Goal: Feedback & Contribution: Contribute content

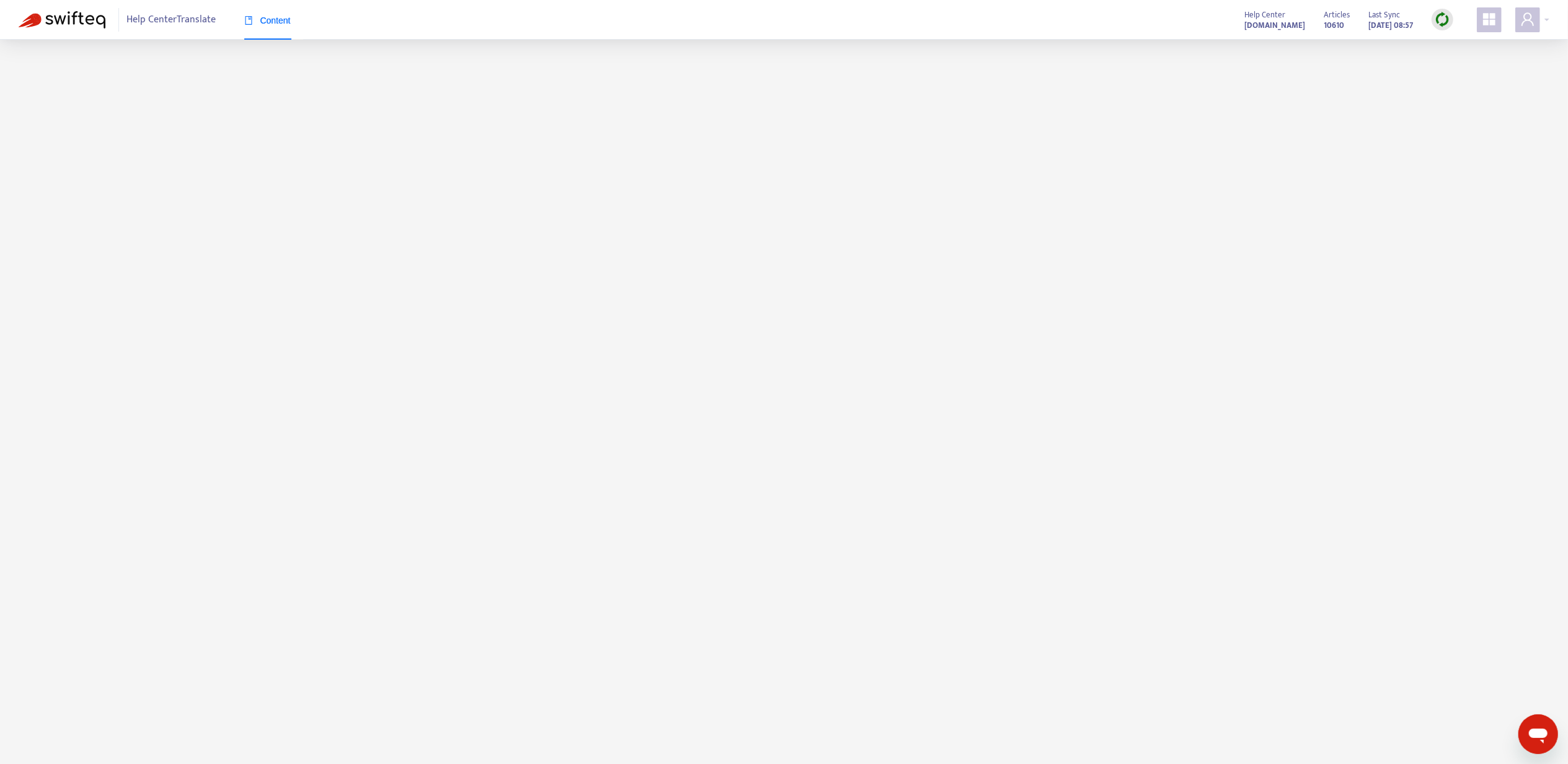
click at [1554, 21] on div "Help Center Translate Content Help Center [DOMAIN_NAME] Articles 10610 Last Syn…" at bounding box center [784, 20] width 1568 height 40
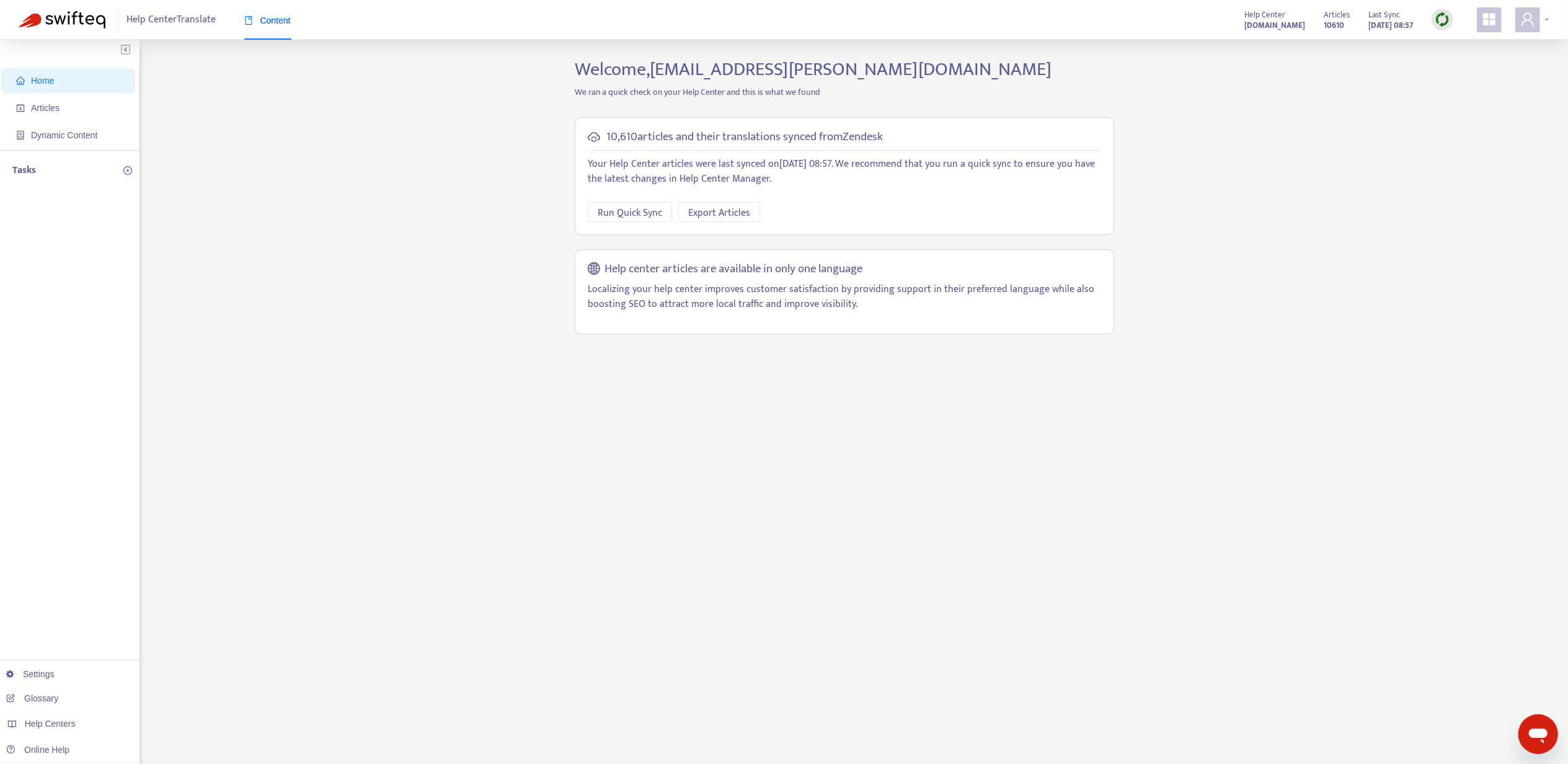
click at [1546, 18] on div at bounding box center [1532, 19] width 34 height 25
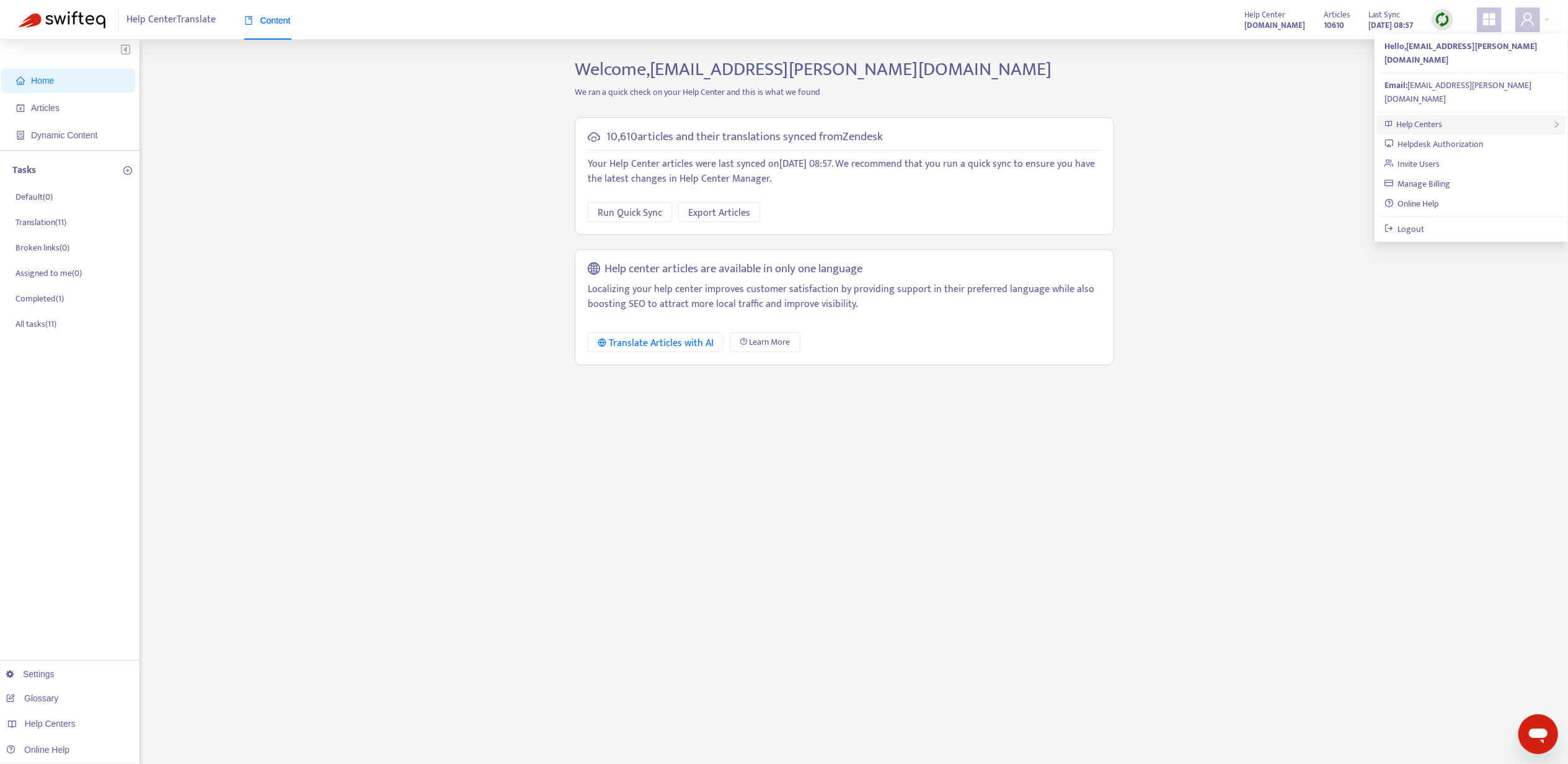
click at [1509, 115] on div "Help Centers" at bounding box center [1472, 125] width 188 height 20
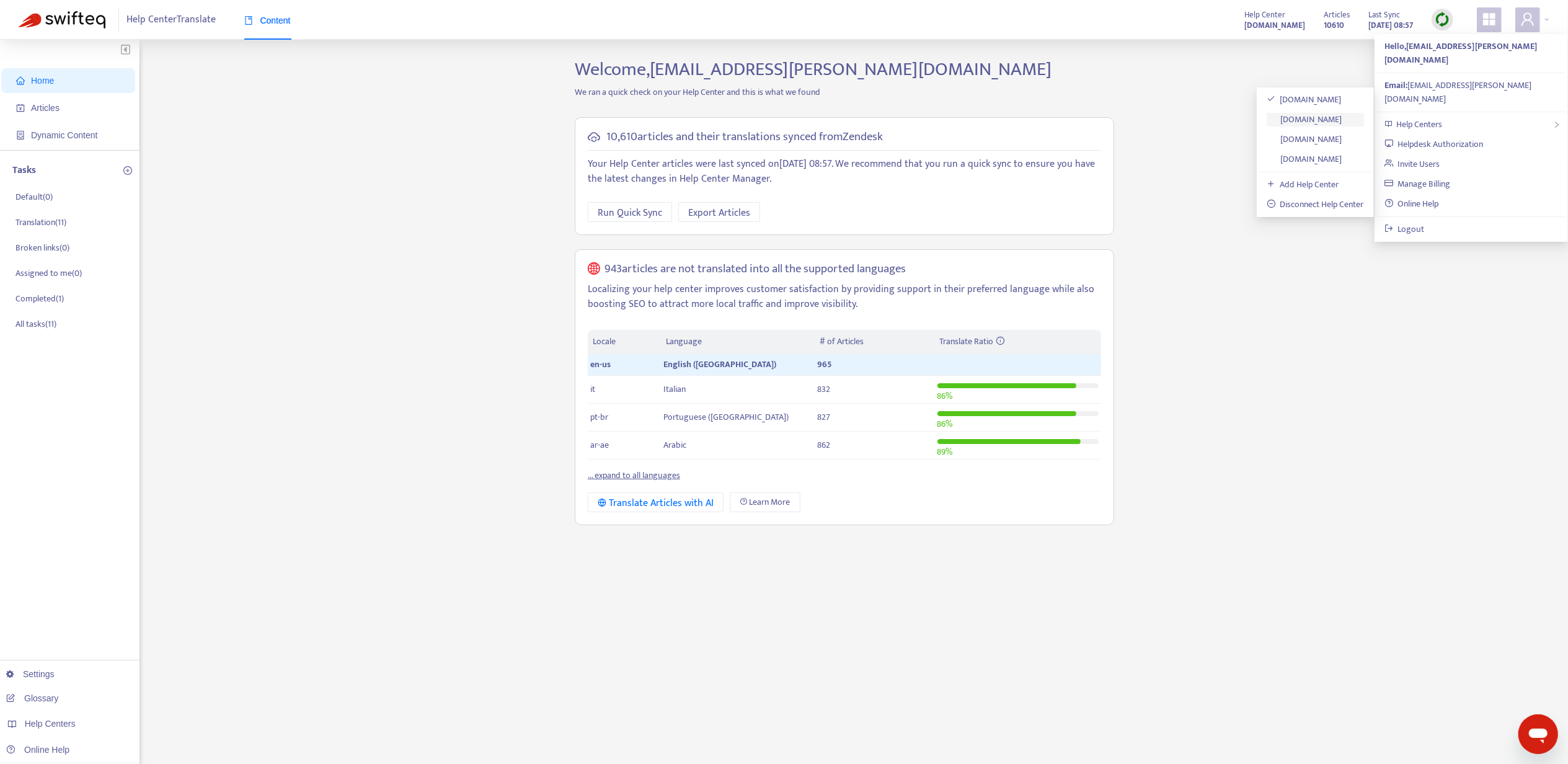
click at [1335, 123] on link "[DOMAIN_NAME]" at bounding box center [1304, 119] width 76 height 15
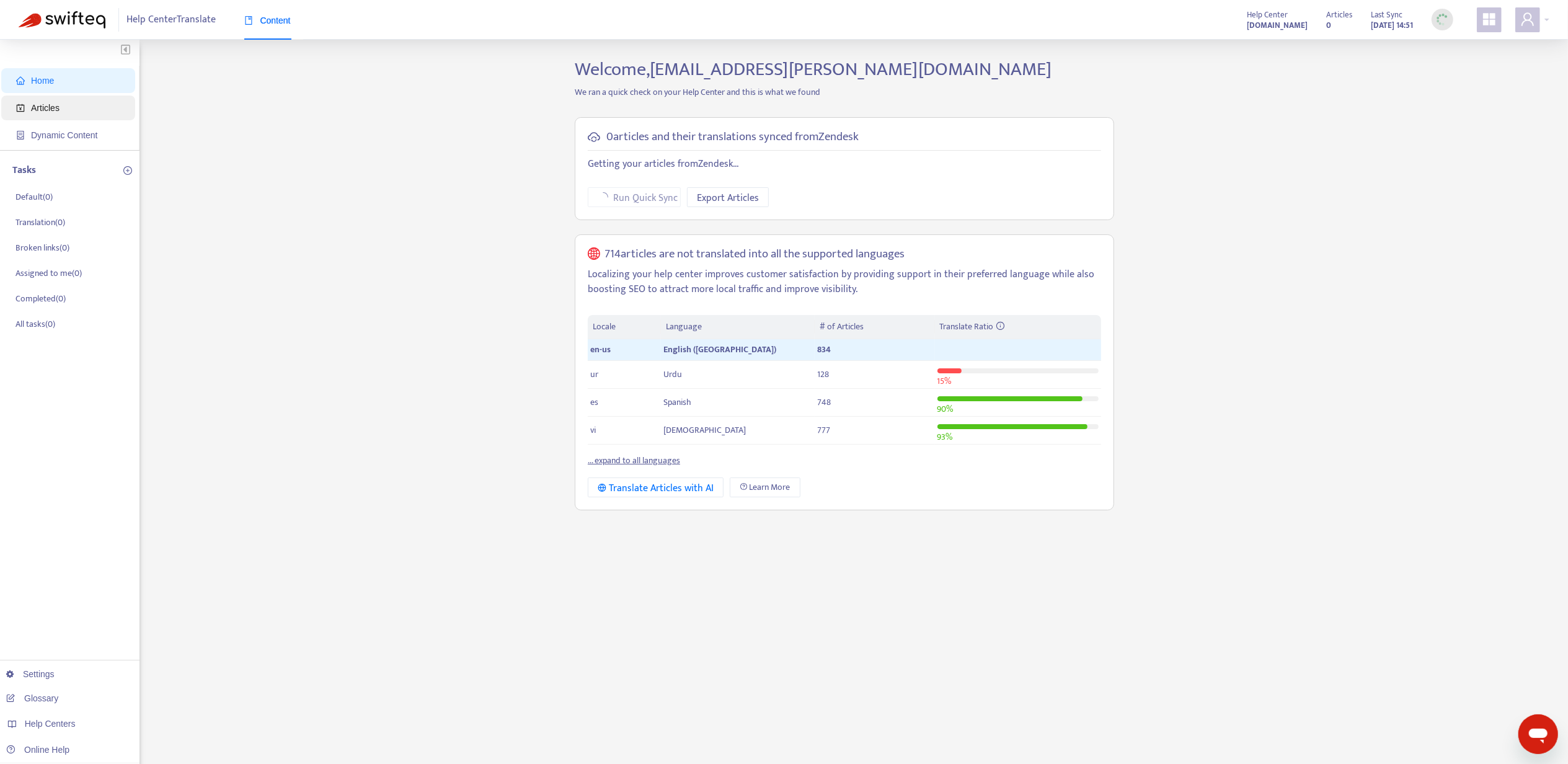
click at [33, 117] on span "Articles" at bounding box center [71, 107] width 109 height 25
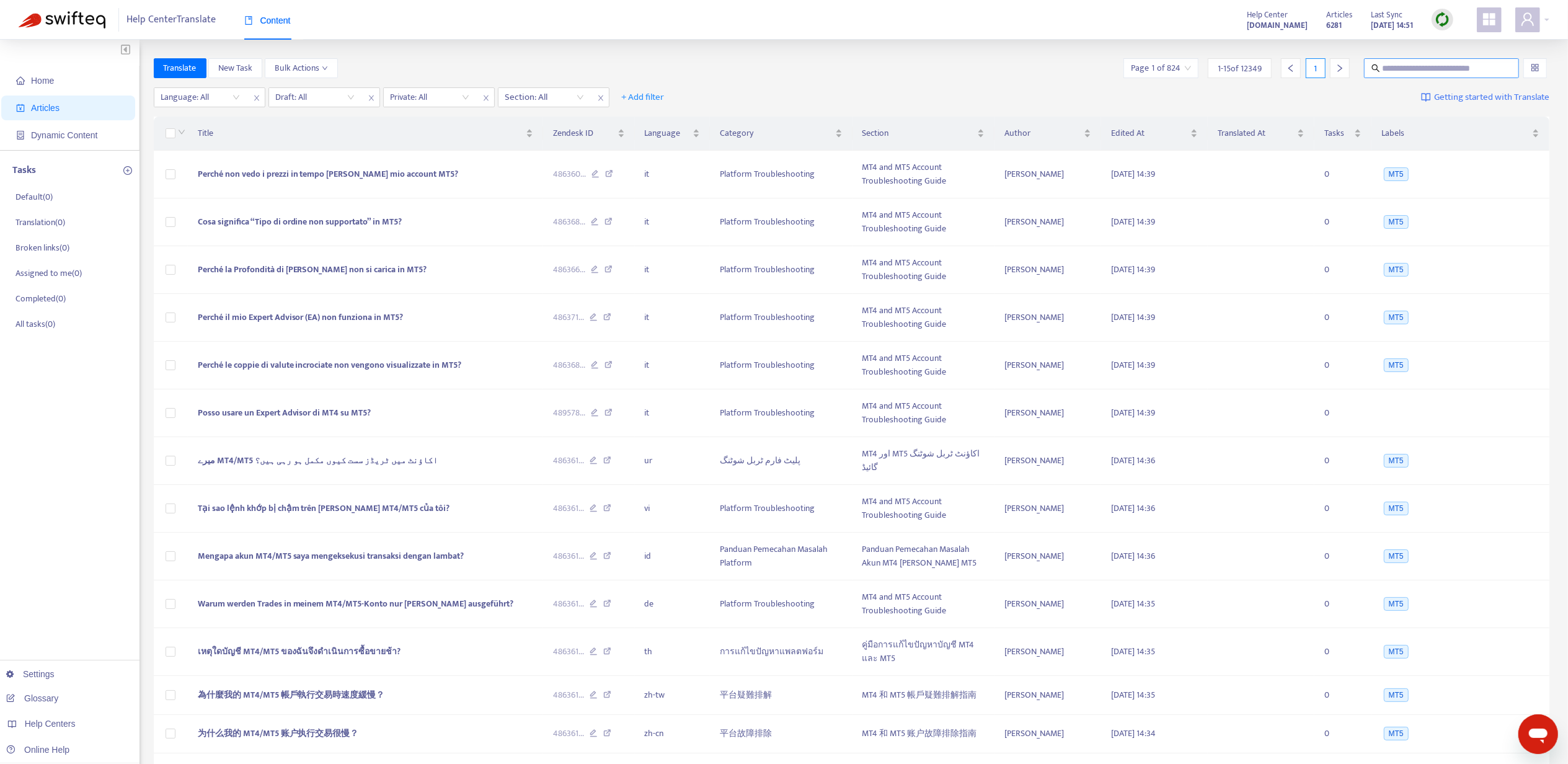
click at [1431, 65] on input "text" at bounding box center [1442, 67] width 119 height 14
click at [217, 100] on div at bounding box center [194, 97] width 75 height 15
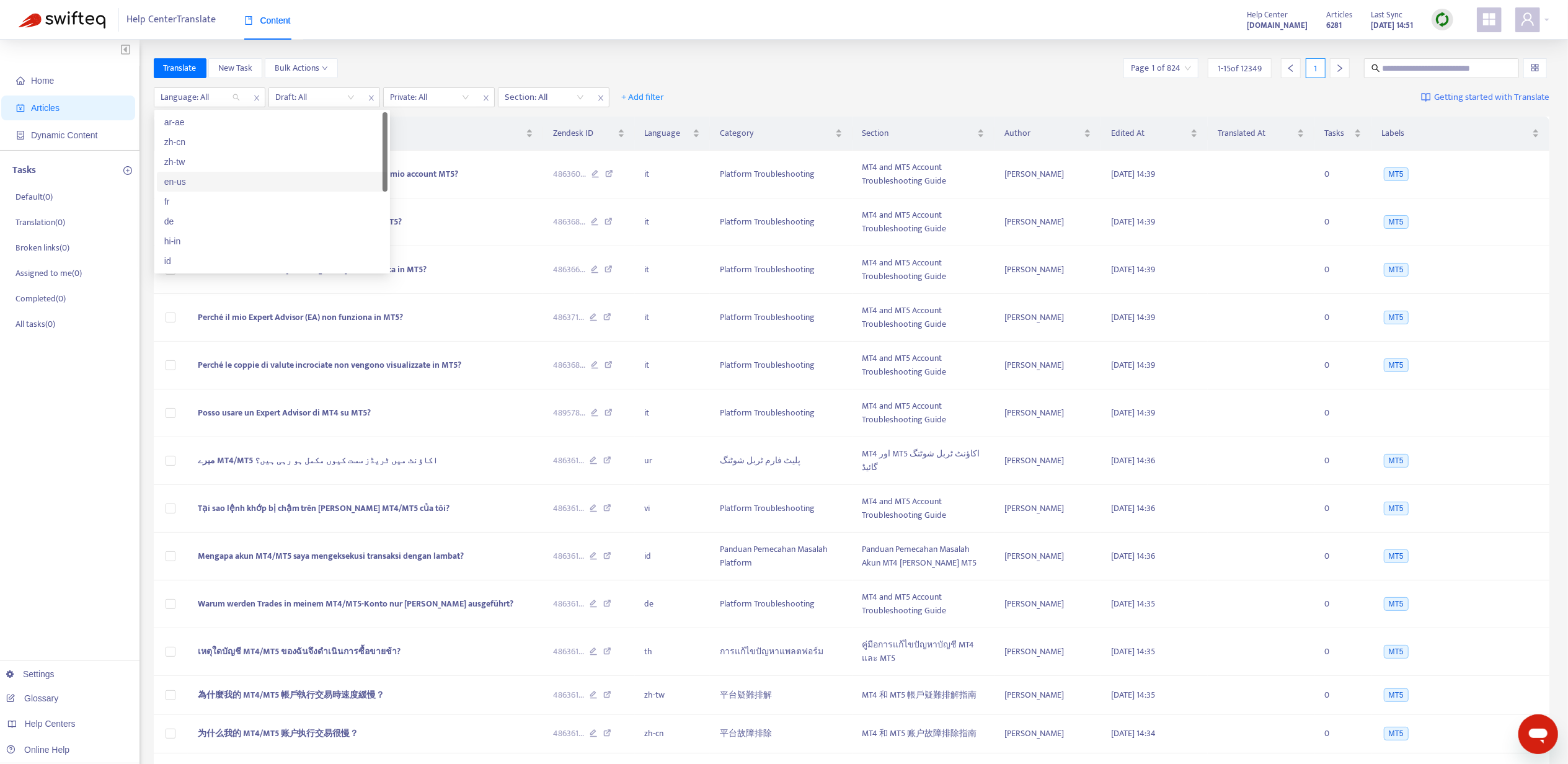
click at [228, 186] on div "en-us" at bounding box center [272, 181] width 216 height 14
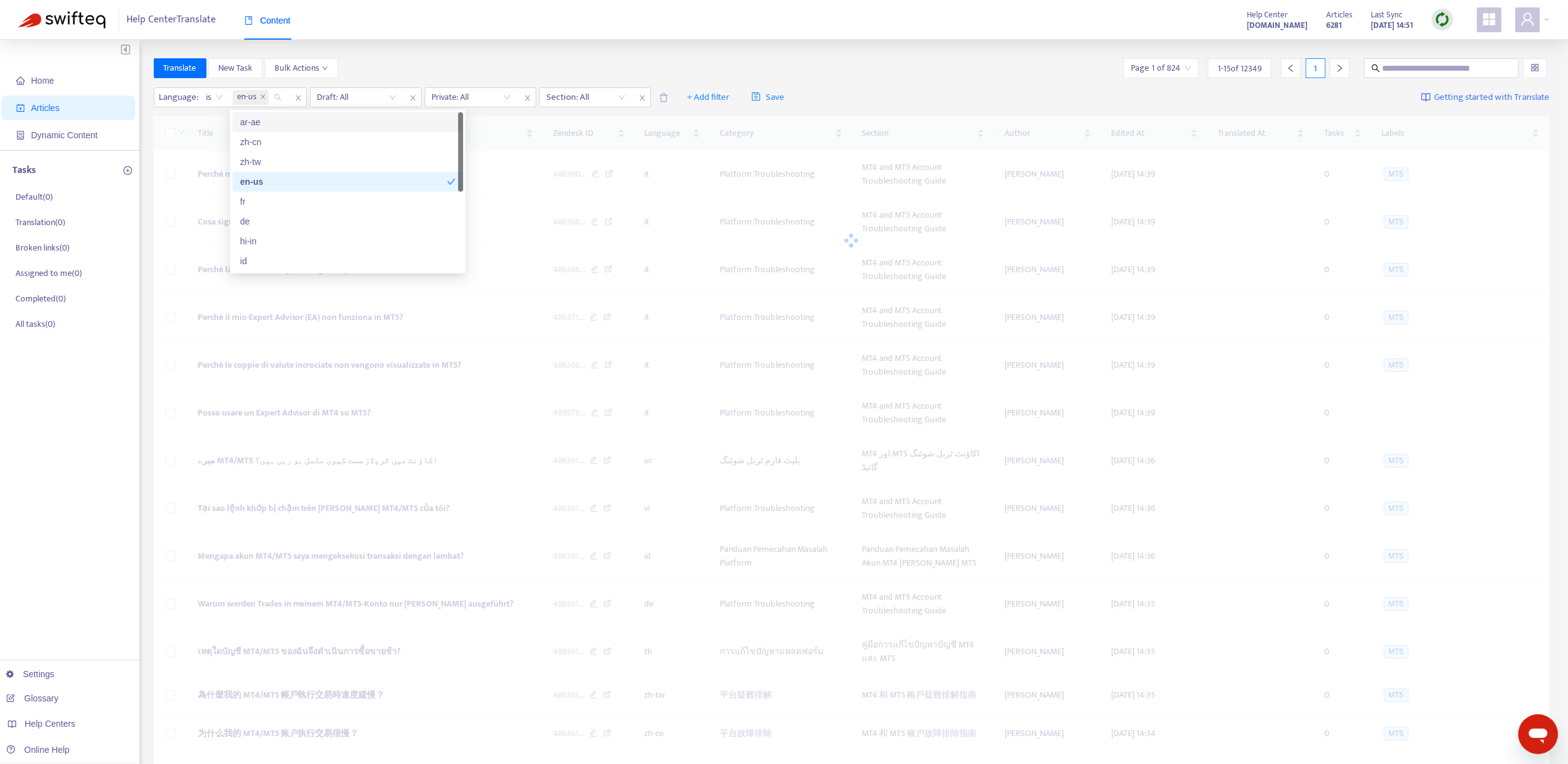
click at [309, 86] on div "Language : is en-us Draft: All Private: All Section: All + Add filter Save Gett…" at bounding box center [852, 97] width 1397 height 29
click at [355, 96] on input "search" at bounding box center [357, 97] width 79 height 18
click at [373, 158] on div "No" at bounding box center [429, 161] width 216 height 14
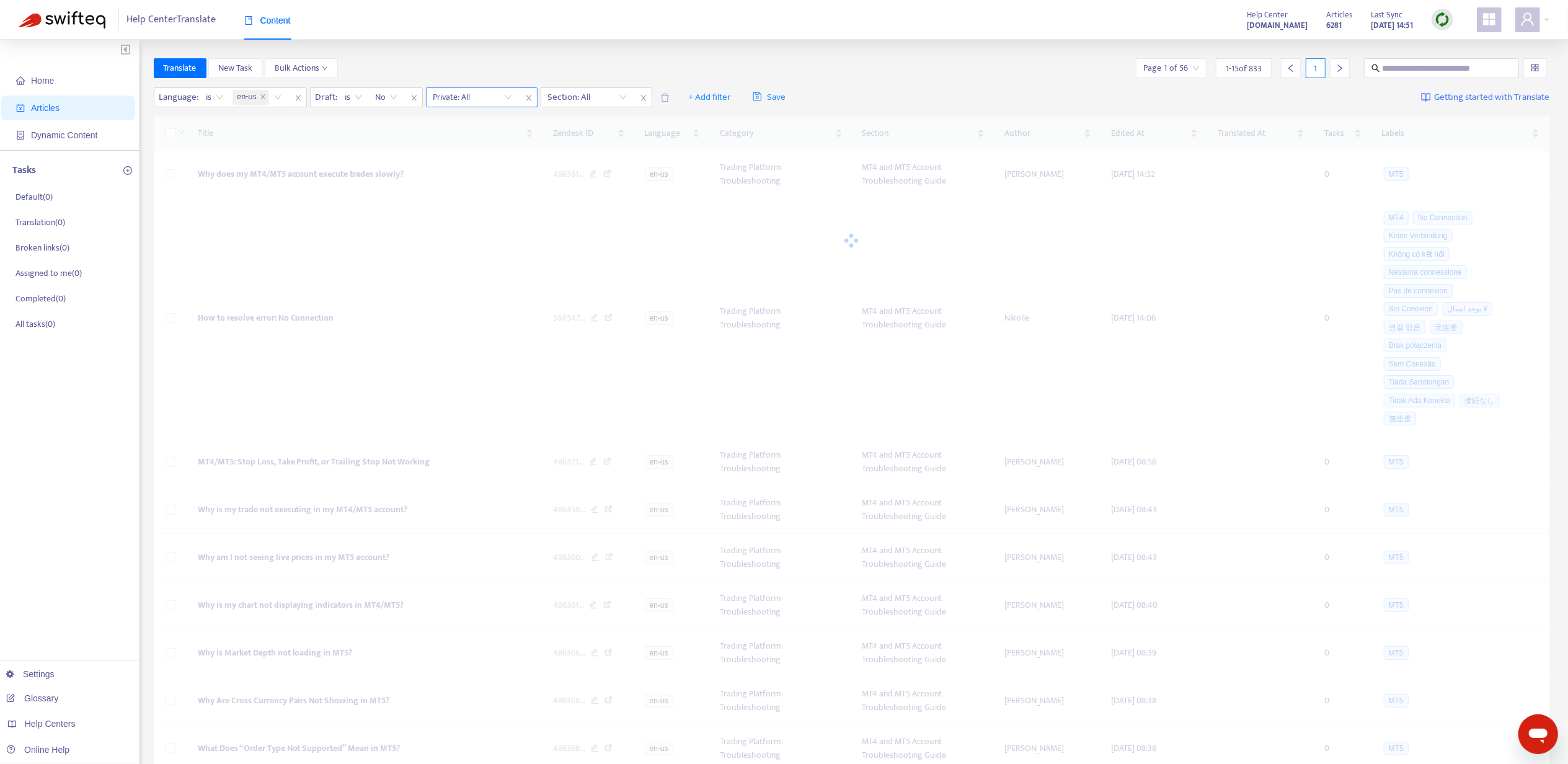
click at [469, 93] on input "search" at bounding box center [472, 97] width 79 height 18
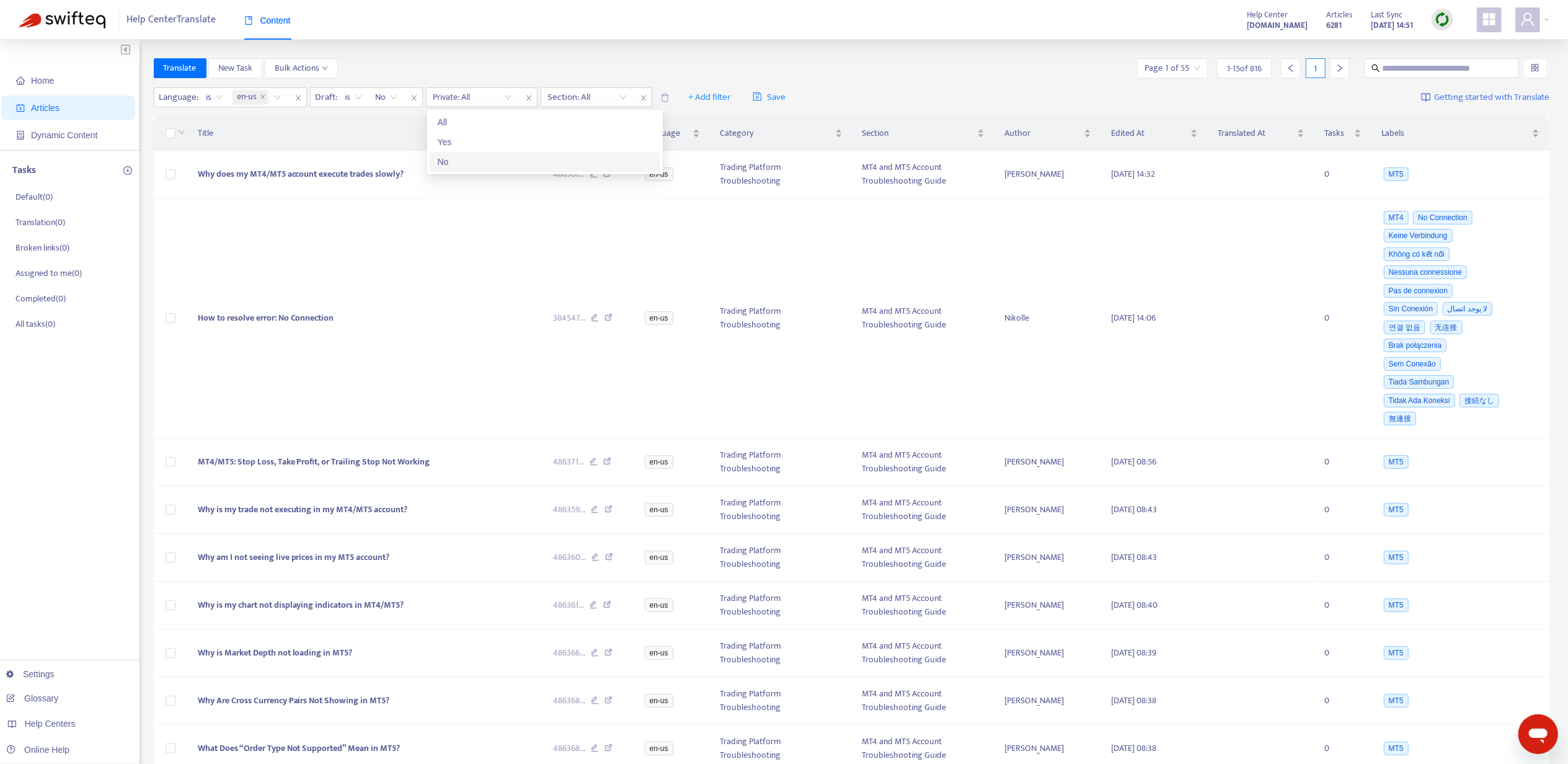
click at [484, 159] on div "No" at bounding box center [544, 161] width 216 height 14
click at [1462, 71] on input "text" at bounding box center [1442, 67] width 119 height 14
paste input "**********"
type input "**********"
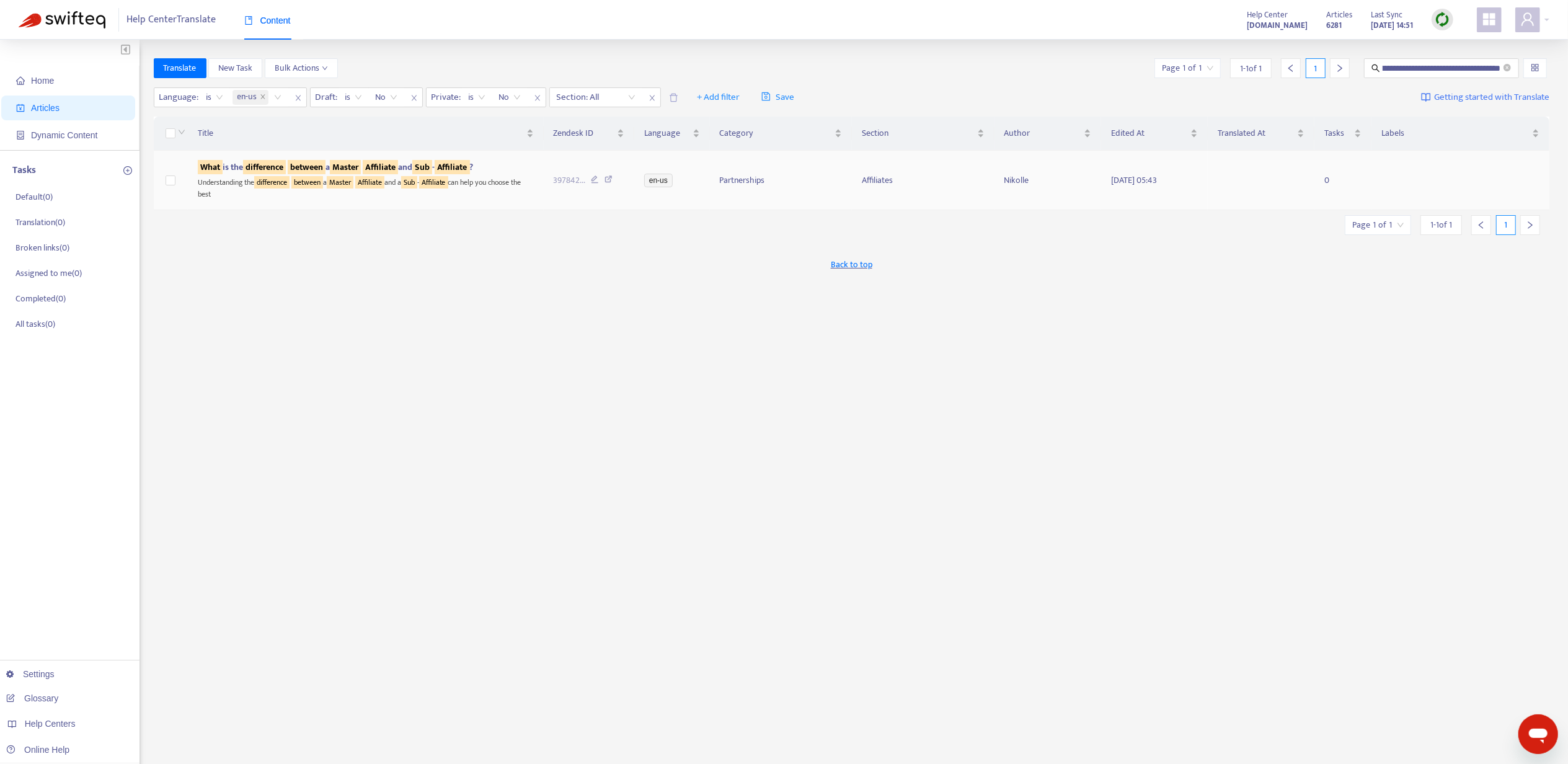
scroll to position [0, 0]
click at [248, 179] on div "Understanding the difference between a Master Affiliate and a Sub - Affiliate c…" at bounding box center [365, 186] width 336 height 25
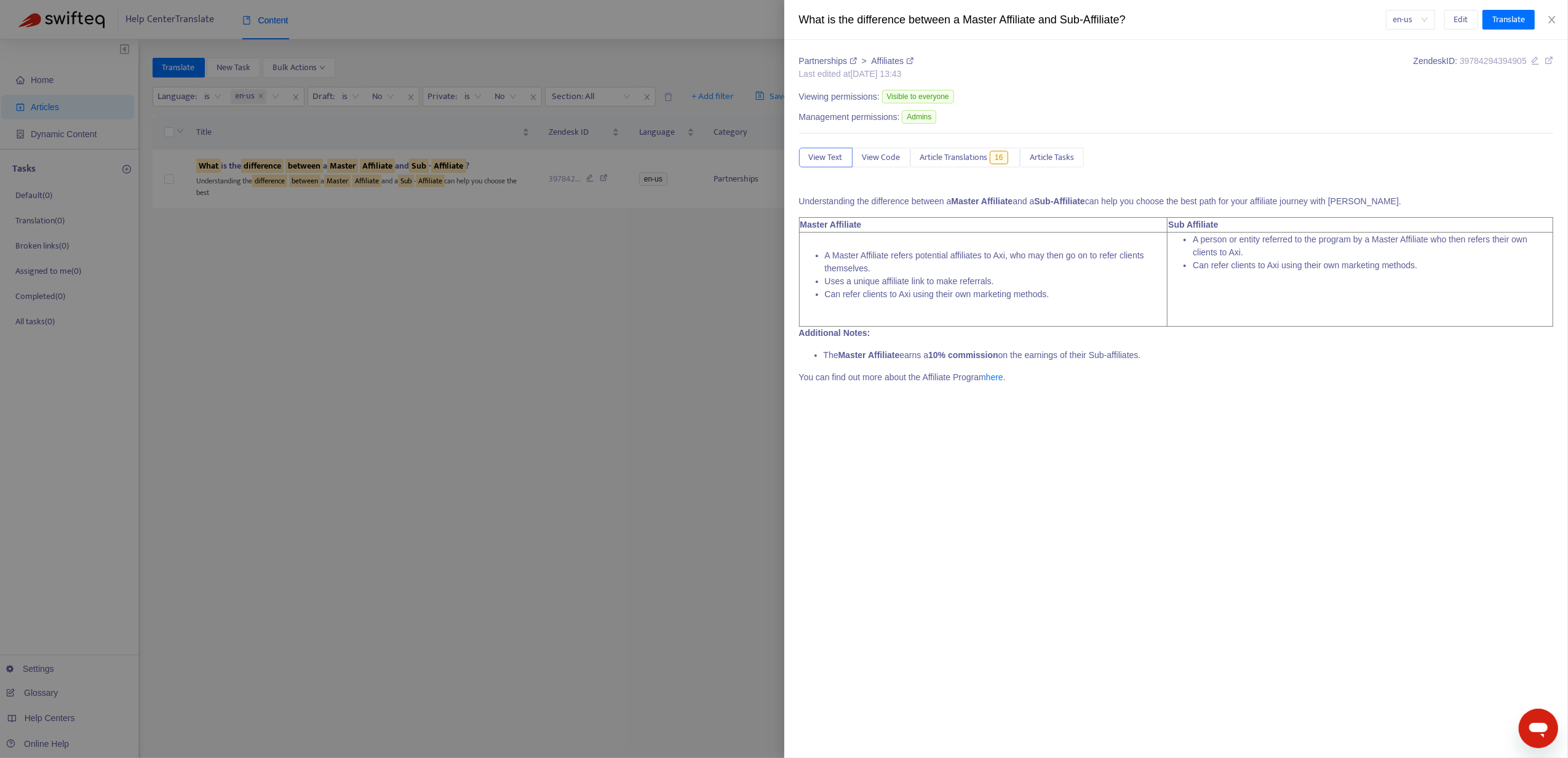
click at [979, 171] on div "Partnerships > Affiliates Last edited at [DATE] 13:43 Zendesk ID: 3978429439490…" at bounding box center [1176, 224] width 755 height 338
click at [979, 155] on span "Article Translations" at bounding box center [953, 157] width 68 height 14
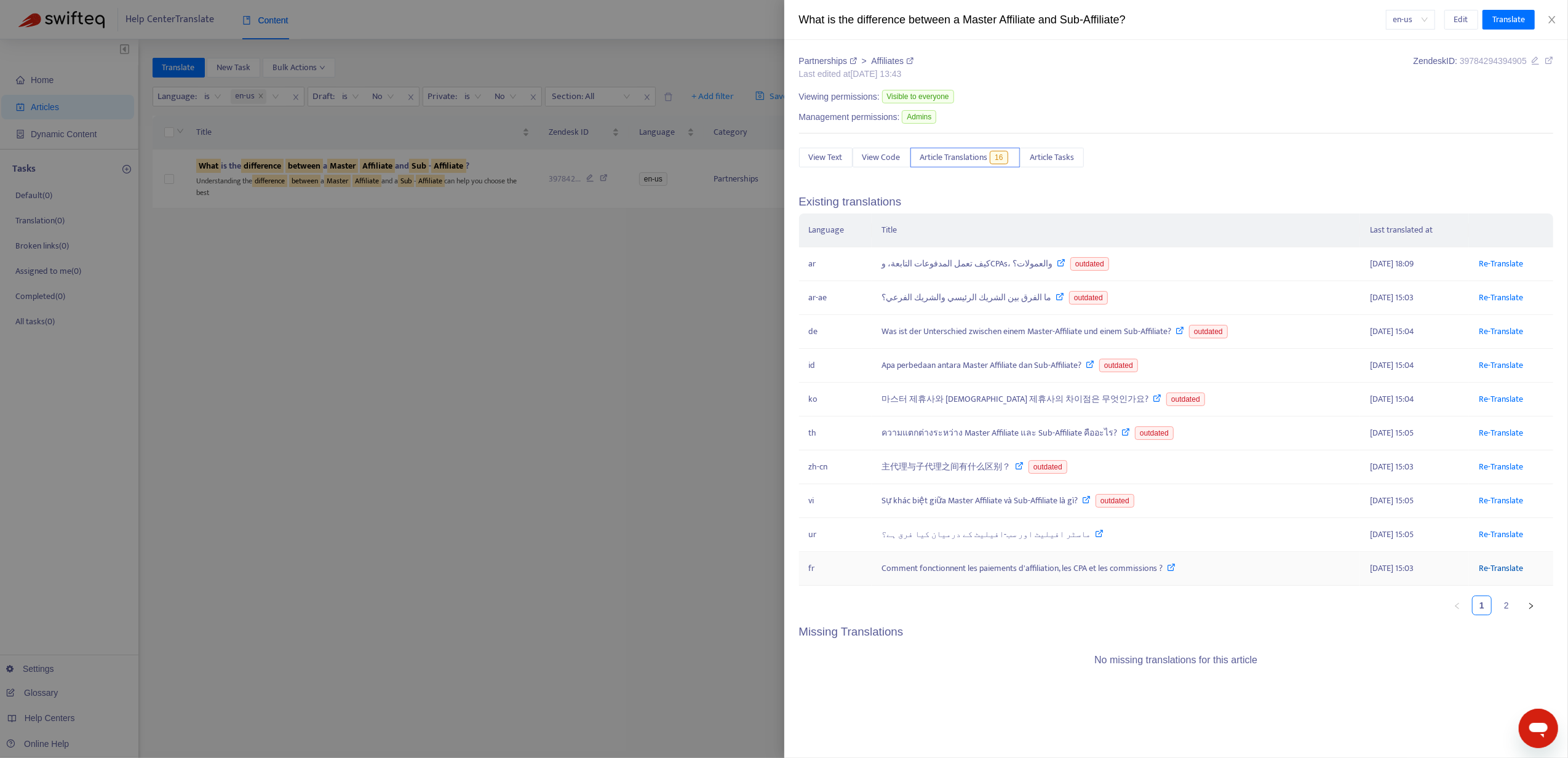
click at [1497, 572] on link "Re-Translate" at bounding box center [1500, 568] width 44 height 14
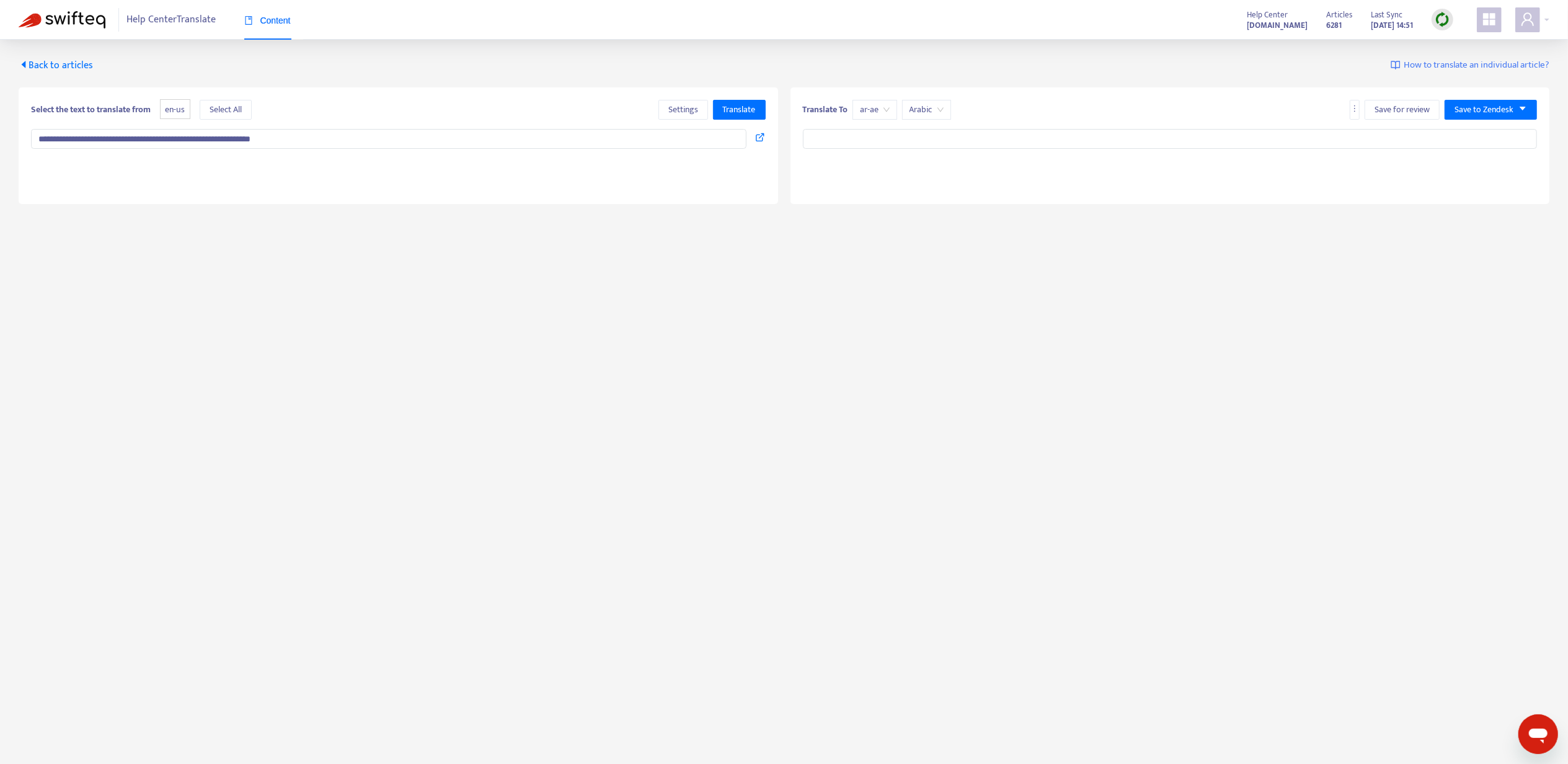
type input "**********"
type textarea "**********"
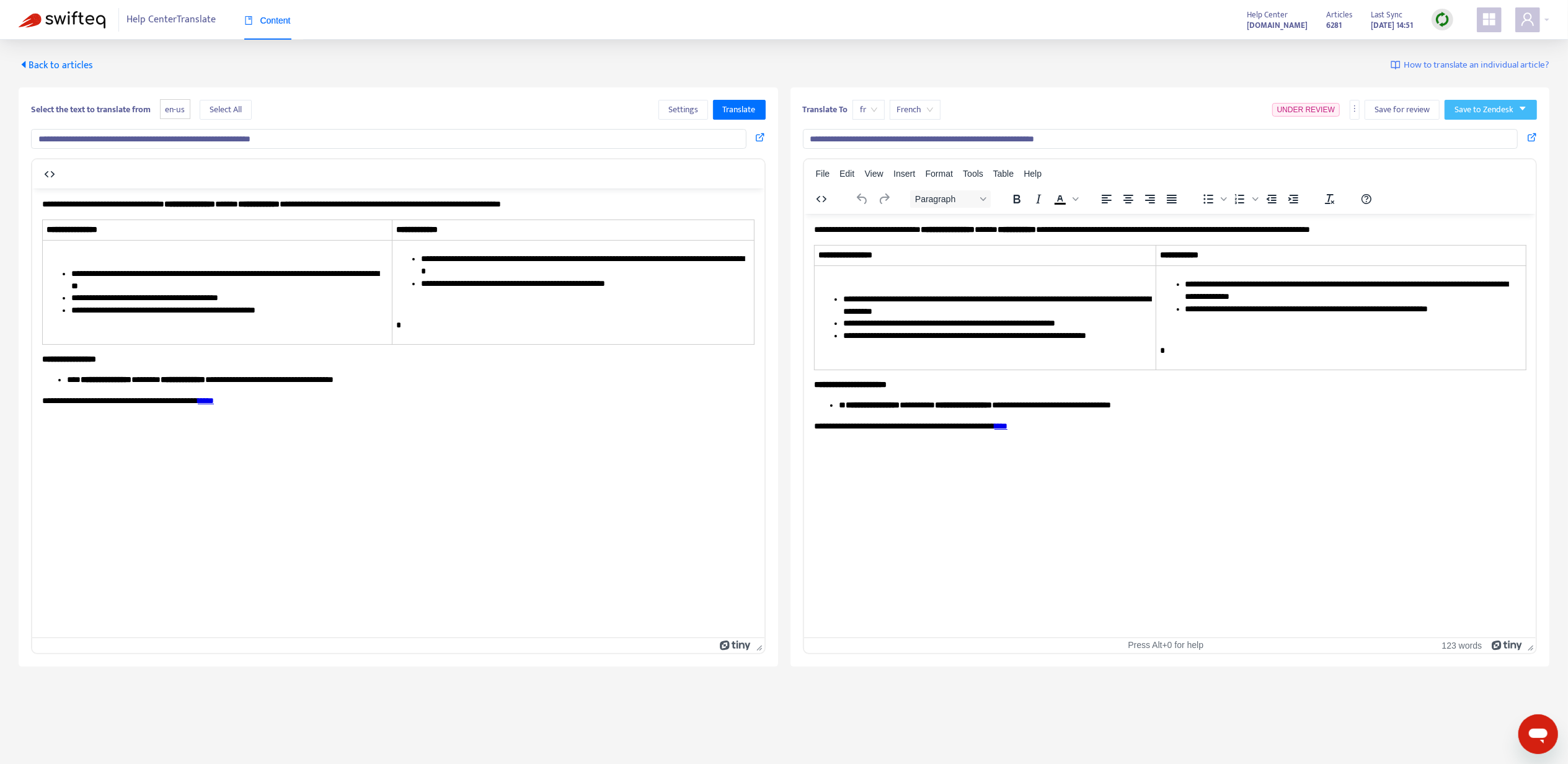
click at [1450, 106] on button "Save to Zendesk" at bounding box center [1492, 110] width 93 height 20
click at [1459, 124] on ul "Publish Save as draft" at bounding box center [1479, 145] width 67 height 45
click at [1476, 132] on span "Publish" at bounding box center [1479, 135] width 47 height 14
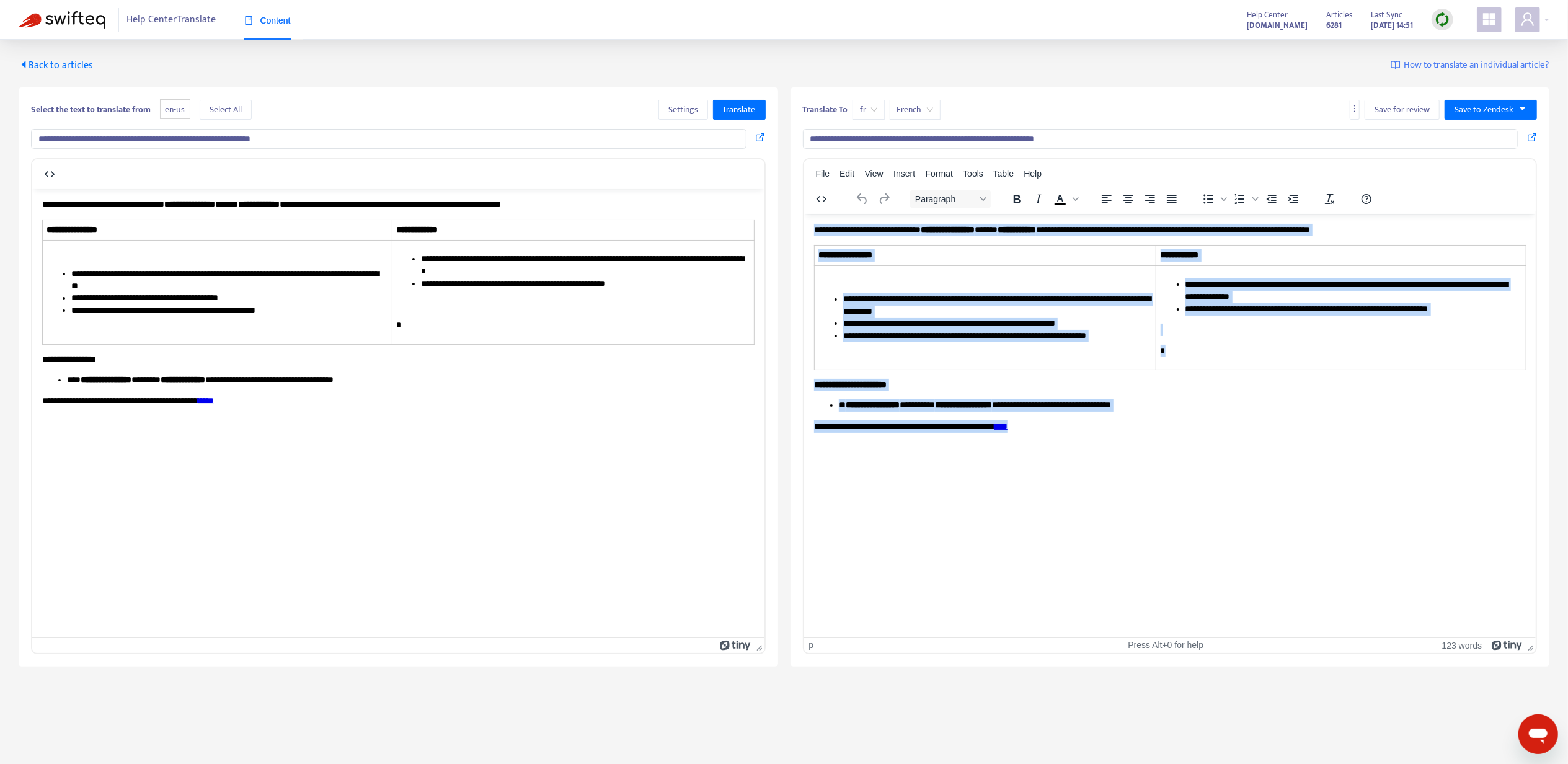
drag, startPoint x: 1084, startPoint y: 429, endPoint x: 1586, endPoint y: 419, distance: 502.1
click at [804, 213] on html "**********" at bounding box center [1169, 327] width 733 height 228
copy body "**********"
click at [961, 378] on p "**********" at bounding box center [1169, 385] width 713 height 13
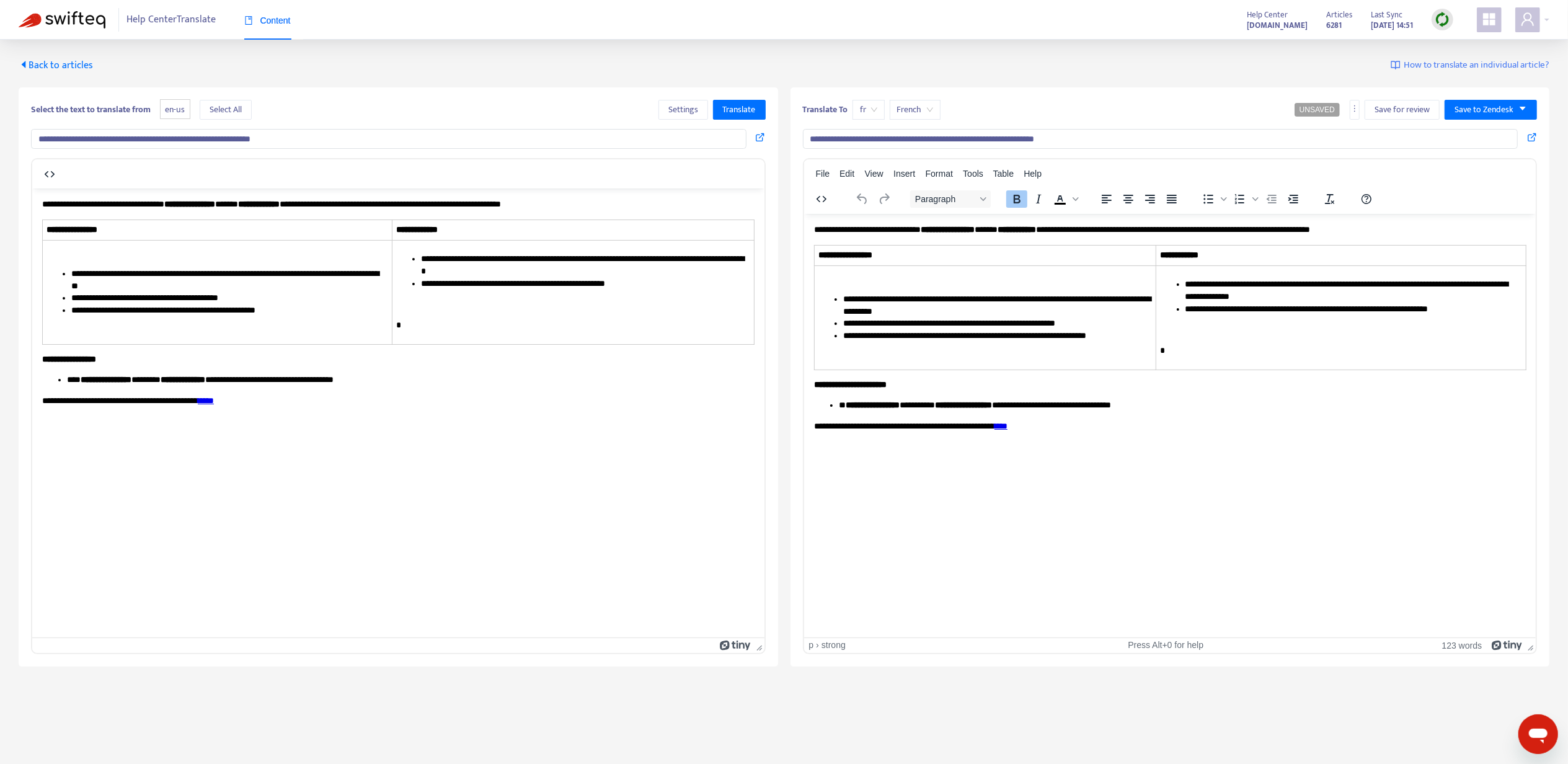
click at [934, 130] on input "**********" at bounding box center [1160, 139] width 715 height 20
click at [339, 132] on input "**********" at bounding box center [389, 139] width 715 height 20
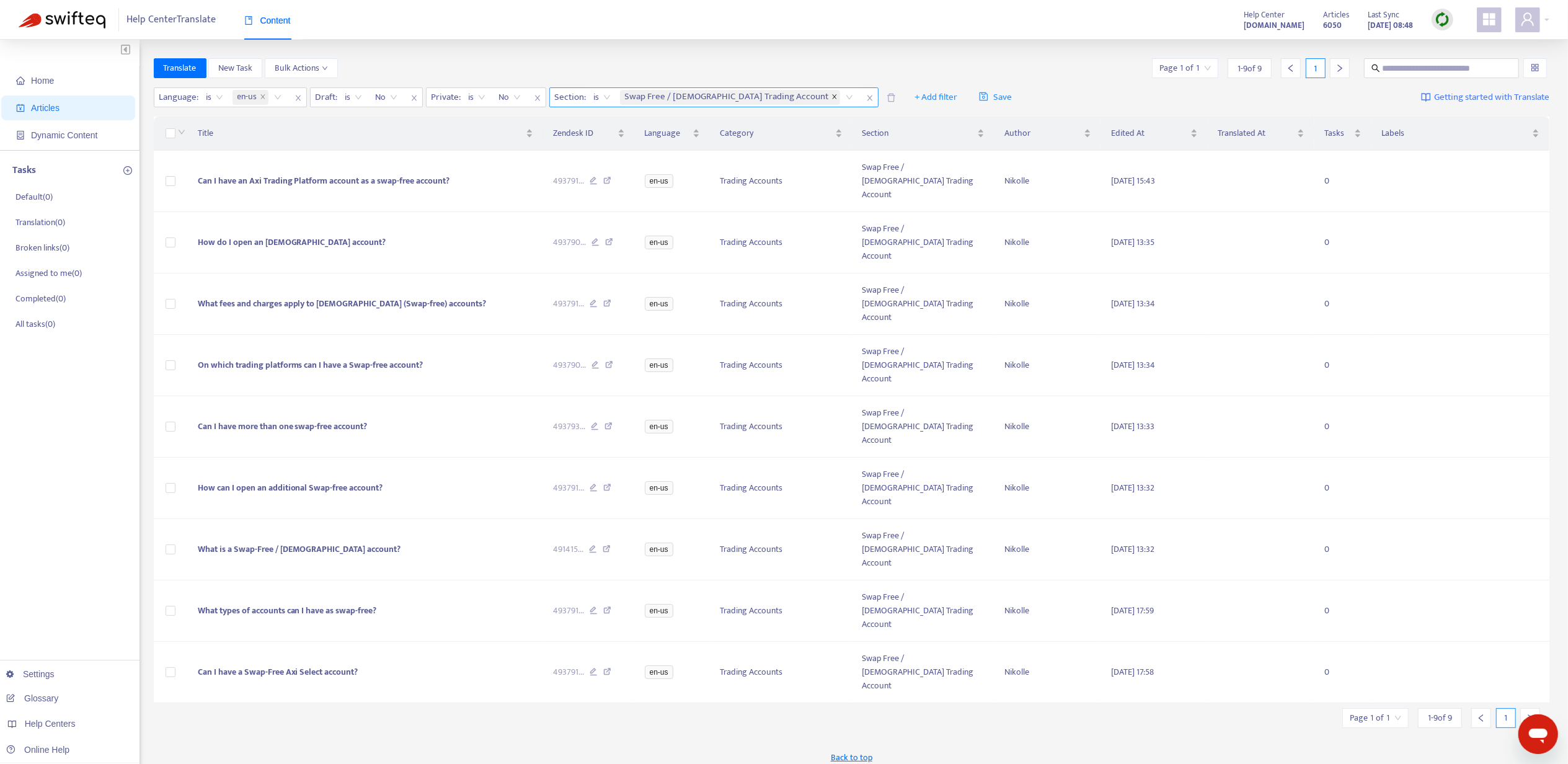
click at [832, 100] on span "close" at bounding box center [835, 97] width 6 height 7
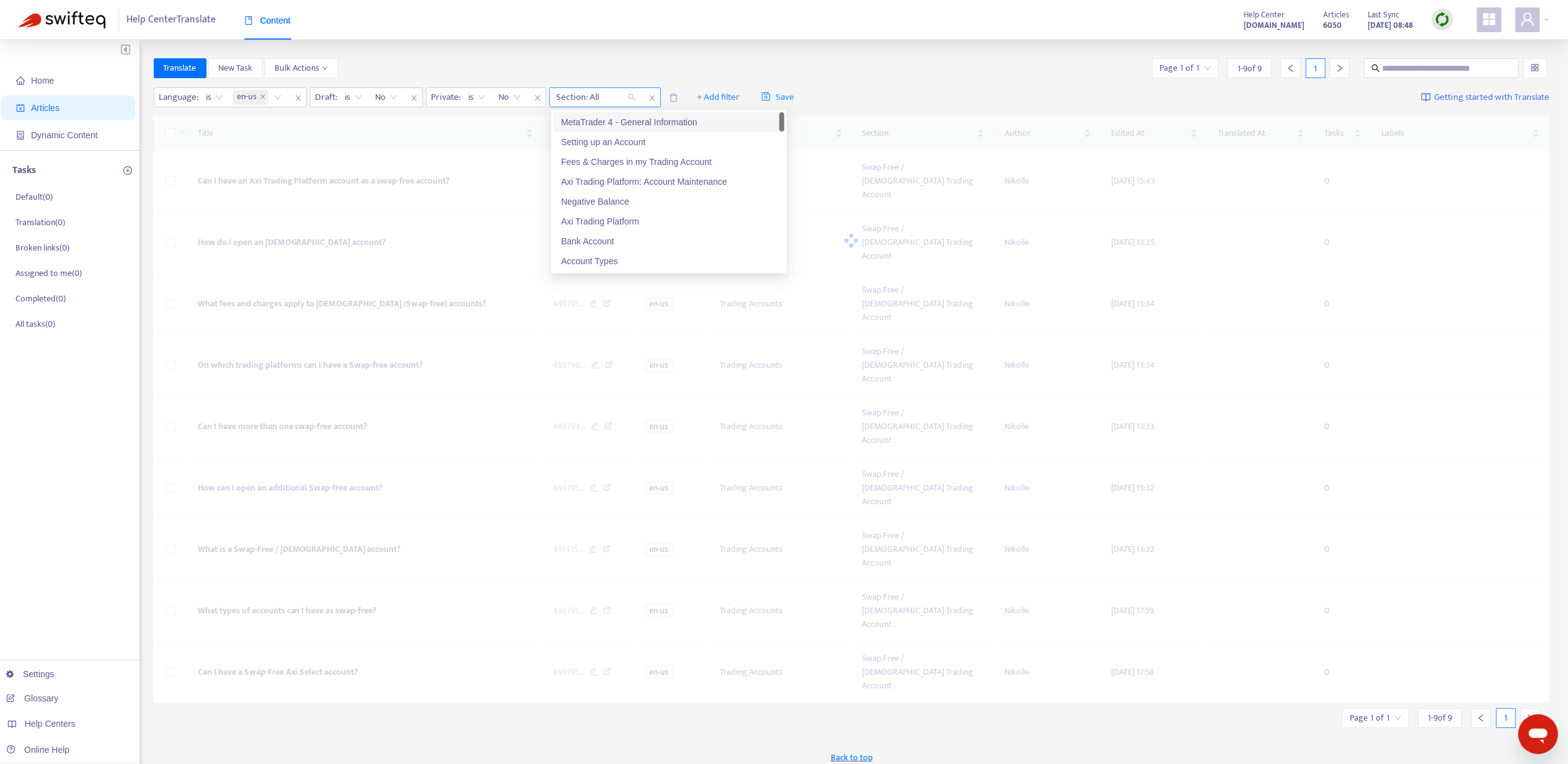
click at [592, 96] on div at bounding box center [590, 97] width 75 height 15
paste input "**********"
type input "**********"
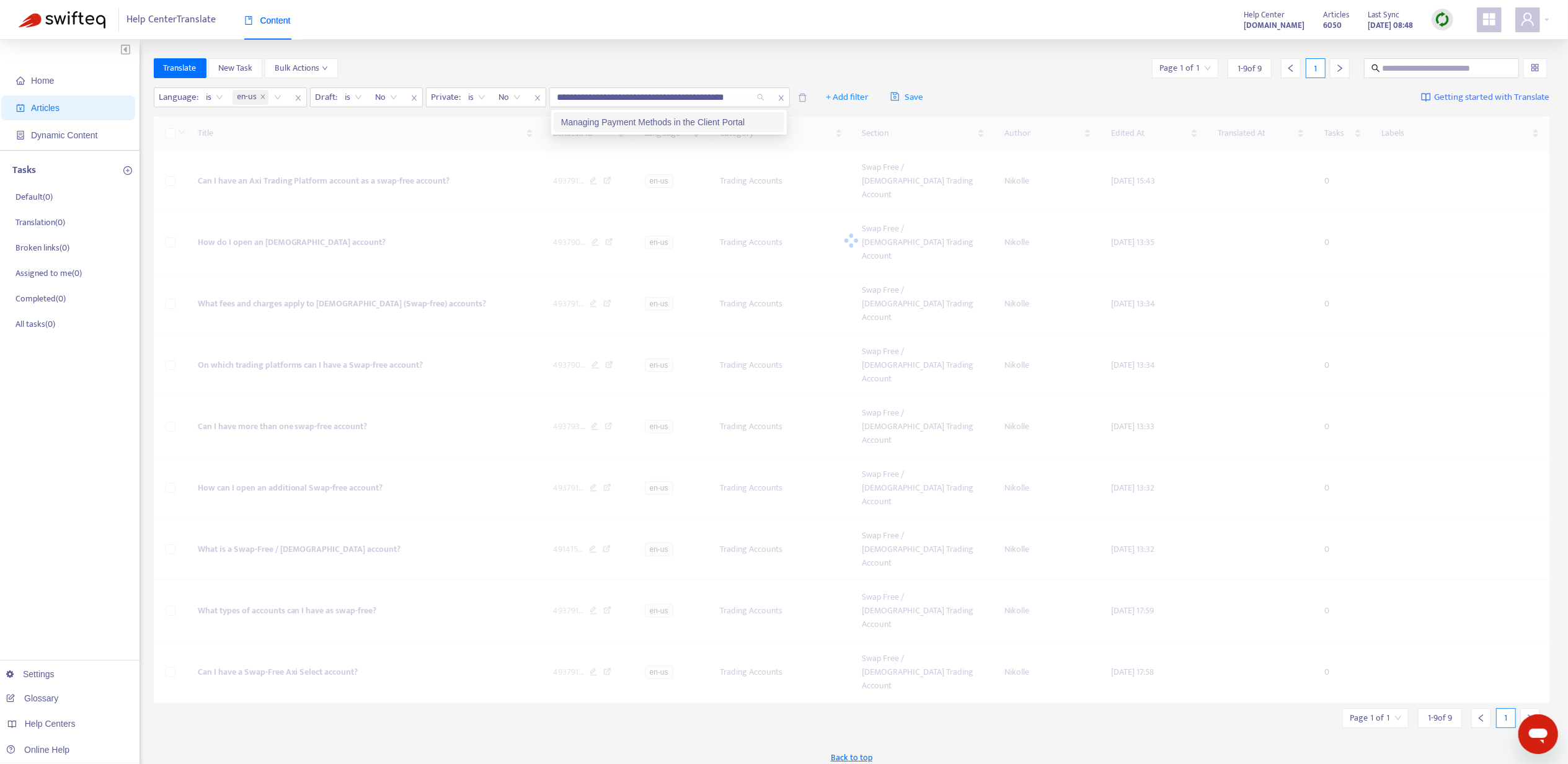
click at [611, 120] on div "Managing Payment Methods in the Client Portal" at bounding box center [669, 122] width 216 height 14
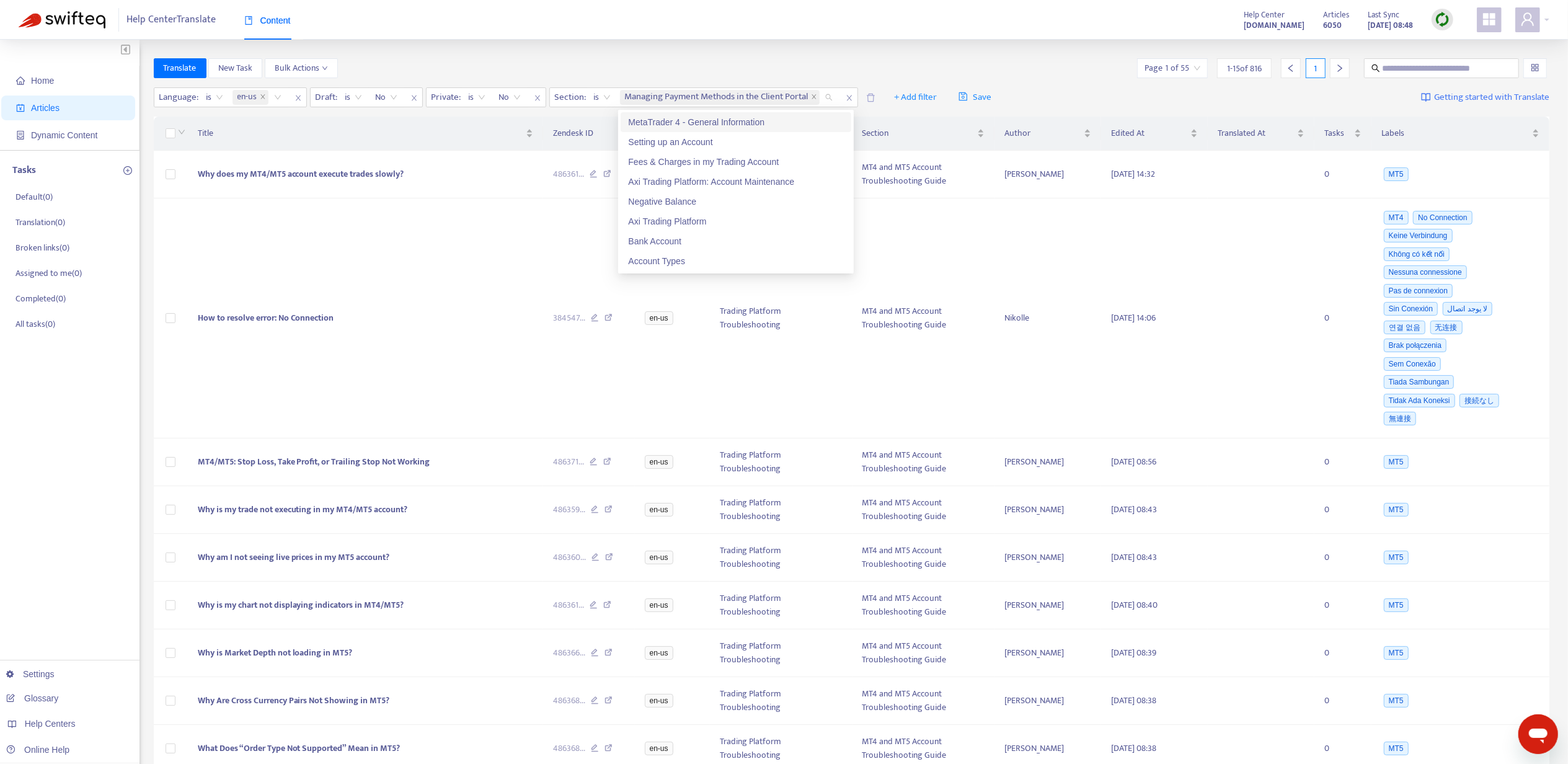
click at [501, 52] on div "Home Articles Dynamic Content Tasks Default ( 0 ) Translation ( 0 ) Broken link…" at bounding box center [784, 621] width 1568 height 1162
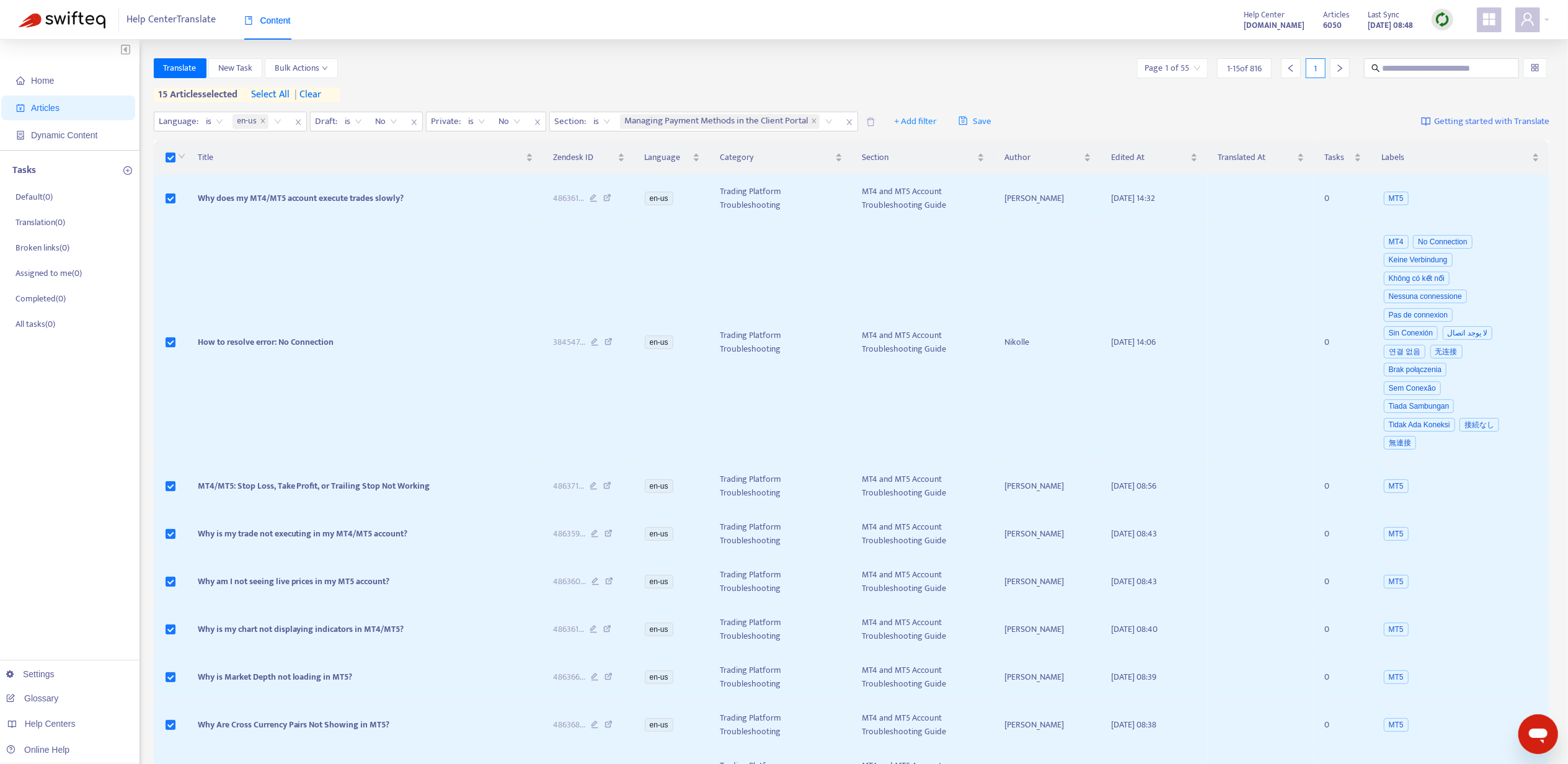
click at [440, 60] on div "Translate New Task Bulk Actions Page 1 of 55 1 - 15 of 816 1" at bounding box center [852, 68] width 1397 height 20
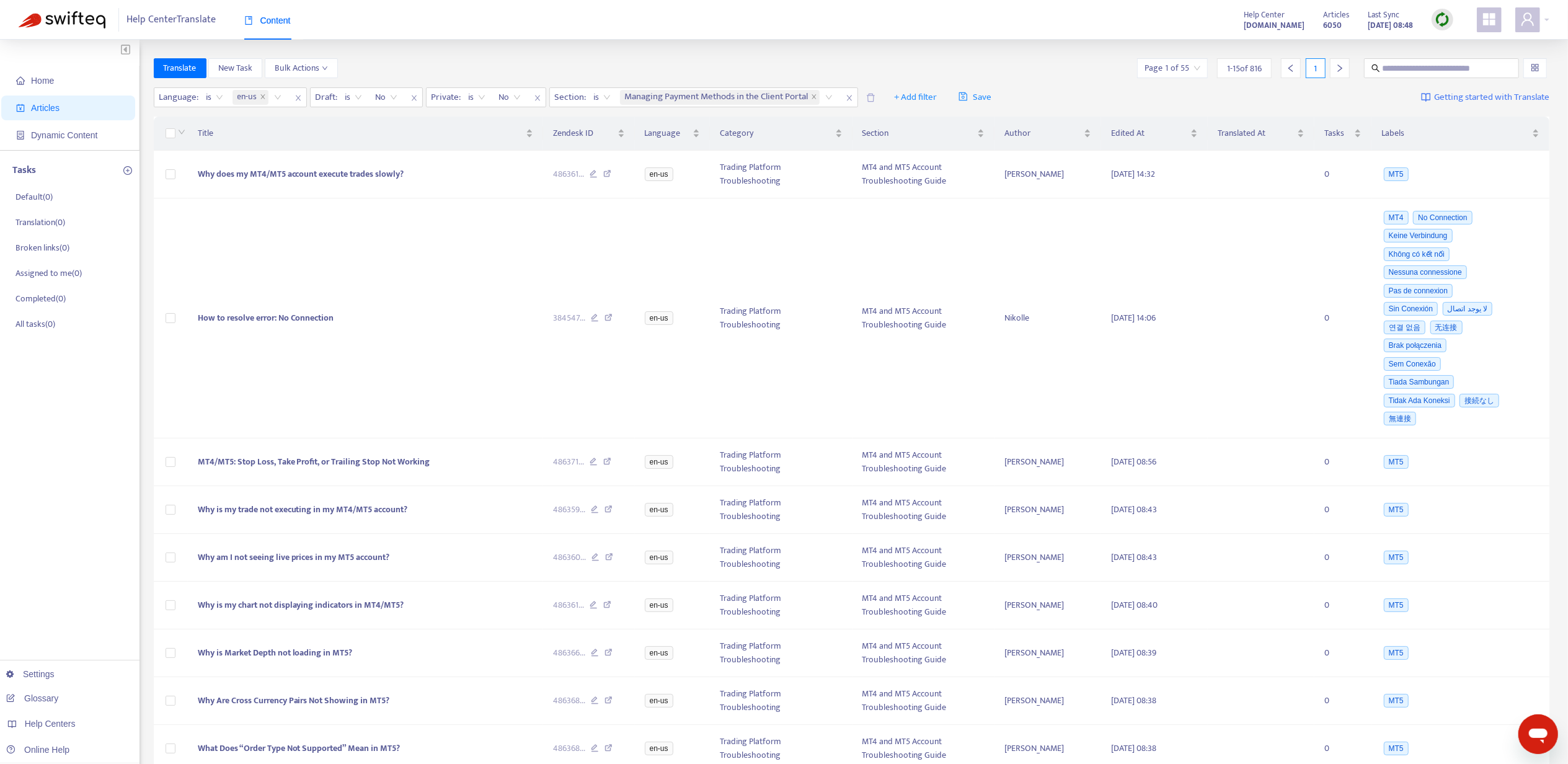
click at [869, 75] on div "Translate New Task Bulk Actions Page 1 of 55 1 - 15 of 816 1" at bounding box center [852, 68] width 1397 height 20
click at [1536, 18] on span at bounding box center [1527, 19] width 25 height 25
click at [1504, 85] on ul "Hello, khavinashini.mahendran@axi.com Email: khavinashini.mahendran@axi.com Hel…" at bounding box center [1472, 137] width 194 height 207
click at [1504, 115] on div "Help Centers" at bounding box center [1472, 125] width 188 height 20
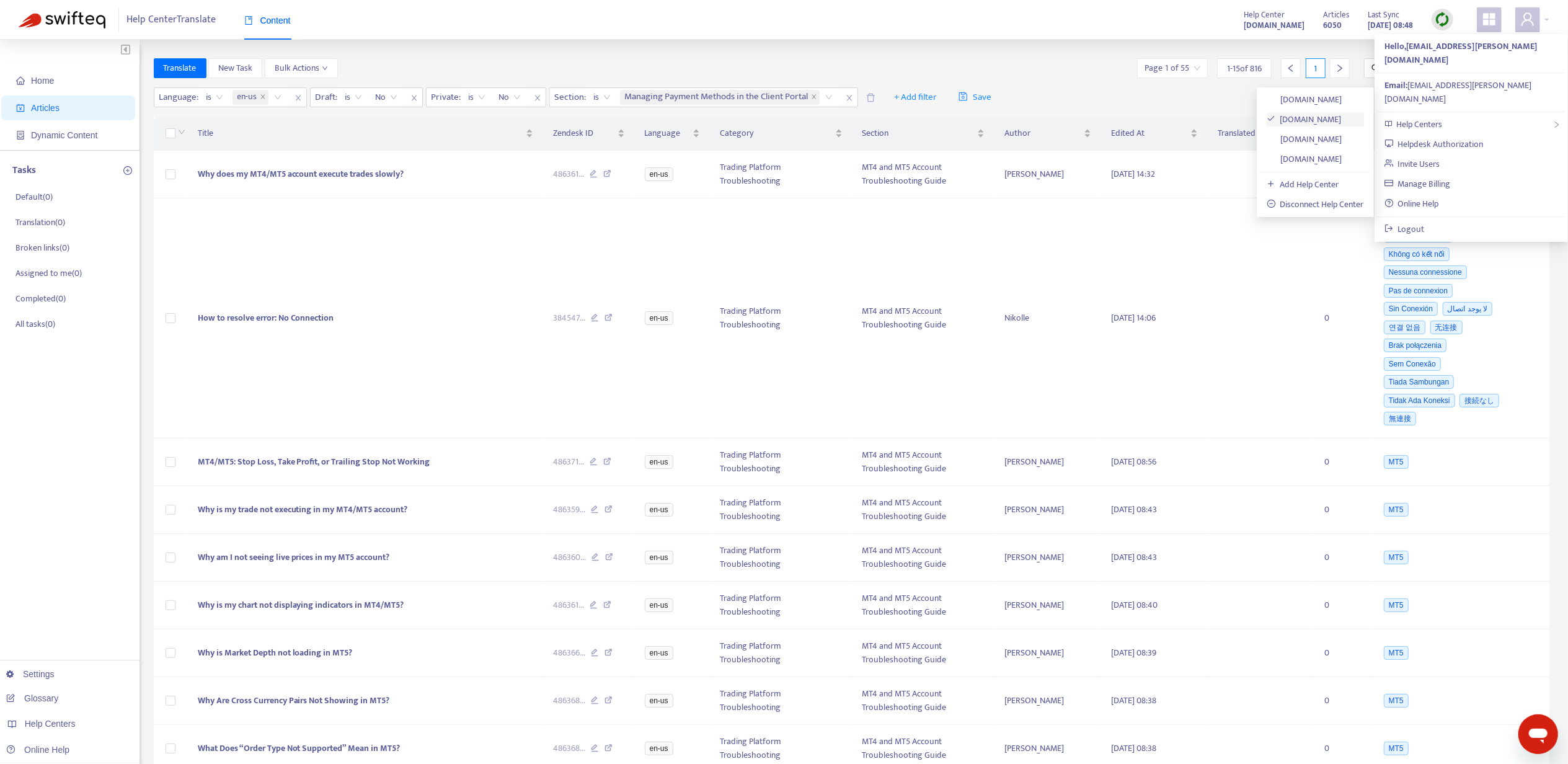
click at [1305, 119] on link "[DOMAIN_NAME]" at bounding box center [1304, 119] width 75 height 15
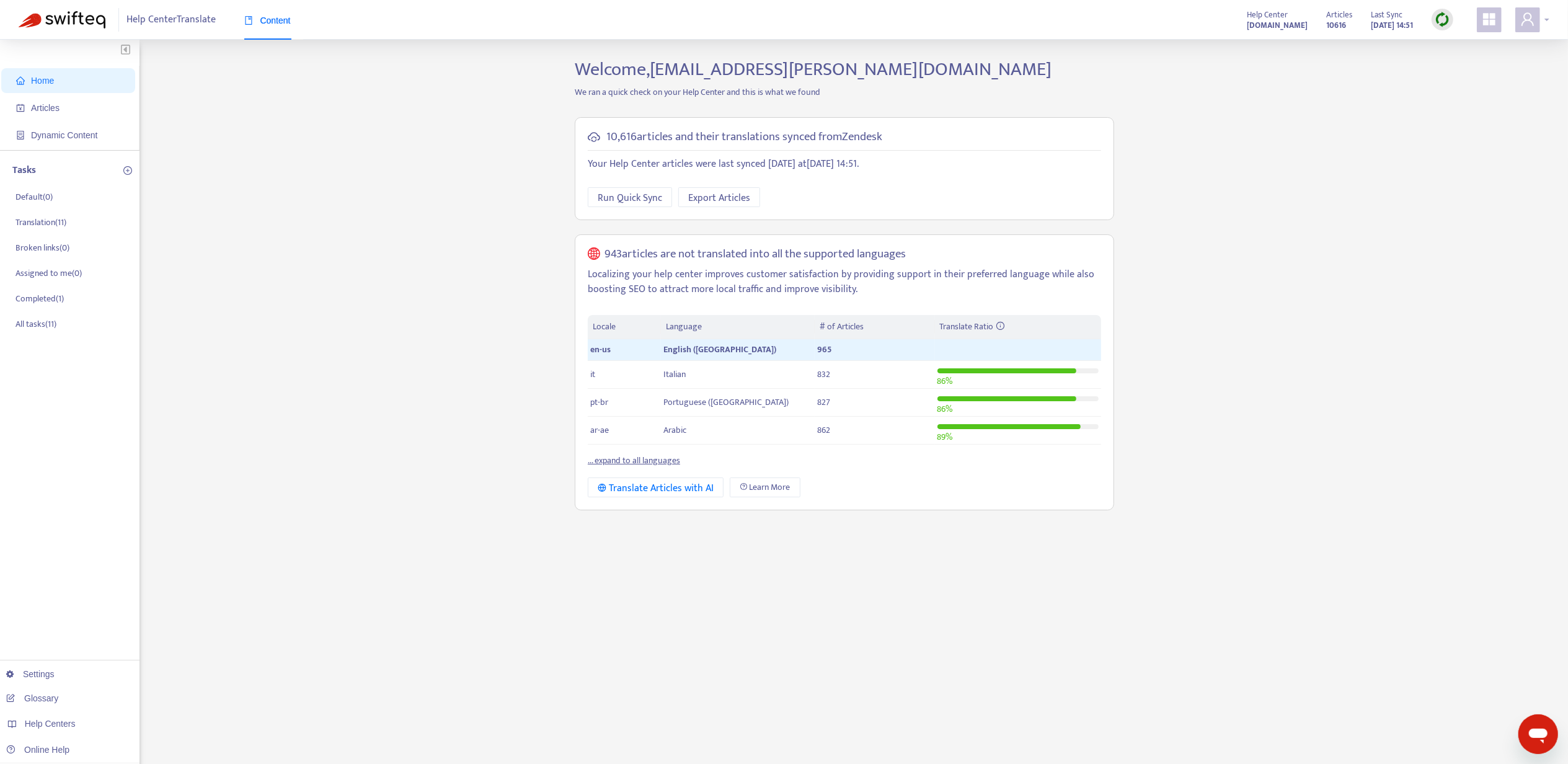
click at [1537, 11] on span at bounding box center [1527, 19] width 25 height 25
click at [1490, 115] on div "Help Centers" at bounding box center [1472, 125] width 188 height 20
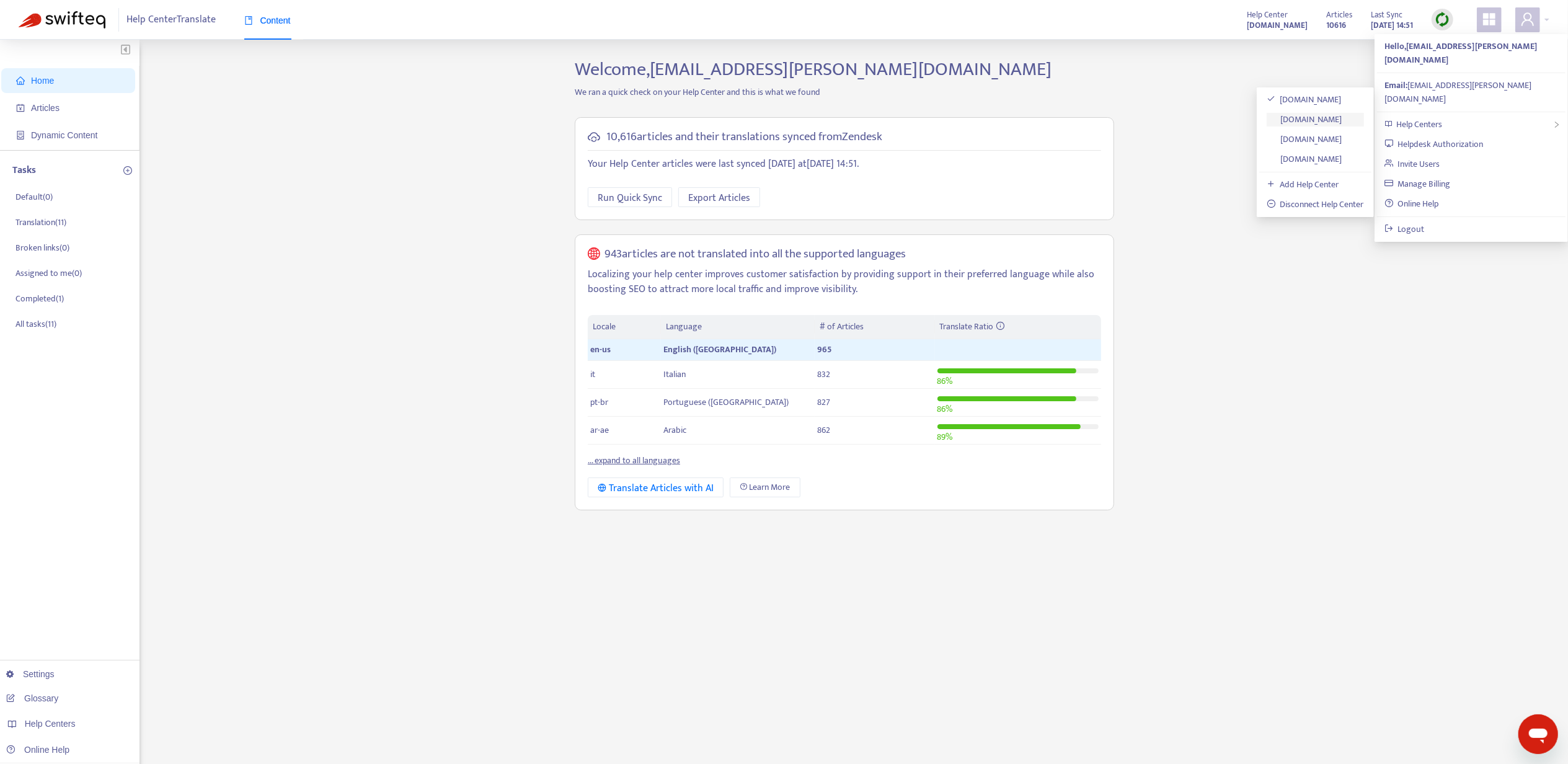
click at [1339, 119] on link "[DOMAIN_NAME]" at bounding box center [1304, 119] width 76 height 15
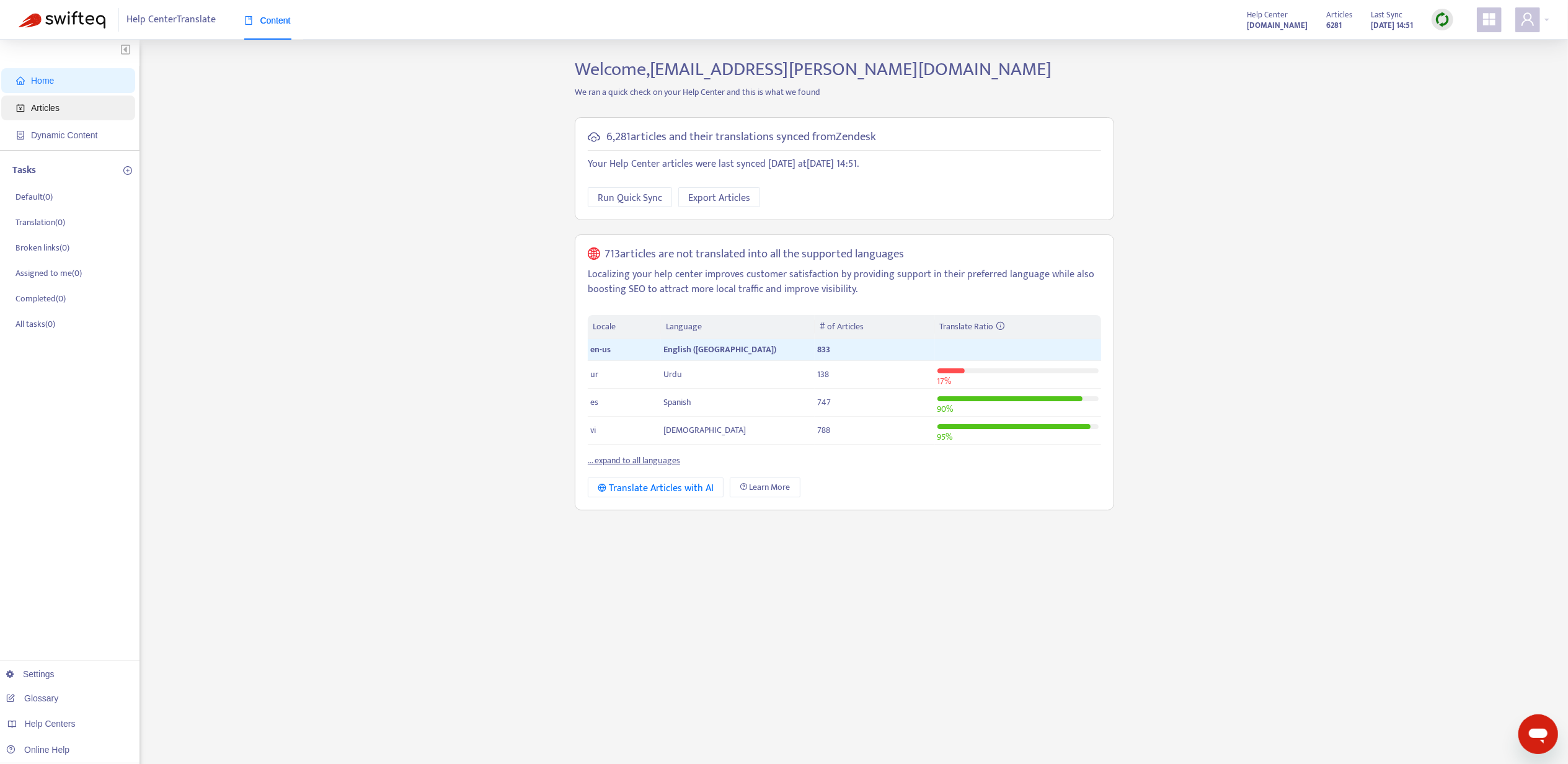
click at [34, 102] on span "Articles" at bounding box center [71, 107] width 109 height 25
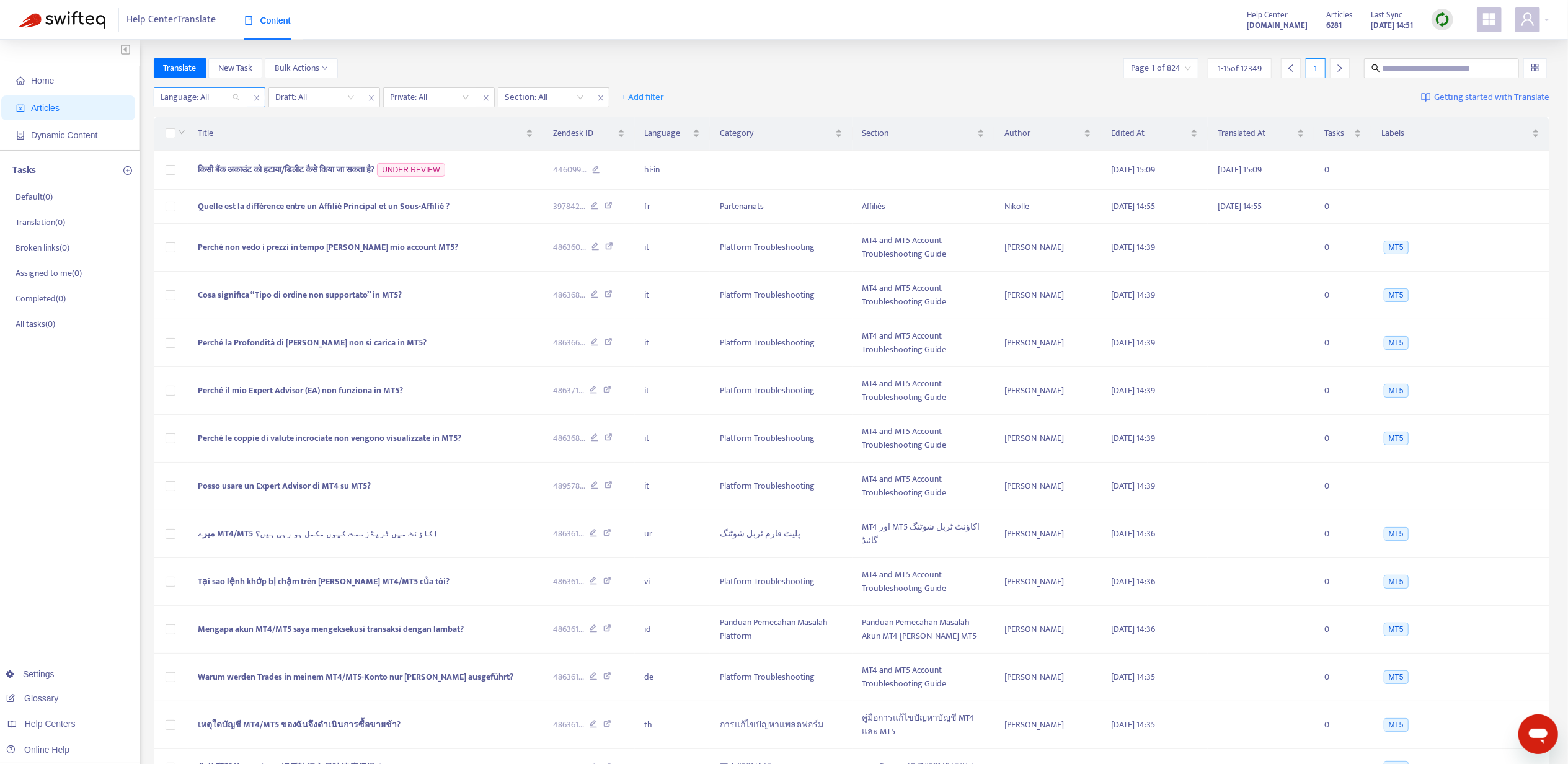
click at [177, 98] on div at bounding box center [194, 97] width 75 height 15
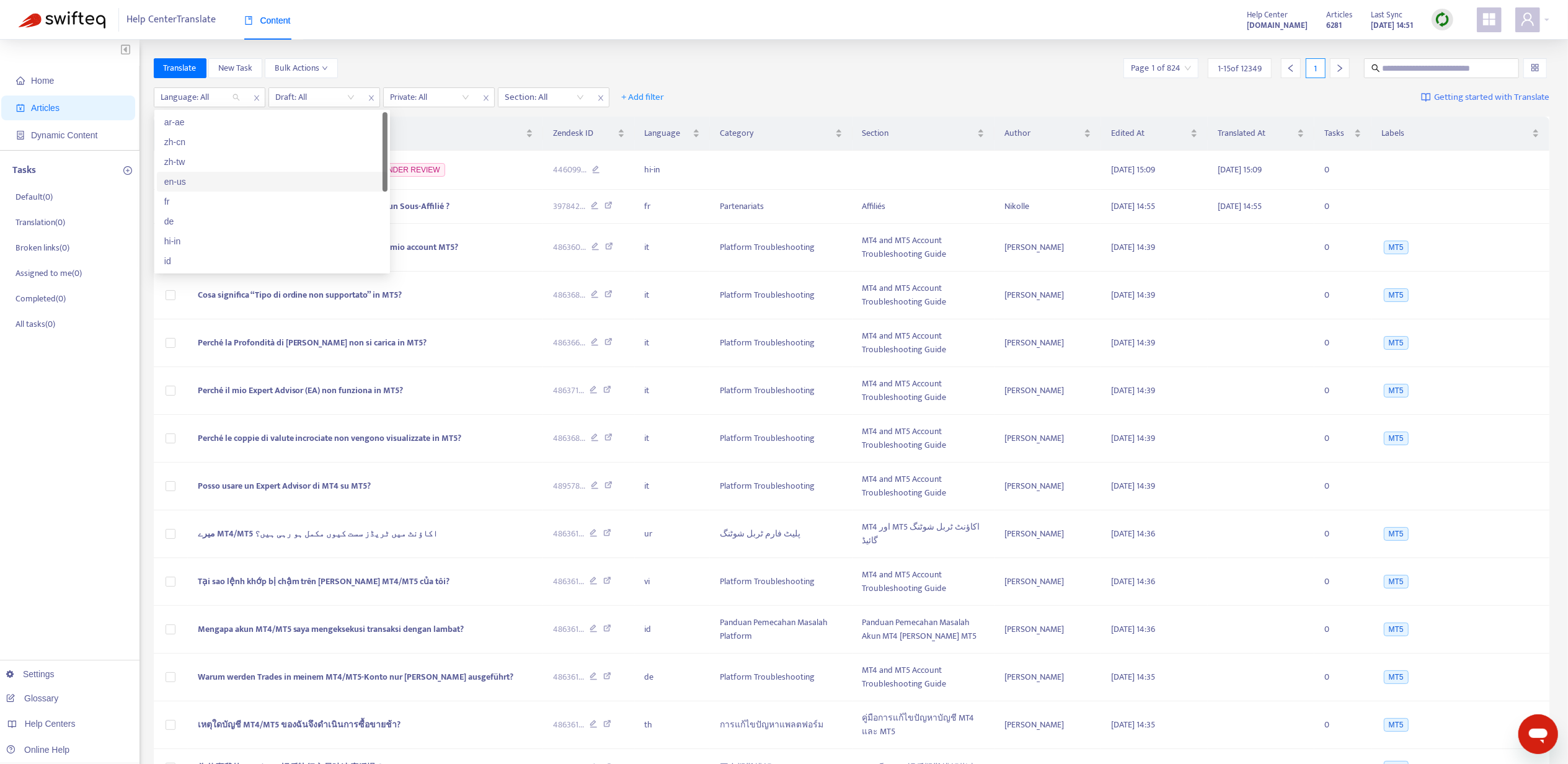
click at [214, 172] on div "en-us" at bounding box center [272, 182] width 231 height 20
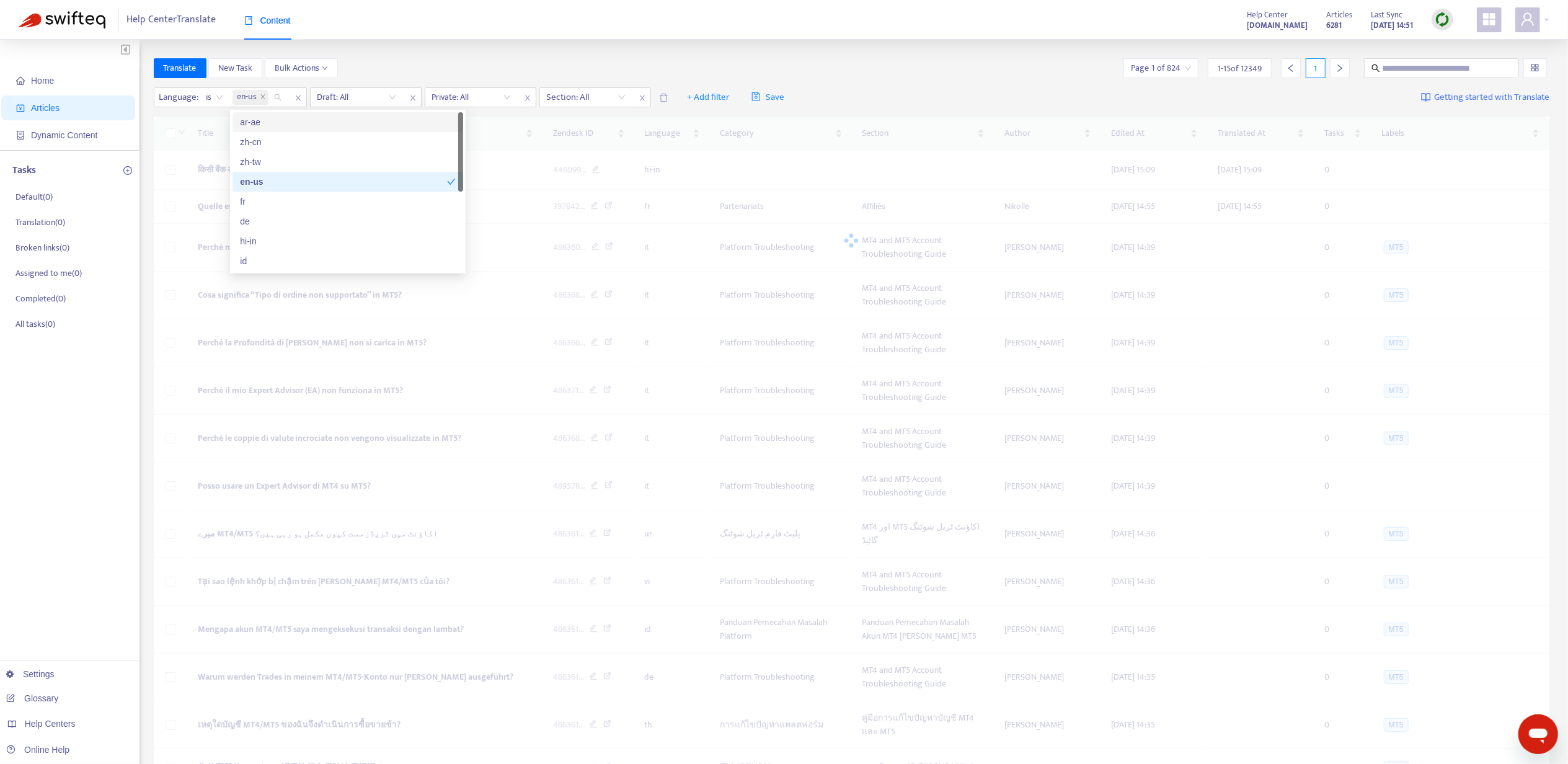
click at [310, 86] on div "Language : is en-us Draft: All Private: All Section: All + Add filter Save Gett…" at bounding box center [852, 97] width 1397 height 29
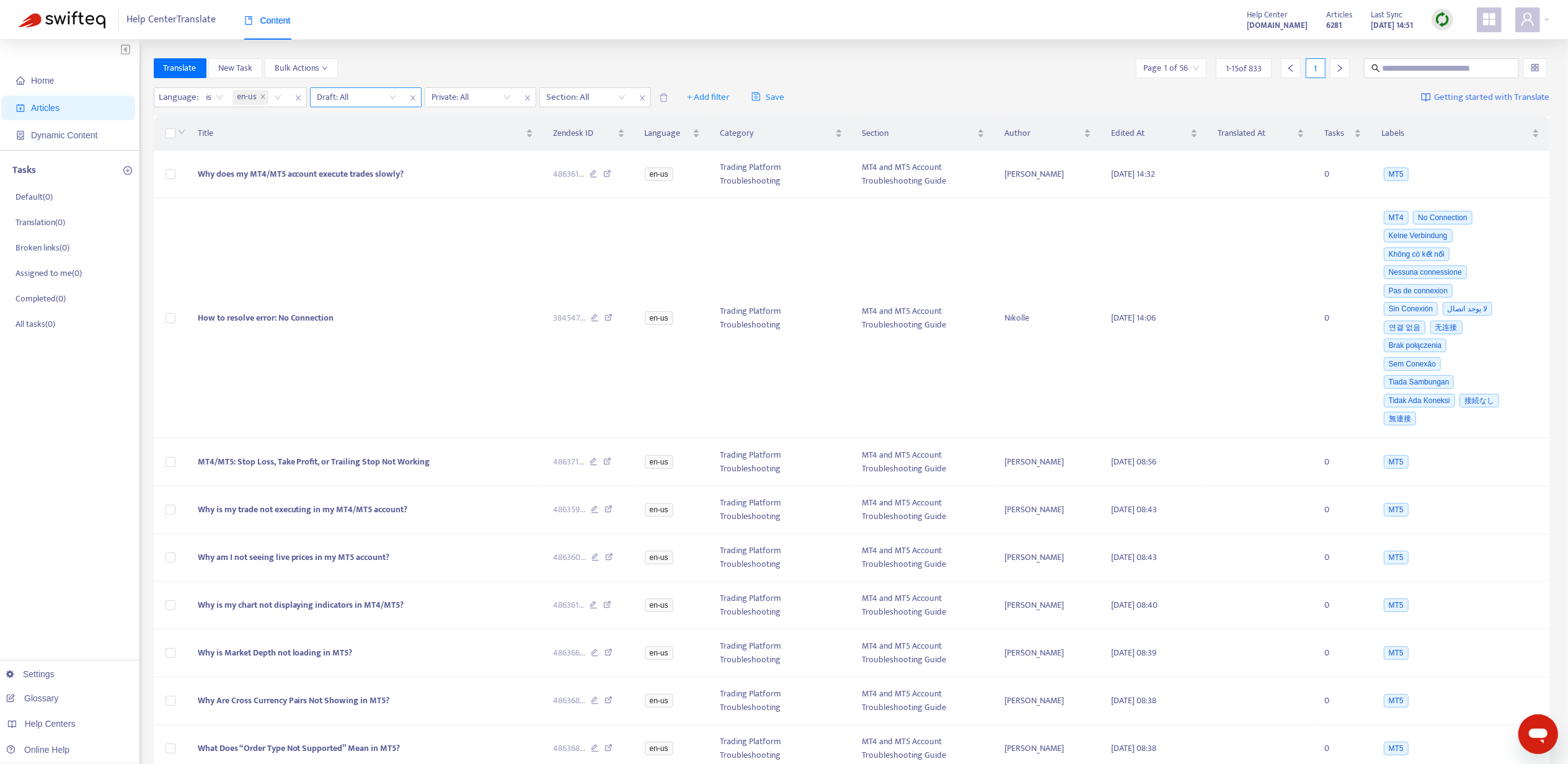
click at [330, 90] on input "search" at bounding box center [357, 97] width 79 height 18
click at [353, 160] on div "No" at bounding box center [429, 161] width 216 height 14
click at [480, 98] on input "search" at bounding box center [472, 97] width 79 height 18
click at [470, 159] on div "No" at bounding box center [544, 161] width 216 height 14
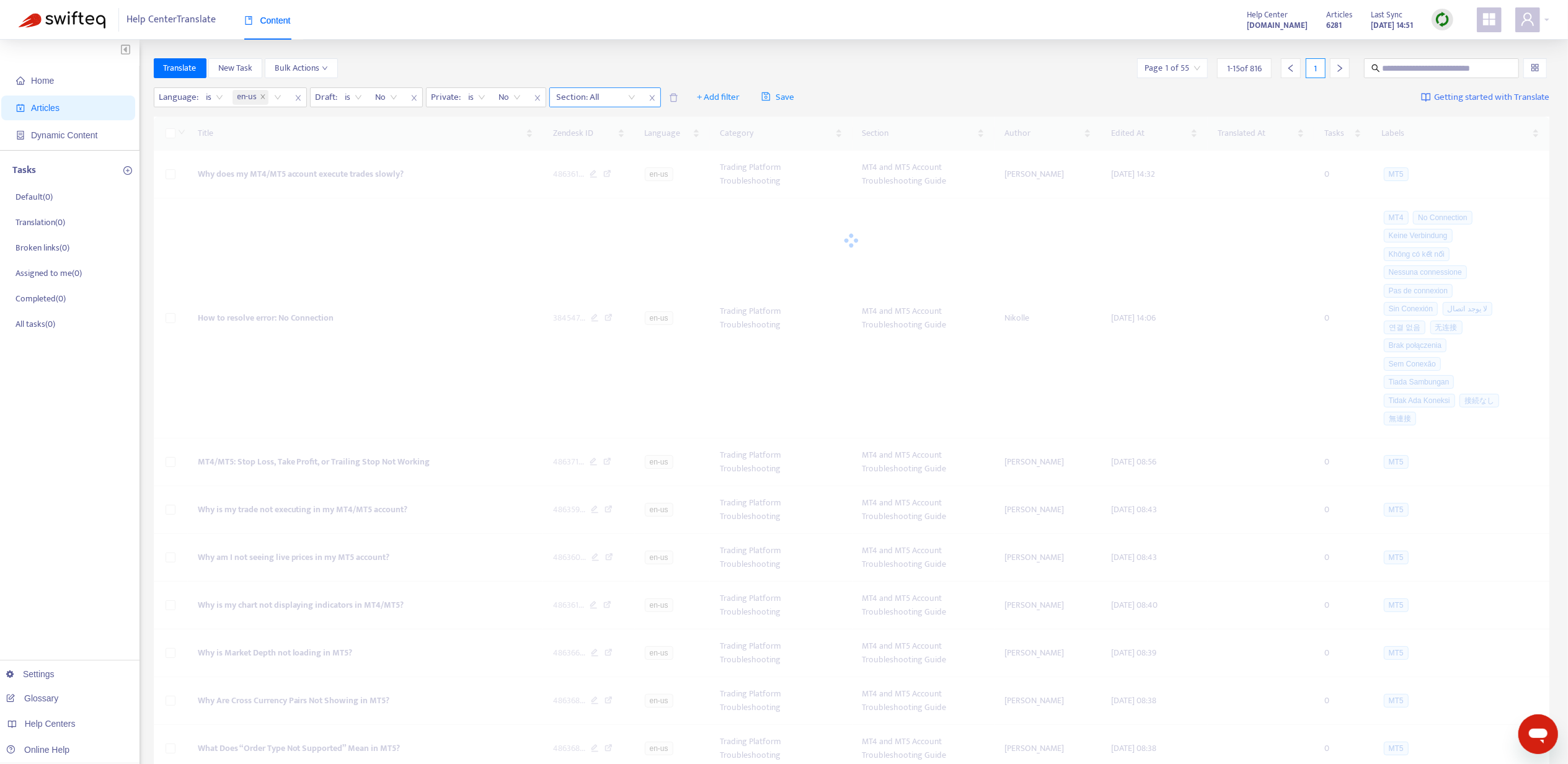
click at [570, 96] on div at bounding box center [590, 97] width 75 height 15
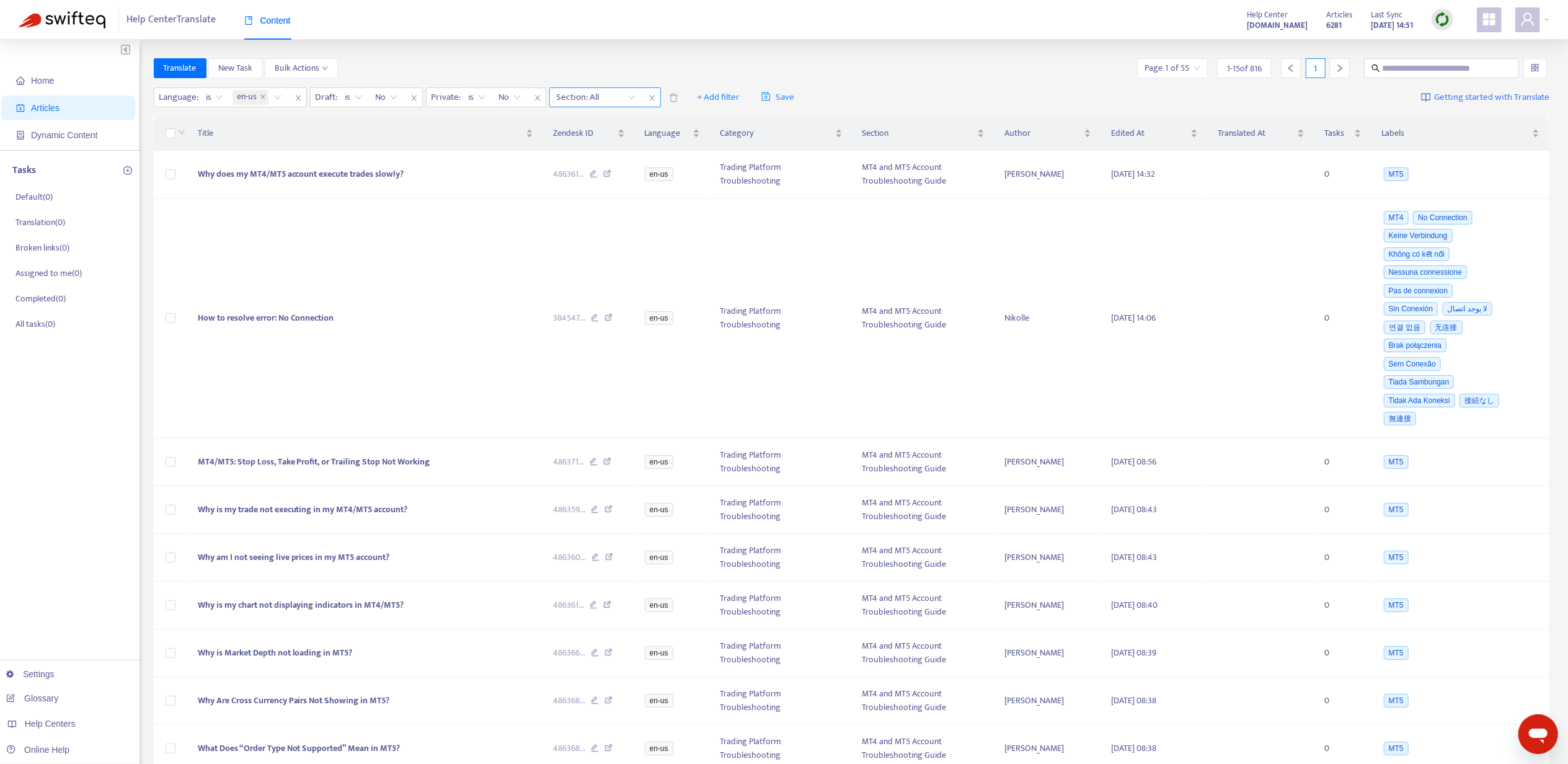
click at [587, 102] on div at bounding box center [590, 97] width 75 height 15
paste input "**********"
type input "**********"
click at [604, 122] on div "Managing Payment Methods in the Client Portal" at bounding box center [669, 122] width 216 height 14
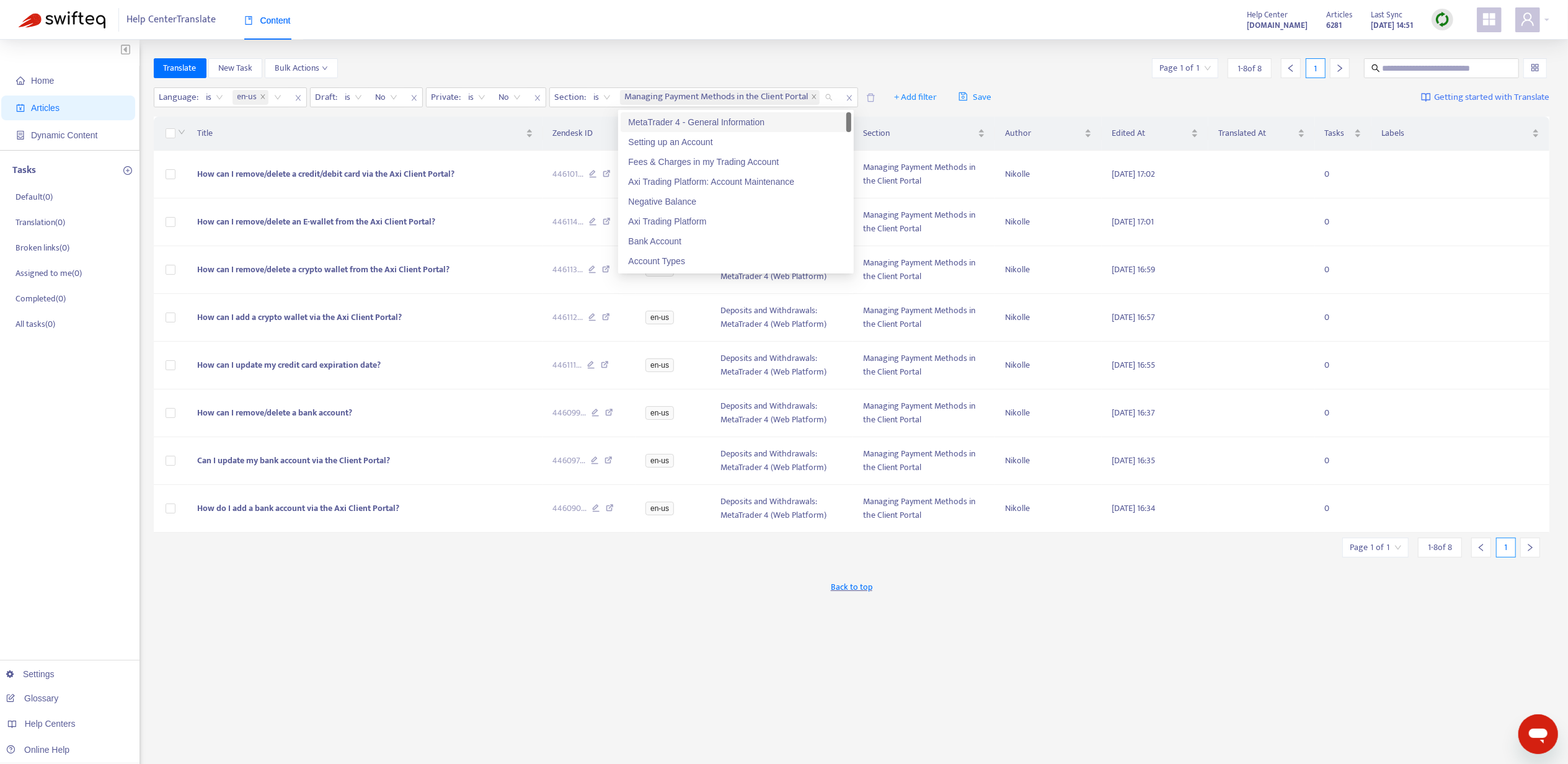
click at [586, 54] on div "Home Articles Dynamic Content Tasks Default ( 0 ) Translation ( 0 ) Broken link…" at bounding box center [784, 412] width 1568 height 744
click at [266, 177] on span "How can I remove/delete a credit/debit card via the Axi Client Portal?" at bounding box center [326, 174] width 258 height 15
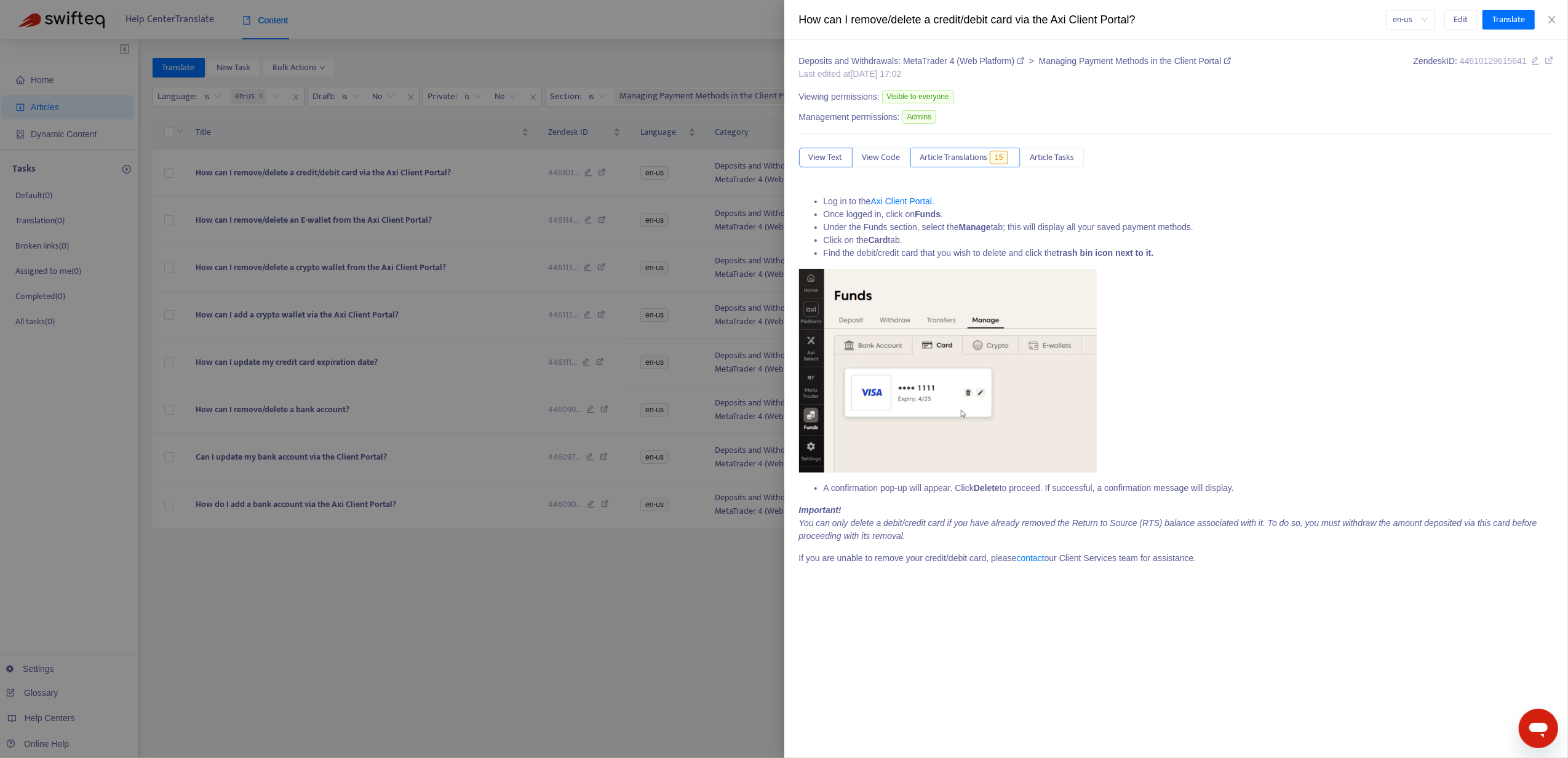
click at [966, 164] on span "Article Translations" at bounding box center [953, 157] width 68 height 14
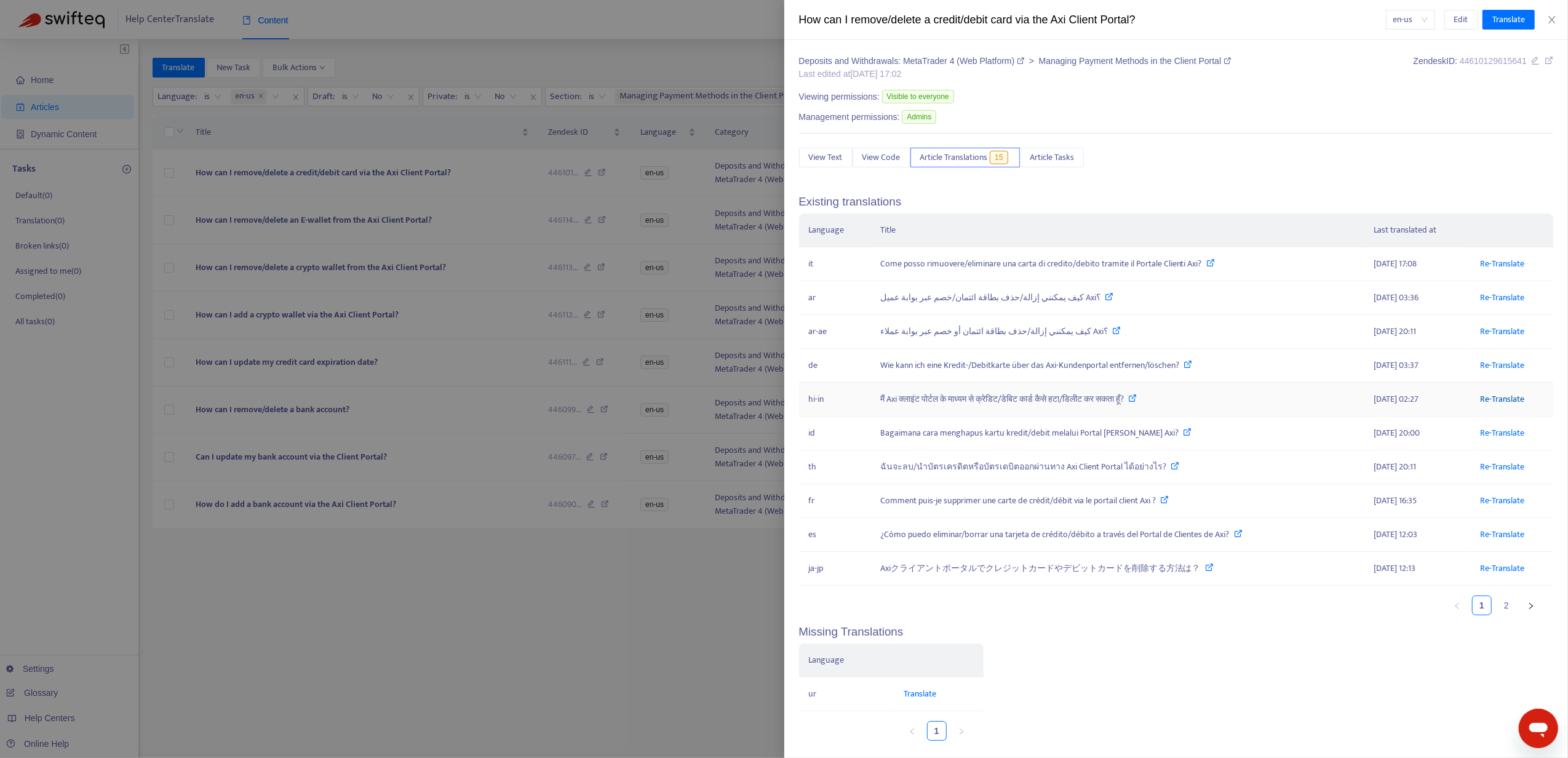
click at [1480, 397] on link "Re-Translate" at bounding box center [1502, 399] width 44 height 14
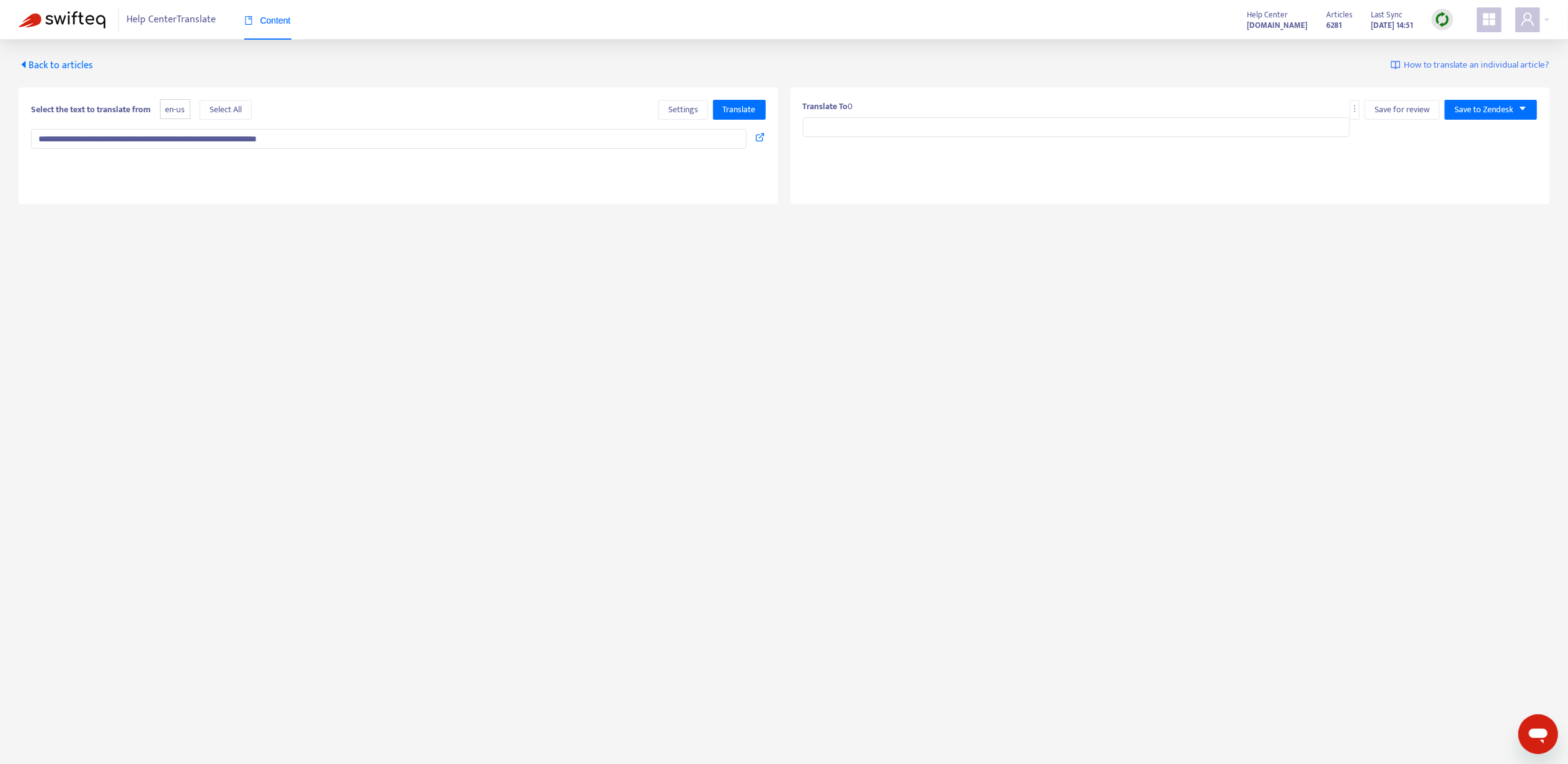
type input "**********"
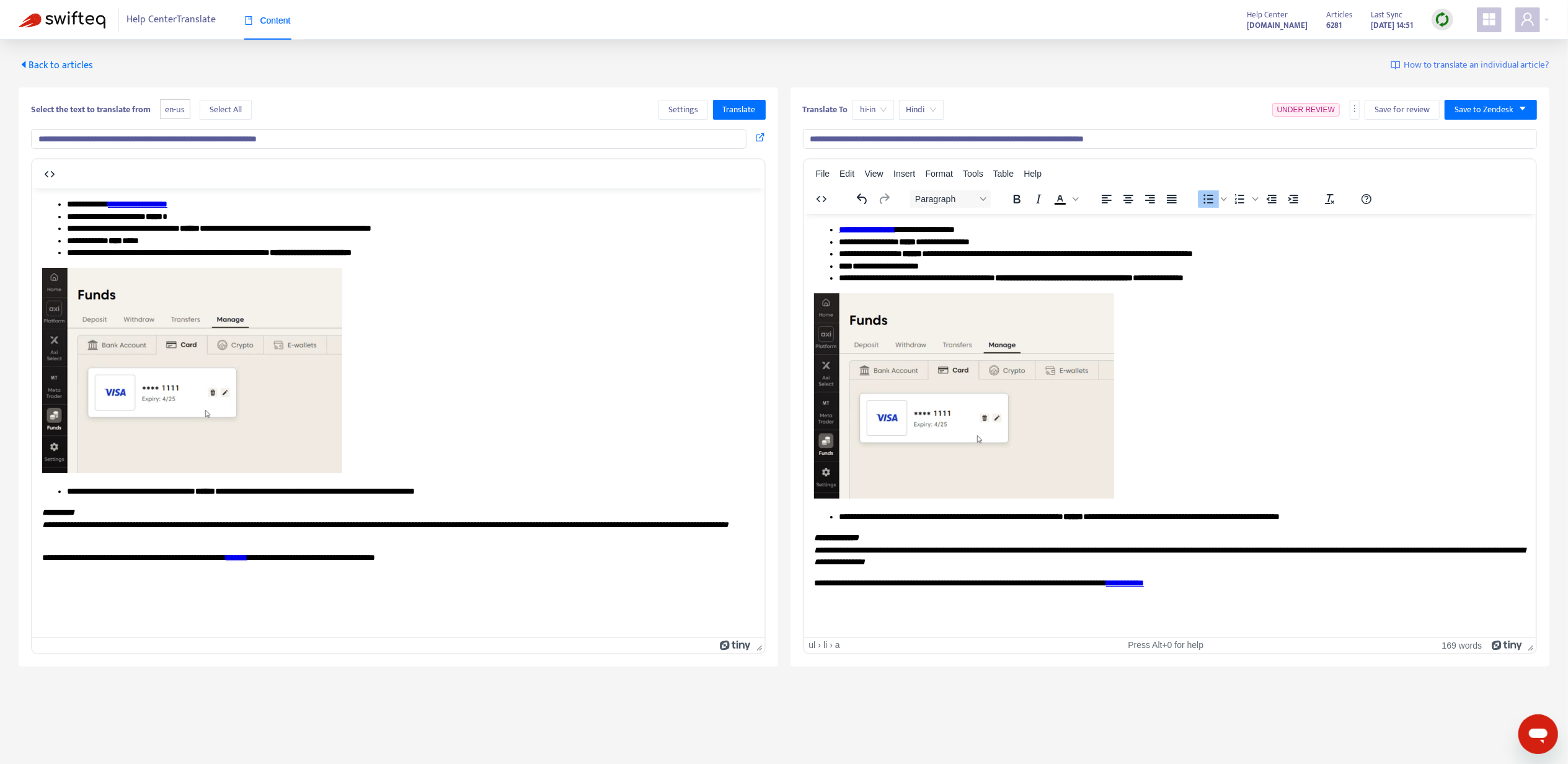
click at [875, 226] on link "**********" at bounding box center [866, 229] width 56 height 9
click at [893, 234] on icon at bounding box center [889, 238] width 11 height 11
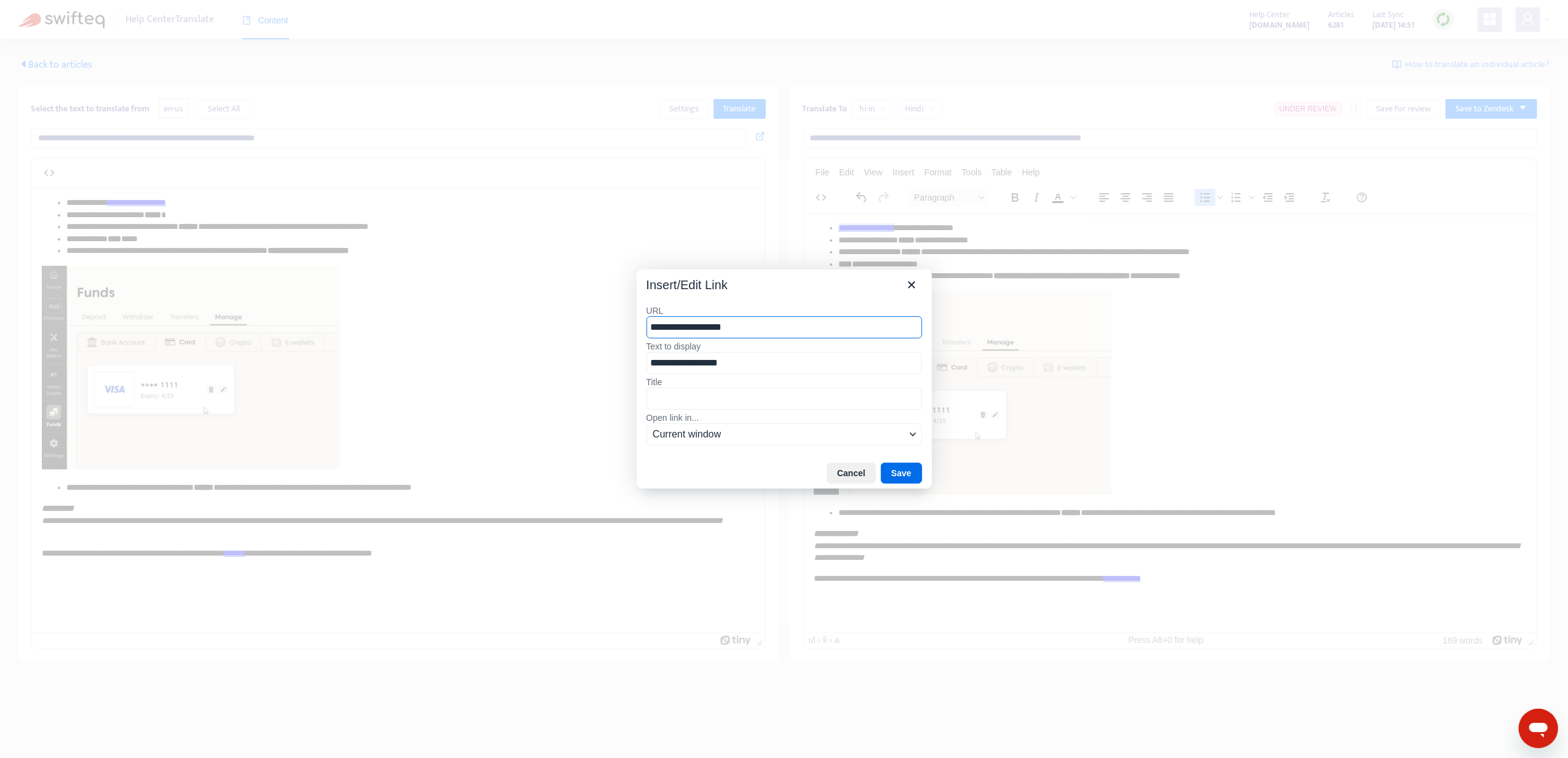
click at [887, 279] on div "Insert/Edit Link" at bounding box center [784, 282] width 295 height 26
drag, startPoint x: 923, startPoint y: 279, endPoint x: 914, endPoint y: 285, distance: 10.8
click at [923, 279] on div "Insert/Edit Link" at bounding box center [784, 282] width 295 height 26
click at [914, 285] on icon "Close" at bounding box center [912, 284] width 14 height 14
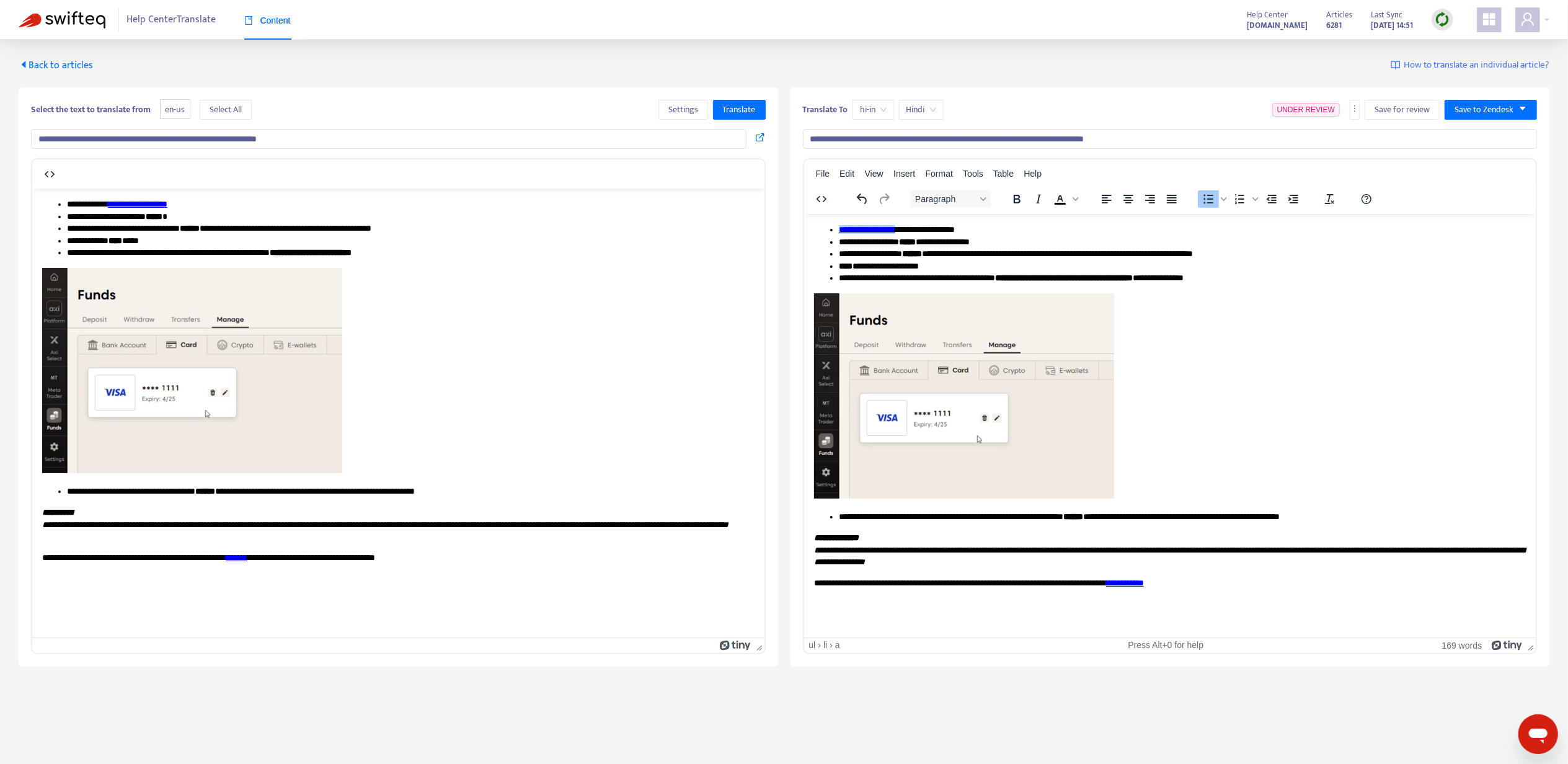
scroll to position [40, 0]
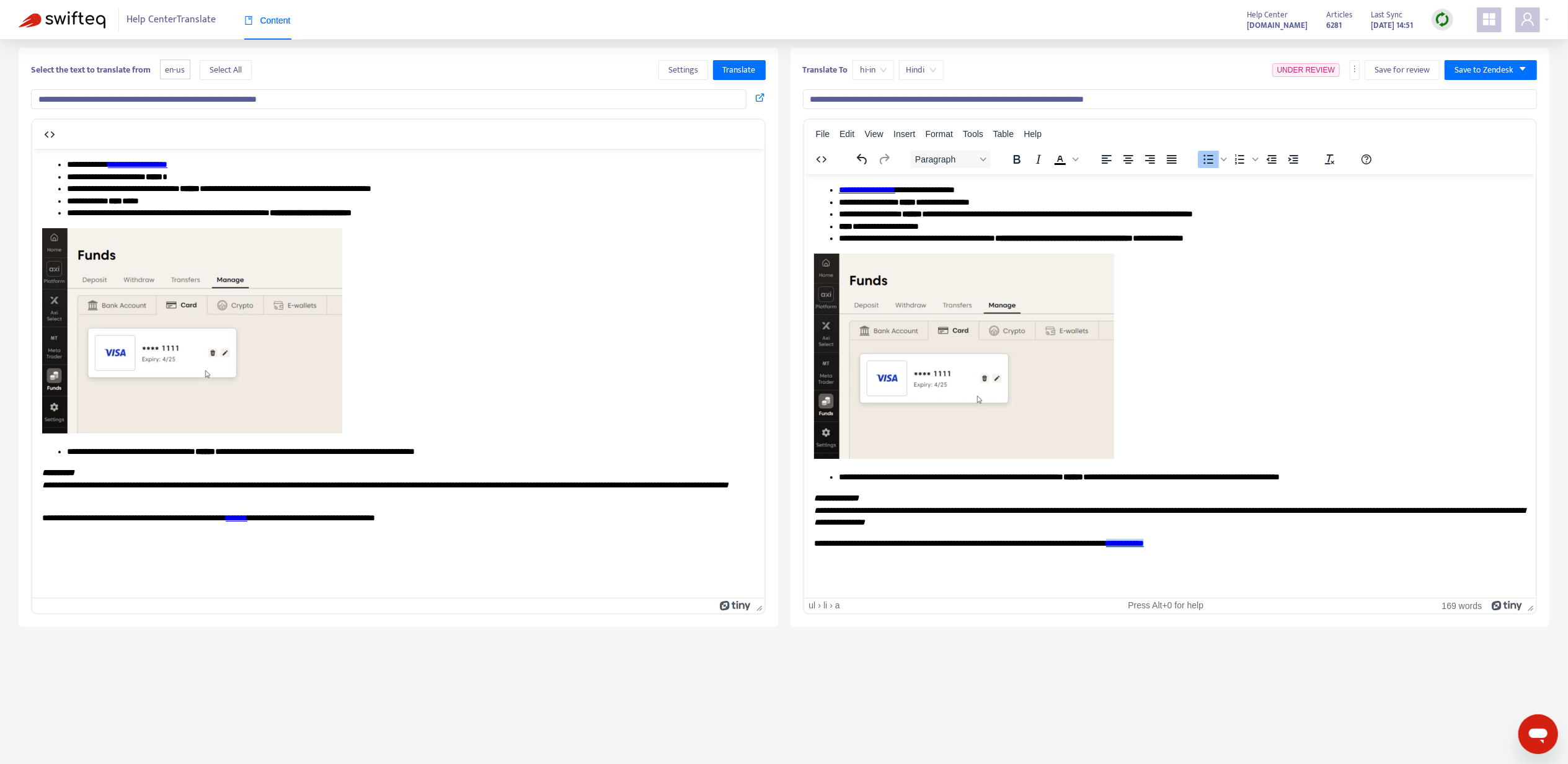
click at [1144, 542] on link "**********" at bounding box center [1125, 543] width 38 height 9
click at [1179, 540] on icon at bounding box center [1176, 548] width 15 height 15
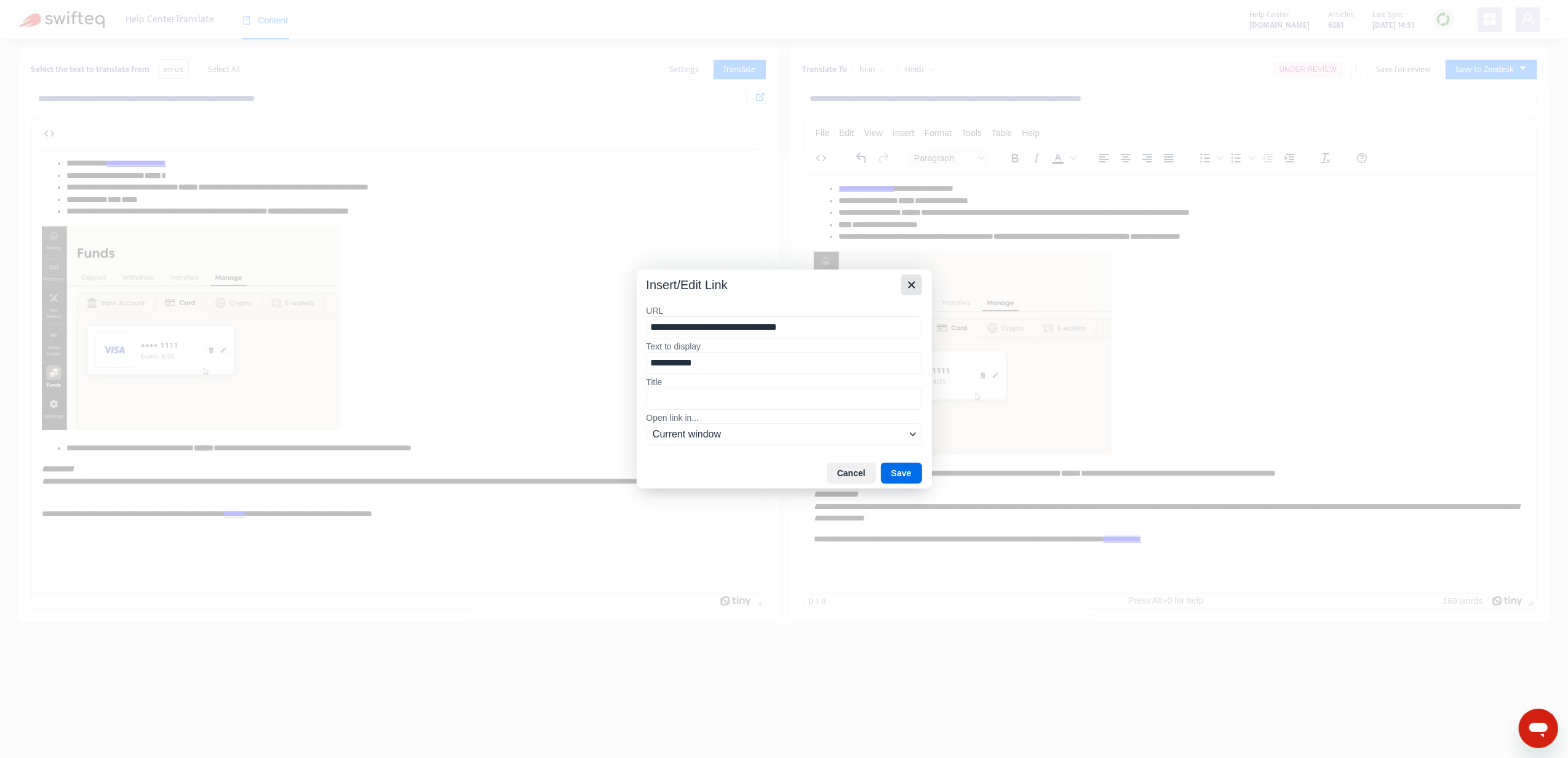
click at [908, 283] on icon "Close" at bounding box center [912, 284] width 14 height 14
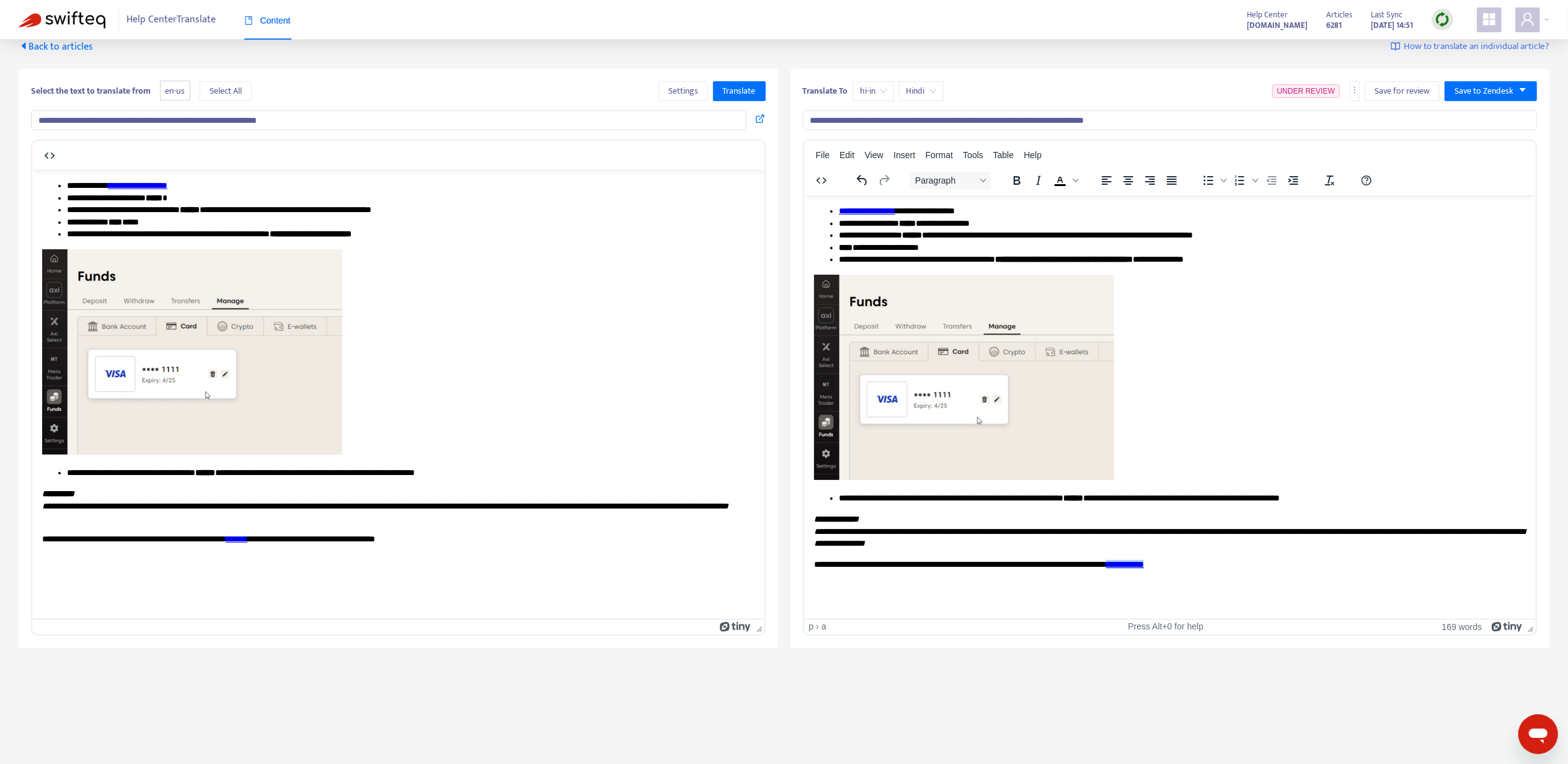
scroll to position [0, 0]
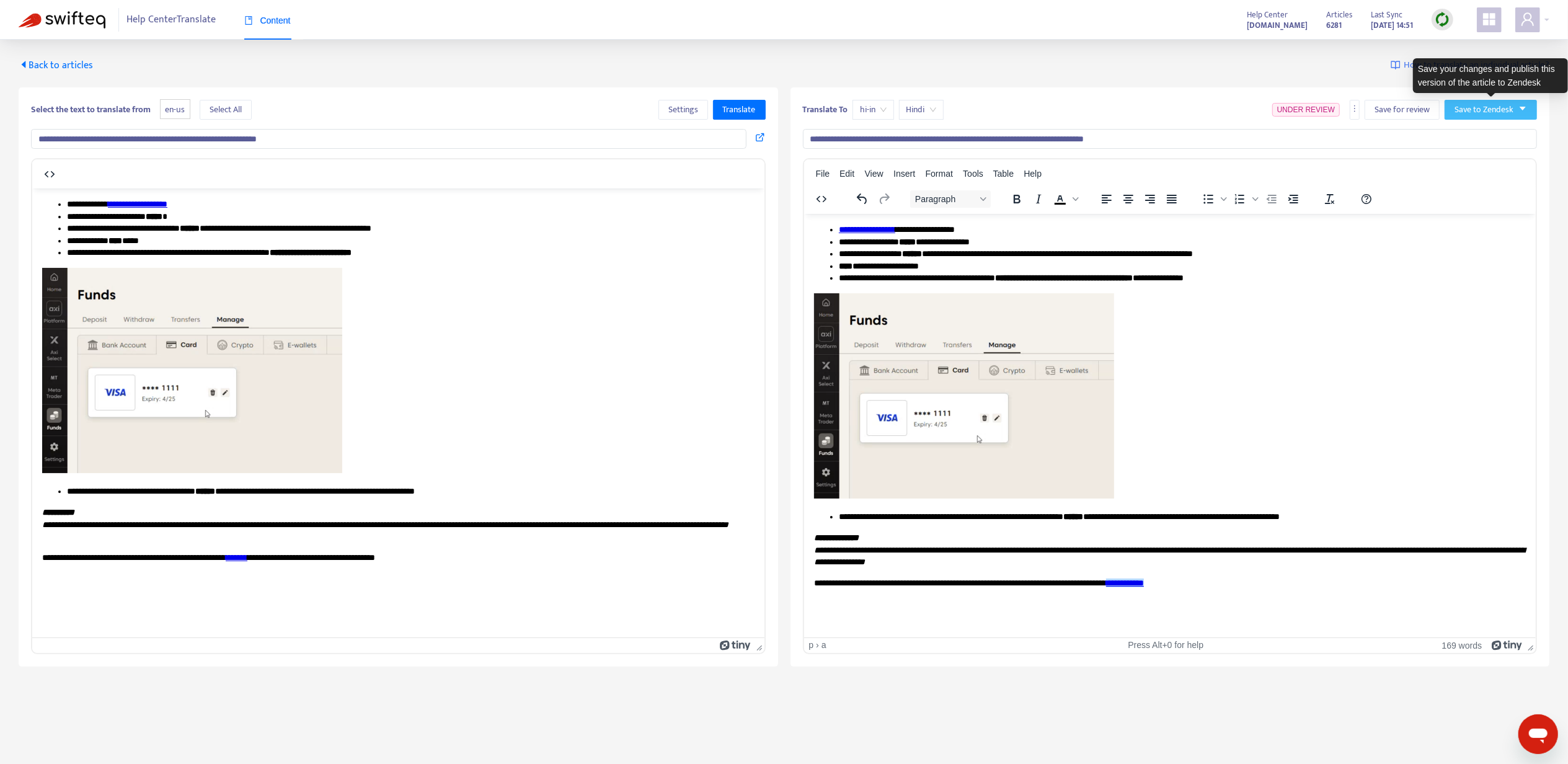
click at [1472, 104] on span "Save to Zendesk" at bounding box center [1484, 109] width 59 height 14
click at [1470, 130] on span "Publish" at bounding box center [1479, 135] width 47 height 14
click at [82, 69] on span "Back to articles" at bounding box center [56, 65] width 75 height 16
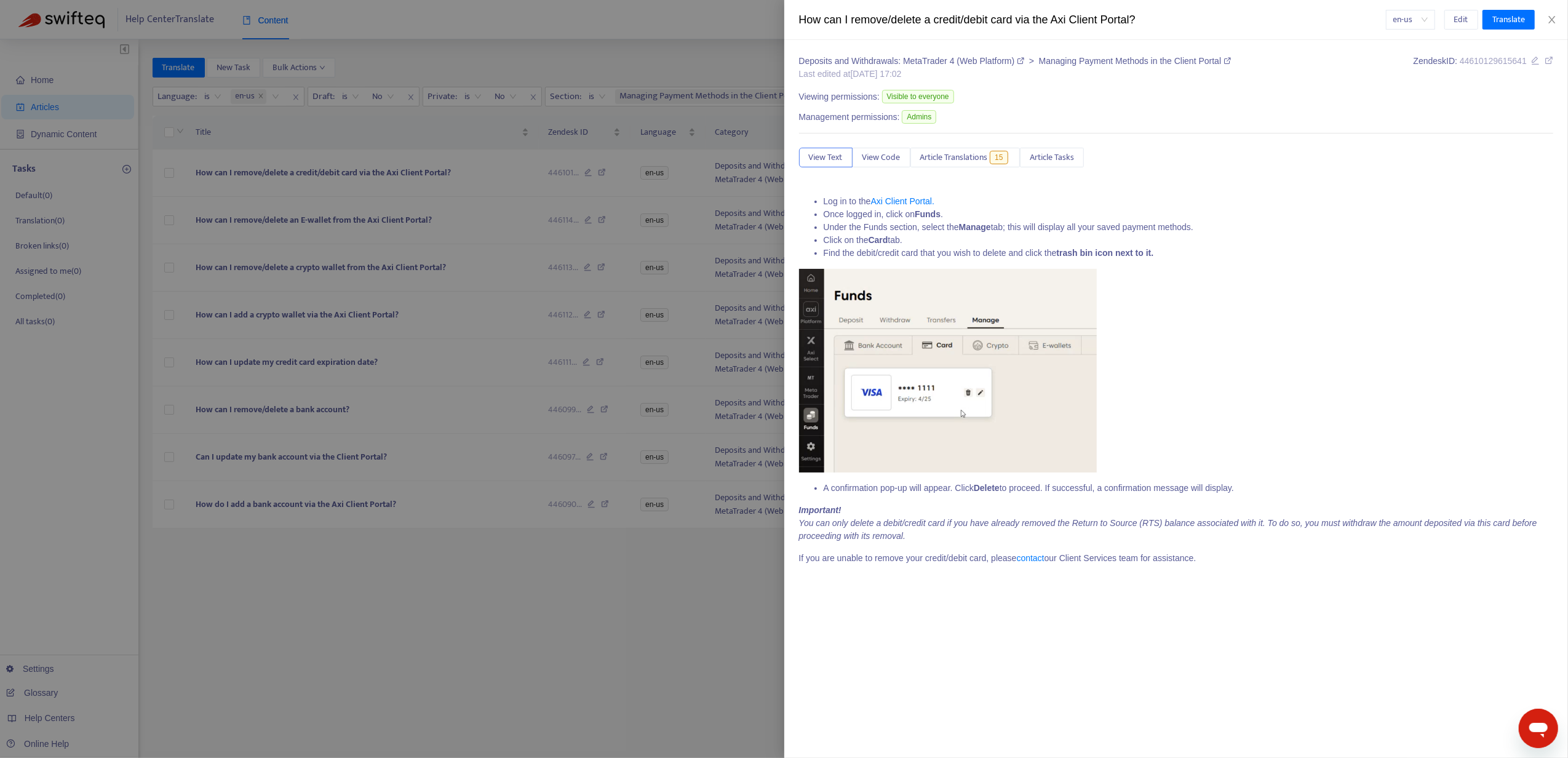
click at [237, 217] on div at bounding box center [784, 379] width 1568 height 758
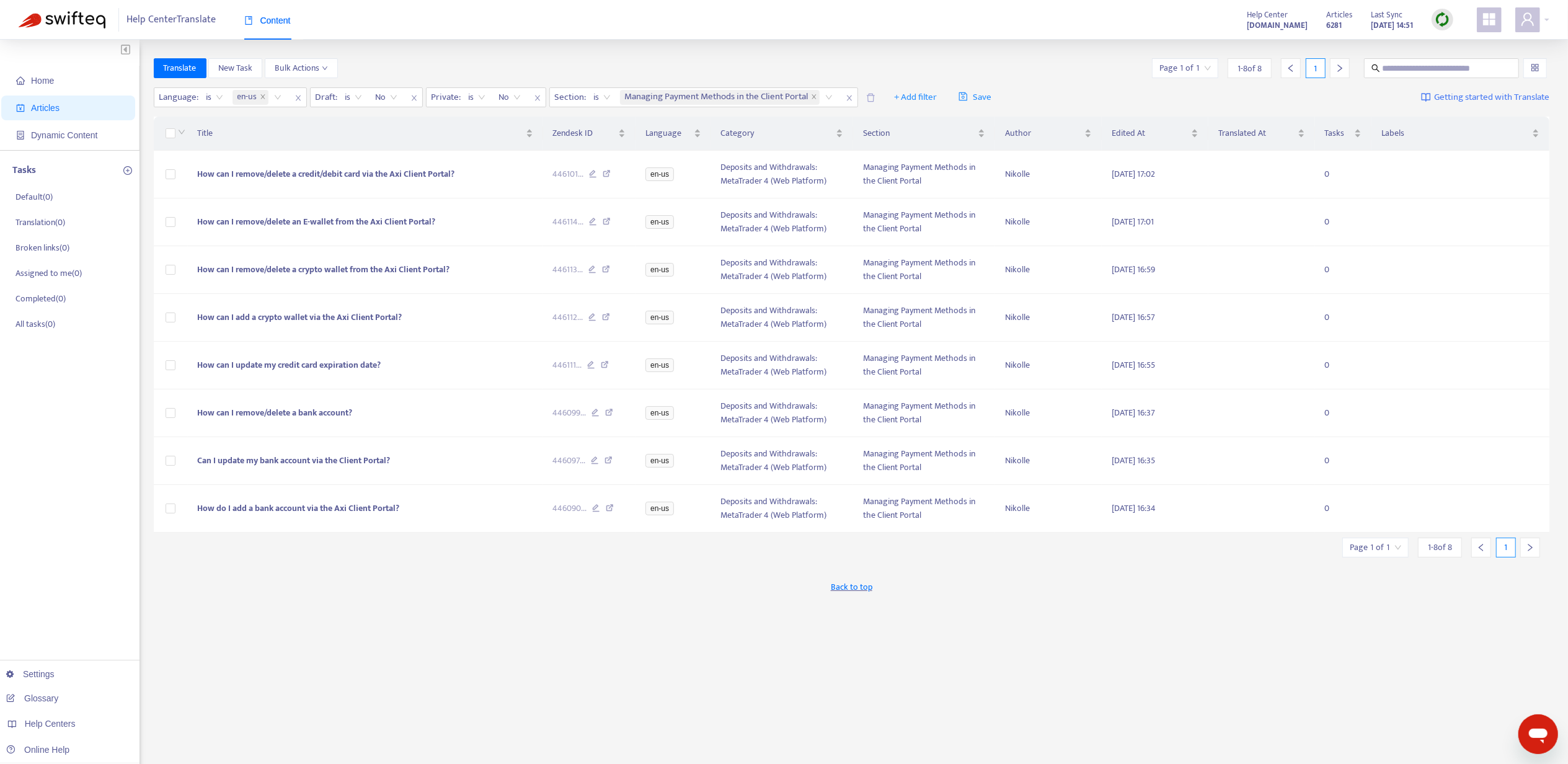
click at [238, 219] on span "How can I remove/delete an E-wallet from the Axi Client Portal?" at bounding box center [317, 222] width 238 height 15
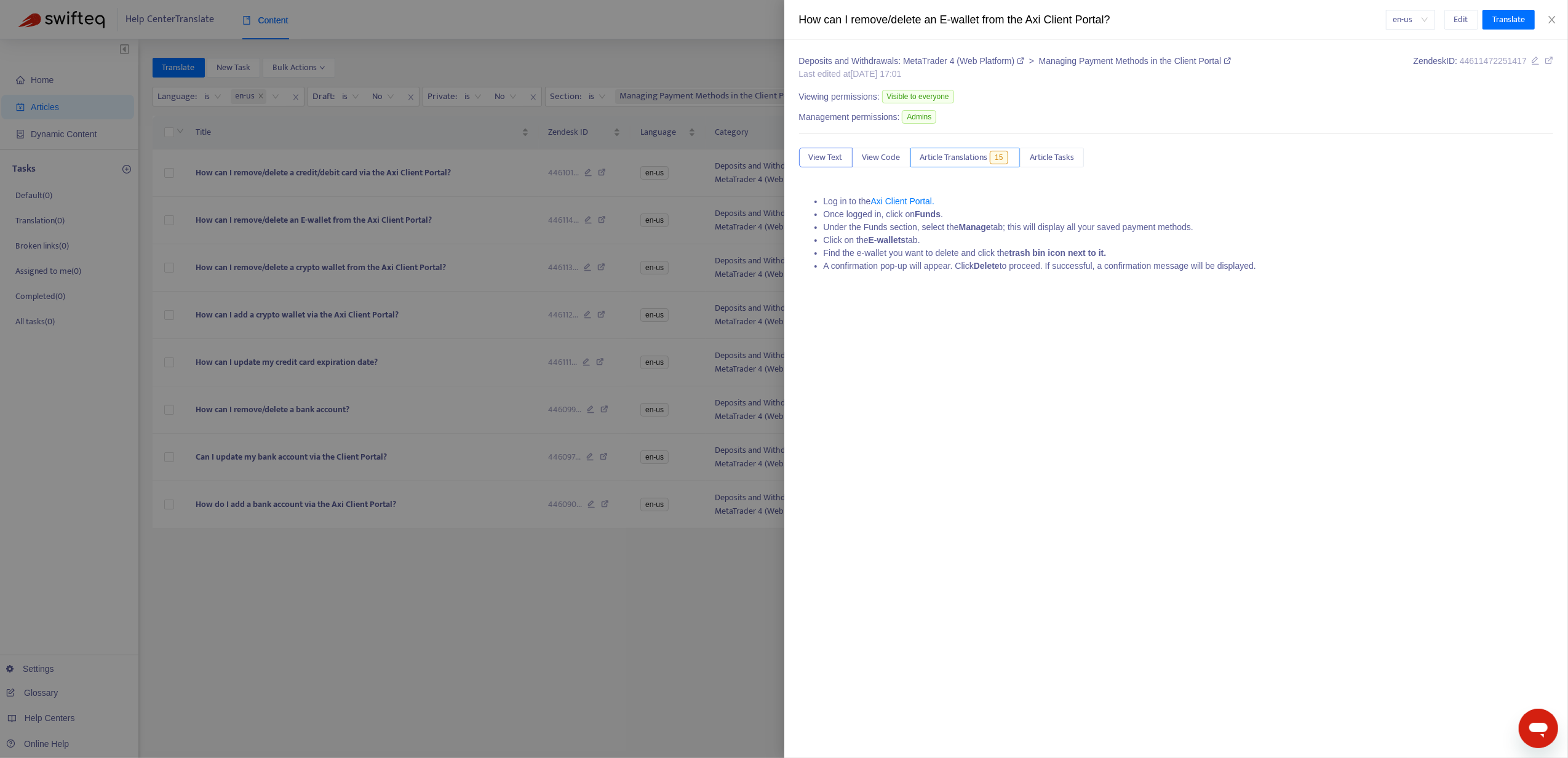
click at [956, 153] on span "Article Translations" at bounding box center [953, 157] width 68 height 14
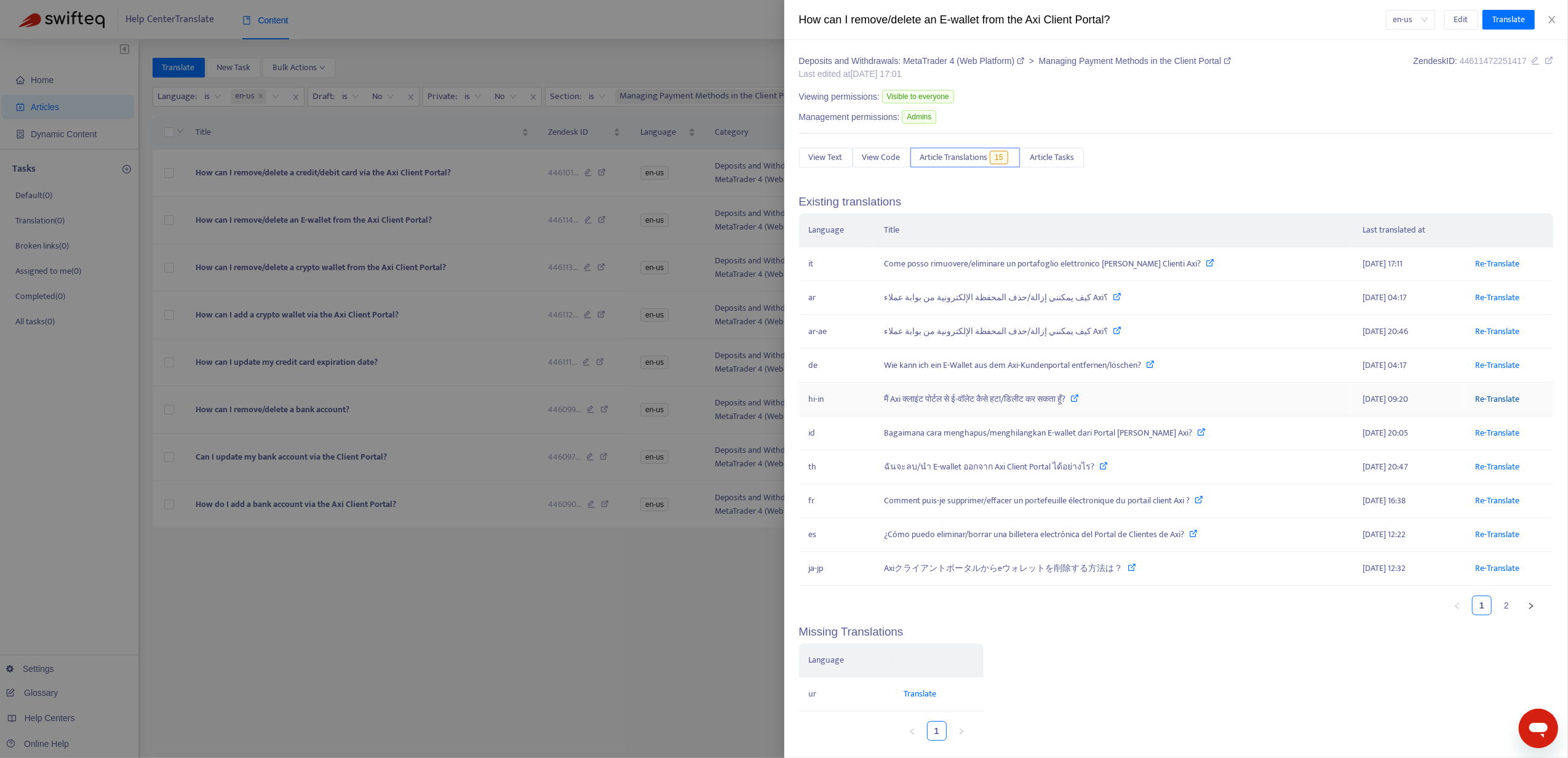
click at [1498, 404] on link "Re-Translate" at bounding box center [1498, 399] width 44 height 14
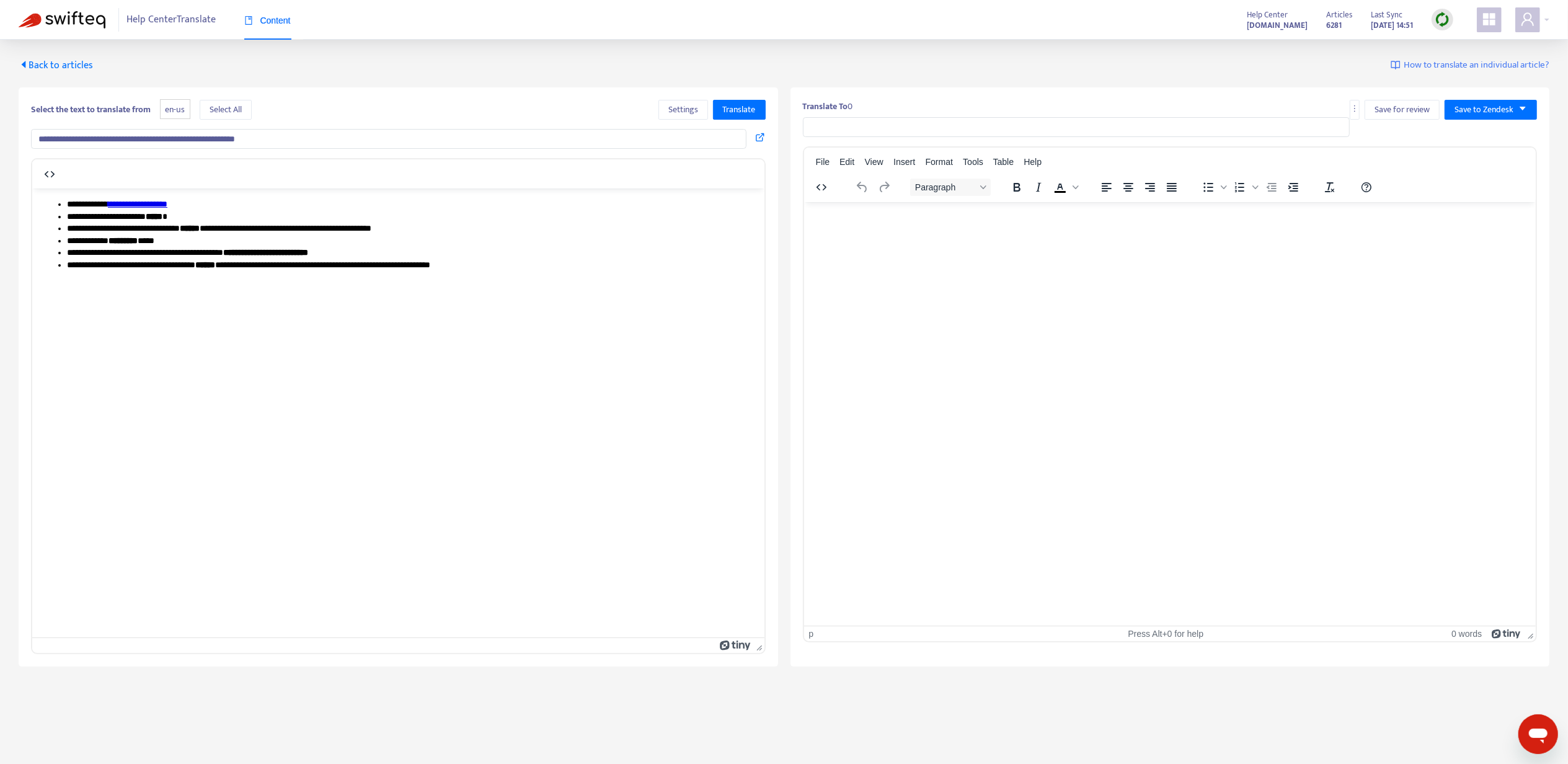
type input "**********"
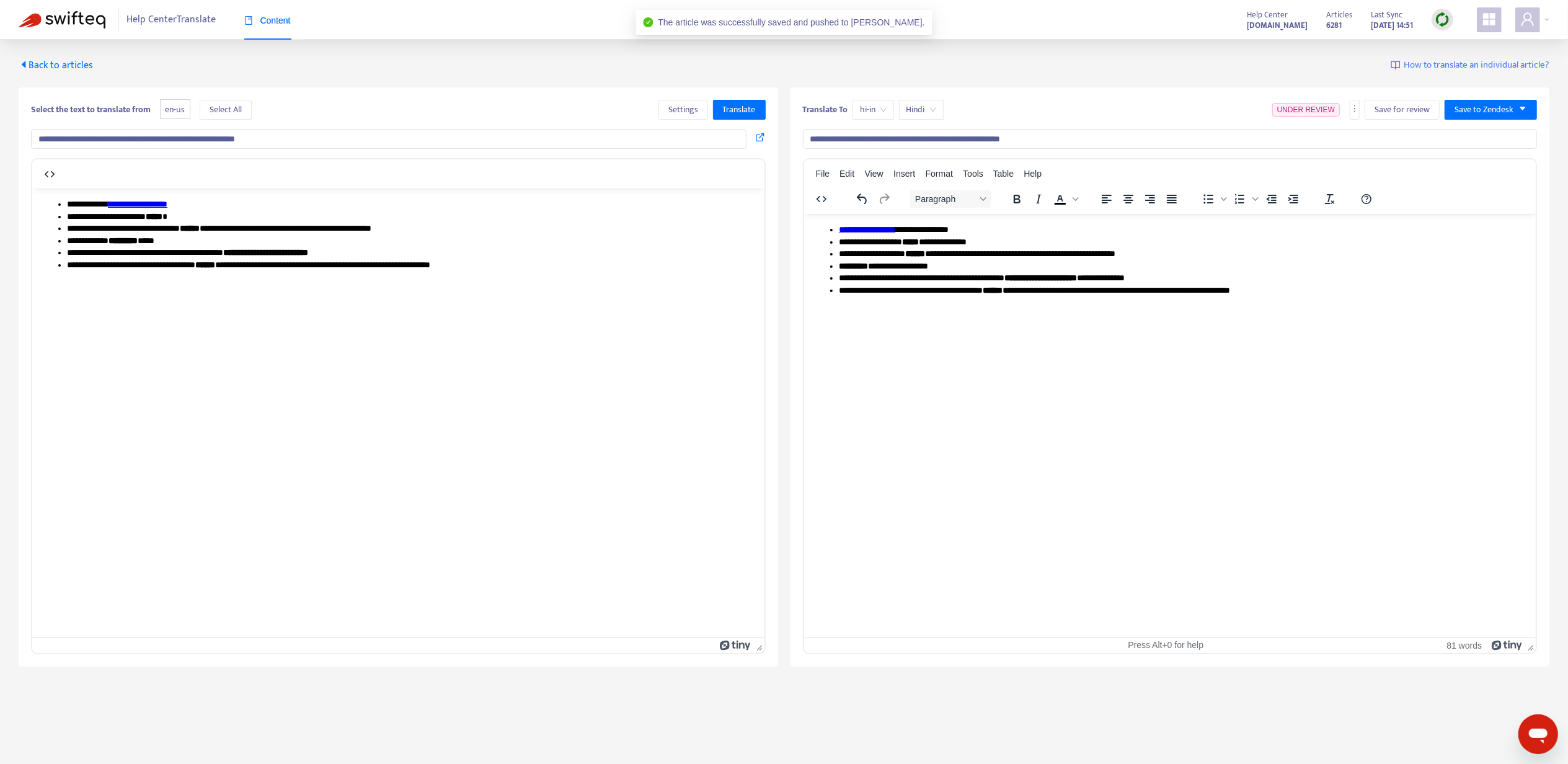
click at [871, 229] on link "**********" at bounding box center [866, 229] width 56 height 9
click at [885, 240] on icon at bounding box center [885, 242] width 11 height 11
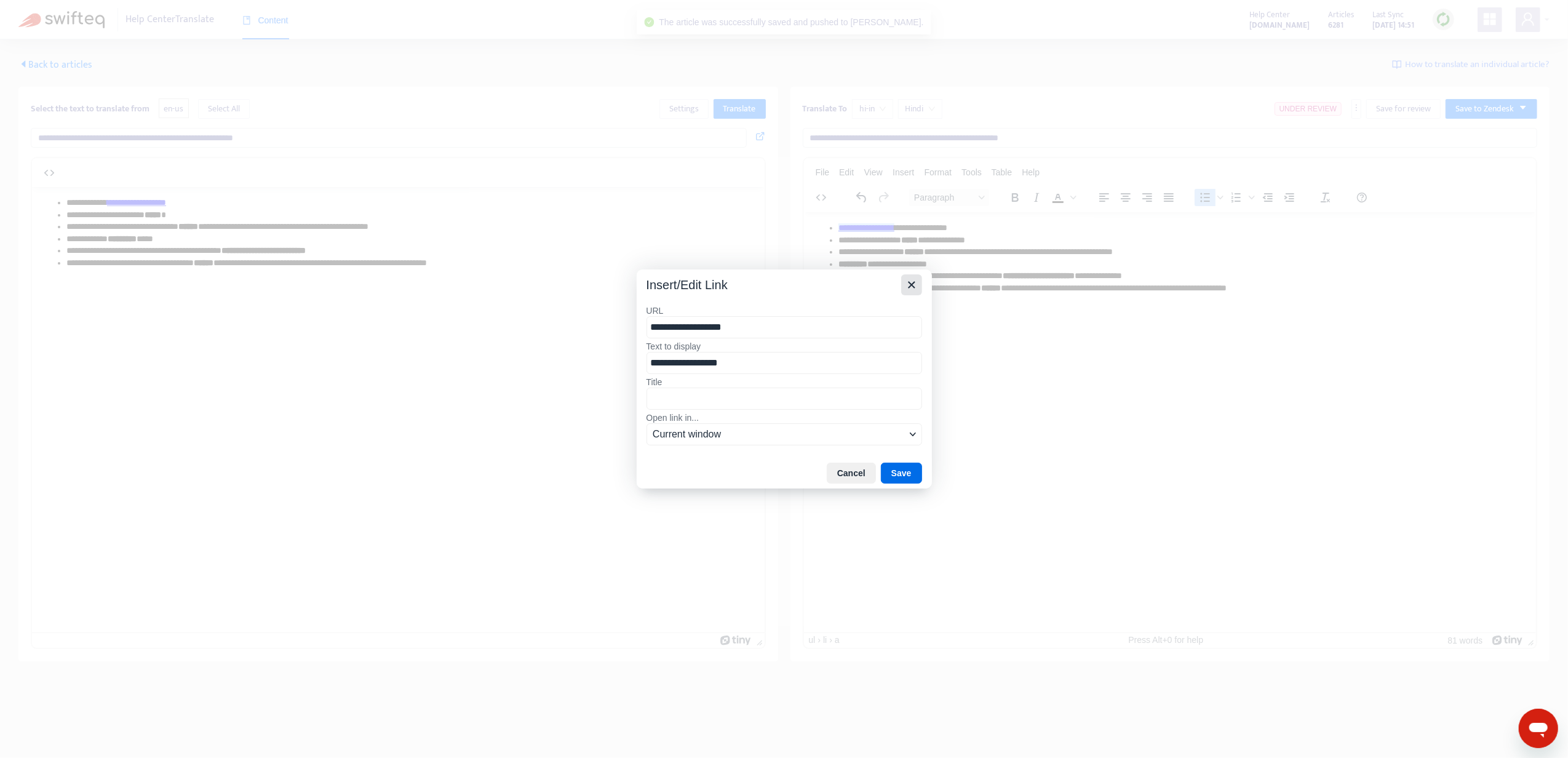
click at [918, 277] on icon "Close" at bounding box center [912, 284] width 14 height 14
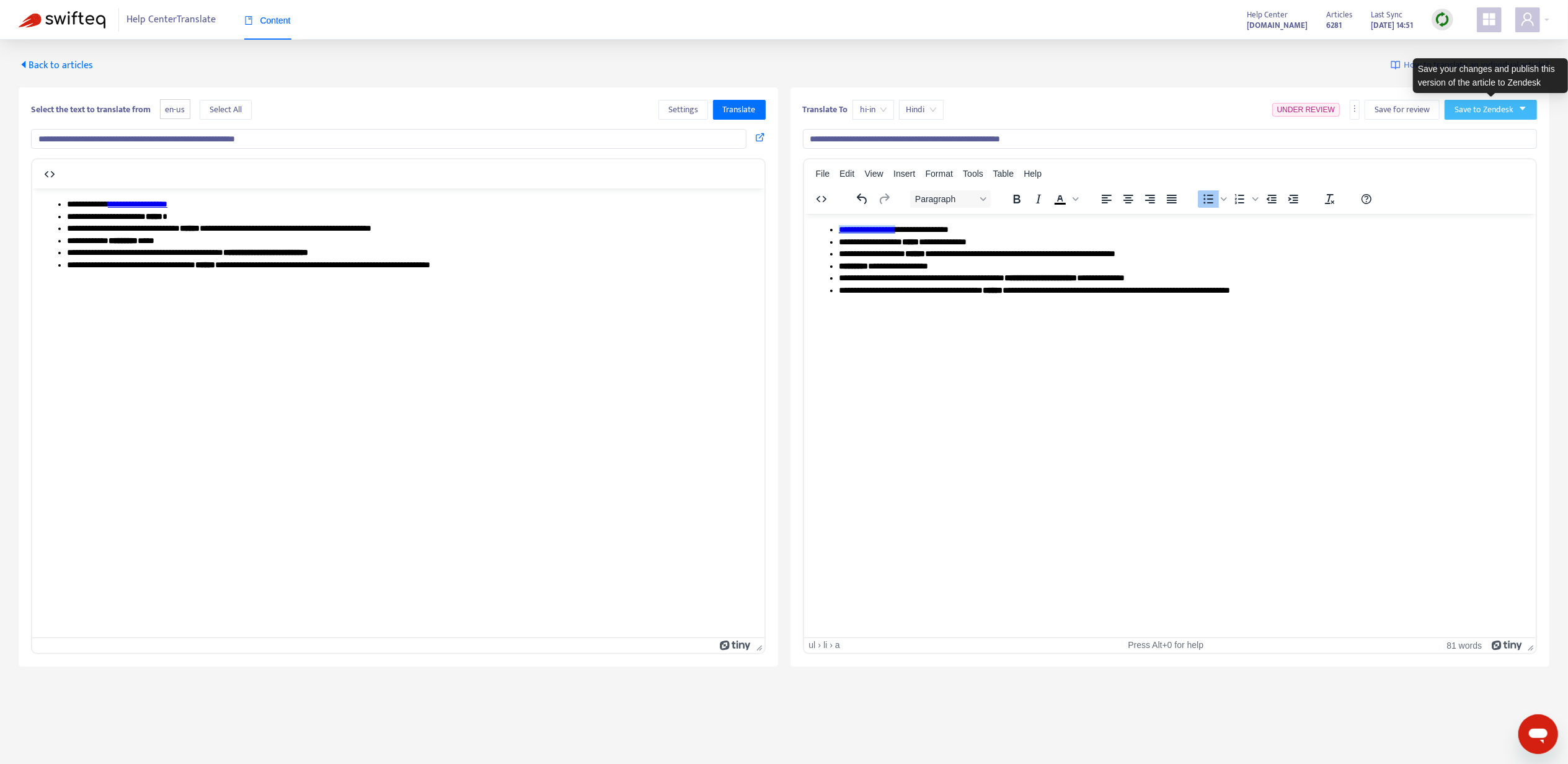
click at [1494, 105] on span "Save to Zendesk" at bounding box center [1484, 109] width 59 height 14
click at [1488, 126] on li "Publish" at bounding box center [1479, 136] width 62 height 20
click at [65, 65] on span "Back to articles" at bounding box center [56, 65] width 75 height 16
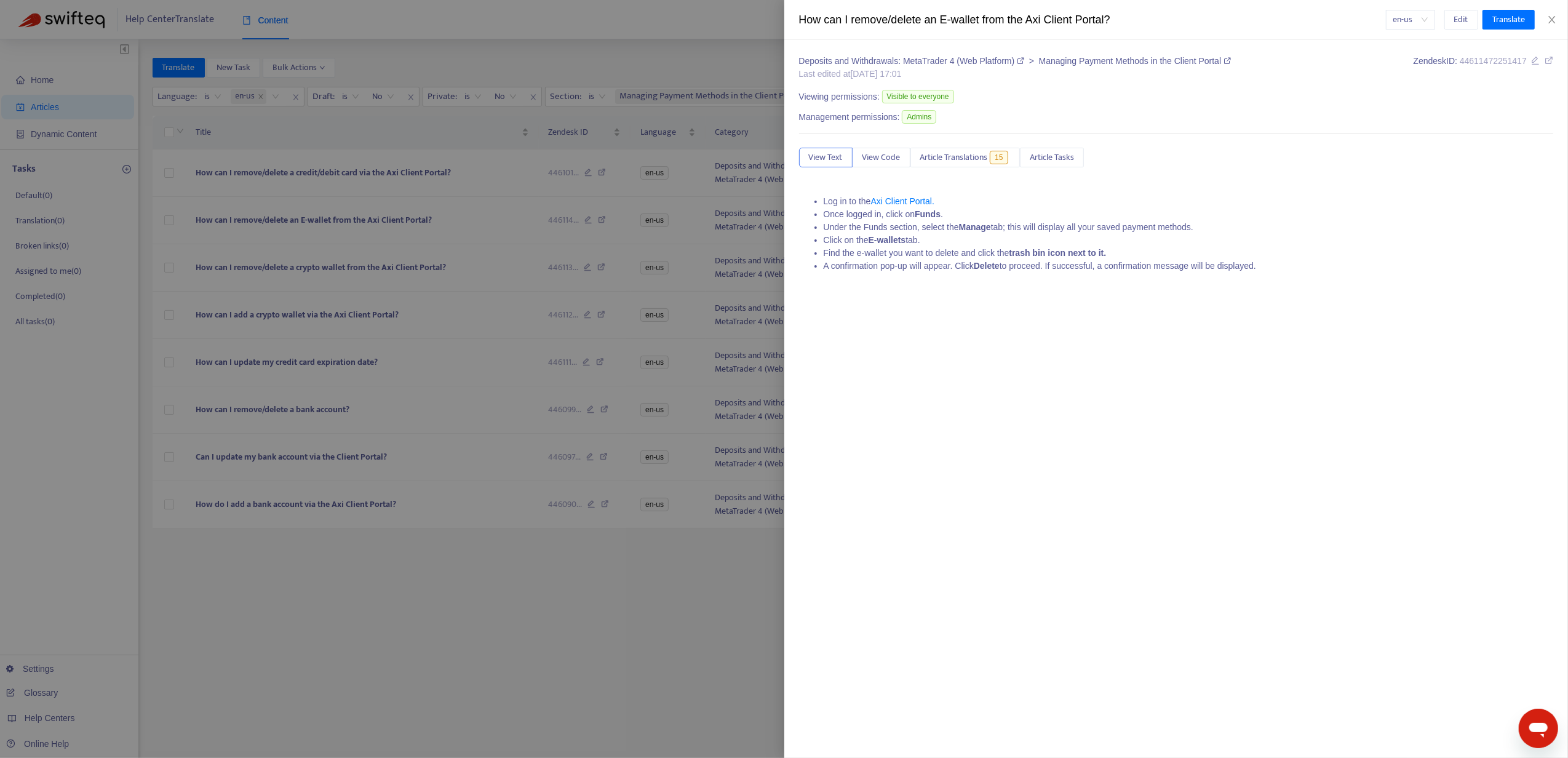
click at [392, 274] on div at bounding box center [784, 379] width 1568 height 758
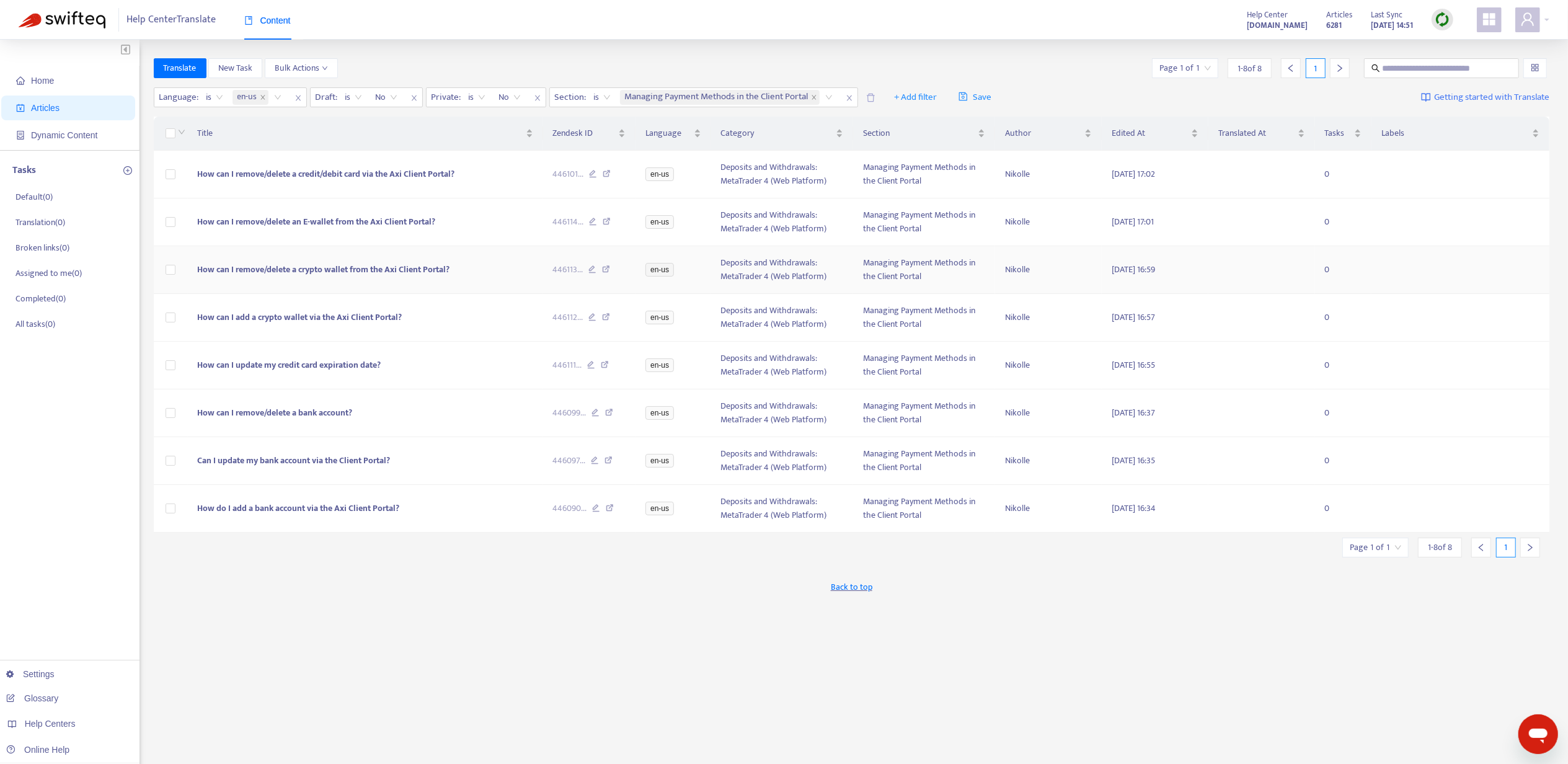
click at [341, 266] on span "How can I remove/delete a crypto wallet from the Axi Client Portal?" at bounding box center [323, 269] width 252 height 15
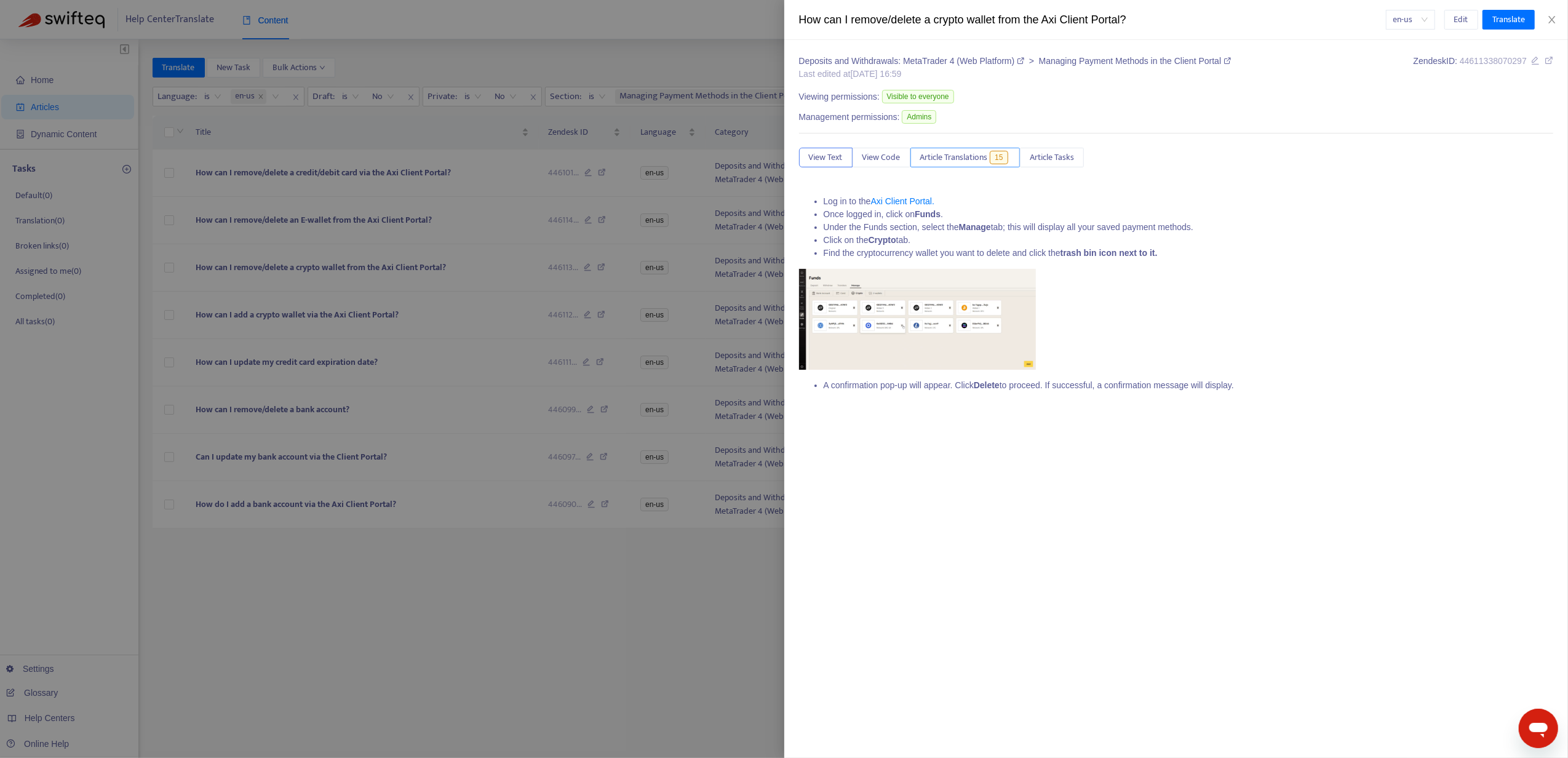
click at [999, 162] on span "15" at bounding box center [998, 157] width 18 height 14
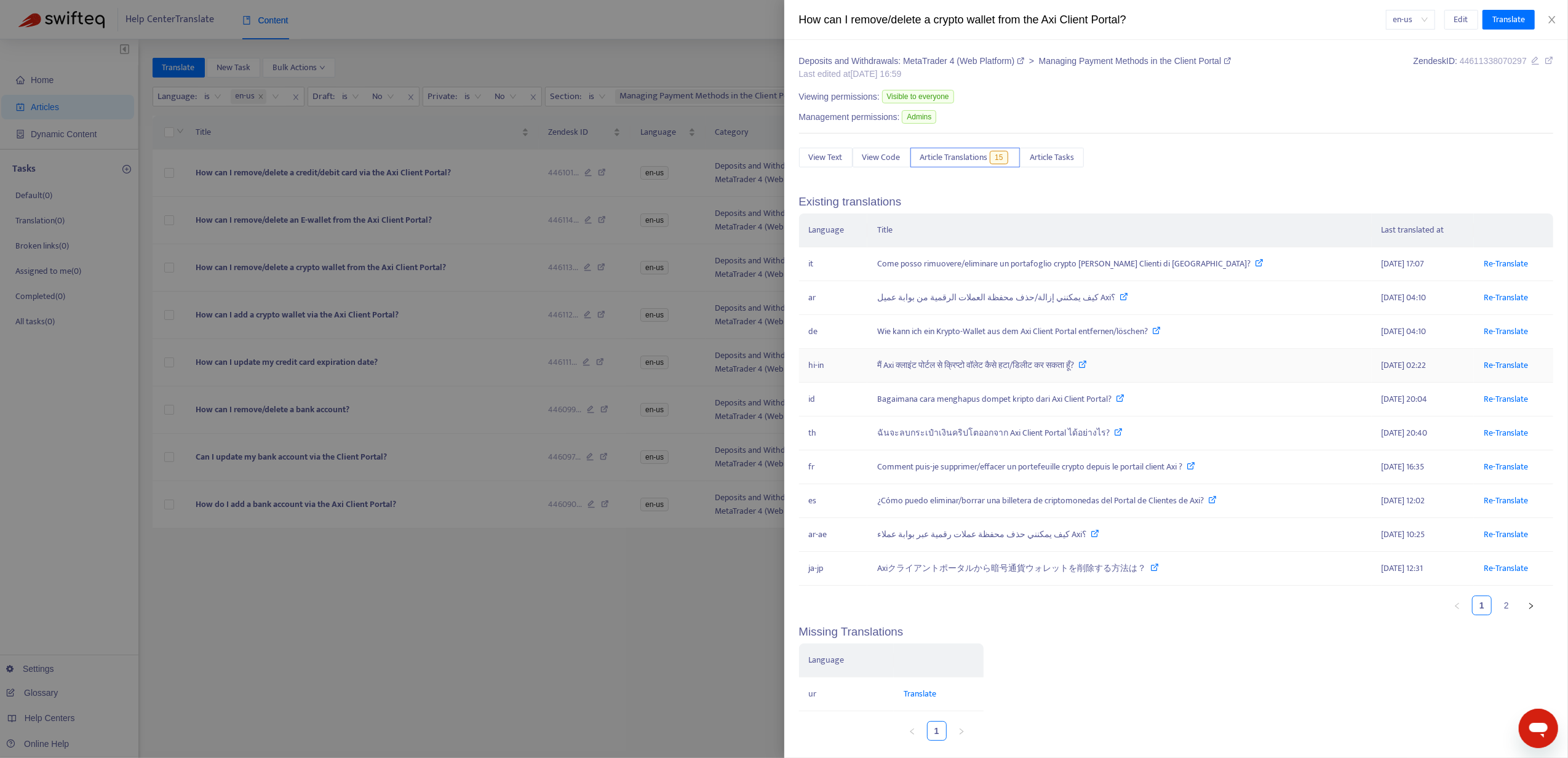
click at [1481, 377] on td "Re-Translate" at bounding box center [1514, 365] width 79 height 33
click at [1484, 365] on link "Re-Translate" at bounding box center [1506, 365] width 44 height 14
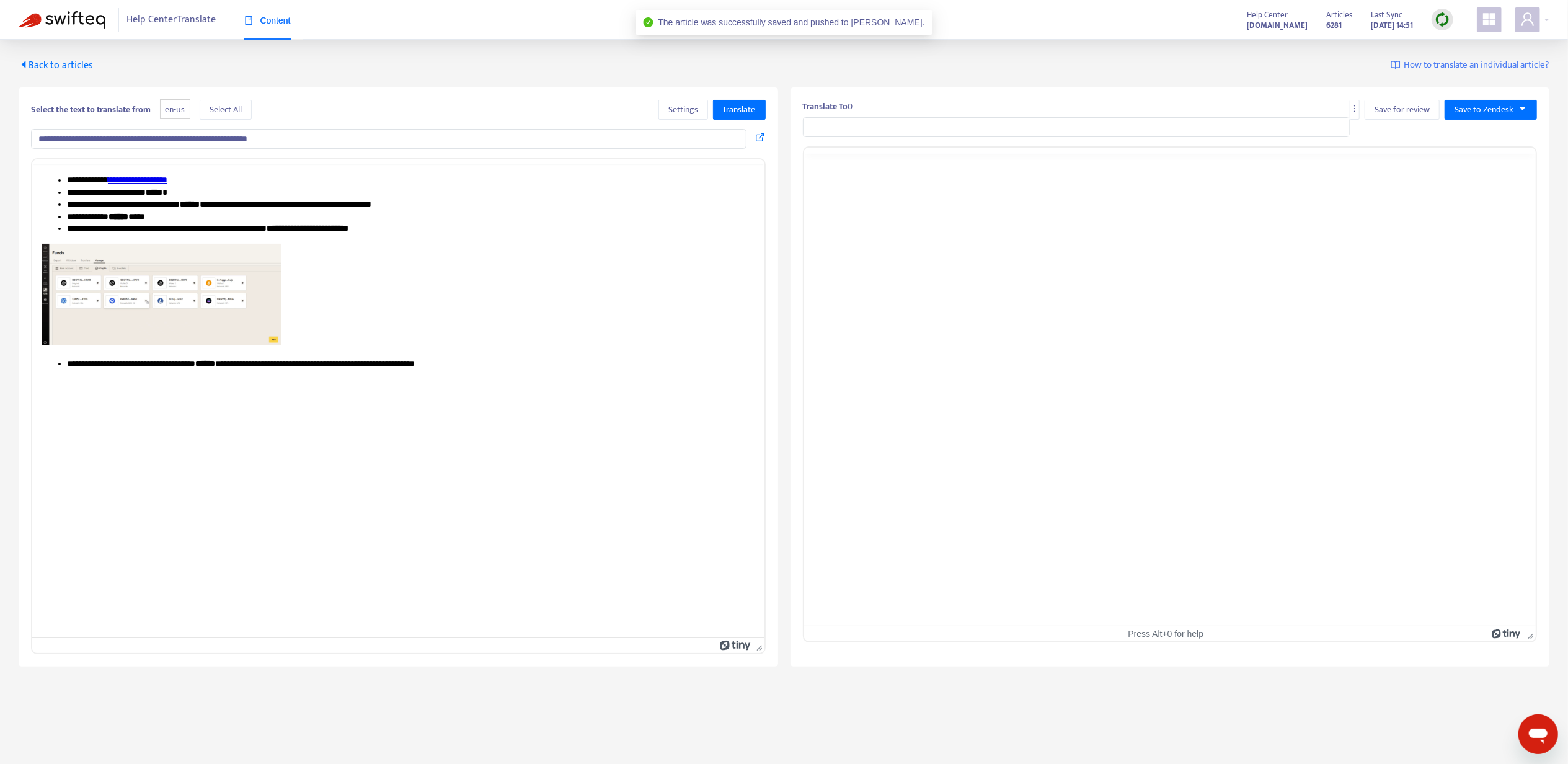
type input "**********"
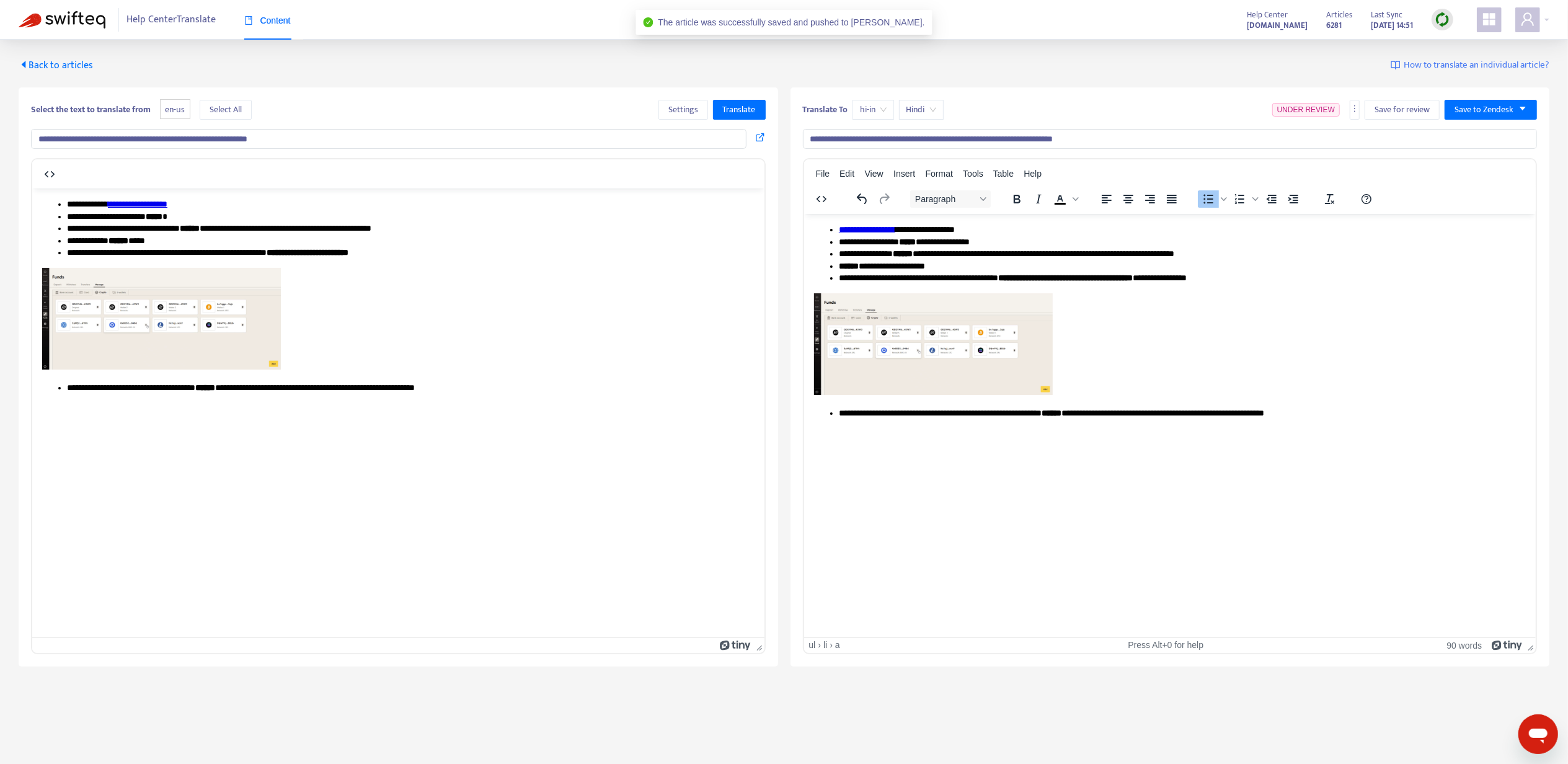
click at [873, 225] on link "**********" at bounding box center [866, 229] width 56 height 9
click at [886, 235] on icon at bounding box center [888, 238] width 15 height 15
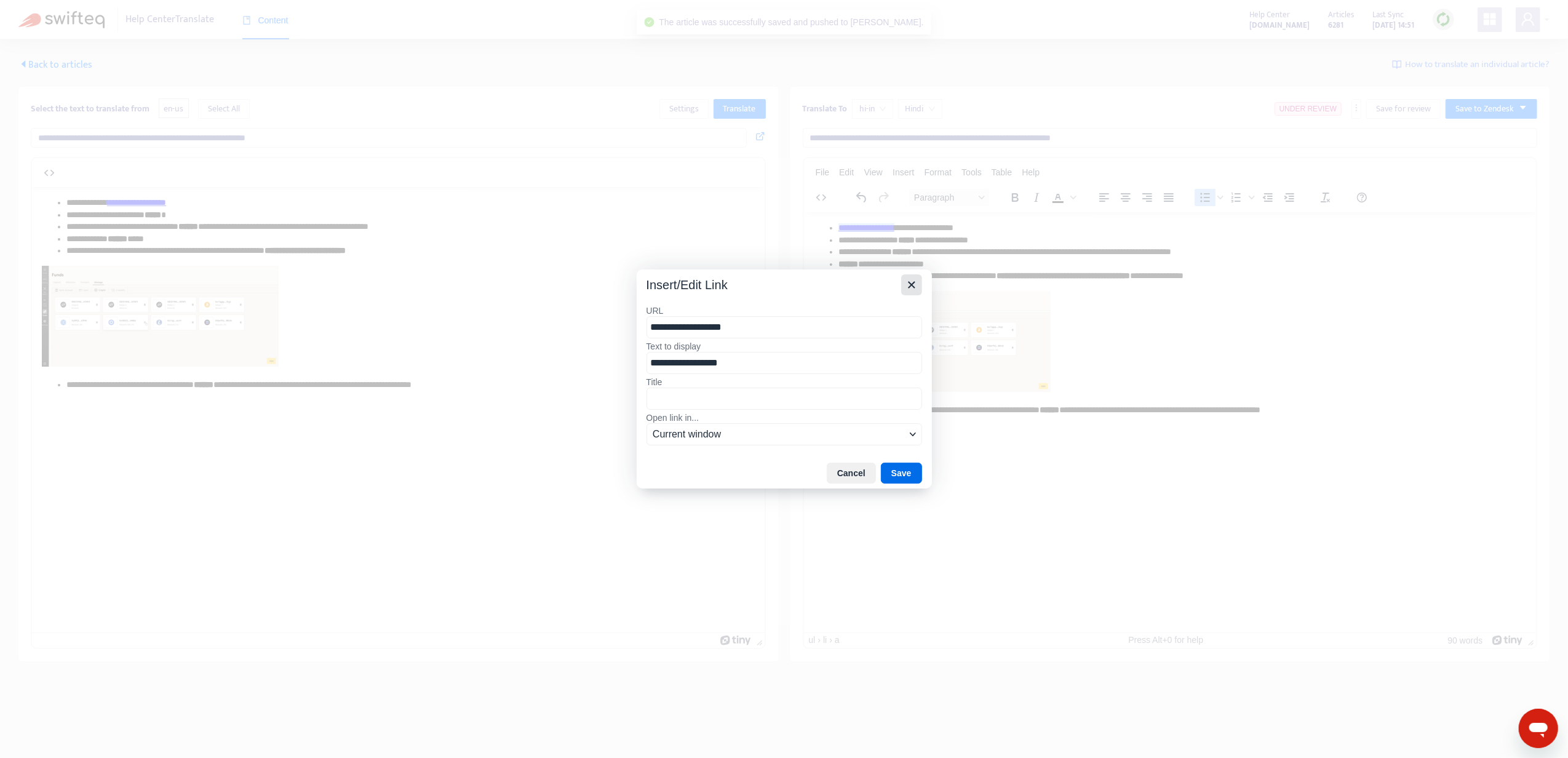
click at [921, 286] on button "Close" at bounding box center [911, 284] width 21 height 21
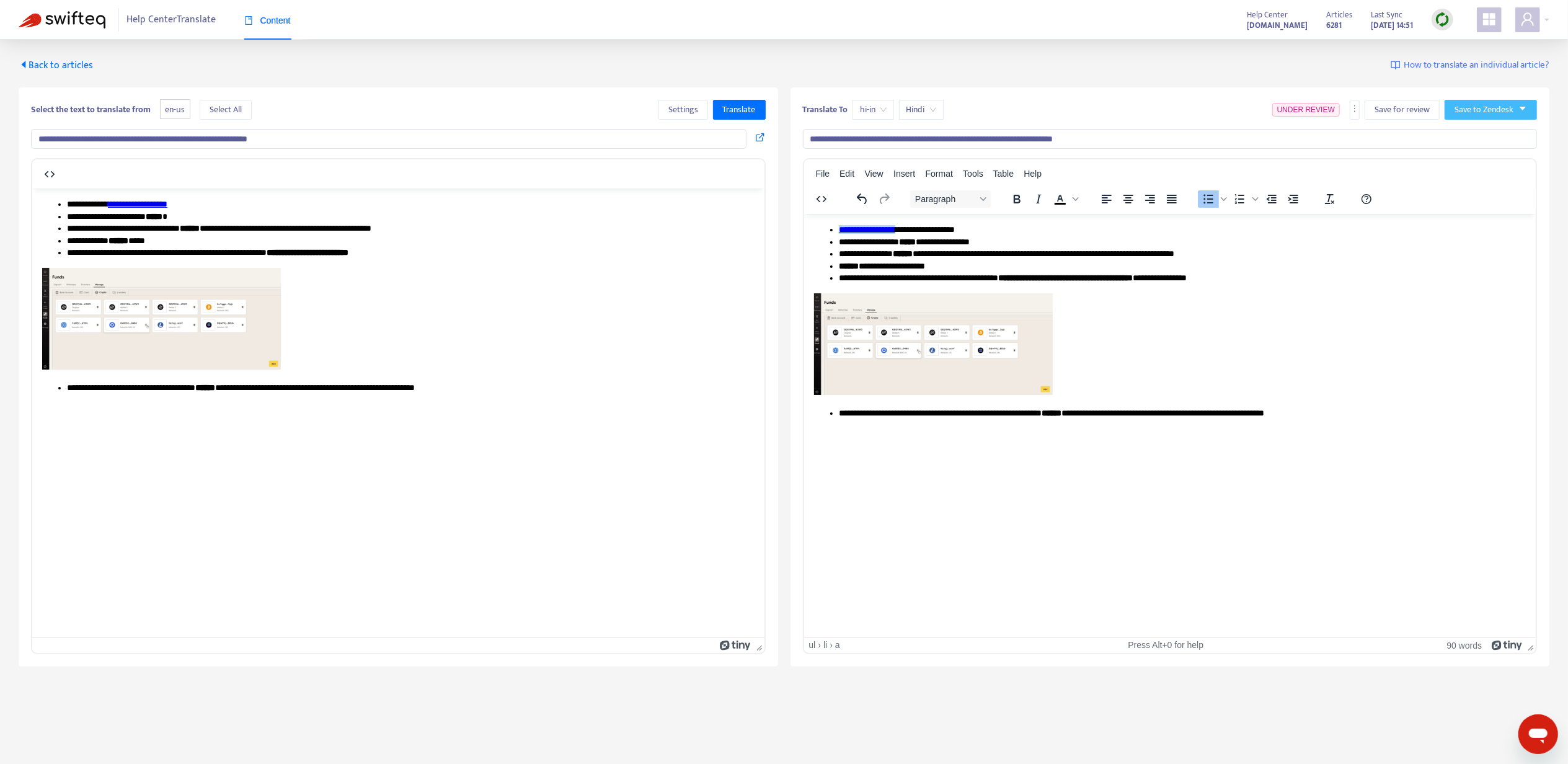
click at [1482, 116] on span "Save to Zendesk" at bounding box center [1484, 109] width 59 height 14
click at [1477, 133] on span "Publish" at bounding box center [1479, 135] width 47 height 14
click at [69, 85] on div "**********" at bounding box center [784, 362] width 1532 height 608
click at [65, 70] on span "Back to articles" at bounding box center [56, 65] width 75 height 16
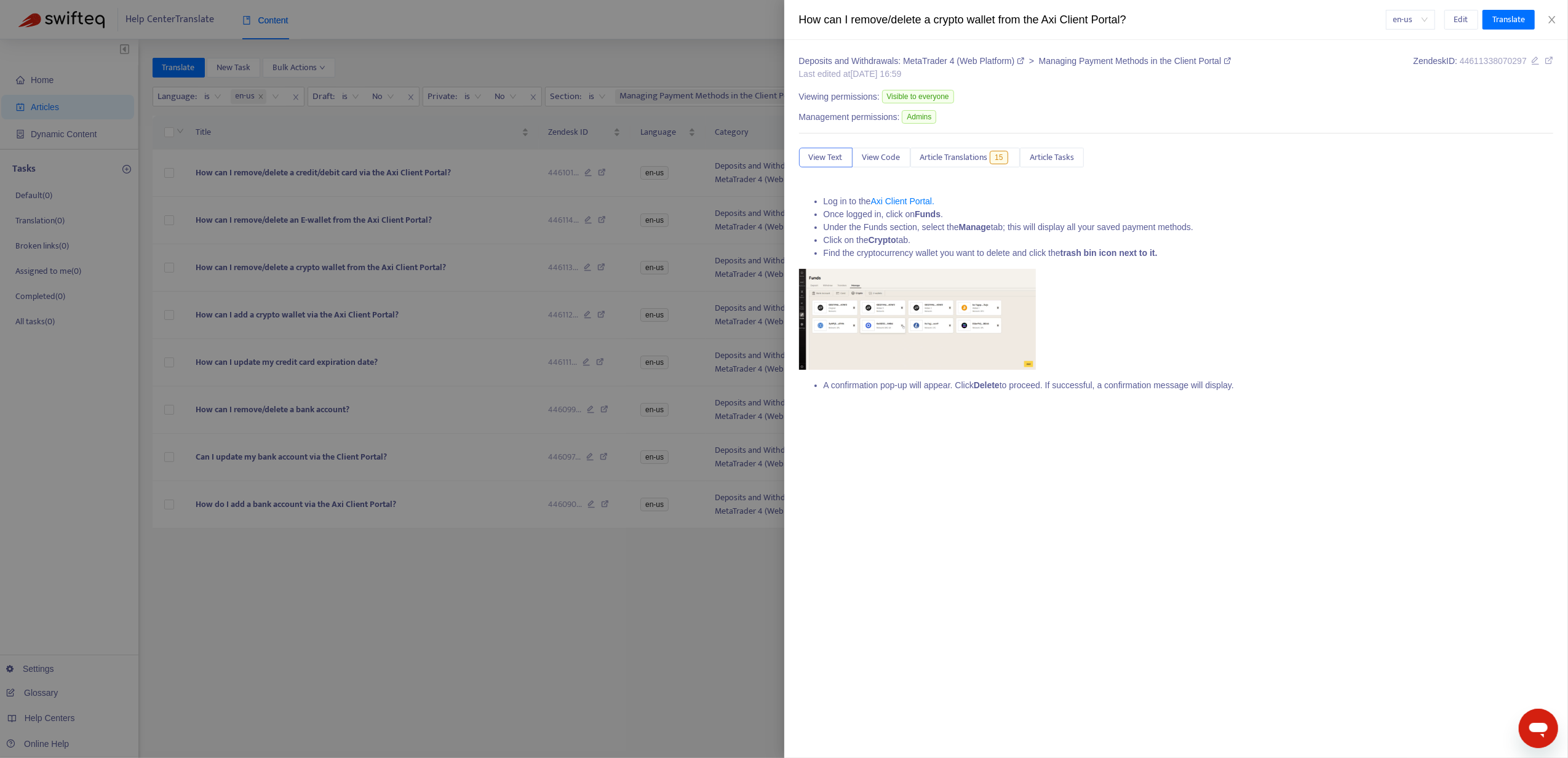
click at [256, 310] on div at bounding box center [784, 379] width 1568 height 758
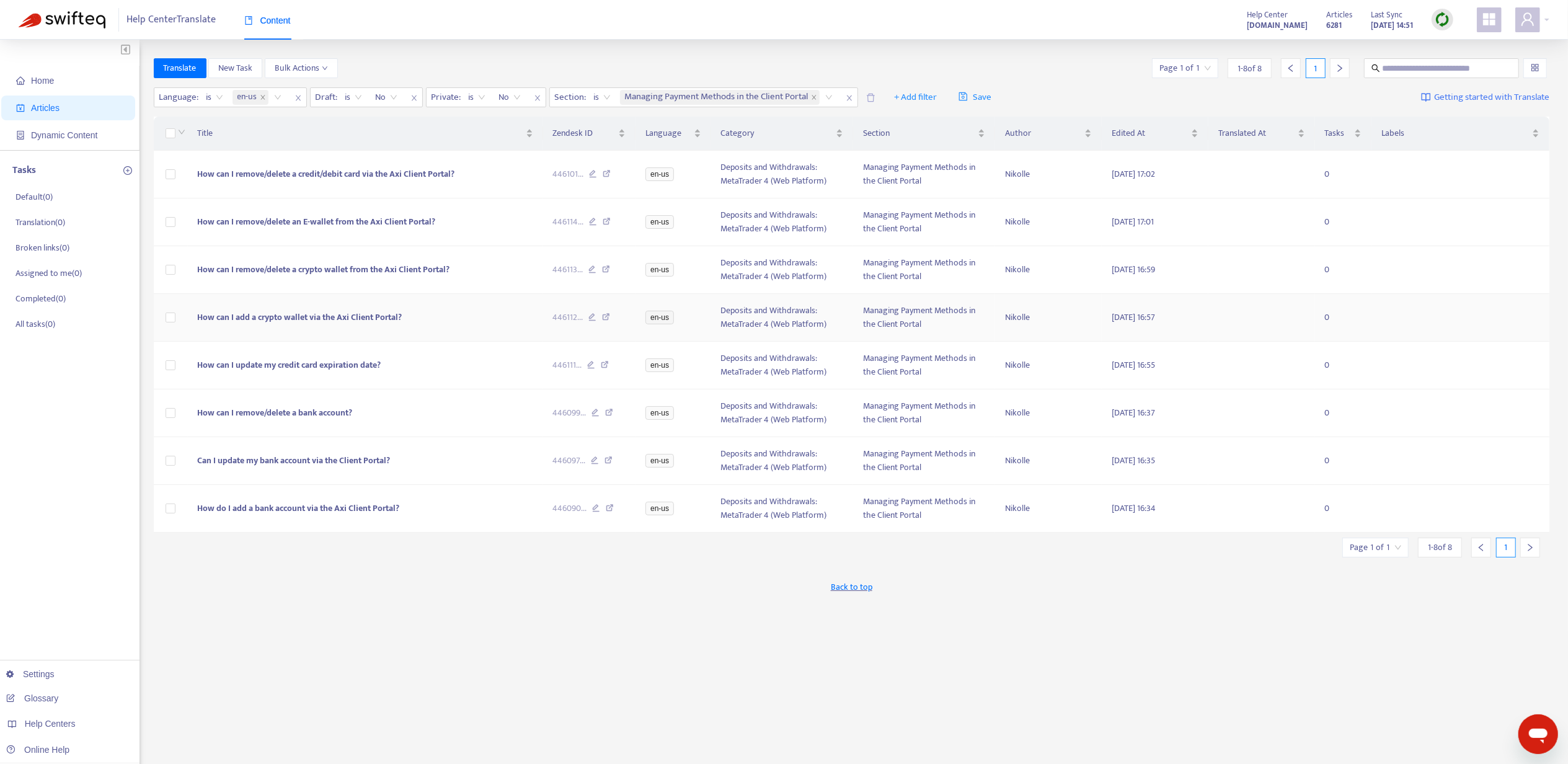
click at [268, 314] on span "How can I add a crypto wallet via the Axi Client Portal?" at bounding box center [299, 317] width 205 height 15
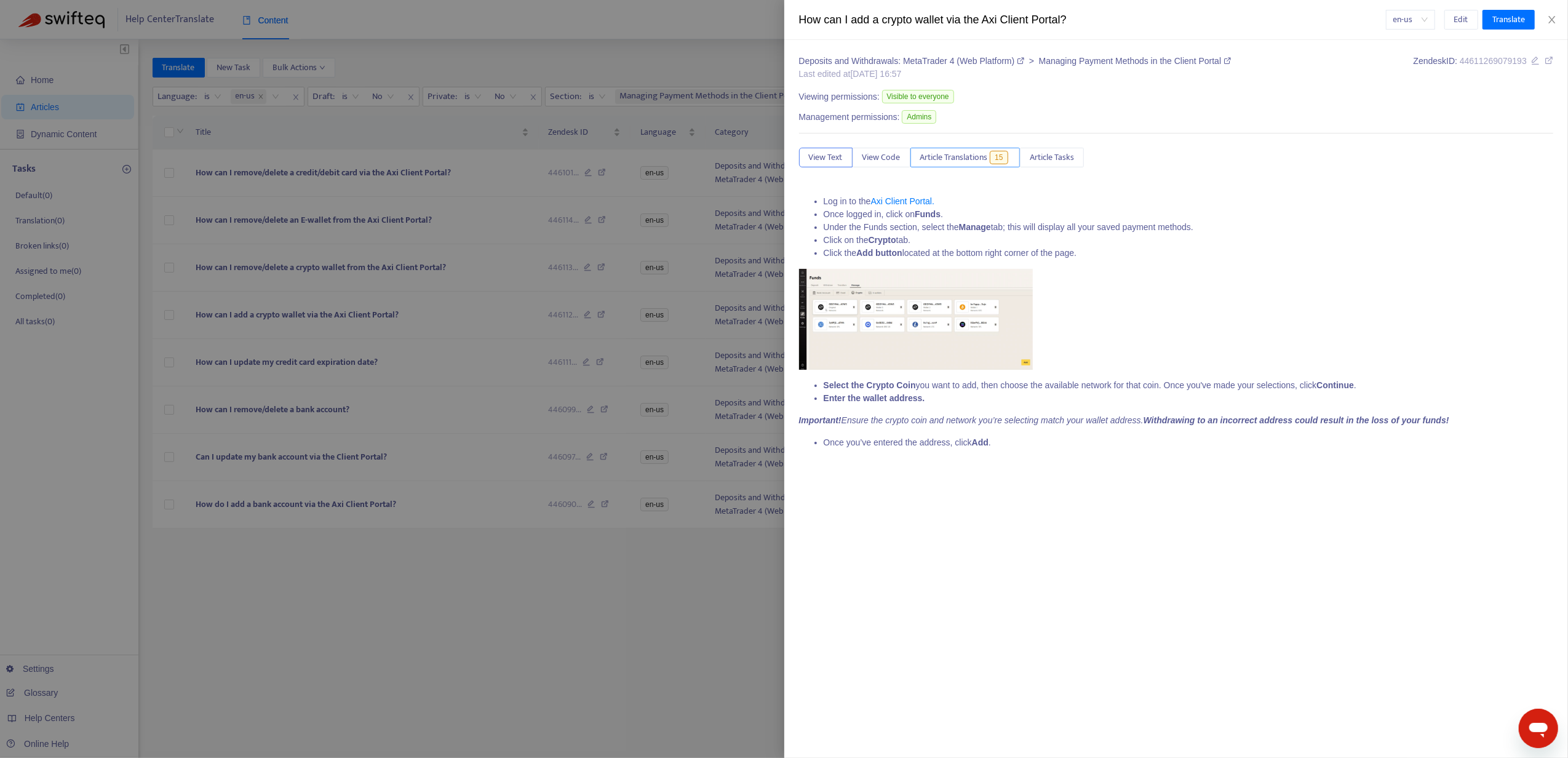
click at [960, 149] on button "Article Translations 15" at bounding box center [966, 158] width 110 height 20
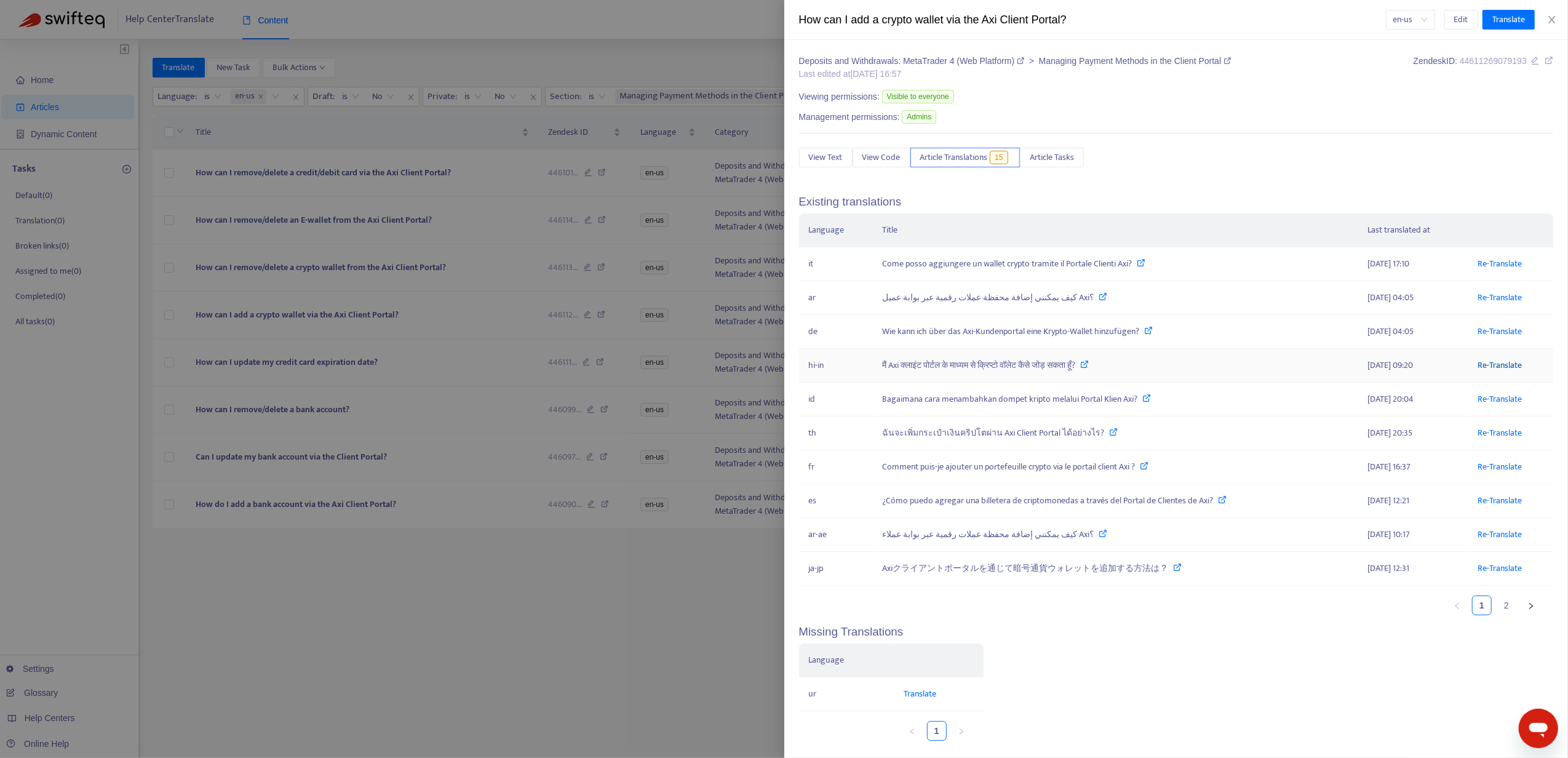
click at [1492, 368] on link "Re-Translate" at bounding box center [1499, 365] width 44 height 14
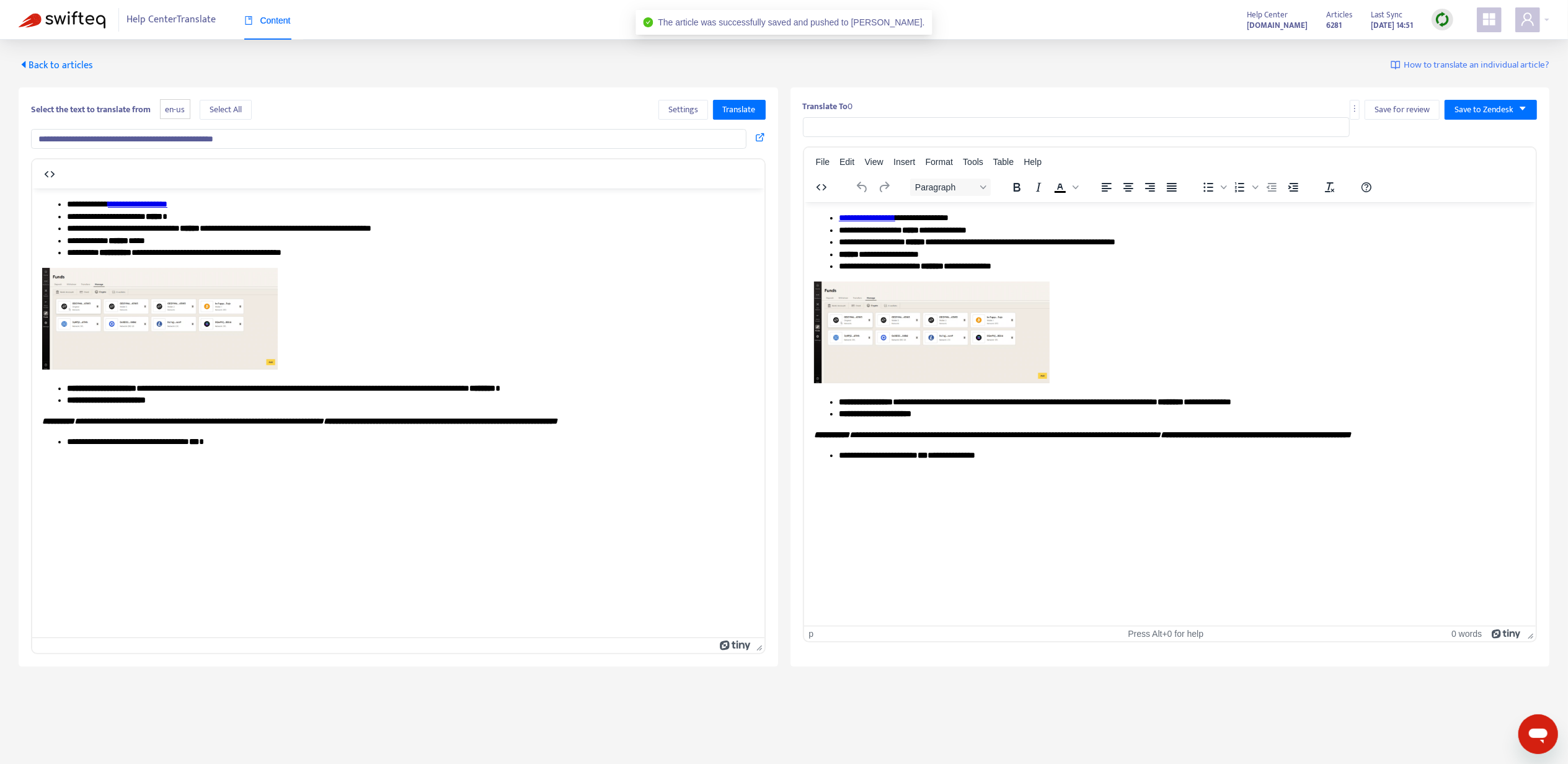
type input "**********"
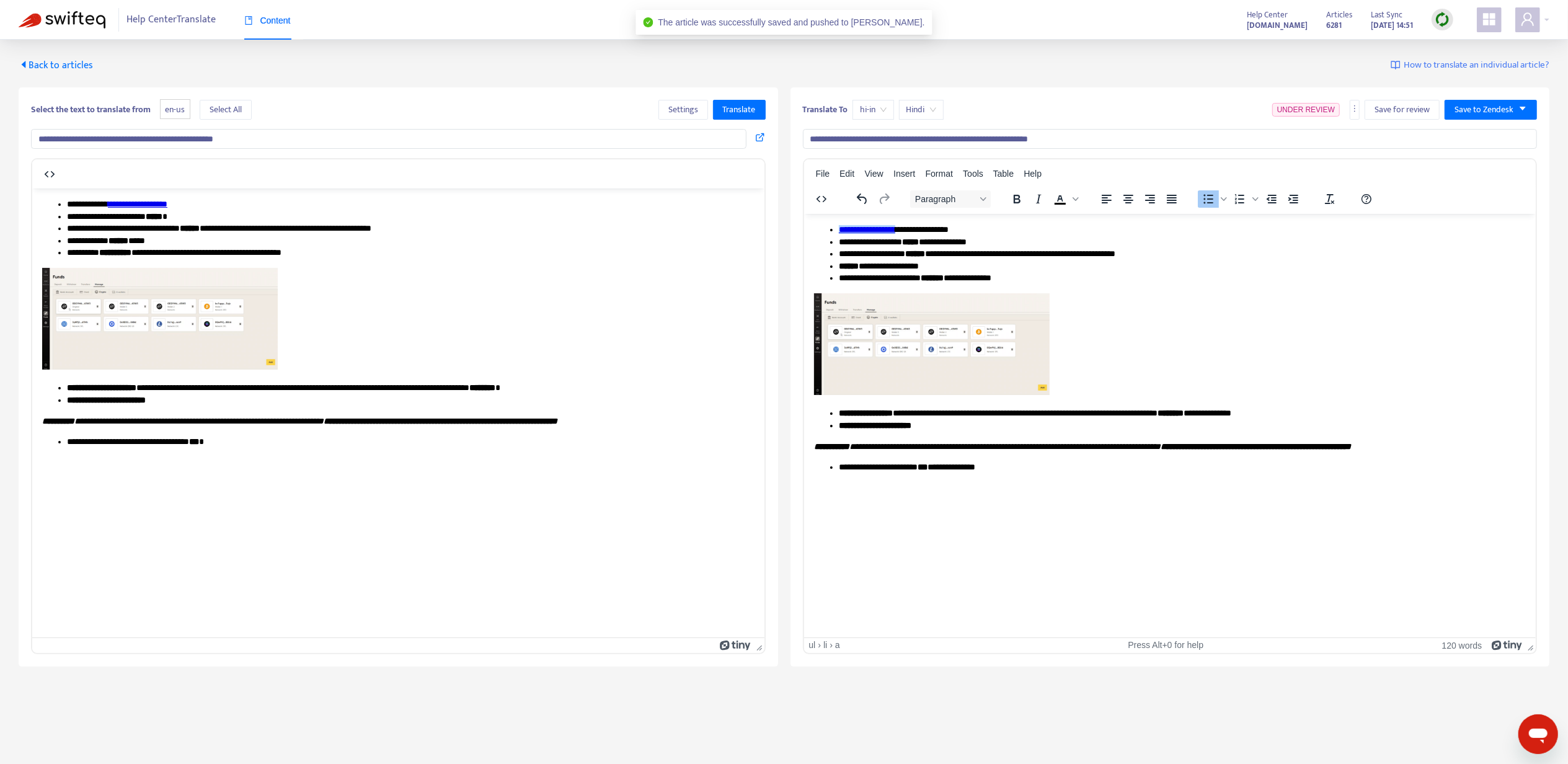
click at [865, 220] on html "**********" at bounding box center [1169, 347] width 733 height 269
click at [858, 225] on link "**********" at bounding box center [866, 229] width 56 height 9
click at [869, 242] on icon at bounding box center [873, 238] width 15 height 15
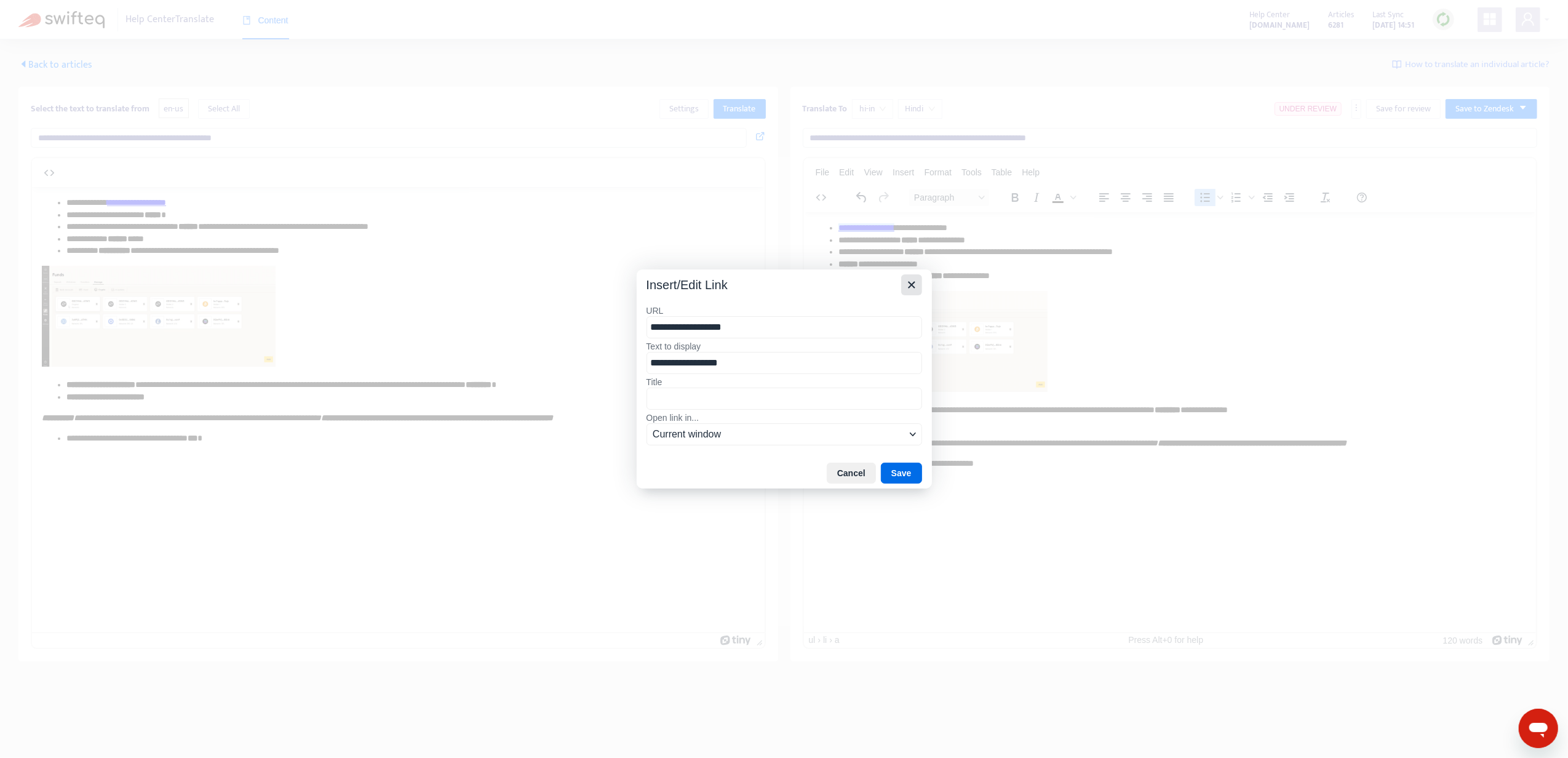
click at [918, 285] on icon "Close" at bounding box center [912, 284] width 14 height 14
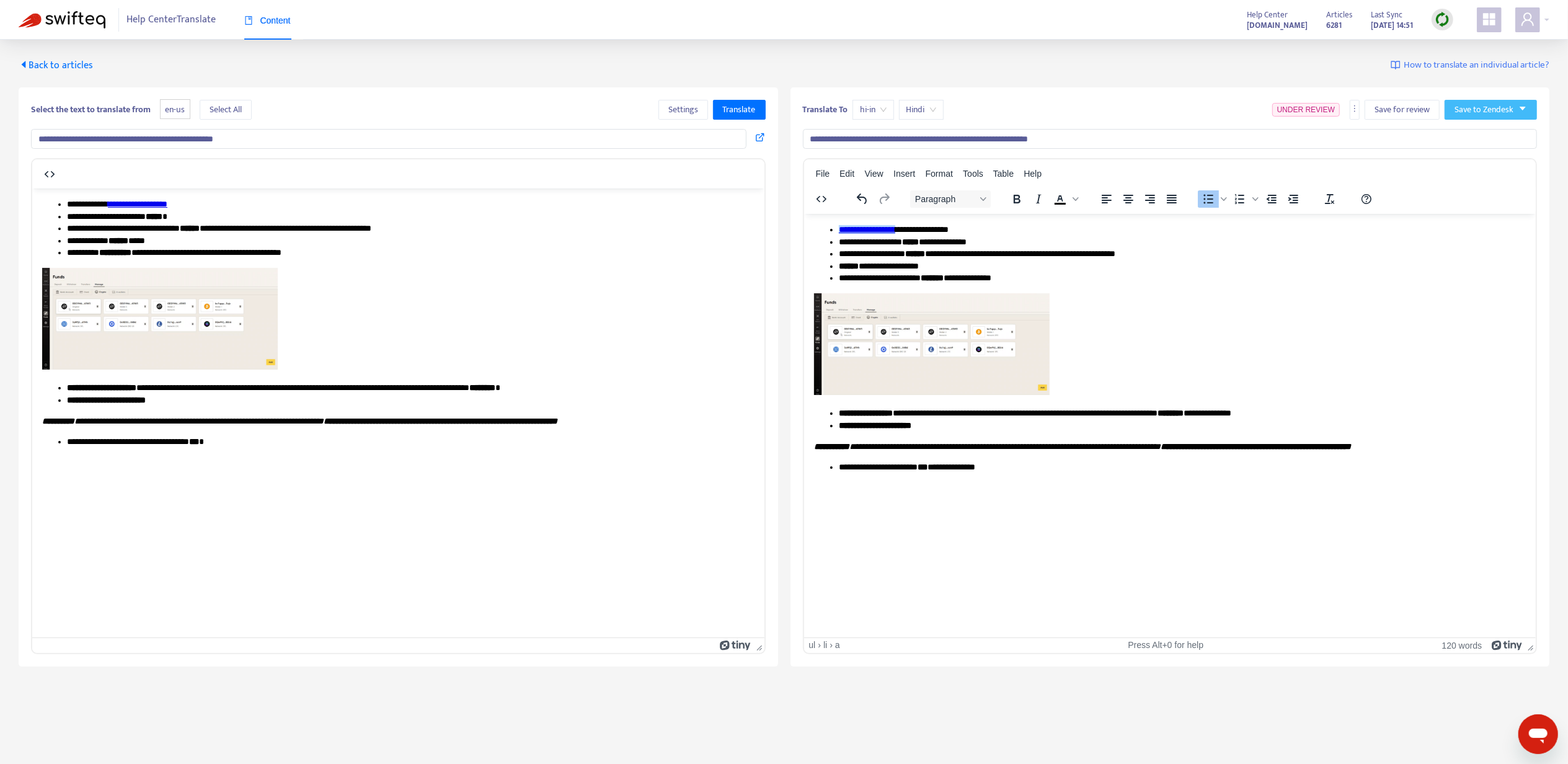
click at [1502, 116] on span "Save to Zendesk" at bounding box center [1484, 109] width 59 height 14
drag, startPoint x: 1492, startPoint y: 145, endPoint x: 1492, endPoint y: 137, distance: 8.0
click at [1492, 137] on ul "Publish Save as draft" at bounding box center [1479, 145] width 67 height 45
click at [1492, 137] on span "Publish" at bounding box center [1479, 135] width 47 height 14
click at [83, 58] on span "Back to articles" at bounding box center [56, 65] width 75 height 16
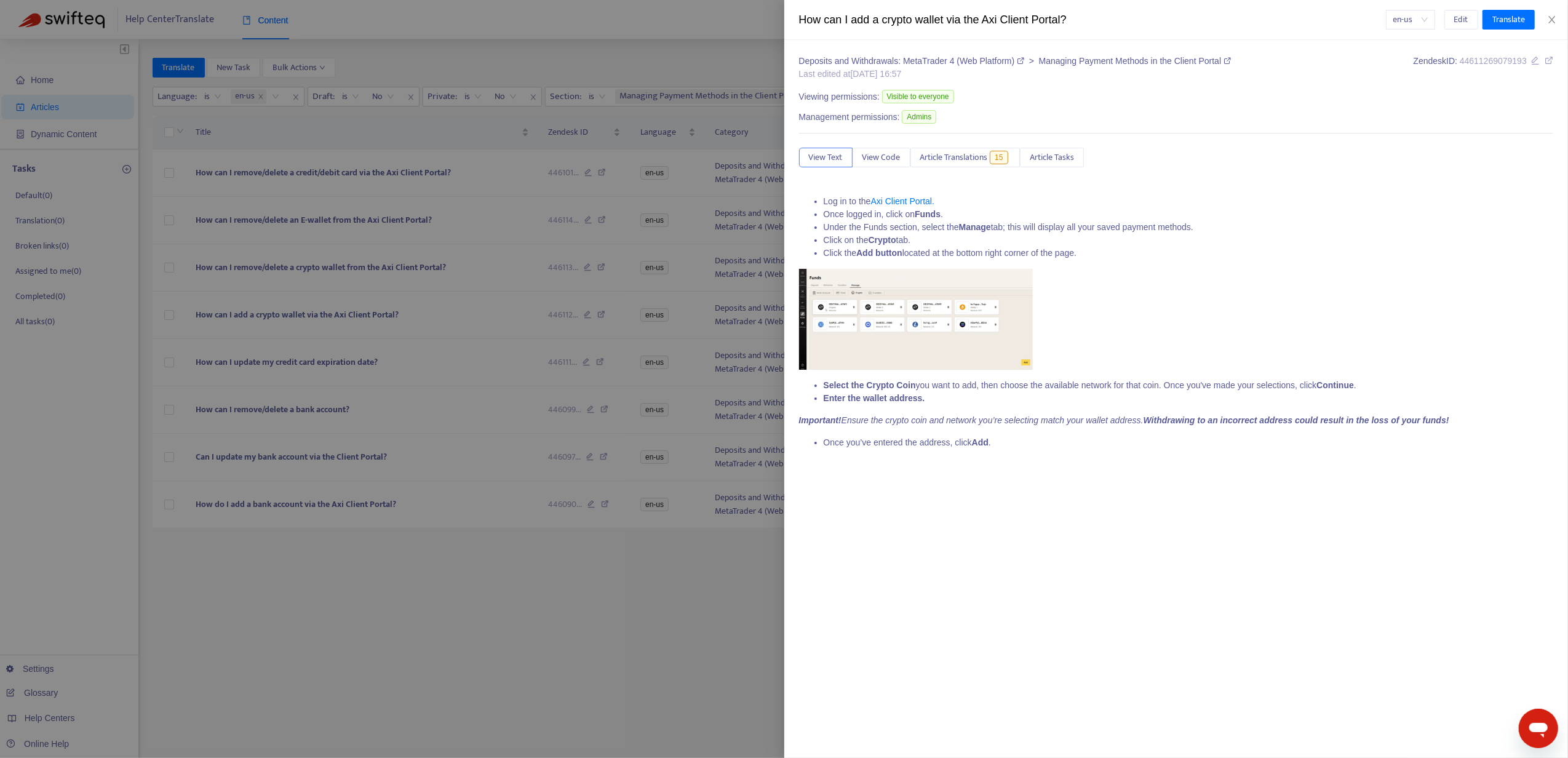
click at [264, 362] on div at bounding box center [784, 379] width 1568 height 758
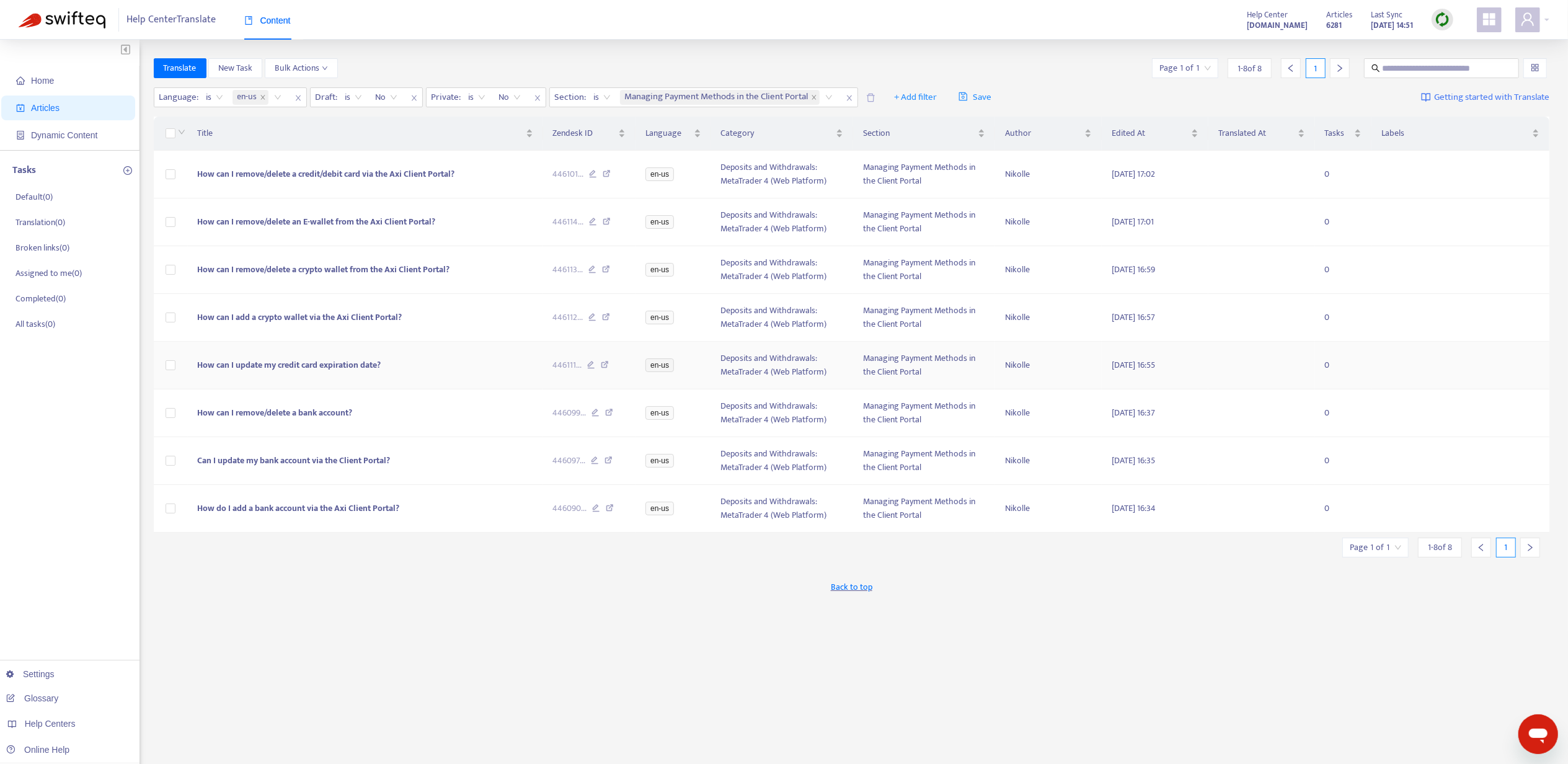
click at [248, 366] on span "How can I update my credit card expiration date?" at bounding box center [289, 365] width 184 height 15
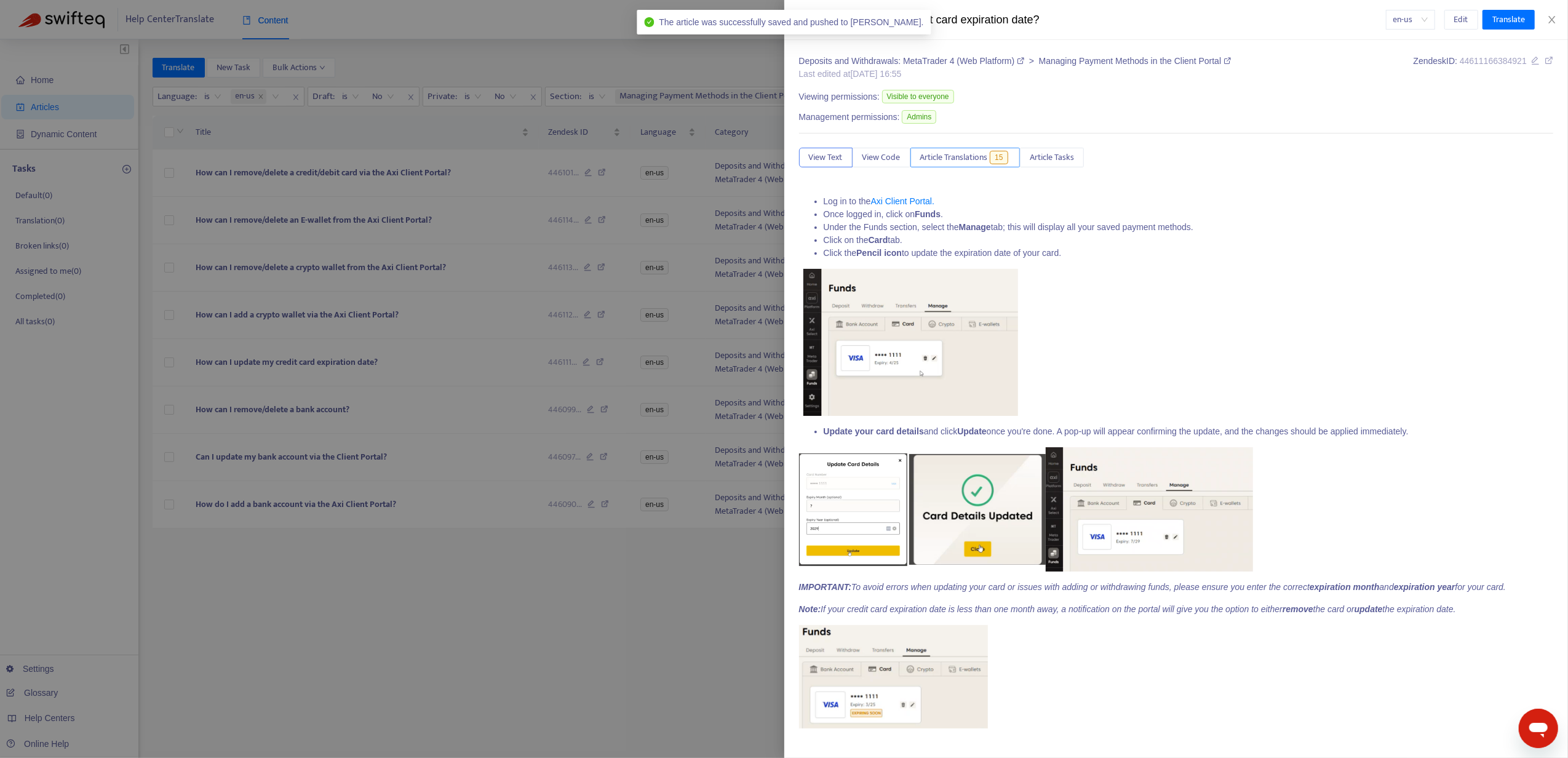
click at [945, 157] on span "Article Translations" at bounding box center [953, 157] width 68 height 14
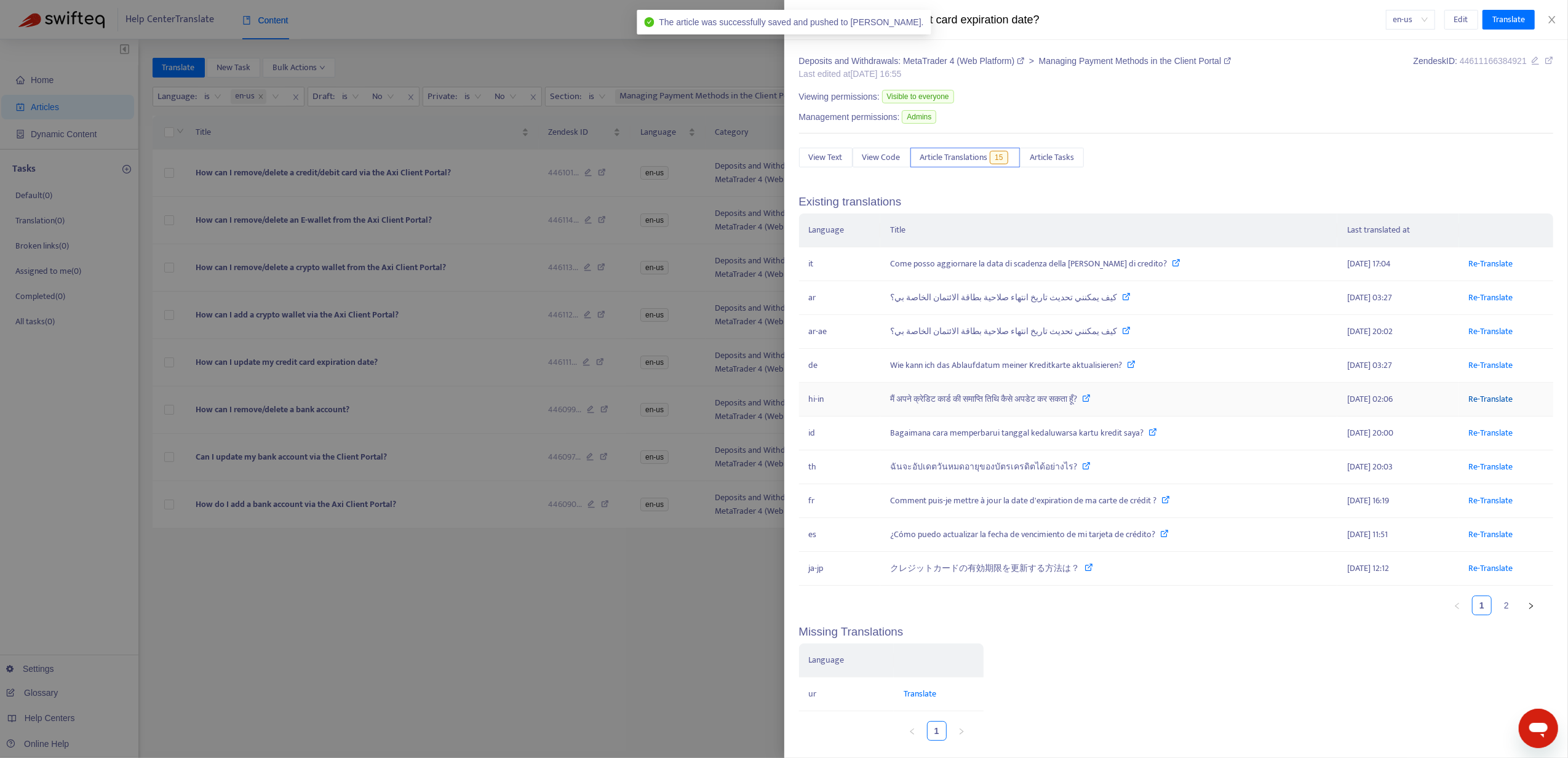
click at [1482, 403] on link "Re-Translate" at bounding box center [1490, 399] width 44 height 14
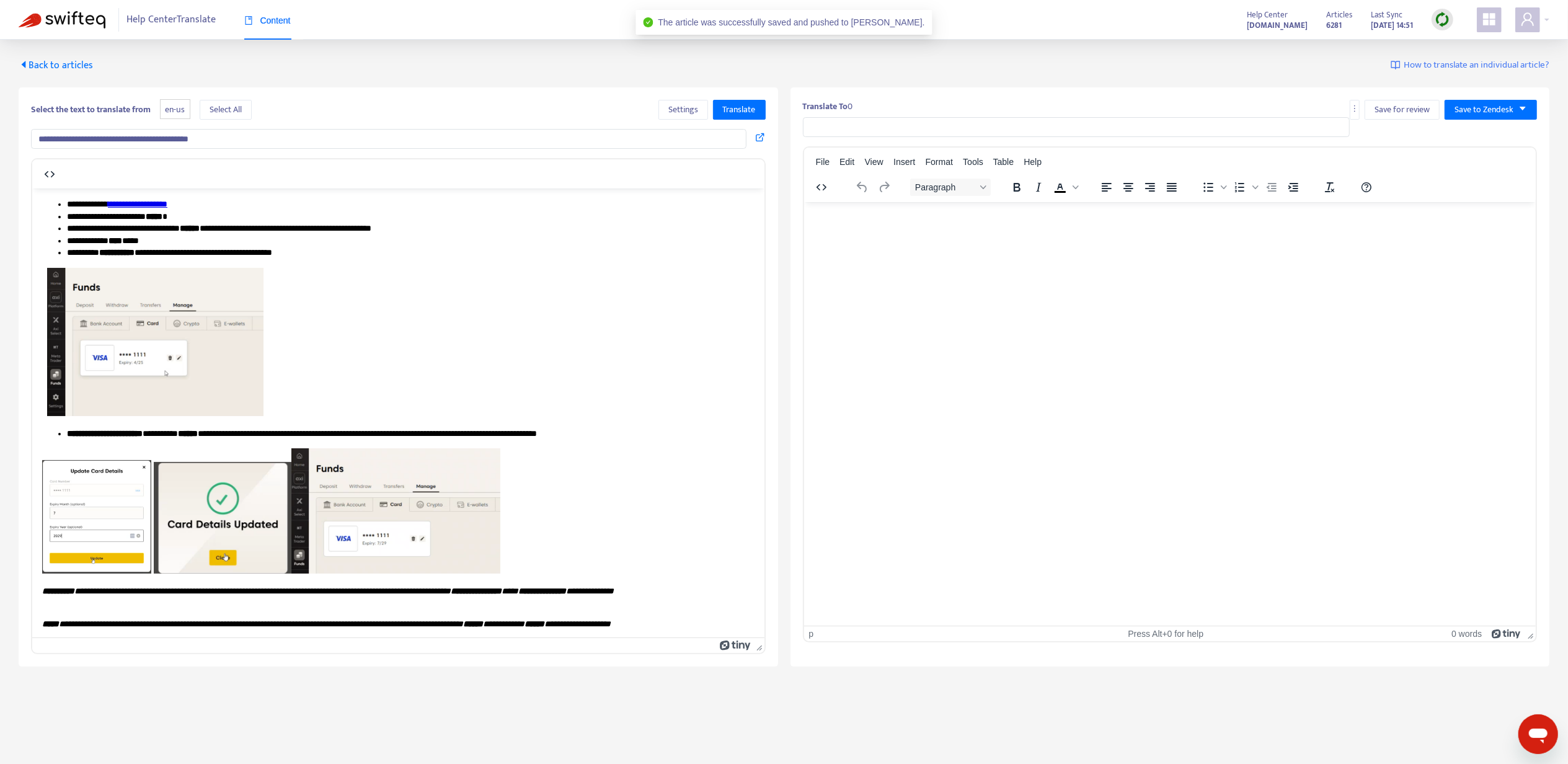
type input "**********"
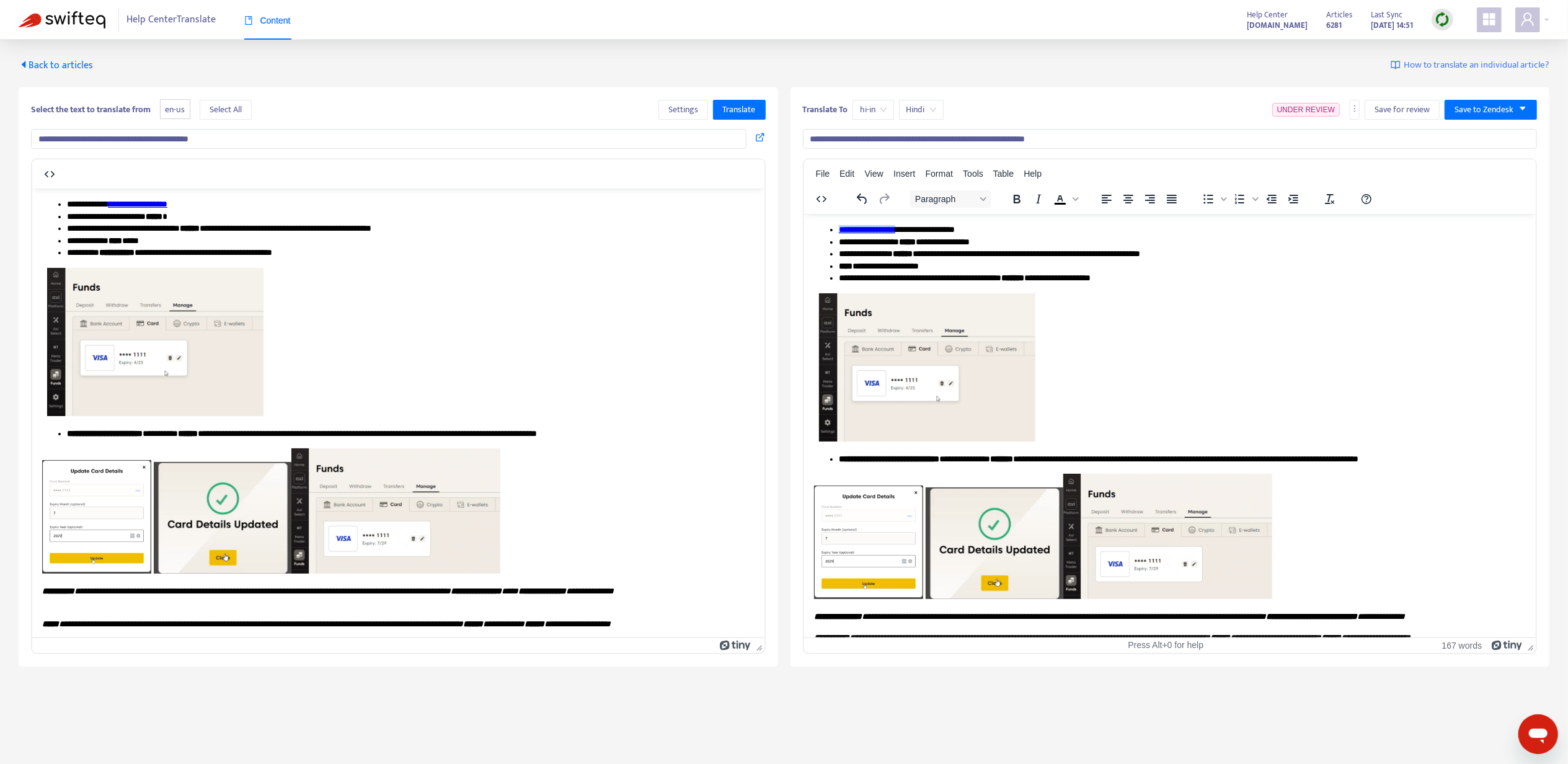
click at [875, 222] on html "**********" at bounding box center [1169, 491] width 733 height 557
click at [893, 243] on icon at bounding box center [886, 242] width 15 height 15
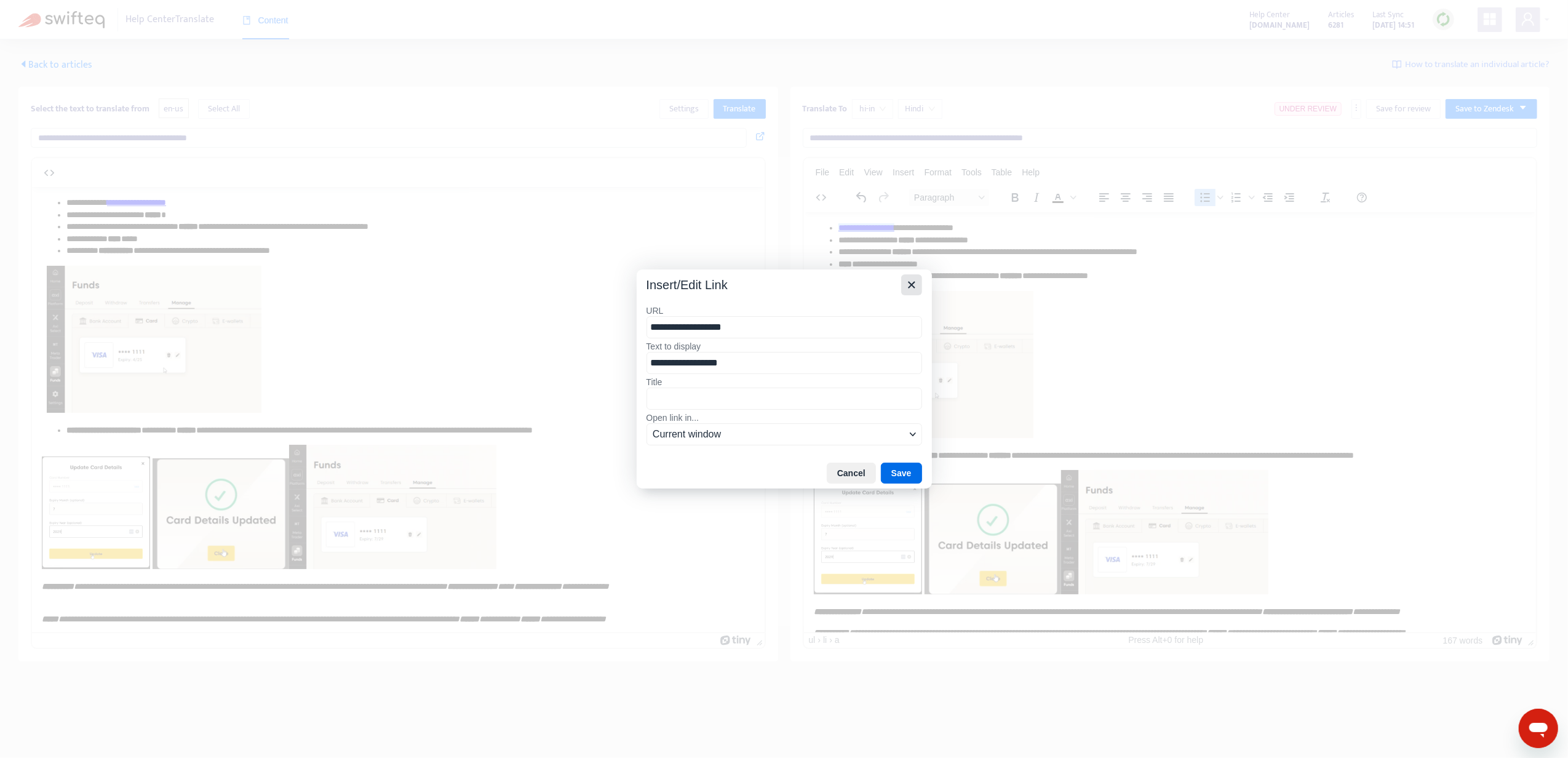
click at [915, 281] on icon "Close" at bounding box center [912, 284] width 14 height 14
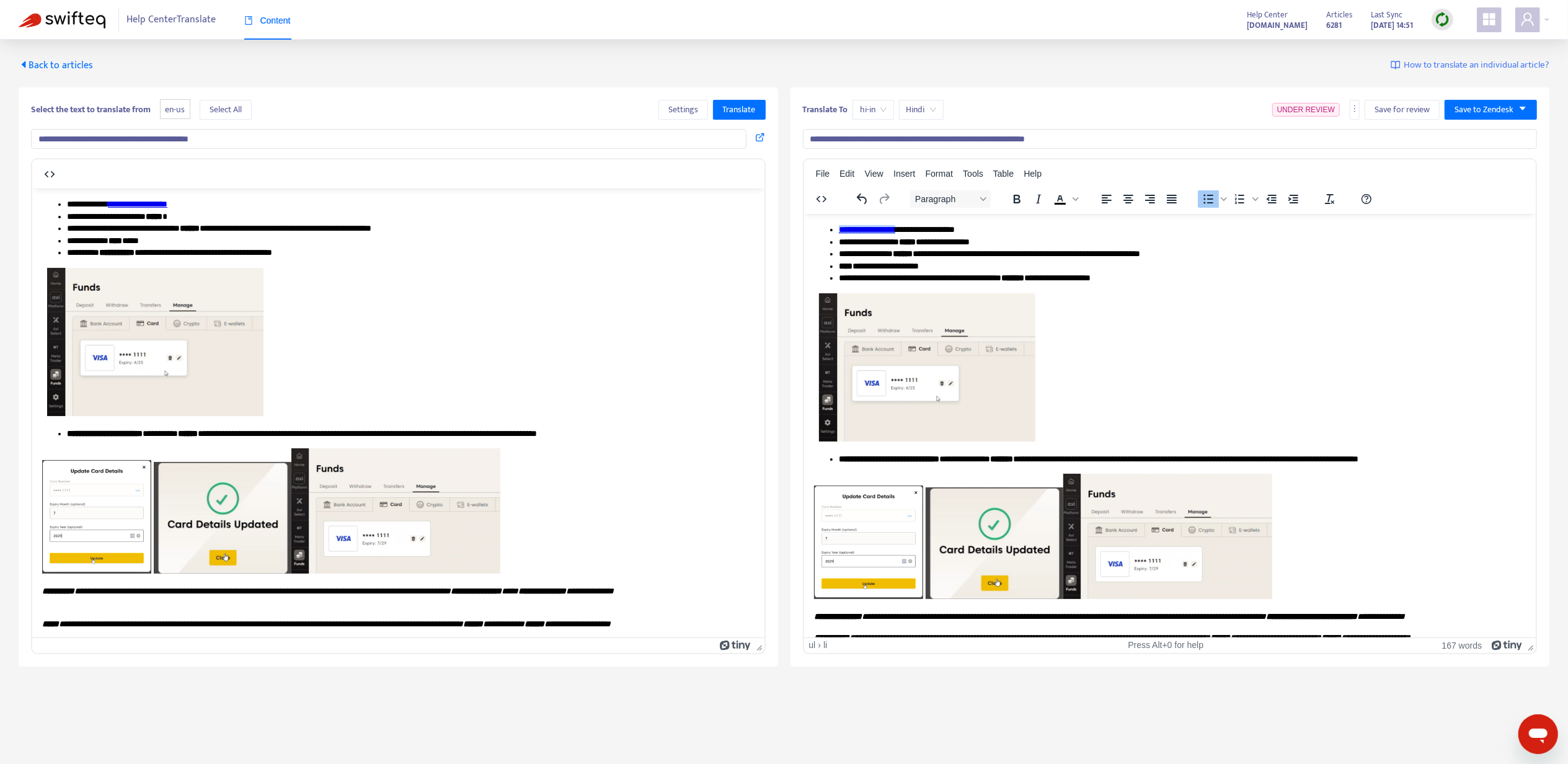
click at [1019, 252] on li "**********" at bounding box center [1176, 254] width 676 height 13
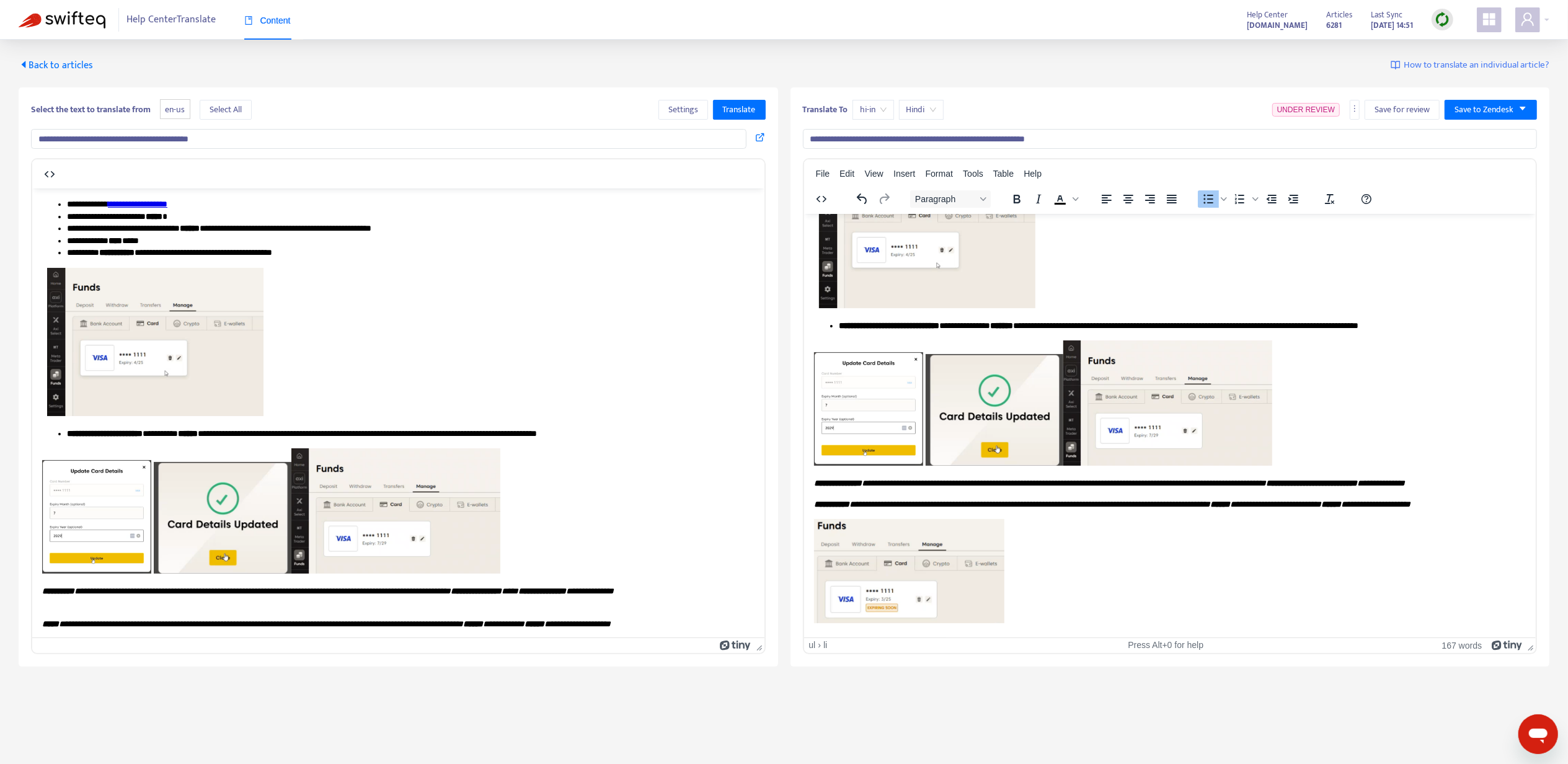
scroll to position [40, 0]
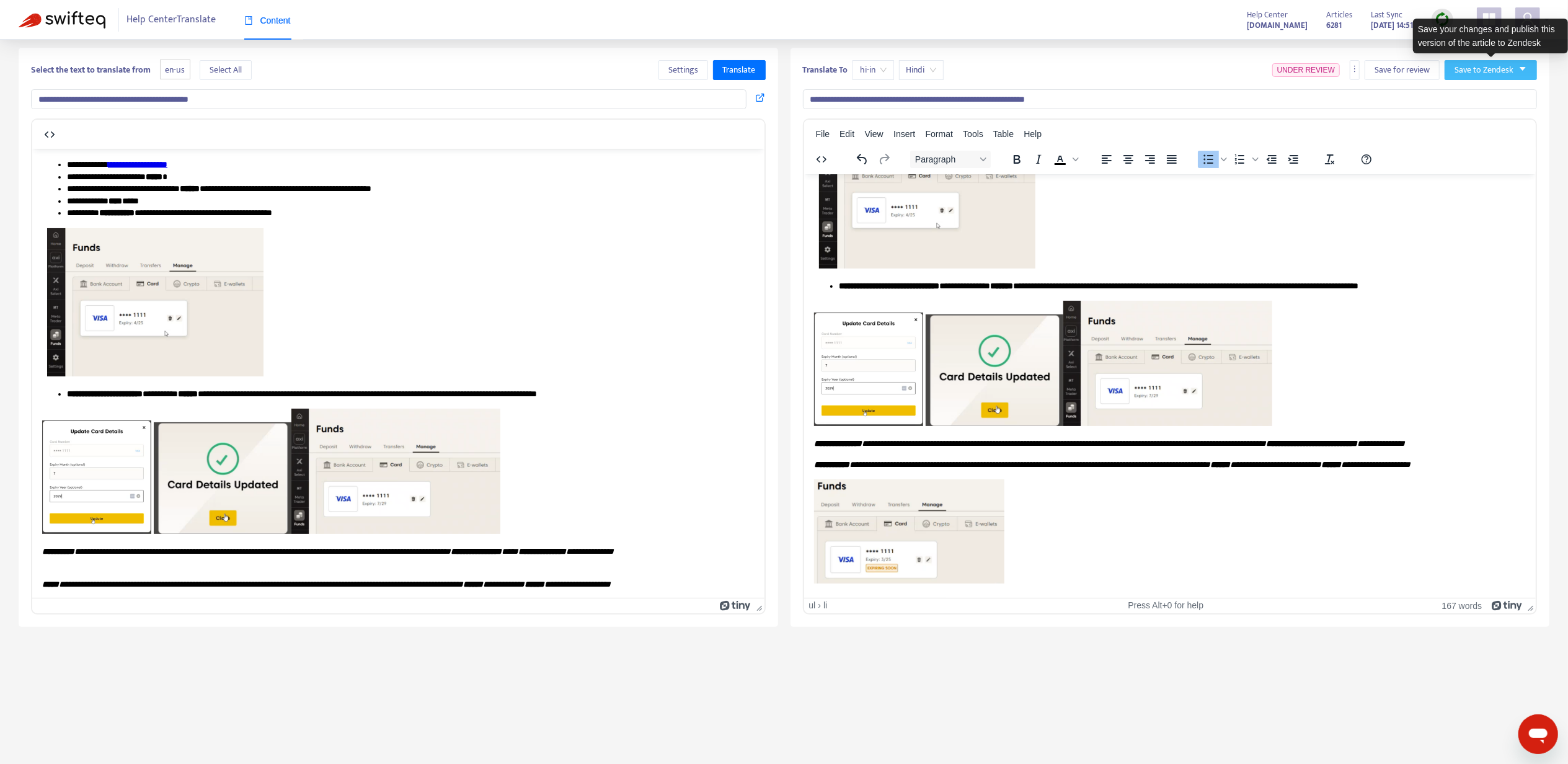
click at [1466, 60] on button "Save to Zendesk" at bounding box center [1492, 70] width 93 height 20
click at [1465, 80] on button "Save to Zendesk" at bounding box center [1492, 70] width 93 height 20
click at [1467, 92] on input "**********" at bounding box center [1170, 99] width 735 height 20
click at [1467, 72] on span "Save to Zendesk" at bounding box center [1484, 70] width 59 height 14
click at [1466, 93] on span "Publish" at bounding box center [1479, 95] width 47 height 14
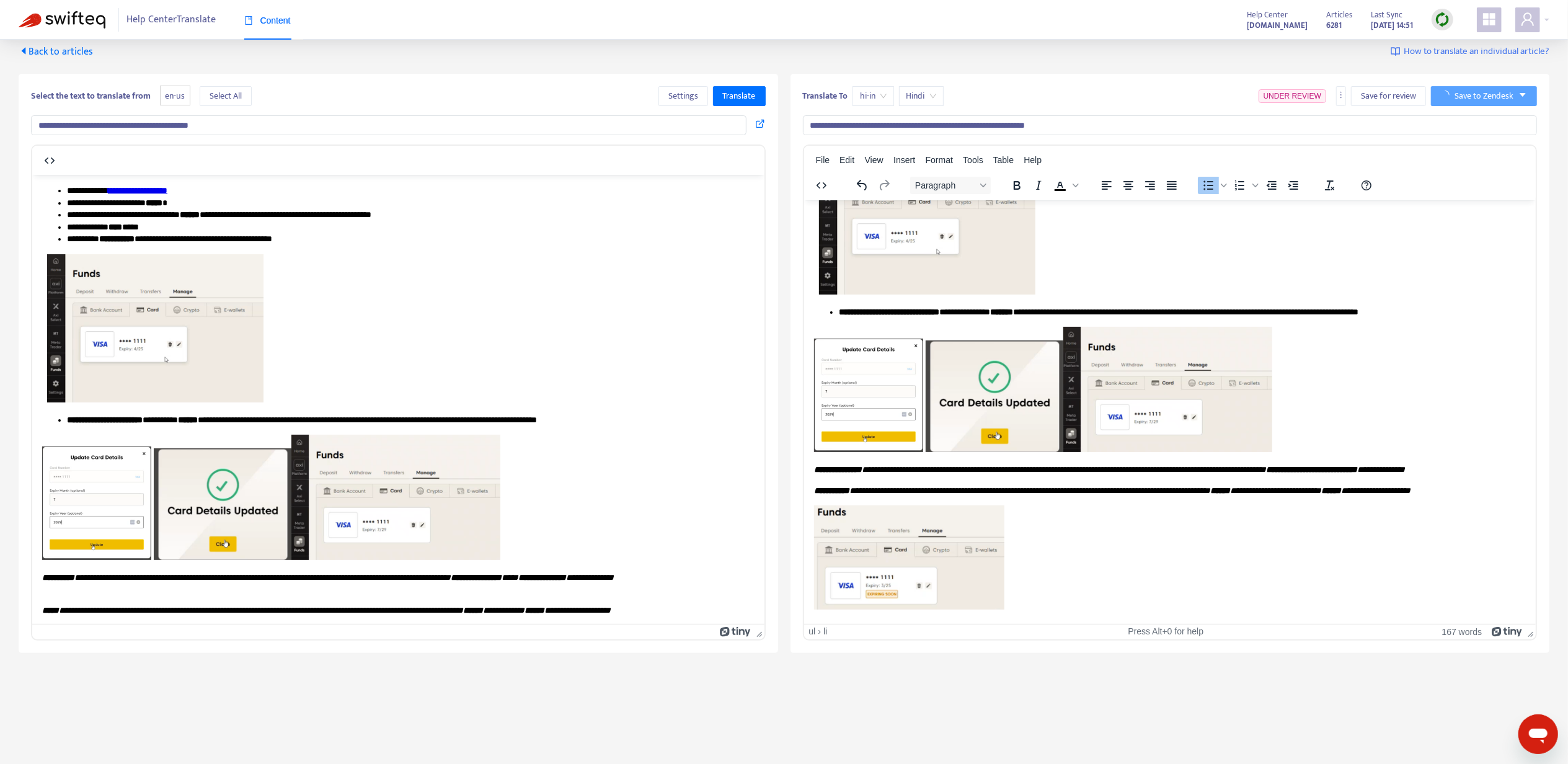
scroll to position [0, 0]
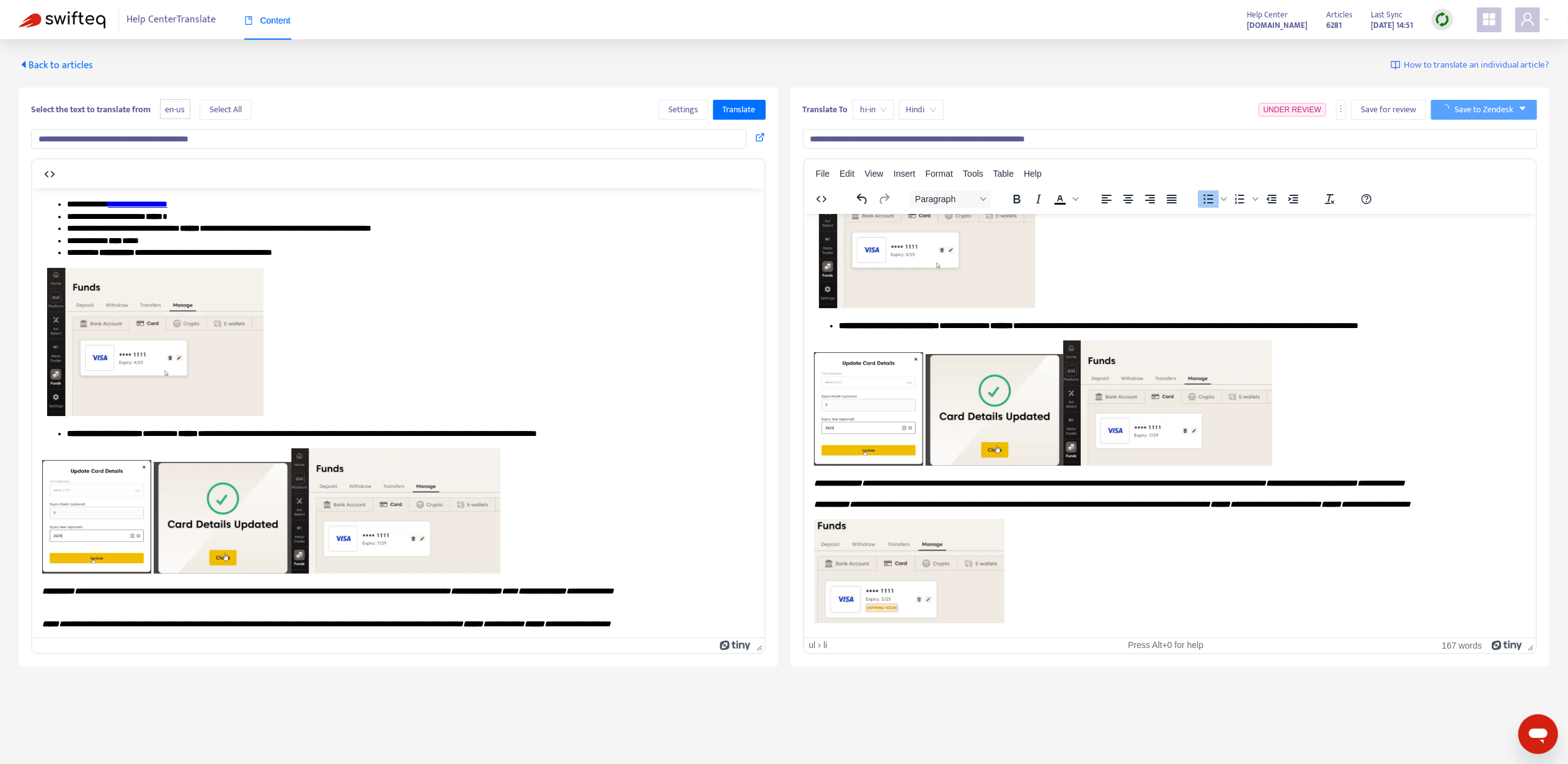
click at [61, 69] on span "Back to articles" at bounding box center [56, 65] width 75 height 16
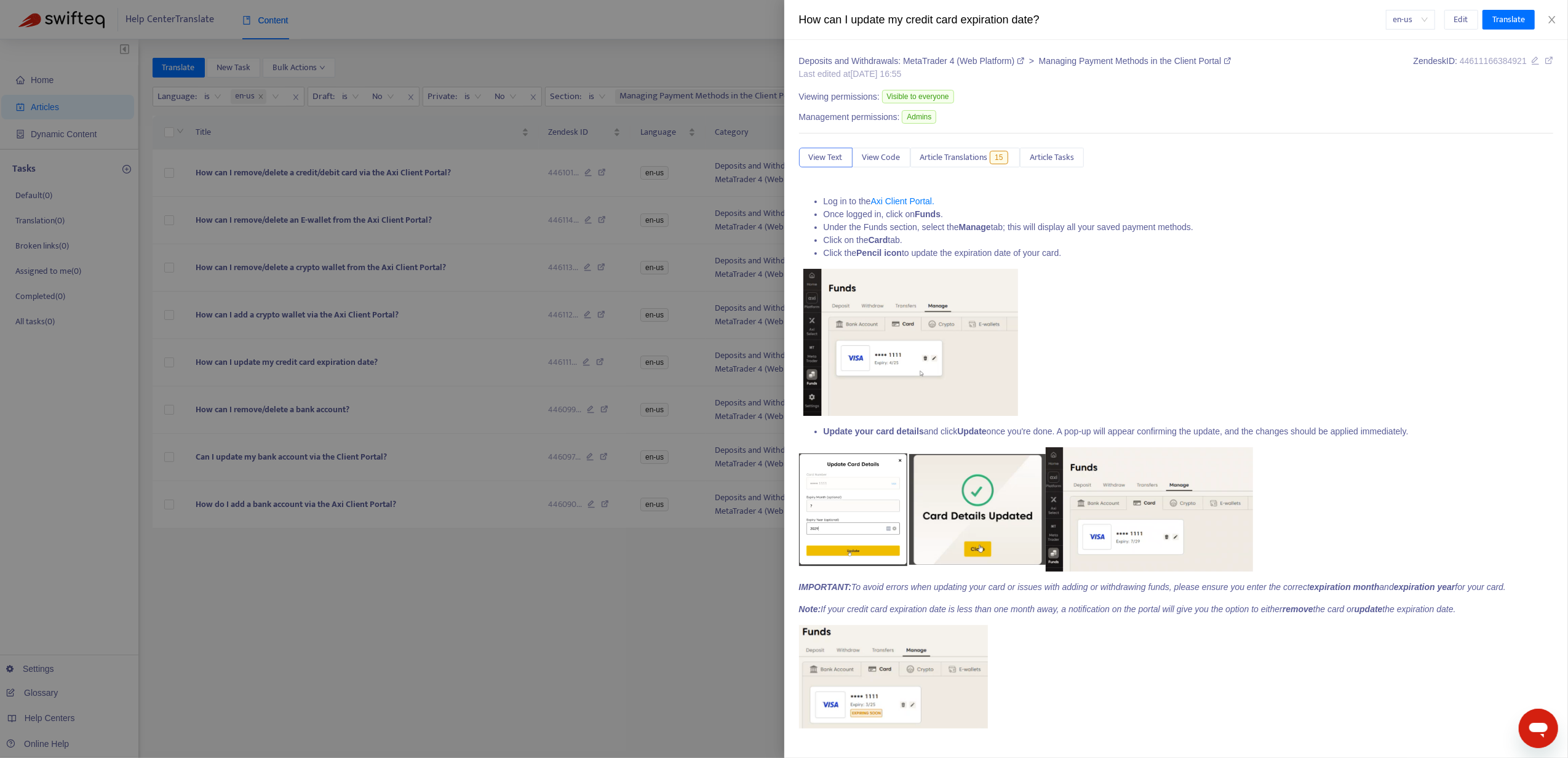
click at [286, 406] on div at bounding box center [784, 379] width 1568 height 758
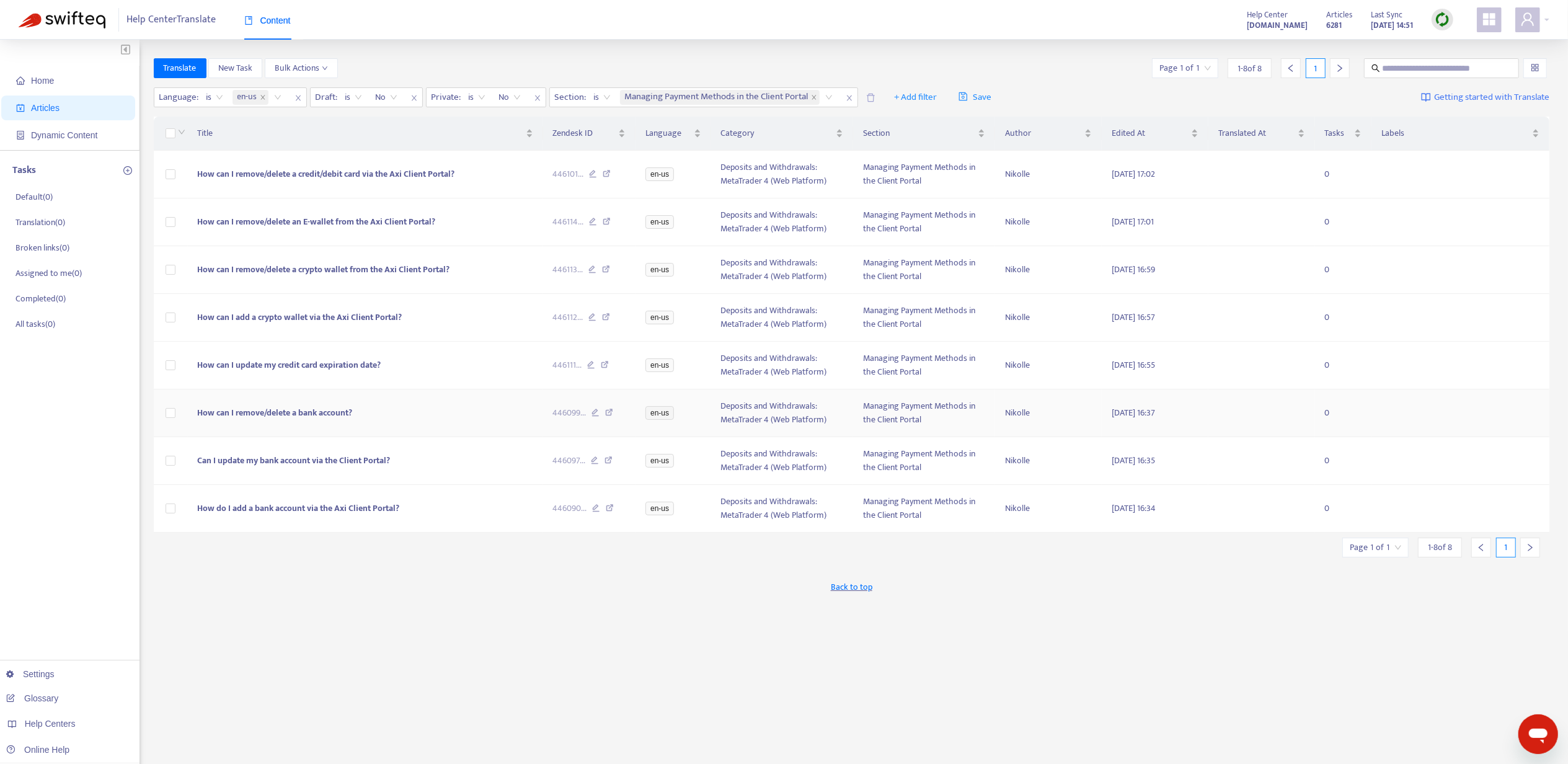
click at [298, 422] on td "How can I remove/delete a bank account?" at bounding box center [365, 413] width 355 height 47
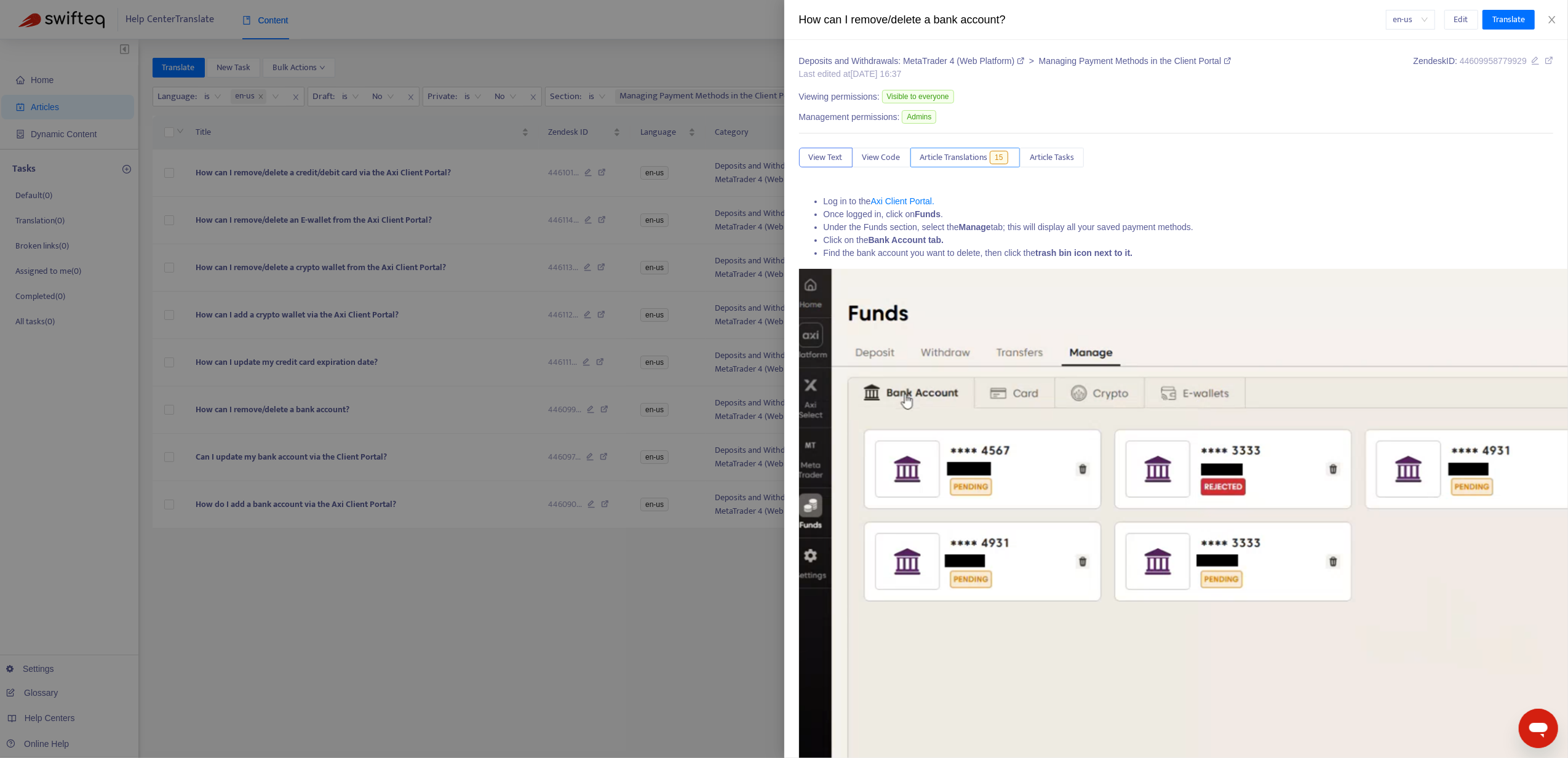
click at [959, 163] on span "Article Translations" at bounding box center [953, 157] width 68 height 14
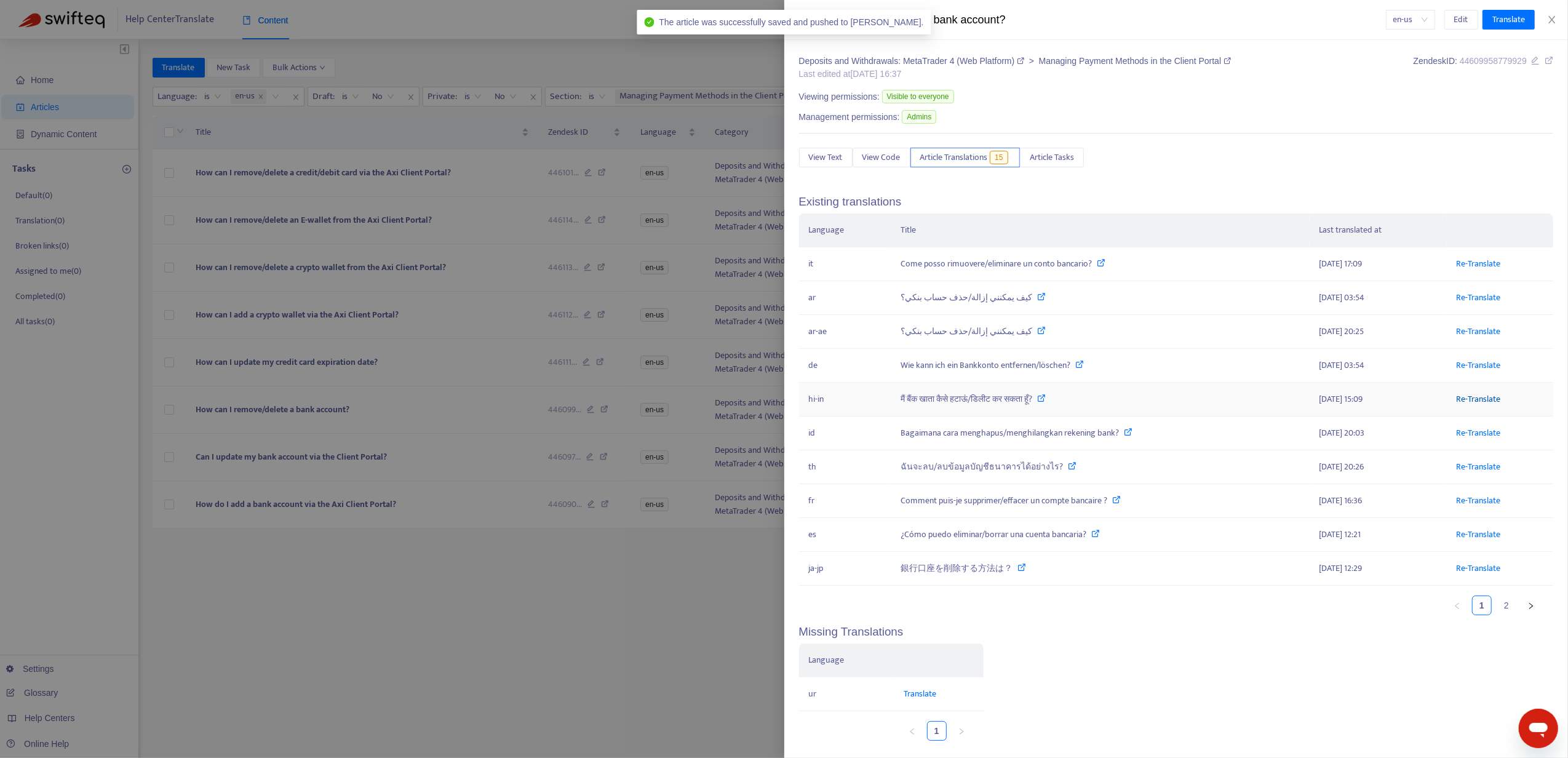
click at [1465, 404] on link "Re-Translate" at bounding box center [1479, 399] width 44 height 14
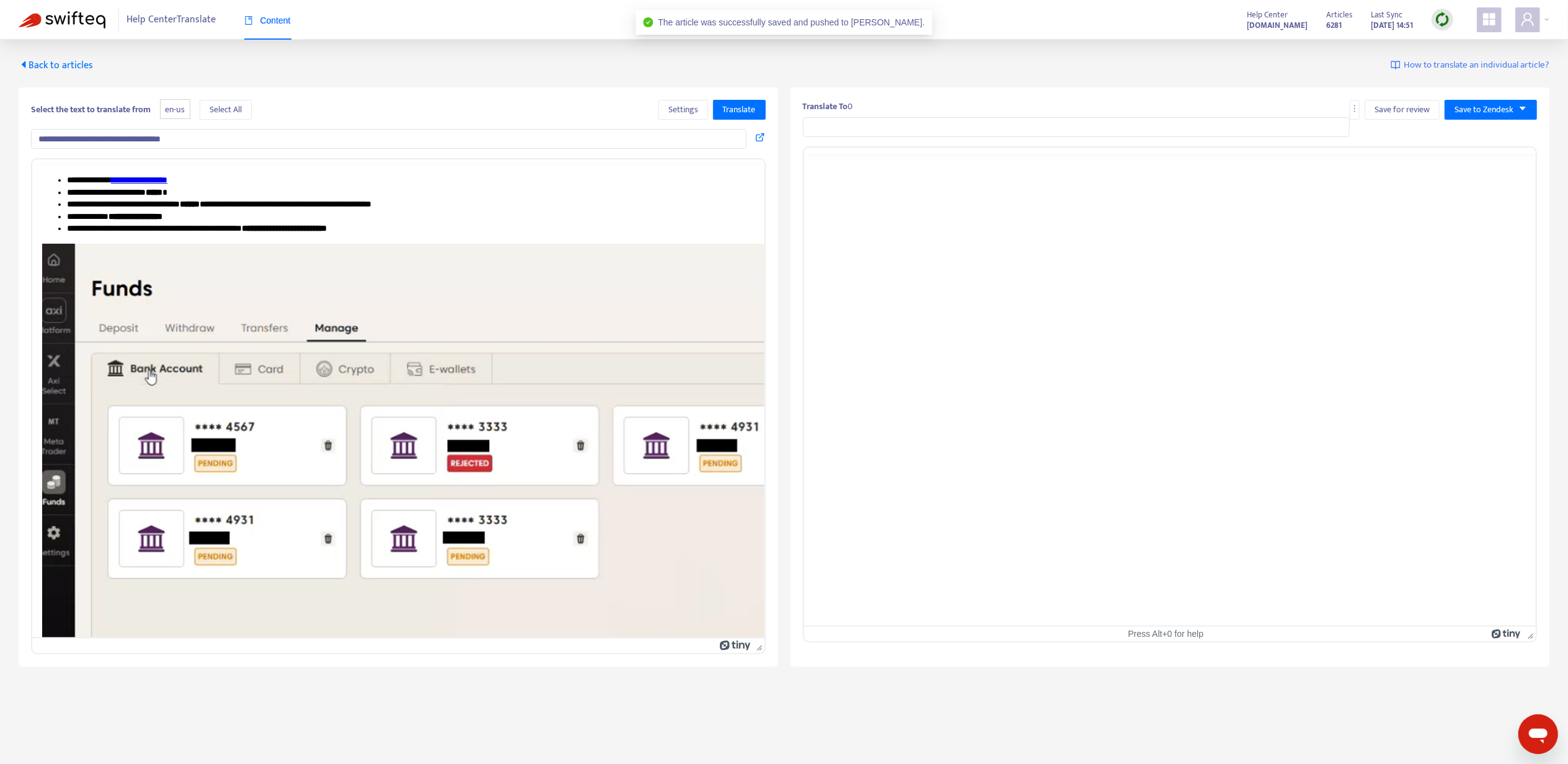
type input "**********"
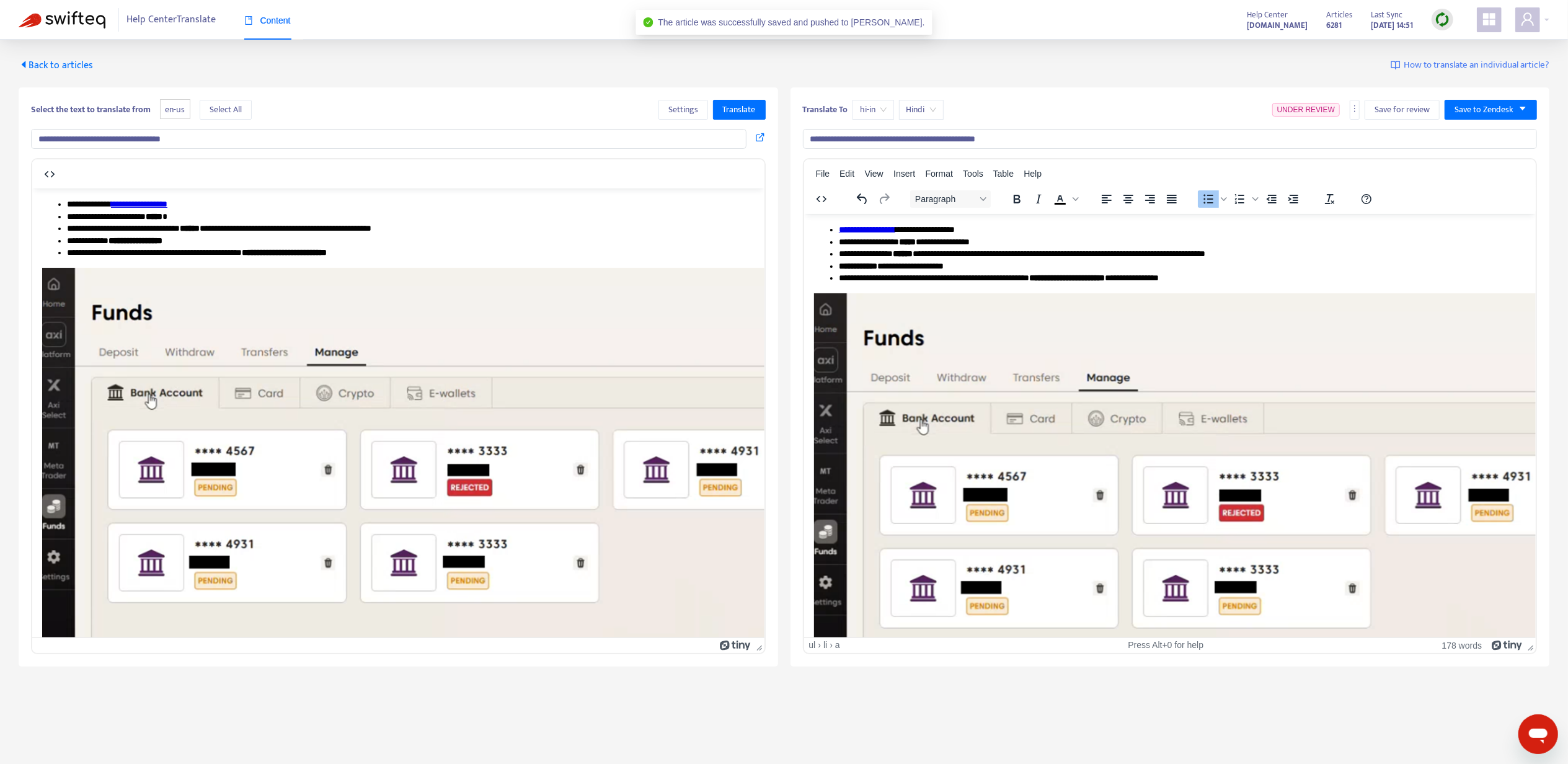
click at [875, 231] on link "**********" at bounding box center [866, 229] width 56 height 9
click at [901, 242] on div "Link... Ctrl+K" at bounding box center [919, 244] width 83 height 20
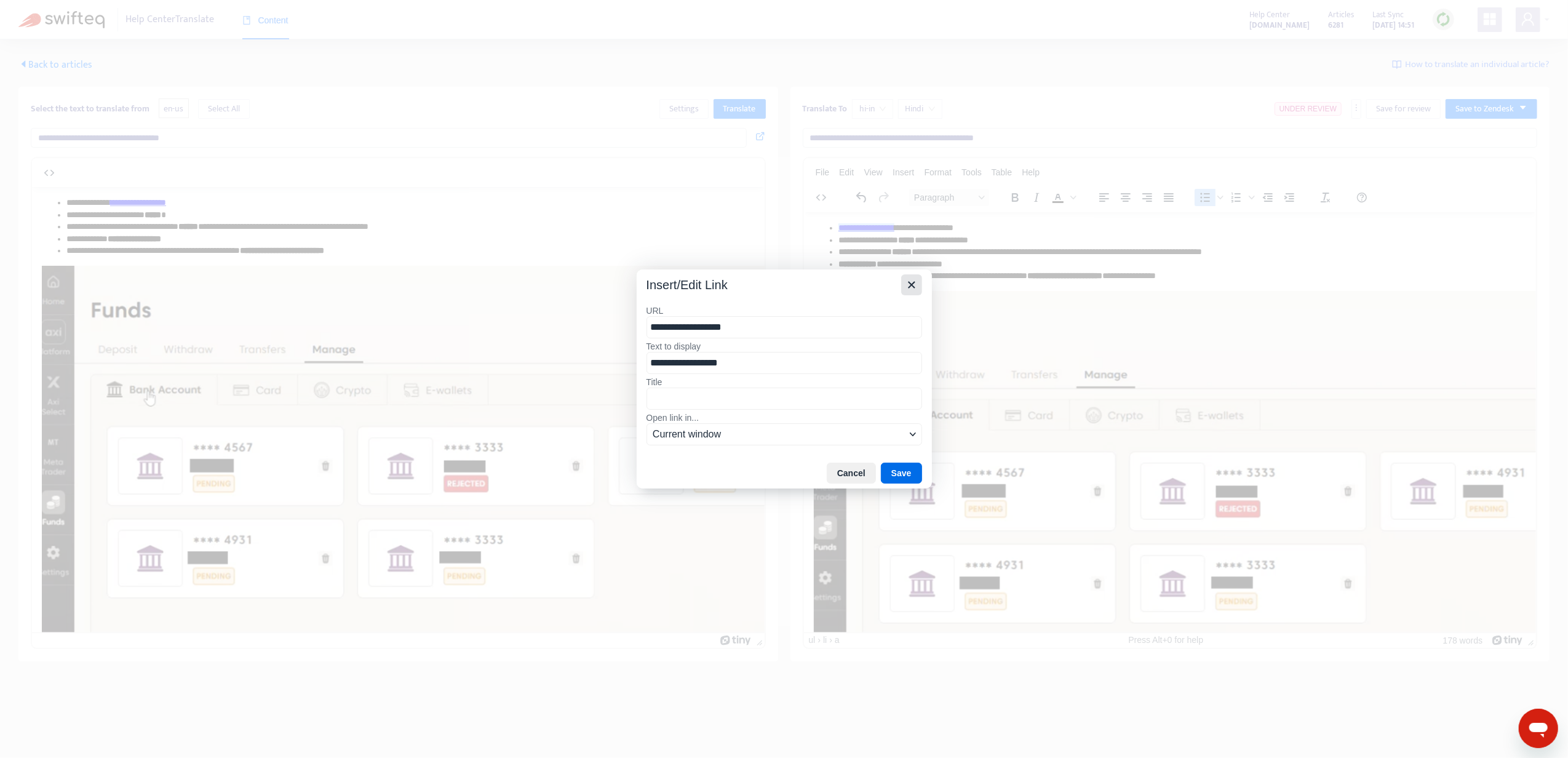
click at [908, 281] on icon "Close" at bounding box center [912, 284] width 14 height 14
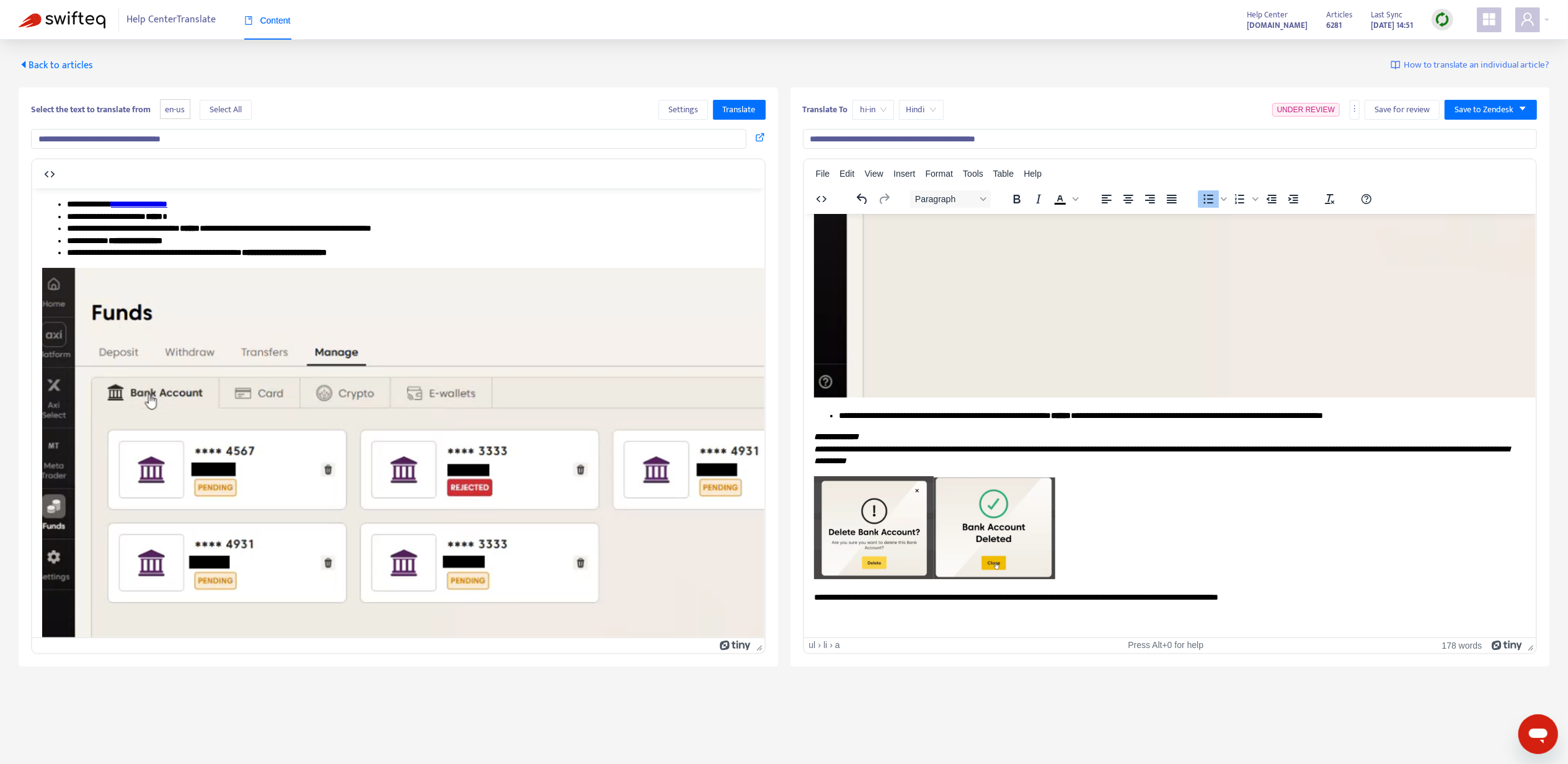
scroll to position [452, 0]
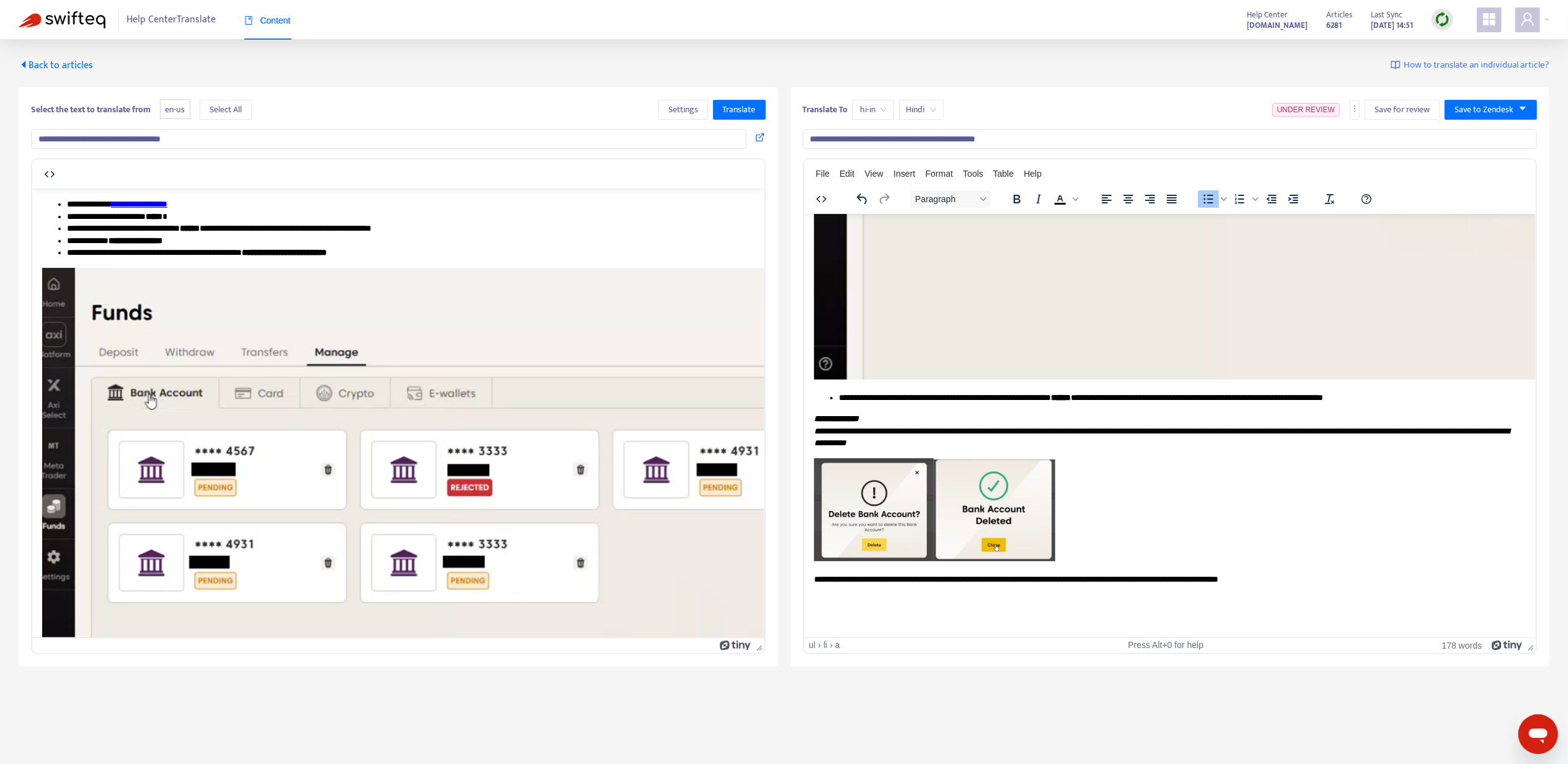
click at [1476, 97] on div "**********" at bounding box center [1170, 377] width 760 height 578
click at [1476, 107] on span "Save to Zendesk" at bounding box center [1484, 109] width 59 height 14
click at [1474, 133] on span "Publish" at bounding box center [1479, 135] width 47 height 14
click at [64, 63] on span "Back to articles" at bounding box center [56, 65] width 75 height 16
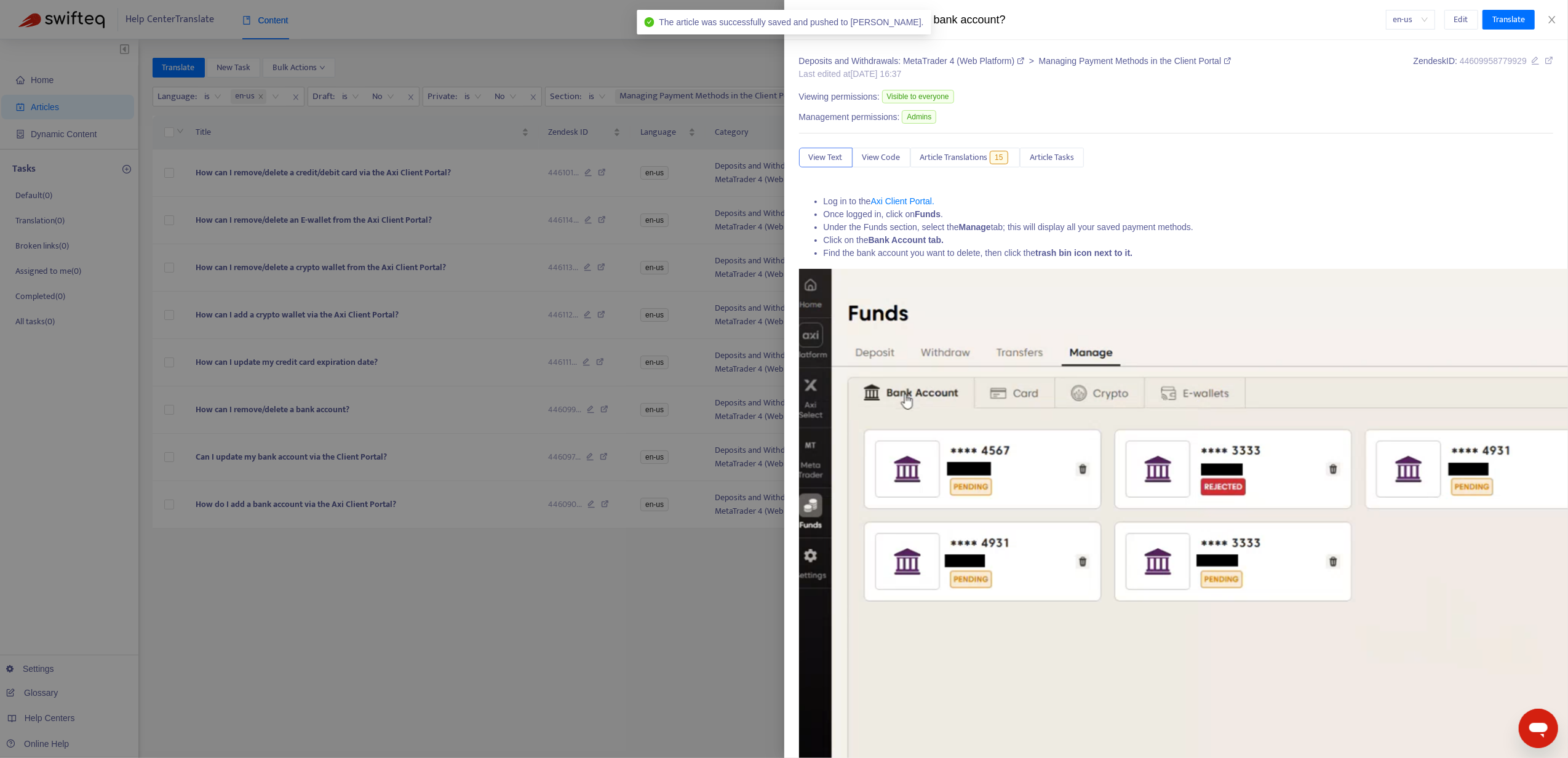
click at [322, 454] on div at bounding box center [784, 379] width 1568 height 758
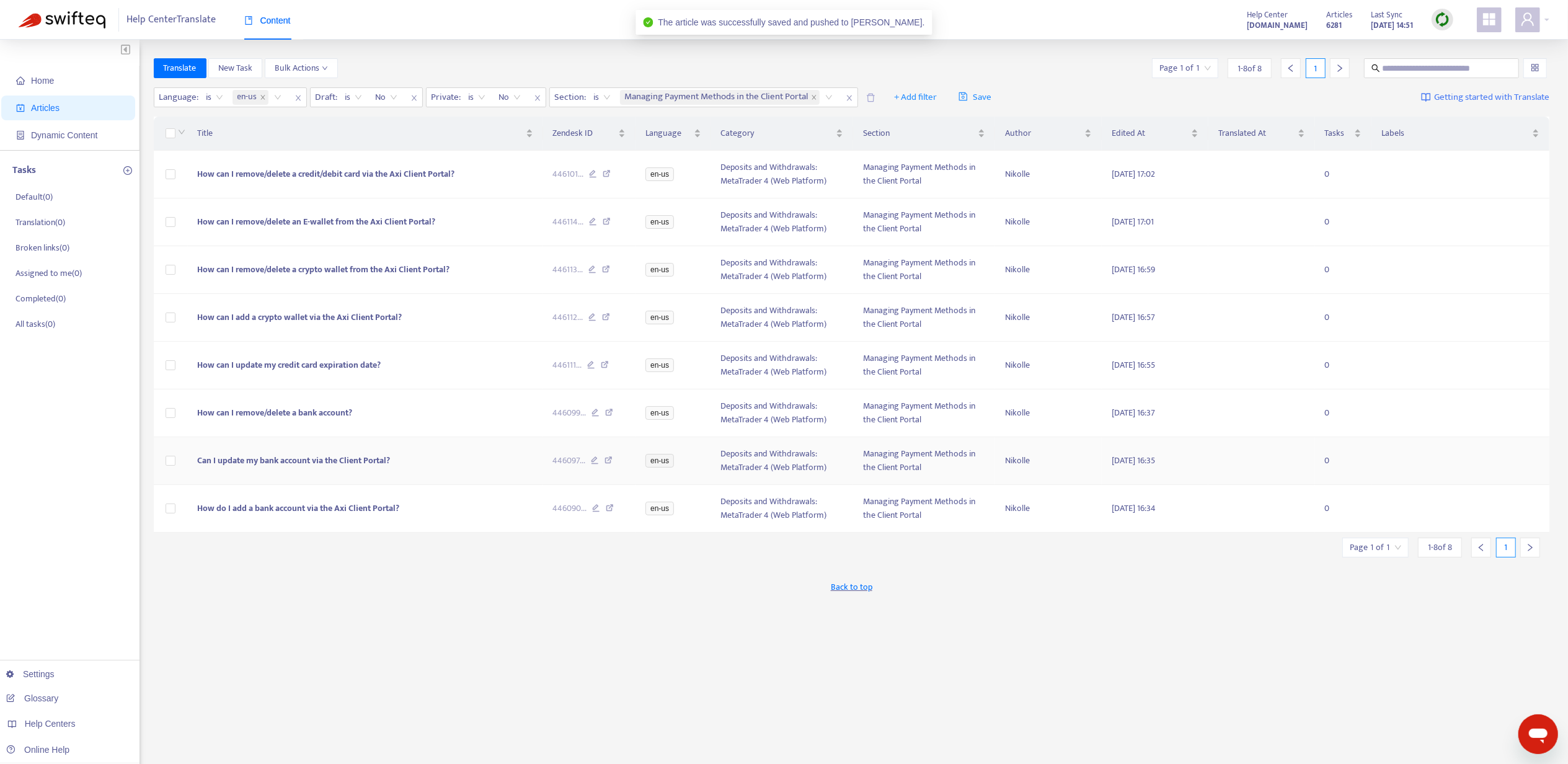
click at [289, 472] on td "Can I update my bank account via the Client Portal?" at bounding box center [365, 460] width 355 height 47
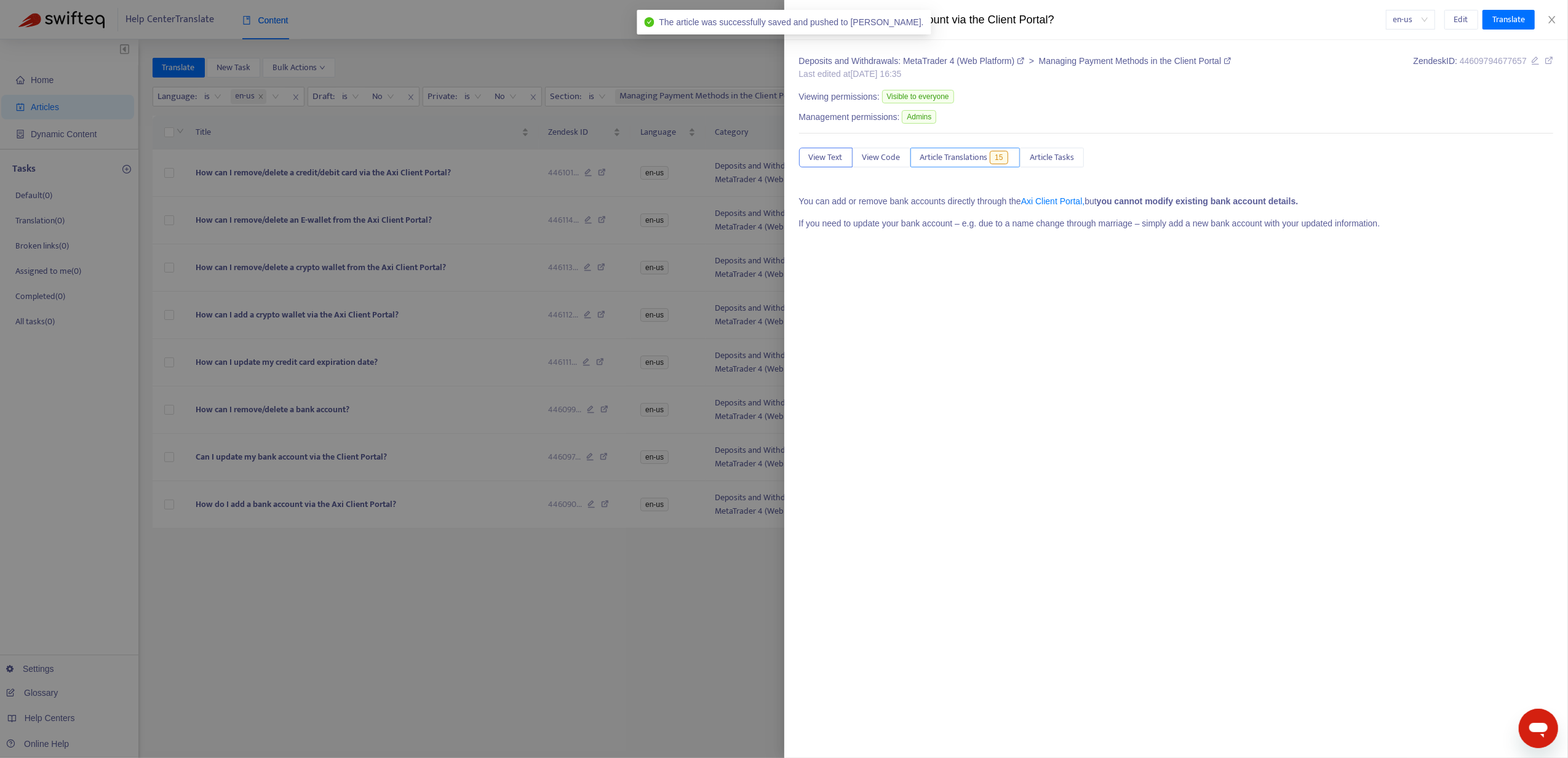
click at [955, 153] on span "Article Translations" at bounding box center [953, 157] width 68 height 14
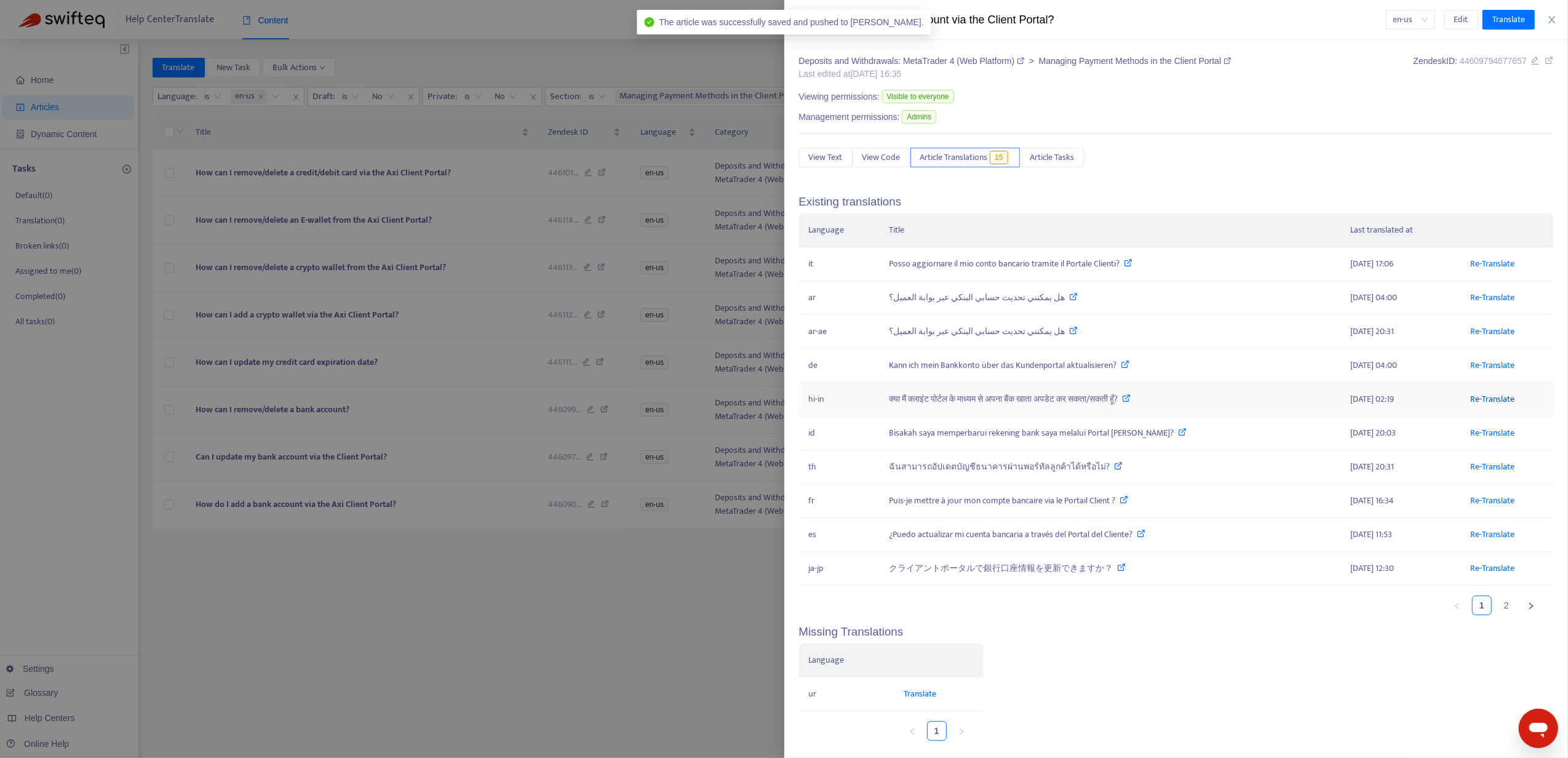
click at [1471, 396] on link "Re-Translate" at bounding box center [1492, 399] width 44 height 14
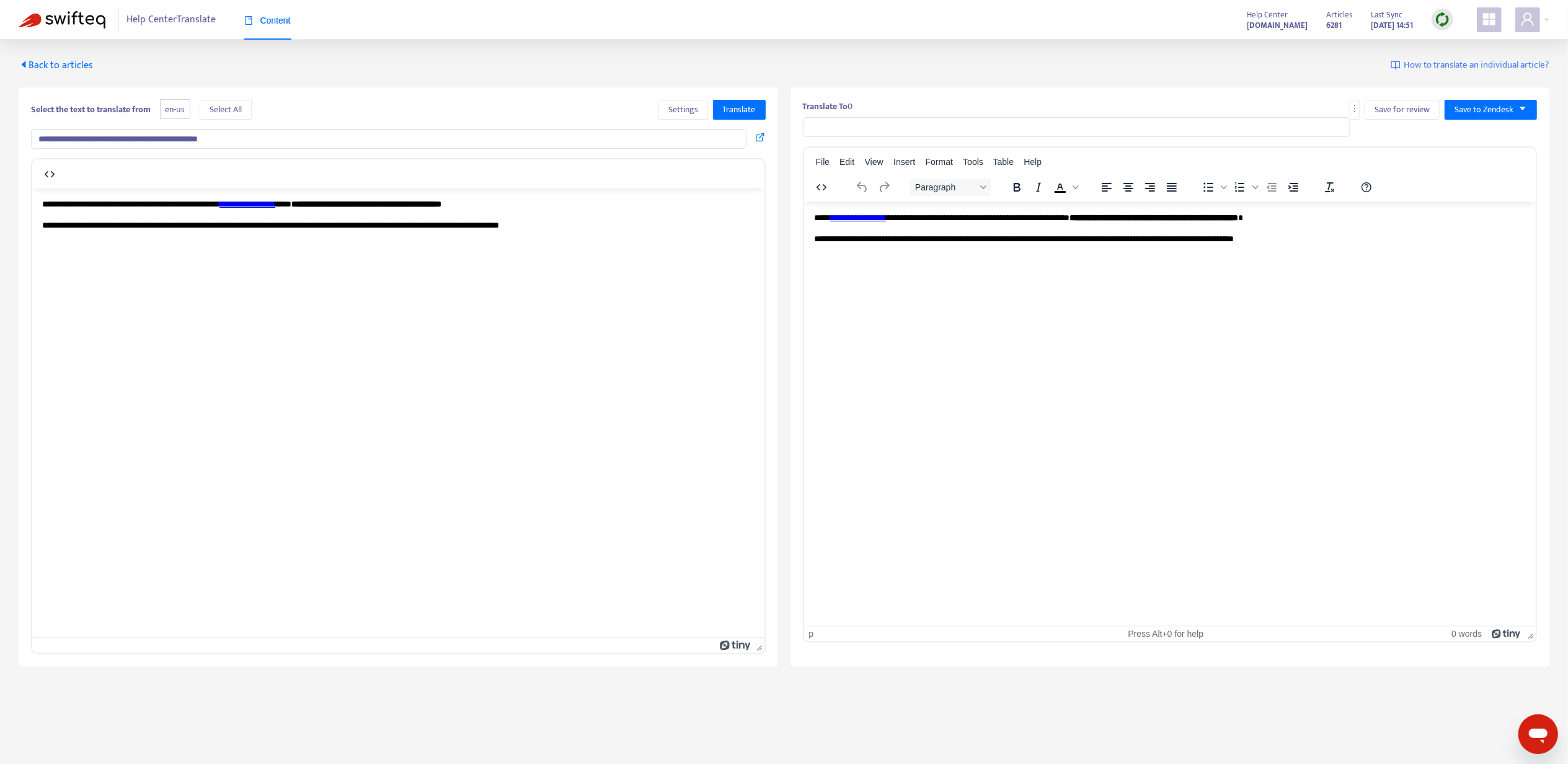
type input "**********"
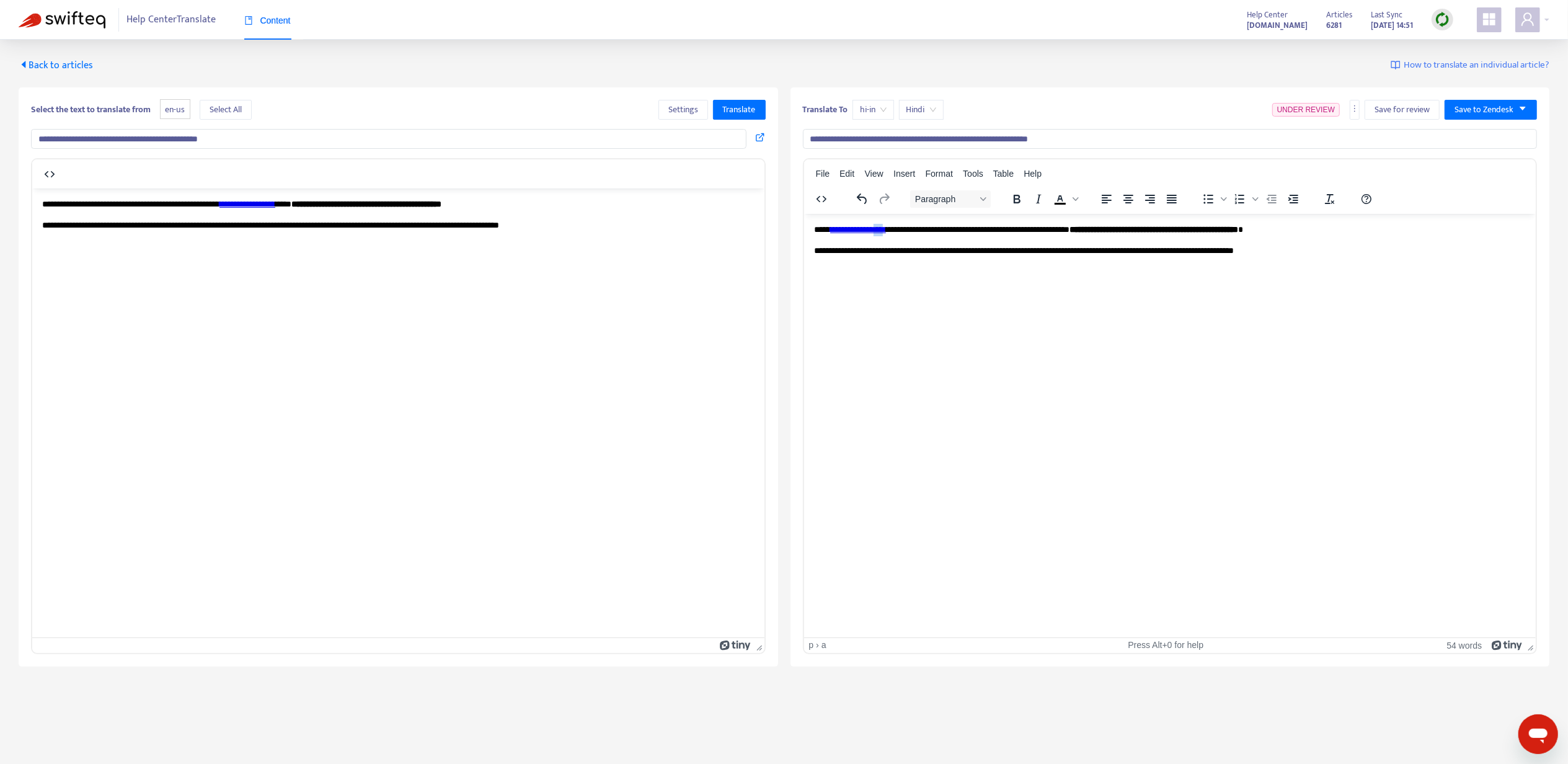
drag, startPoint x: 882, startPoint y: 232, endPoint x: 873, endPoint y: 230, distance: 9.2
click at [879, 232] on link "**********" at bounding box center [857, 229] width 56 height 9
click at [862, 229] on link "**********" at bounding box center [857, 229] width 56 height 9
click at [886, 241] on div "Link... Ctrl+K" at bounding box center [905, 243] width 83 height 20
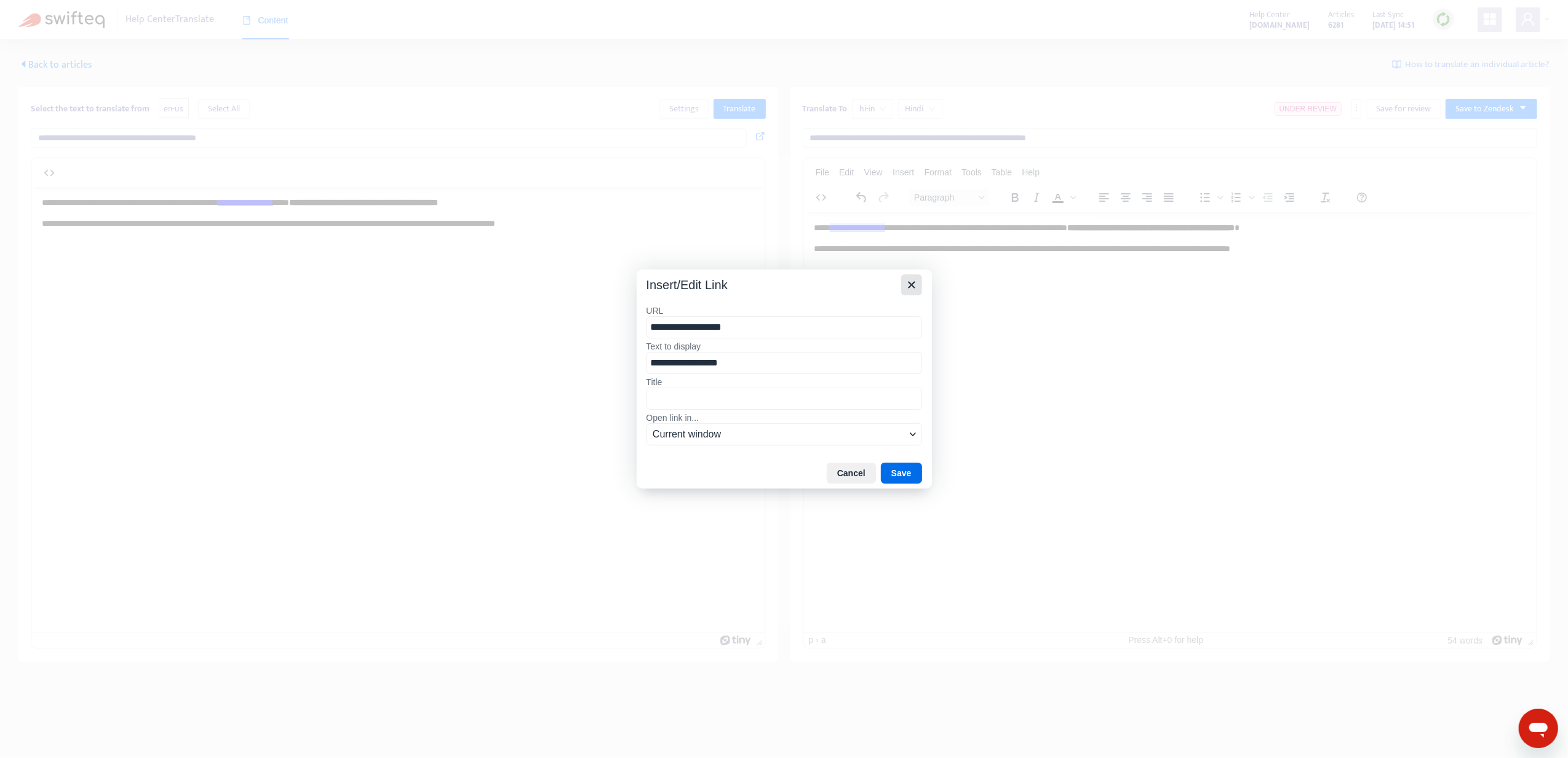
drag, startPoint x: 915, startPoint y: 281, endPoint x: 258, endPoint y: 26, distance: 704.8
click at [915, 281] on icon "Close" at bounding box center [912, 284] width 14 height 14
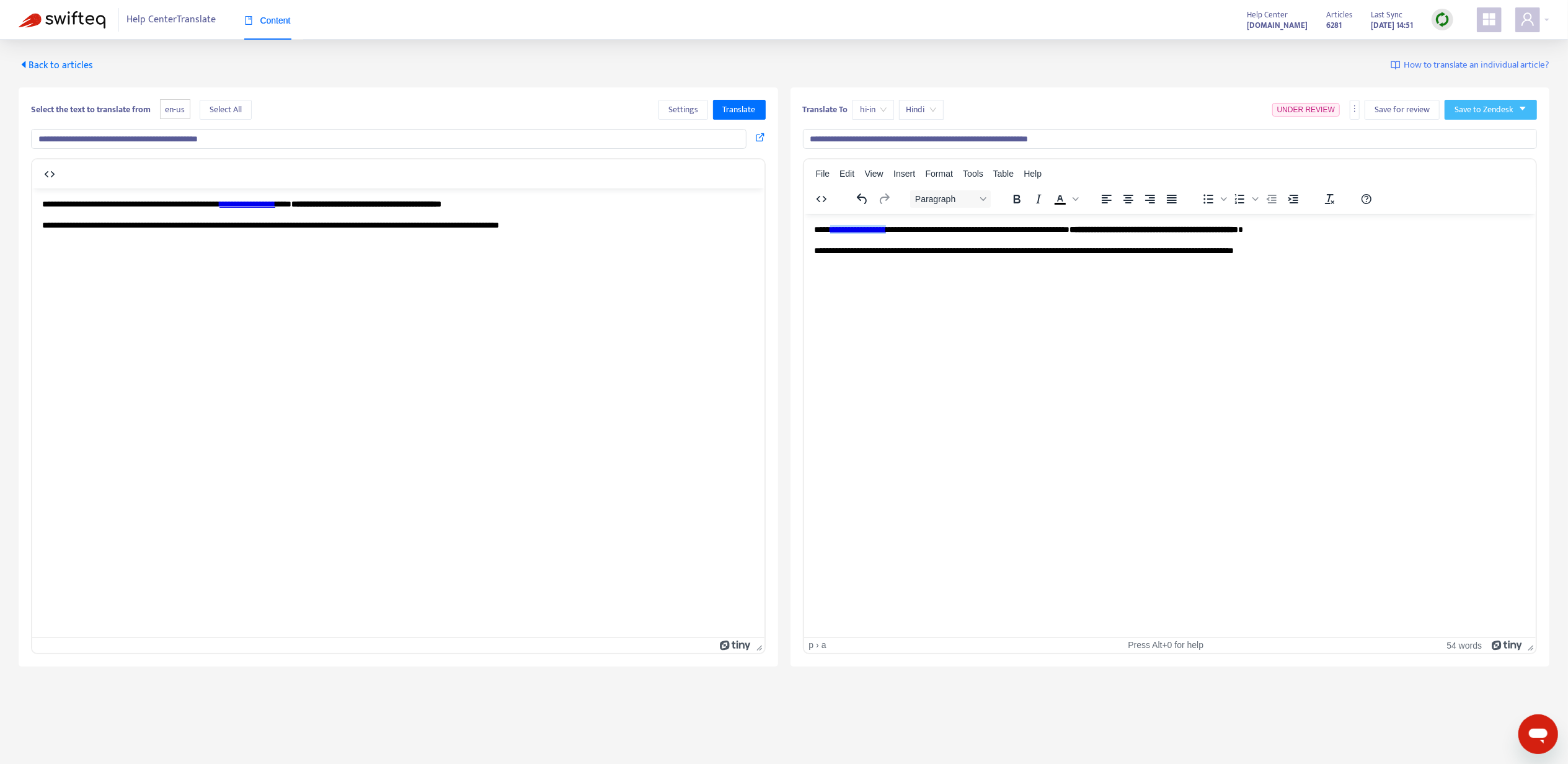
click at [1489, 115] on span "Save to Zendesk" at bounding box center [1484, 109] width 59 height 14
click at [1482, 133] on span "Publish" at bounding box center [1479, 135] width 47 height 14
click at [65, 67] on span "Back to articles" at bounding box center [56, 65] width 75 height 16
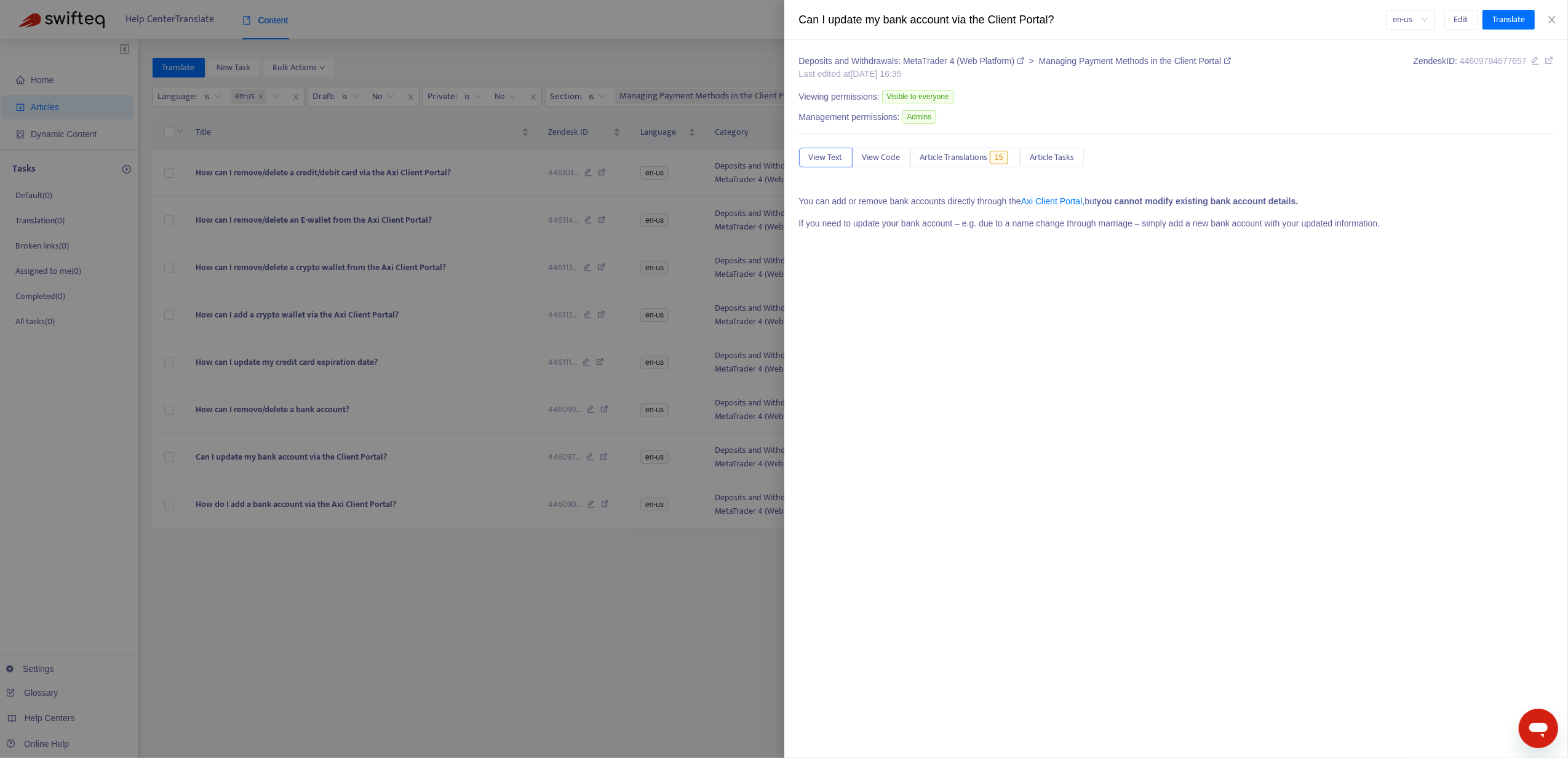
click at [269, 497] on div at bounding box center [784, 379] width 1568 height 758
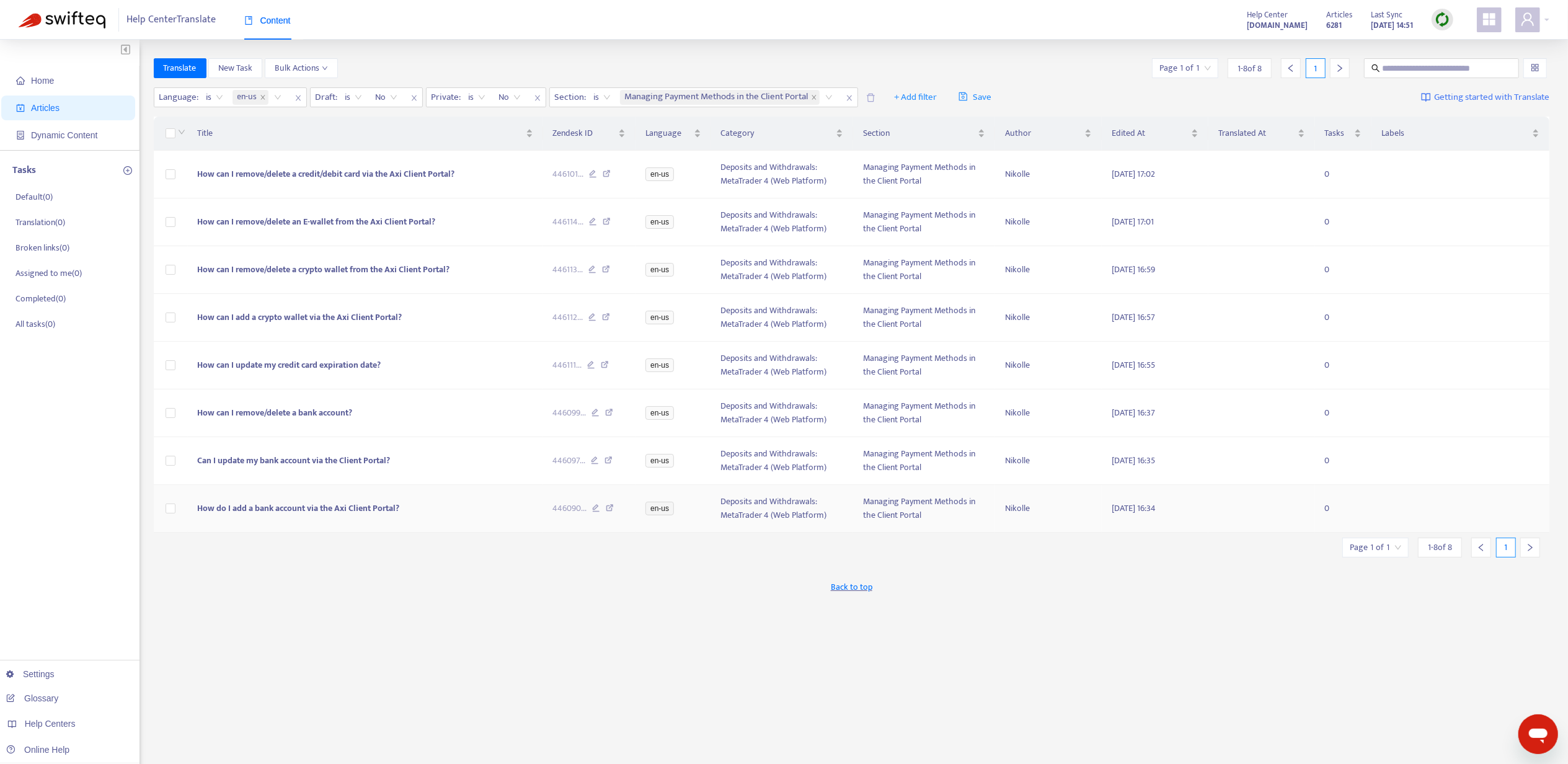
click at [269, 512] on span "How do I add a bank account via the Axi Client Portal?" at bounding box center [298, 508] width 202 height 15
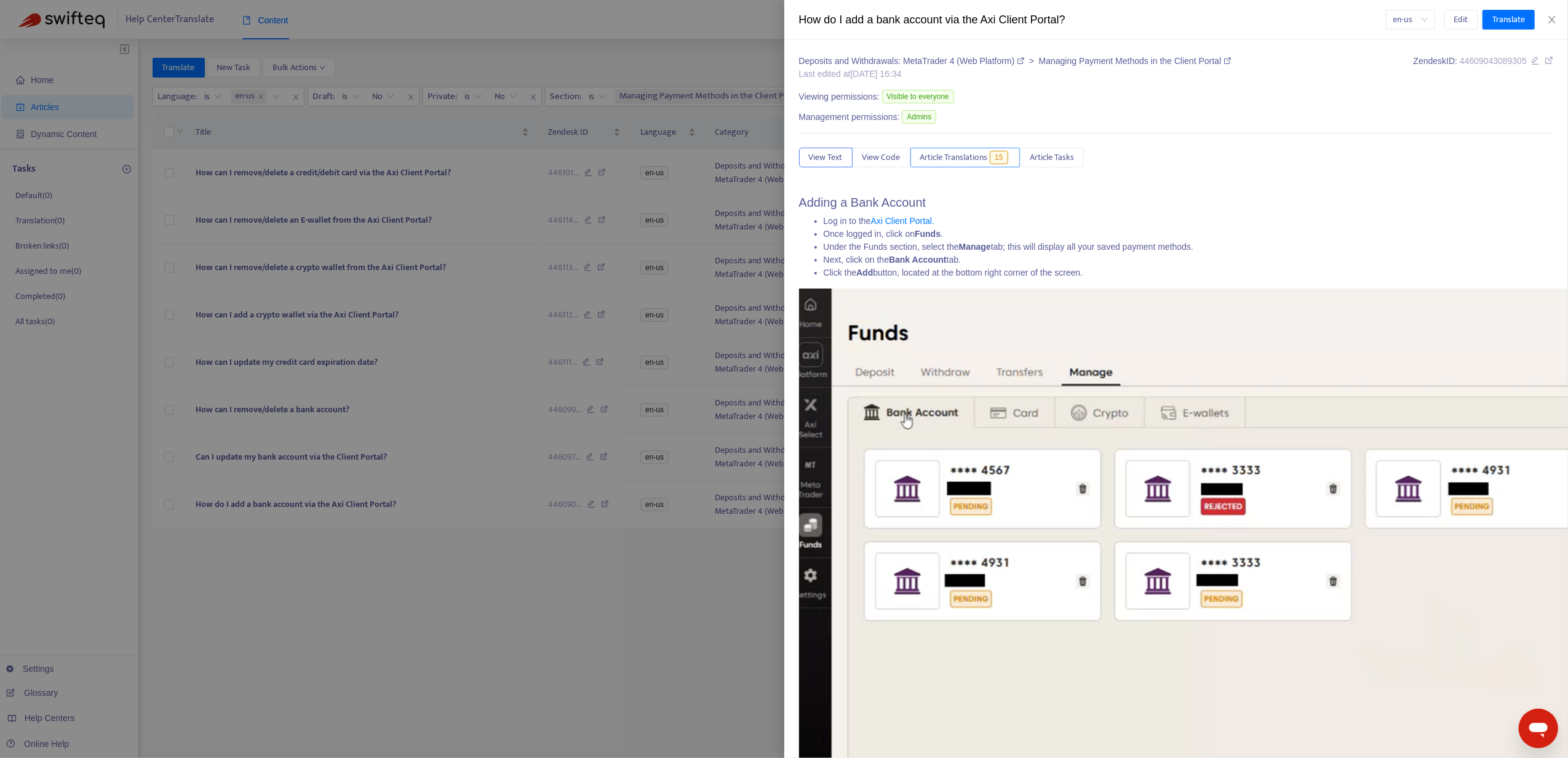
click at [962, 167] on button "Article Translations 15" at bounding box center [966, 158] width 110 height 20
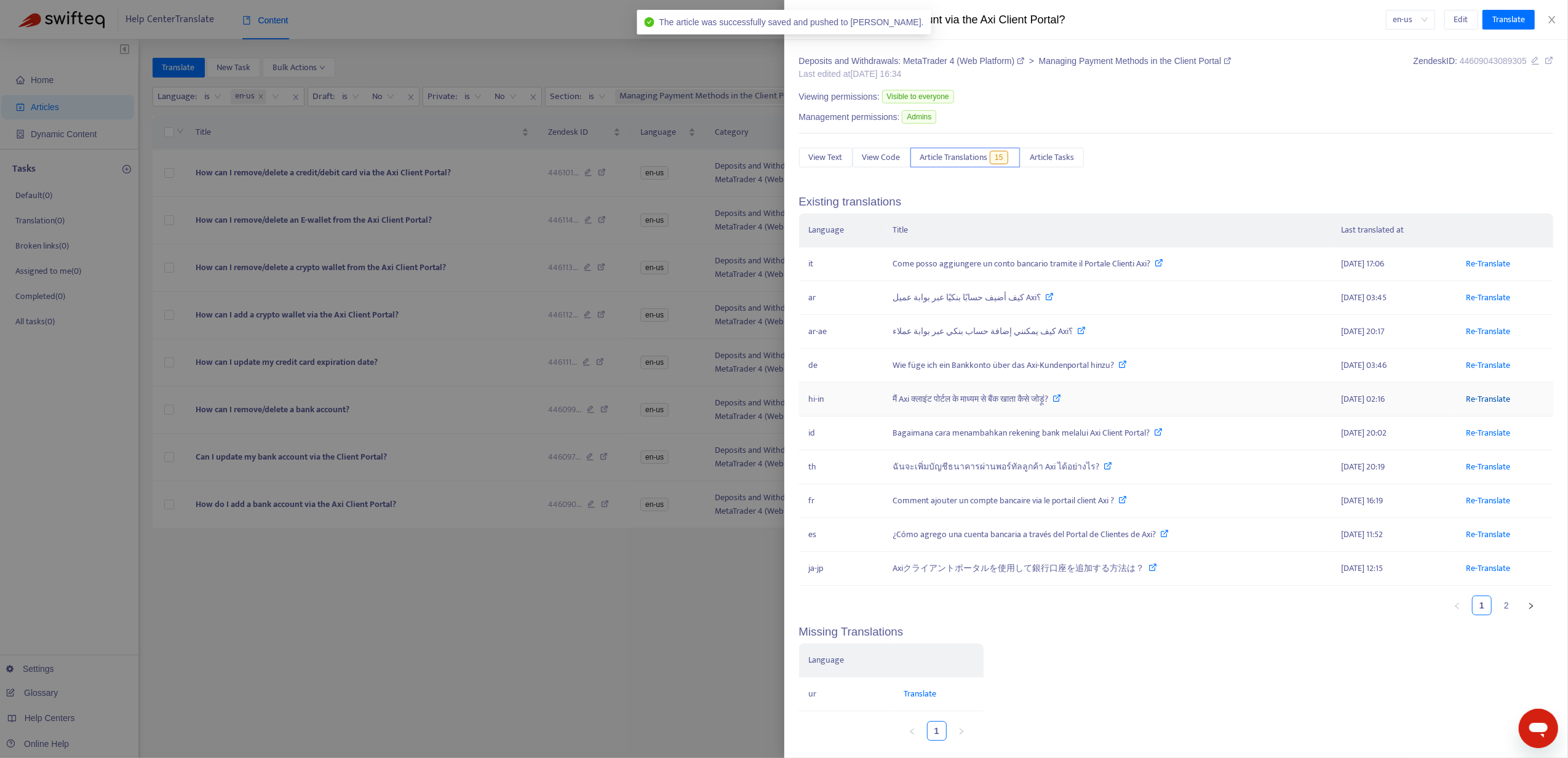
click at [1467, 399] on link "Re-Translate" at bounding box center [1488, 399] width 44 height 14
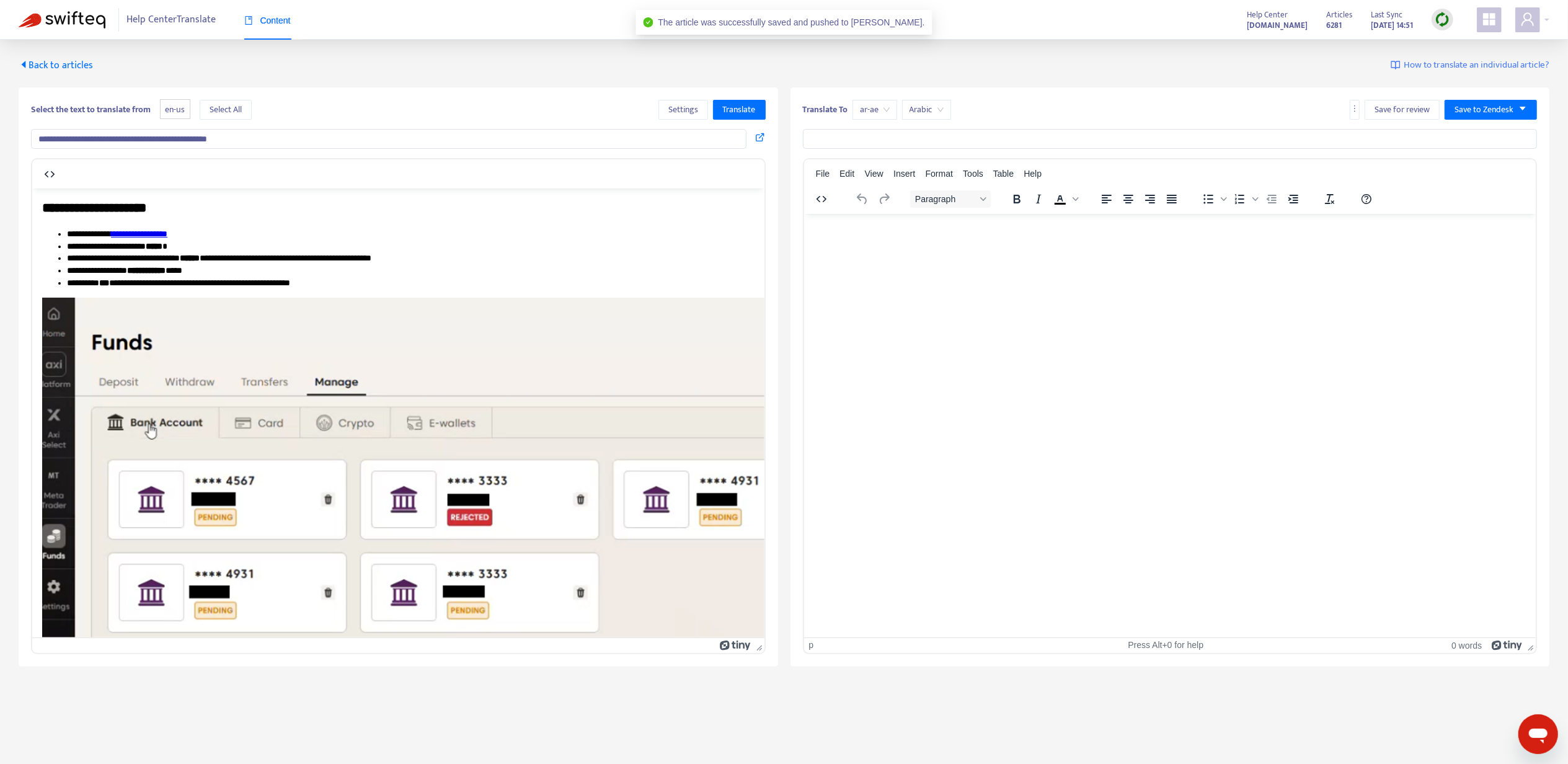
type input "**********"
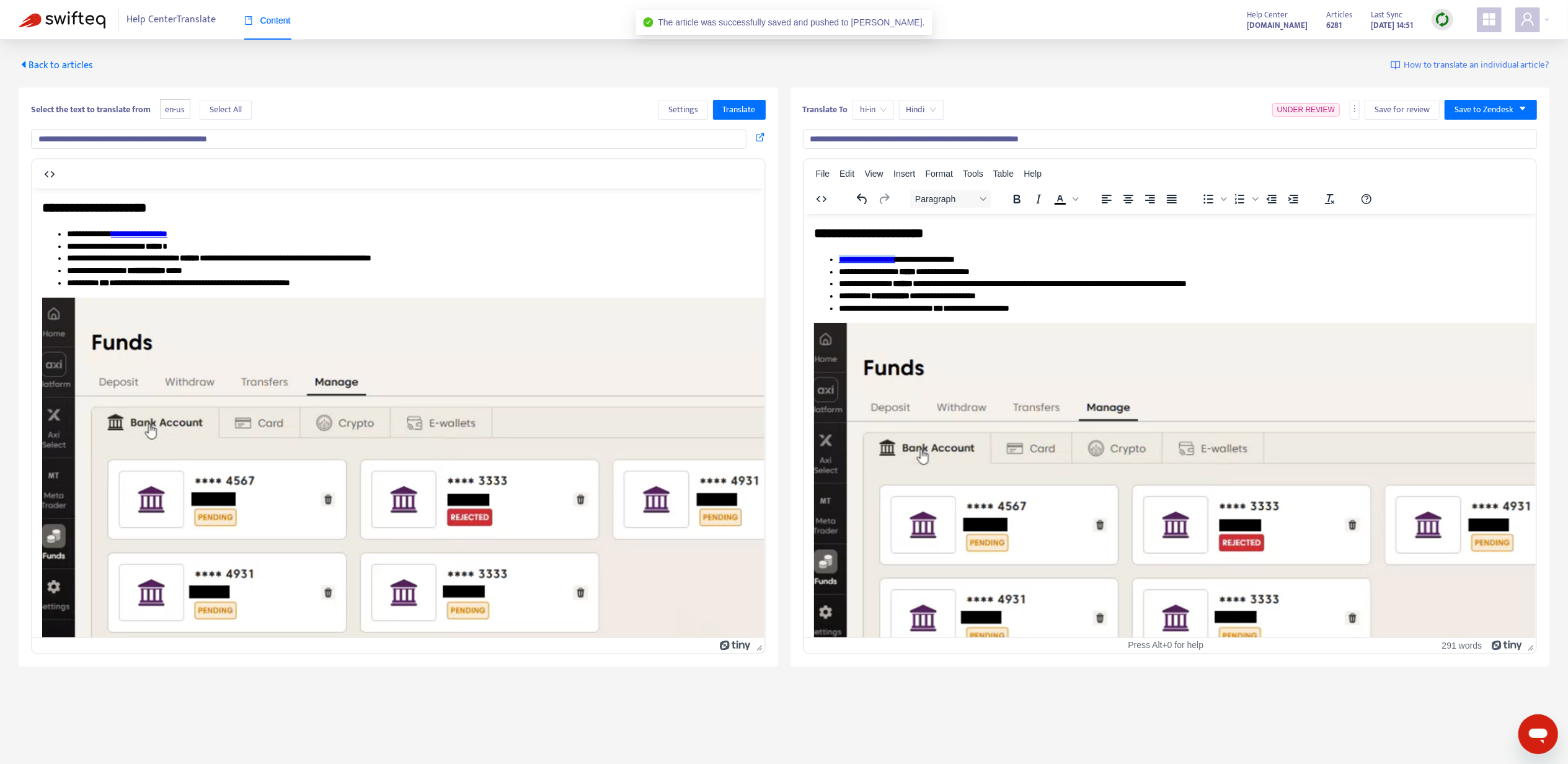
click at [864, 254] on link "**********" at bounding box center [866, 258] width 56 height 9
click at [875, 264] on icon at bounding box center [878, 267] width 15 height 15
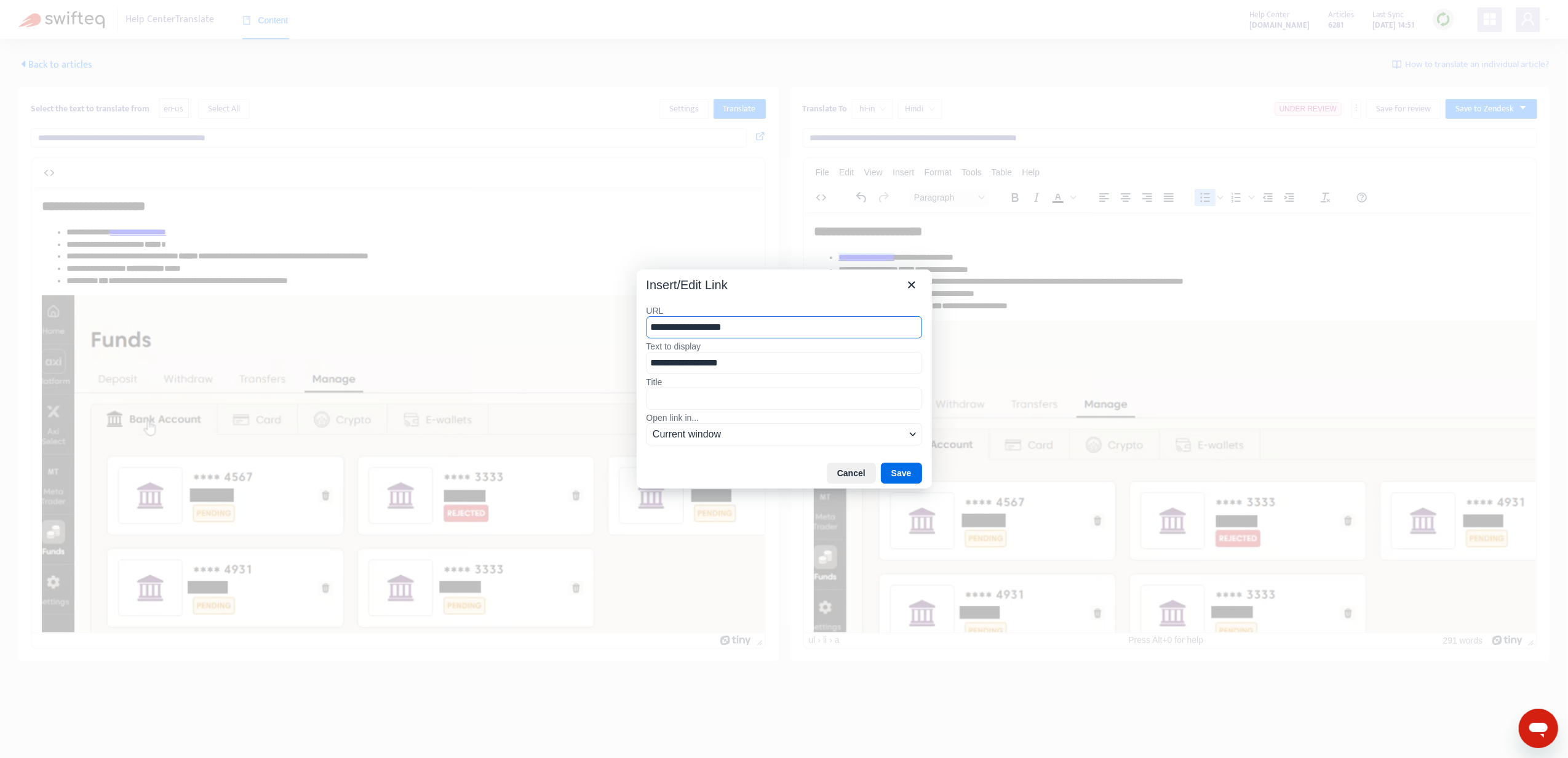
click at [895, 273] on div "Insert/Edit Link" at bounding box center [784, 282] width 295 height 26
drag, startPoint x: 913, startPoint y: 279, endPoint x: 195, endPoint y: 69, distance: 748.1
click at [913, 279] on icon "Close" at bounding box center [912, 284] width 14 height 14
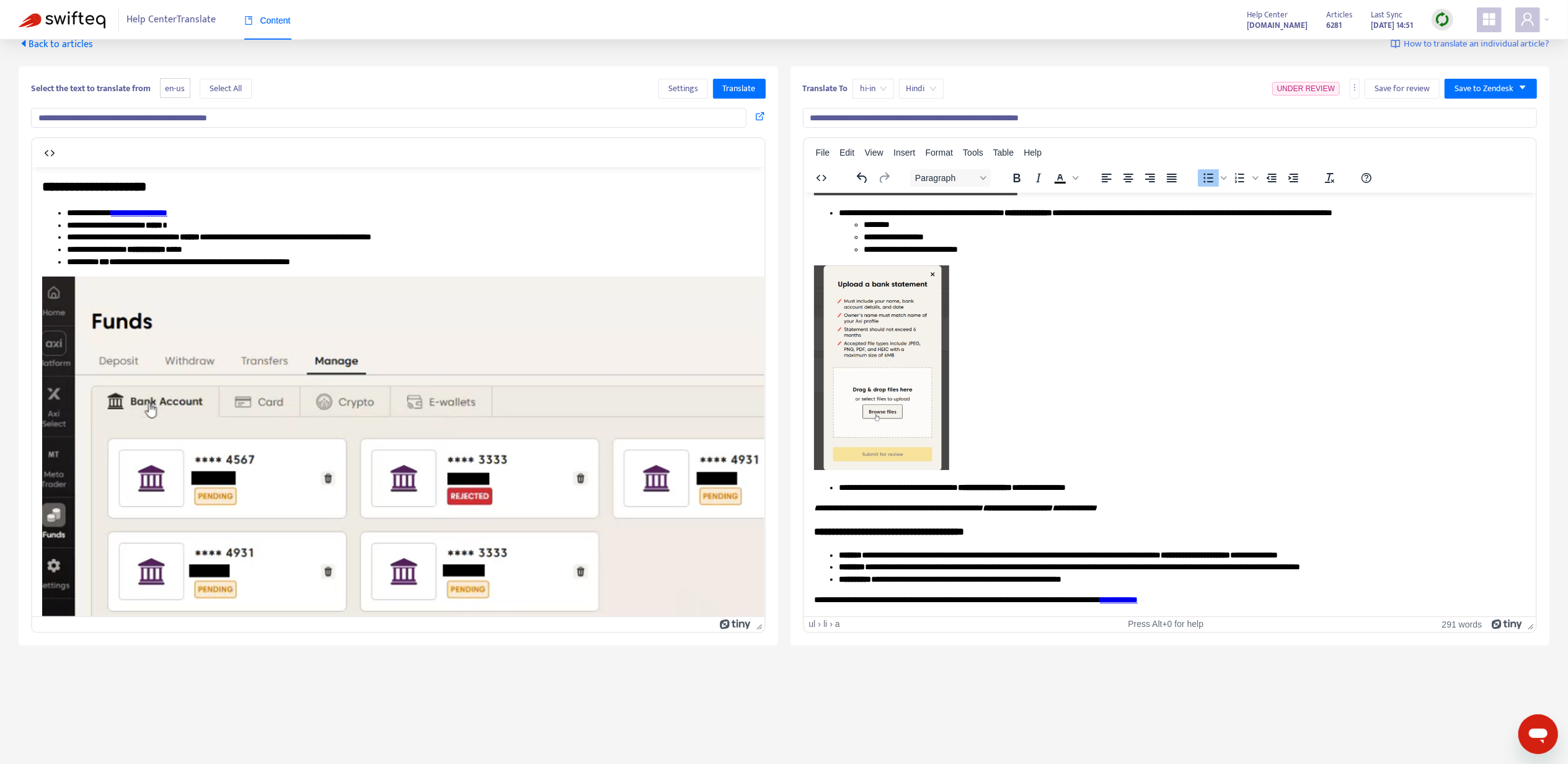
scroll to position [40, 0]
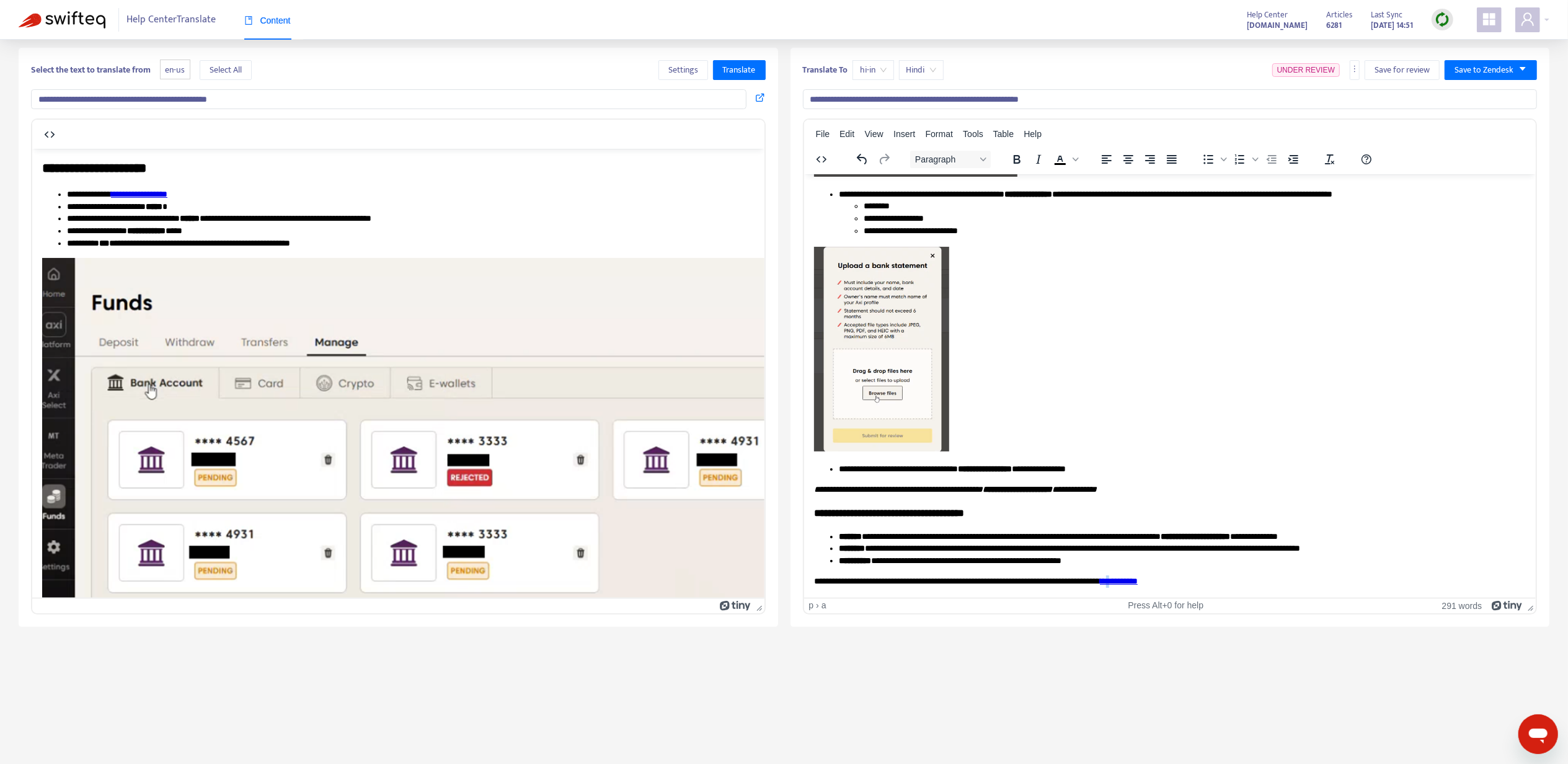
click at [1138, 576] on link "**********" at bounding box center [1118, 580] width 38 height 9
click at [1180, 563] on div "Link... Ctrl+K" at bounding box center [1205, 573] width 83 height 20
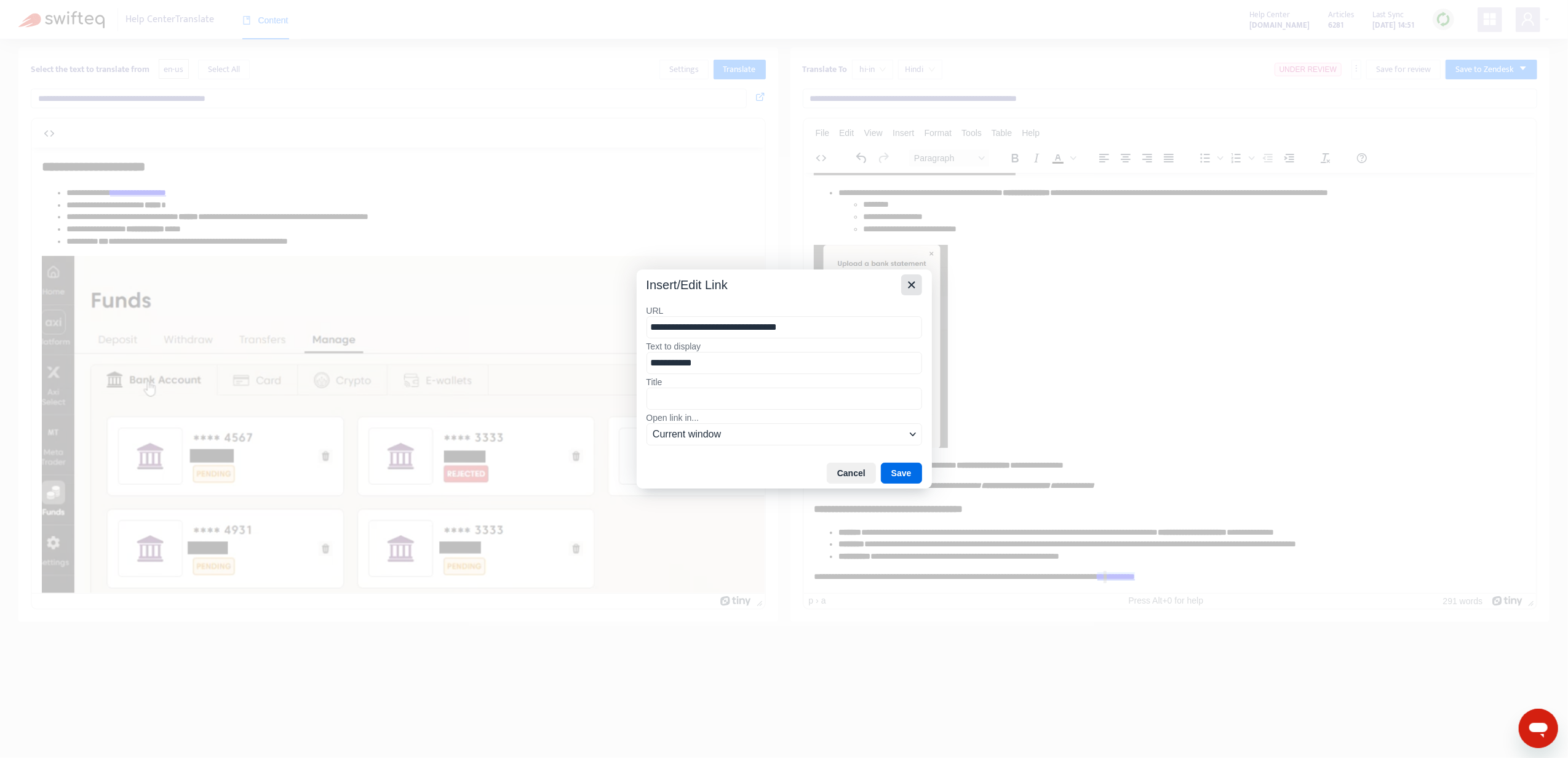
click at [905, 285] on icon "Close" at bounding box center [912, 284] width 14 height 14
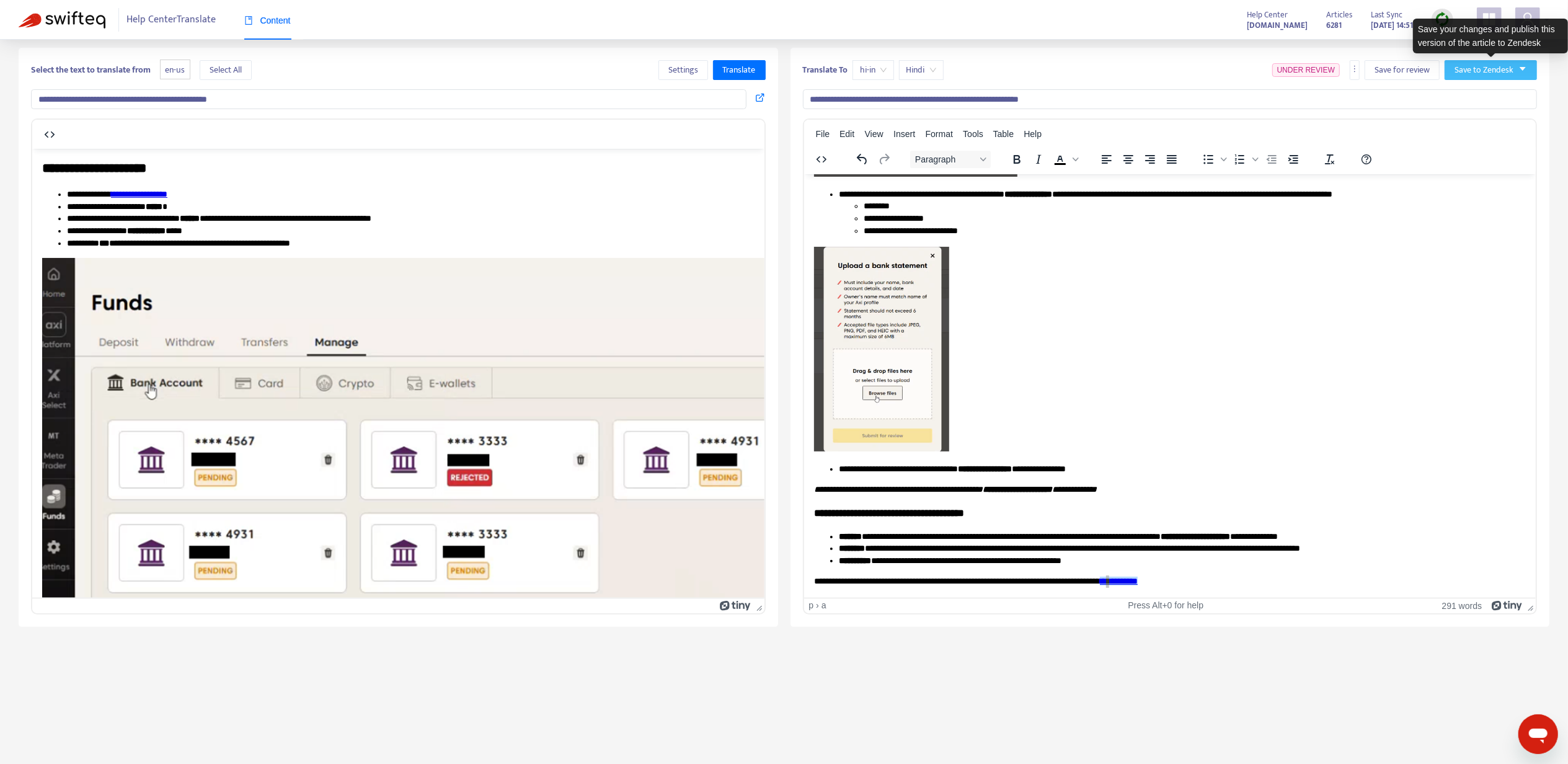
click at [1460, 64] on span "Save to Zendesk" at bounding box center [1484, 70] width 59 height 14
click at [1466, 85] on ul "Publish Save as draft" at bounding box center [1479, 105] width 67 height 45
click at [1469, 93] on span "Publish" at bounding box center [1479, 95] width 47 height 14
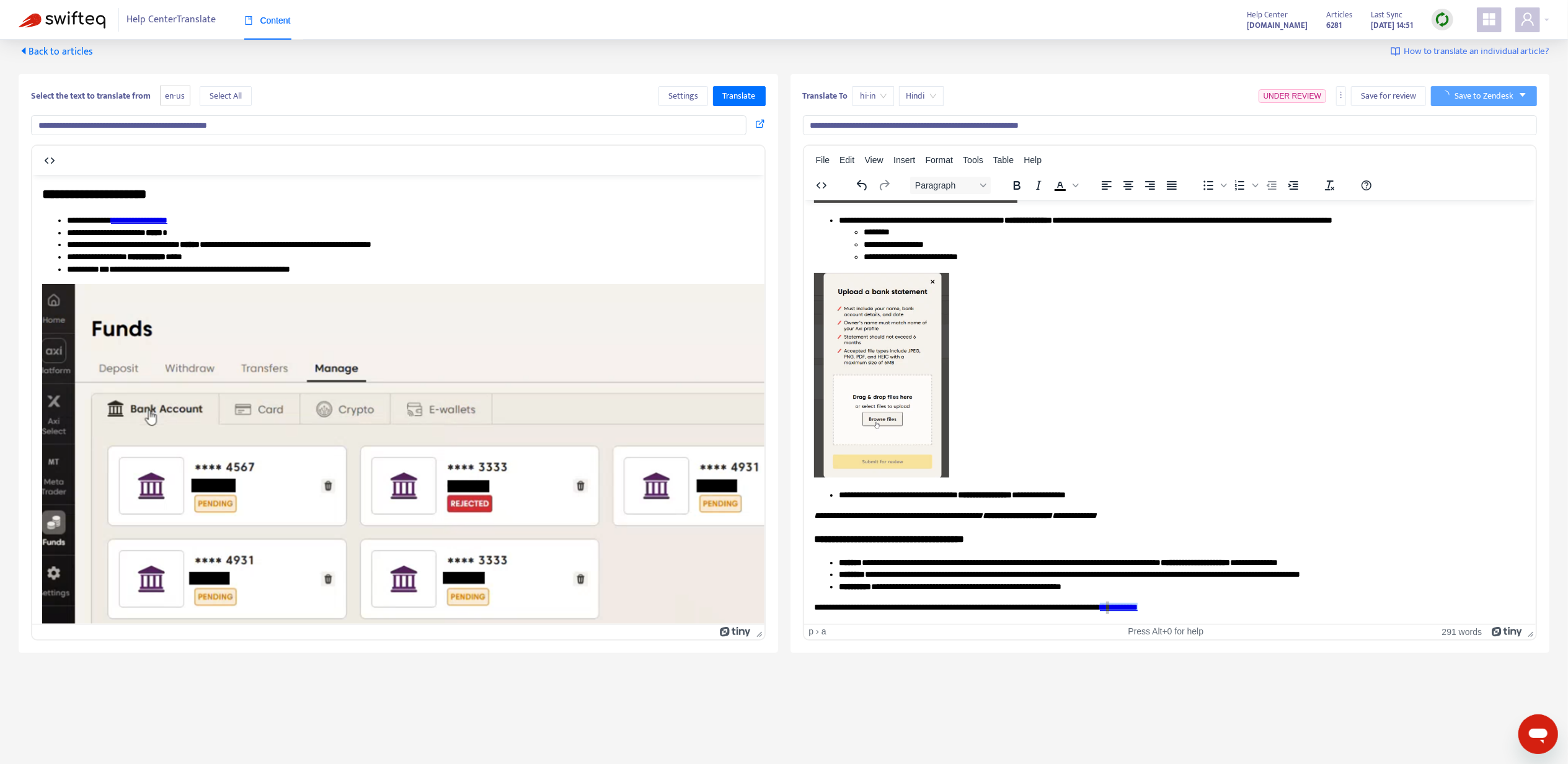
scroll to position [0, 0]
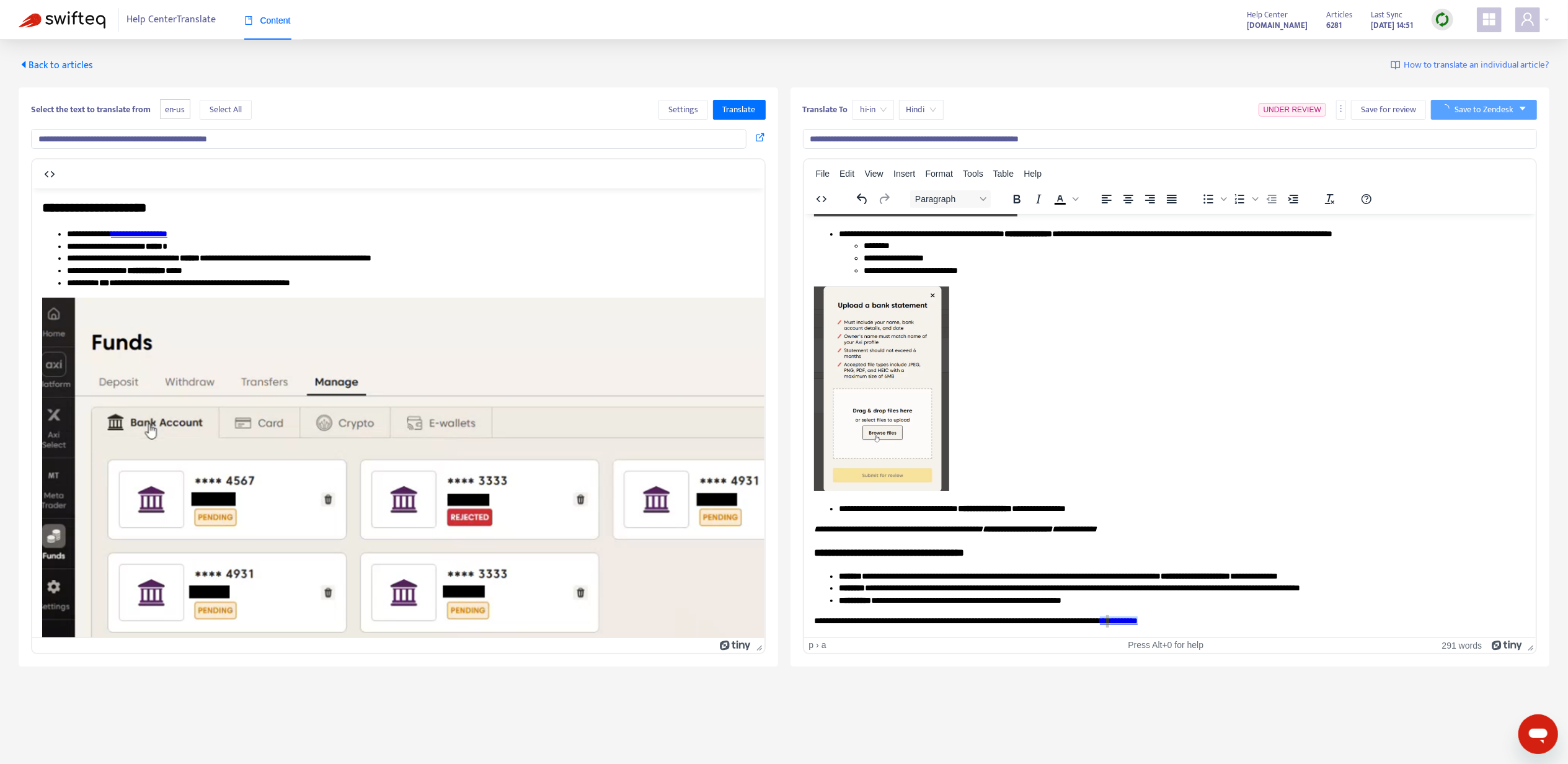
click at [67, 62] on span "Back to articles" at bounding box center [56, 65] width 75 height 16
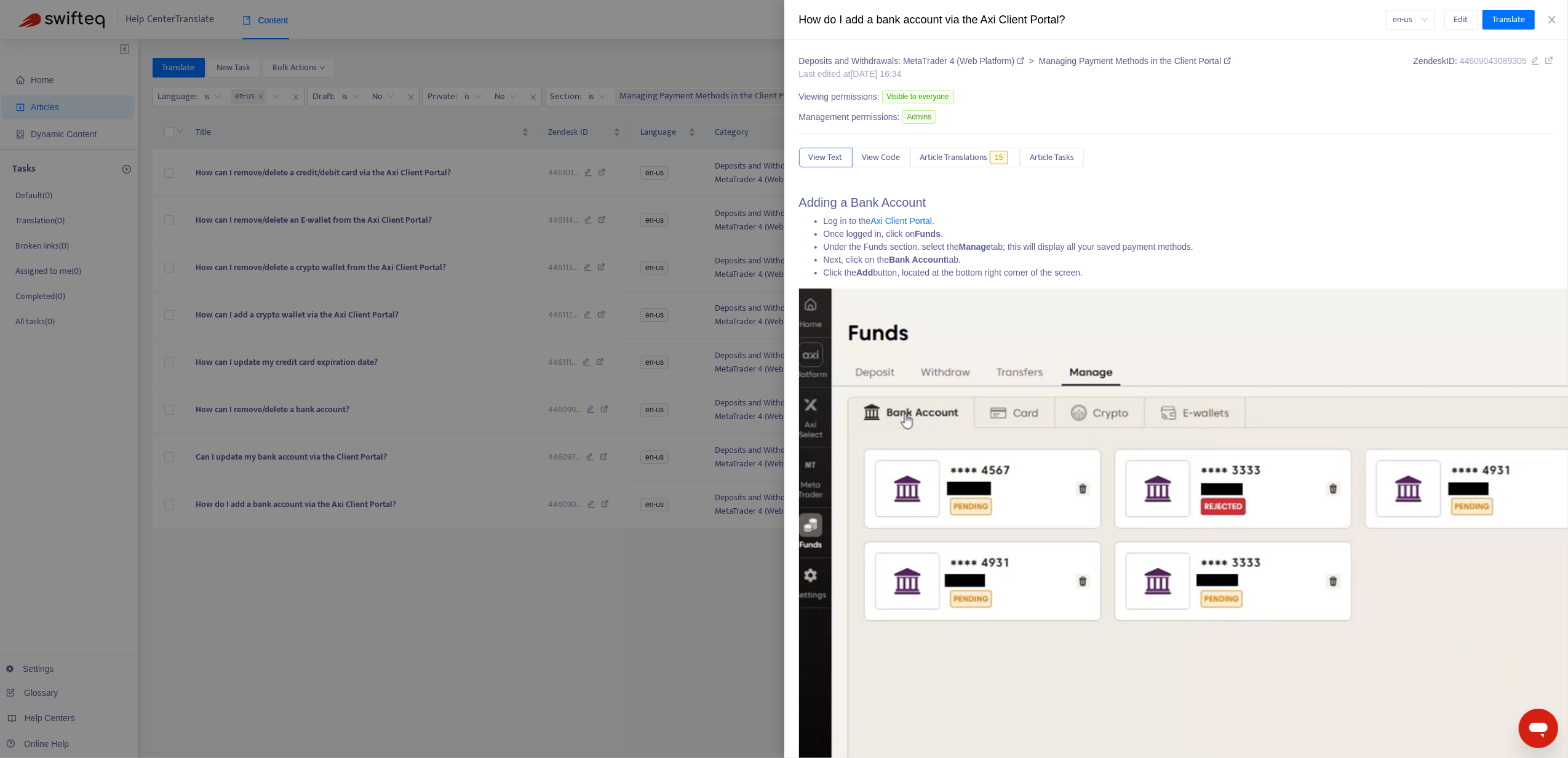
click at [325, 565] on div at bounding box center [784, 379] width 1568 height 758
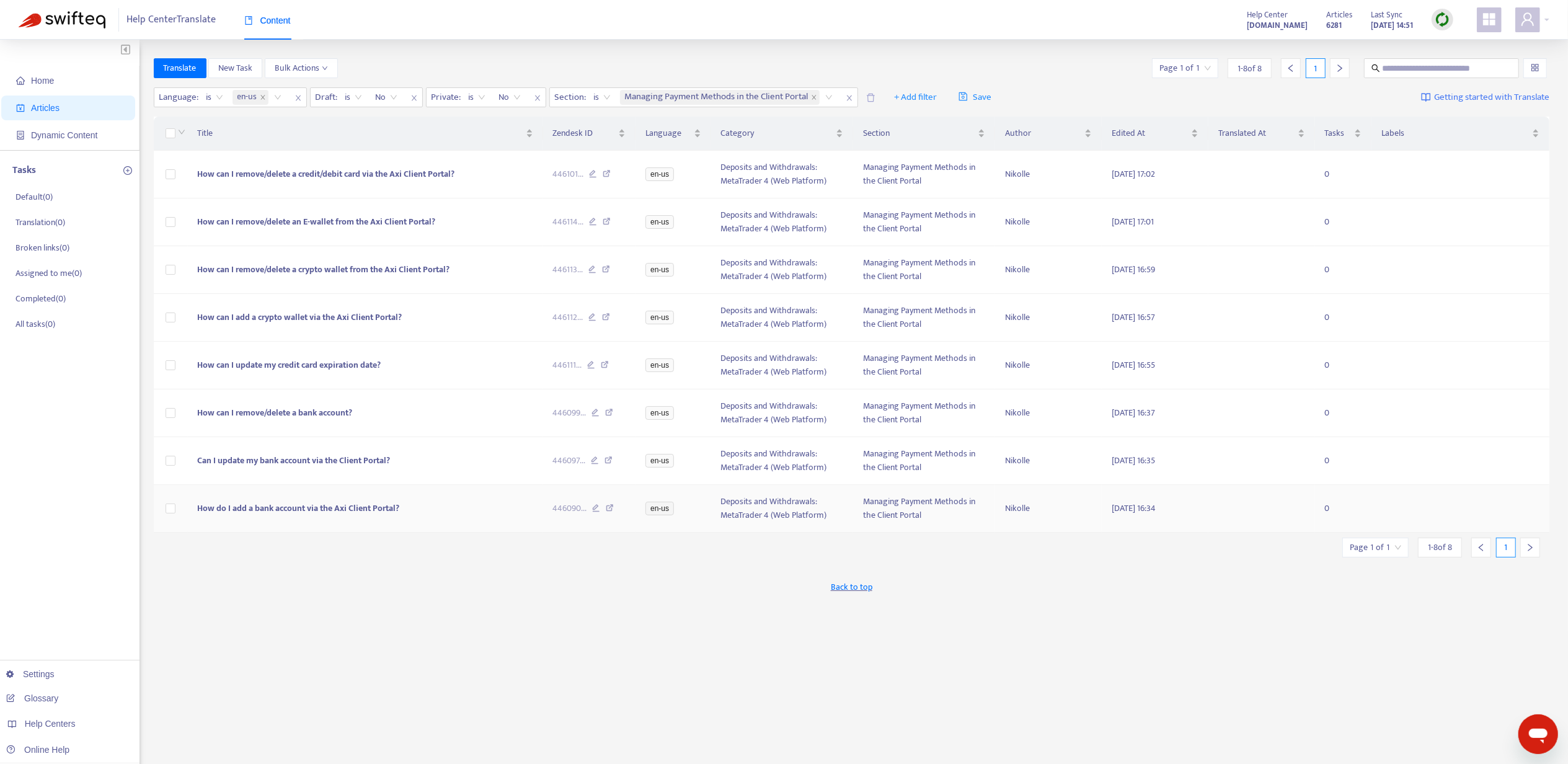
click at [307, 515] on span "How do I add a bank account via the Axi Client Portal?" at bounding box center [298, 508] width 202 height 15
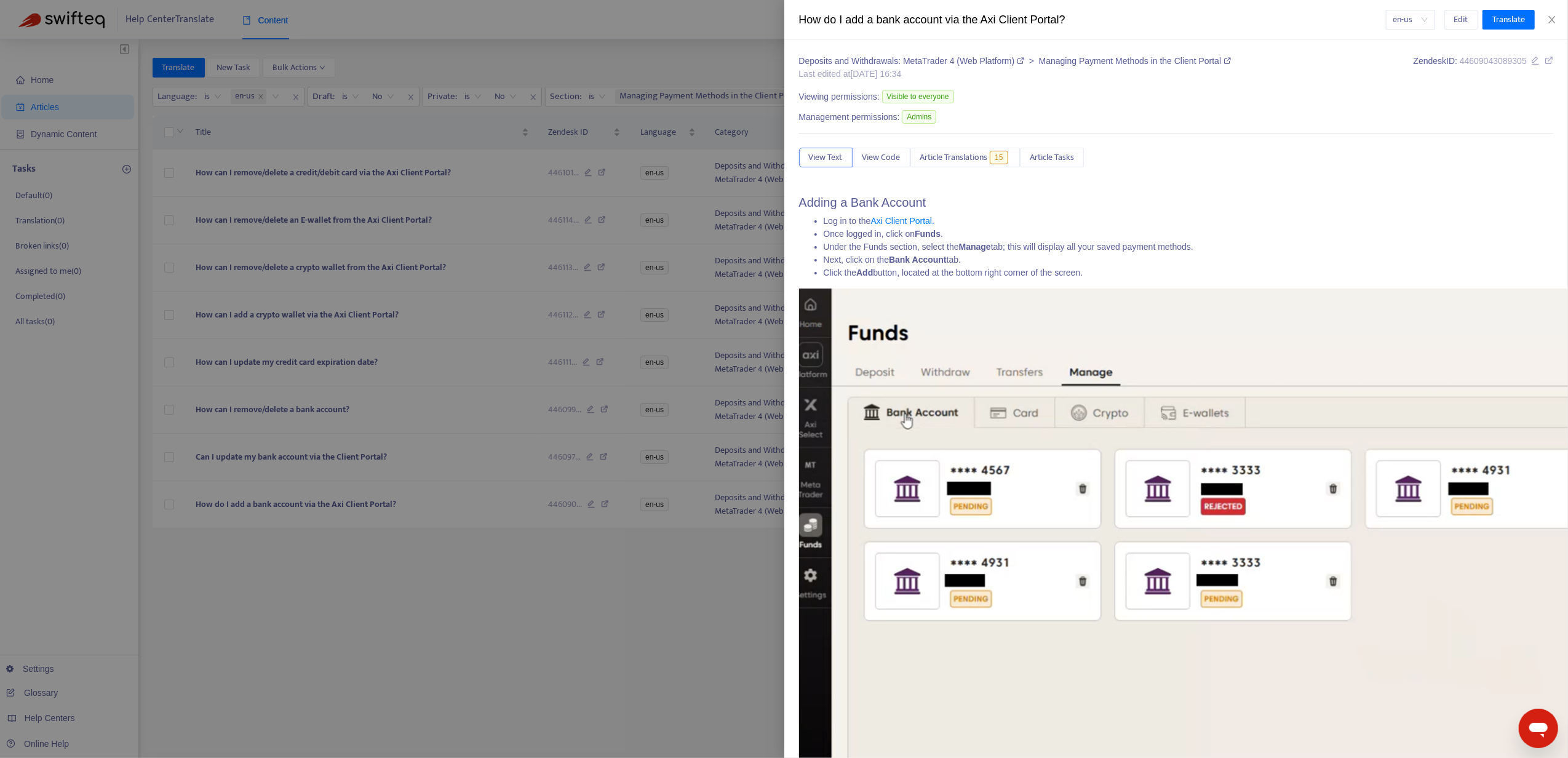
click at [478, 163] on div at bounding box center [784, 379] width 1568 height 758
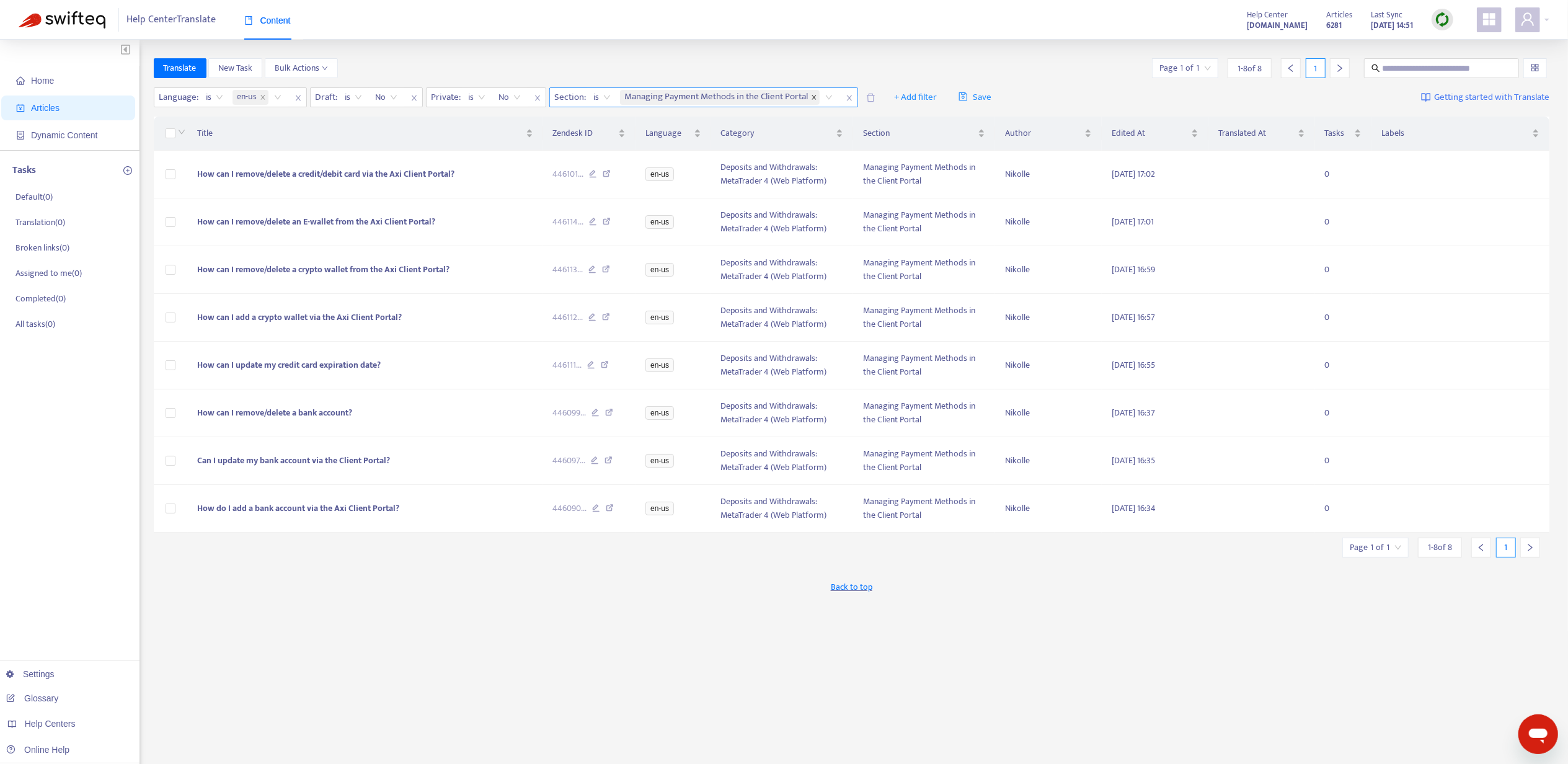
click at [817, 92] on span at bounding box center [814, 97] width 6 height 15
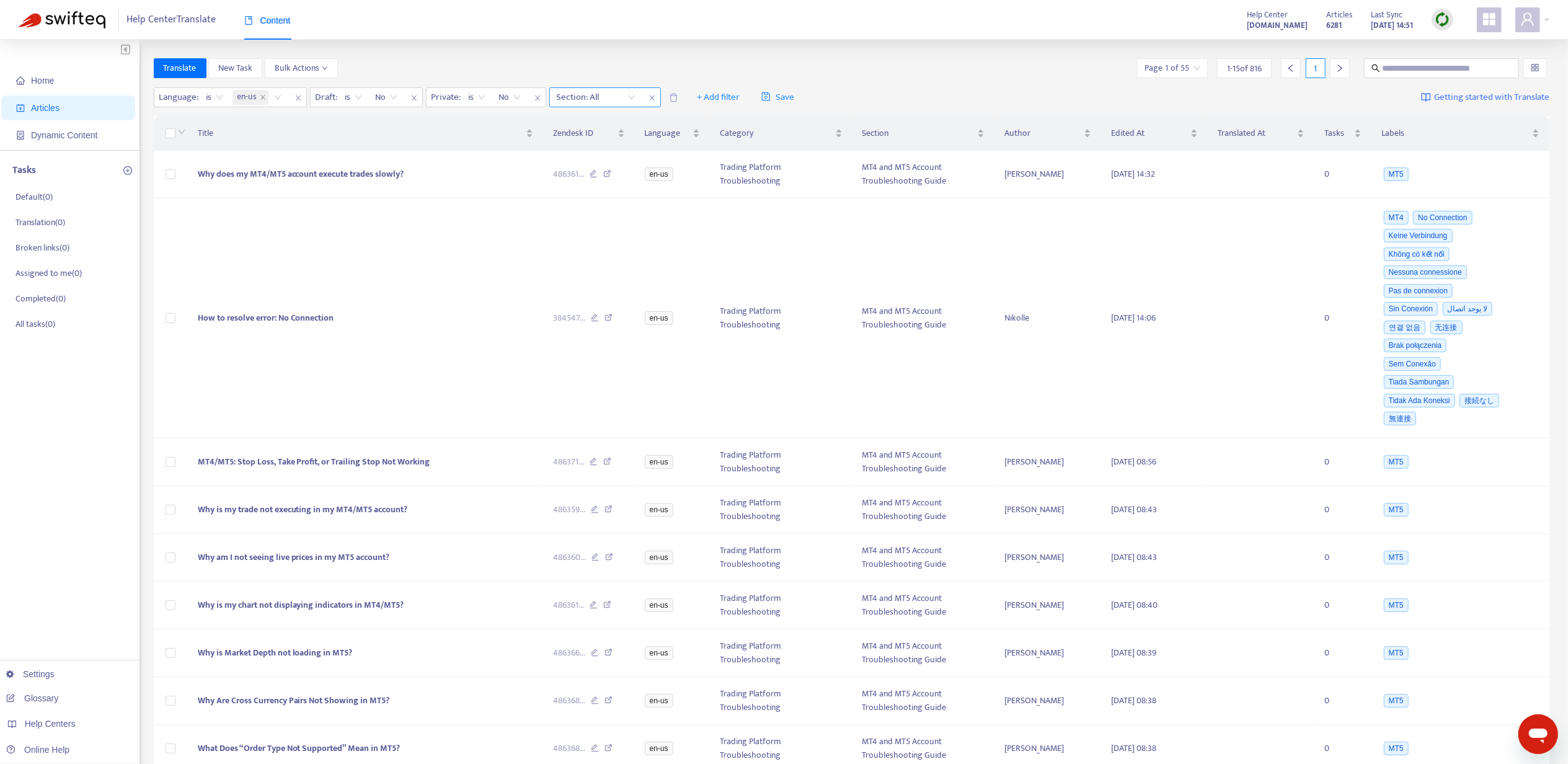
click at [606, 93] on div at bounding box center [590, 97] width 75 height 15
paste input "**********"
type input "**********"
click at [606, 124] on div "Withdraw via MetaTrader" at bounding box center [669, 122] width 216 height 14
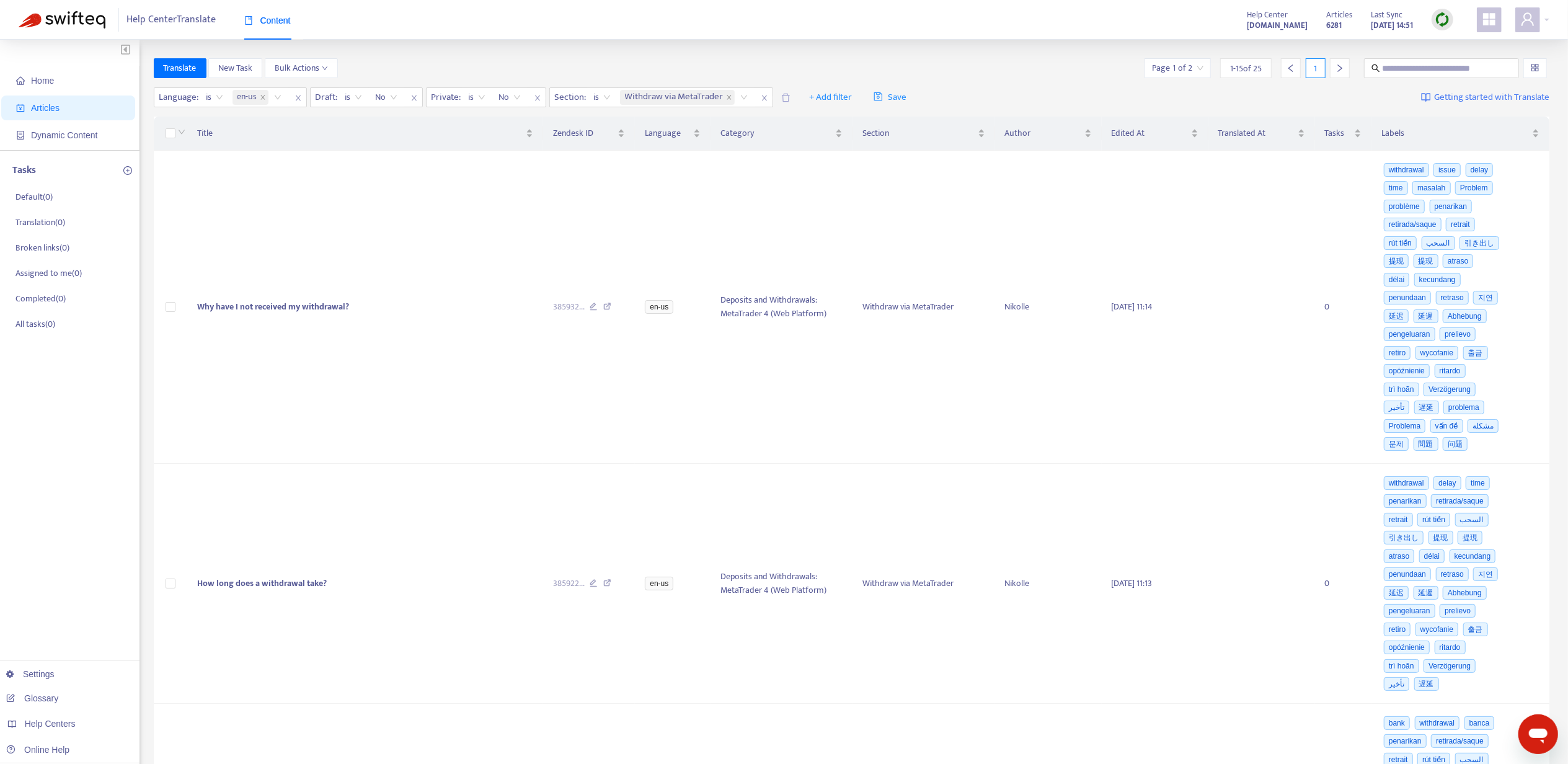
click at [165, 126] on th at bounding box center [170, 133] width 34 height 34
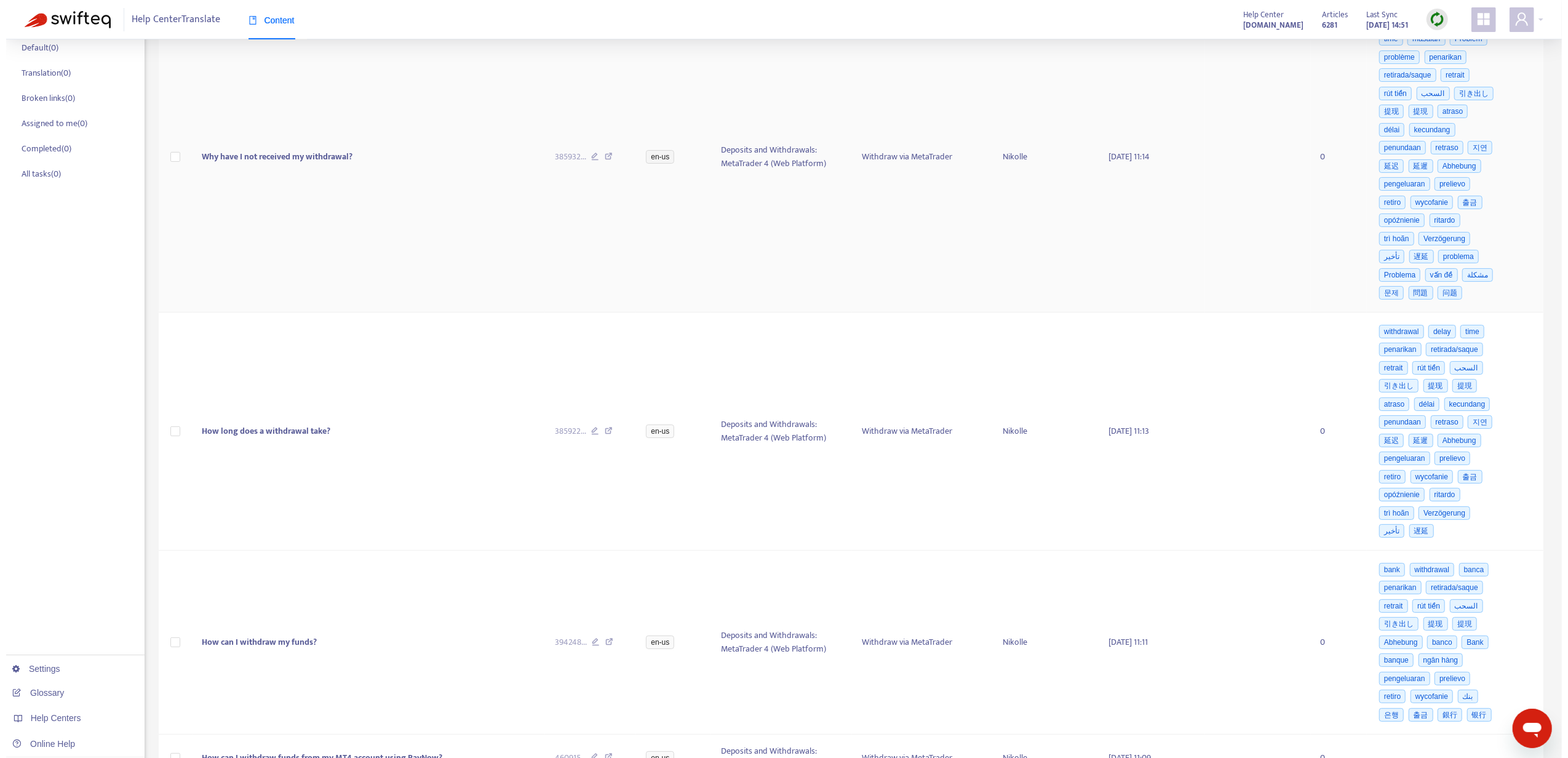
scroll to position [163, 0]
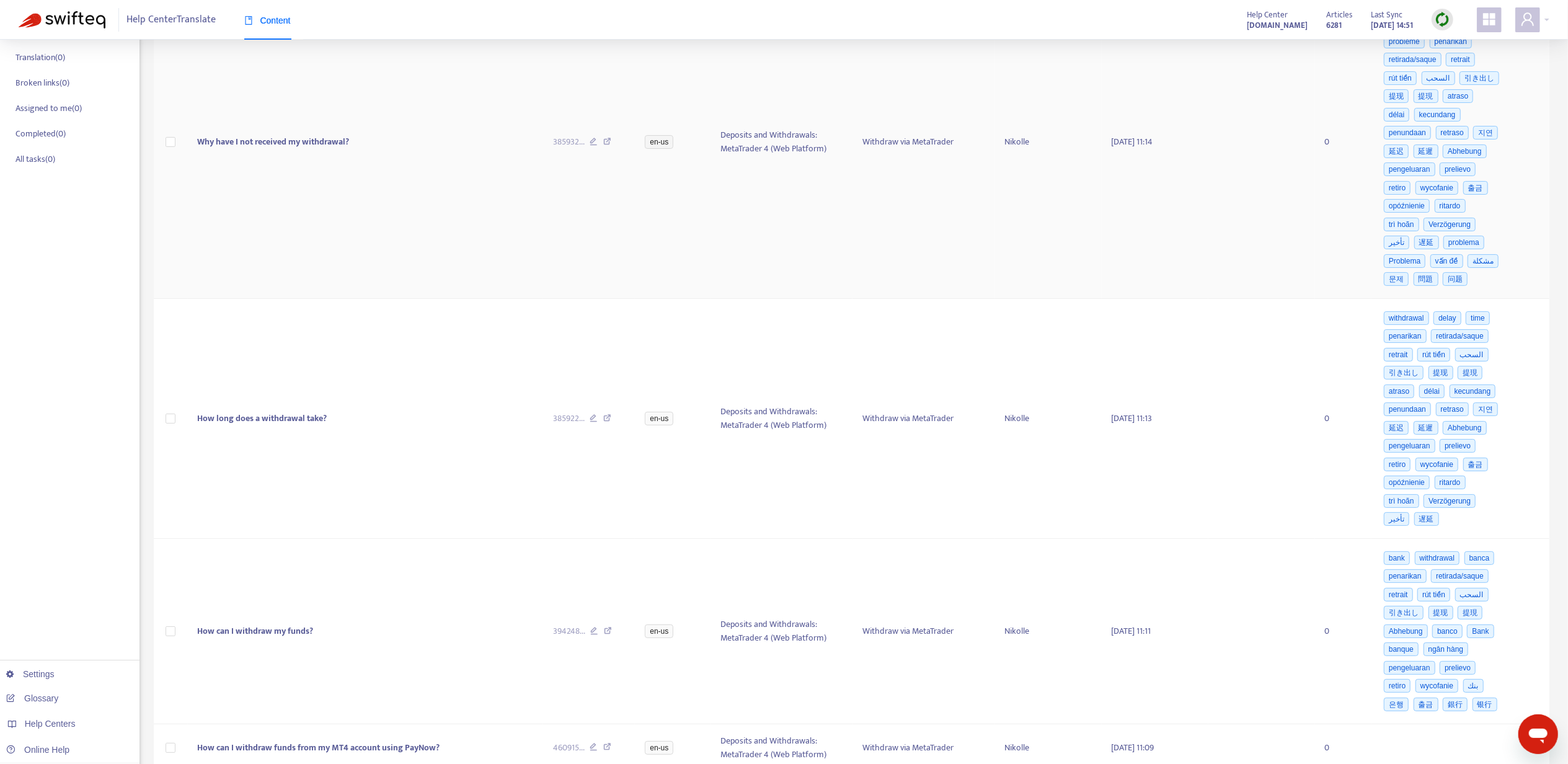
click at [278, 144] on span "Why have I not received my withdrawal?" at bounding box center [273, 142] width 152 height 15
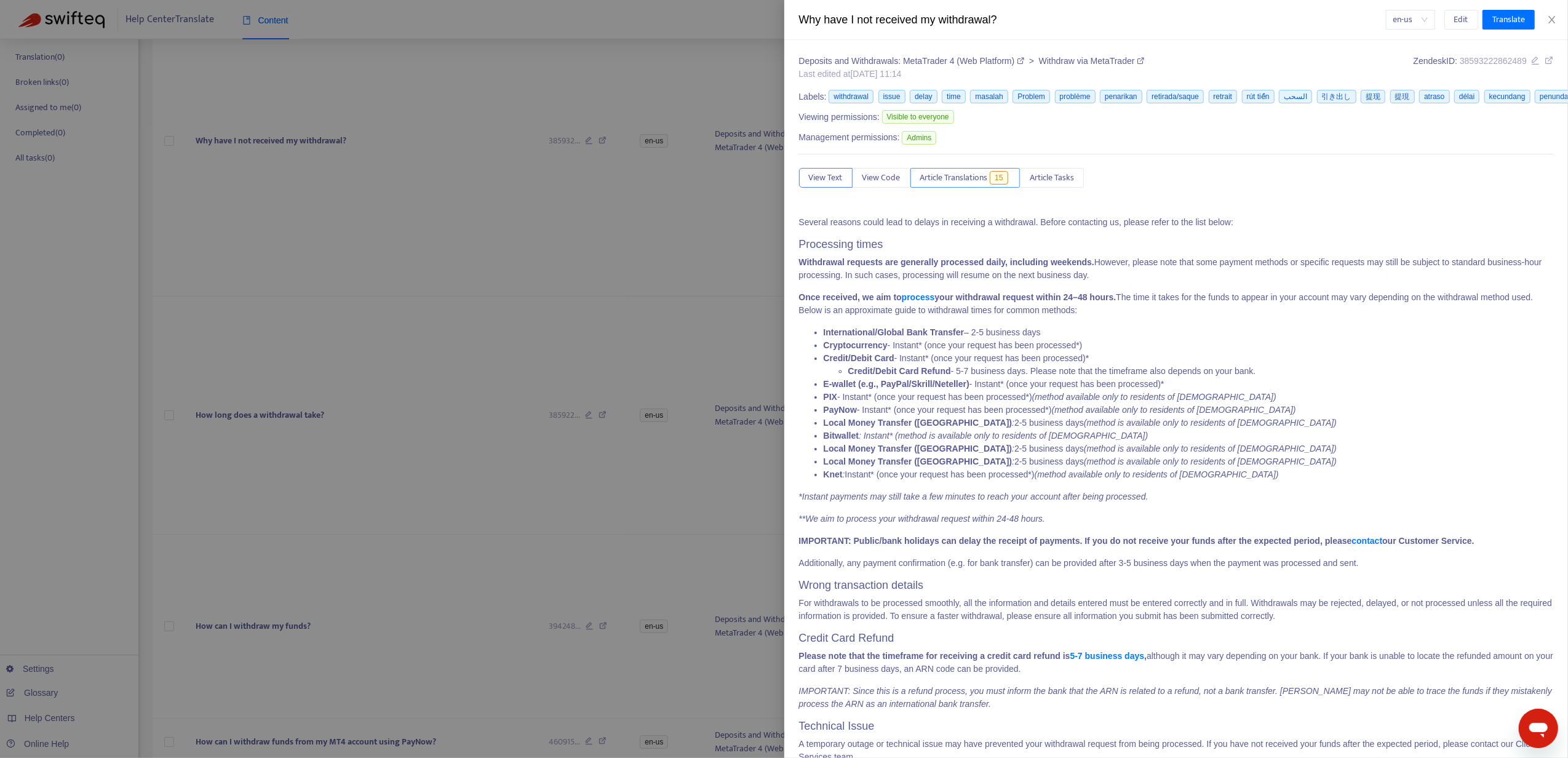
click at [965, 179] on span "Article Translations" at bounding box center [953, 177] width 68 height 14
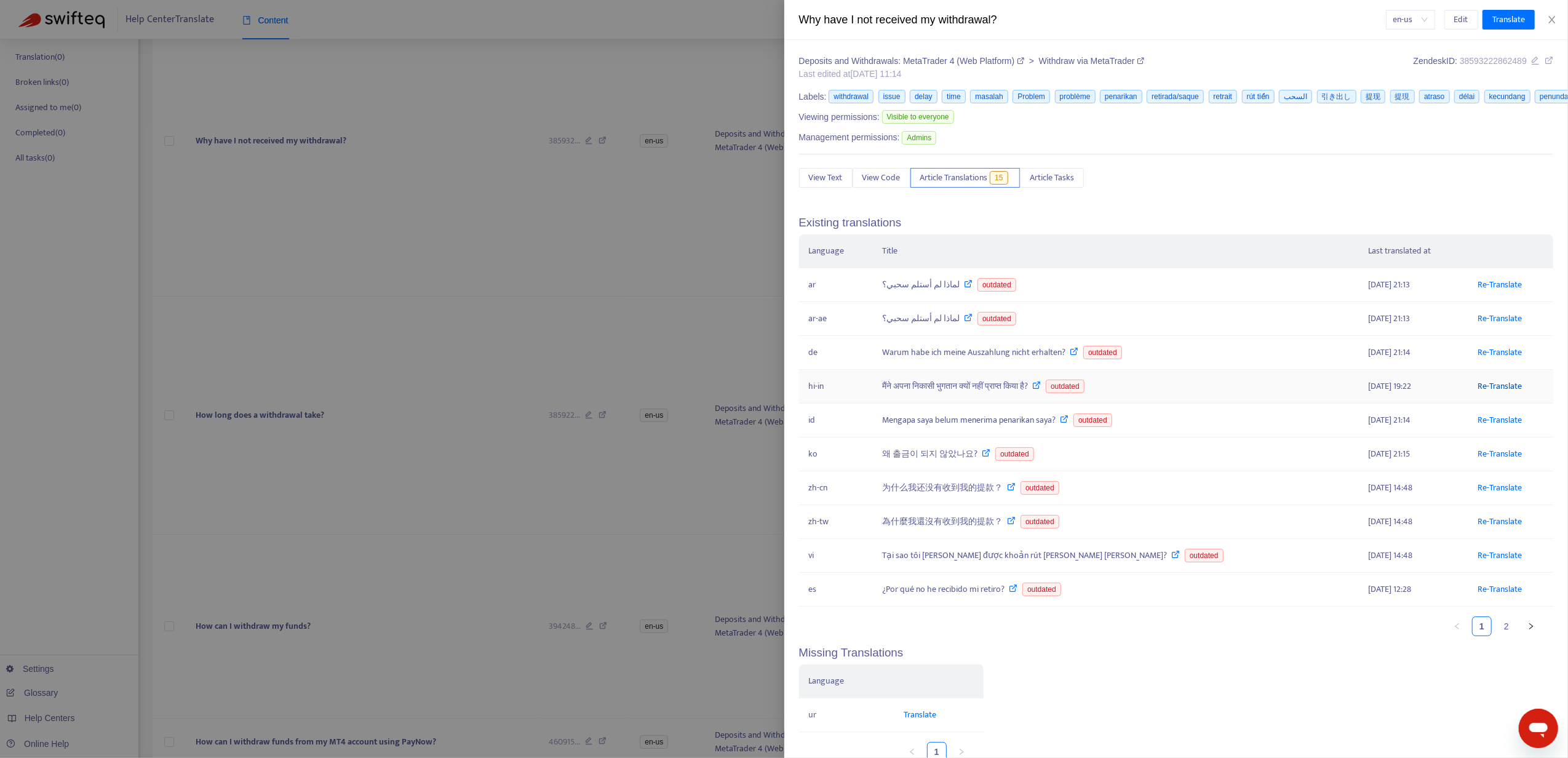
click at [1479, 393] on link "Re-Translate" at bounding box center [1500, 386] width 44 height 14
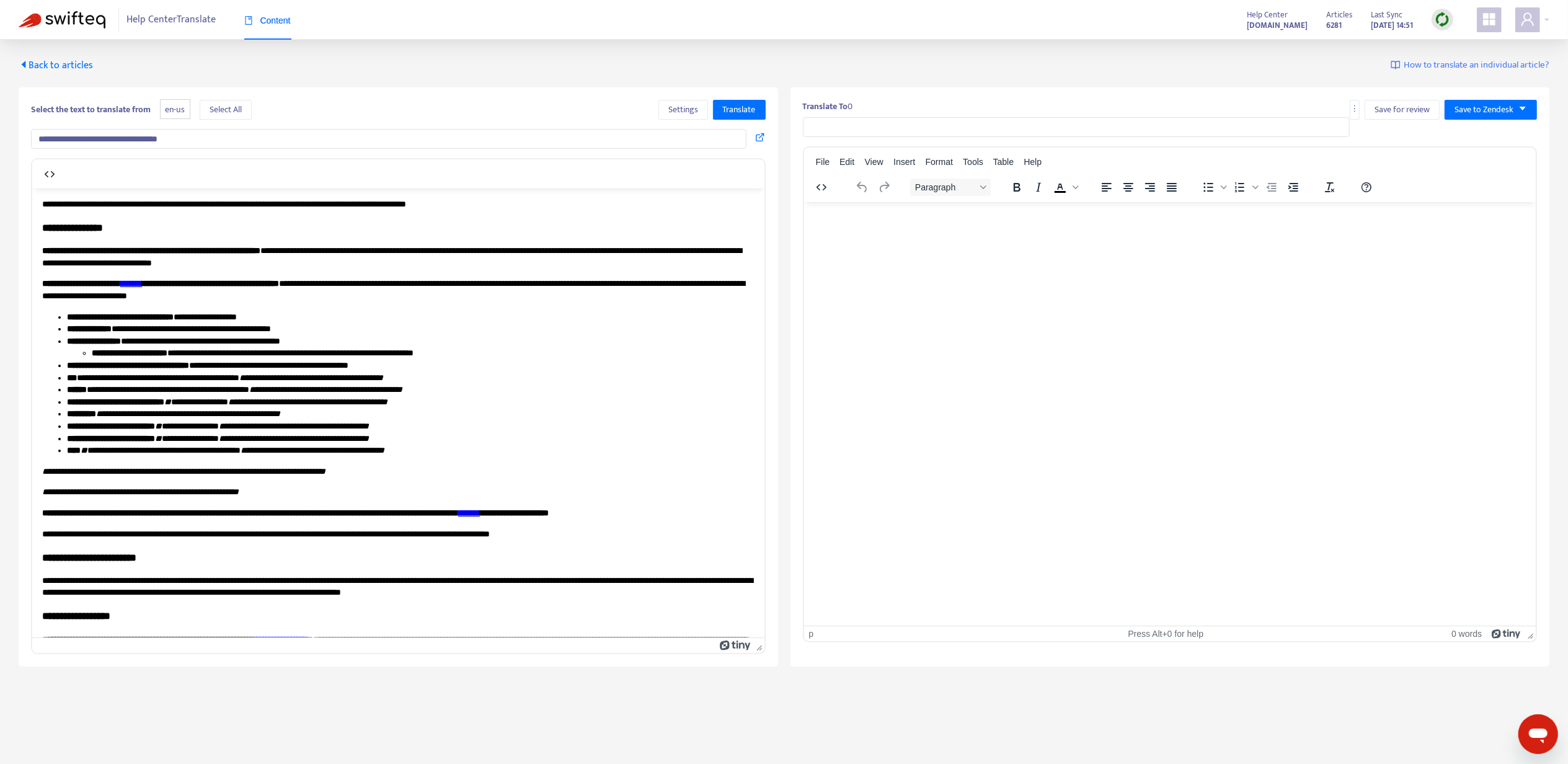
type input "**********"
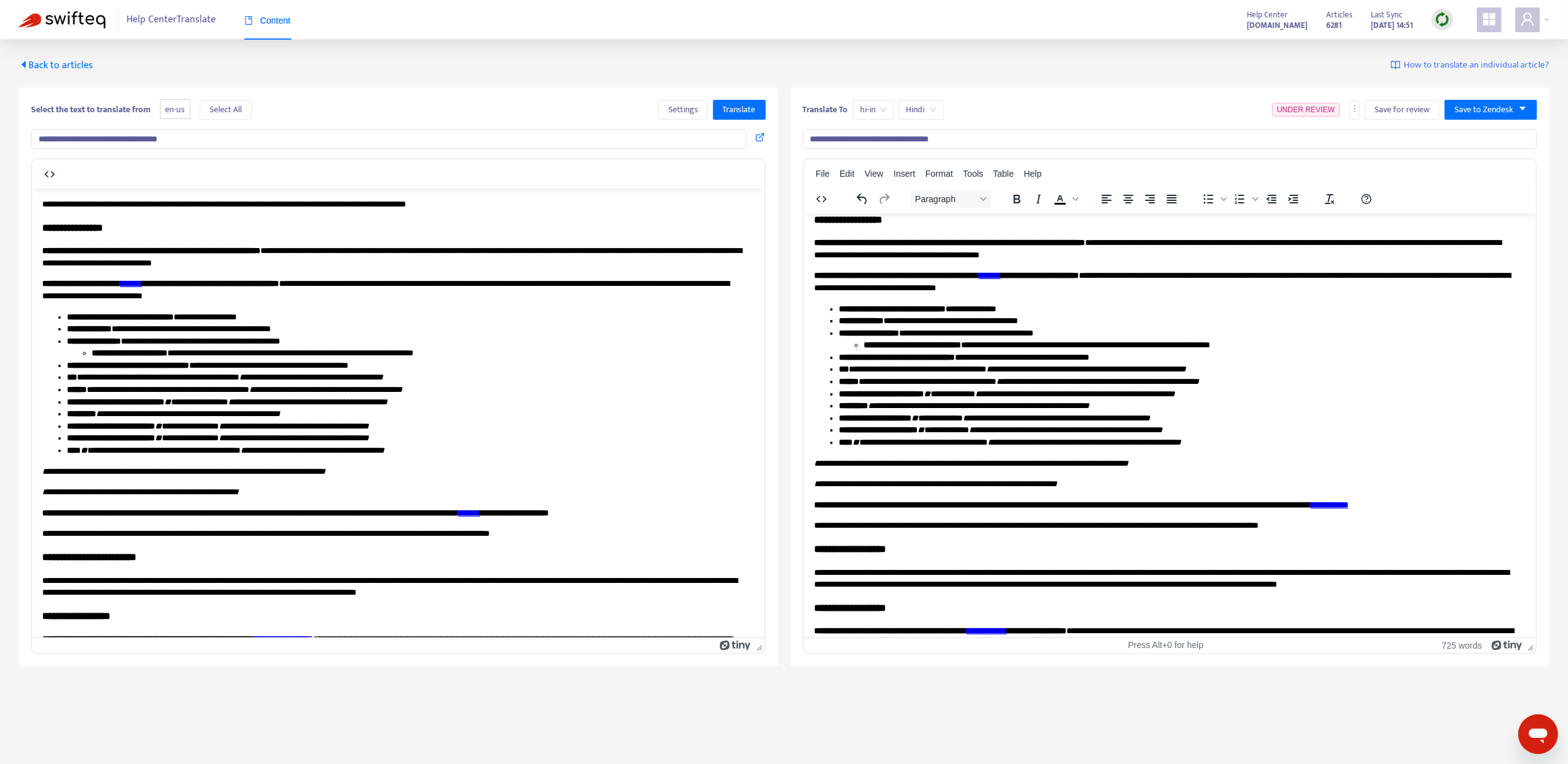
scroll to position [83, 0]
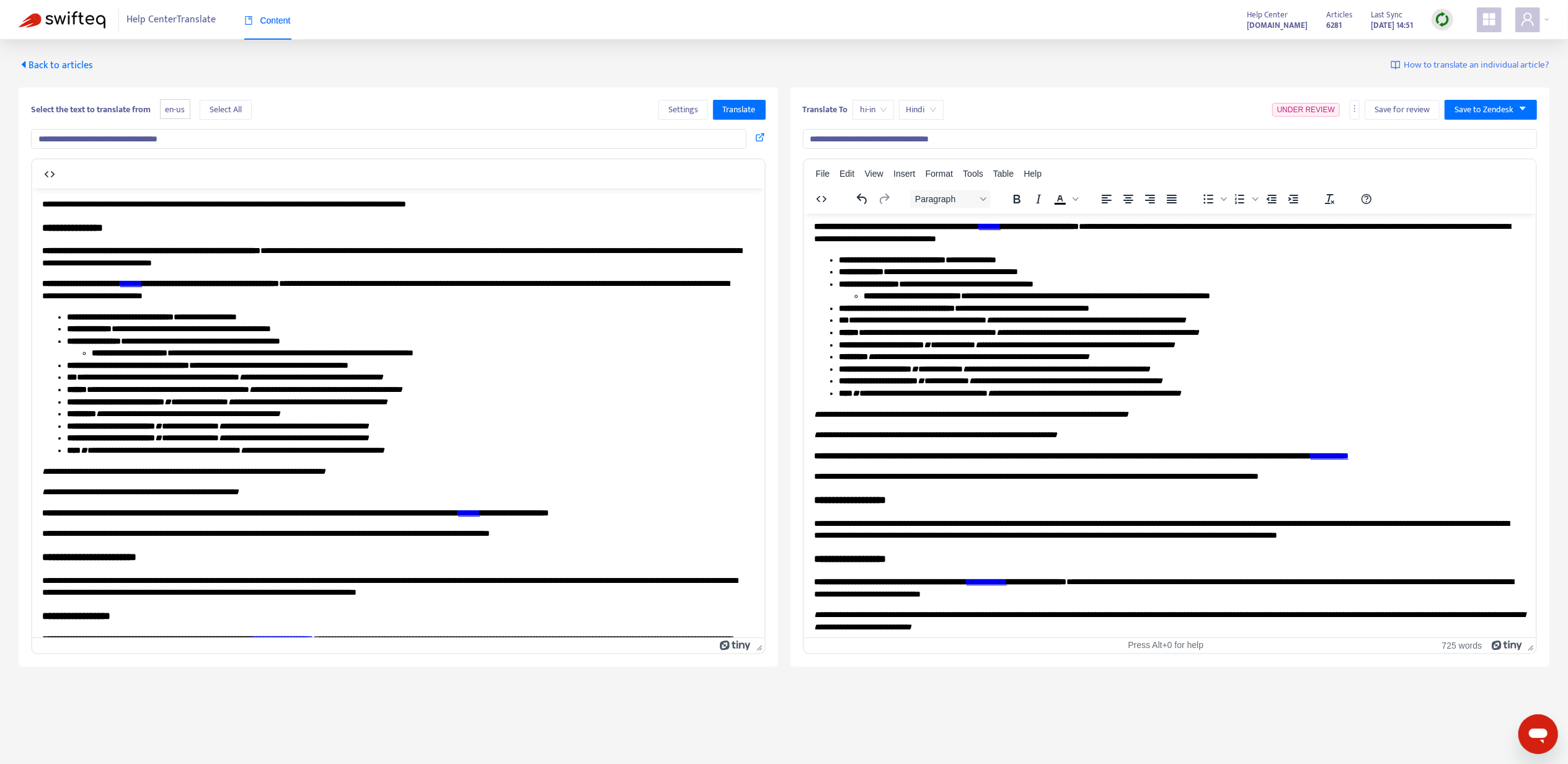
click at [1000, 225] on link "*******" at bounding box center [989, 226] width 22 height 9
click at [1039, 241] on div "Link... Ctrl+K" at bounding box center [1058, 237] width 83 height 20
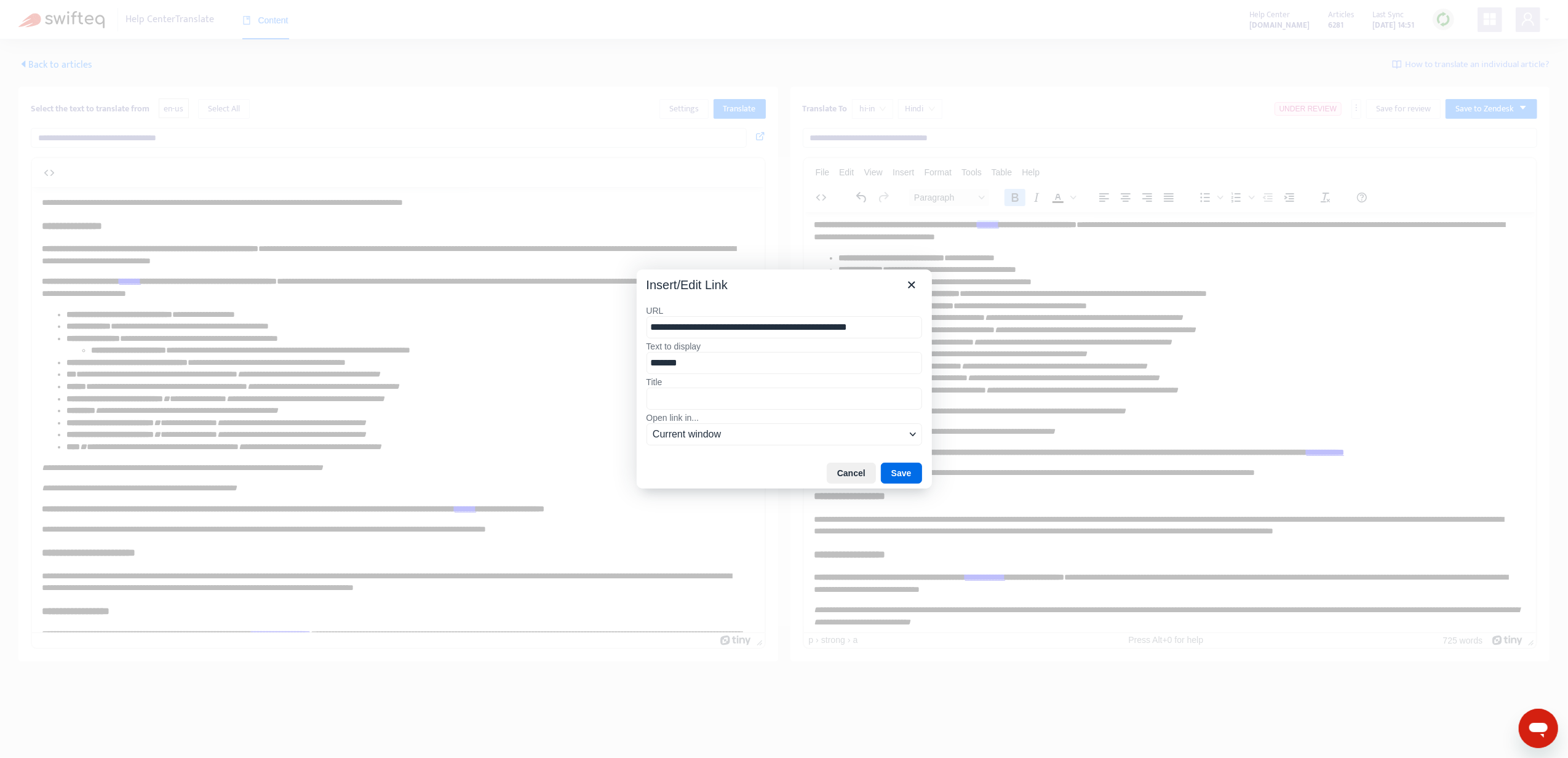
click at [756, 328] on input "**********" at bounding box center [784, 327] width 275 height 23
click at [777, 328] on input "**********" at bounding box center [784, 327] width 275 height 23
click at [771, 323] on input "**********" at bounding box center [784, 327] width 275 height 23
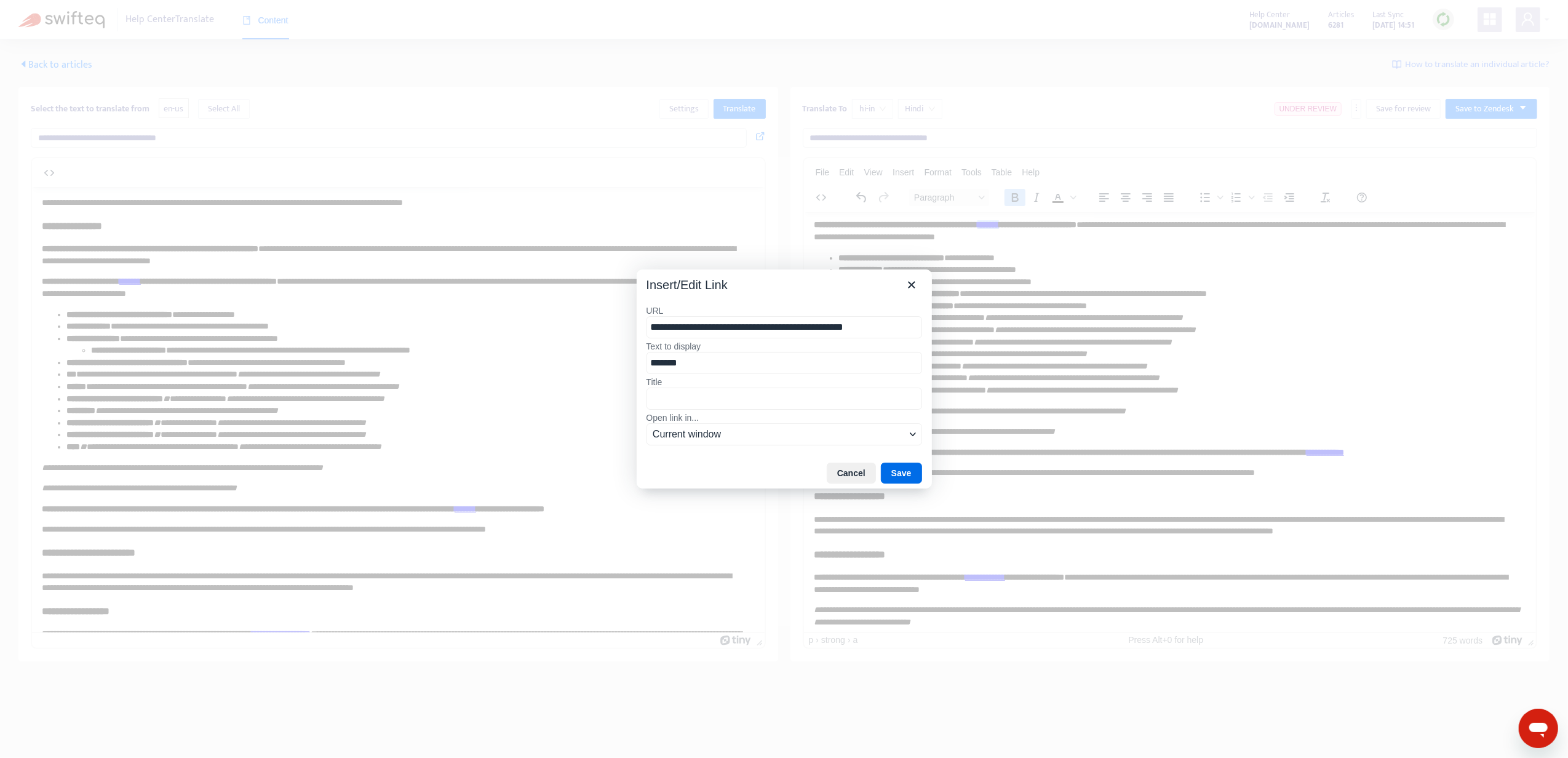
type input "**********"
click at [905, 472] on button "Save" at bounding box center [902, 472] width 42 height 21
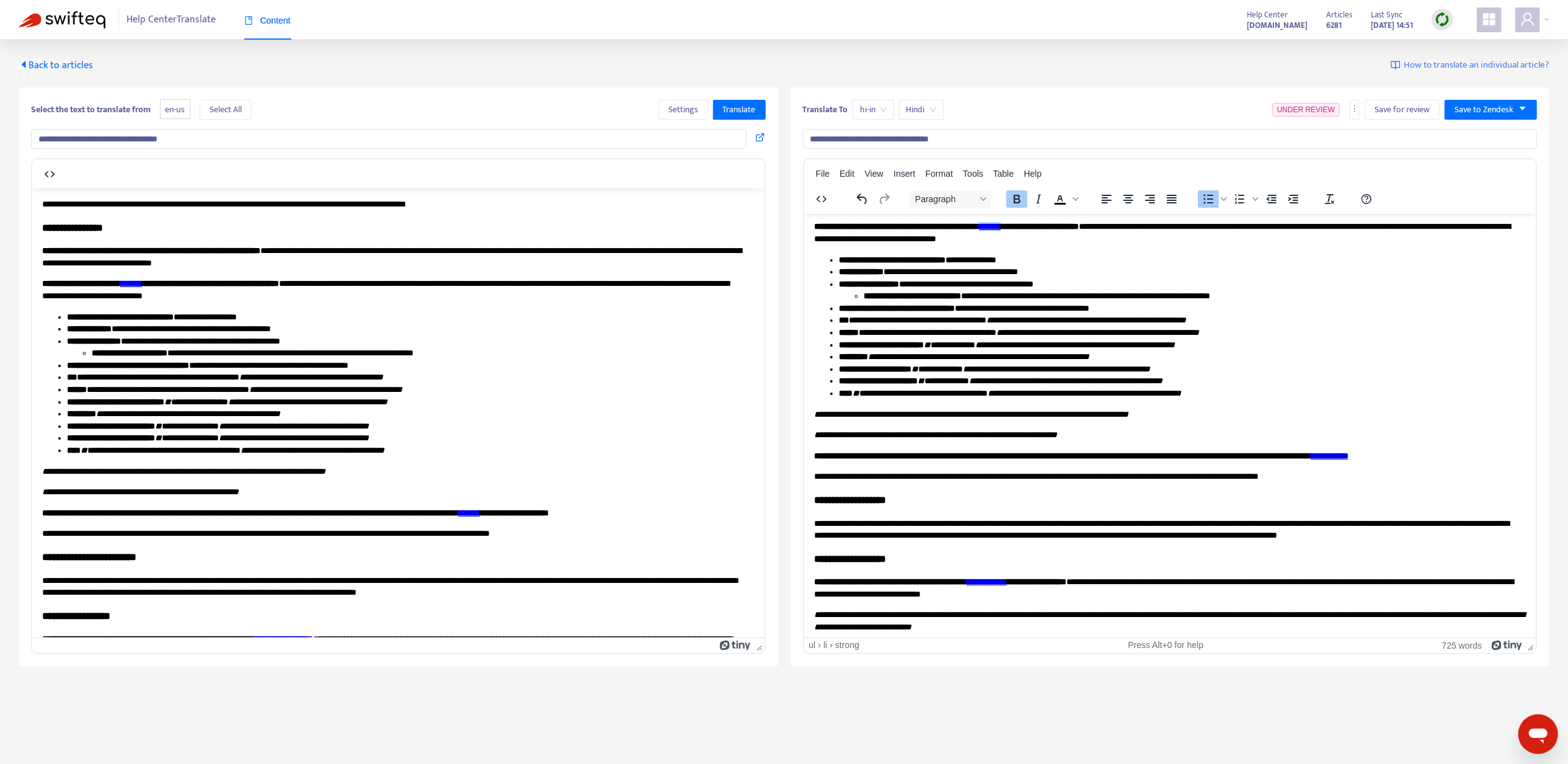
click at [872, 267] on strong "**********" at bounding box center [860, 271] width 45 height 9
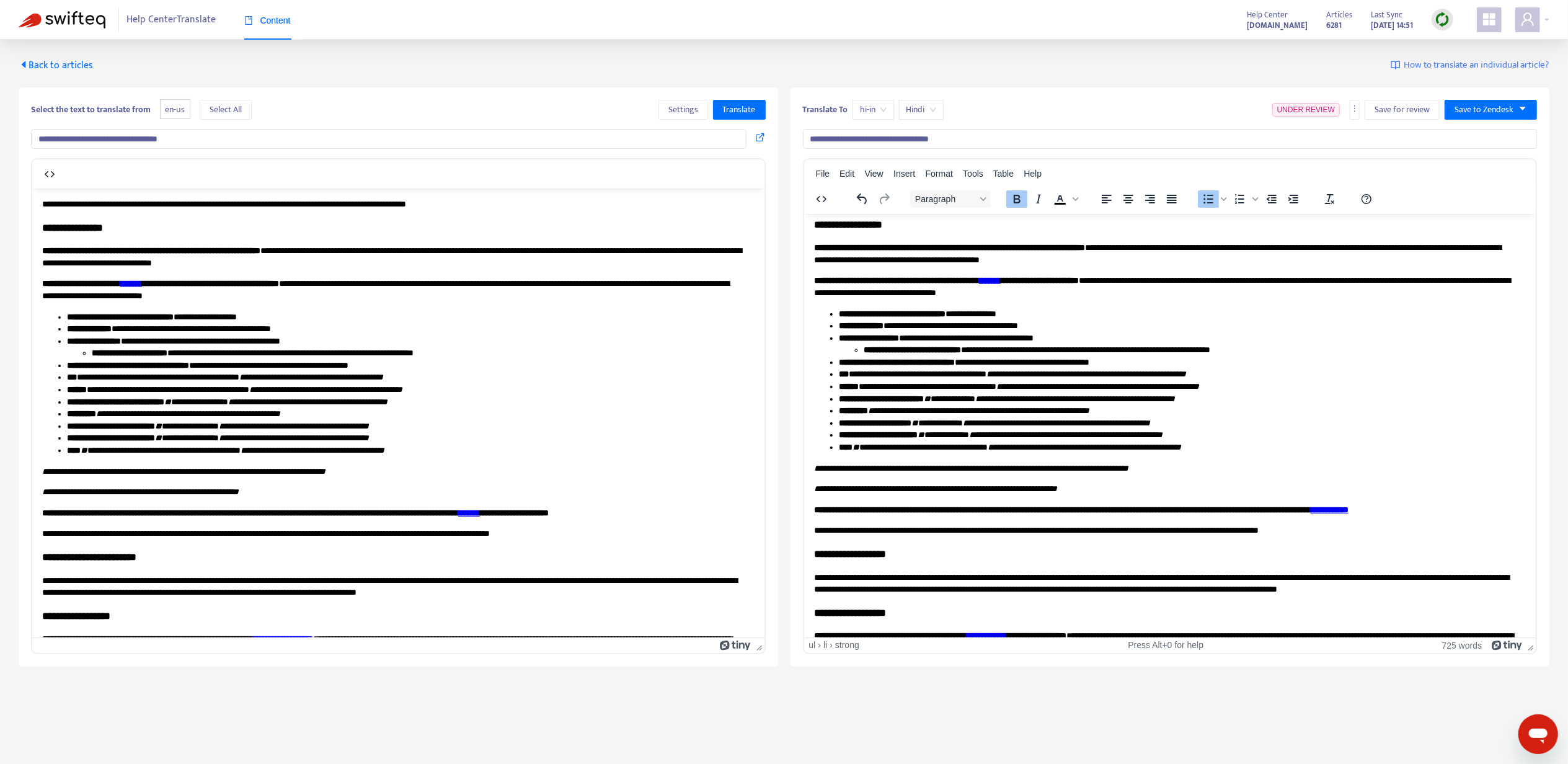
scroll to position [0, 0]
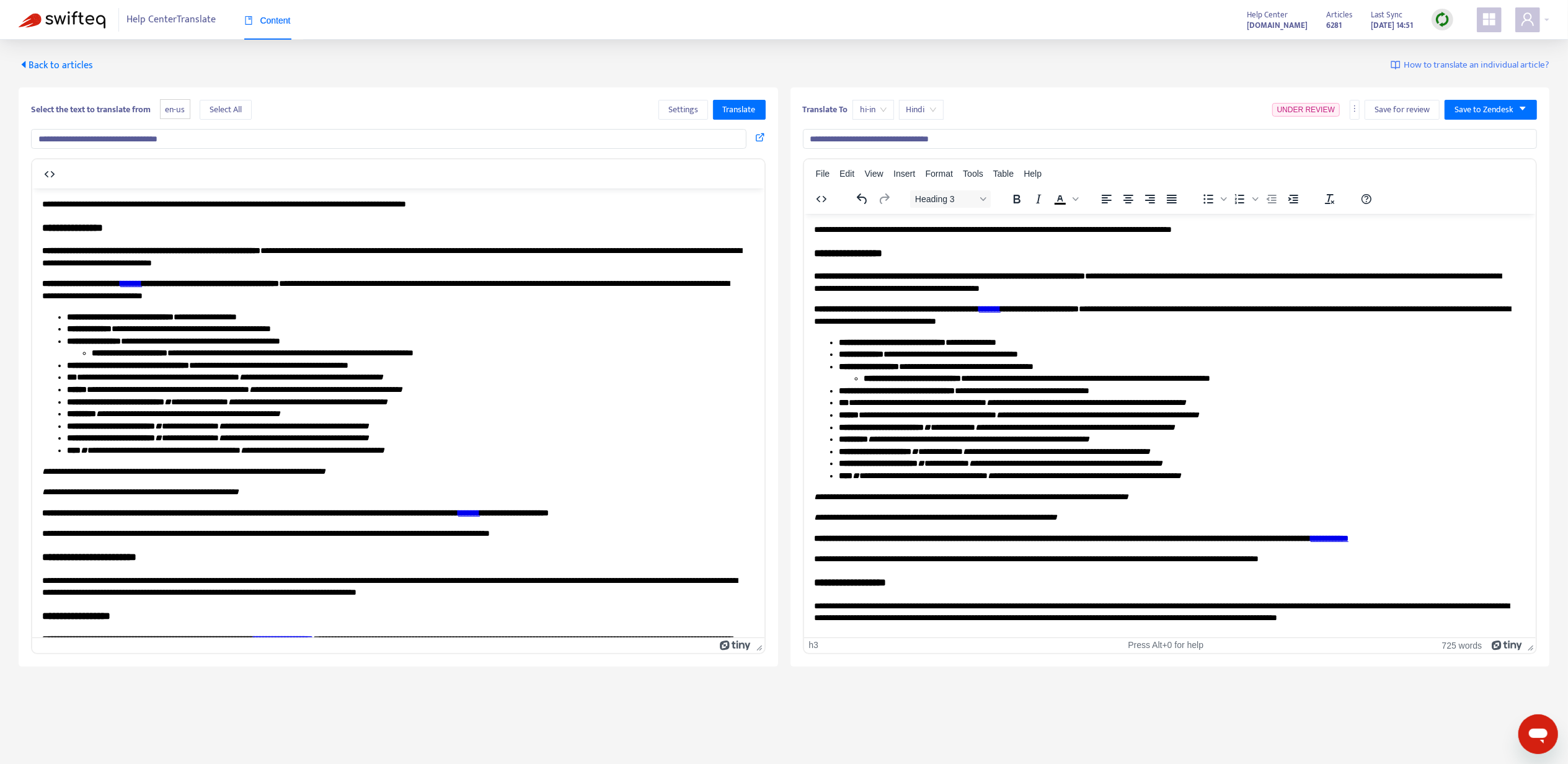
click at [895, 249] on h3 "**********" at bounding box center [1164, 253] width 702 height 15
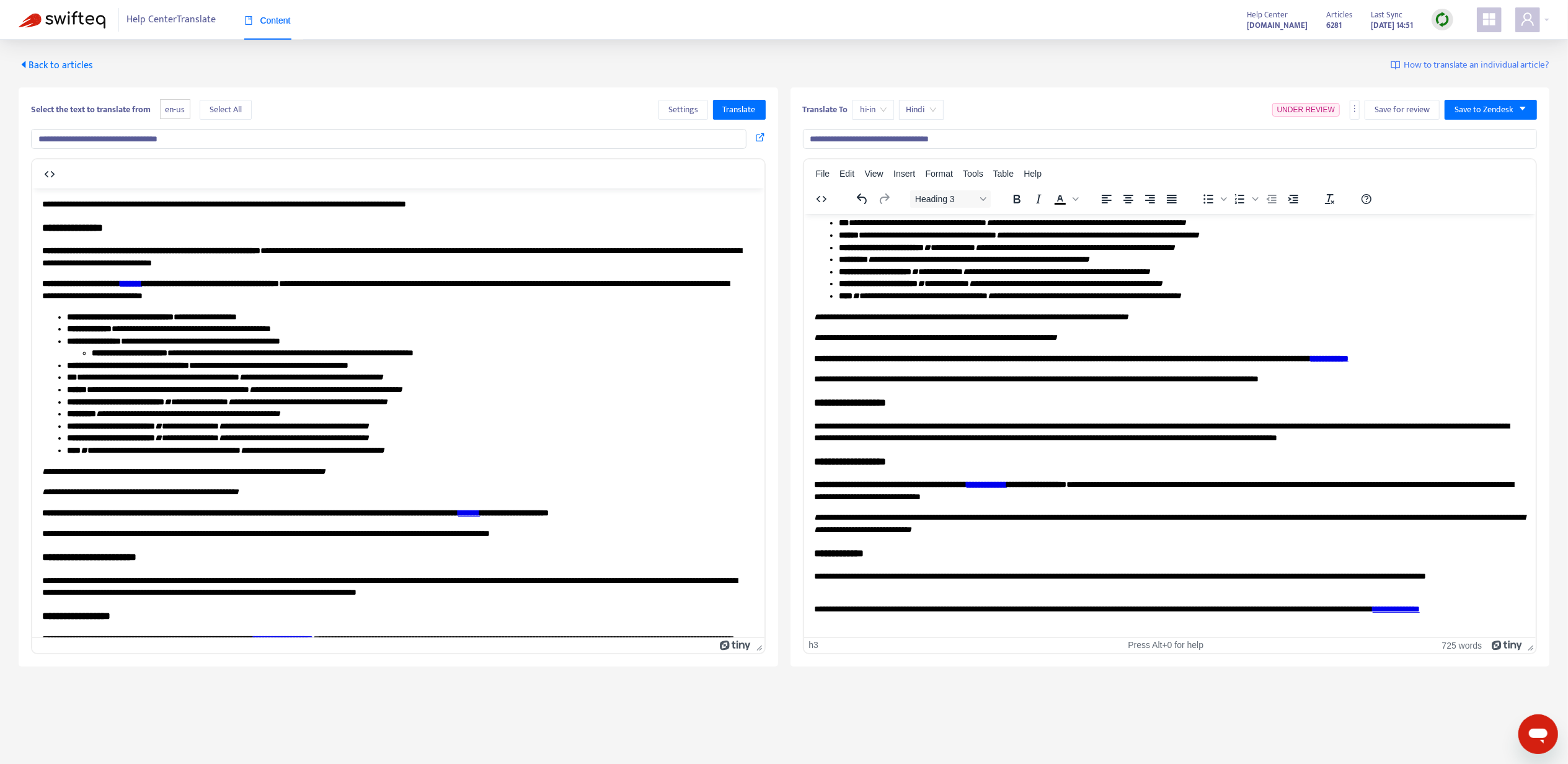
scroll to position [225, 0]
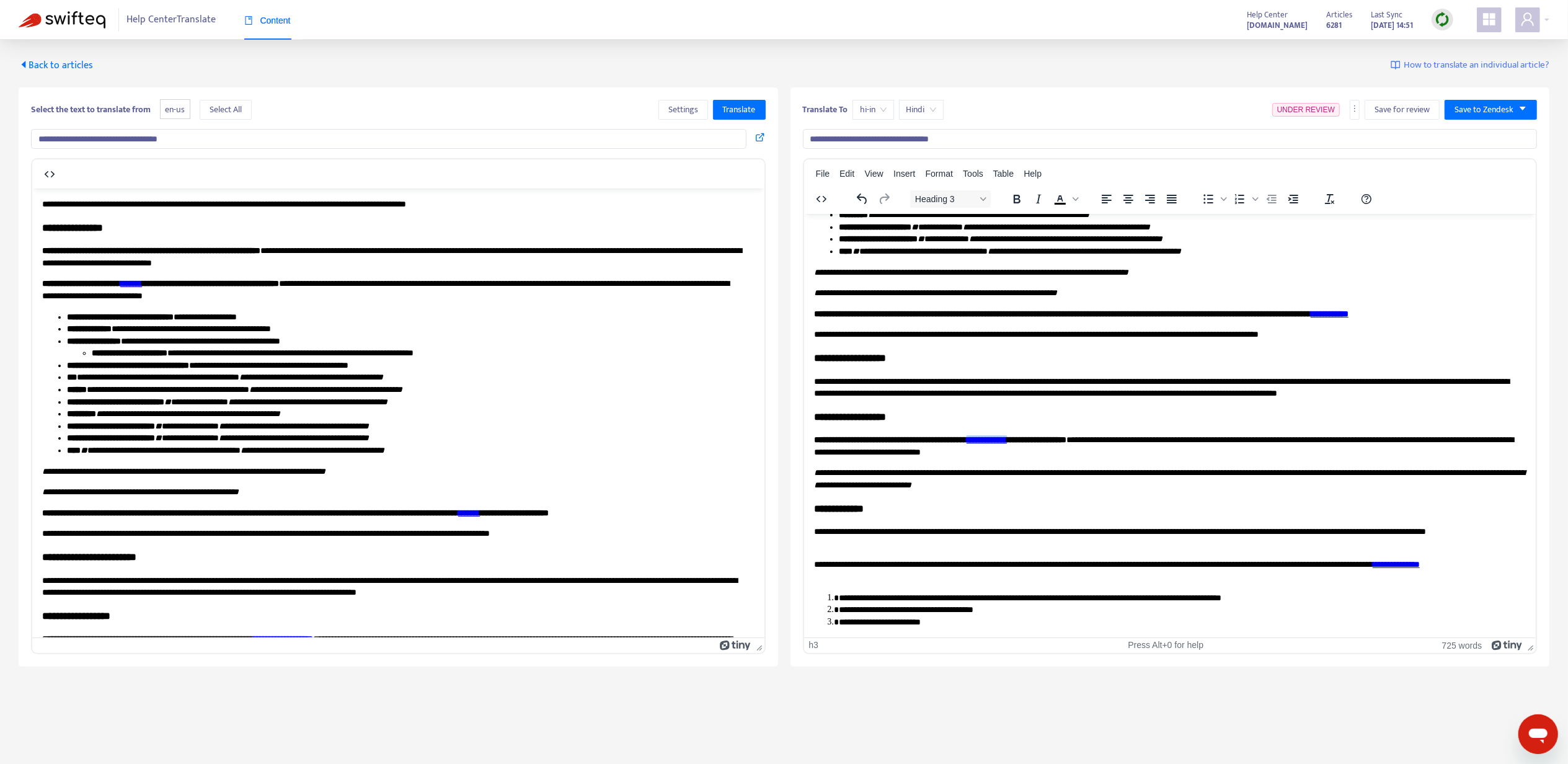
click at [1006, 438] on link "**********" at bounding box center [986, 439] width 40 height 9
click at [1018, 448] on icon at bounding box center [1020, 451] width 15 height 15
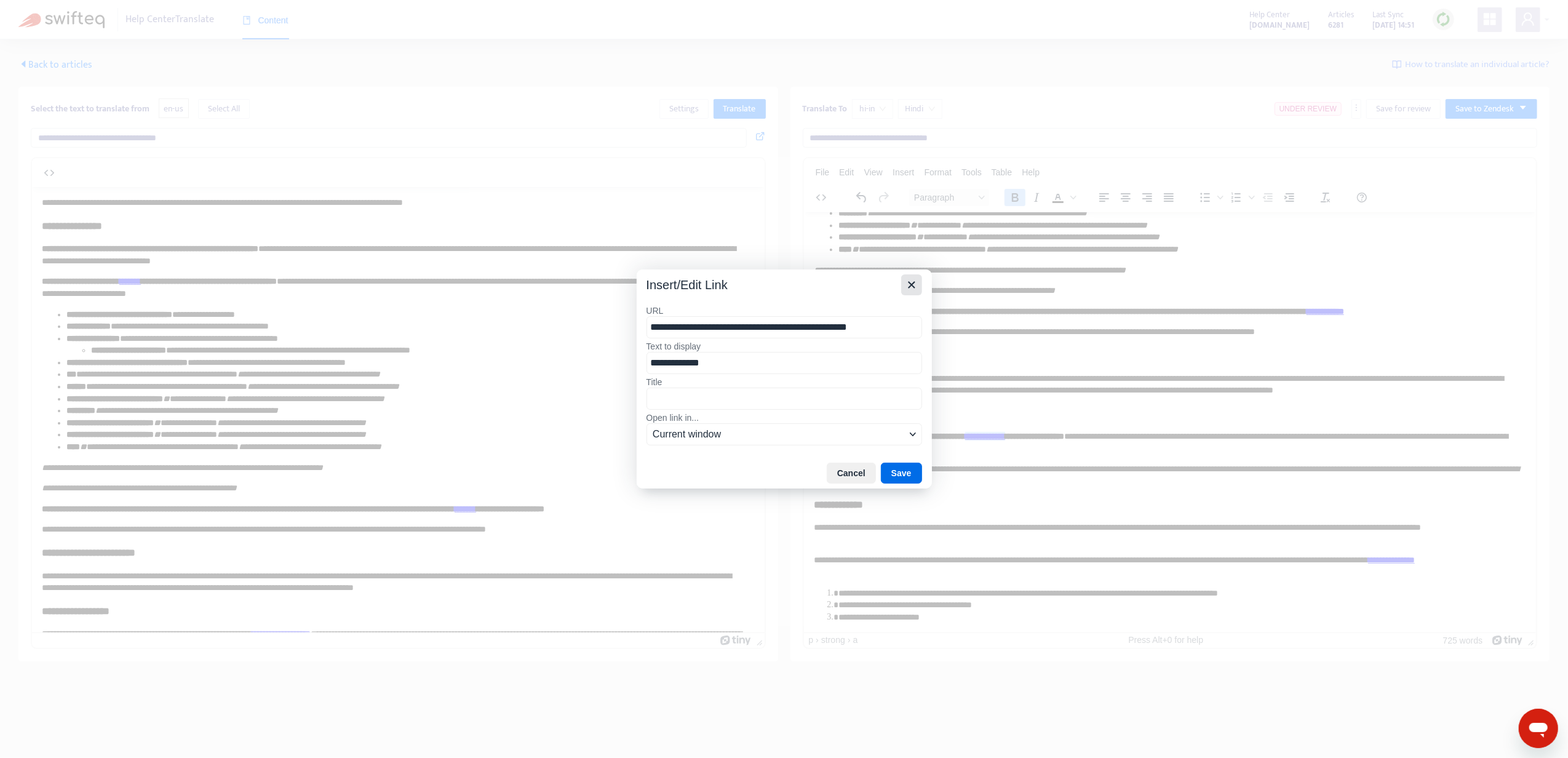
click at [906, 286] on icon "Close" at bounding box center [912, 284] width 14 height 14
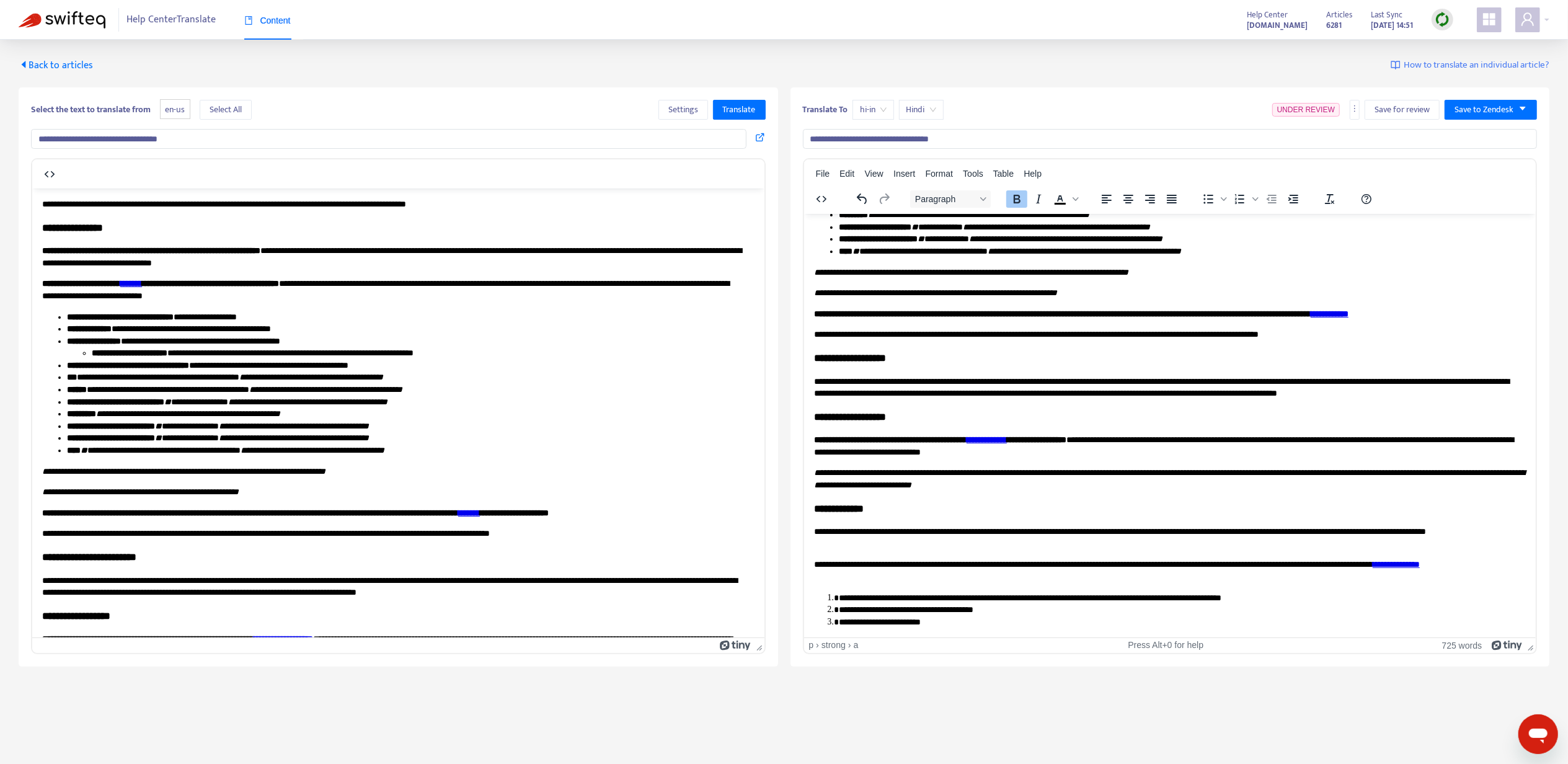
click at [905, 470] on em "**********" at bounding box center [1168, 478] width 711 height 21
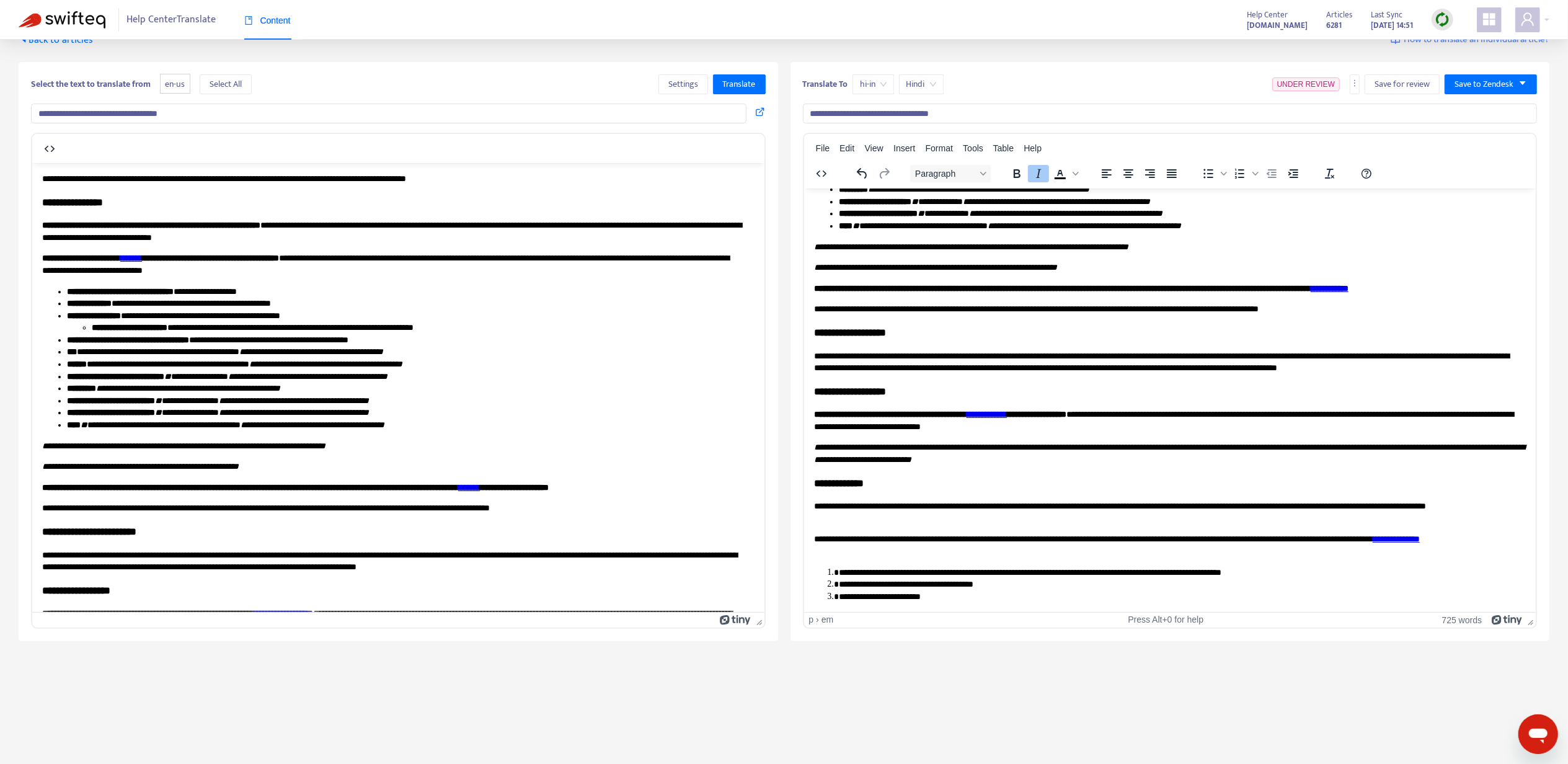
scroll to position [40, 0]
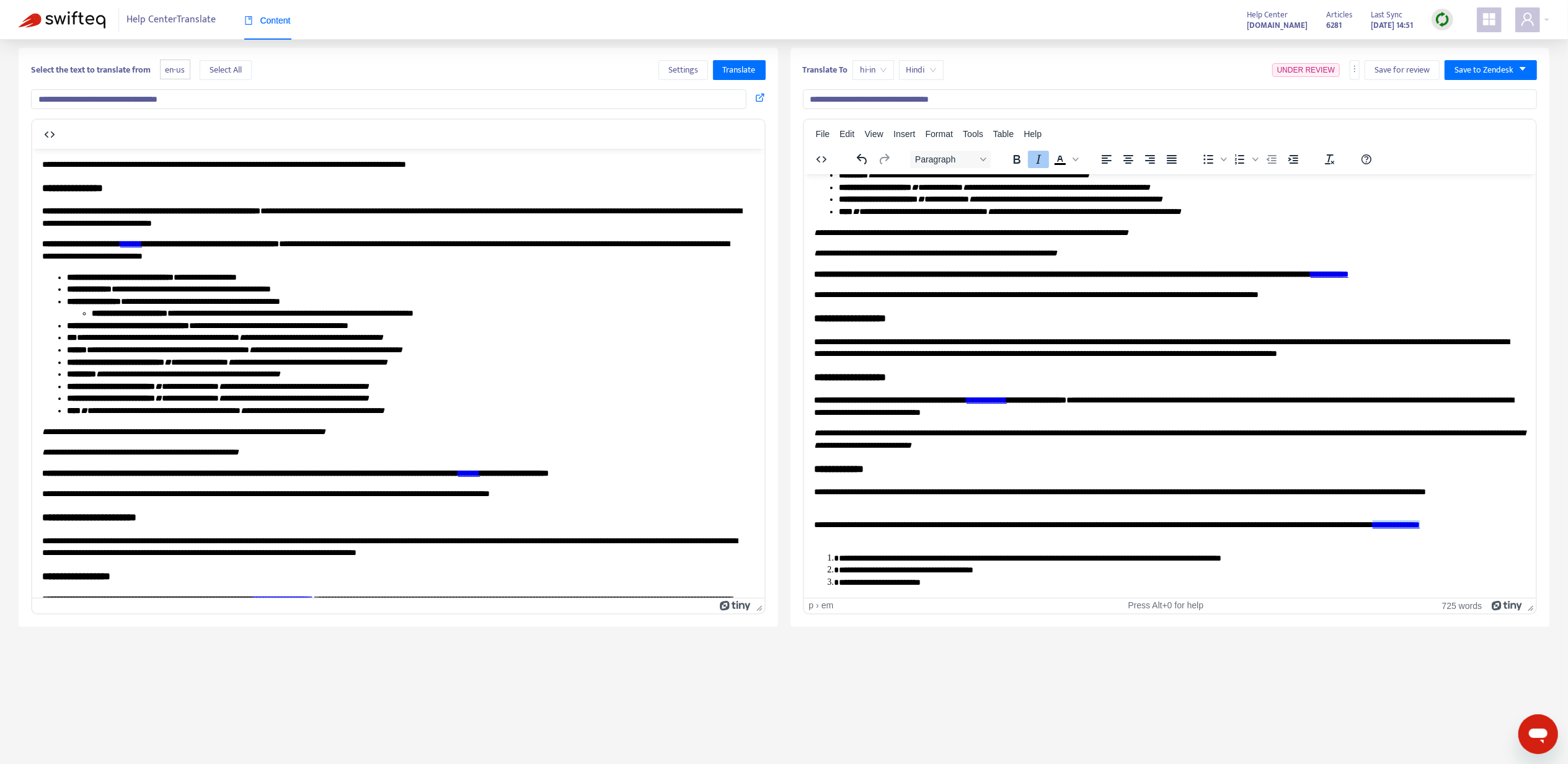
click at [1372, 528] on link "**********" at bounding box center [1396, 524] width 47 height 9
click at [837, 547] on icon at bounding box center [839, 548] width 11 height 11
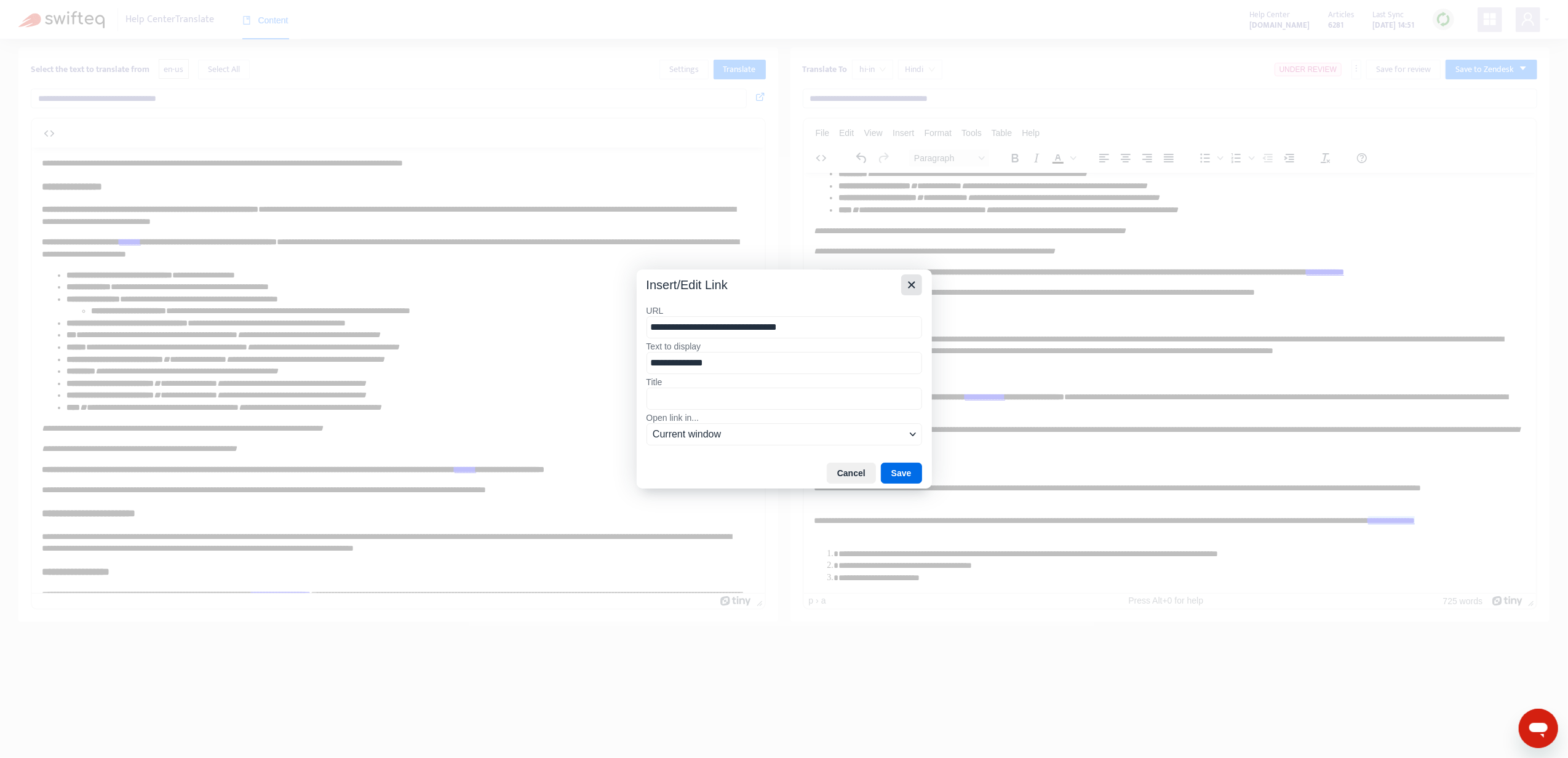
click at [912, 289] on icon "Close" at bounding box center [912, 284] width 14 height 14
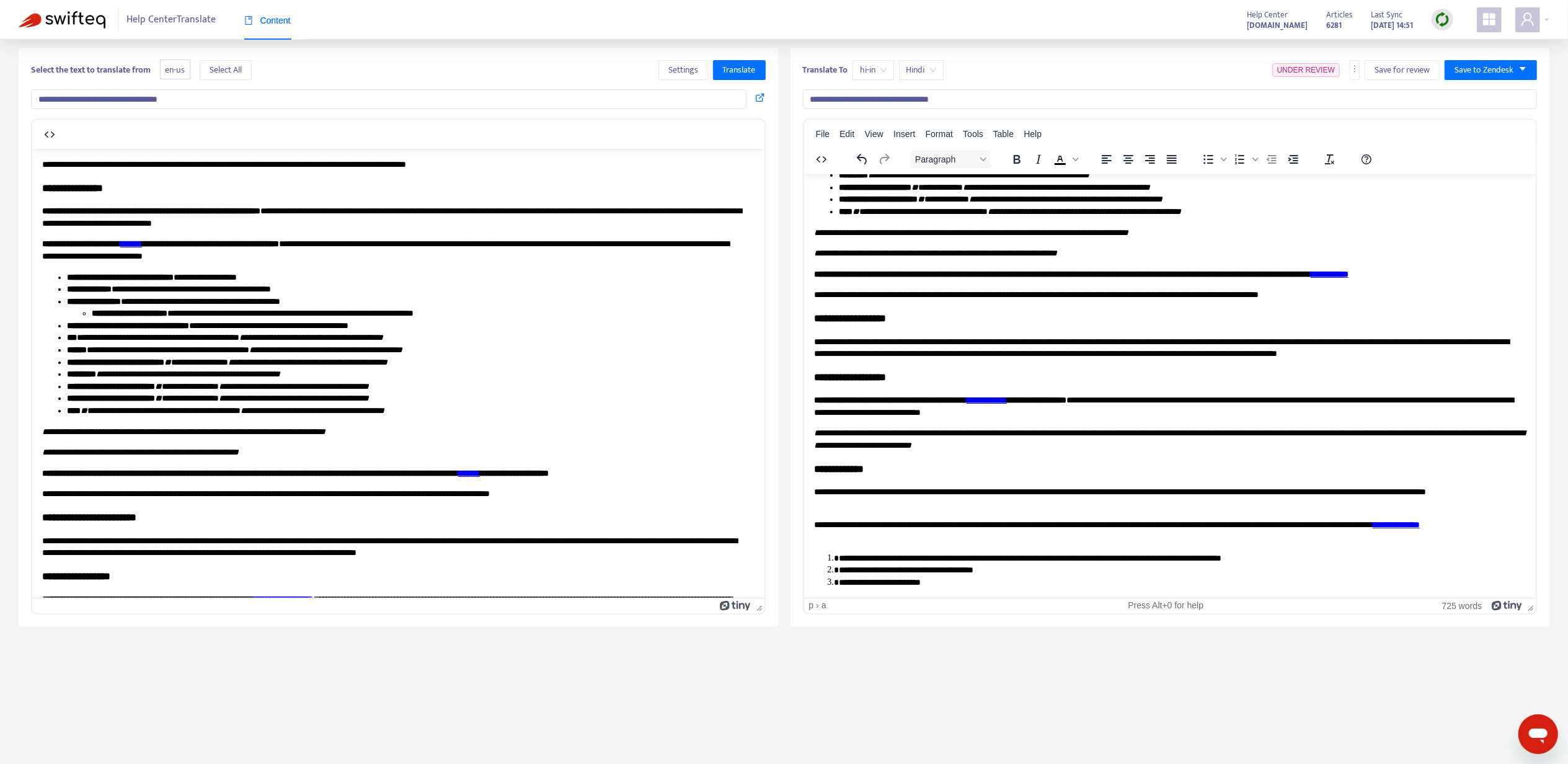
click at [968, 574] on li "**********" at bounding box center [1176, 569] width 676 height 13
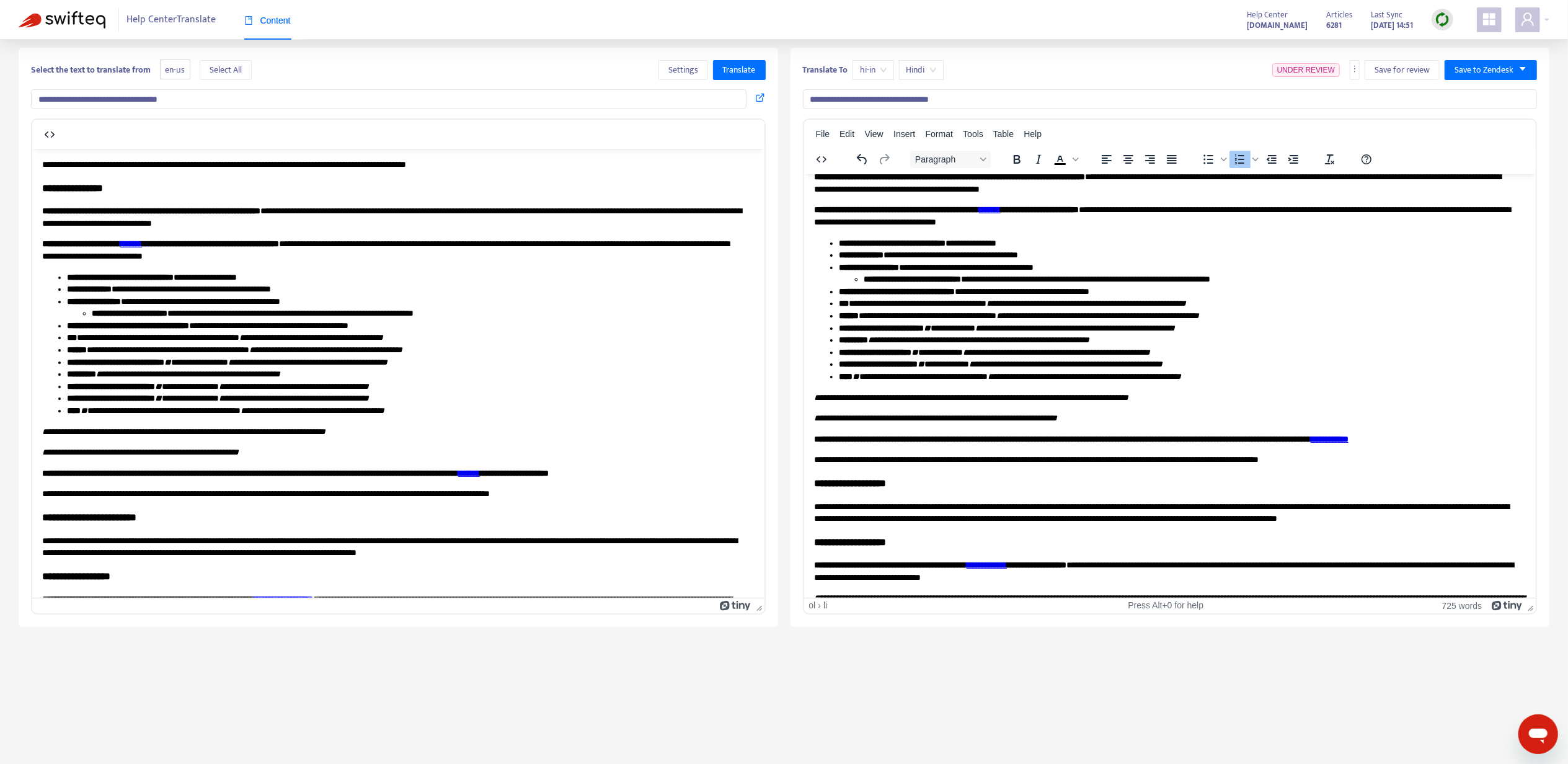
scroll to position [0, 0]
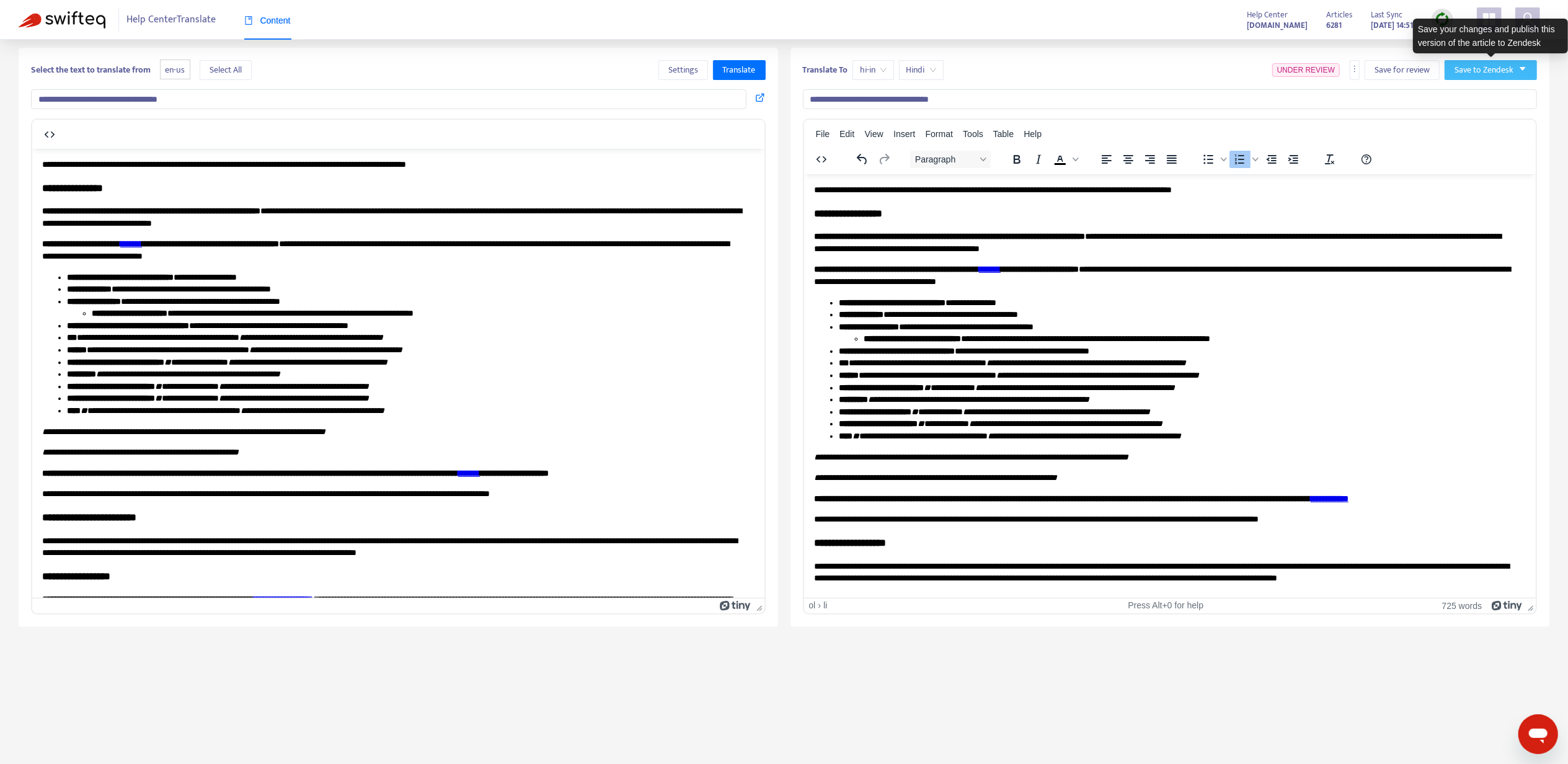
click at [1479, 67] on span "Save to Zendesk" at bounding box center [1484, 70] width 59 height 14
click at [1469, 93] on span "Publish" at bounding box center [1479, 95] width 47 height 14
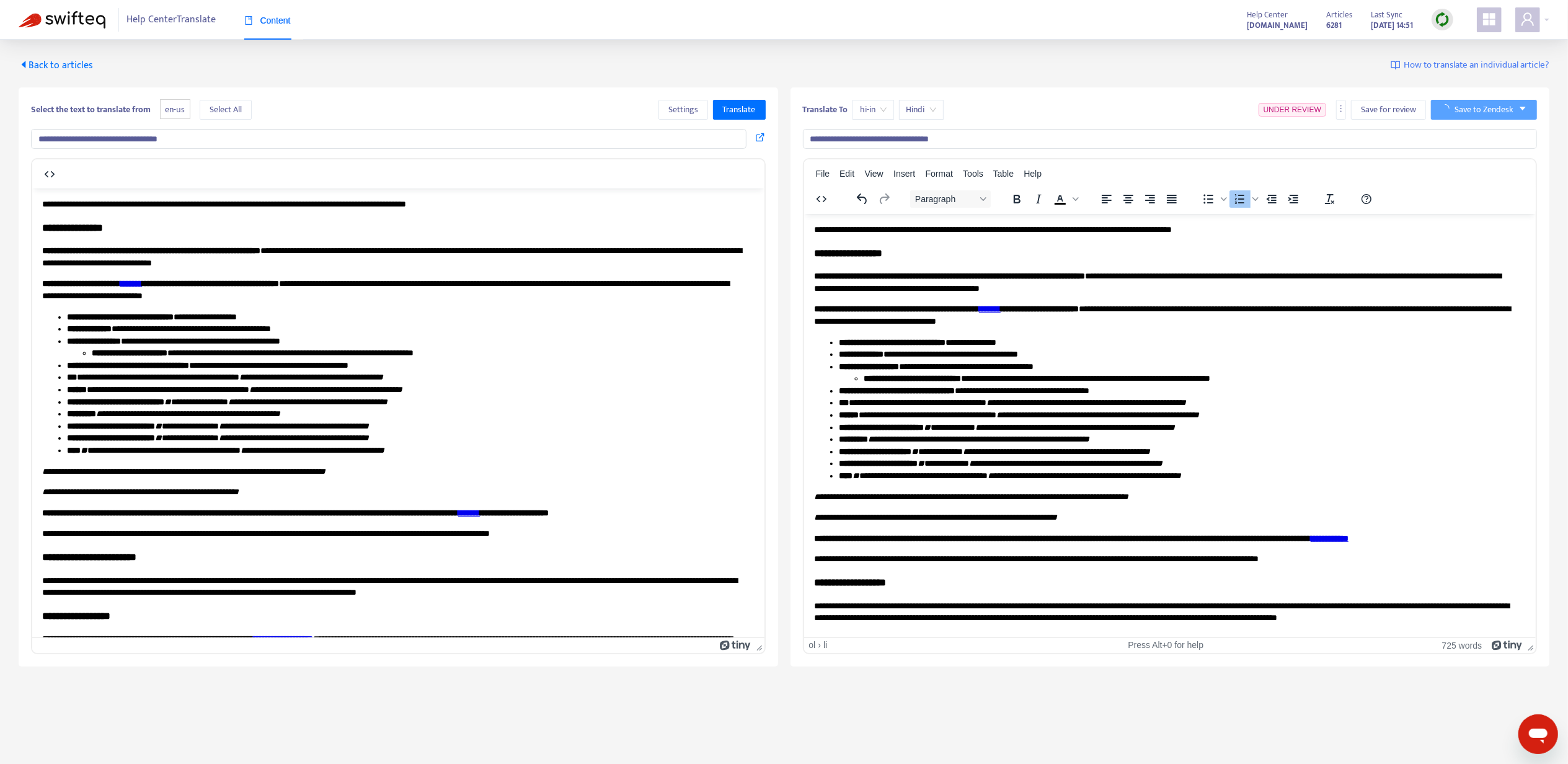
click at [55, 65] on span "Back to articles" at bounding box center [56, 65] width 75 height 16
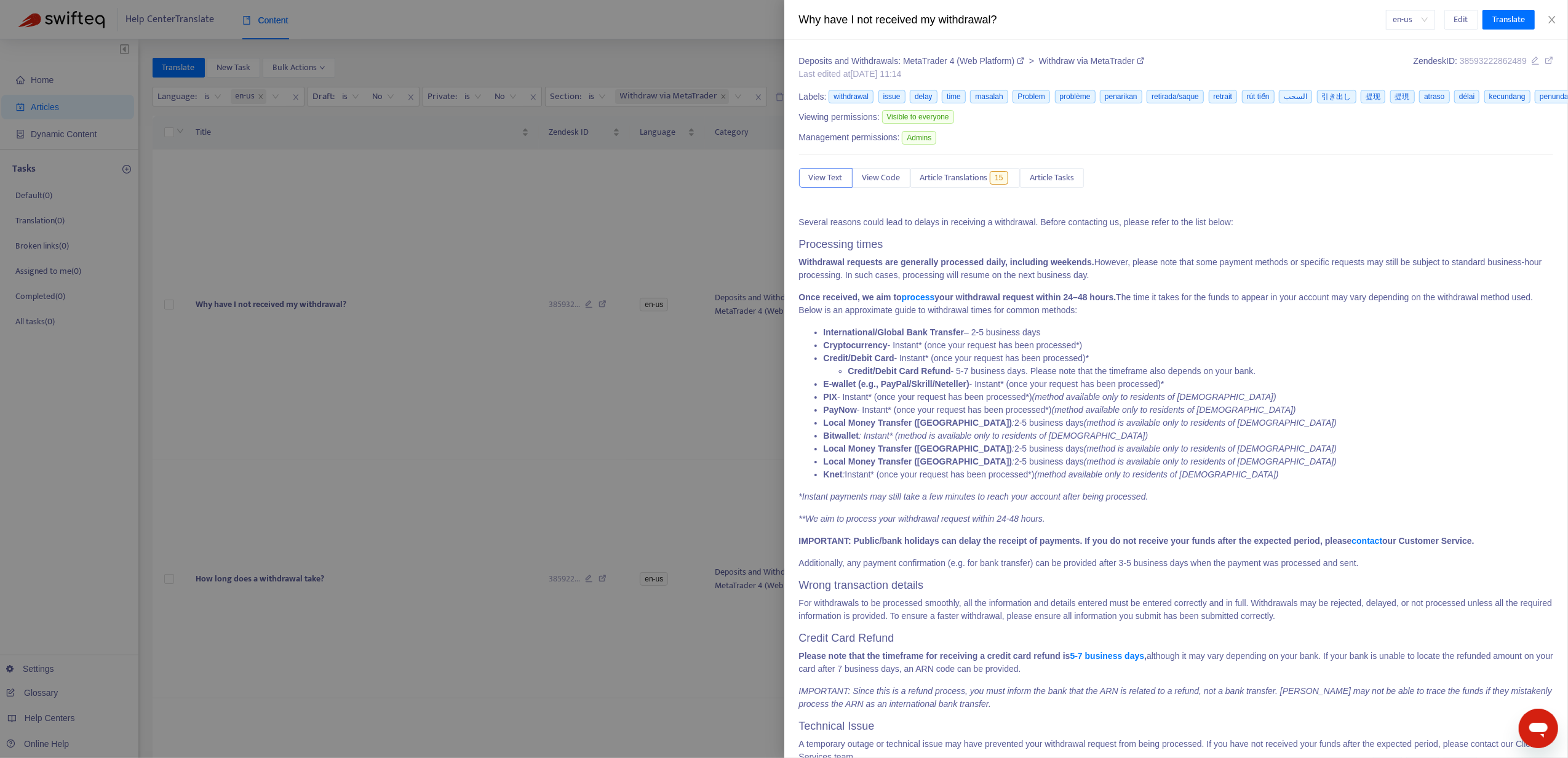
click at [281, 563] on div at bounding box center [784, 379] width 1568 height 758
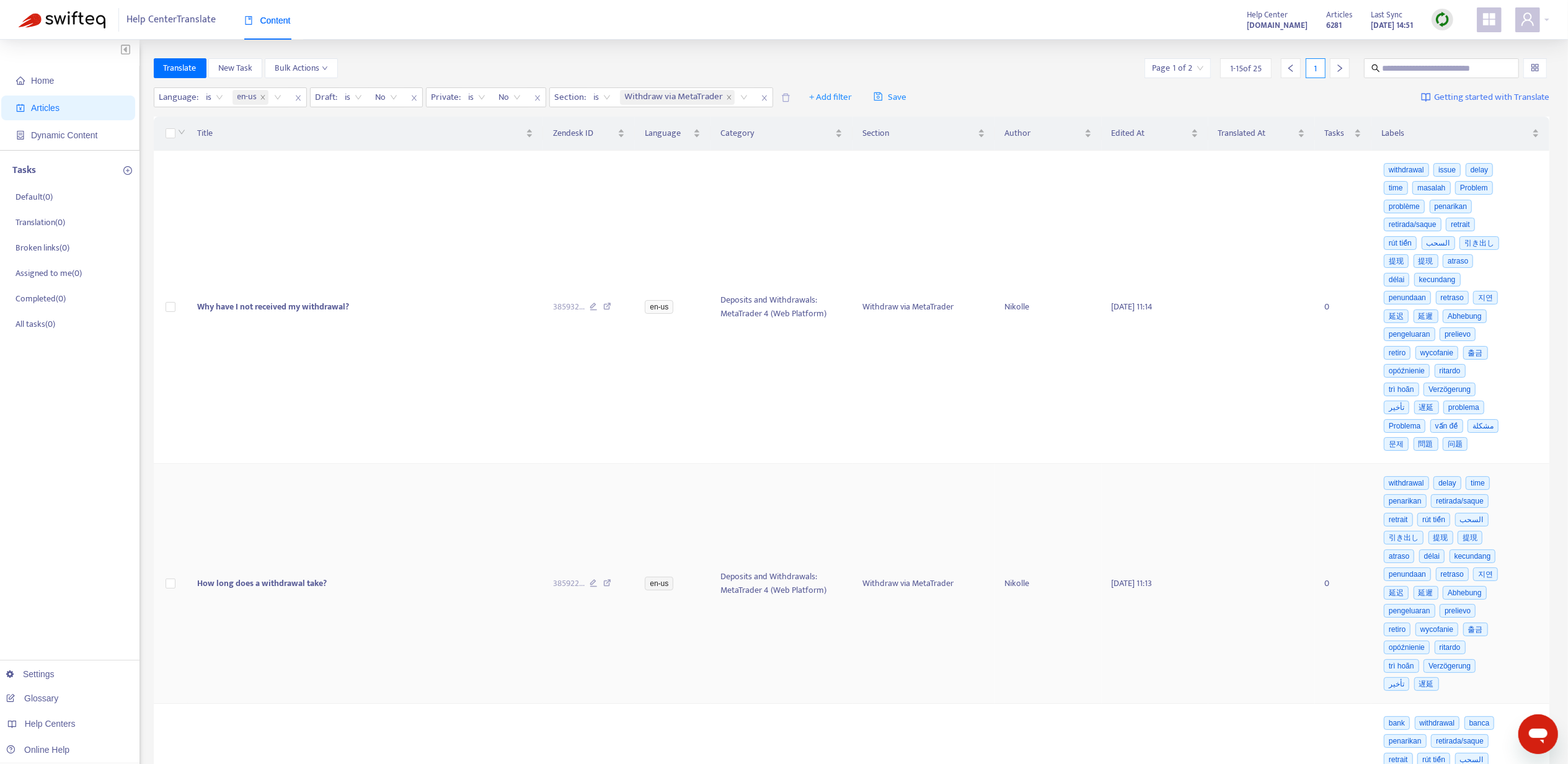
click at [283, 588] on span "How long does a withdrawal take?" at bounding box center [262, 583] width 129 height 15
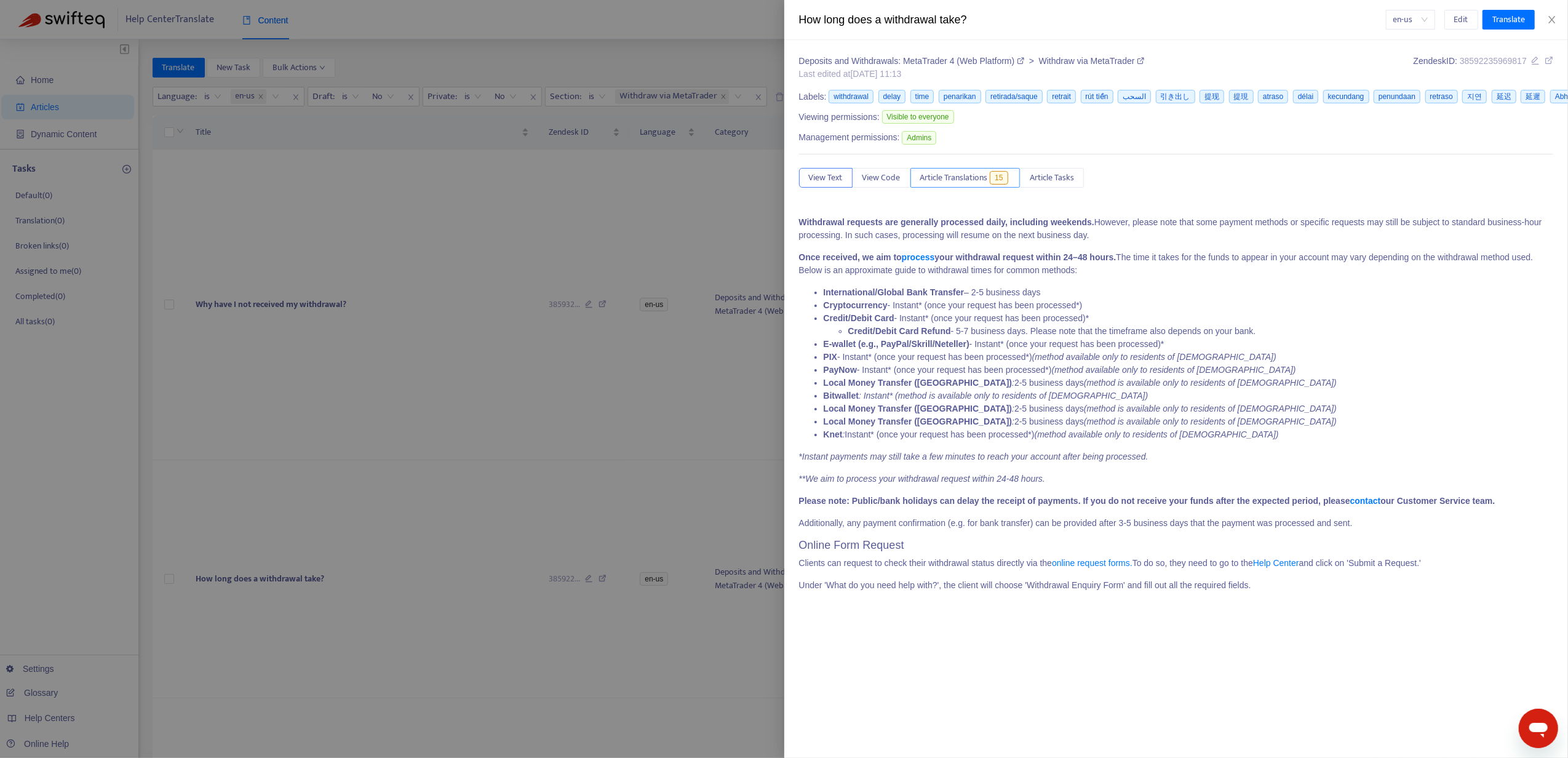
click at [945, 171] on button "Article Translations 15" at bounding box center [966, 178] width 110 height 20
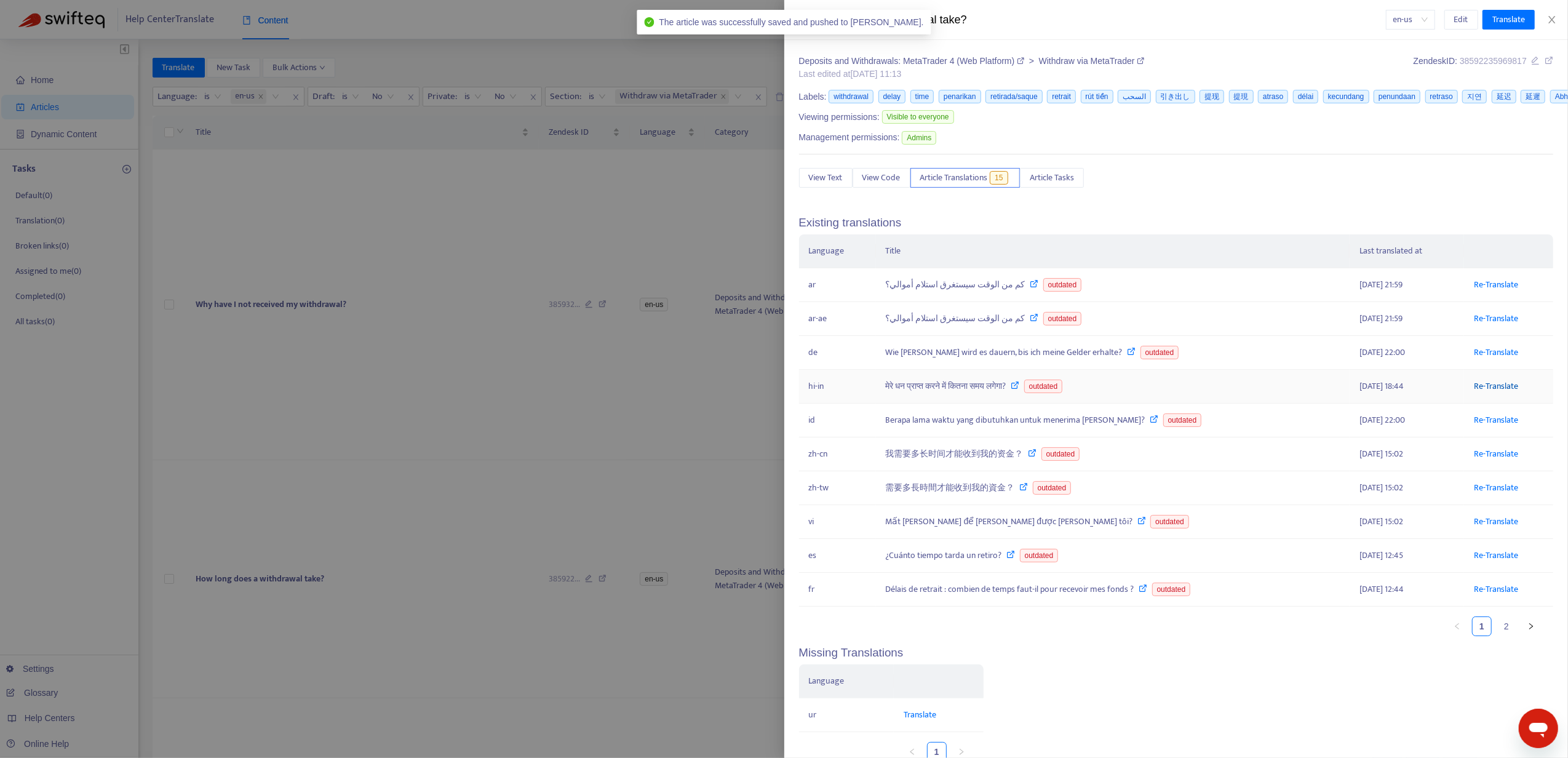
click at [1481, 390] on link "Re-Translate" at bounding box center [1496, 386] width 44 height 14
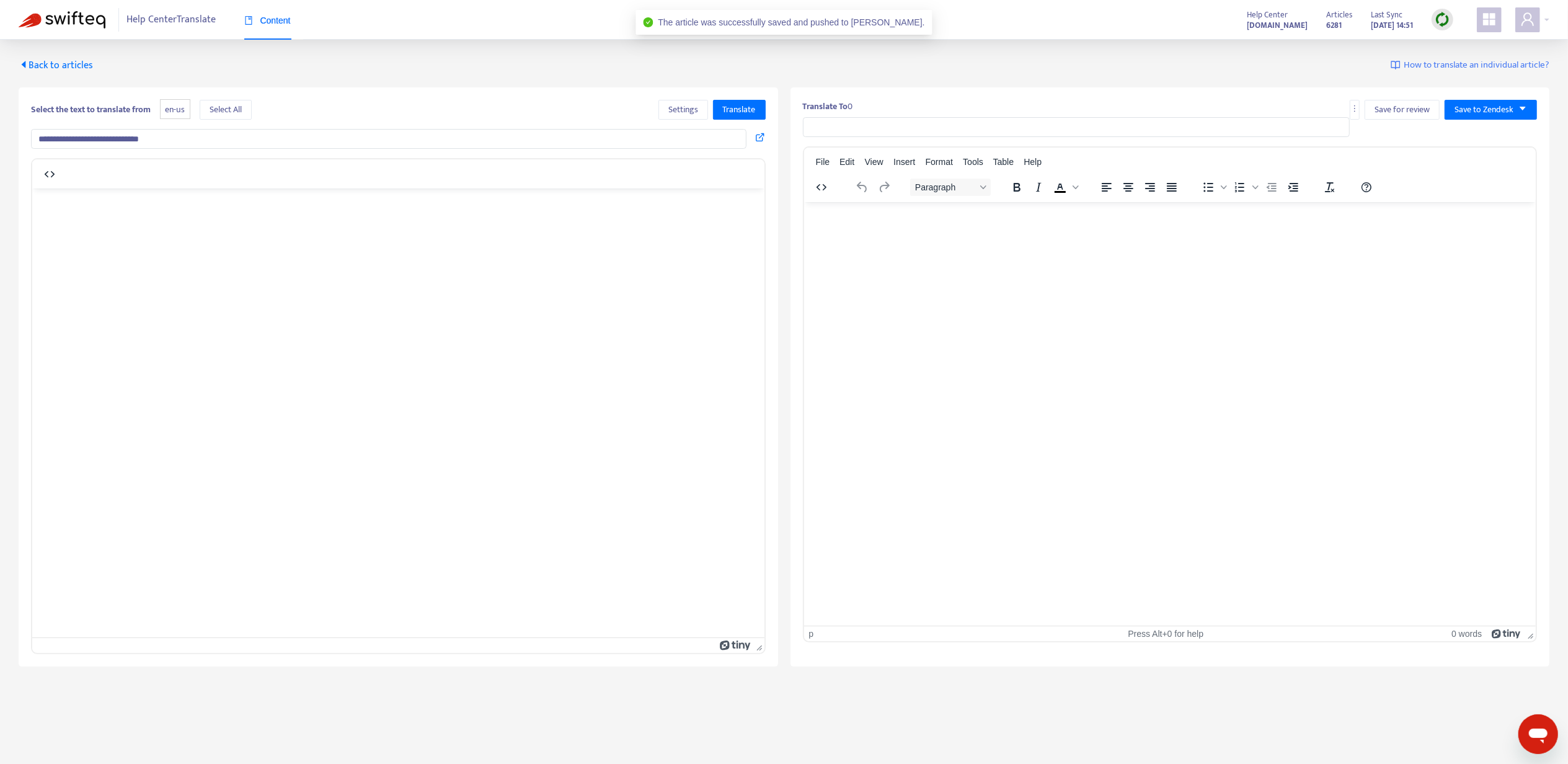
type input "**********"
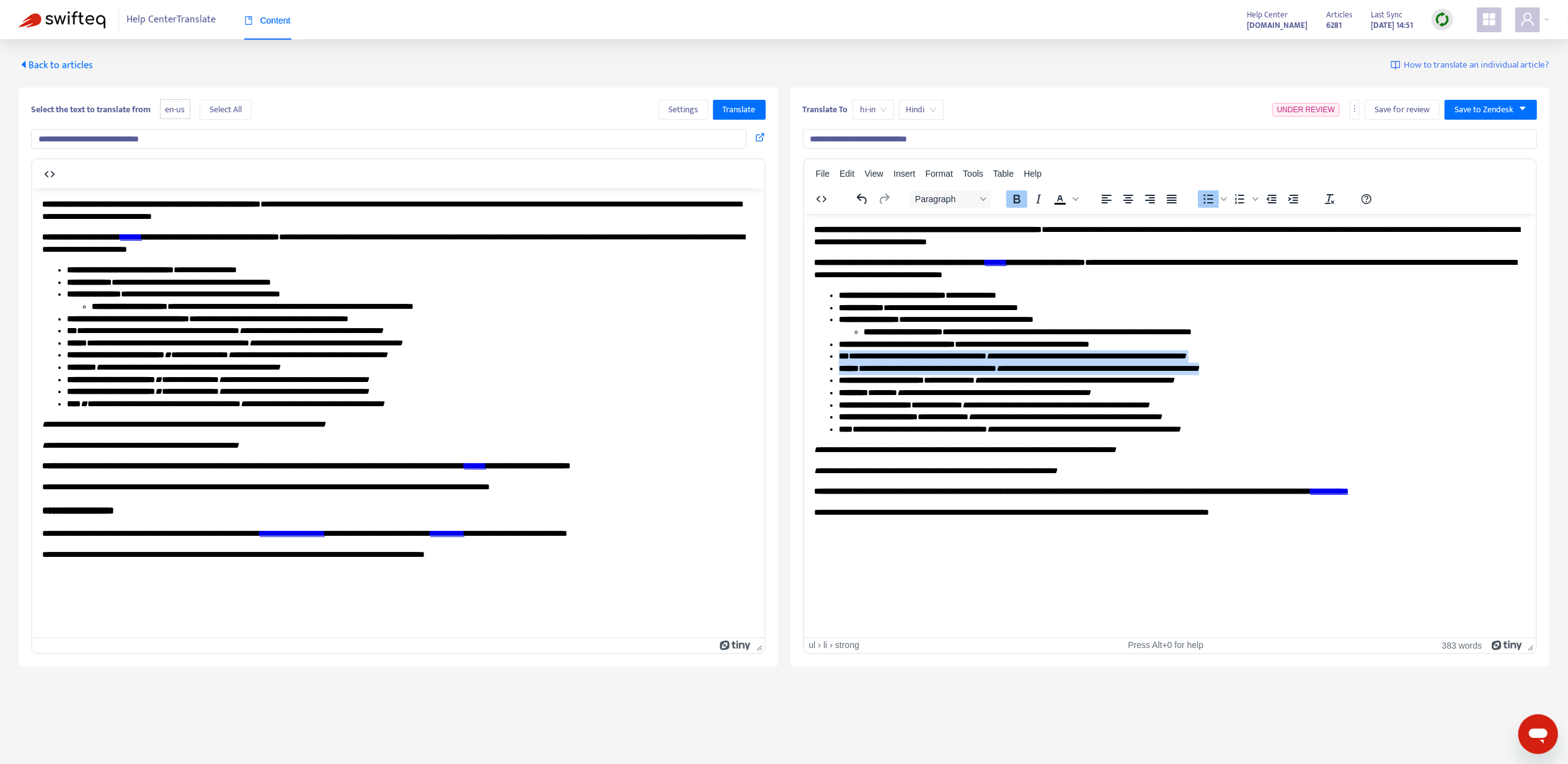
drag, startPoint x: 836, startPoint y: 353, endPoint x: 1278, endPoint y: 372, distance: 442.4
click at [1278, 372] on ul "**********" at bounding box center [1169, 362] width 713 height 146
click at [849, 363] on strong "******" at bounding box center [848, 367] width 20 height 9
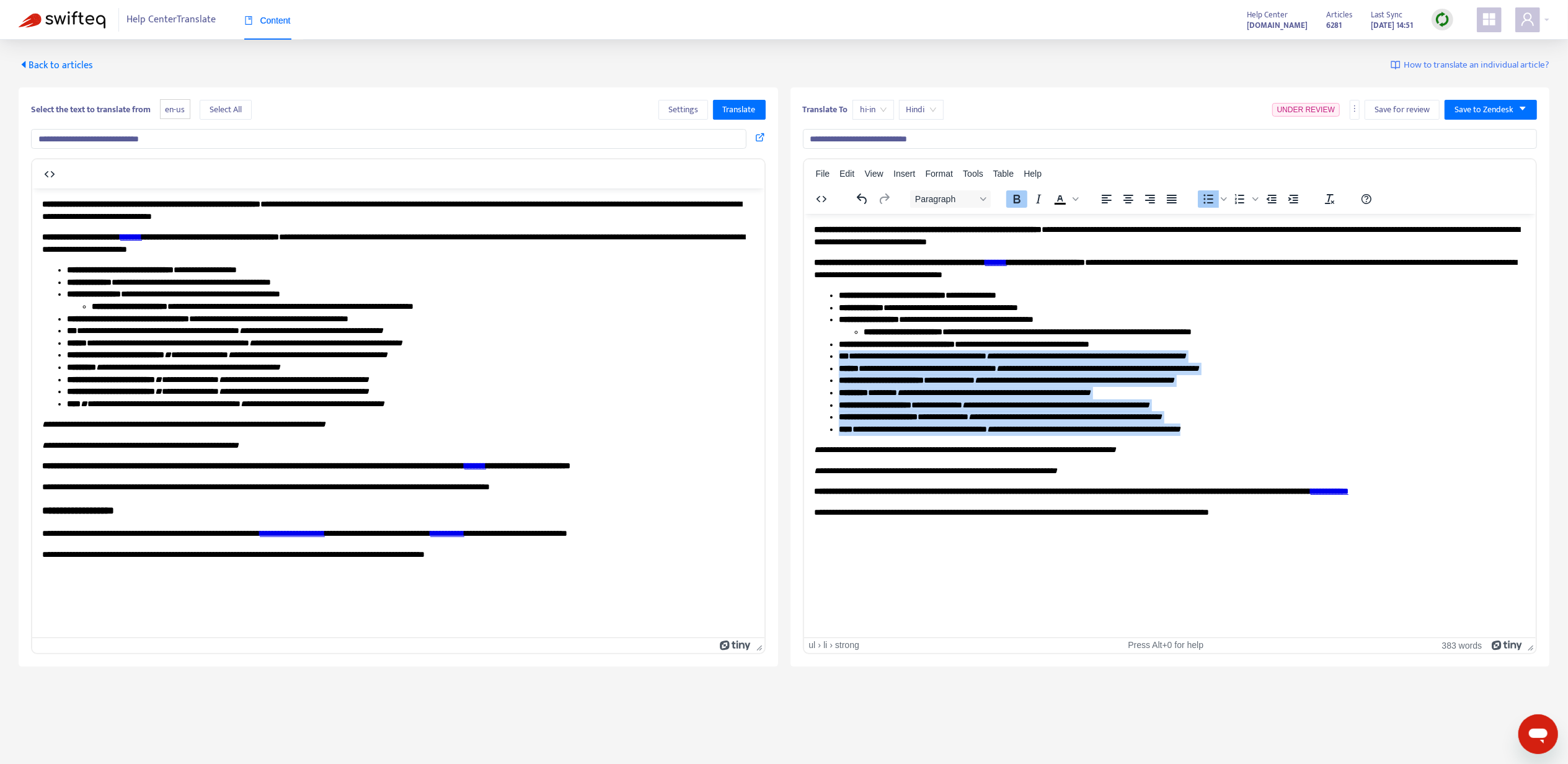
drag, startPoint x: 831, startPoint y: 354, endPoint x: 1250, endPoint y: 427, distance: 425.3
click at [1250, 427] on ul "**********" at bounding box center [1169, 362] width 713 height 146
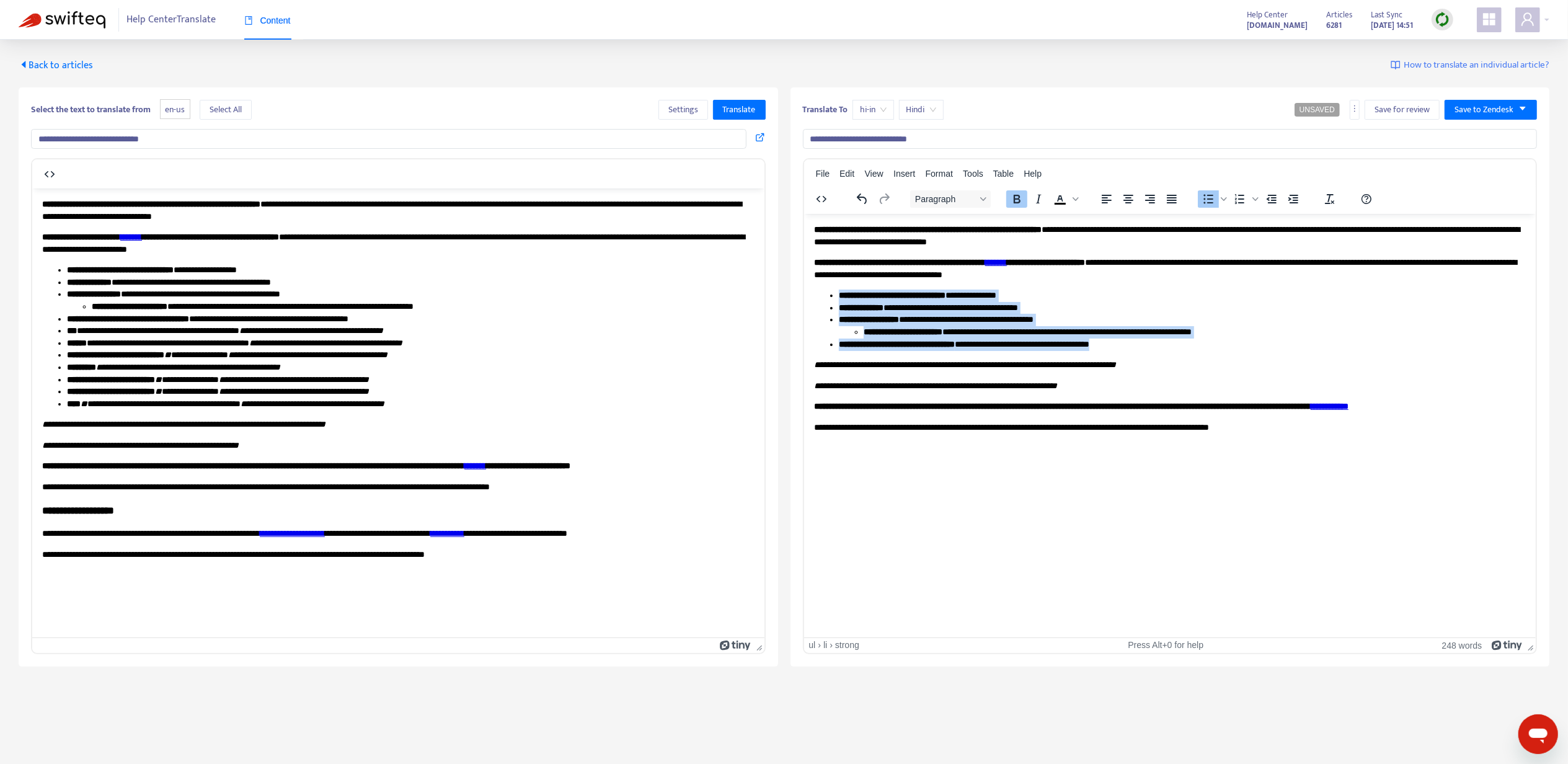
drag, startPoint x: 835, startPoint y: 299, endPoint x: 1151, endPoint y: 341, distance: 318.8
click at [1151, 341] on ul "**********" at bounding box center [1169, 319] width 713 height 61
click at [1007, 260] on link "*******" at bounding box center [996, 262] width 22 height 9
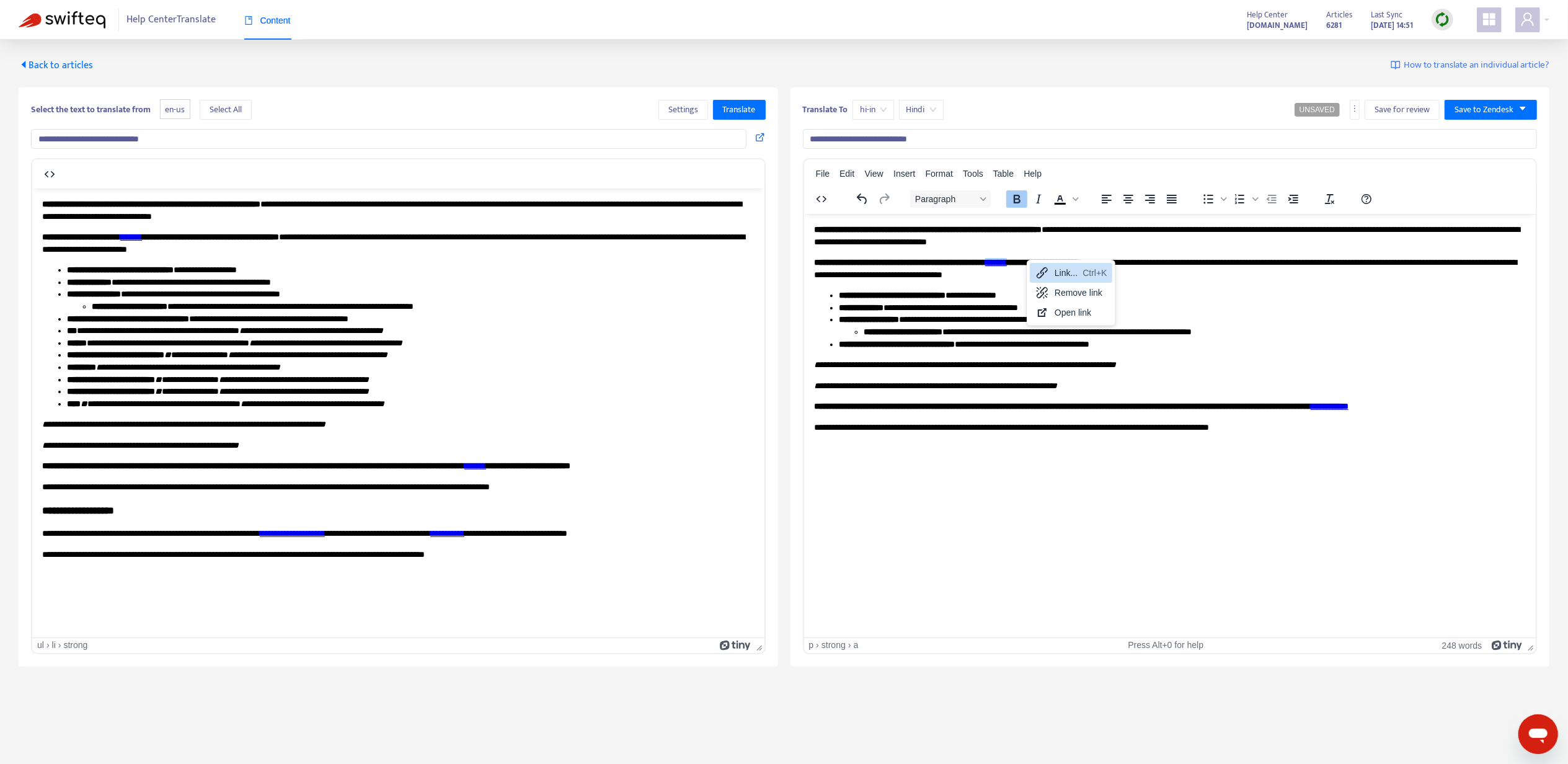
click at [1048, 276] on icon at bounding box center [1042, 273] width 15 height 15
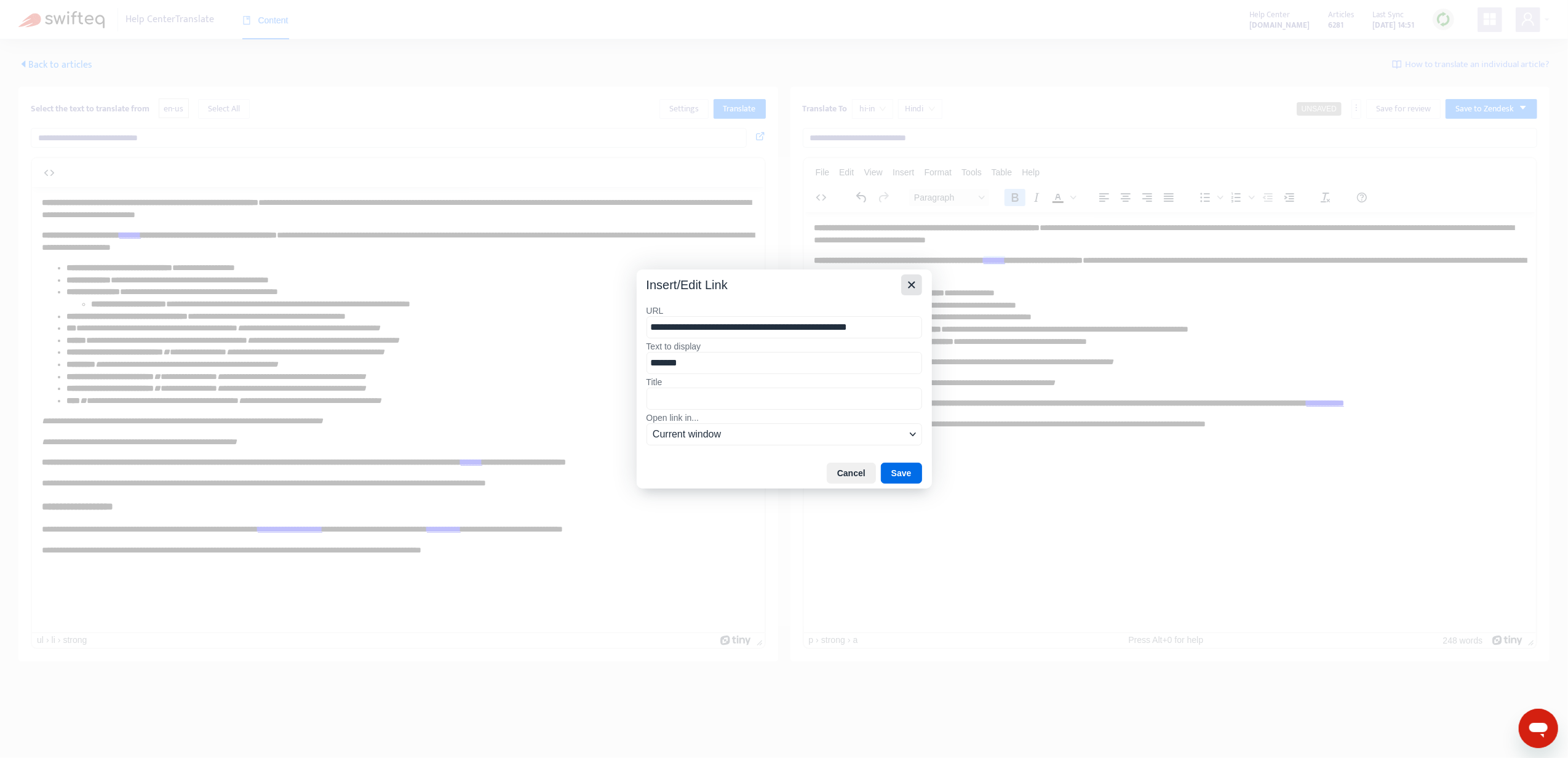
click at [909, 288] on icon "Close" at bounding box center [912, 284] width 14 height 14
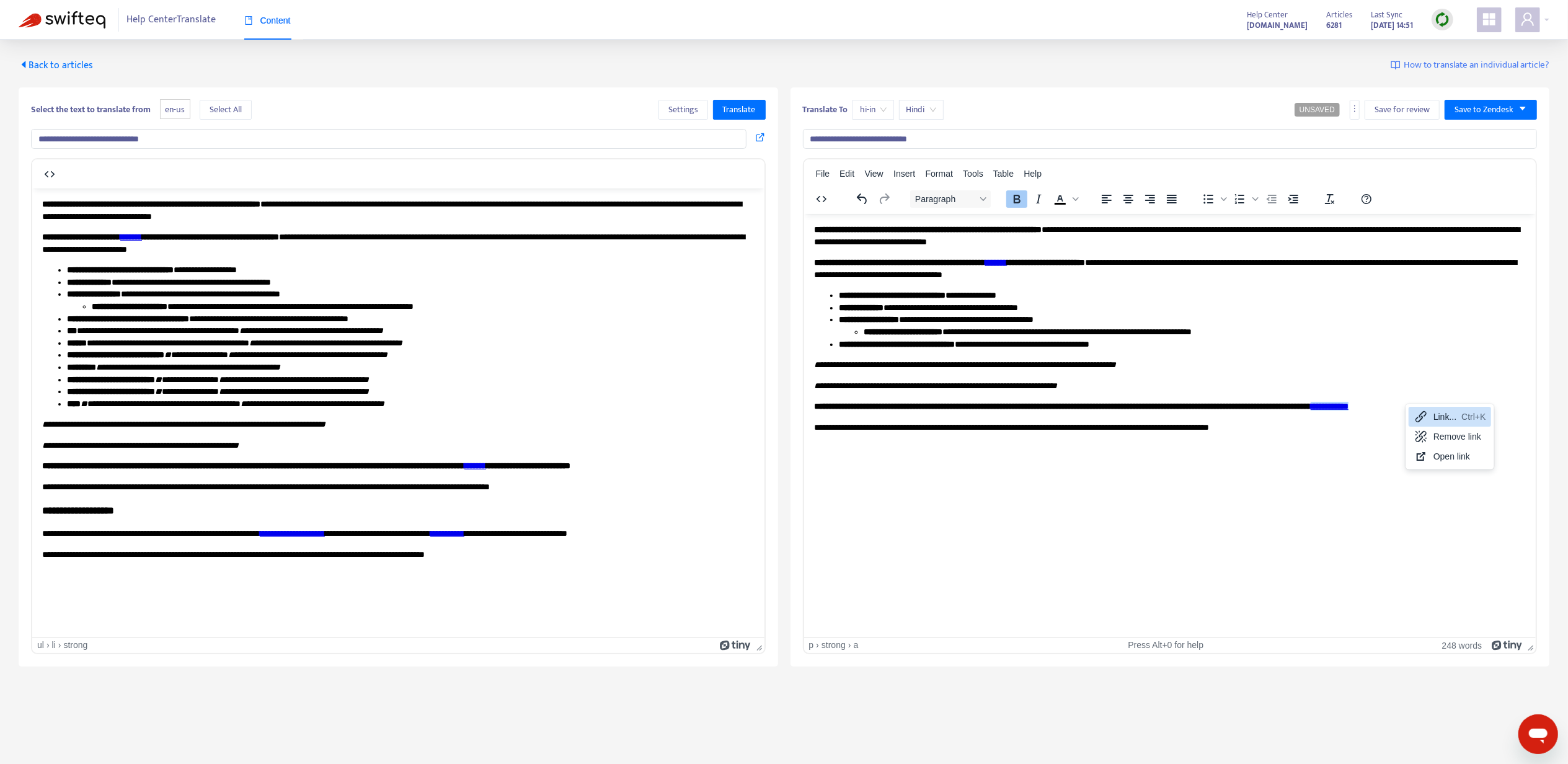
click at [1421, 417] on icon at bounding box center [1421, 417] width 11 height 11
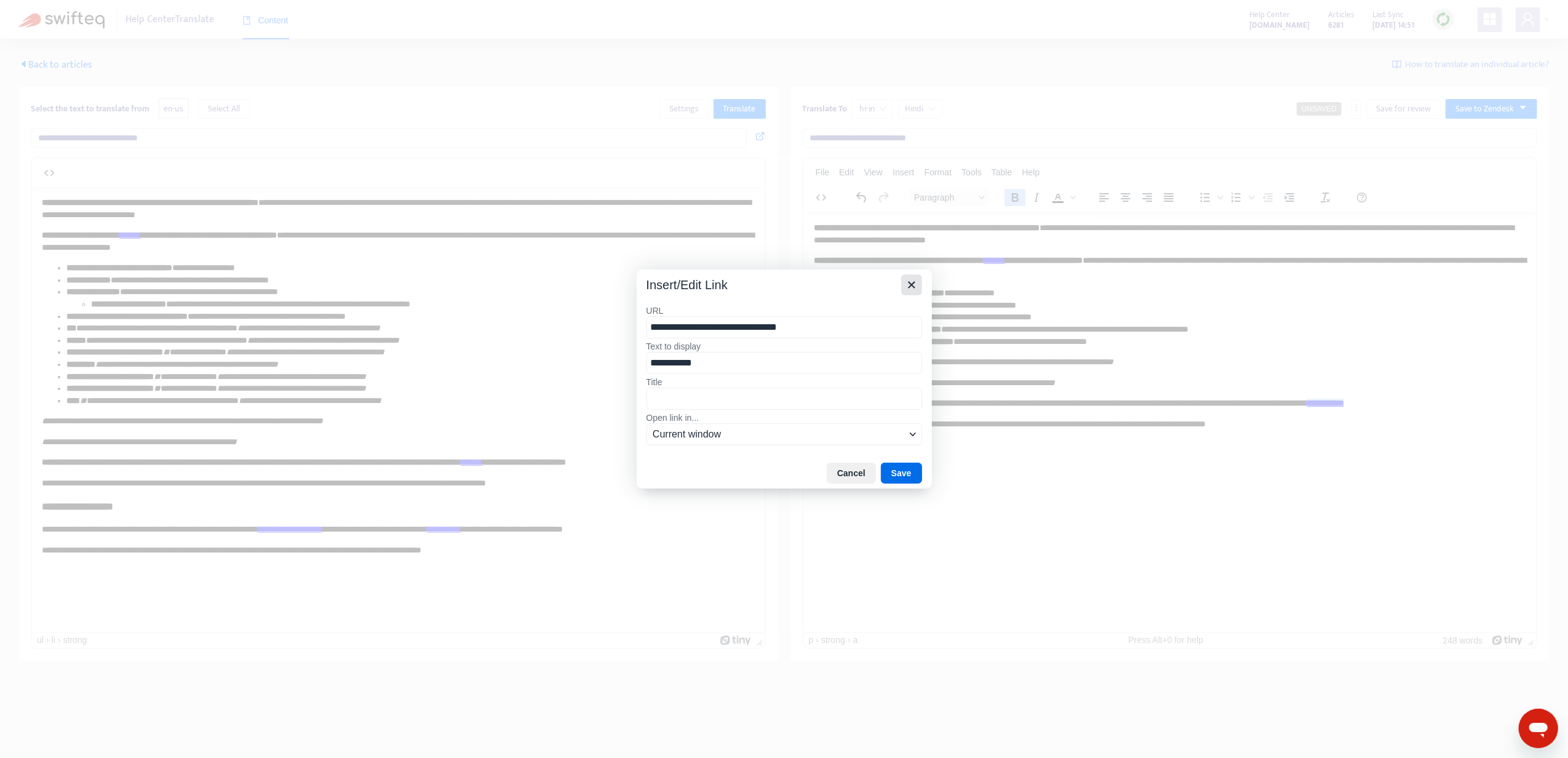
click at [905, 288] on icon "Close" at bounding box center [912, 284] width 14 height 14
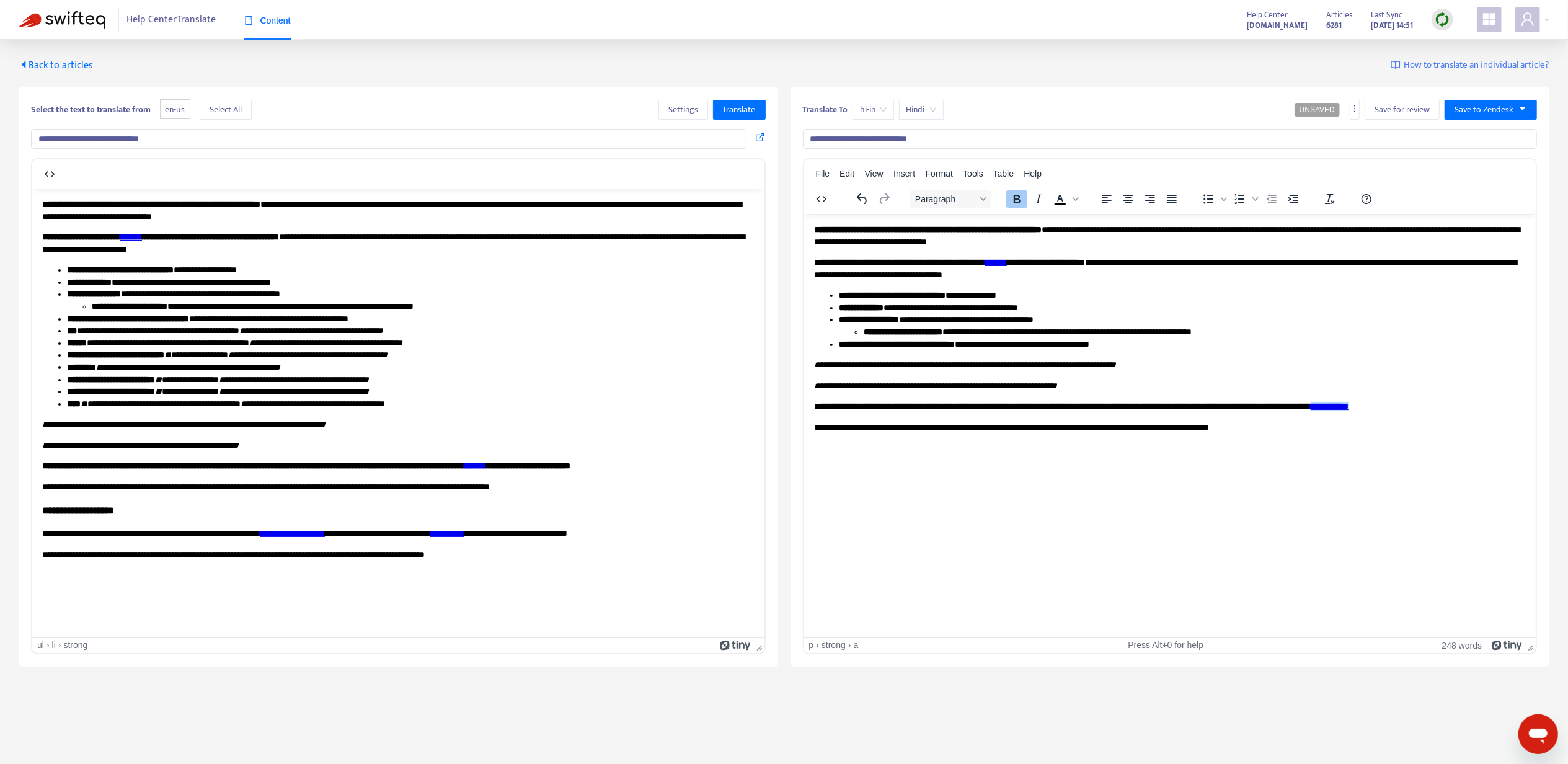
click at [1172, 319] on li "**********" at bounding box center [1182, 325] width 689 height 25
click at [1482, 109] on span "Save to Zendesk" at bounding box center [1484, 109] width 59 height 14
click at [1476, 131] on span "Publish" at bounding box center [1479, 135] width 47 height 14
click at [1010, 387] on em "**********" at bounding box center [935, 385] width 243 height 9
click at [48, 69] on span "Back to articles" at bounding box center [56, 65] width 75 height 16
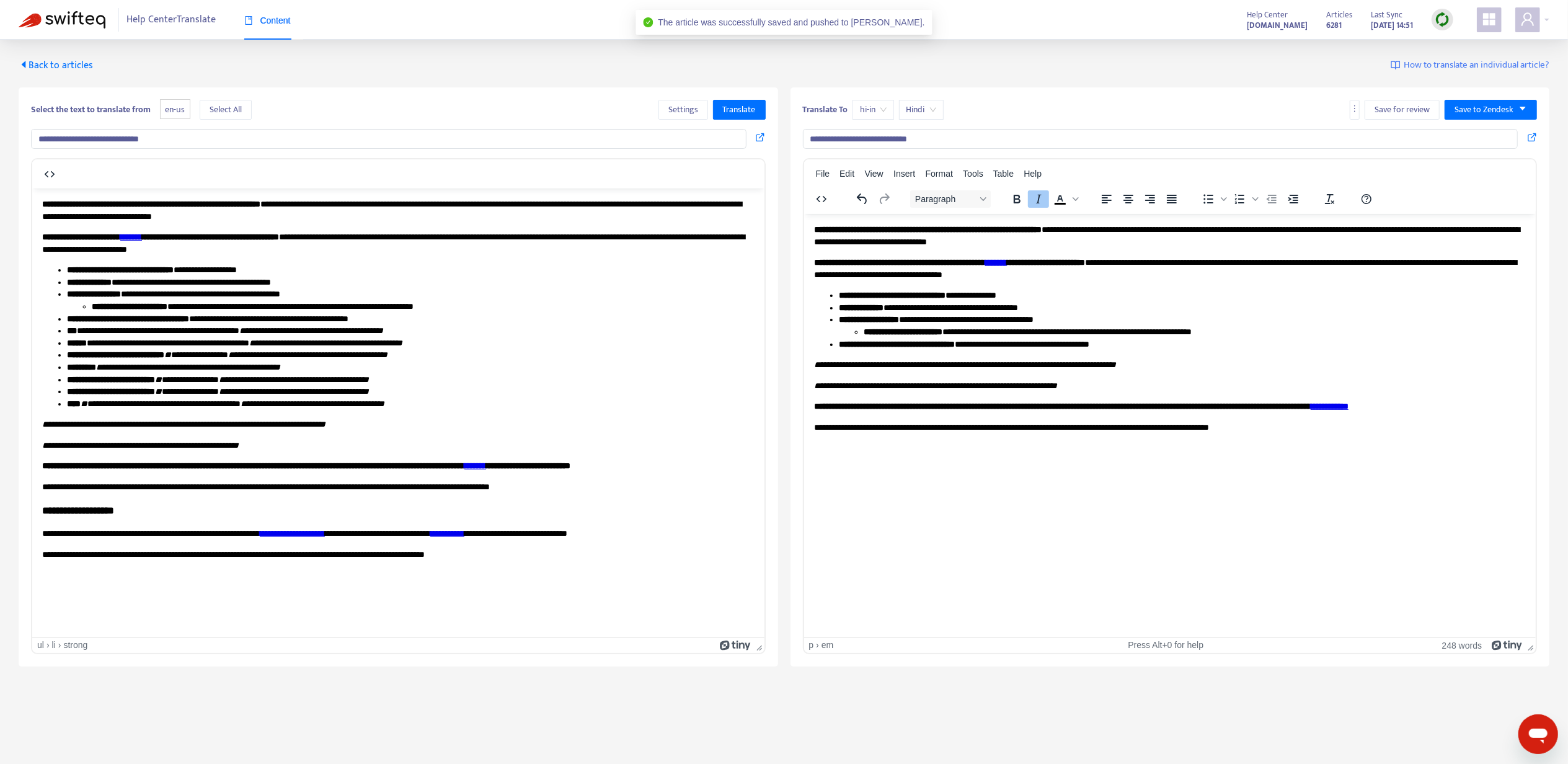
click at [66, 65] on span "Back to articles" at bounding box center [56, 65] width 75 height 16
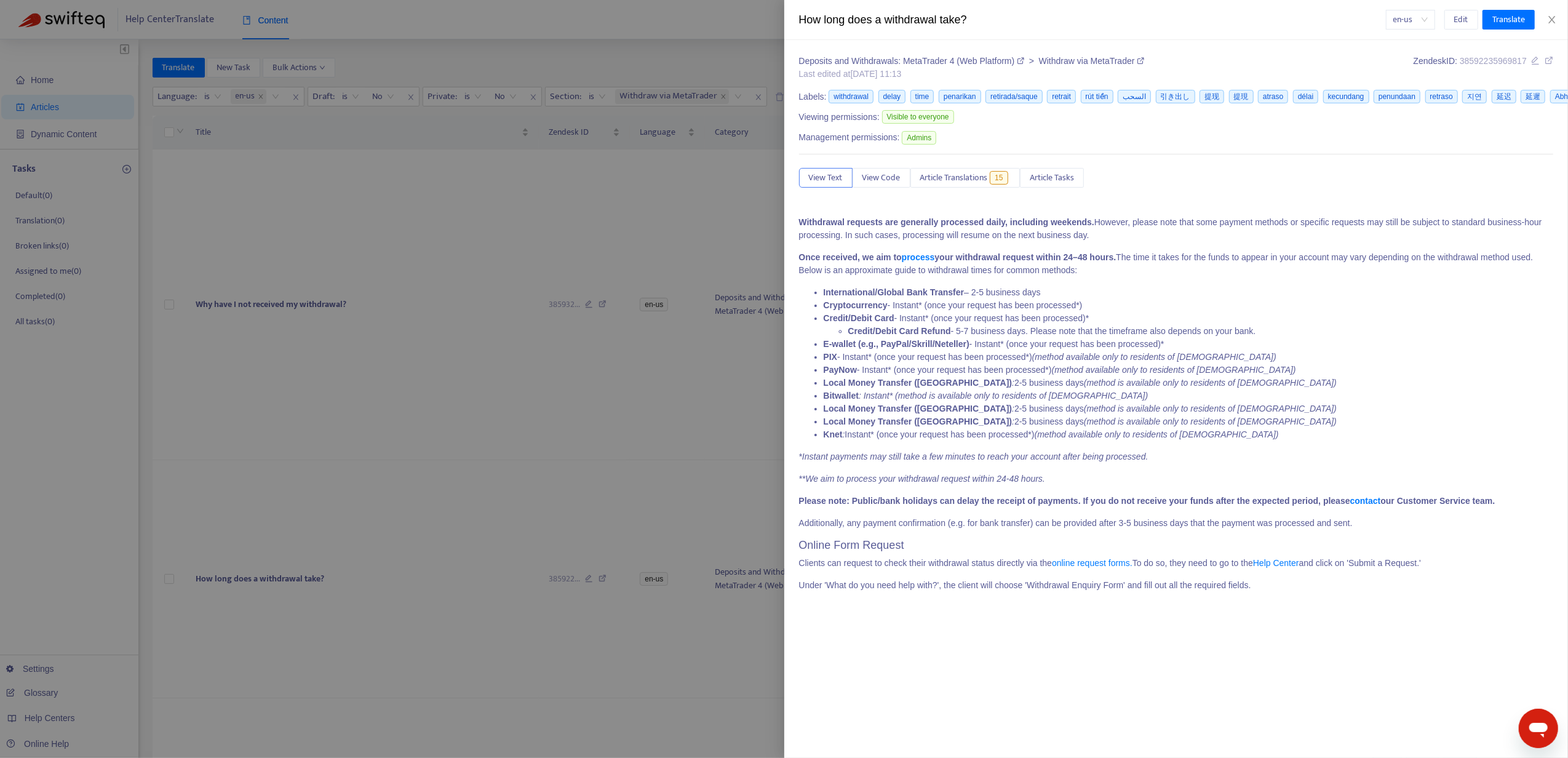
click at [285, 574] on div at bounding box center [784, 379] width 1568 height 758
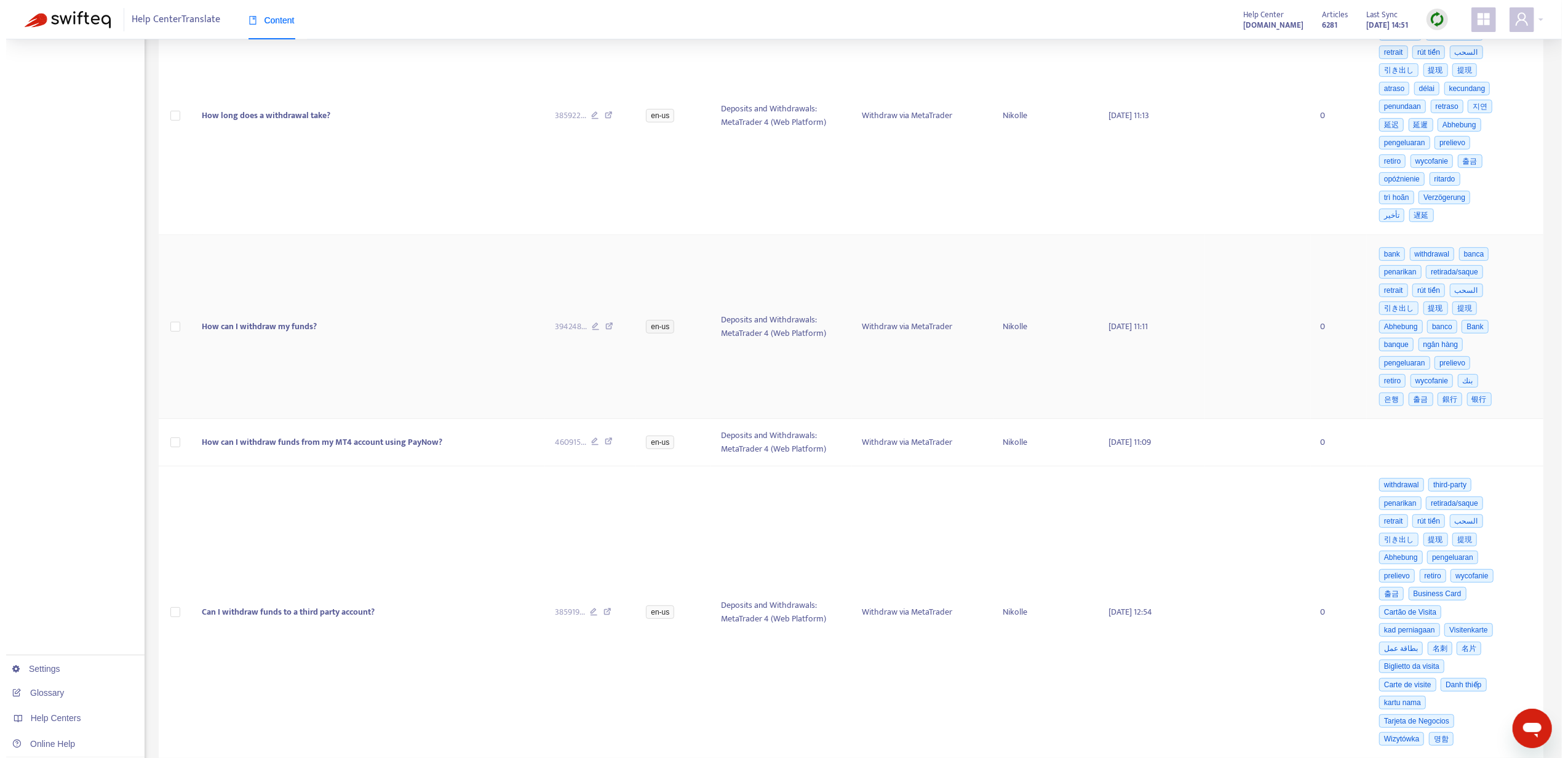
scroll to position [492, 0]
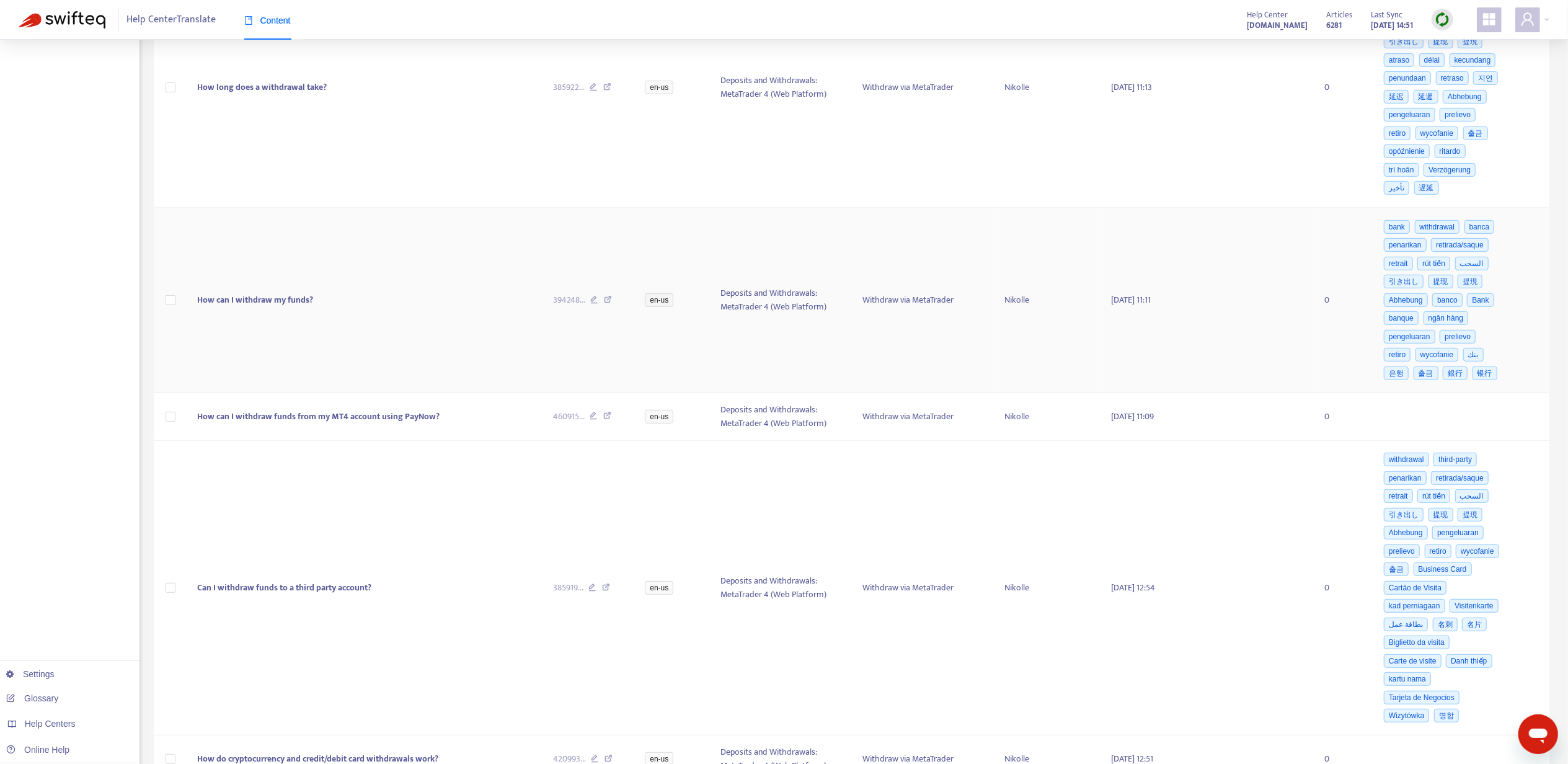
click at [307, 303] on td "How can I withdraw my funds?" at bounding box center [365, 300] width 355 height 186
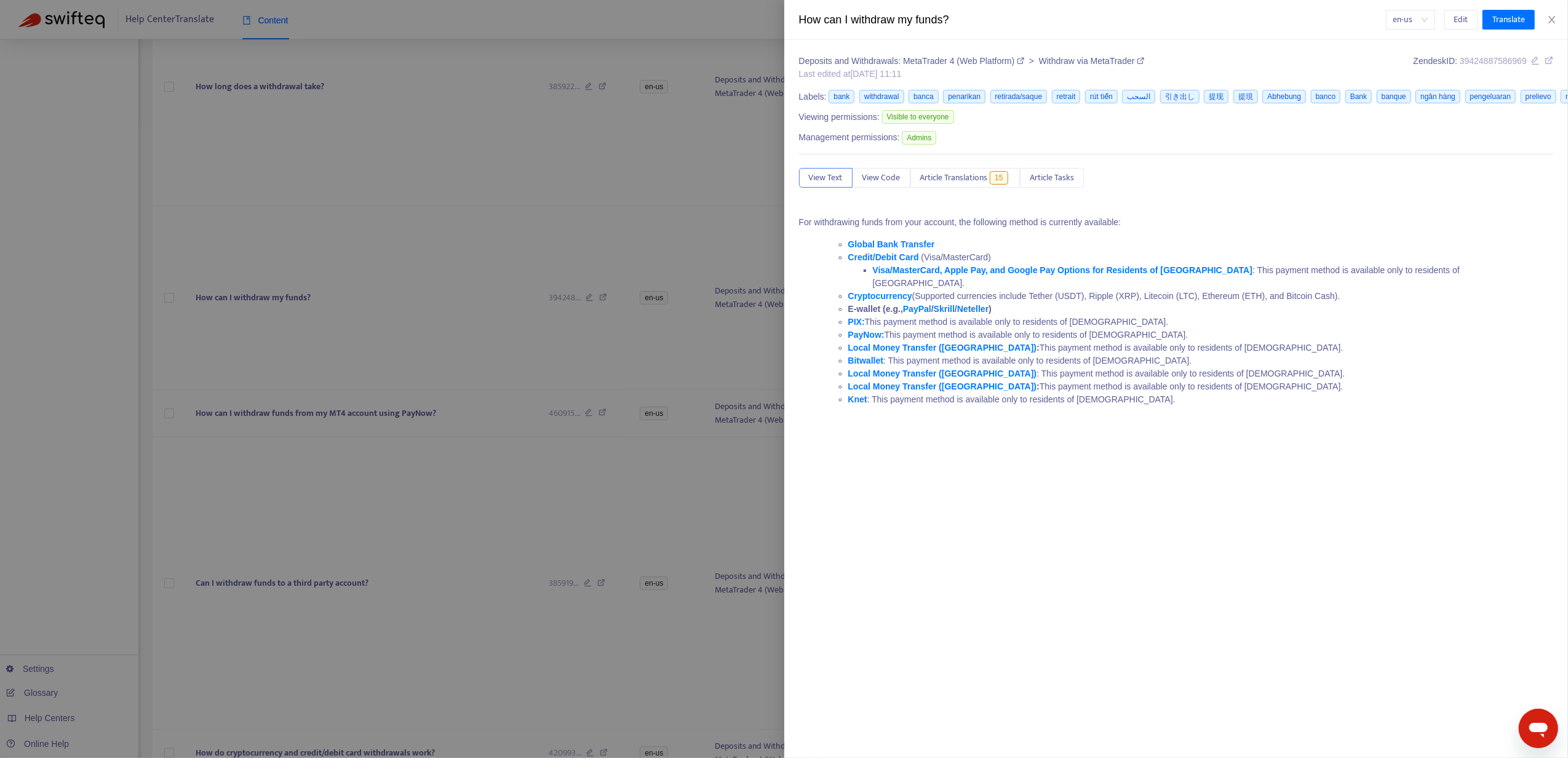
click at [959, 188] on div "View Text View Code Article Translations 15 Article Tasks" at bounding box center [1176, 178] width 755 height 20
click at [959, 180] on span "Article Translations" at bounding box center [953, 177] width 68 height 14
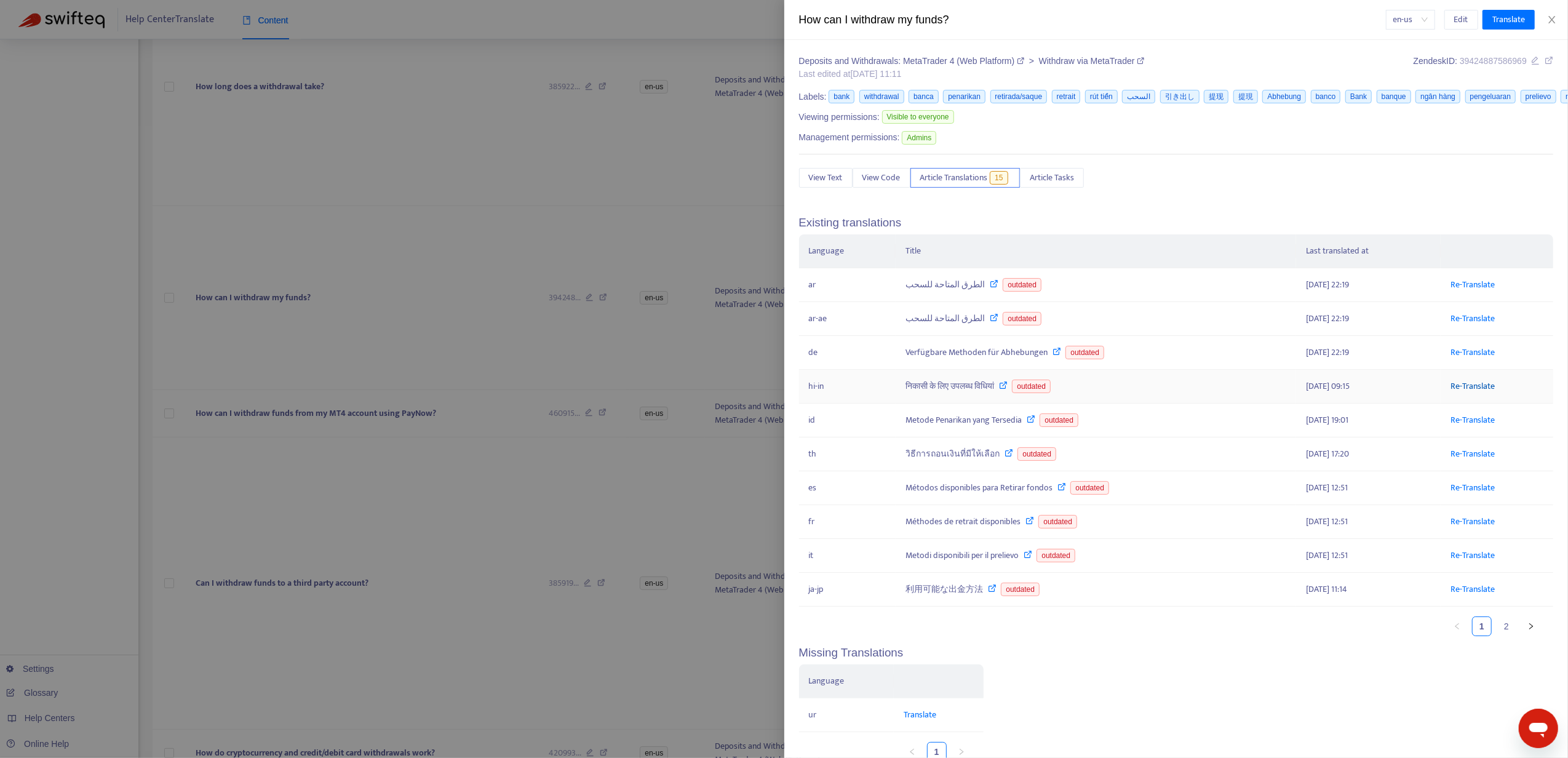
click at [1459, 392] on link "Re-Translate" at bounding box center [1472, 386] width 44 height 14
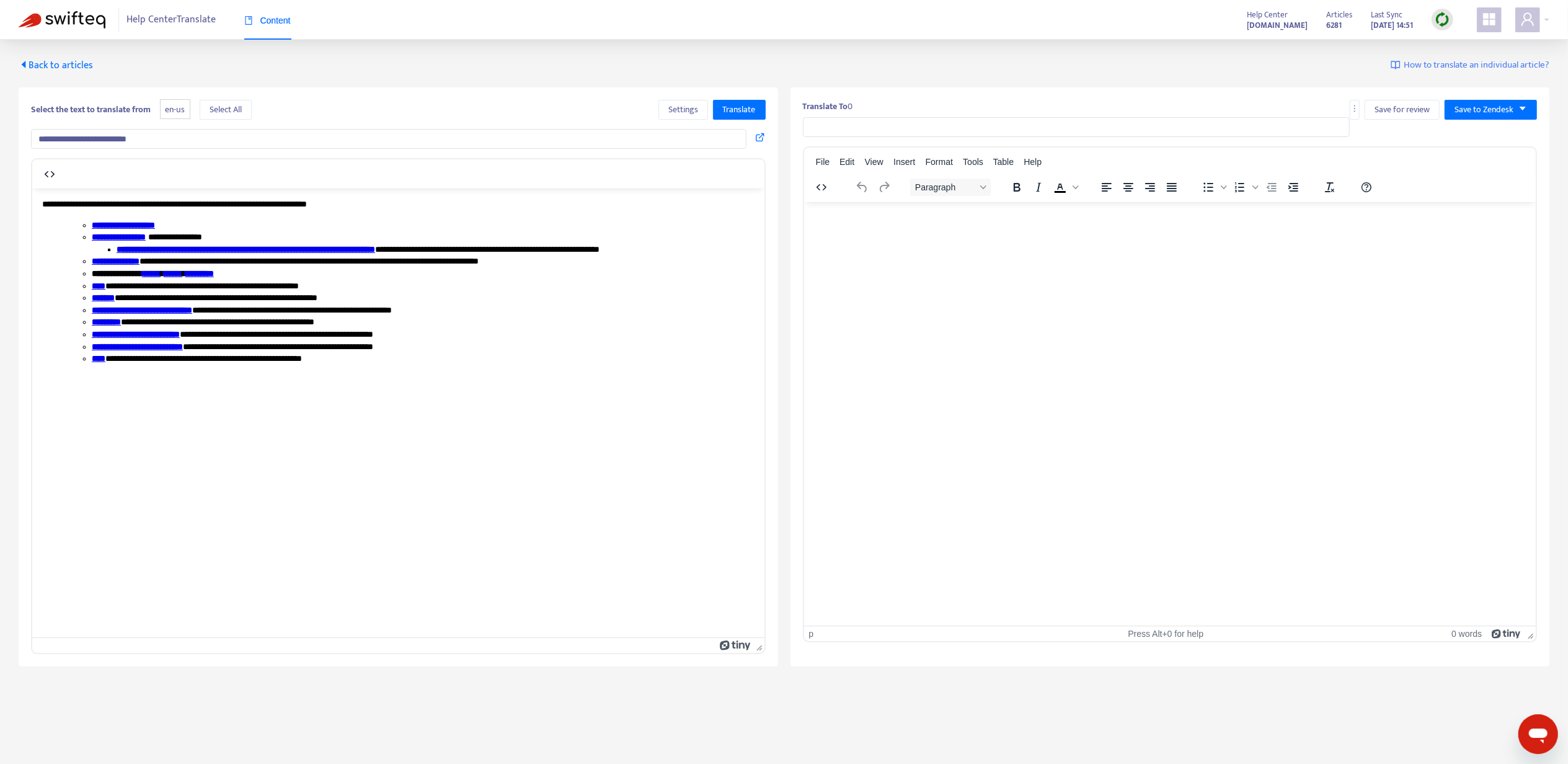
type input "**********"
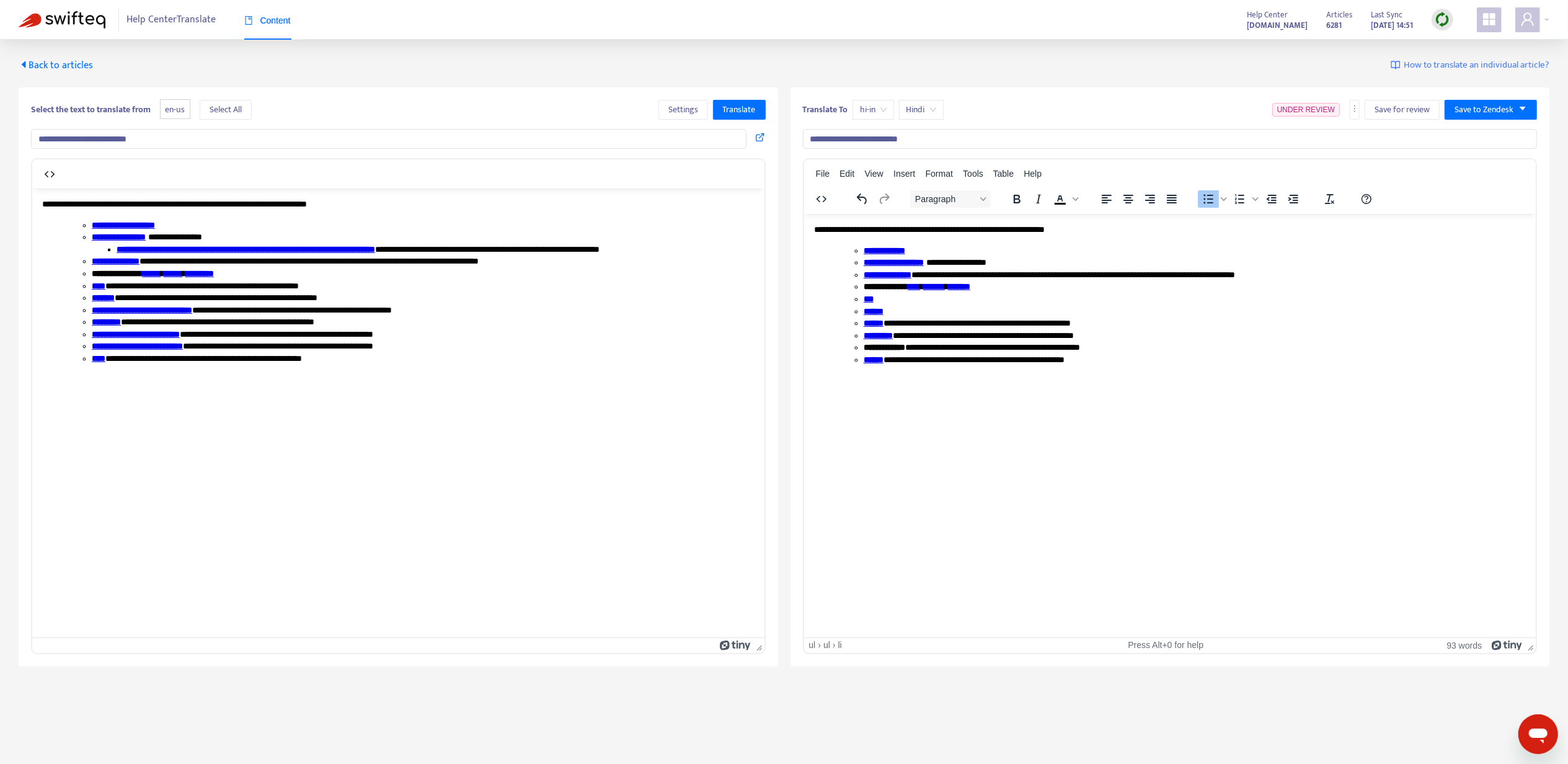
drag, startPoint x: 859, startPoint y: 298, endPoint x: 1120, endPoint y: 365, distance: 269.5
click at [1181, 371] on html "**********" at bounding box center [1169, 294] width 733 height 162
drag, startPoint x: 1118, startPoint y: 357, endPoint x: 851, endPoint y: 301, distance: 272.8
click at [851, 301] on ul "**********" at bounding box center [1182, 305] width 688 height 122
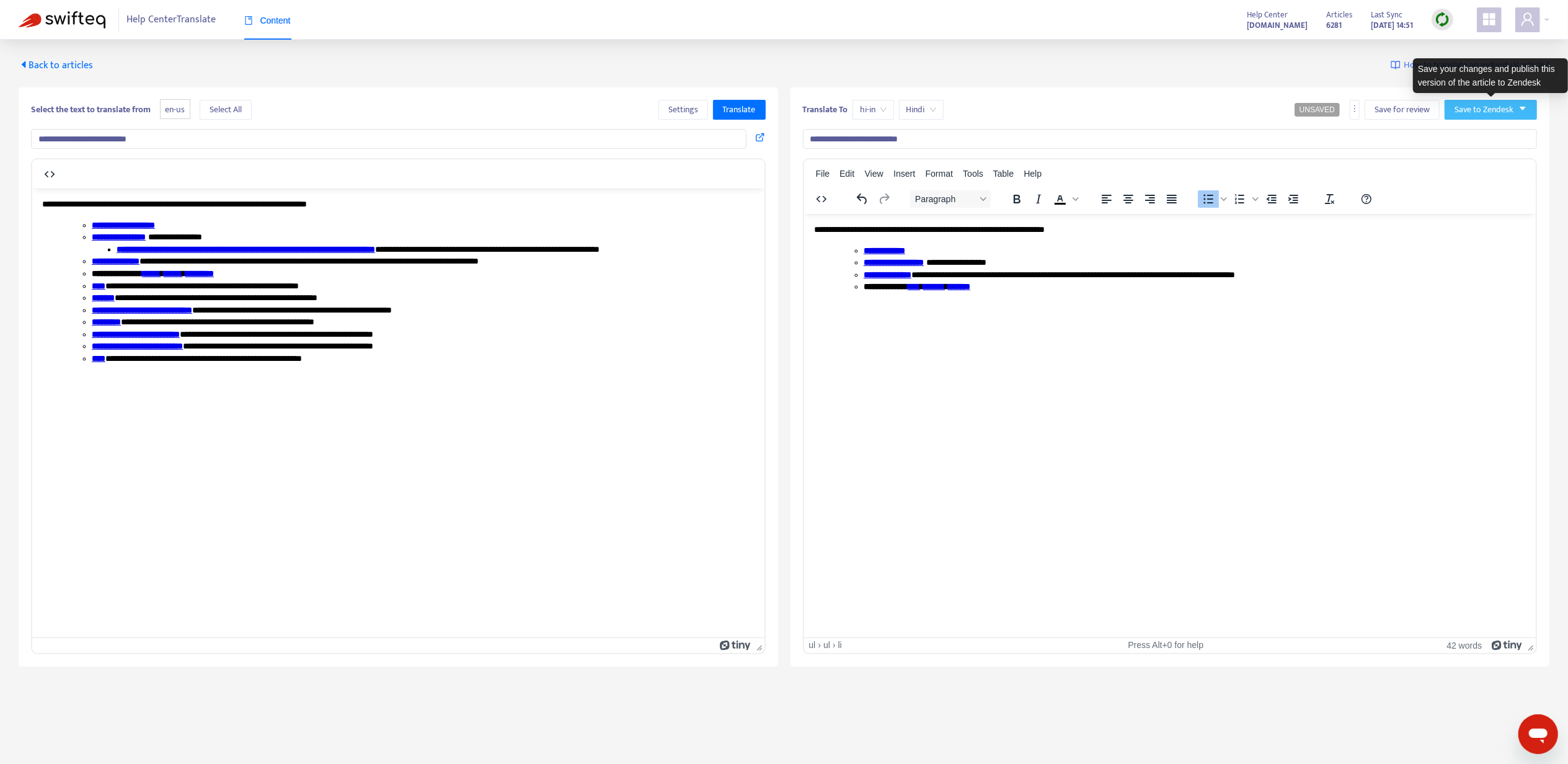
click at [1506, 109] on span "Save to Zendesk" at bounding box center [1484, 109] width 59 height 14
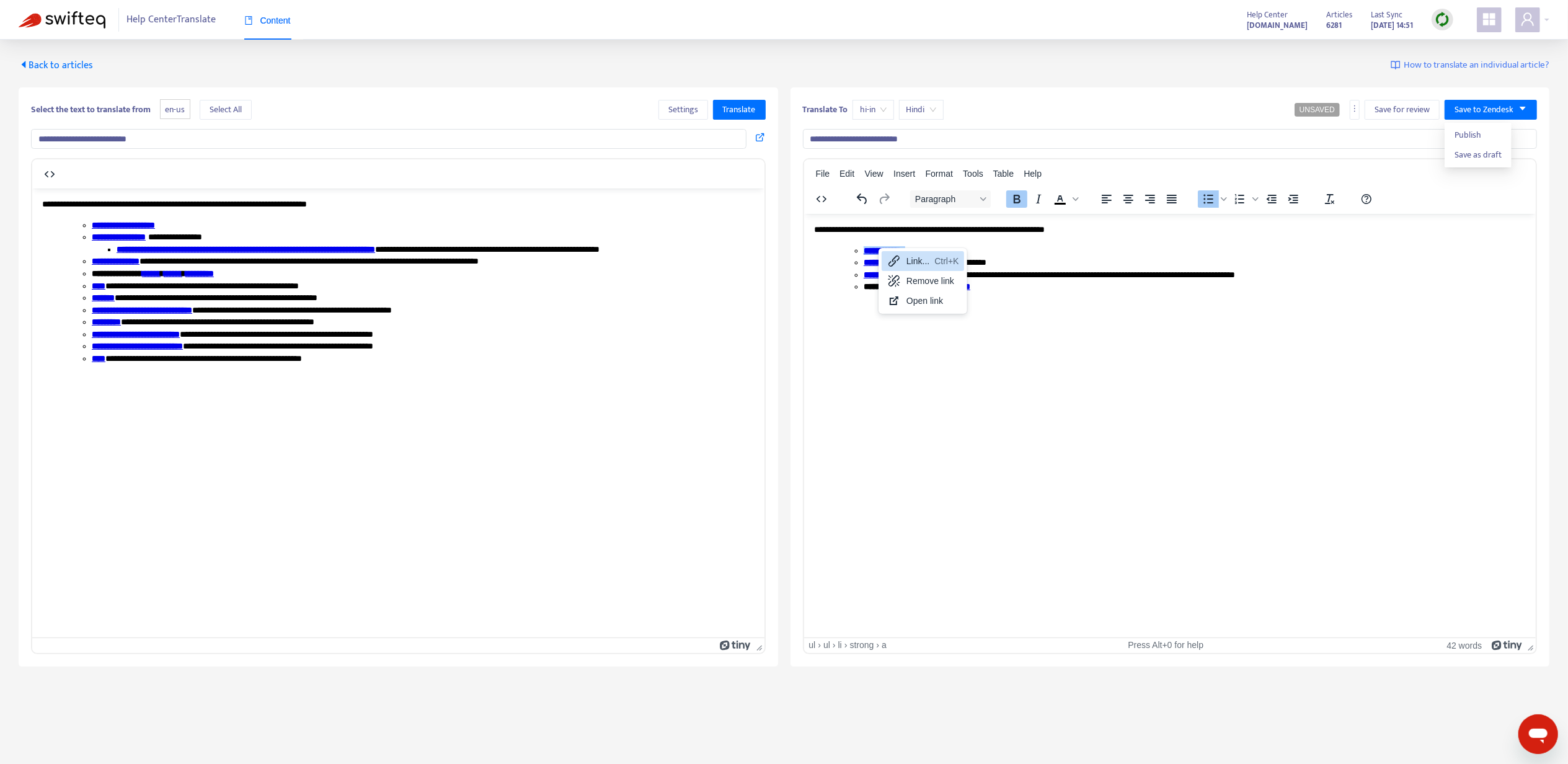
click at [891, 259] on icon at bounding box center [894, 261] width 15 height 15
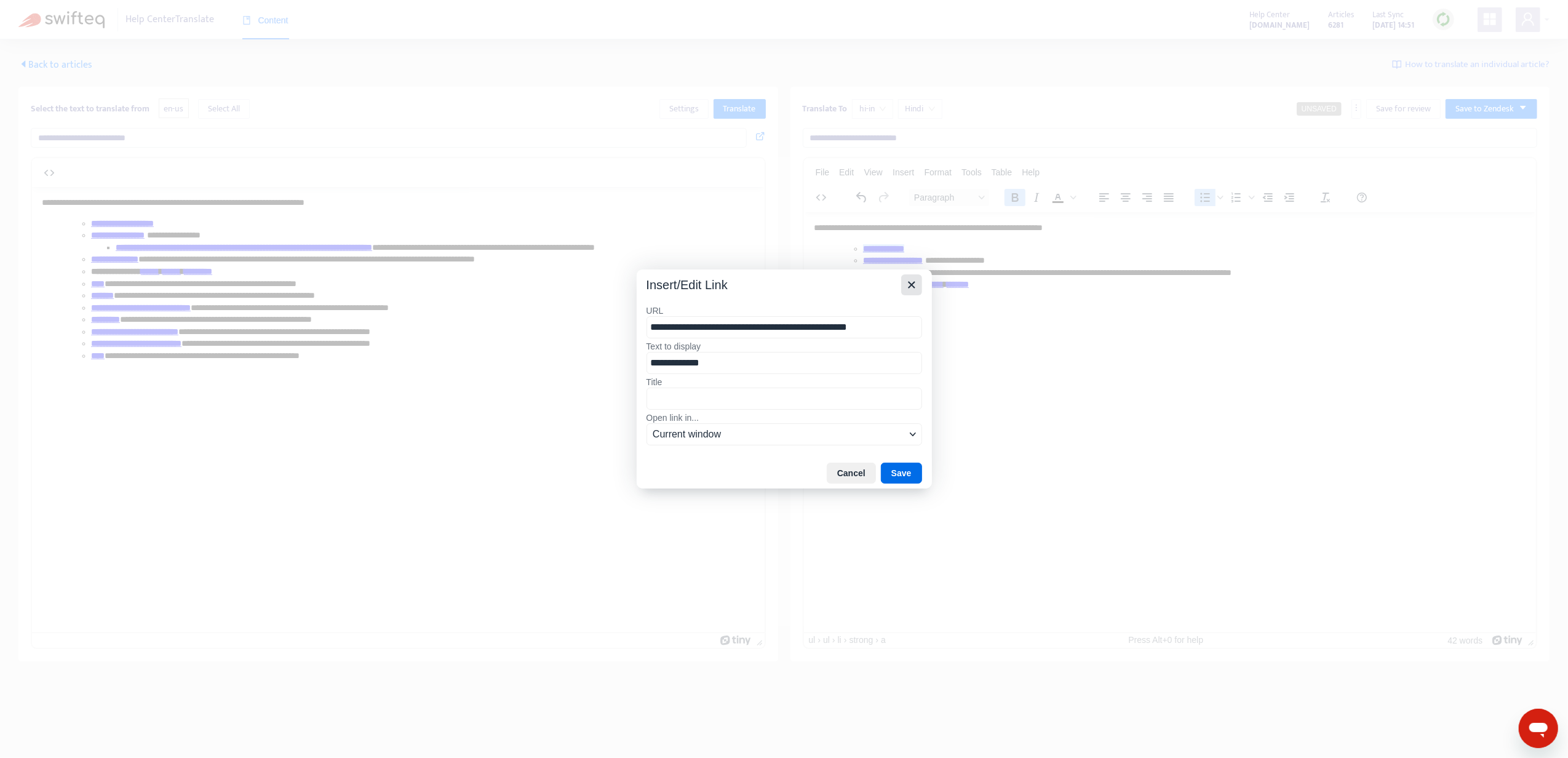
click at [911, 282] on icon "Close" at bounding box center [911, 283] width 6 height 6
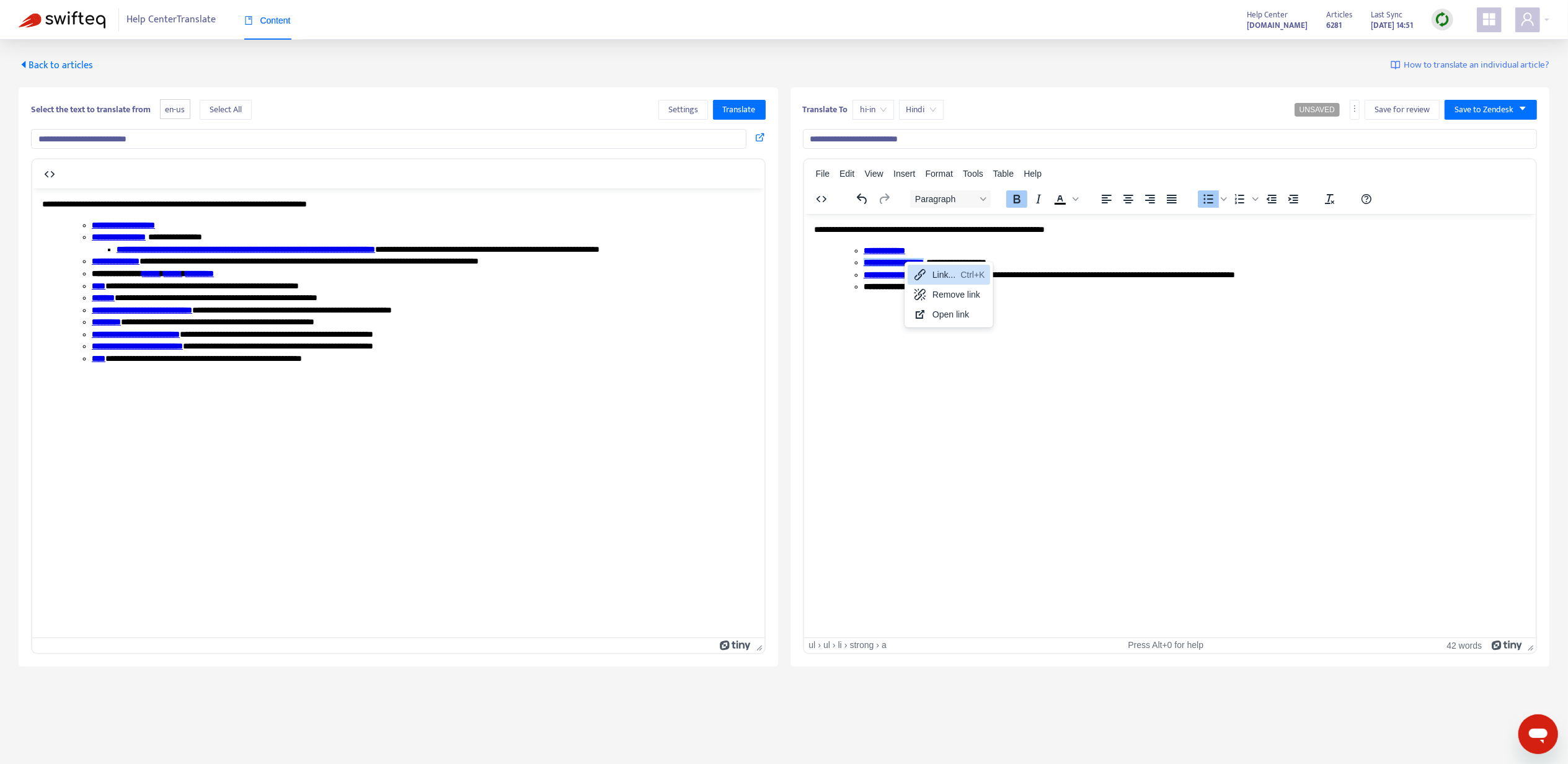
click at [920, 276] on icon at bounding box center [920, 275] width 15 height 15
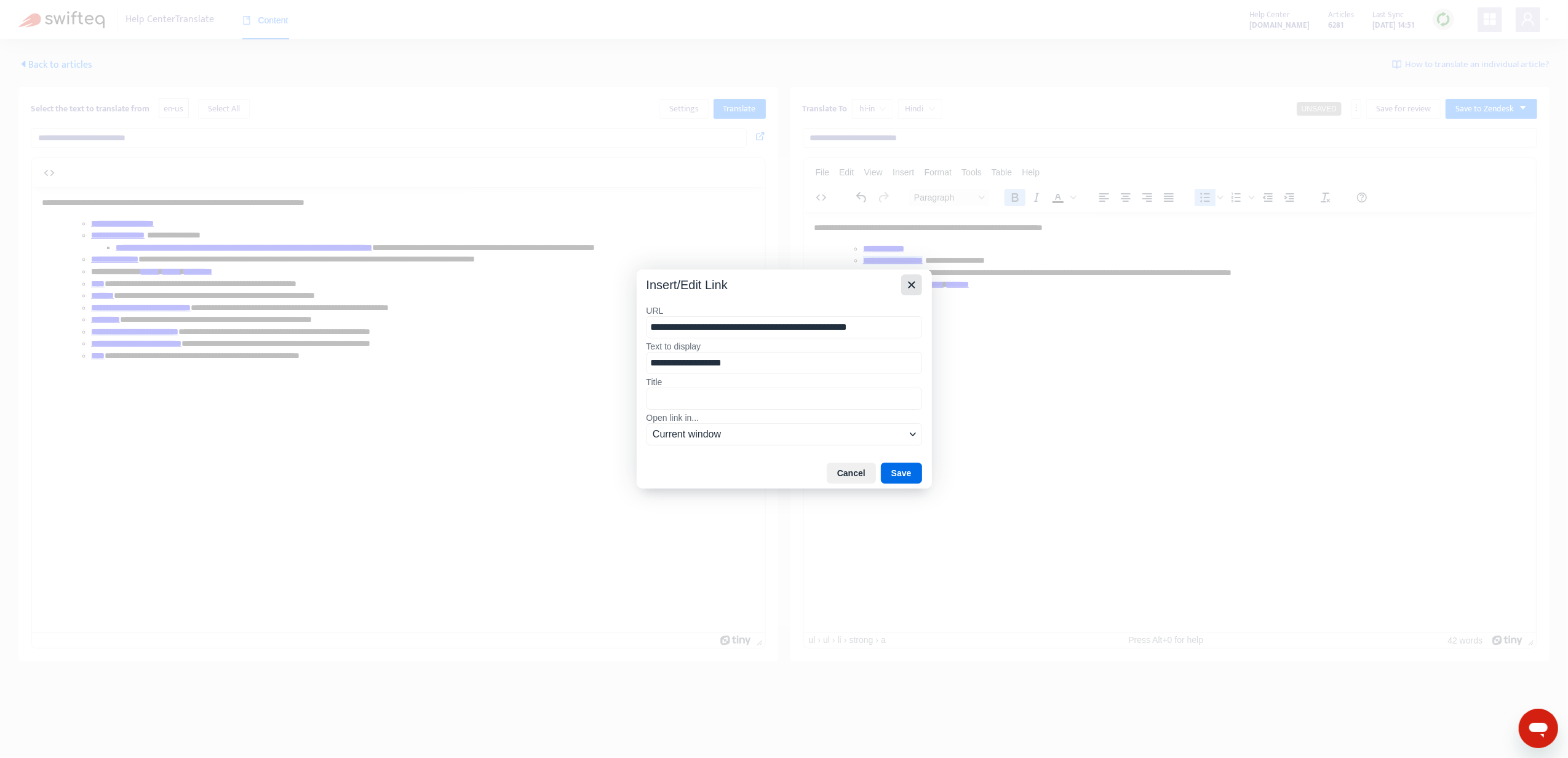
click at [908, 281] on icon "Close" at bounding box center [911, 283] width 6 height 6
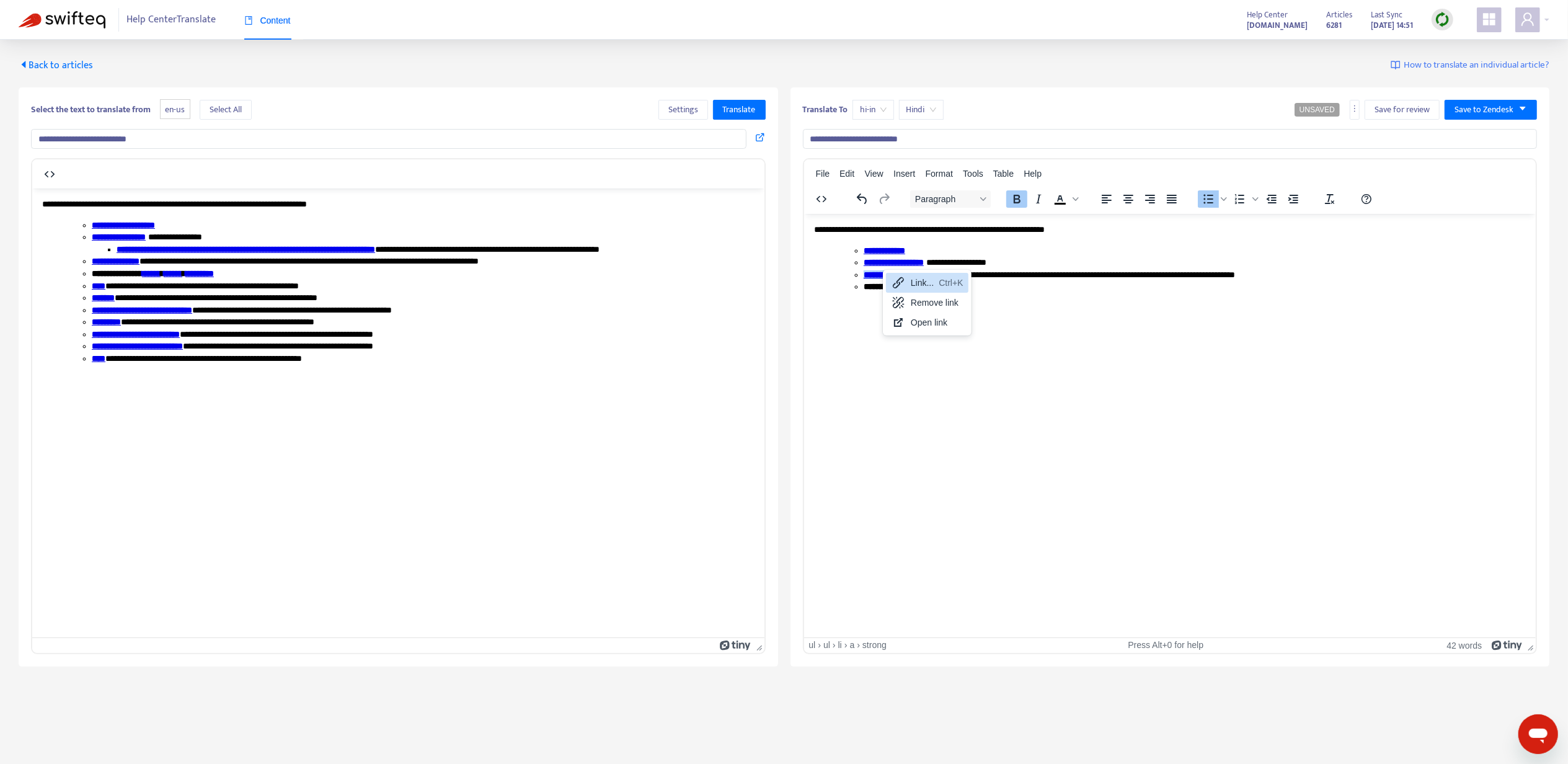
click at [891, 284] on icon at bounding box center [898, 283] width 15 height 15
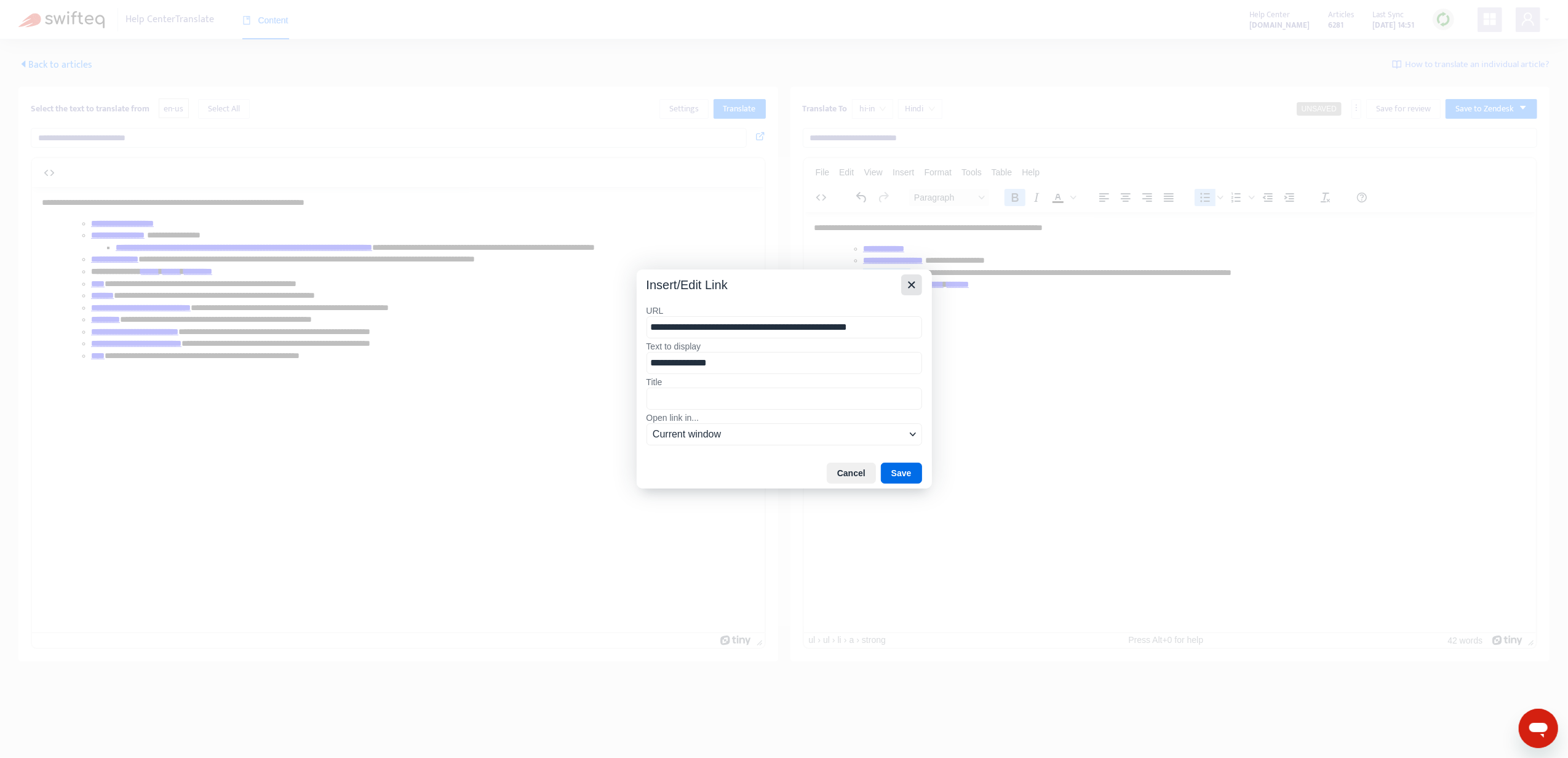
click at [909, 282] on icon "Close" at bounding box center [911, 283] width 6 height 6
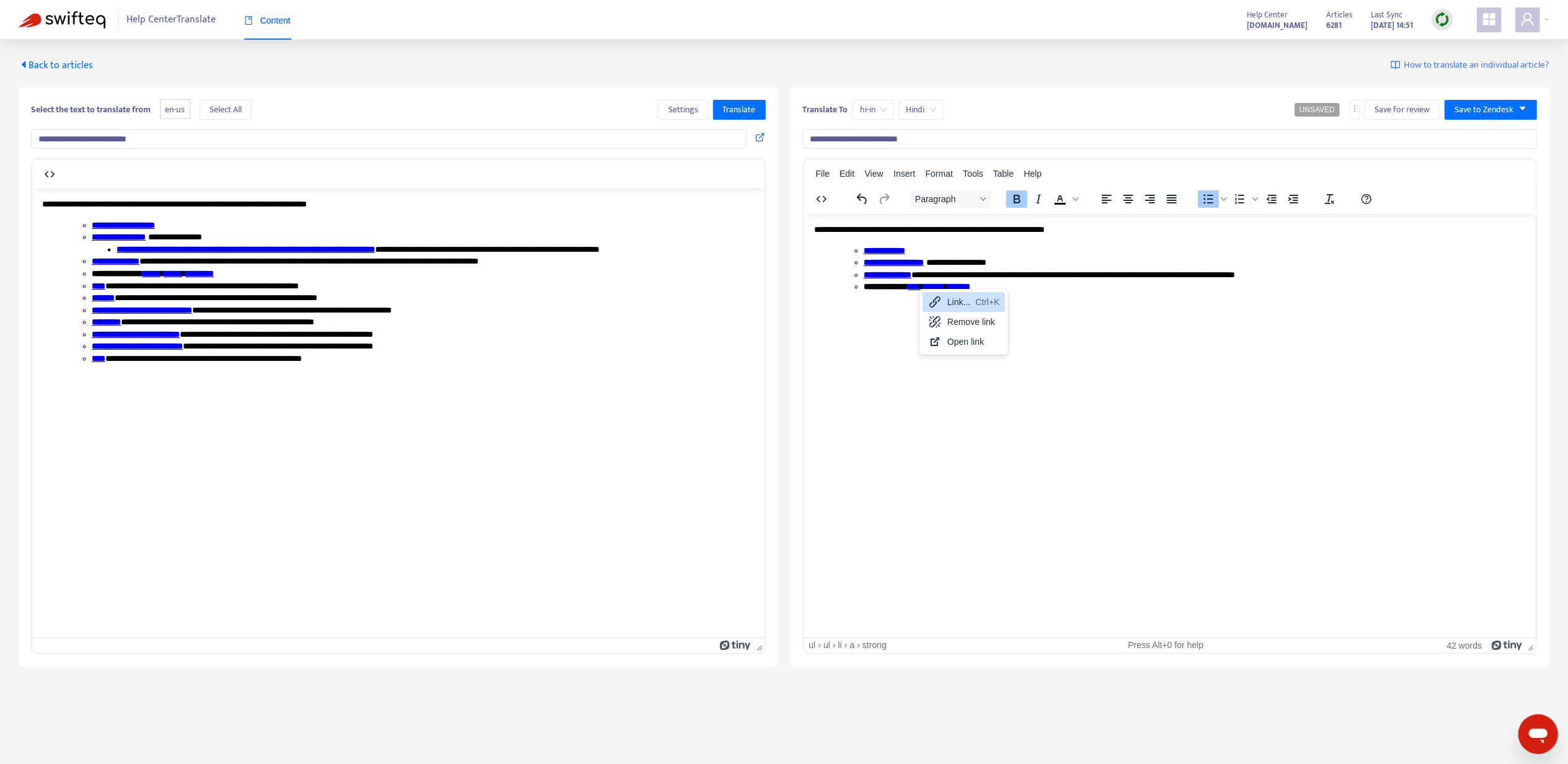
click at [926, 298] on div "Link... Ctrl+K" at bounding box center [964, 302] width 83 height 20
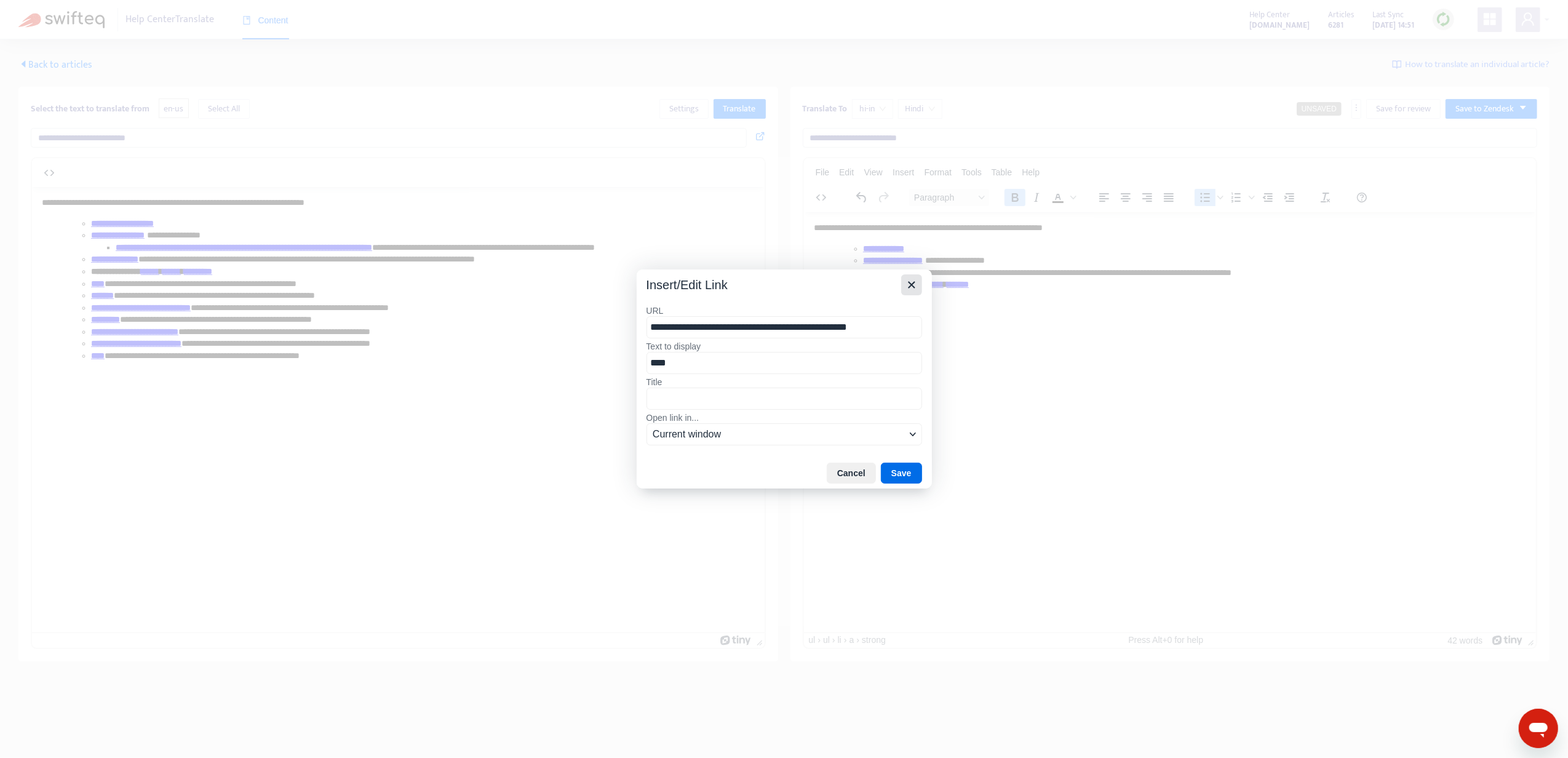
click at [914, 282] on icon "Close" at bounding box center [912, 284] width 14 height 14
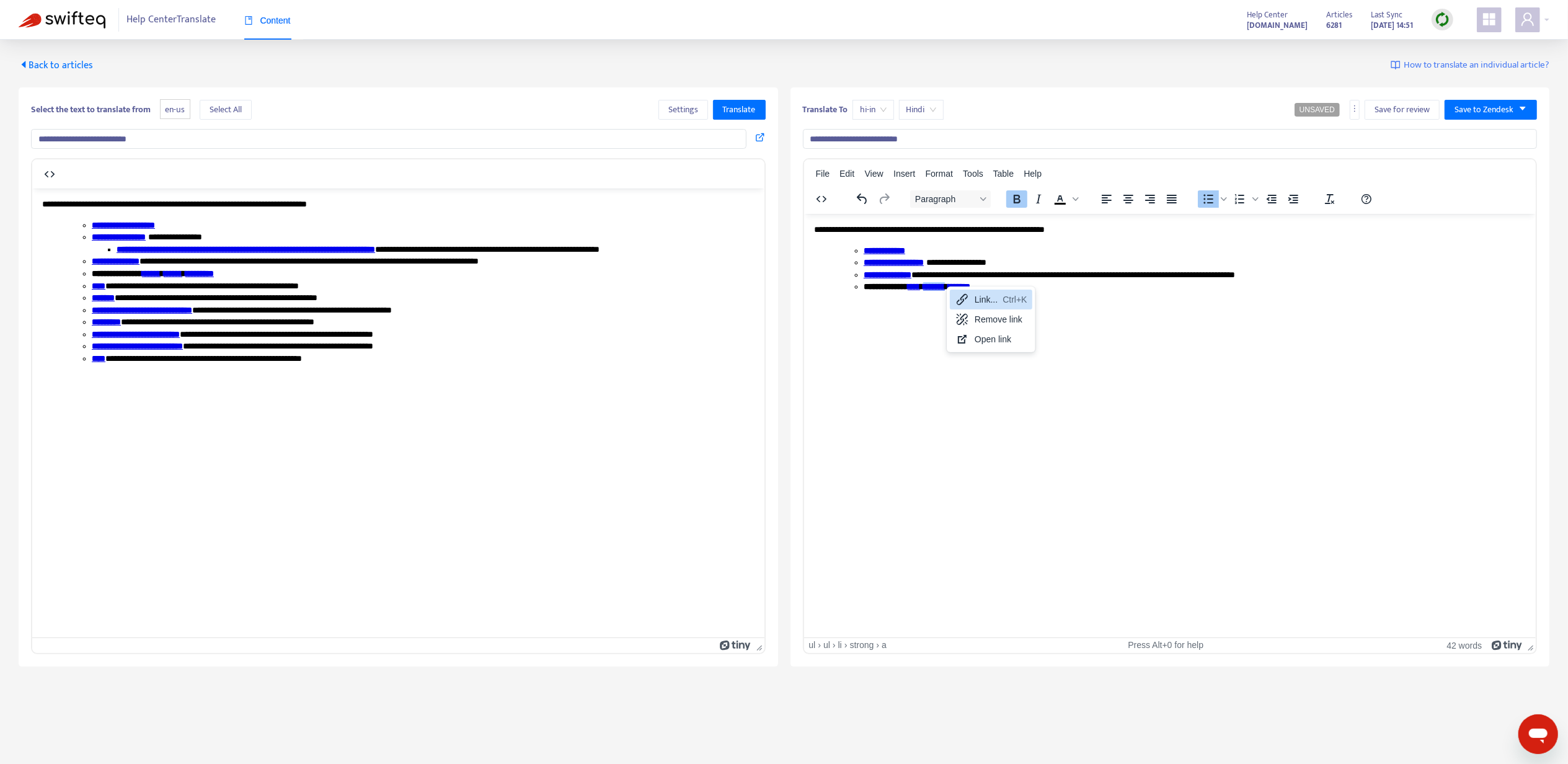
click at [961, 303] on icon at bounding box center [962, 299] width 15 height 15
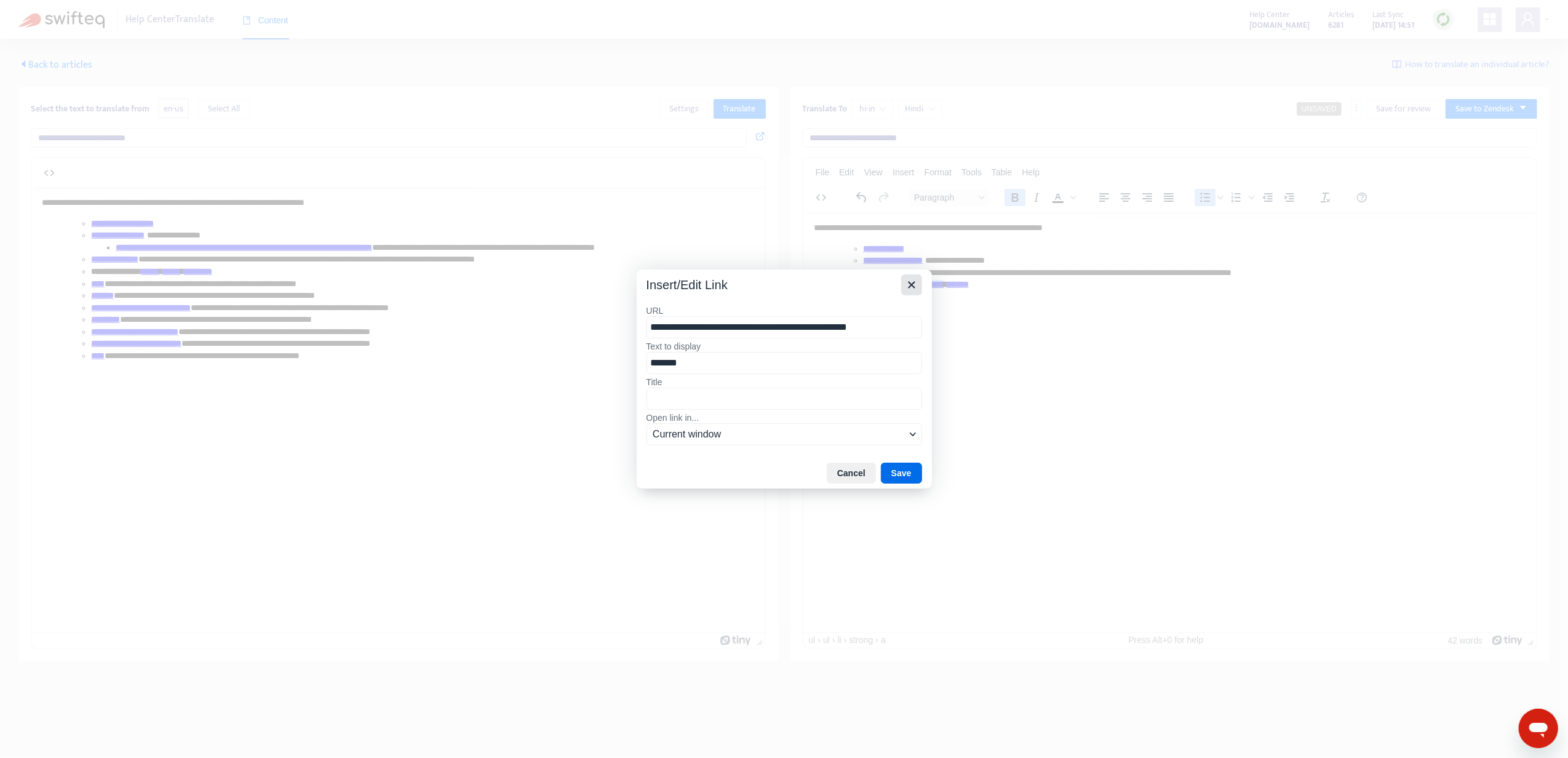
click at [911, 285] on icon "Close" at bounding box center [912, 284] width 14 height 14
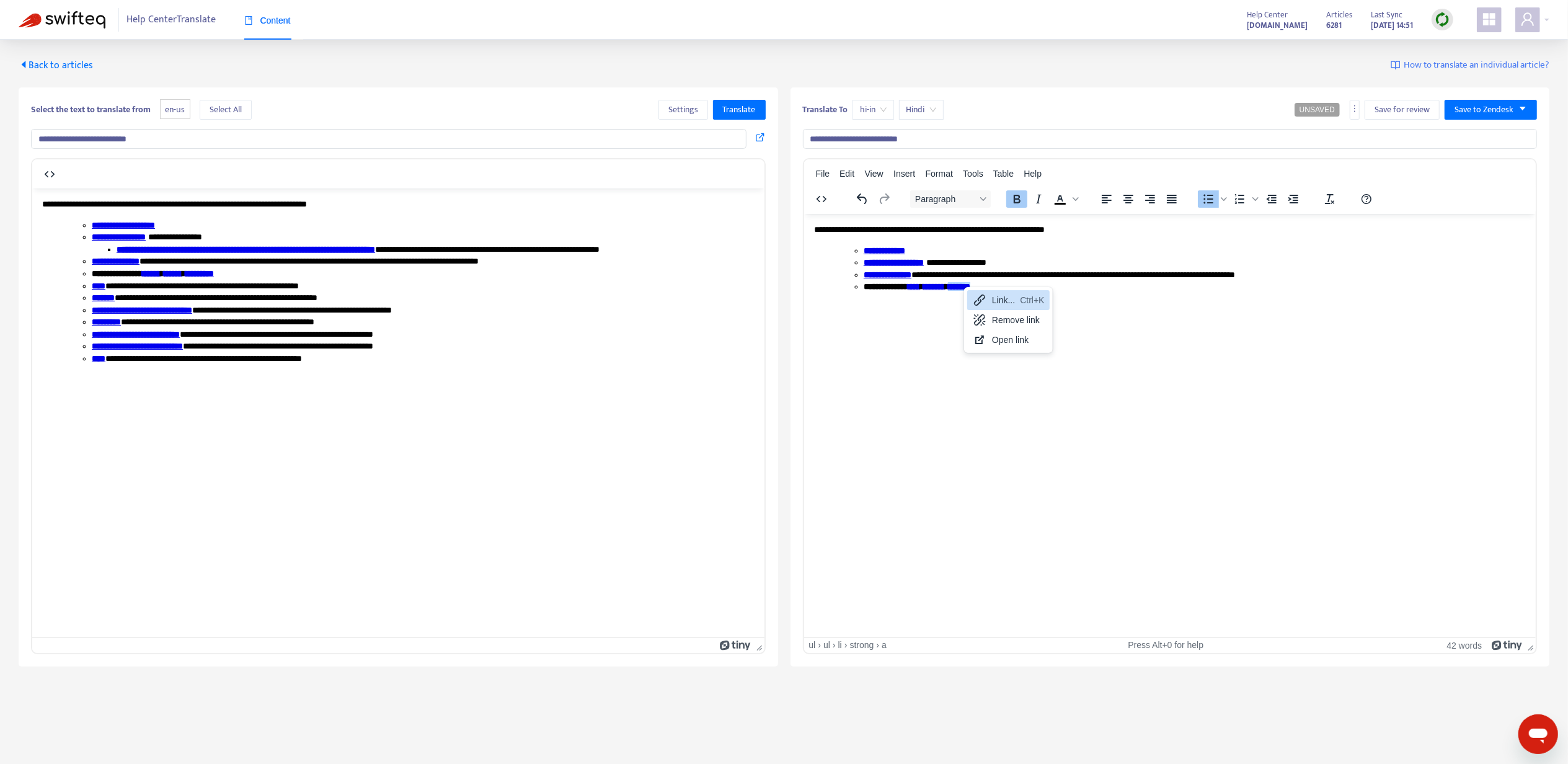
click at [973, 298] on icon at bounding box center [980, 300] width 15 height 15
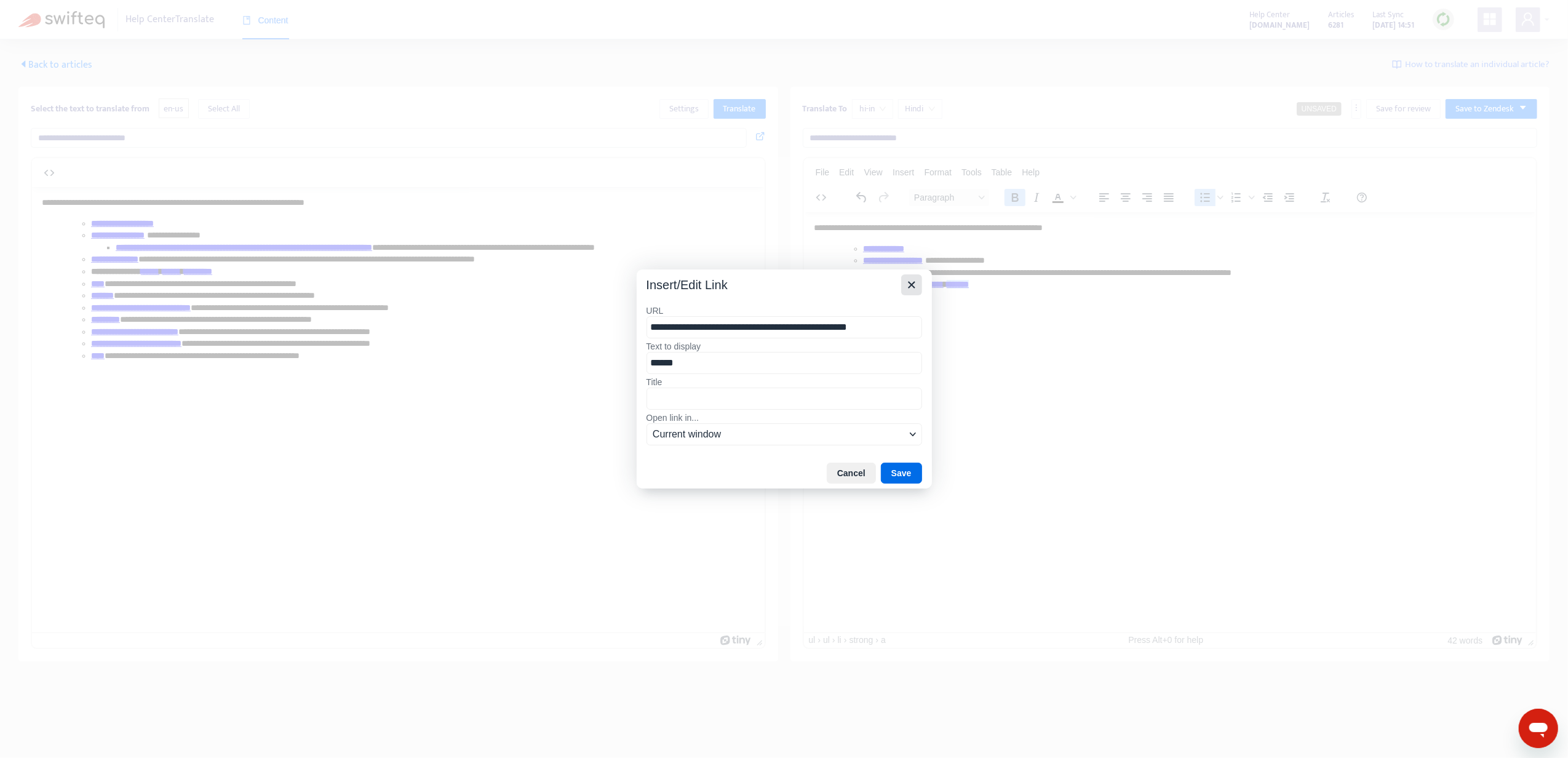
click at [915, 289] on icon "Close" at bounding box center [912, 284] width 14 height 14
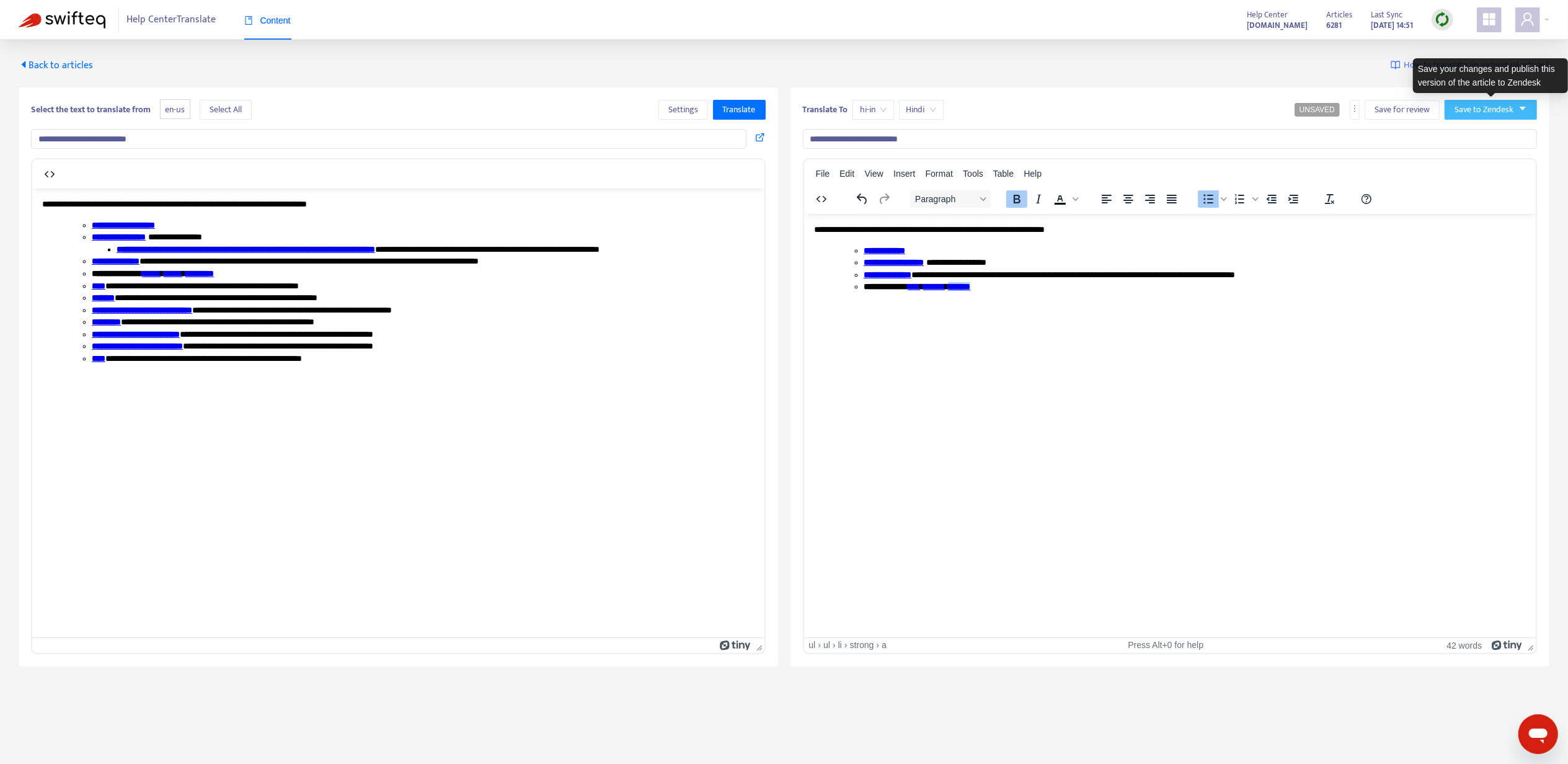
click at [1462, 116] on span "Save to Zendesk" at bounding box center [1484, 109] width 59 height 14
click at [1450, 137] on li "Publish" at bounding box center [1479, 136] width 62 height 20
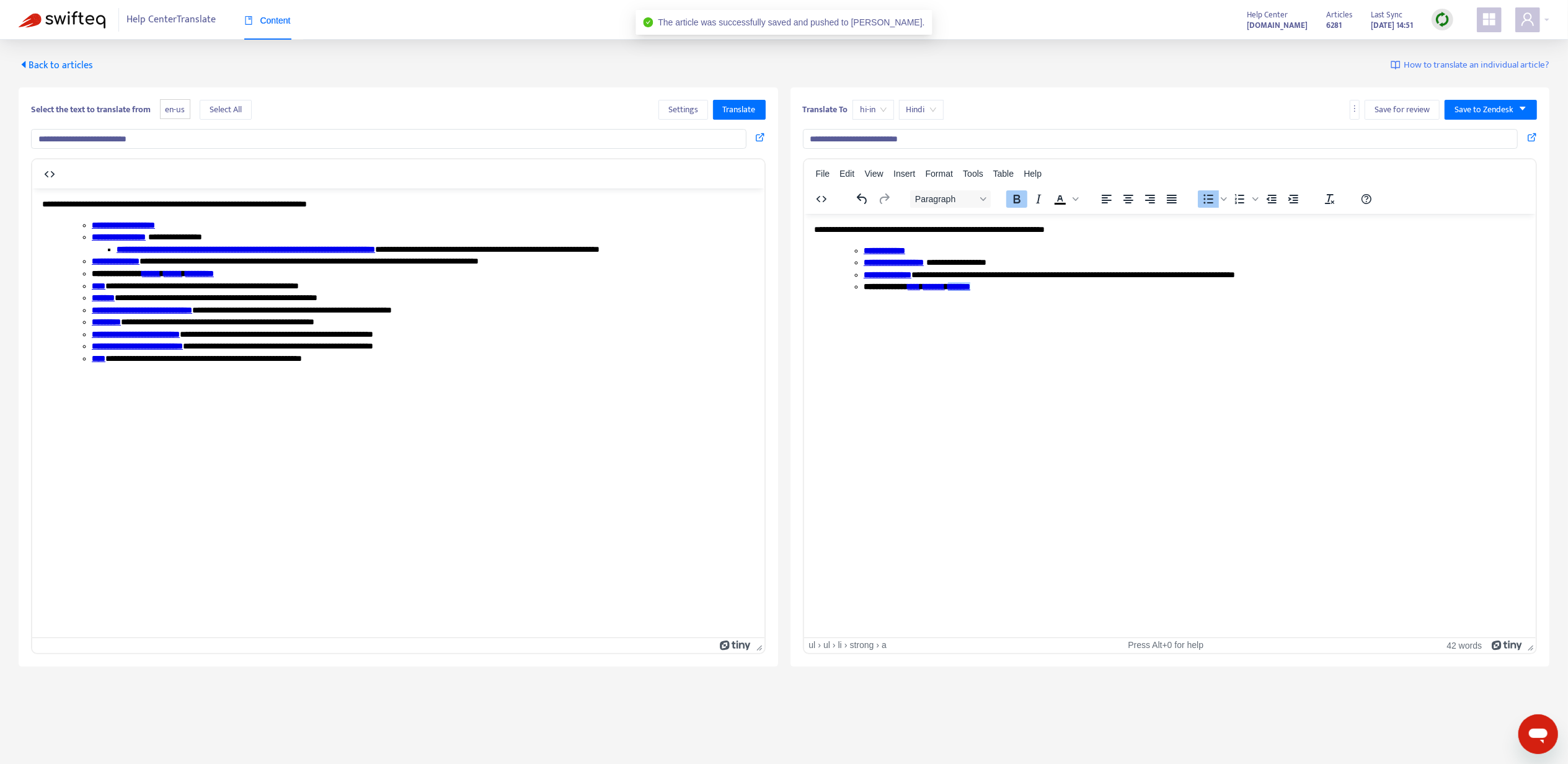
click at [73, 65] on span "Back to articles" at bounding box center [56, 65] width 75 height 16
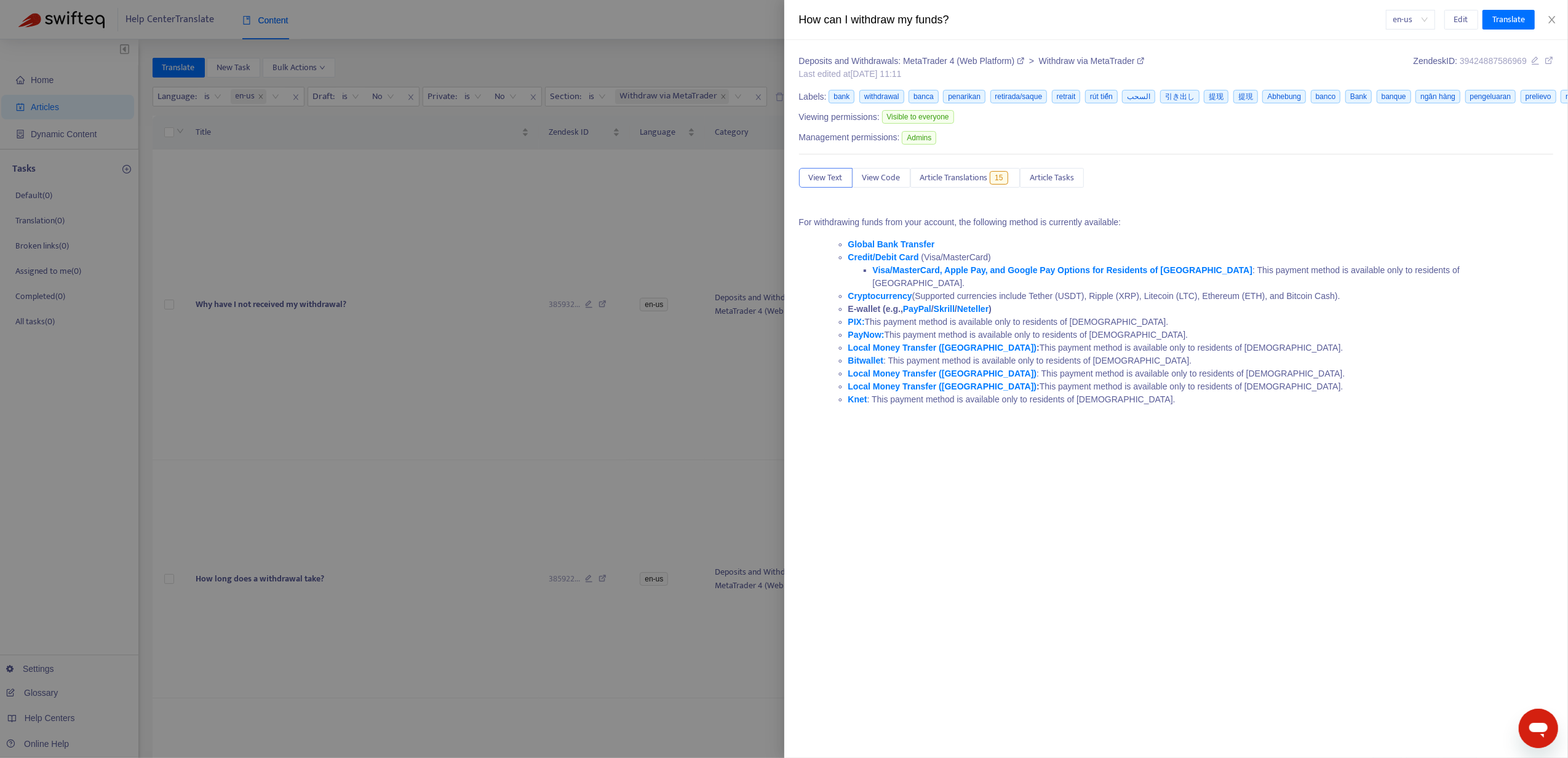
click at [262, 604] on div at bounding box center [784, 379] width 1568 height 758
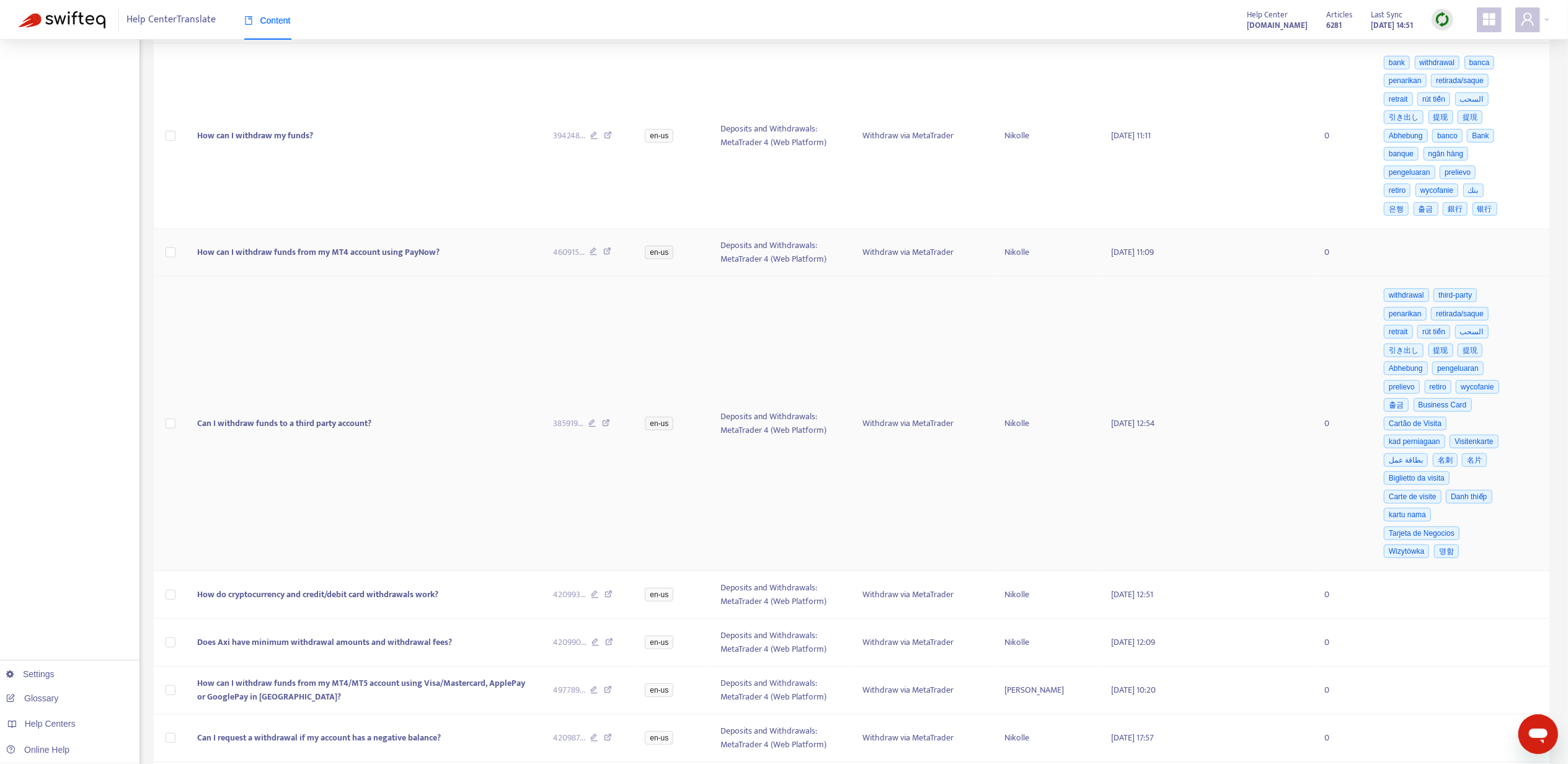
scroll to position [660, 0]
click at [296, 258] on span "How can I withdraw funds from my MT4 account using PayNow?" at bounding box center [319, 251] width 242 height 15
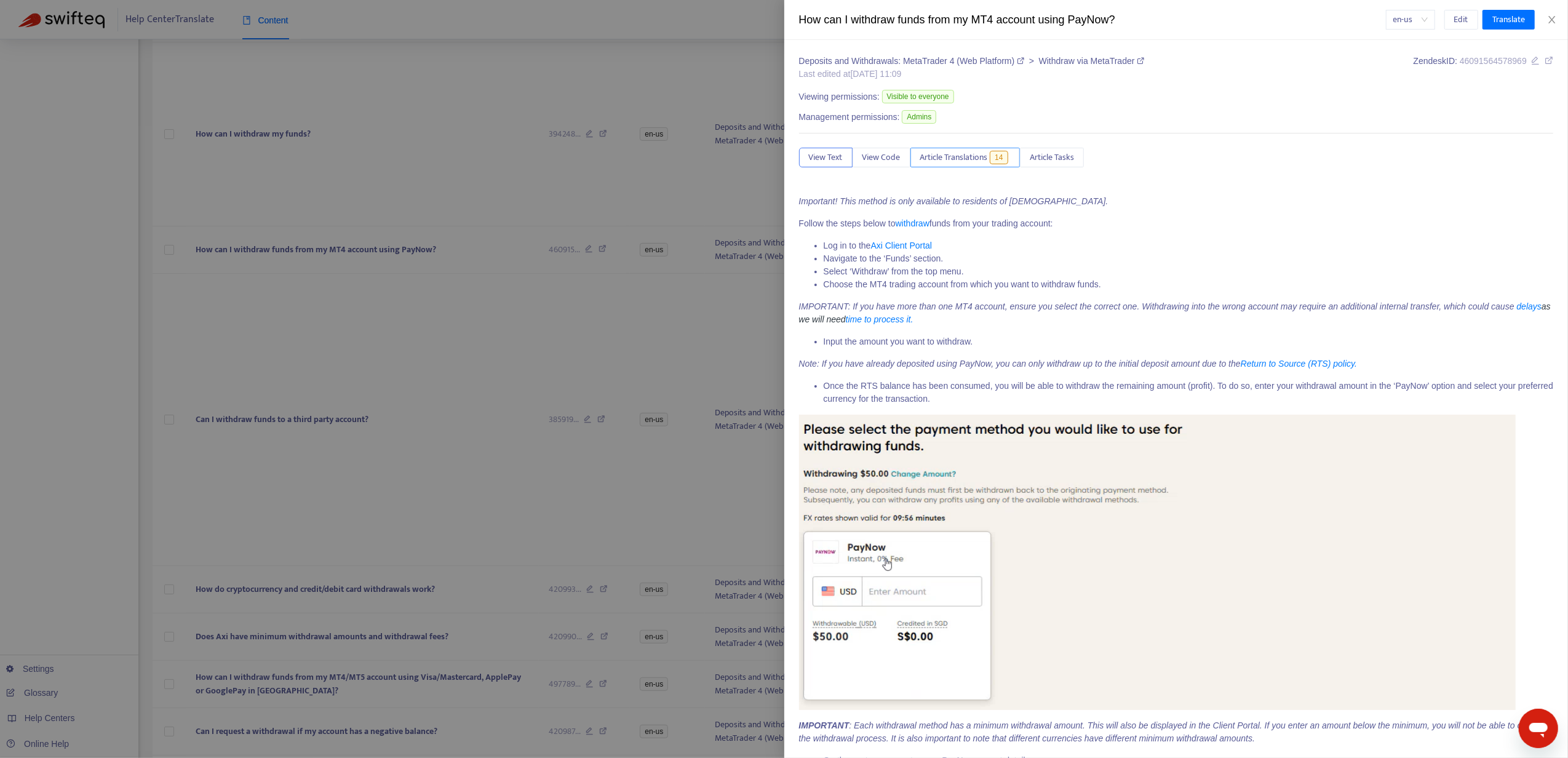
click at [960, 162] on span "Article Translations" at bounding box center [953, 157] width 68 height 14
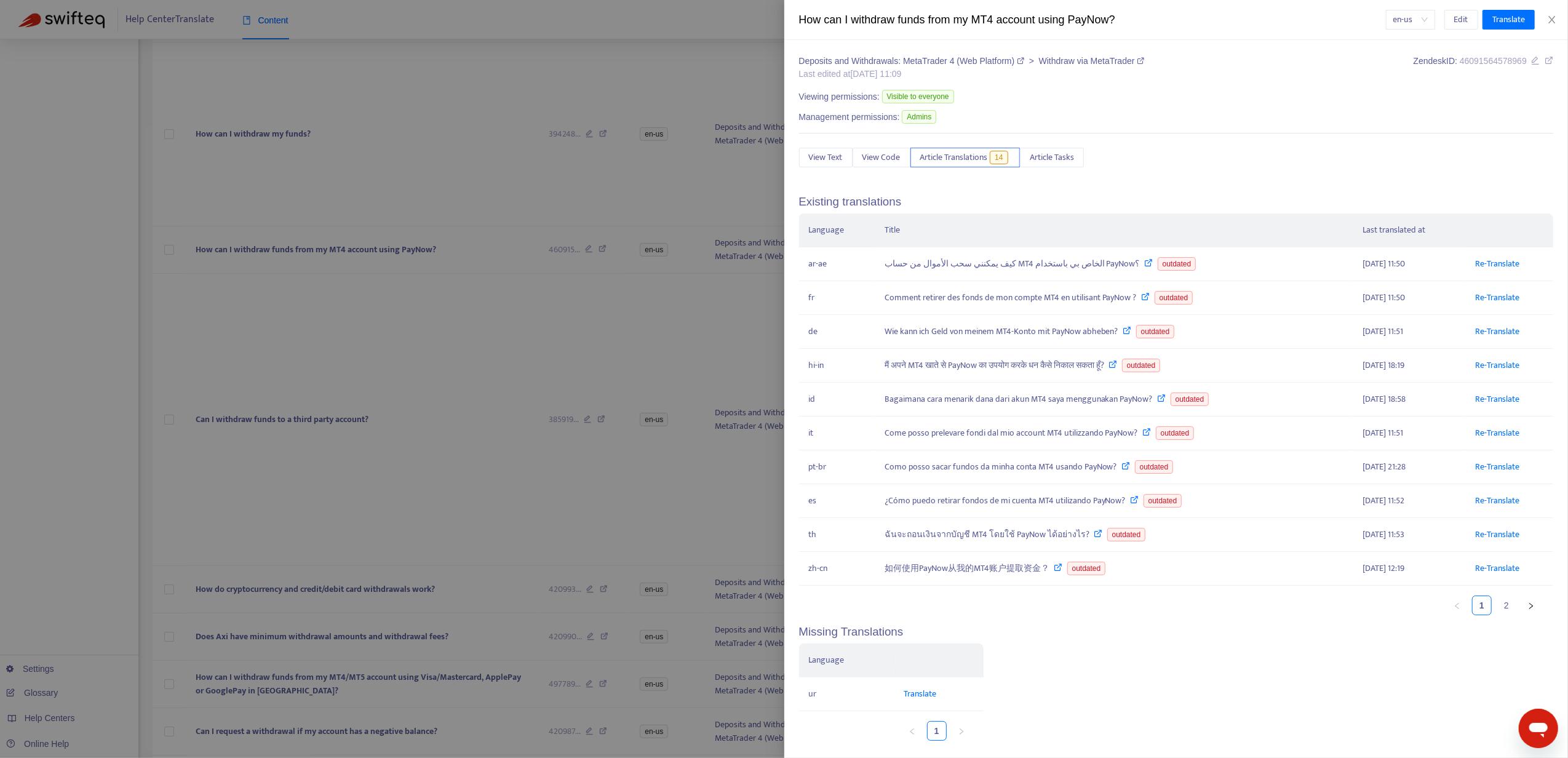
click at [431, 252] on div at bounding box center [784, 379] width 1568 height 758
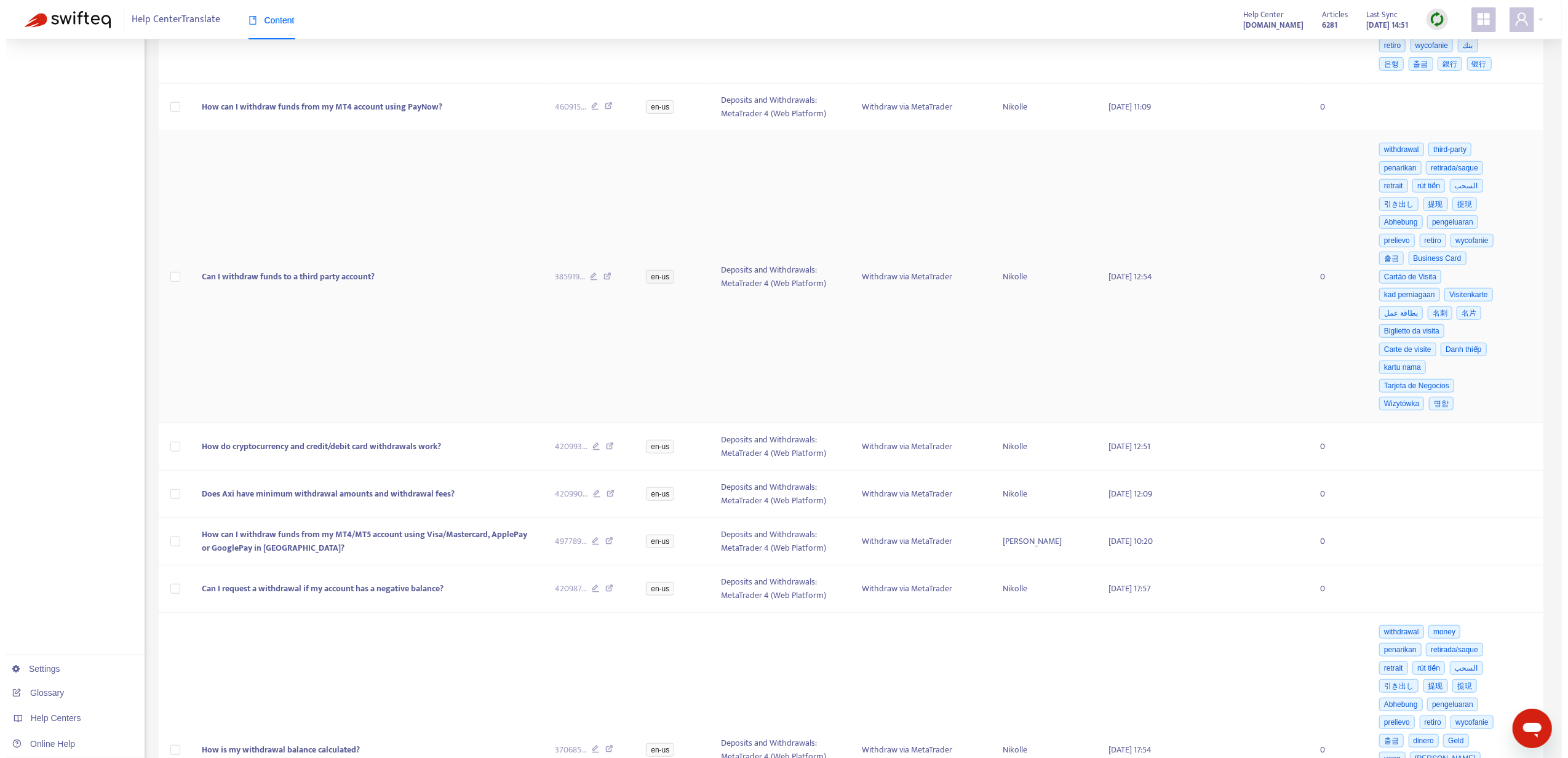
scroll to position [819, 0]
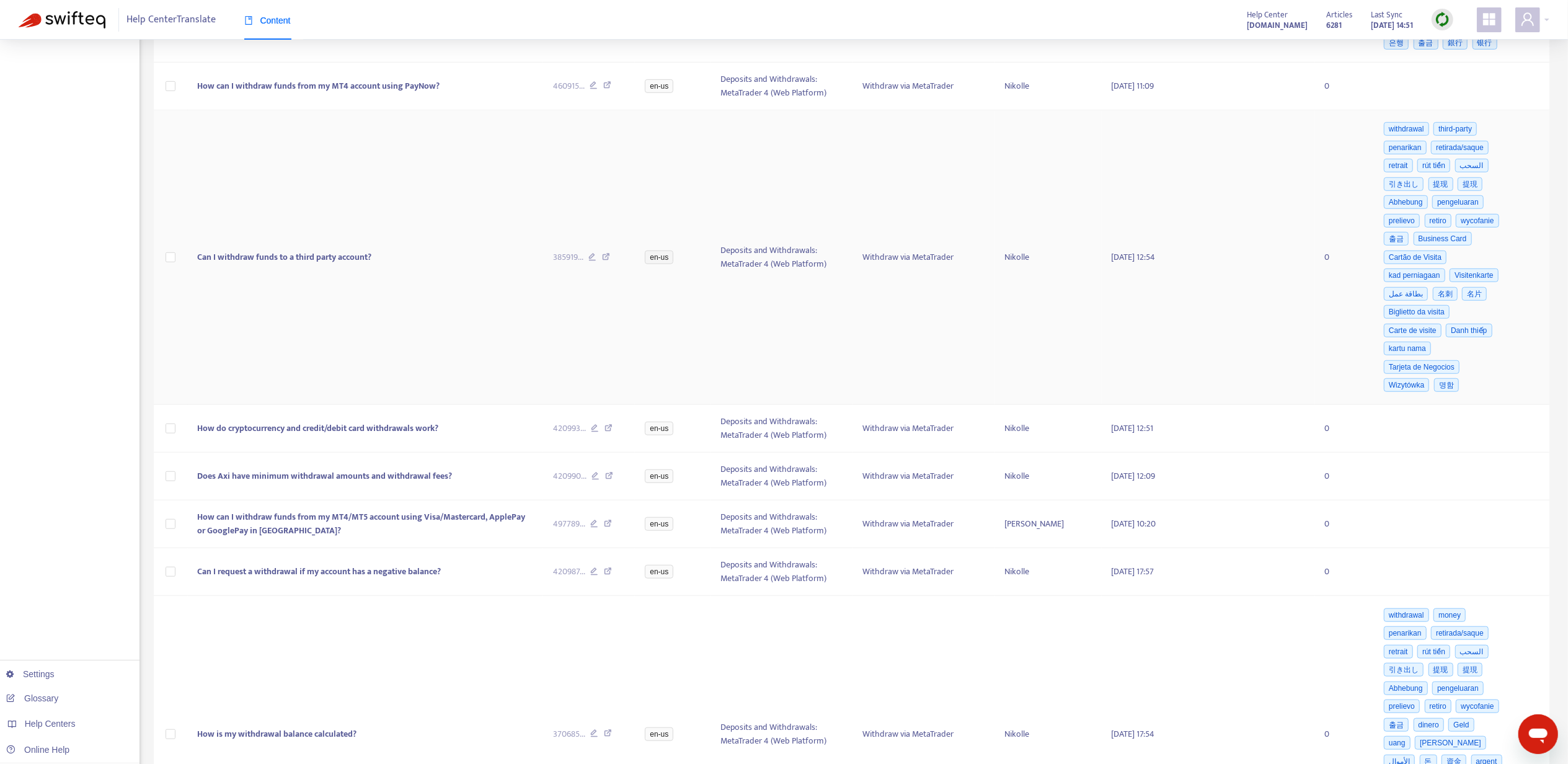
click at [340, 264] on span "Can I withdraw funds to a third party account?" at bounding box center [284, 257] width 174 height 15
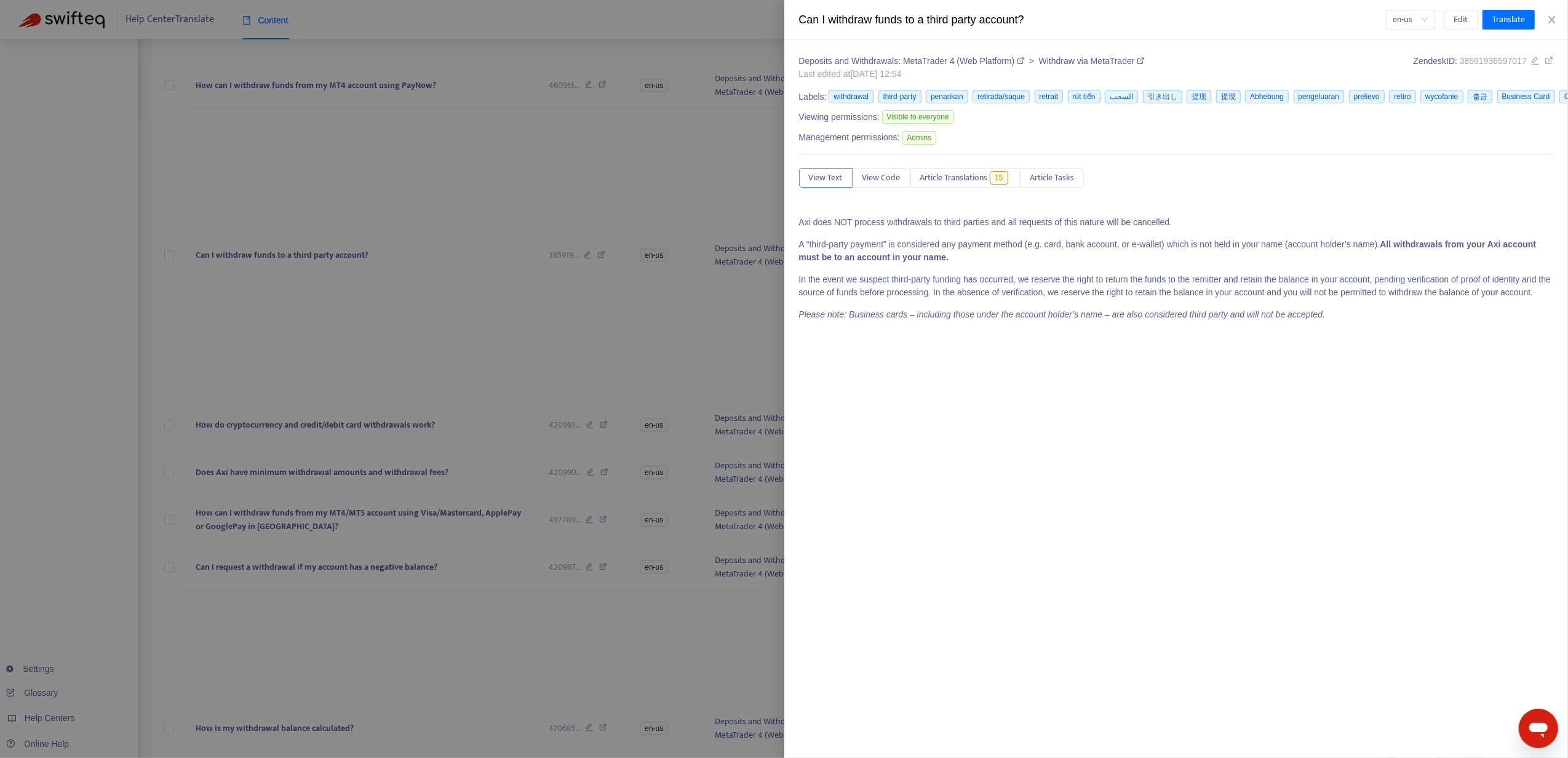
click at [975, 190] on div "Deposits and Withdrawals: MetaTrader 4 (Web Platform) > Withdraw via MetaTrader…" at bounding box center [1176, 192] width 755 height 275
click at [986, 180] on span "Article Translations" at bounding box center [953, 177] width 68 height 14
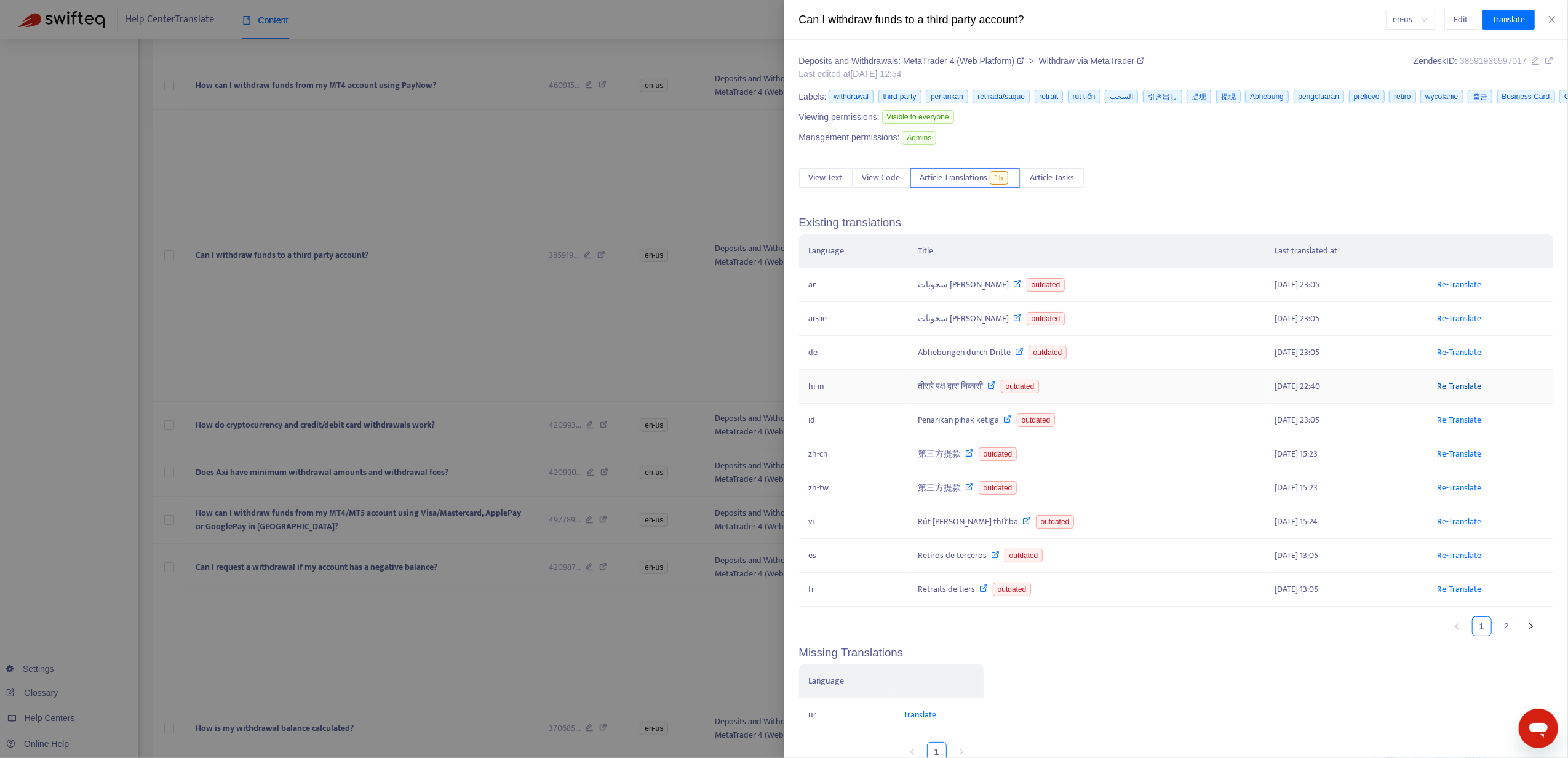
click at [1441, 389] on link "Re-Translate" at bounding box center [1459, 386] width 44 height 14
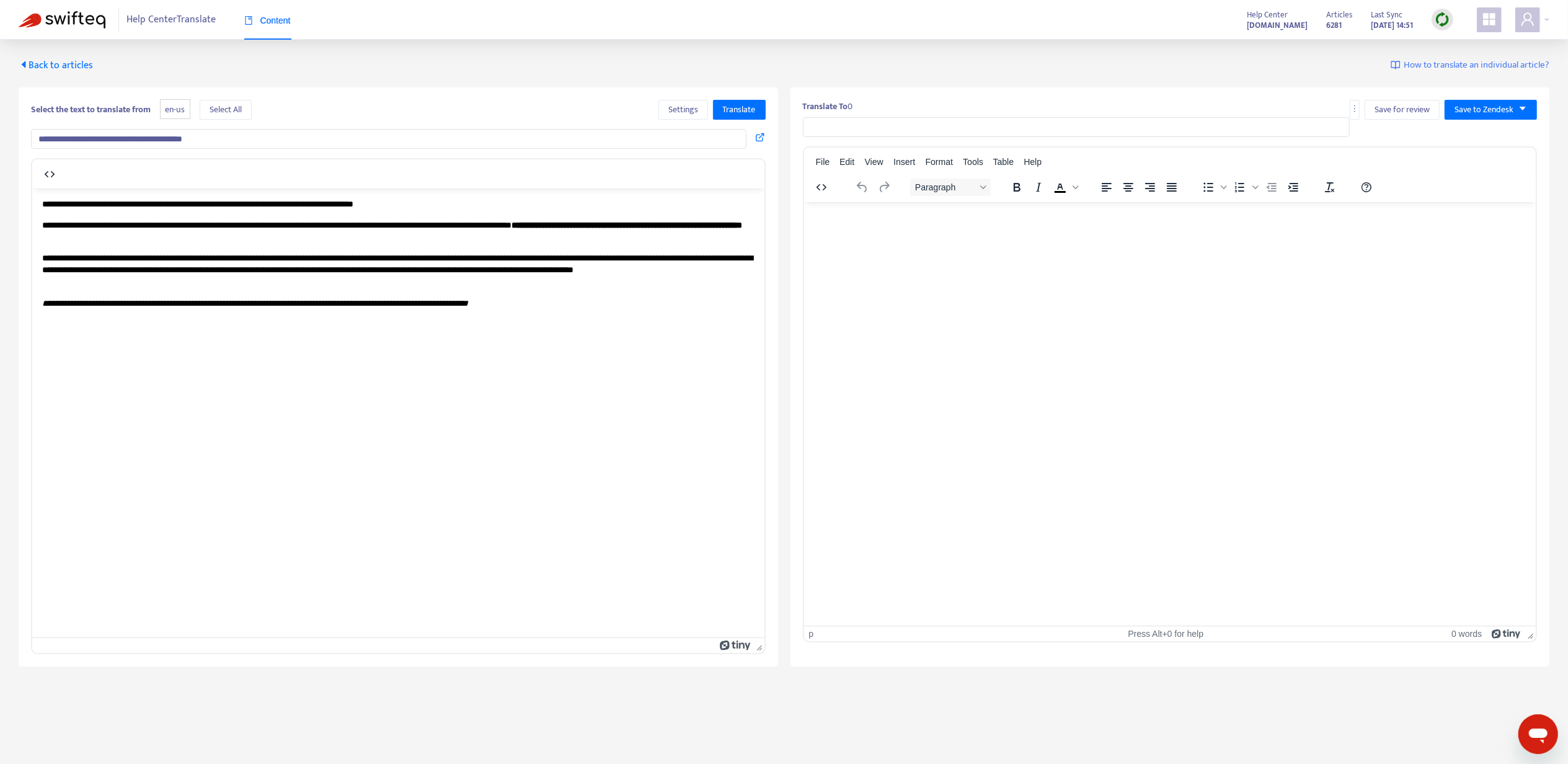
type input "**********"
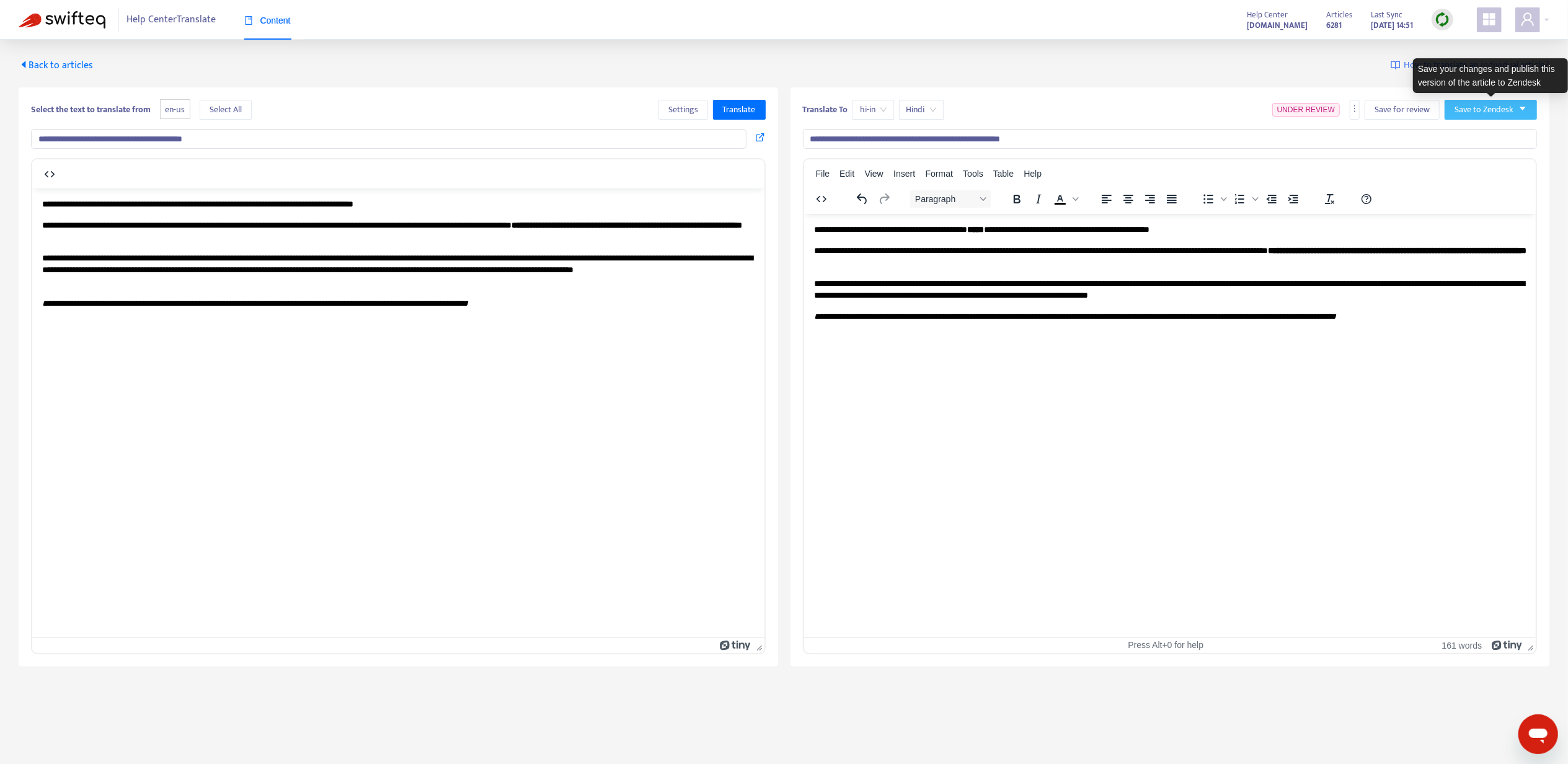
click at [1463, 110] on span "Save to Zendesk" at bounding box center [1484, 109] width 59 height 14
click at [1464, 126] on li "Publish" at bounding box center [1479, 136] width 62 height 20
click at [47, 59] on span "Back to articles" at bounding box center [56, 65] width 75 height 16
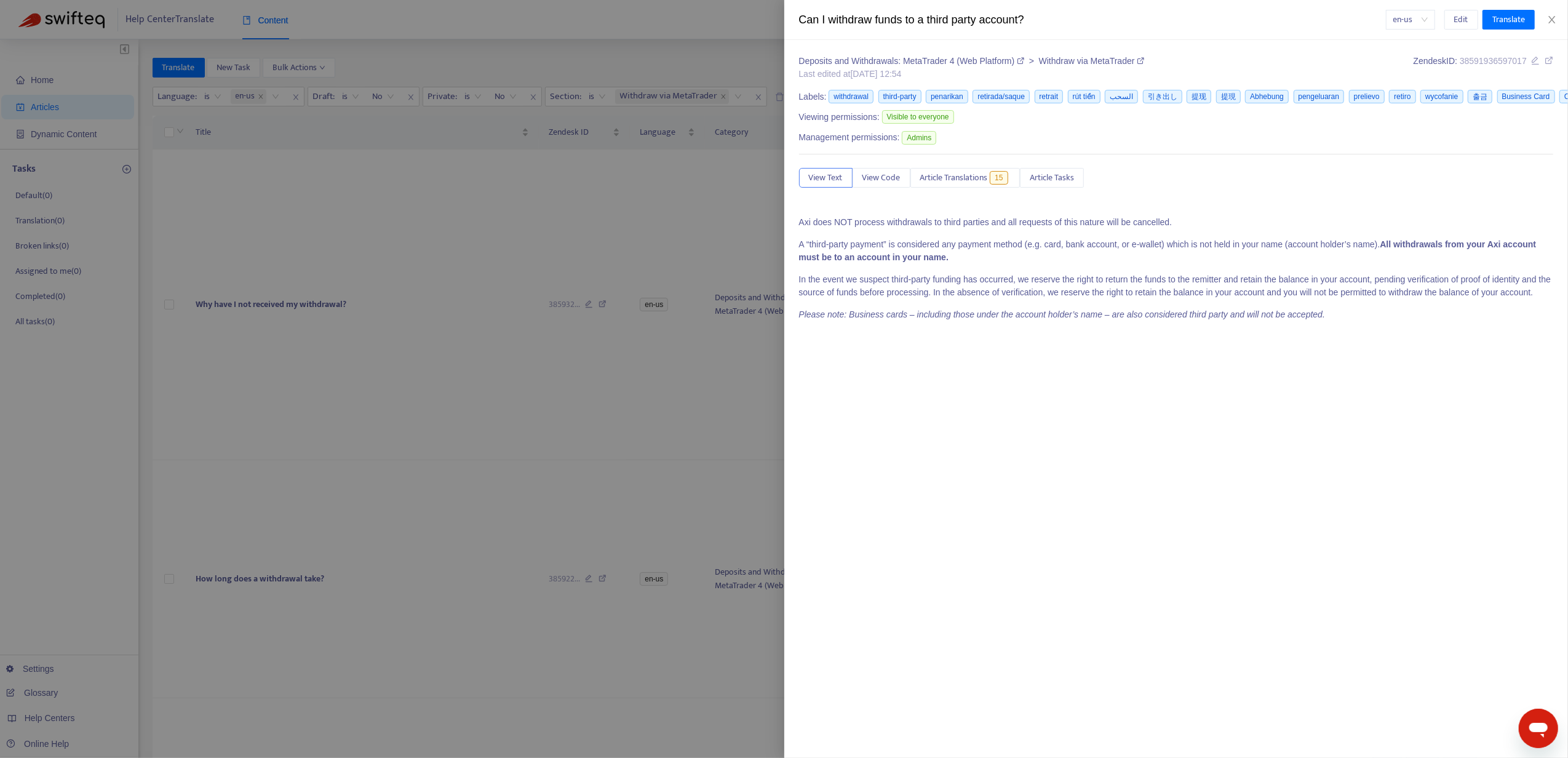
click at [323, 546] on div at bounding box center [784, 379] width 1568 height 758
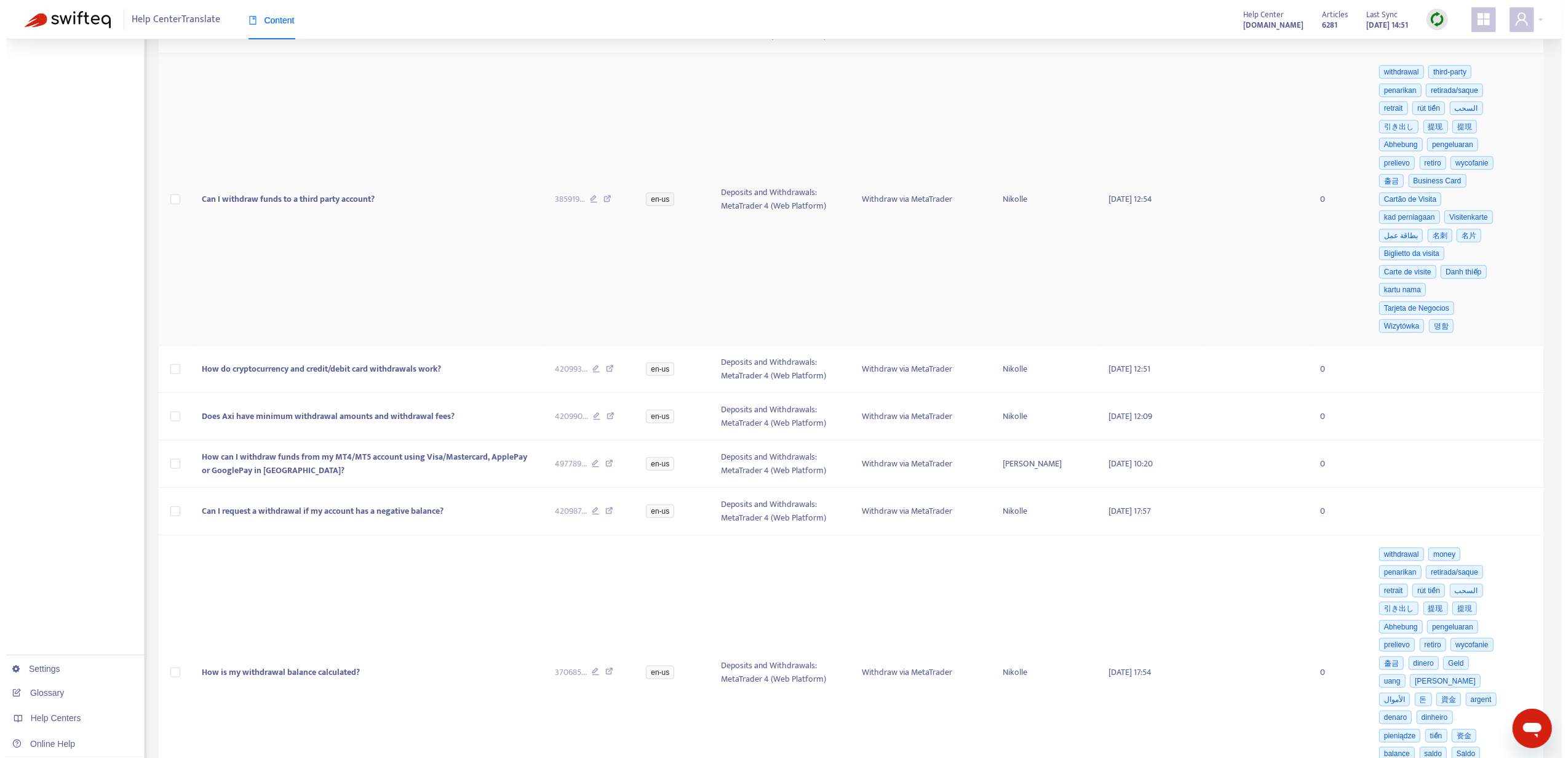
scroll to position [901, 0]
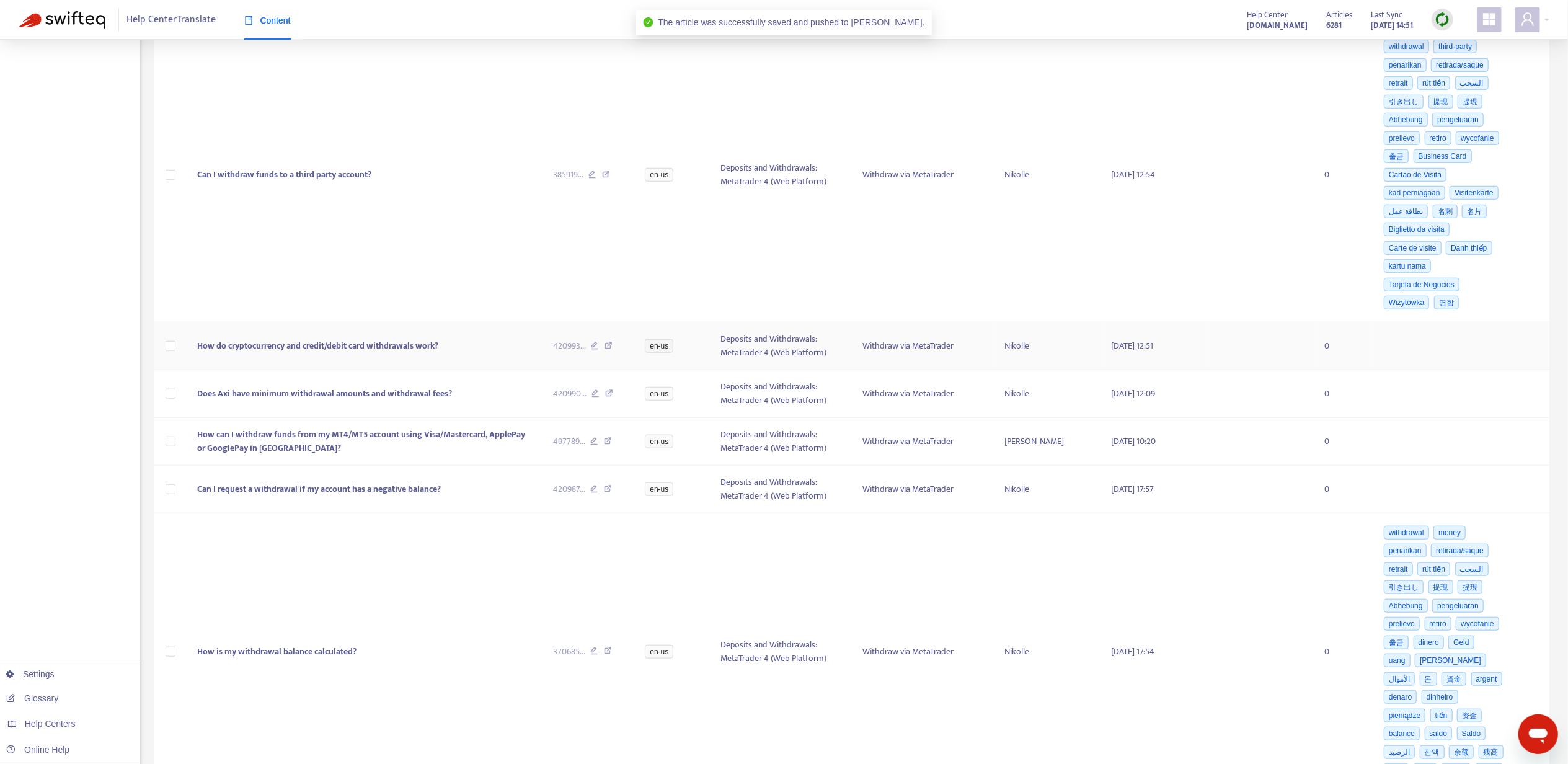
click at [241, 353] on span "How do cryptocurrency and credit/debit card withdrawals work?" at bounding box center [318, 346] width 241 height 15
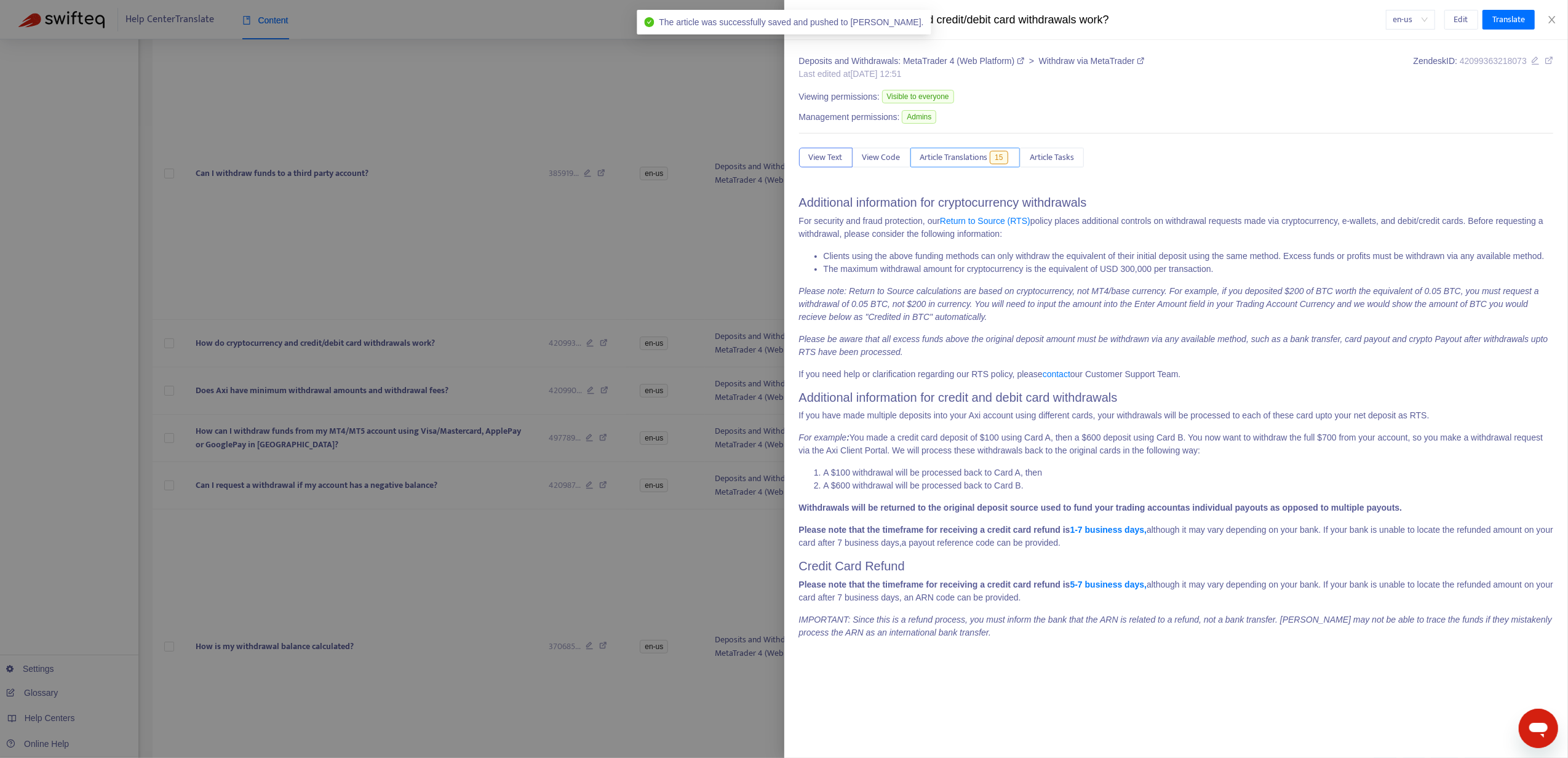
click at [962, 160] on span "Article Translations" at bounding box center [953, 157] width 68 height 14
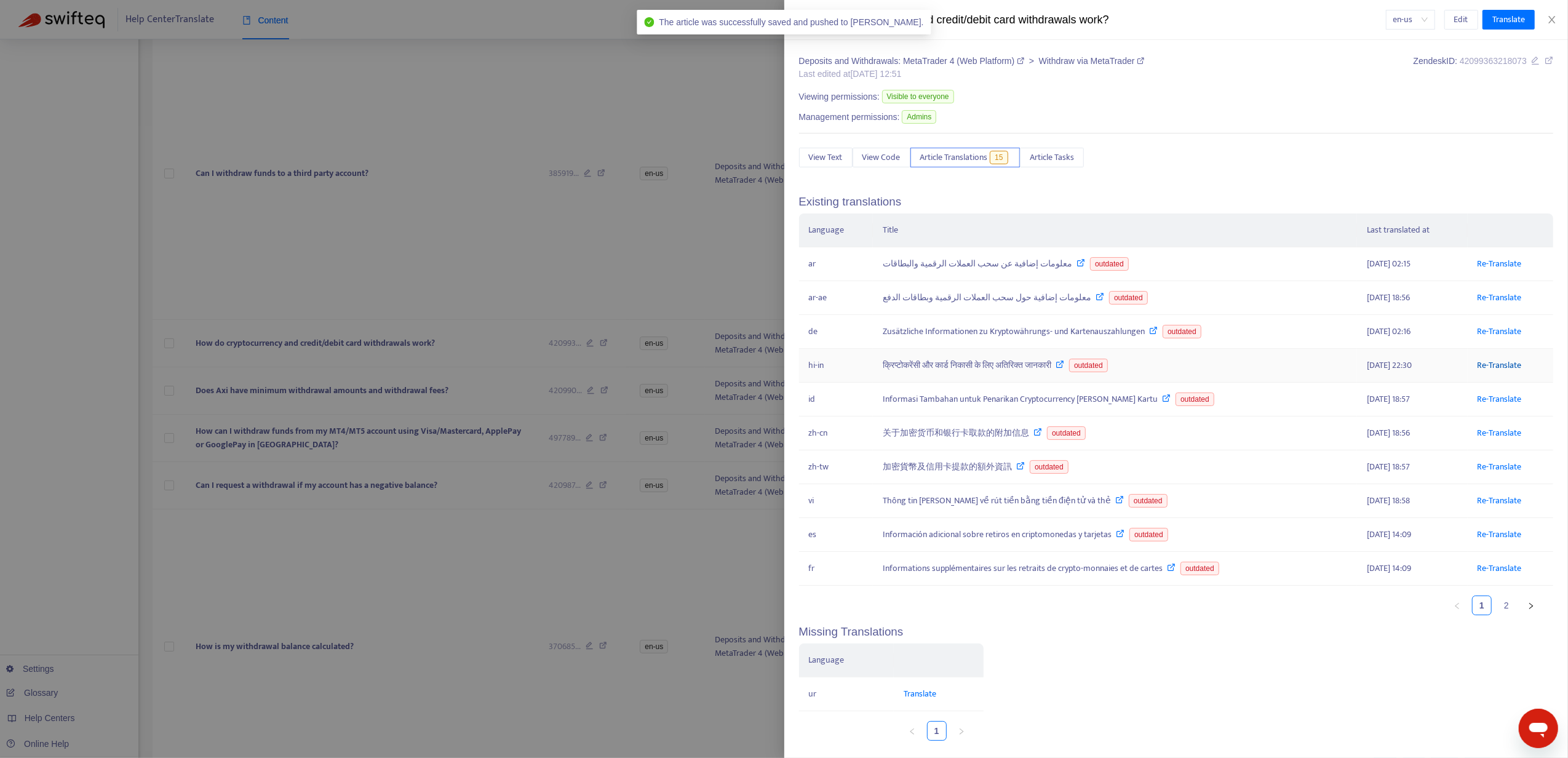
click at [1508, 372] on link "Re-Translate" at bounding box center [1499, 365] width 44 height 14
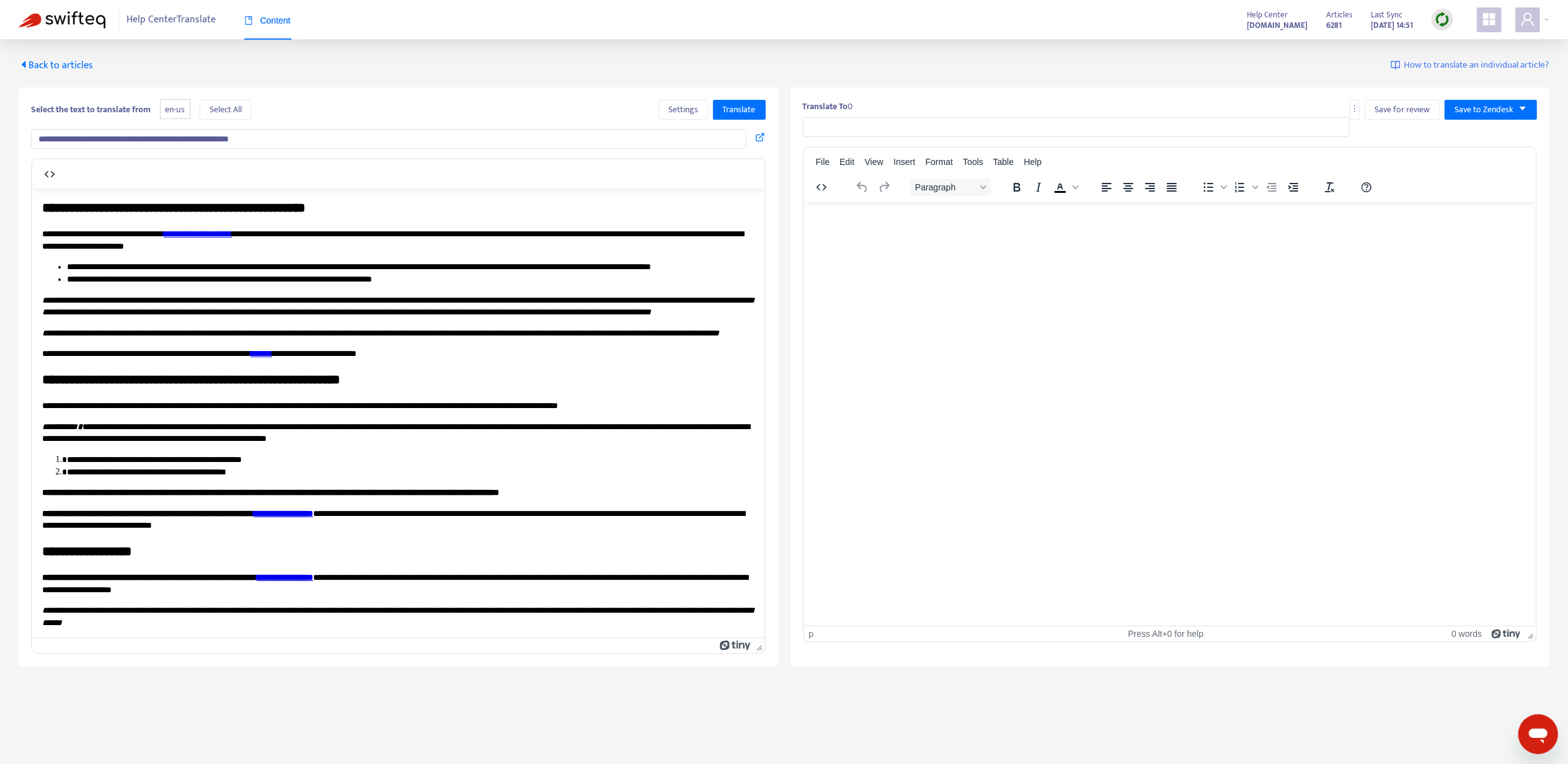
type input "**********"
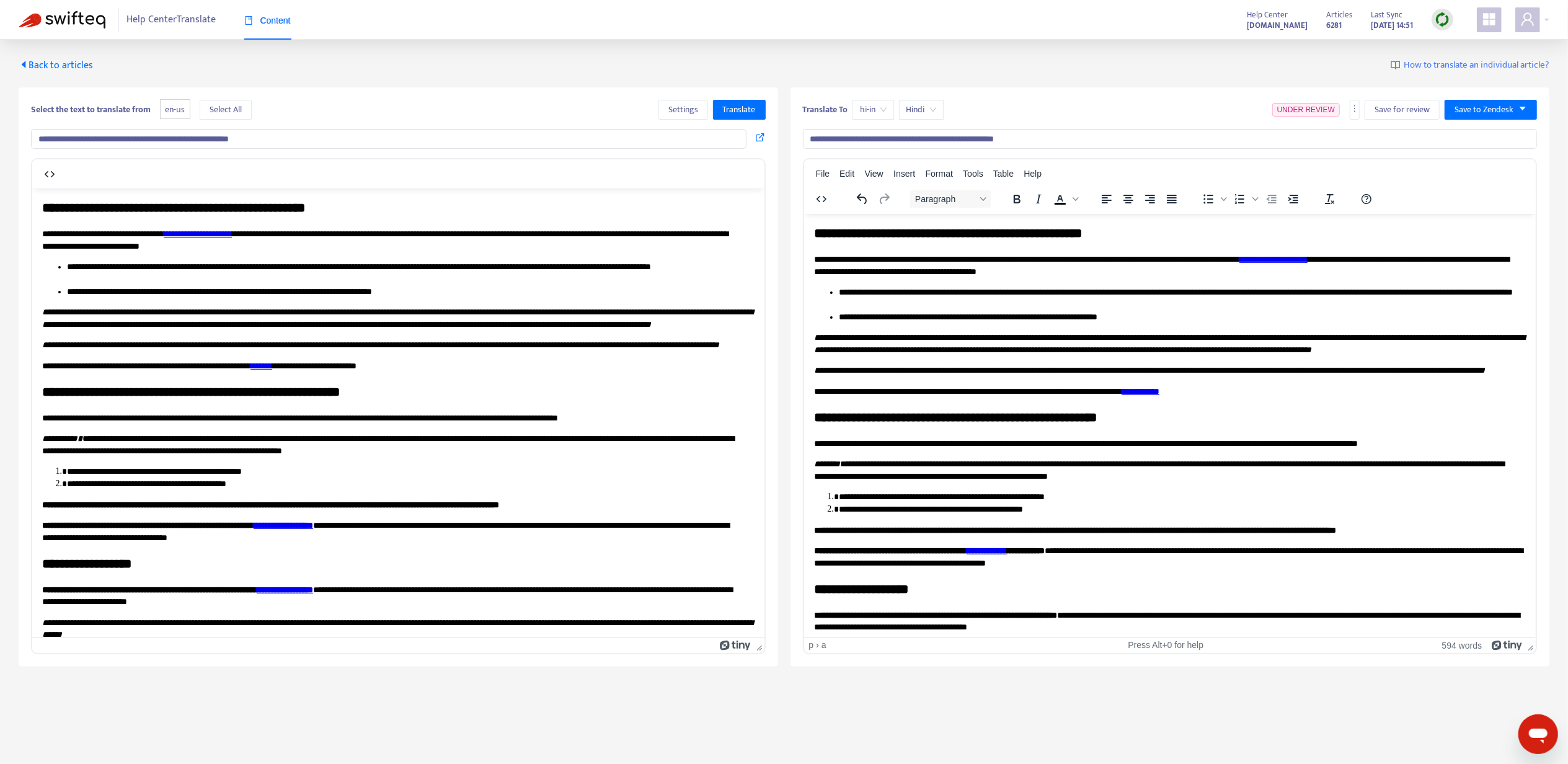
click at [1308, 256] on link "**********" at bounding box center [1273, 258] width 68 height 9
click at [1336, 276] on div "Link... Ctrl+K" at bounding box center [1354, 268] width 83 height 20
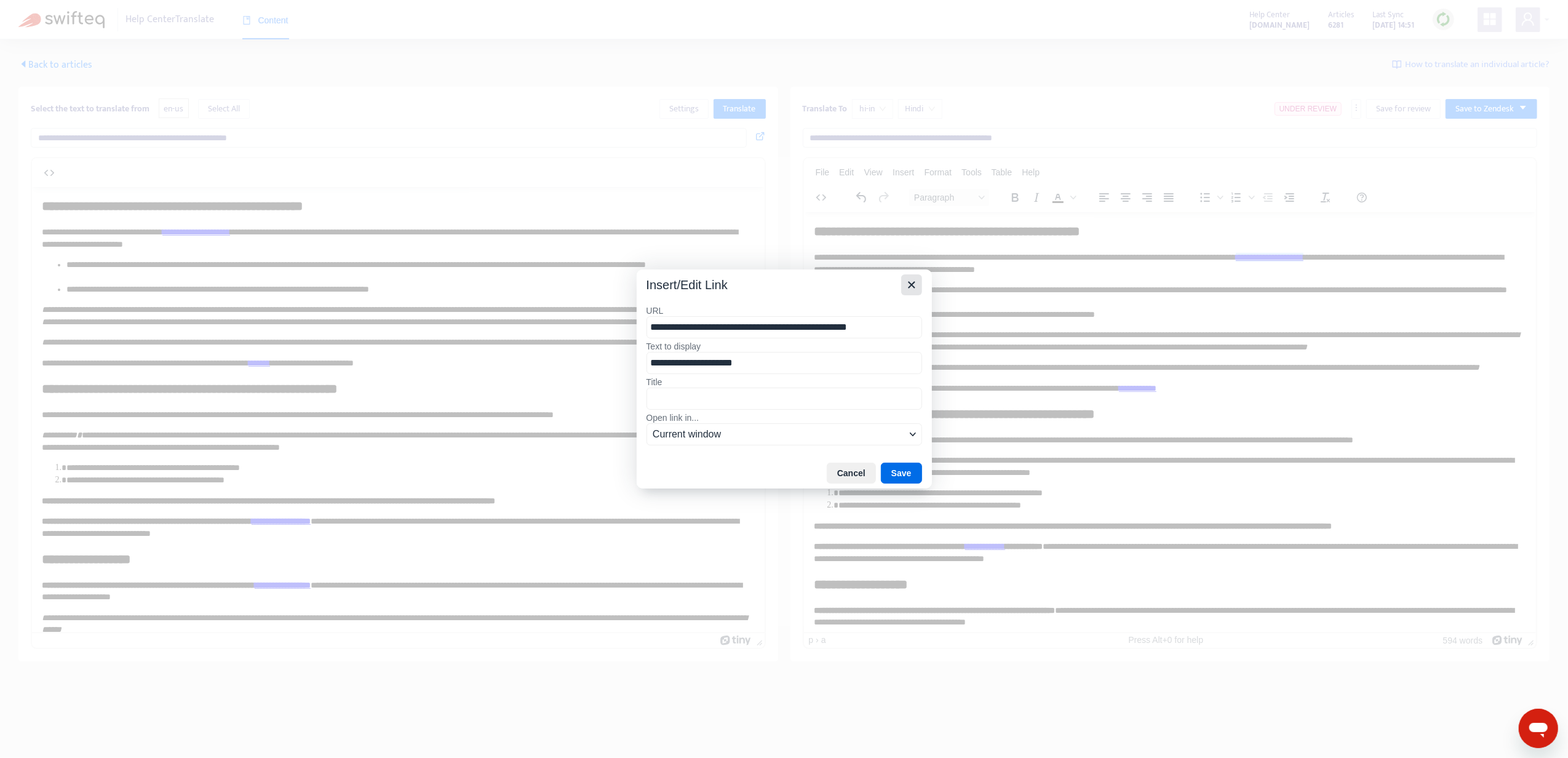
click at [916, 277] on icon "Close" at bounding box center [912, 284] width 14 height 14
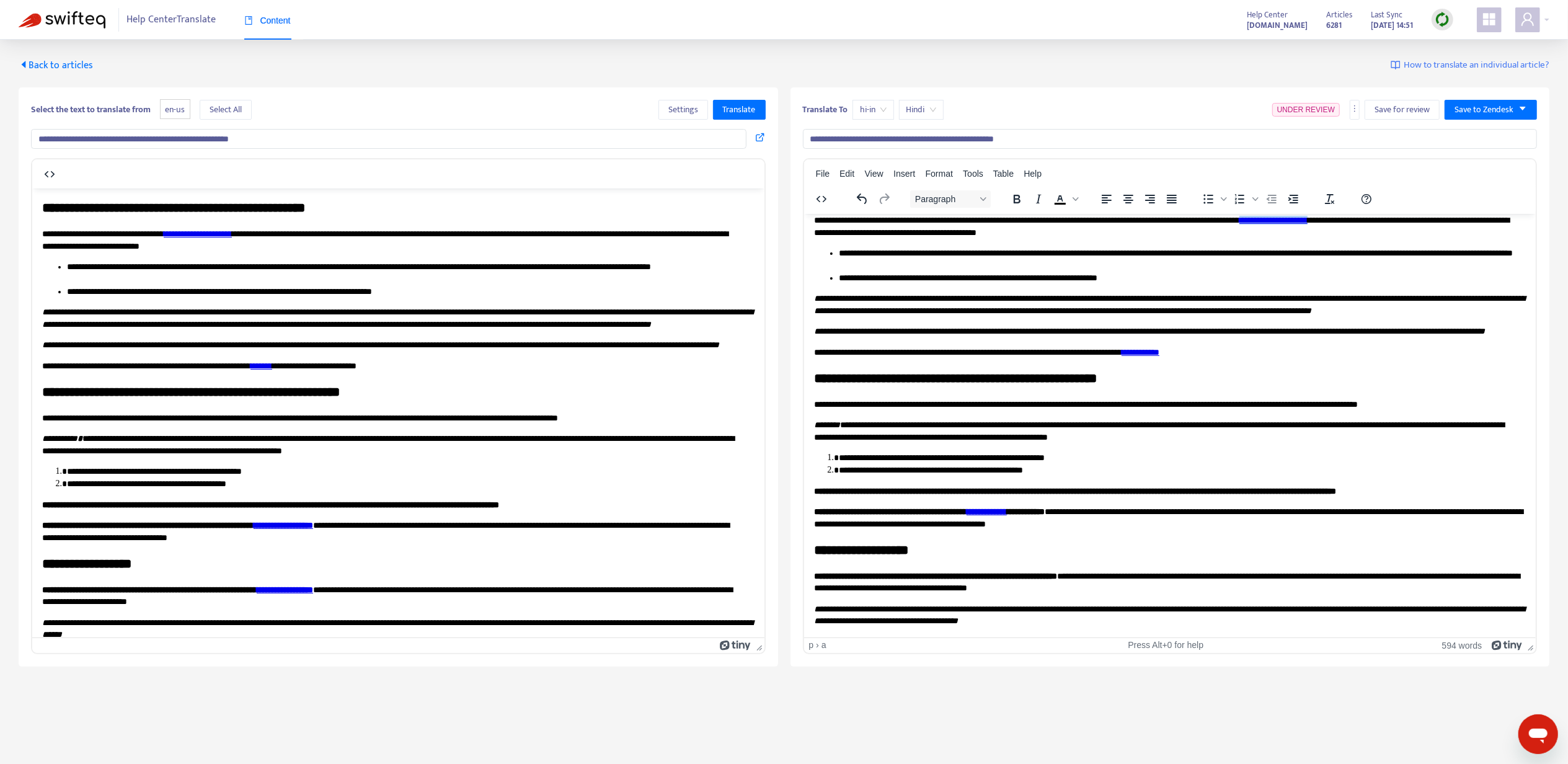
scroll to position [63, 0]
click at [1229, 363] on icon at bounding box center [1228, 367] width 15 height 15
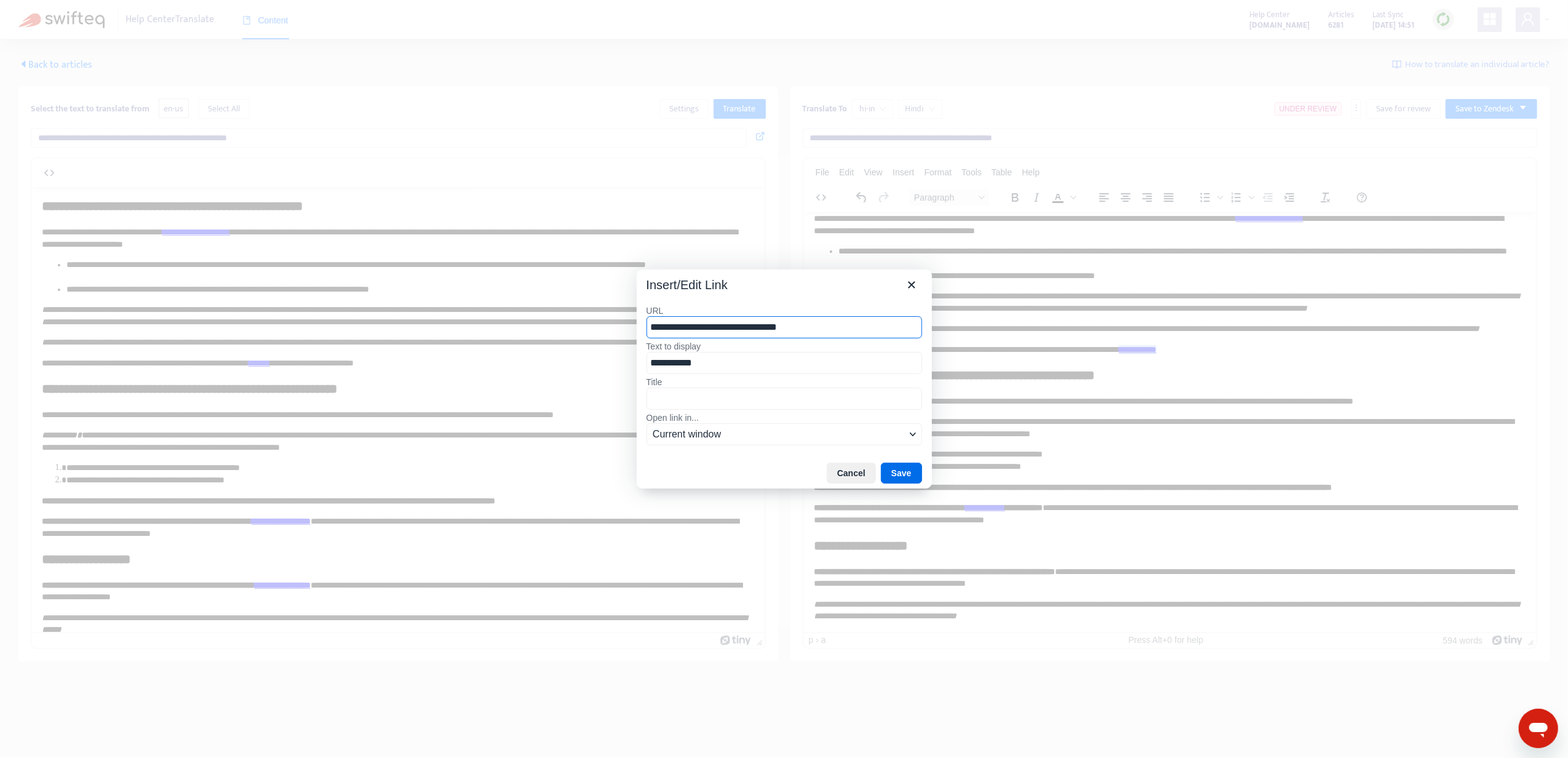
click at [898, 289] on div "Insert/Edit Link" at bounding box center [784, 282] width 295 height 26
click at [905, 282] on icon "Close" at bounding box center [912, 284] width 14 height 14
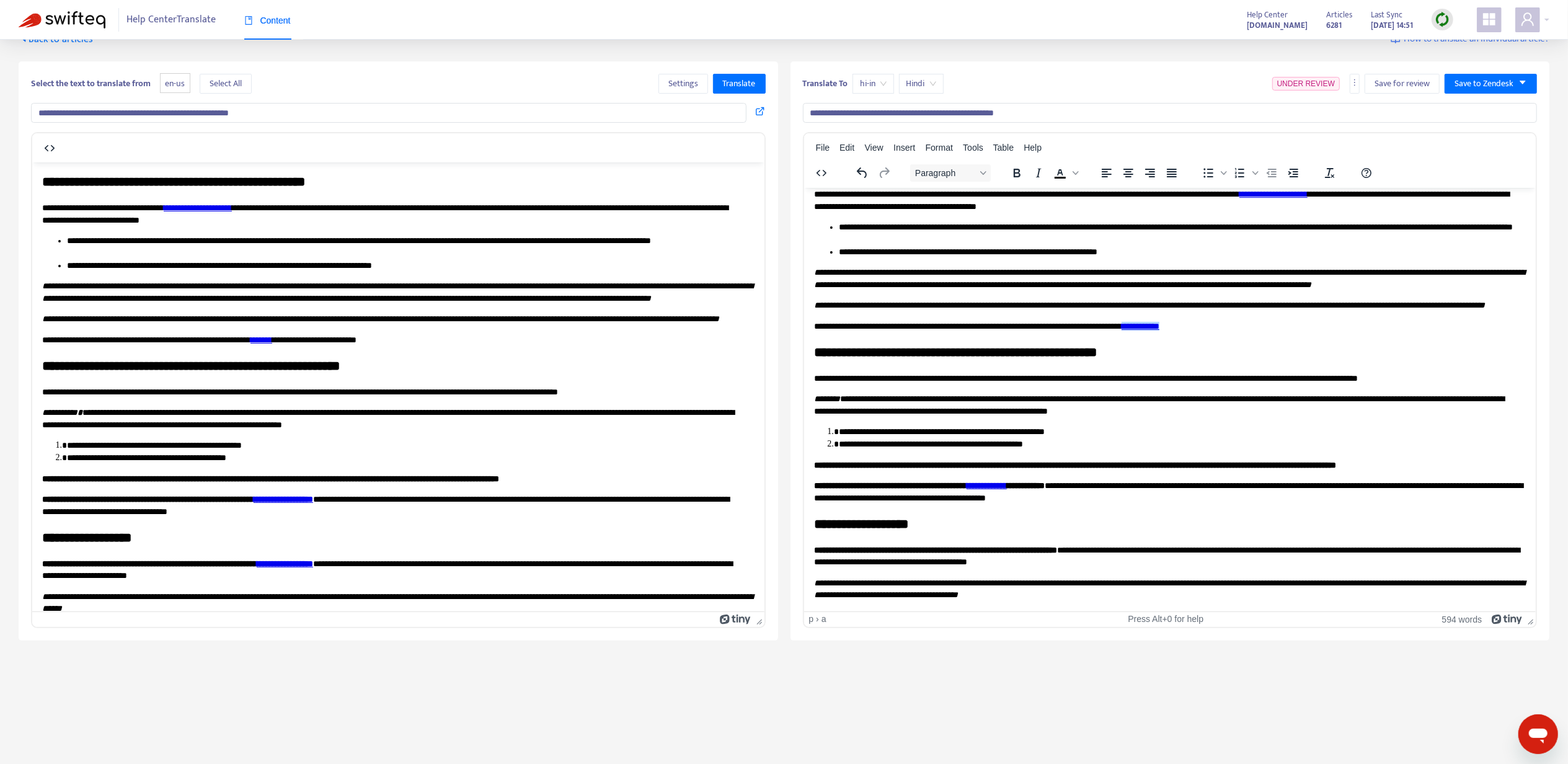
scroll to position [40, 0]
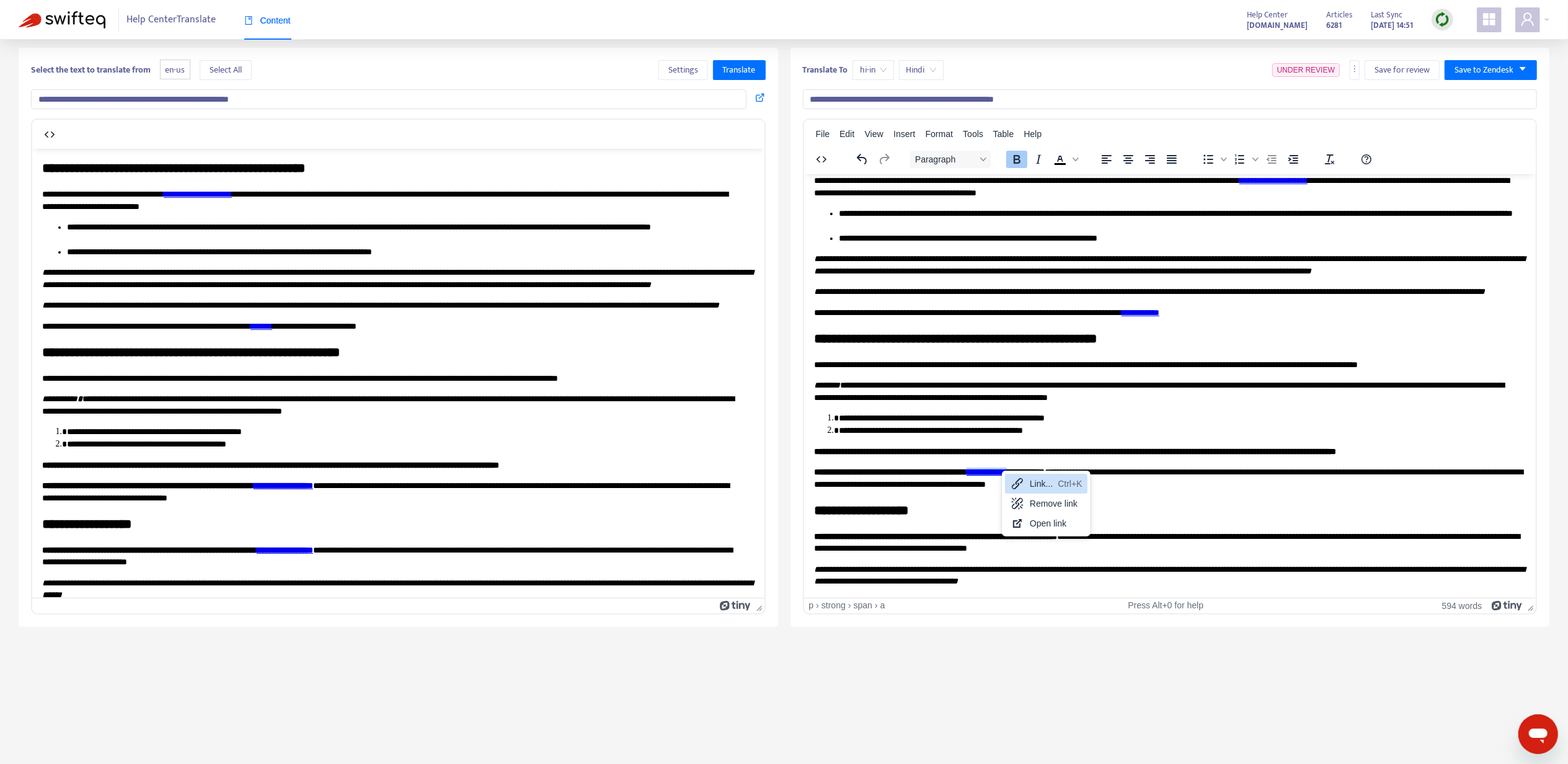
click at [1026, 484] on div "Link... Ctrl+K" at bounding box center [1047, 484] width 83 height 20
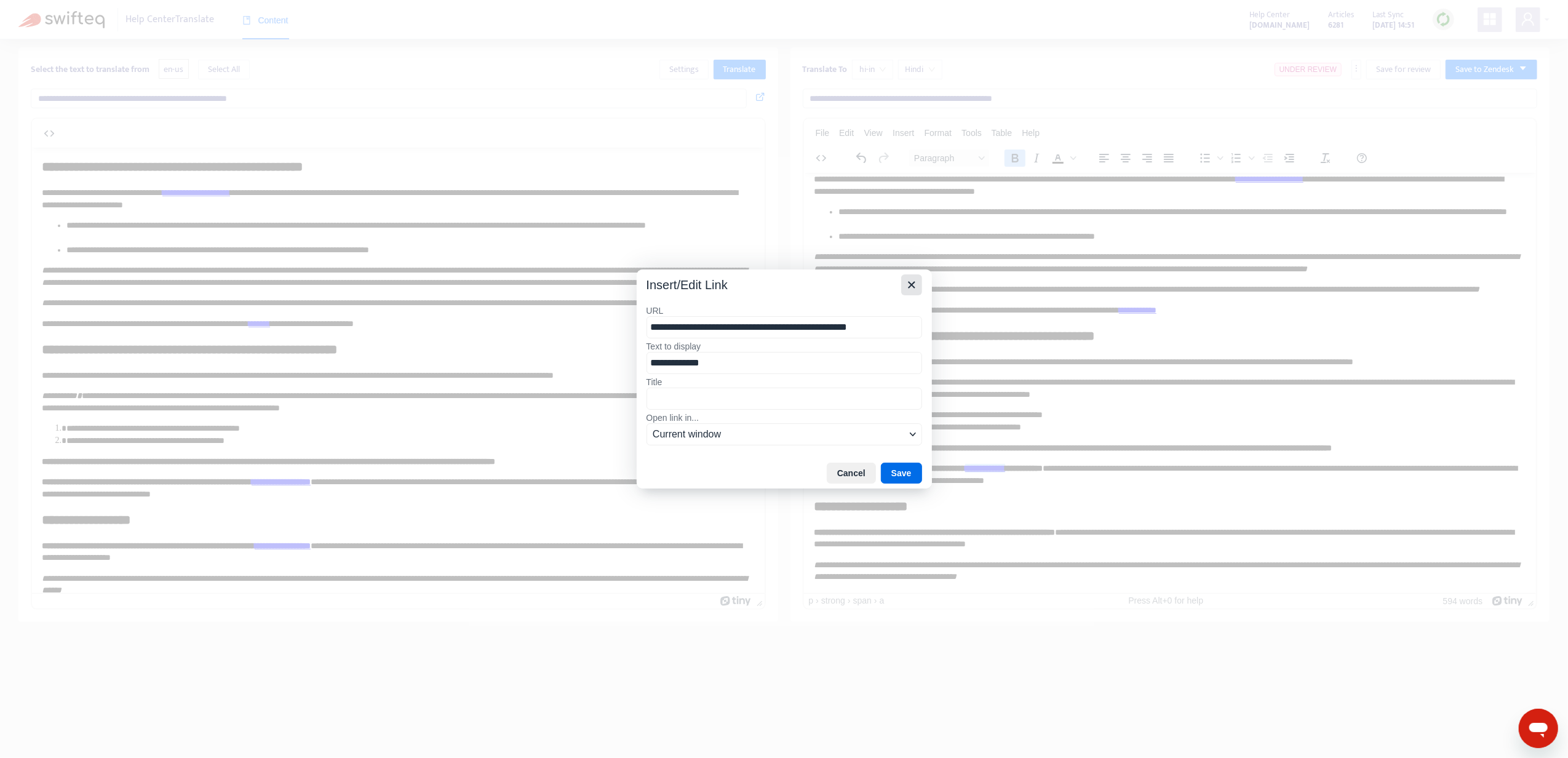
click at [912, 285] on icon "Close" at bounding box center [912, 284] width 14 height 14
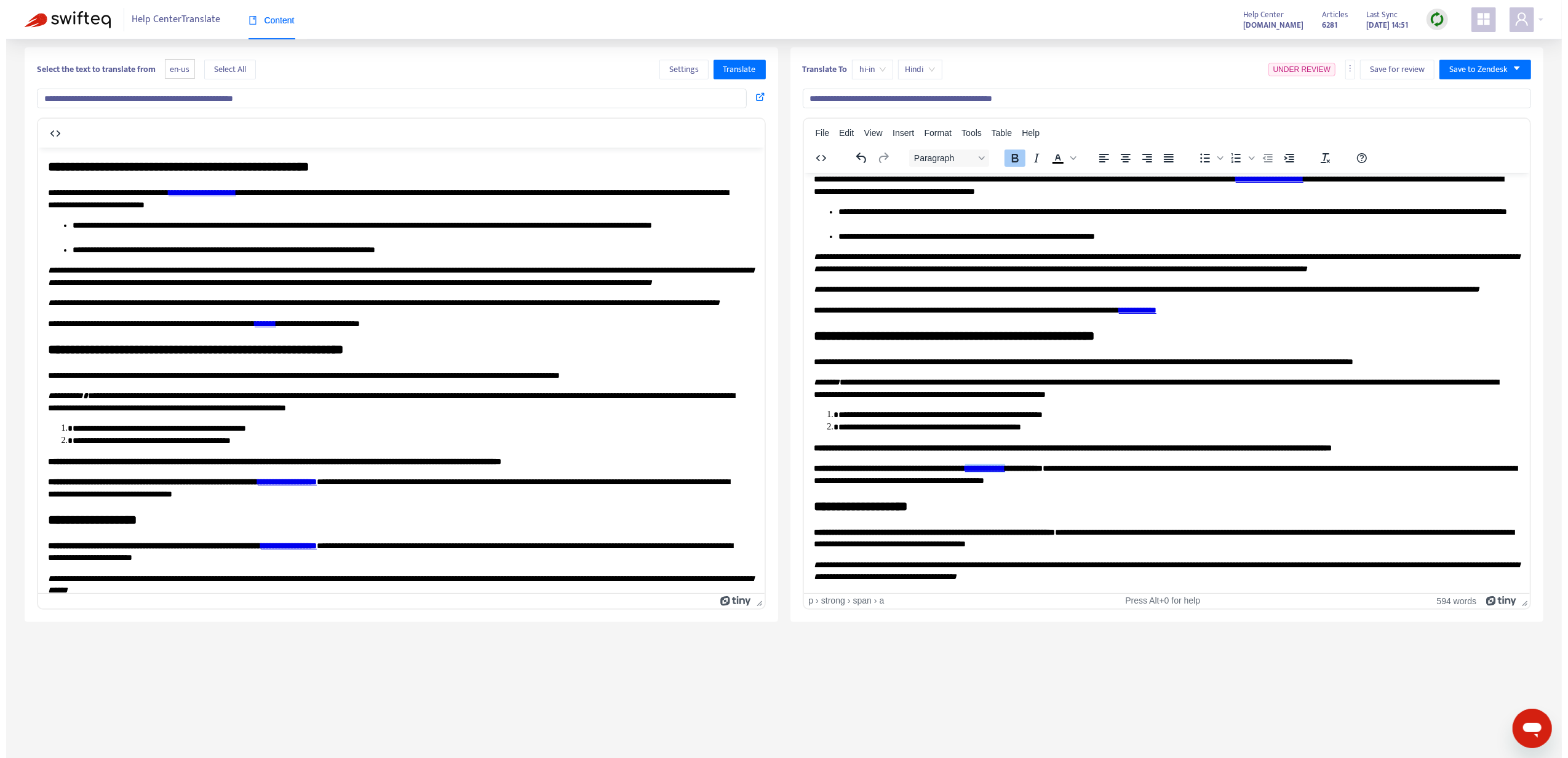
scroll to position [62, 0]
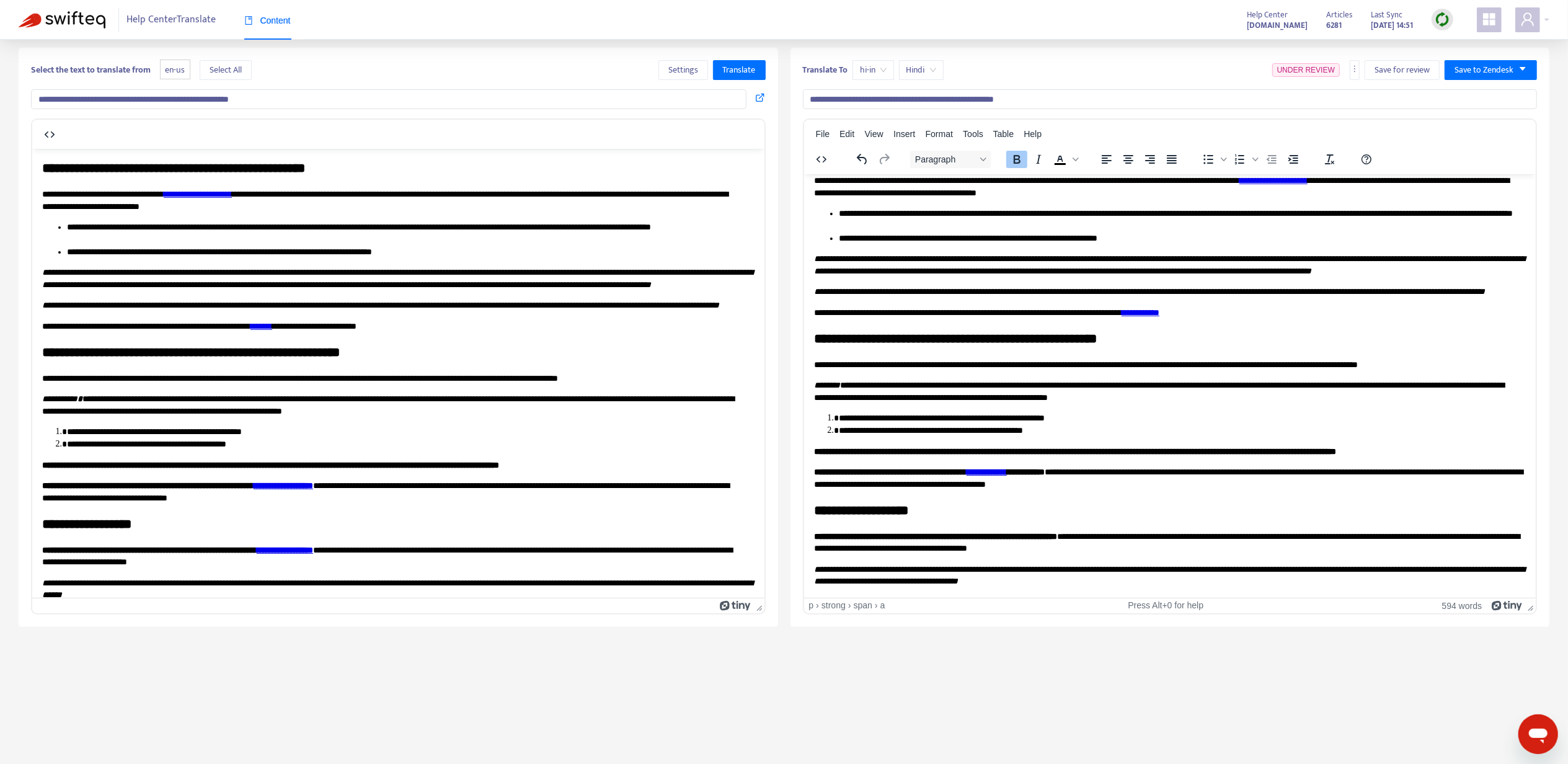
click at [1214, 574] on p "**********" at bounding box center [1169, 575] width 713 height 25
click at [1246, 471] on span "**********" at bounding box center [1168, 477] width 709 height 21
drag, startPoint x: 996, startPoint y: 536, endPoint x: 1056, endPoint y: 533, distance: 60.1
click at [1056, 533] on span "**********" at bounding box center [935, 536] width 243 height 9
click at [1057, 542] on icon at bounding box center [1057, 548] width 15 height 15
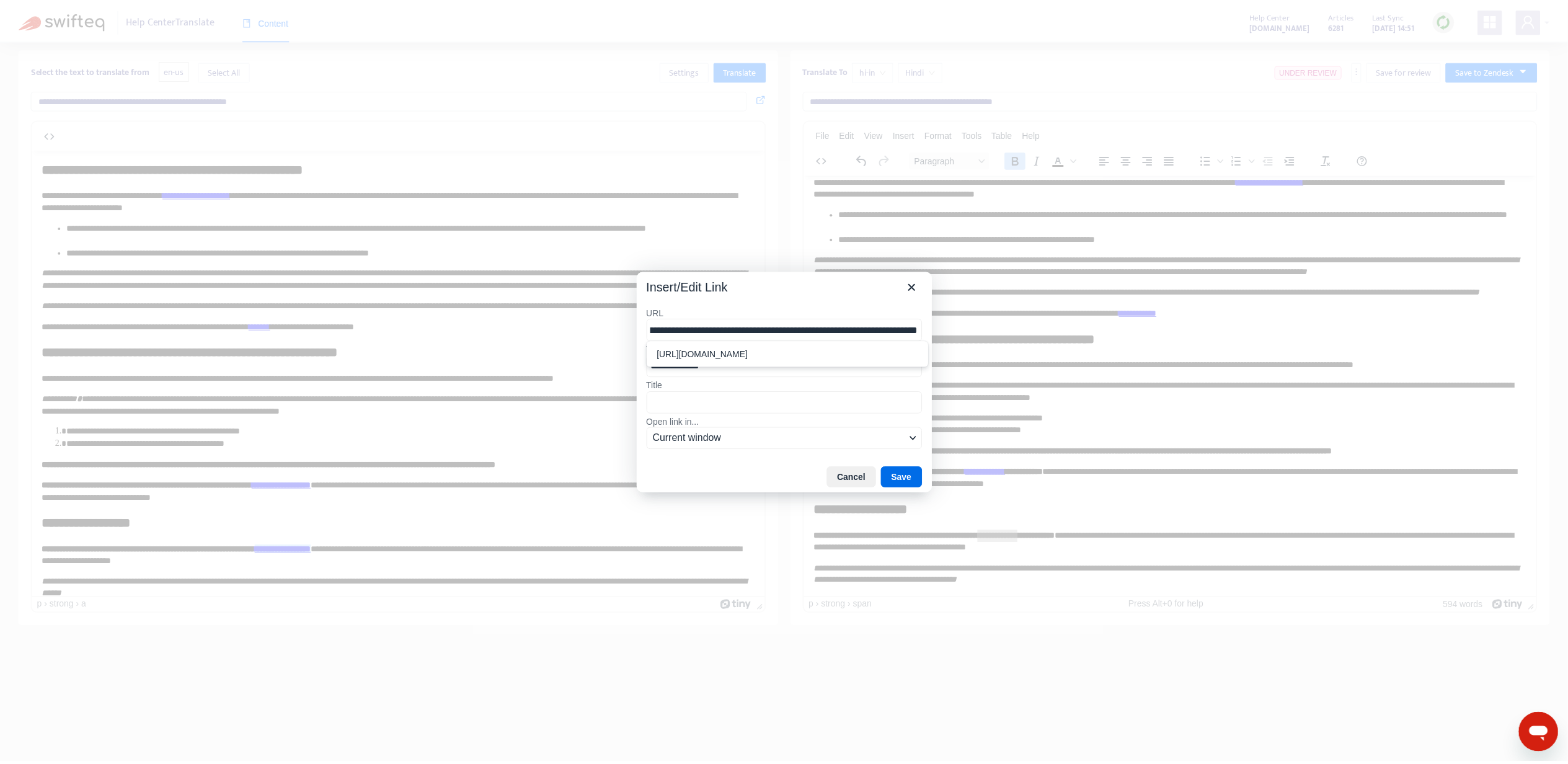
scroll to position [0, 0]
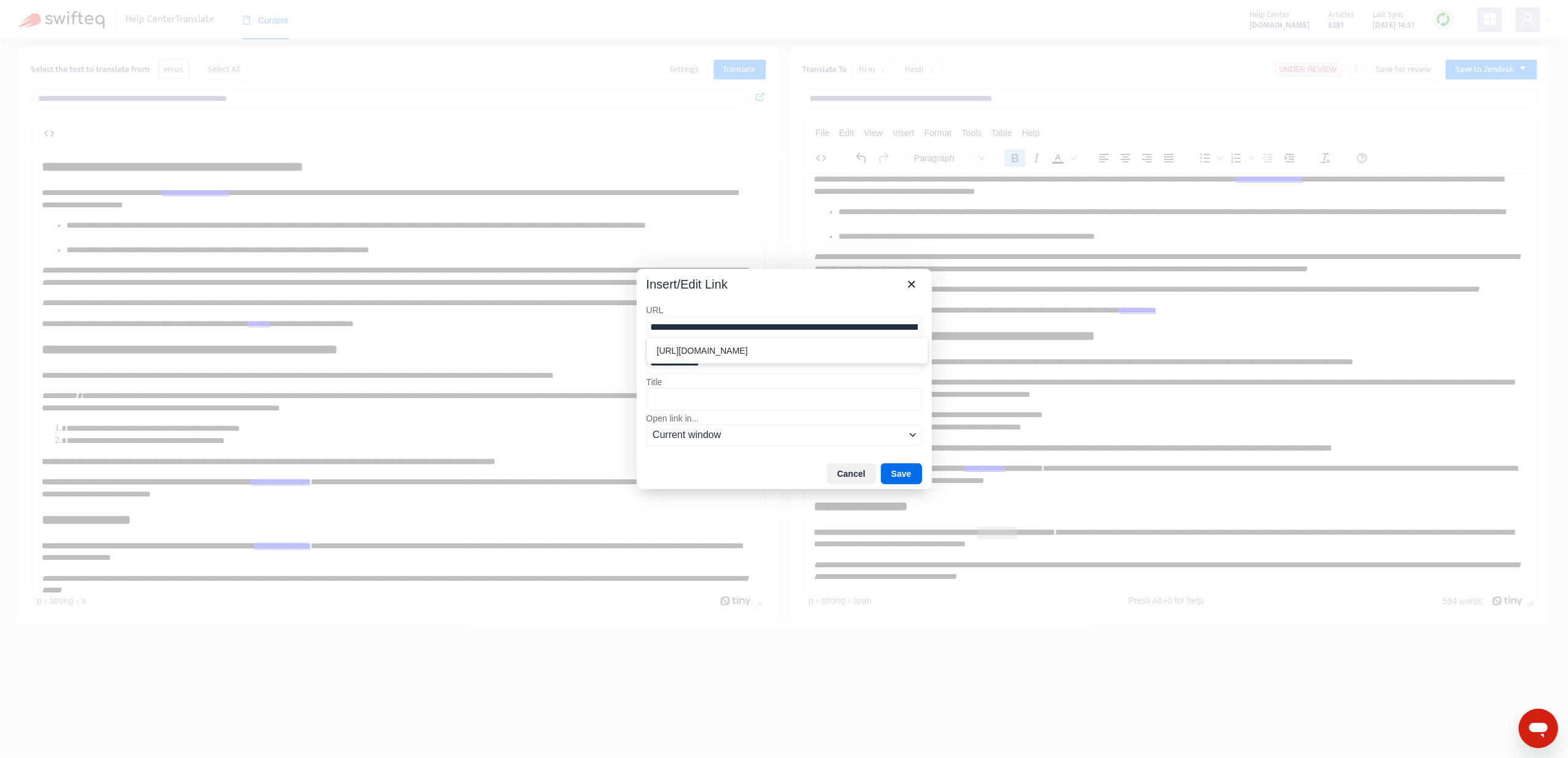
drag, startPoint x: 687, startPoint y: 332, endPoint x: 594, endPoint y: 331, distance: 93.0
click at [594, 331] on div "**********" at bounding box center [784, 379] width 1568 height 758
click at [758, 326] on input "**********" at bounding box center [784, 327] width 275 height 23
click at [767, 326] on input "**********" at bounding box center [784, 327] width 275 height 23
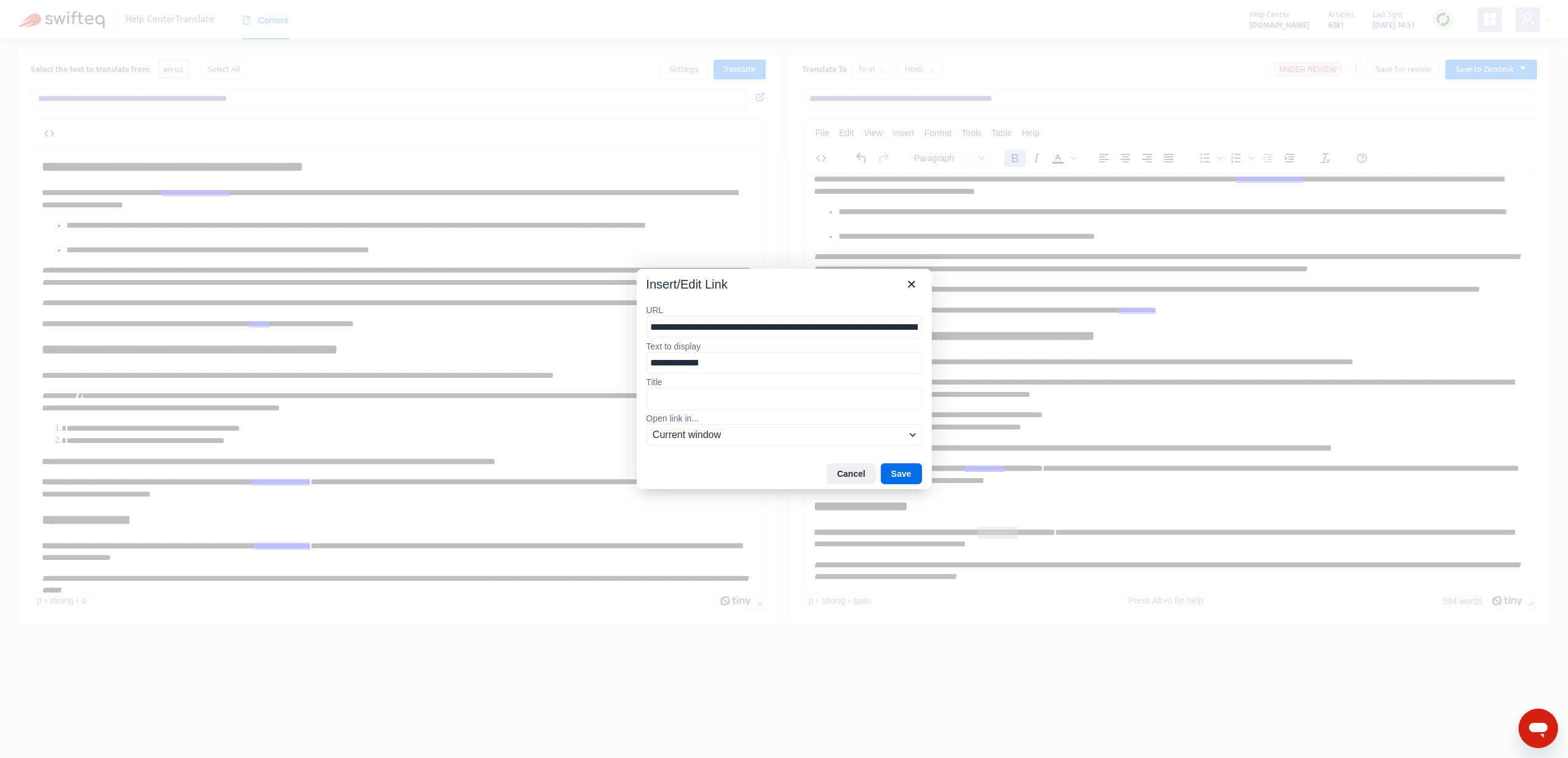
click at [767, 326] on input "**********" at bounding box center [784, 327] width 275 height 23
type input "**********"
click at [895, 468] on button "Save" at bounding box center [902, 473] width 42 height 21
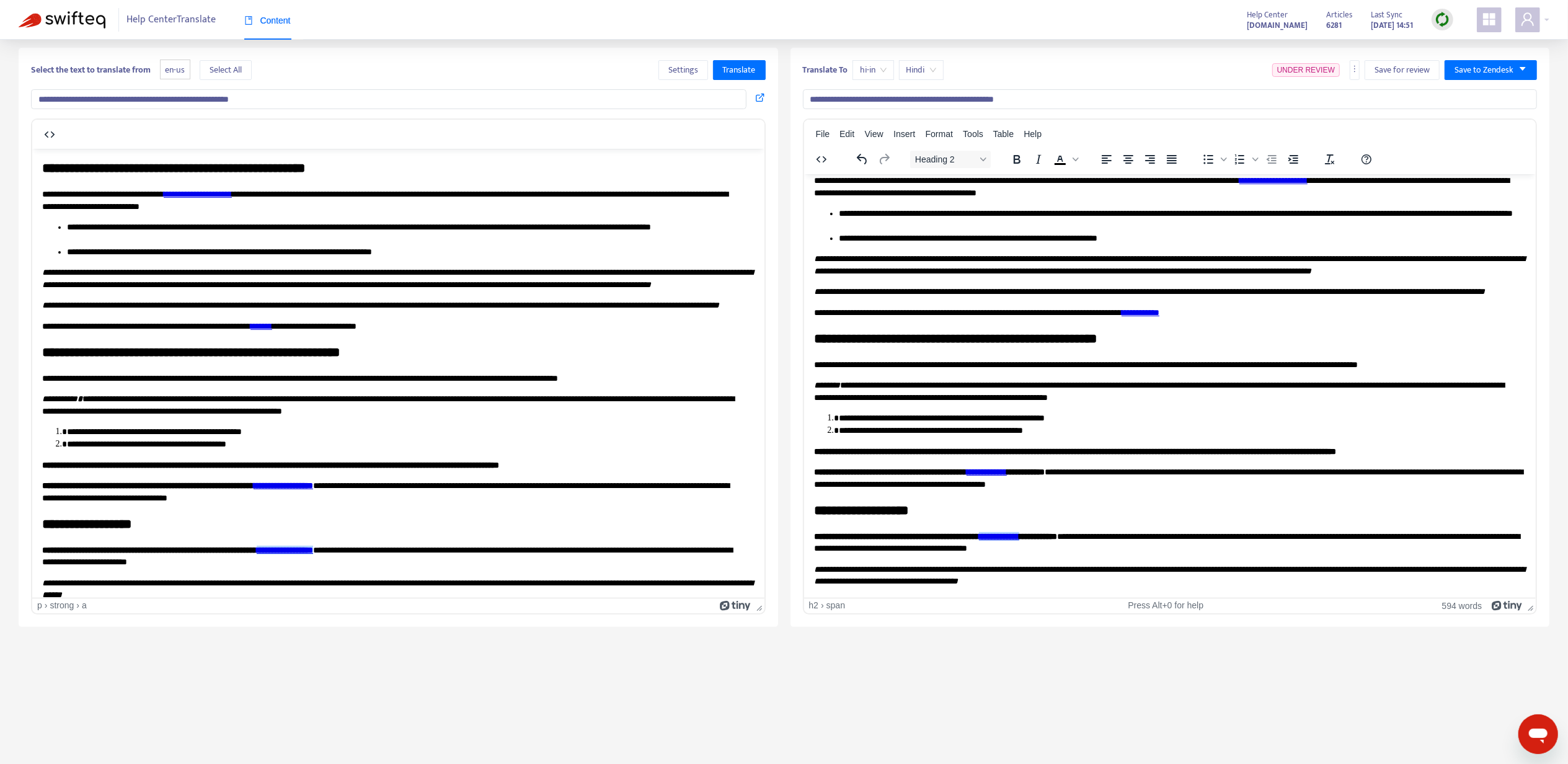
click at [1037, 518] on h2 "**********" at bounding box center [1169, 510] width 713 height 18
click at [1479, 73] on span "Save to Zendesk" at bounding box center [1484, 70] width 59 height 14
click at [1476, 83] on ul "Publish Save as draft" at bounding box center [1479, 105] width 67 height 45
click at [1474, 90] on span "Publish" at bounding box center [1479, 95] width 47 height 14
click at [1159, 569] on span "**********" at bounding box center [1168, 574] width 711 height 21
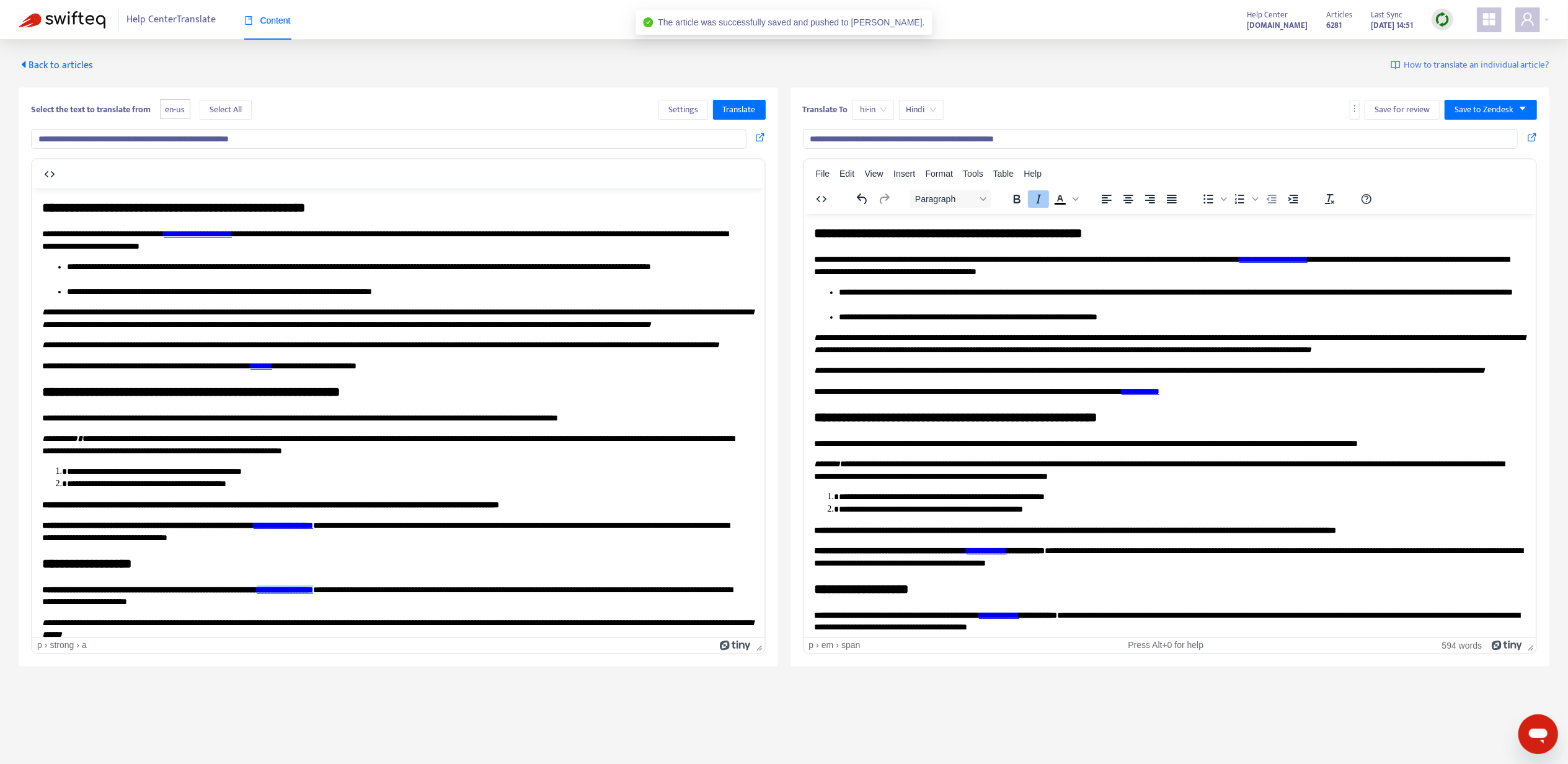
click at [78, 67] on span "Back to articles" at bounding box center [56, 65] width 75 height 16
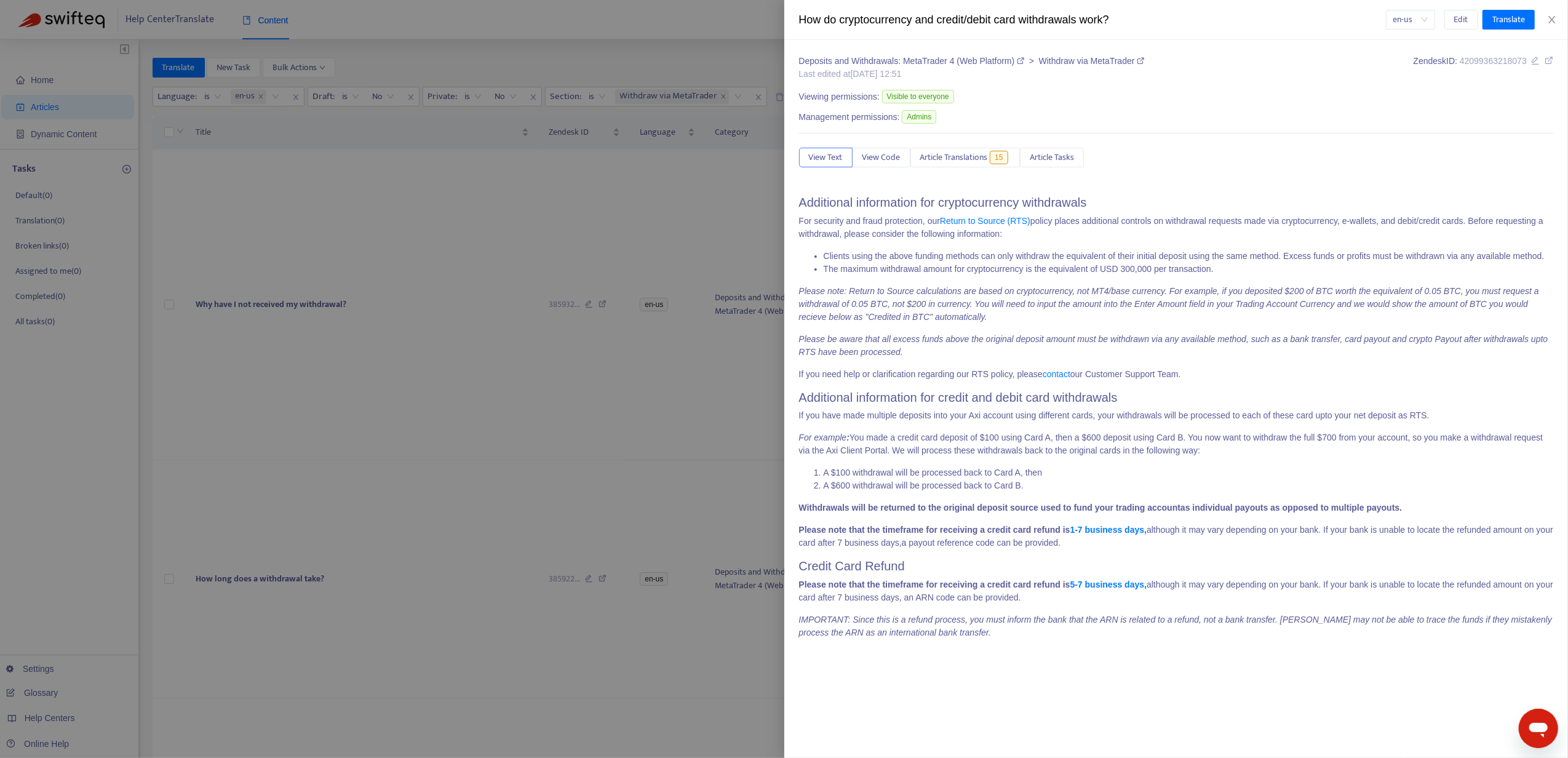
click at [244, 618] on div at bounding box center [784, 379] width 1568 height 758
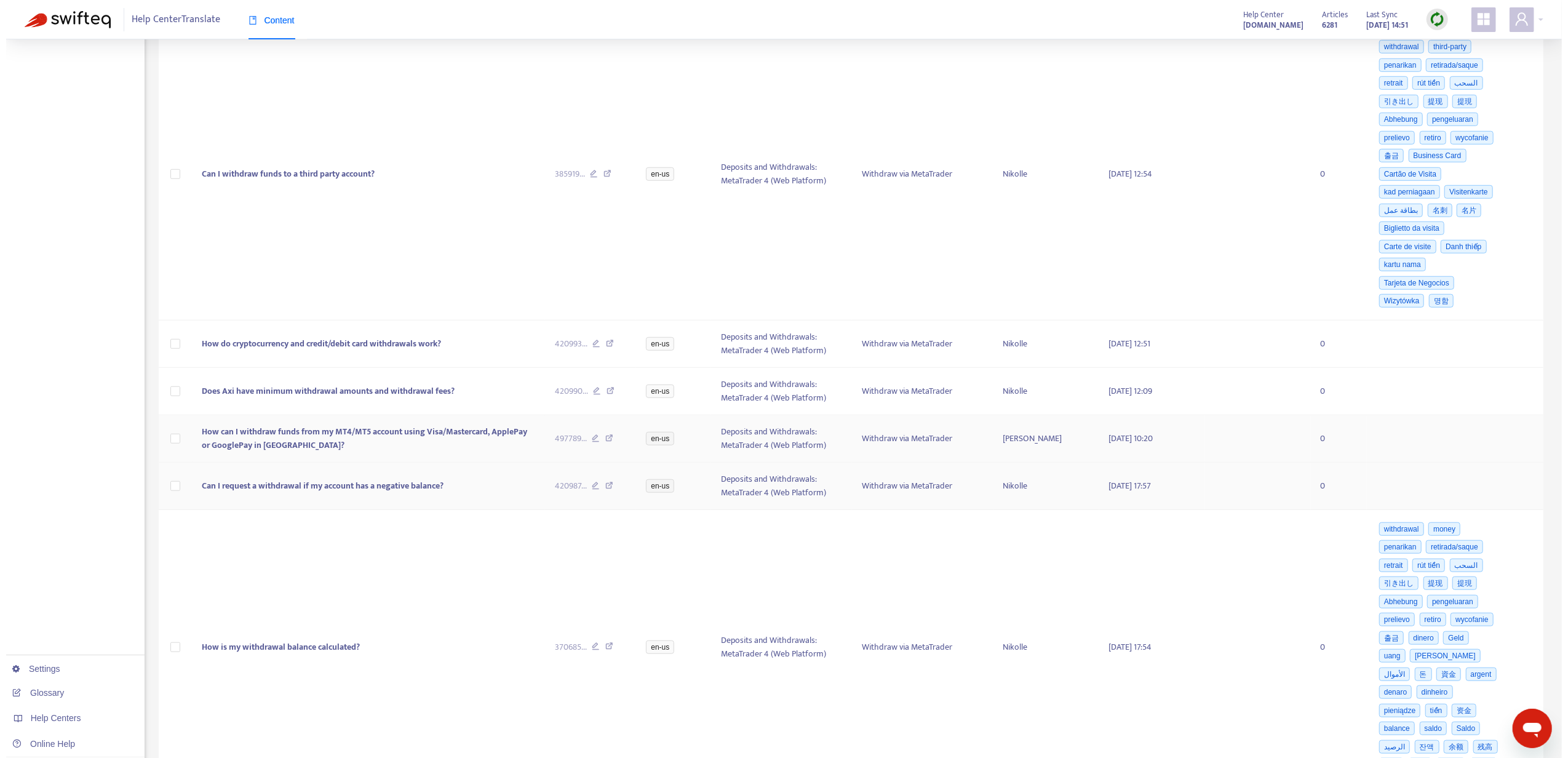
scroll to position [901, 0]
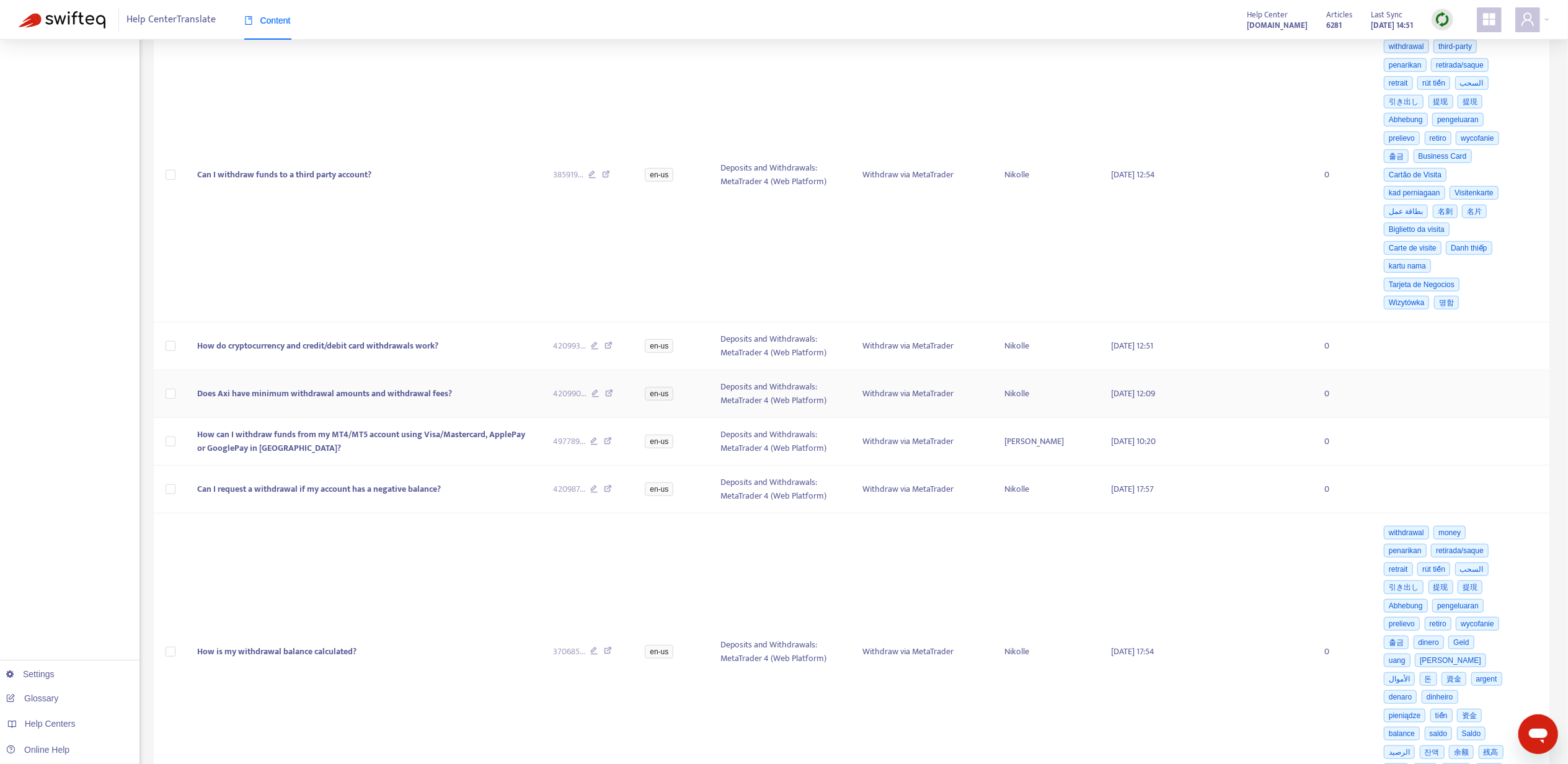
click at [260, 400] on span "Does Axi have minimum withdrawal amounts and withdrawal fees?" at bounding box center [325, 394] width 255 height 15
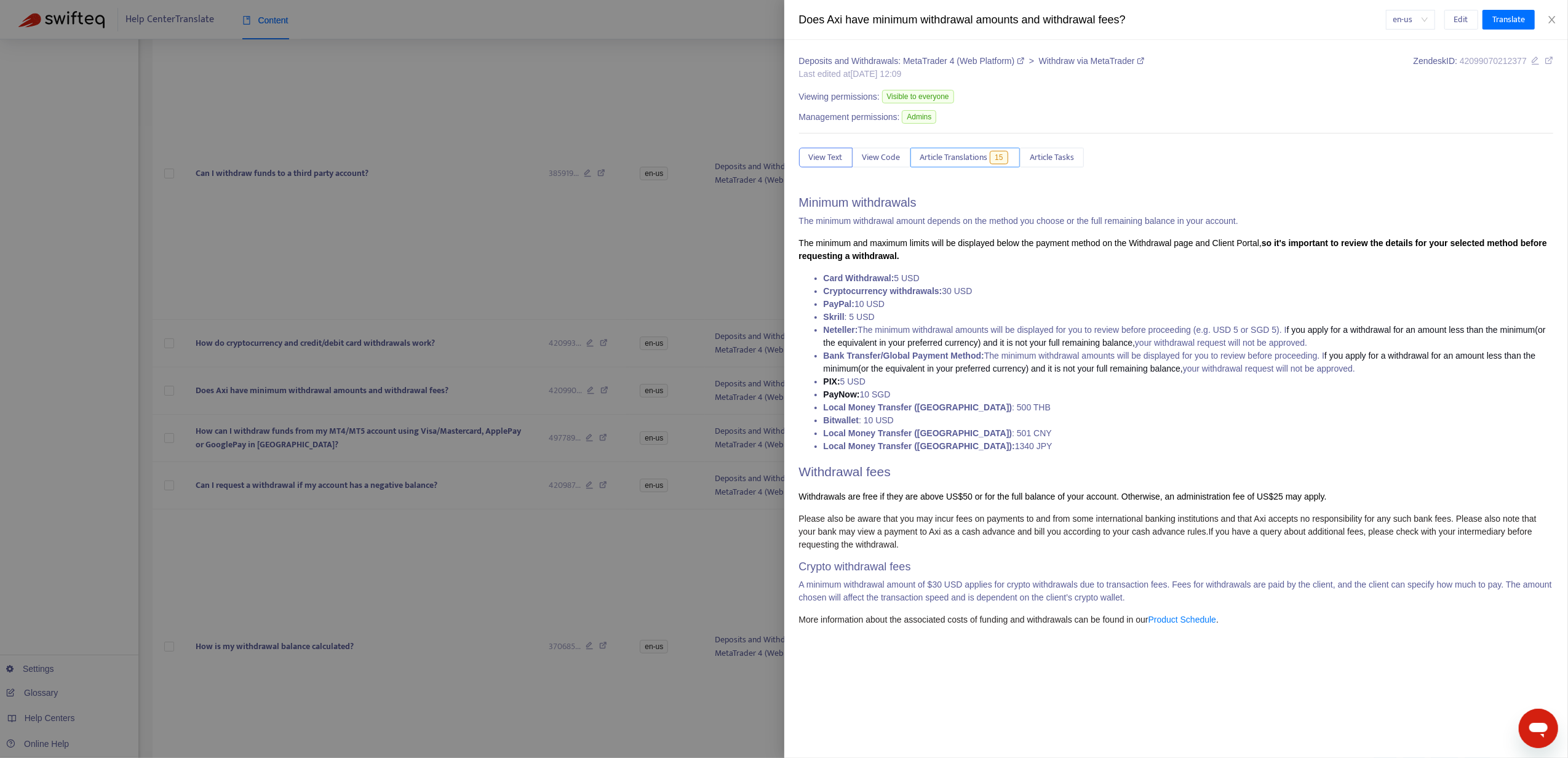
click at [969, 161] on span "Article Translations" at bounding box center [953, 157] width 68 height 14
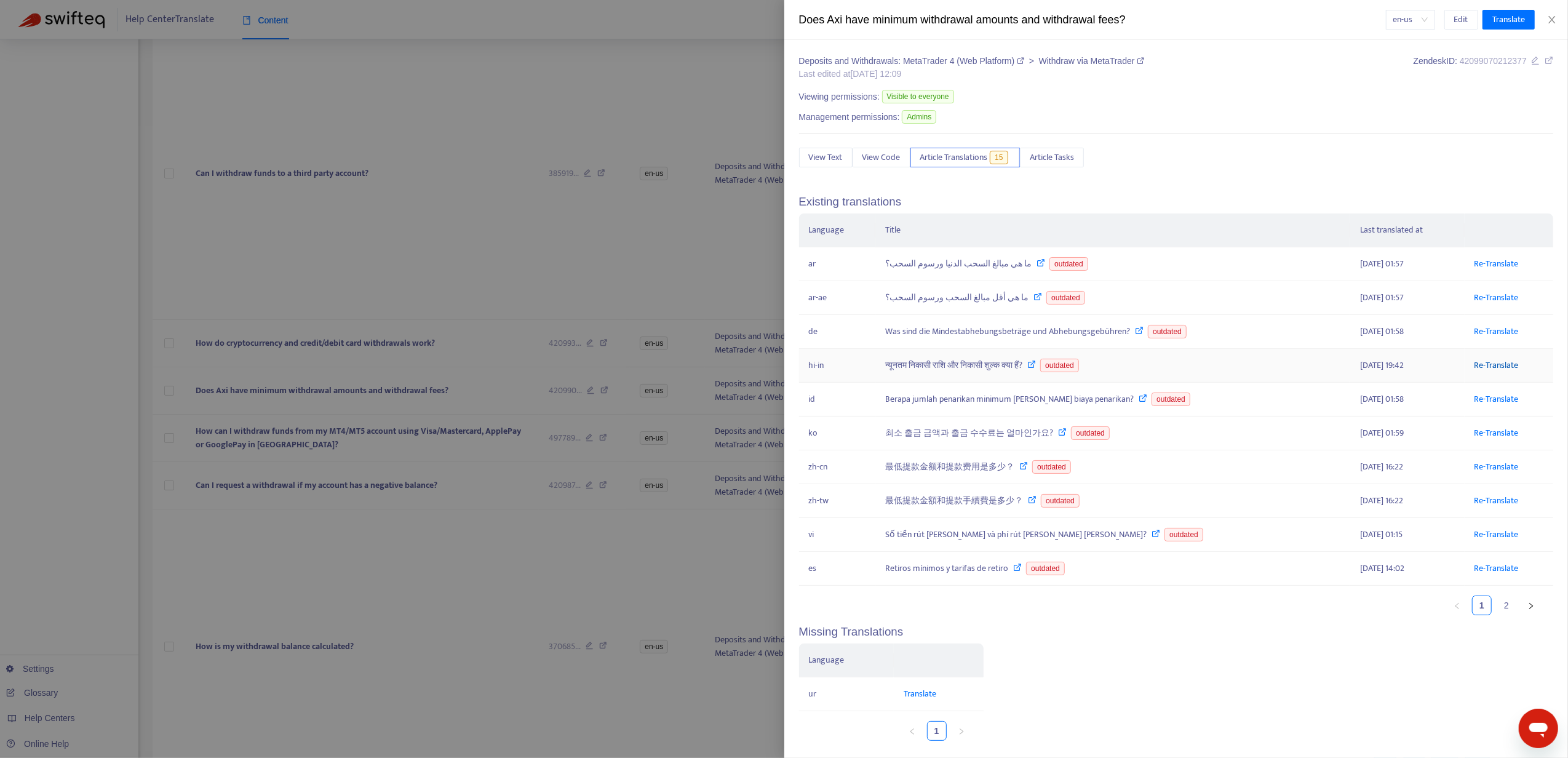
click at [1476, 367] on link "Re-Translate" at bounding box center [1496, 365] width 44 height 14
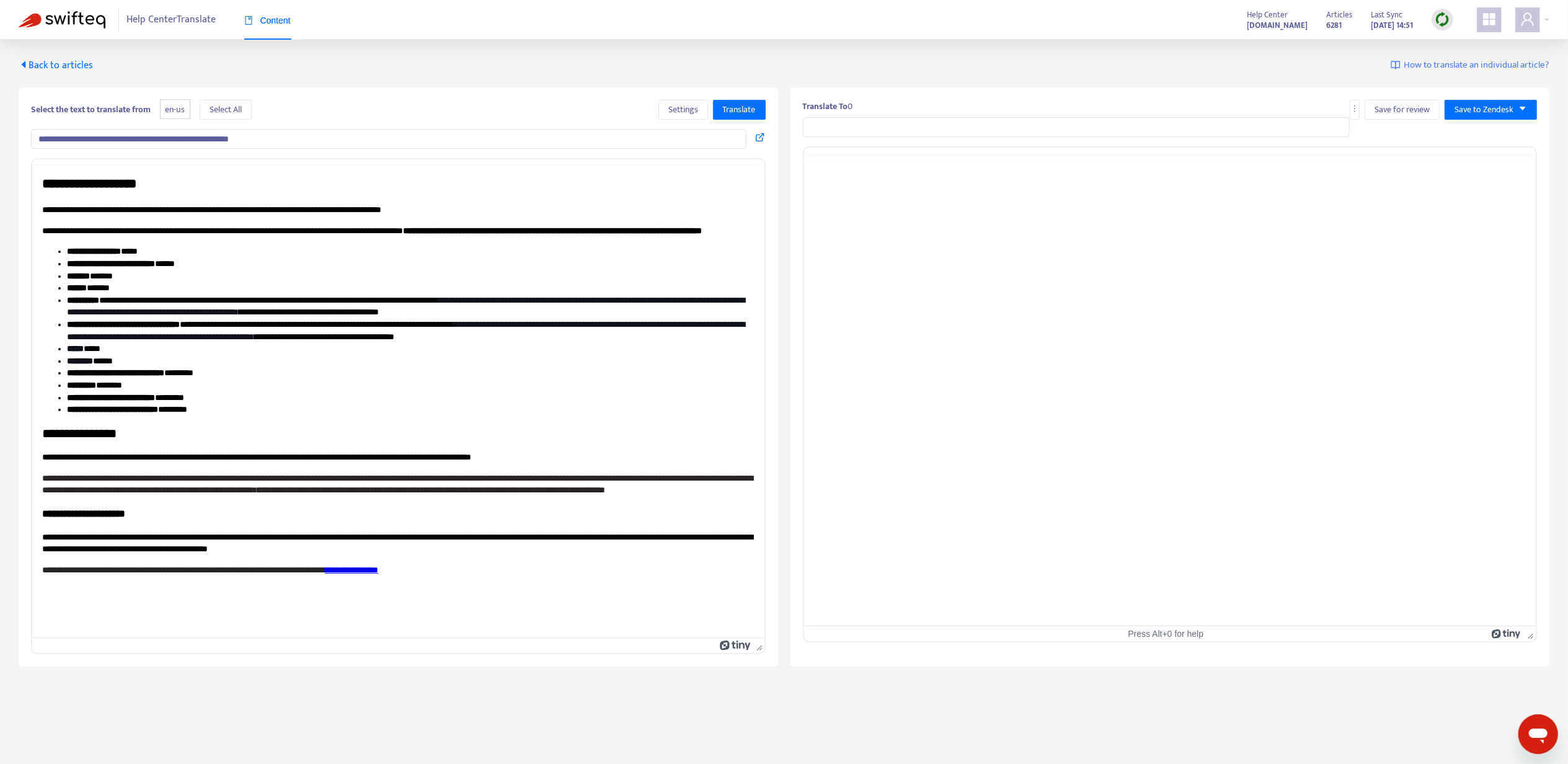
type input "**********"
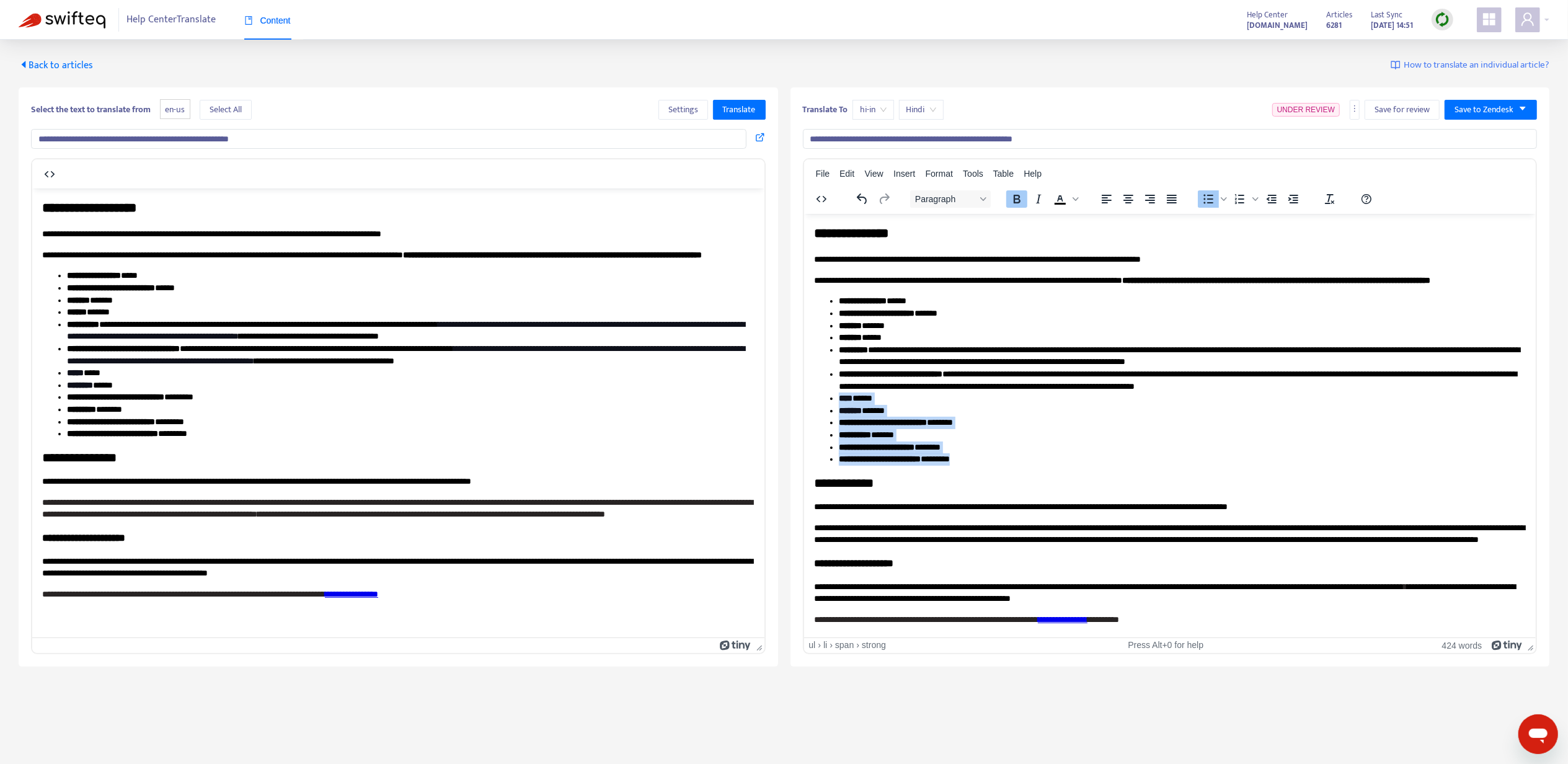
drag, startPoint x: 836, startPoint y: 408, endPoint x: 1047, endPoint y: 468, distance: 219.4
click at [1047, 464] on ul "**********" at bounding box center [1169, 379] width 713 height 170
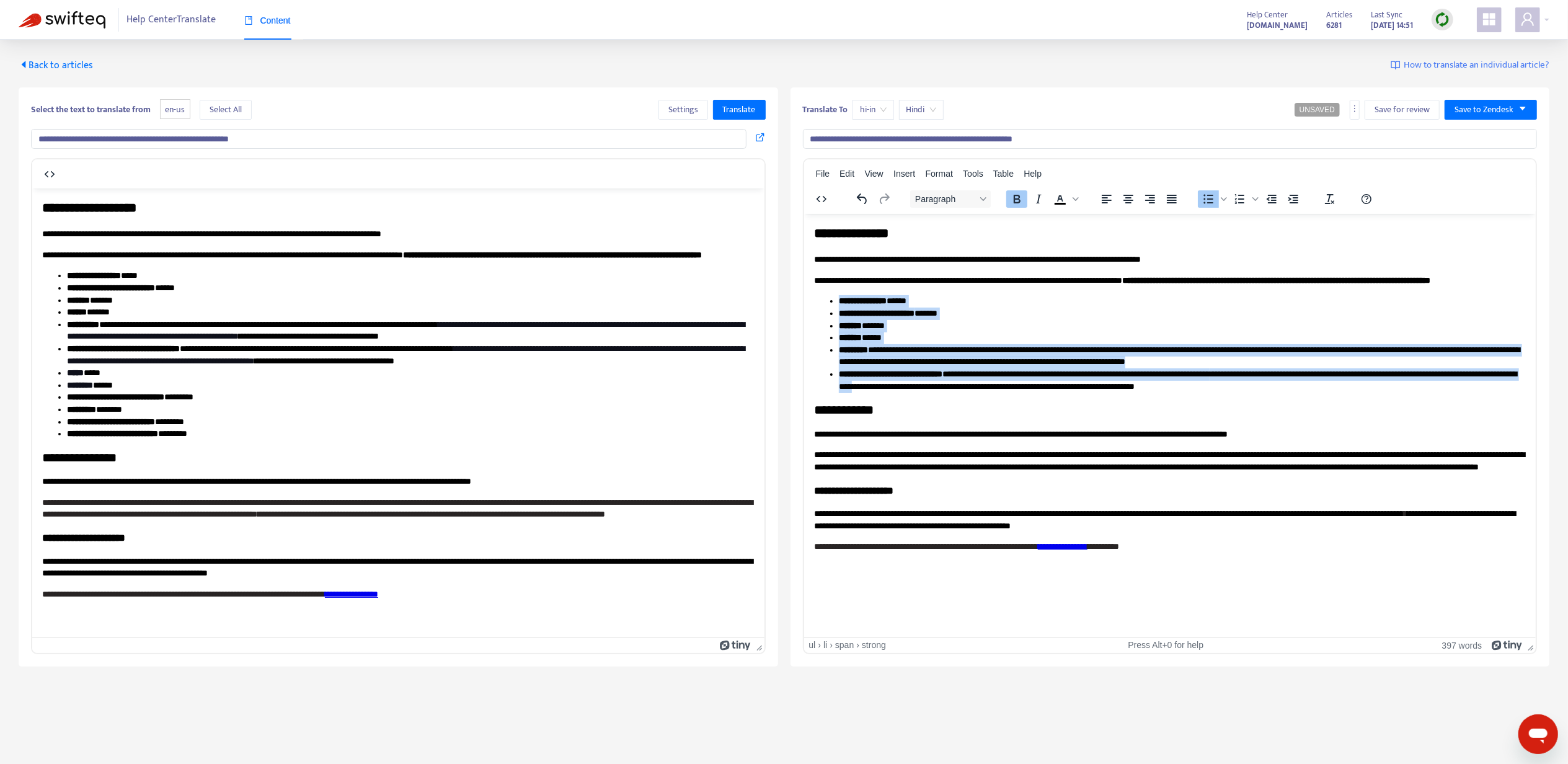
drag, startPoint x: 835, startPoint y: 308, endPoint x: 967, endPoint y: 396, distance: 158.6
click at [967, 392] on ul "**********" at bounding box center [1169, 343] width 713 height 97
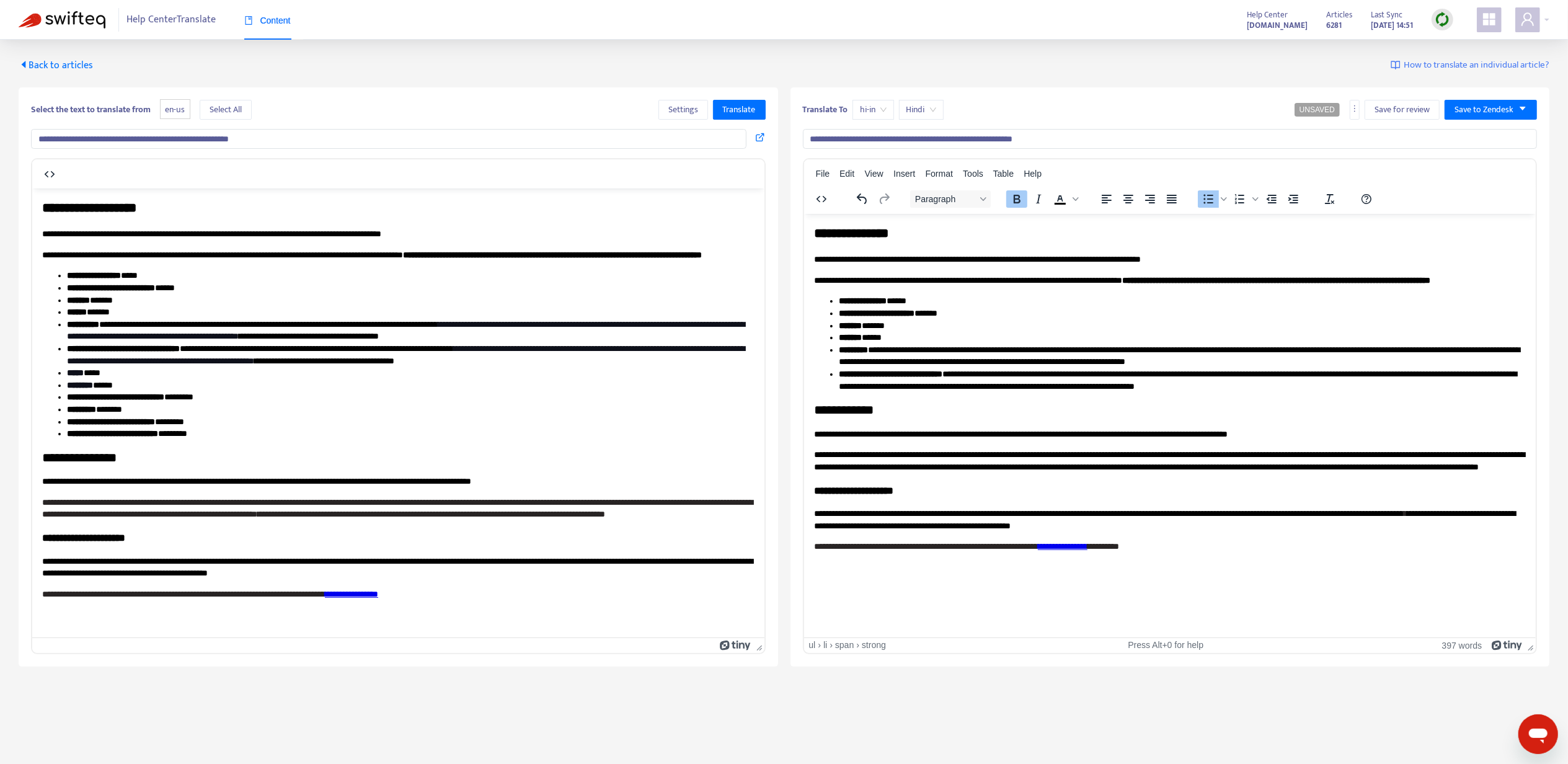
click at [937, 418] on p "**********" at bounding box center [1169, 409] width 713 height 18
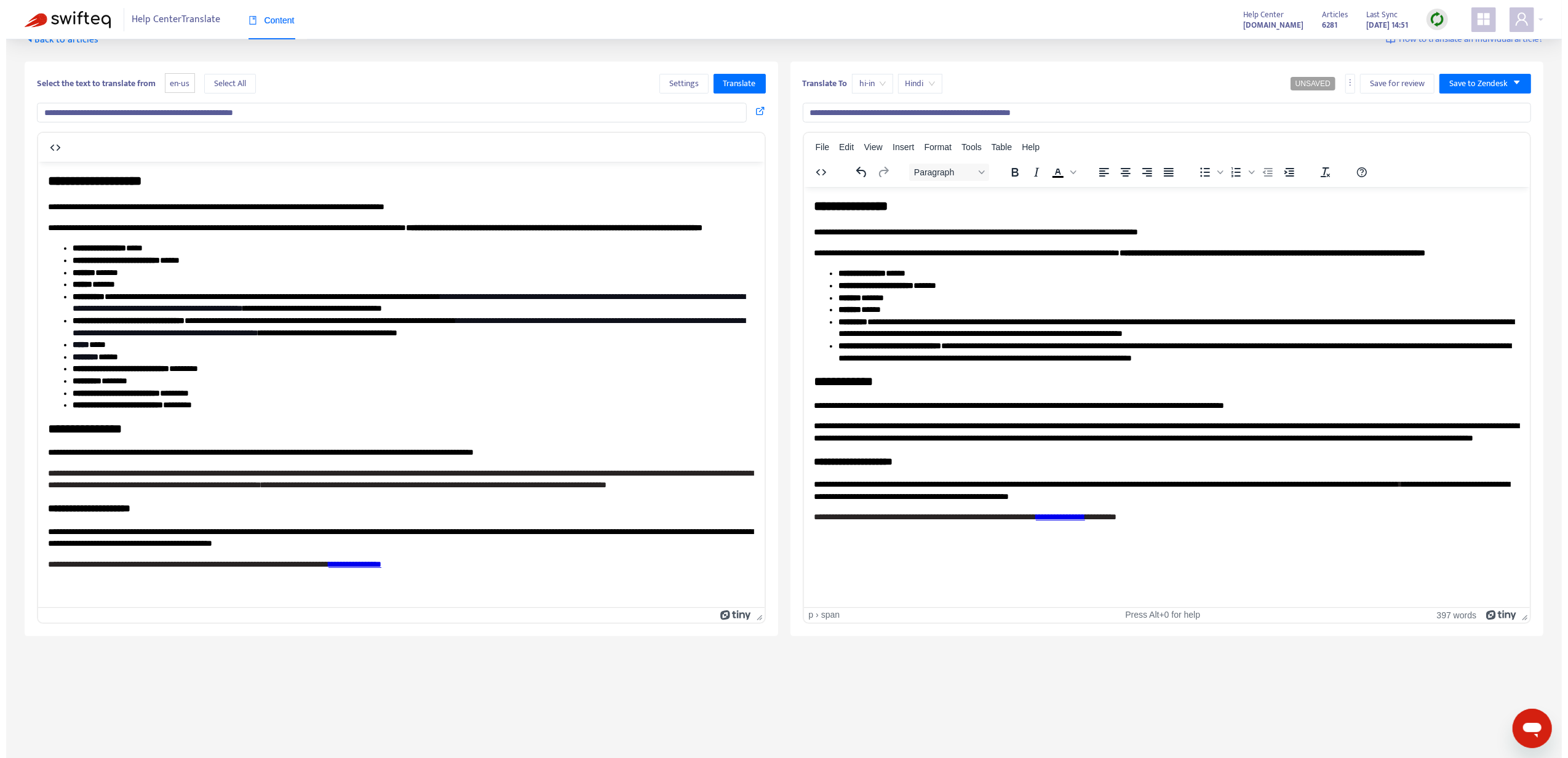
scroll to position [40, 0]
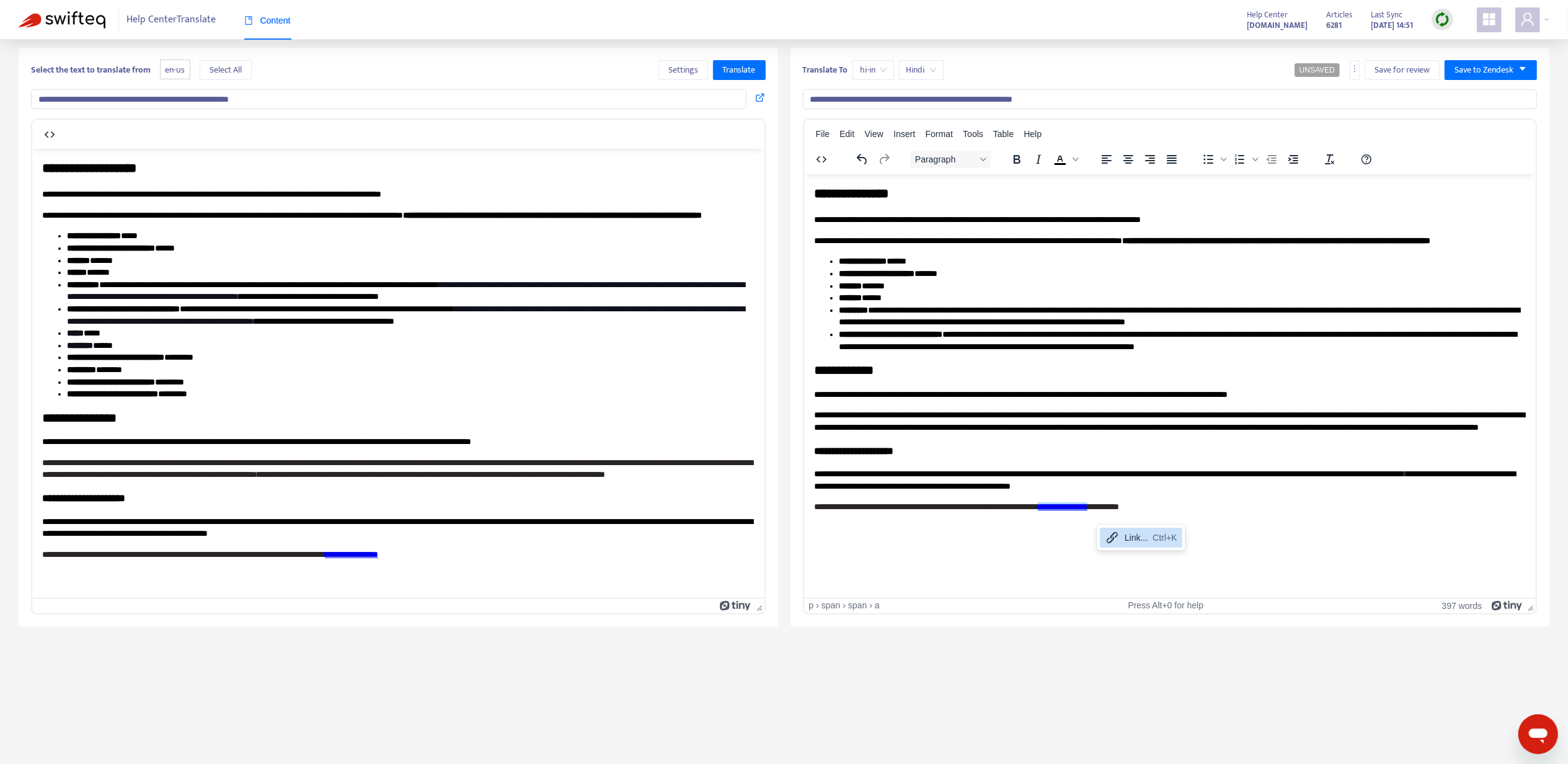
click at [1121, 538] on div "Link... Ctrl+K" at bounding box center [1141, 538] width 83 height 20
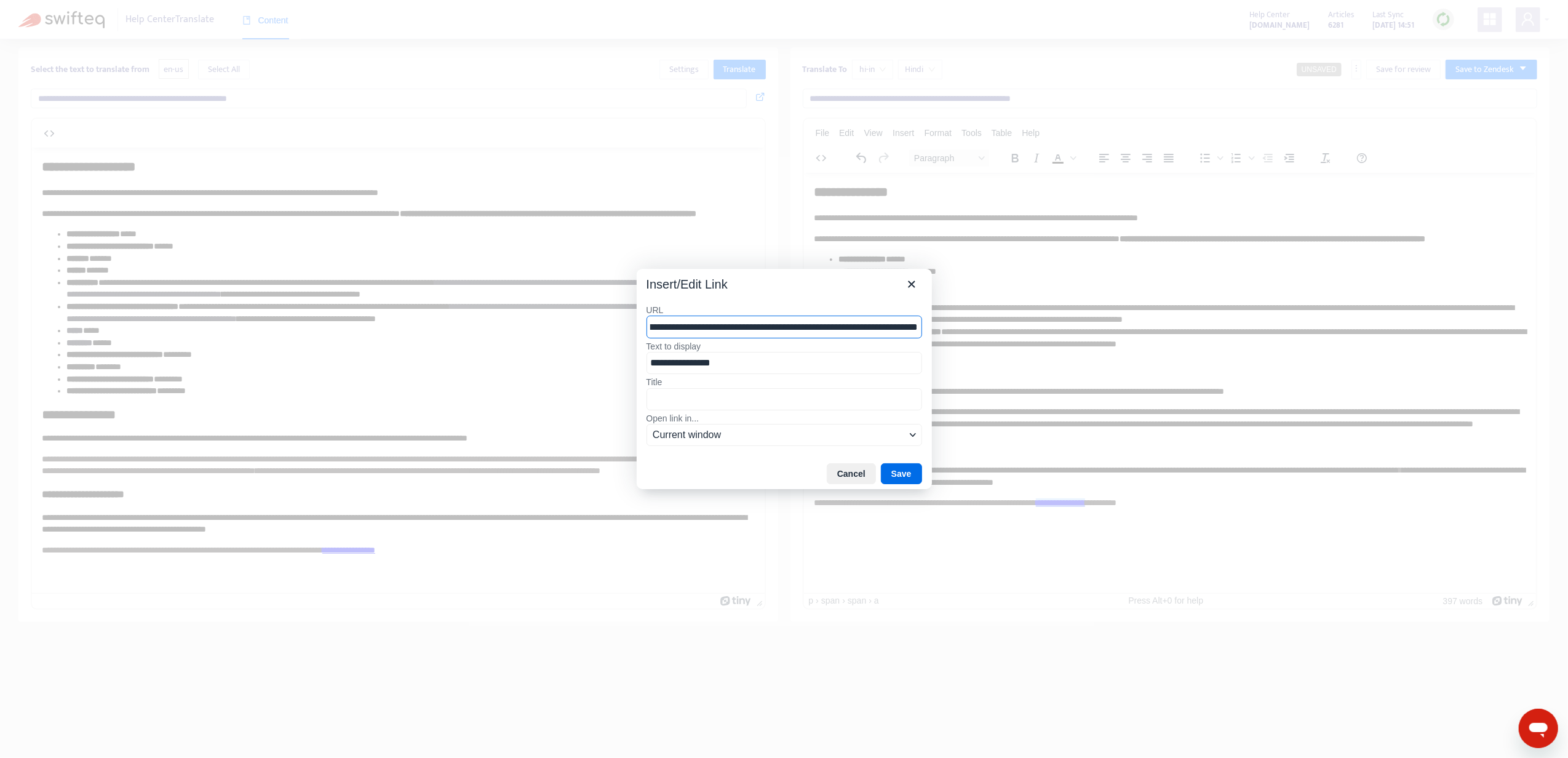
scroll to position [0, 189]
drag, startPoint x: 748, startPoint y: 310, endPoint x: 603, endPoint y: 313, distance: 145.0
click at [603, 313] on div "**********" at bounding box center [784, 379] width 1568 height 758
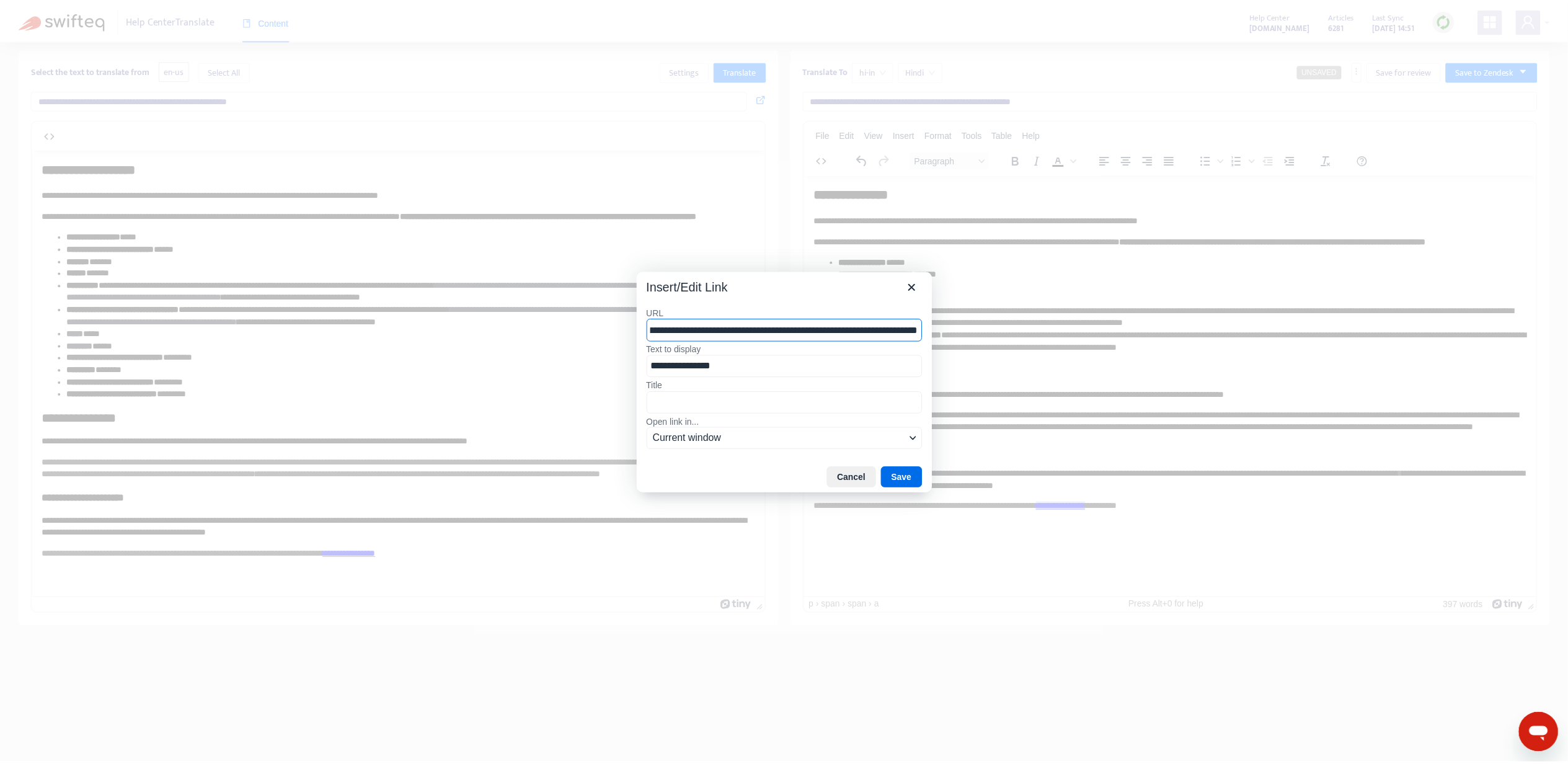
scroll to position [0, 0]
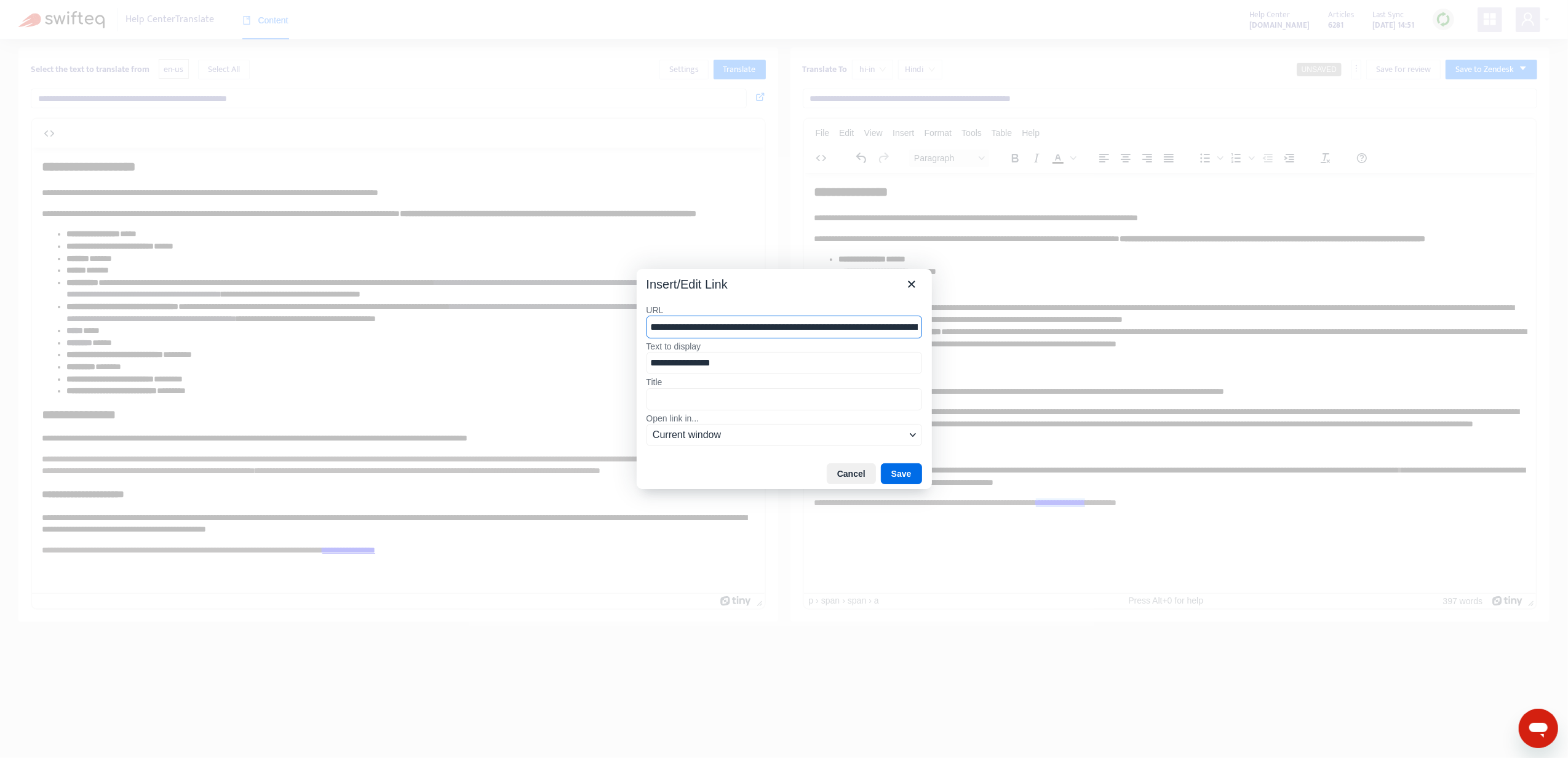
drag, startPoint x: 694, startPoint y: 323, endPoint x: 552, endPoint y: 325, distance: 142.0
click at [552, 325] on div "**********" at bounding box center [784, 379] width 1568 height 758
click at [911, 296] on div "**********" at bounding box center [784, 375] width 295 height 163
click at [911, 291] on button "Close" at bounding box center [911, 283] width 21 height 21
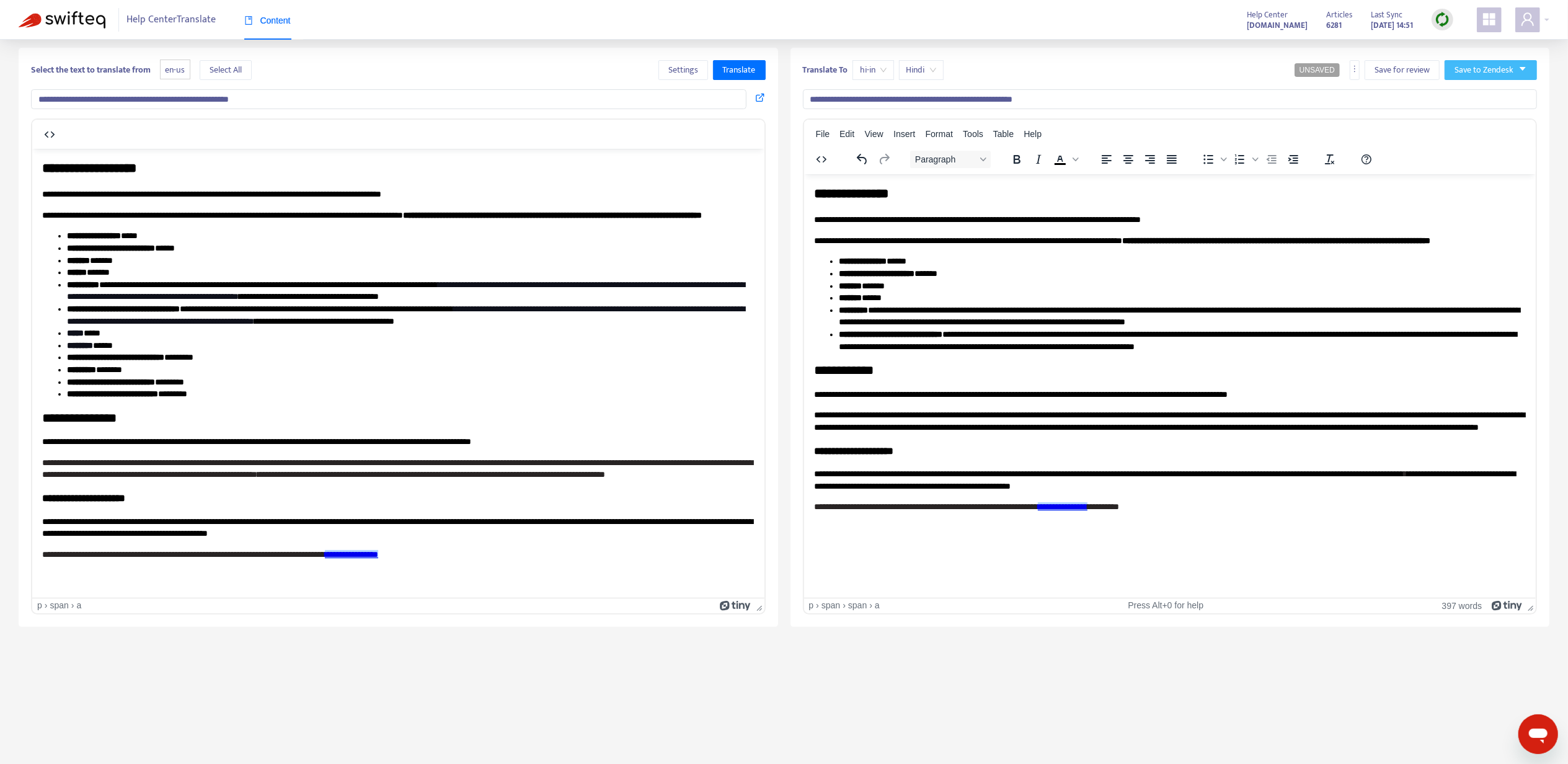
drag, startPoint x: 414, startPoint y: 424, endPoint x: 1483, endPoint y: 63, distance: 1128.3
click at [1483, 64] on span "Save to Zendesk" at bounding box center [1484, 70] width 59 height 14
click at [1480, 88] on span "Publish" at bounding box center [1479, 95] width 47 height 14
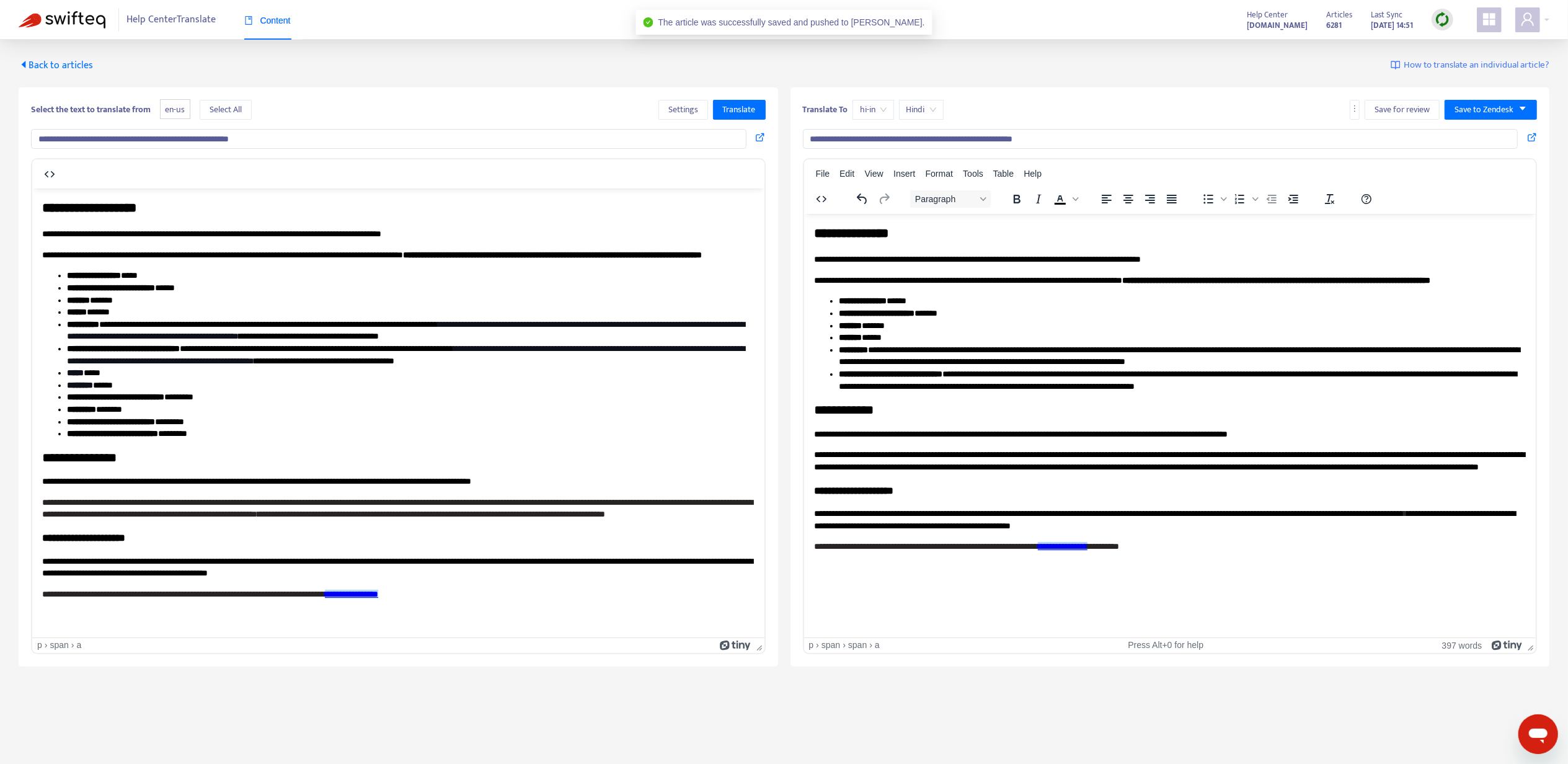
click at [68, 68] on span "Back to articles" at bounding box center [56, 65] width 75 height 16
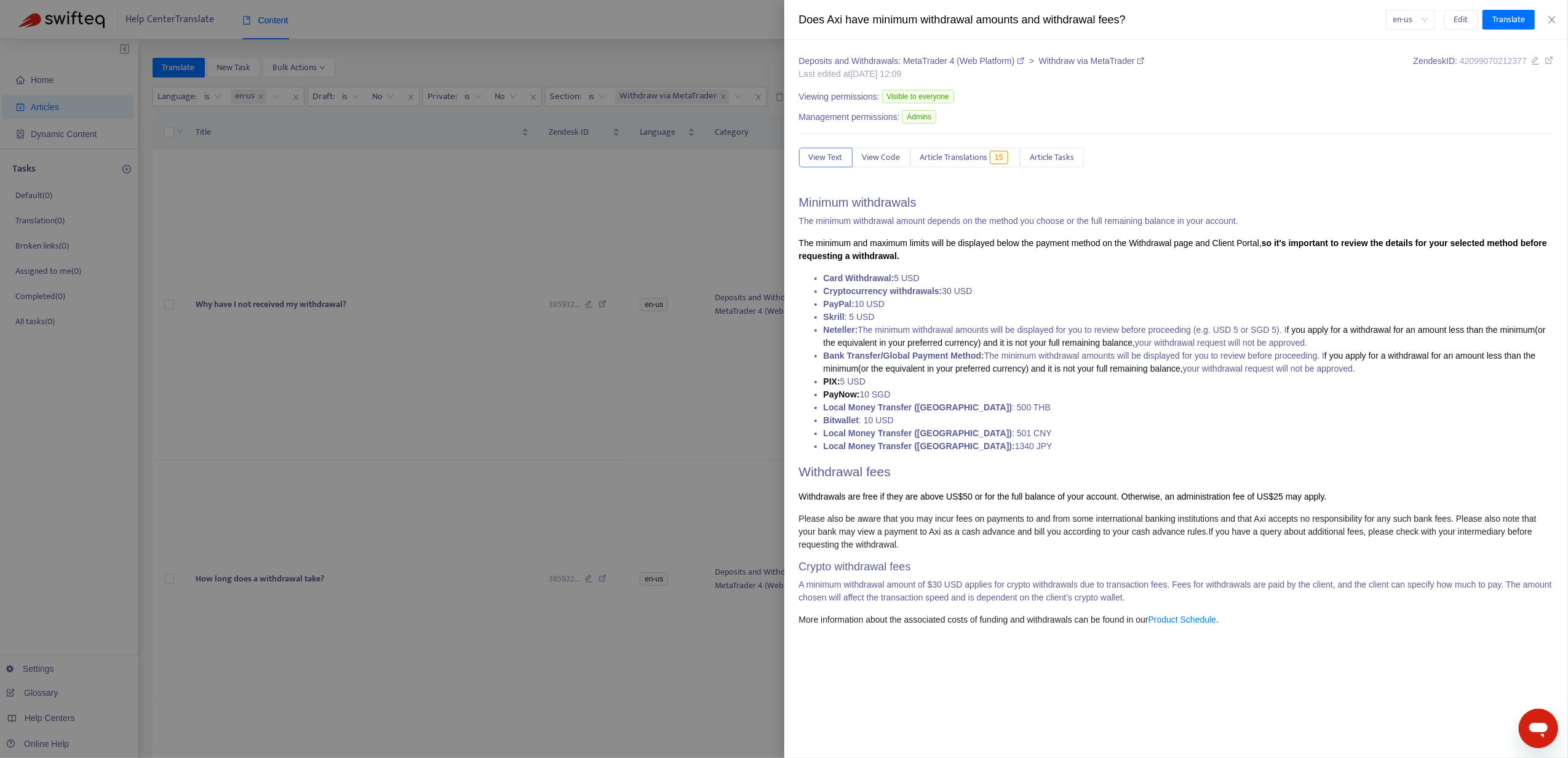
click at [416, 586] on div at bounding box center [784, 379] width 1568 height 758
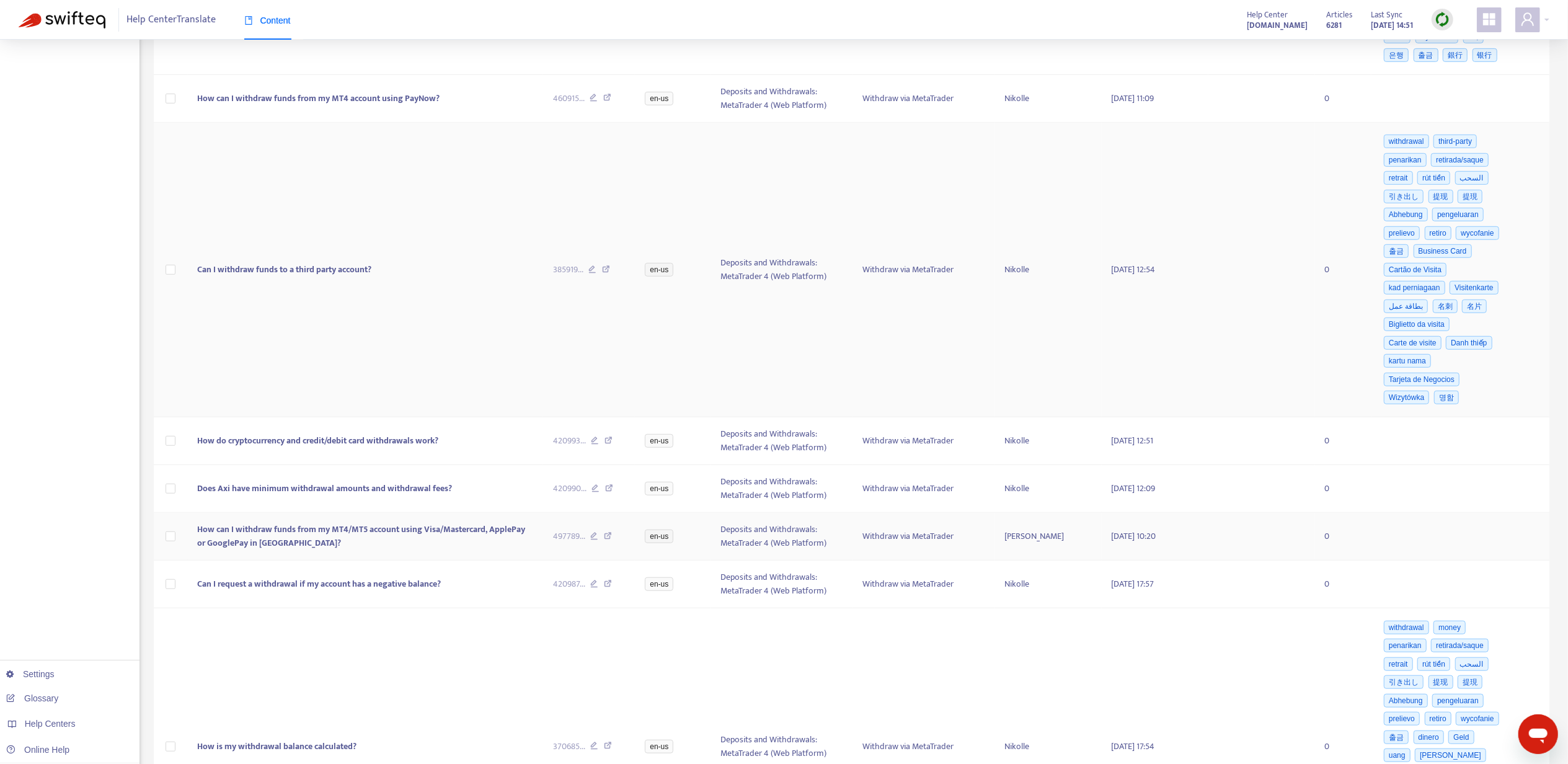
scroll to position [909, 0]
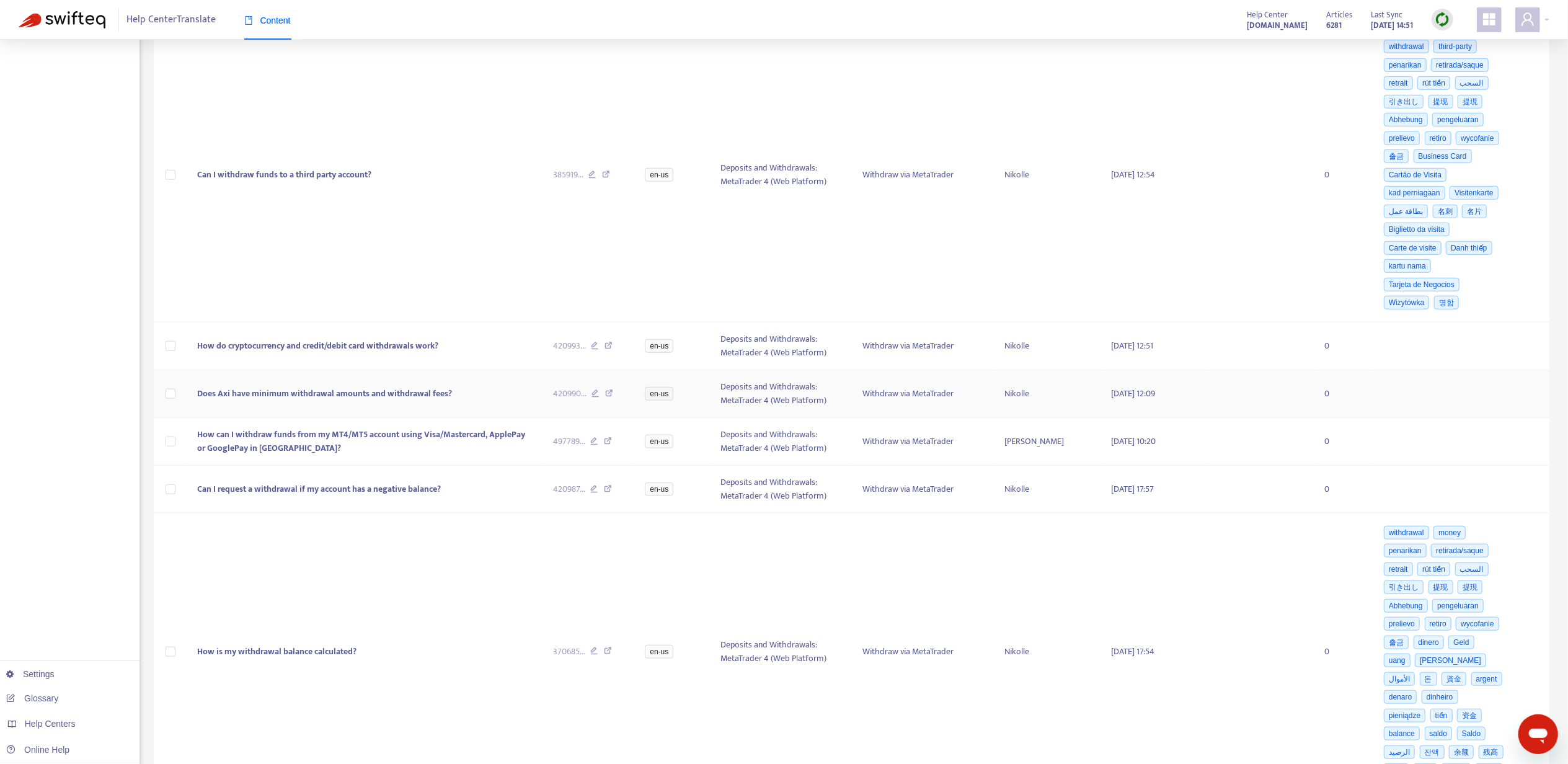
click at [367, 406] on td "Does Axi have minimum withdrawal amounts and withdrawal fees?" at bounding box center [365, 394] width 355 height 47
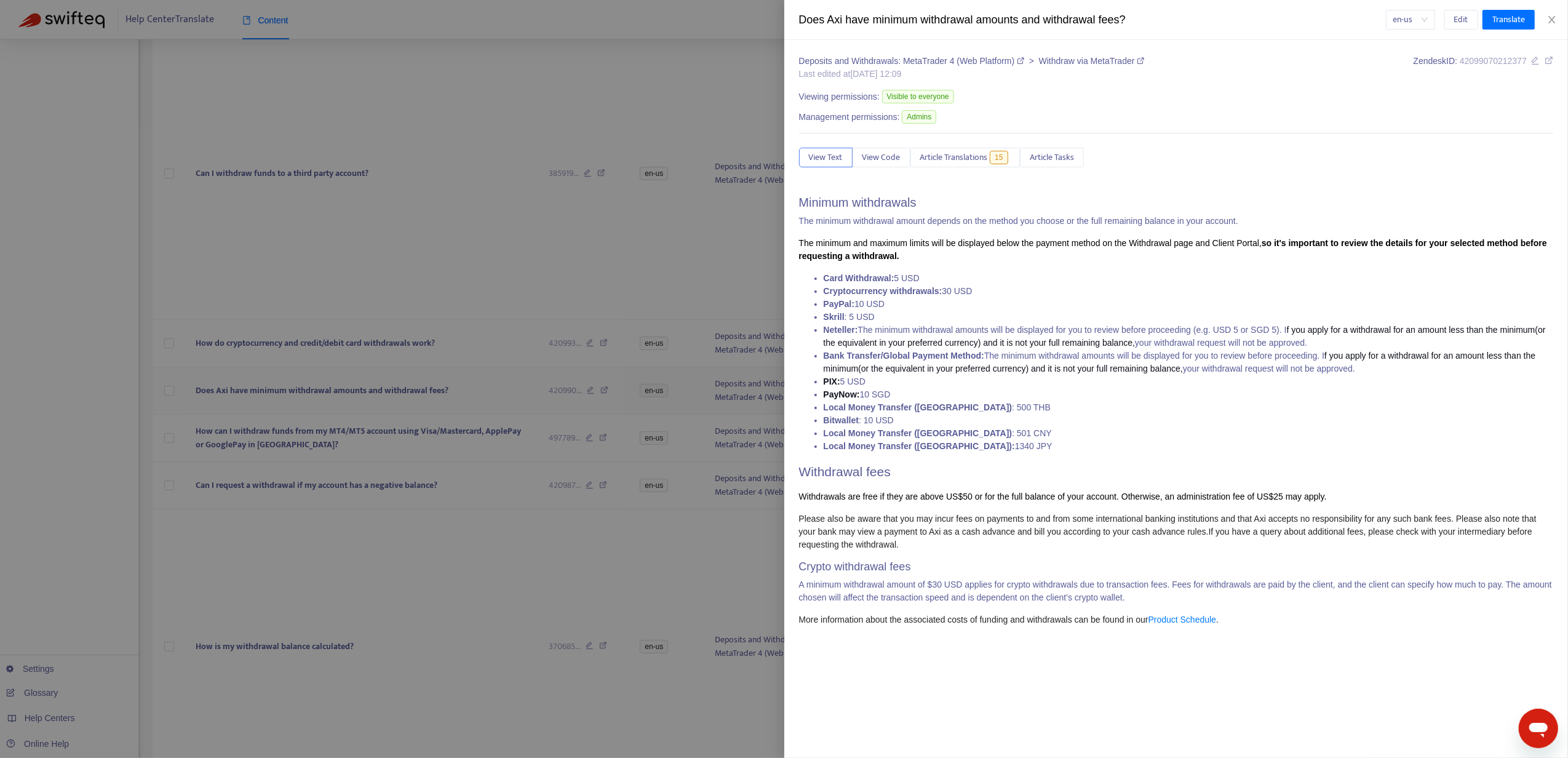
click at [364, 402] on div at bounding box center [784, 379] width 1568 height 758
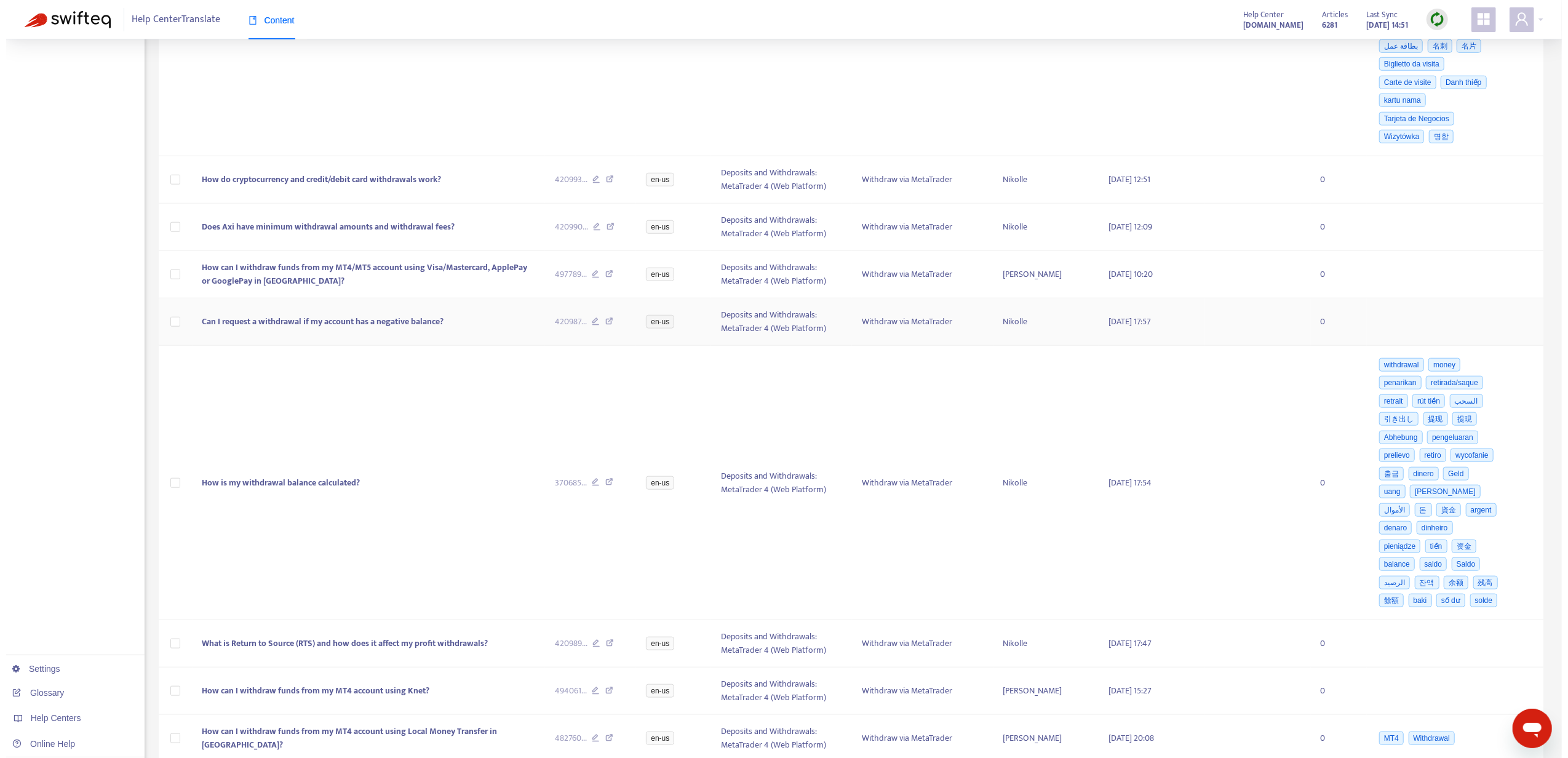
scroll to position [1066, 0]
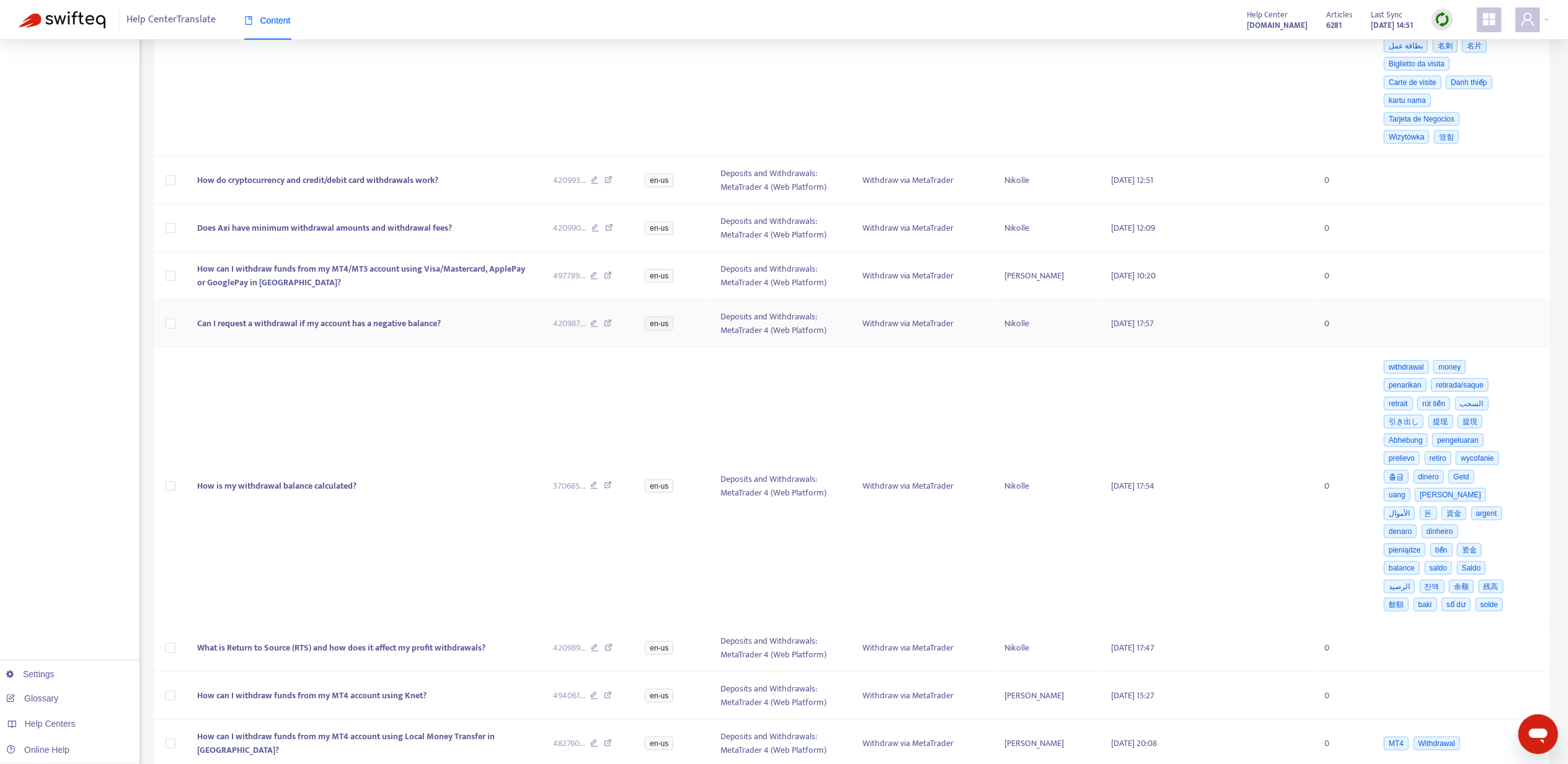
click at [313, 347] on td "Can I request a withdrawal if my account has a negative balance?" at bounding box center [365, 324] width 355 height 47
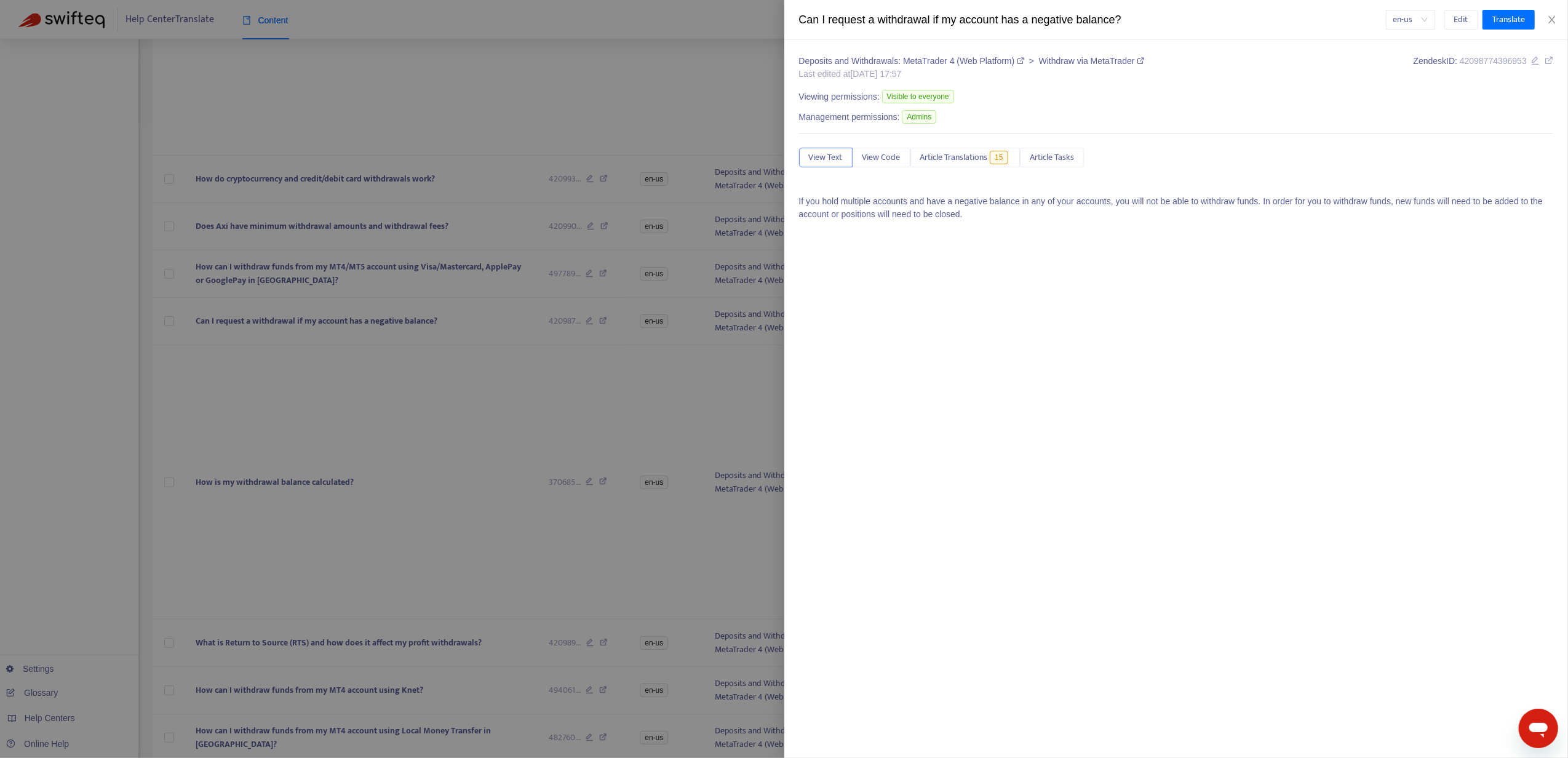
click at [976, 148] on div "Deposits and Withdrawals: MetaTrader 4 (Web Platform) > Withdraw via MetaTrader…" at bounding box center [1176, 143] width 755 height 175
click at [977, 162] on span "Article Translations" at bounding box center [953, 157] width 68 height 14
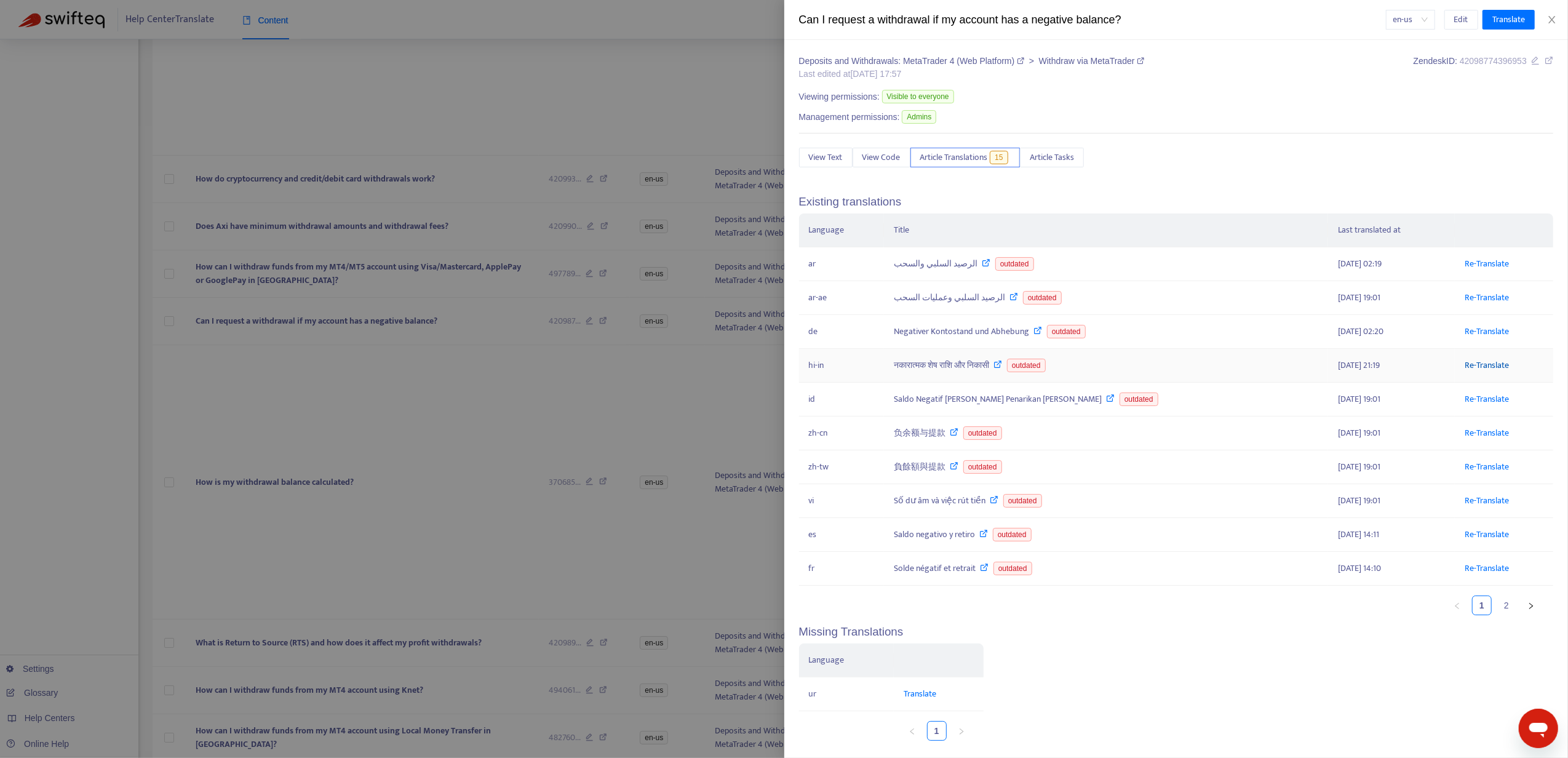
click at [1469, 364] on link "Re-Translate" at bounding box center [1487, 365] width 44 height 14
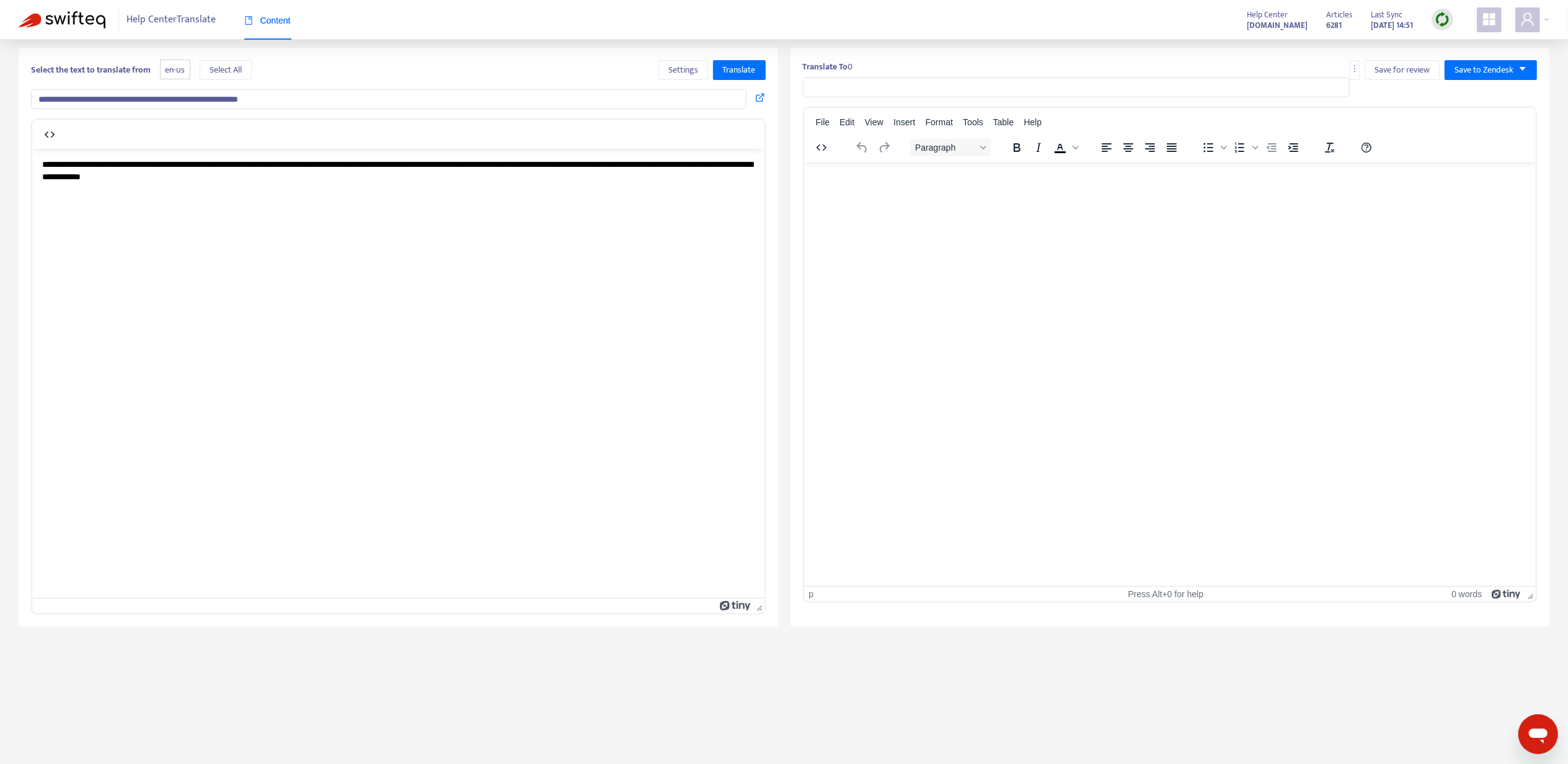
type input "**********"
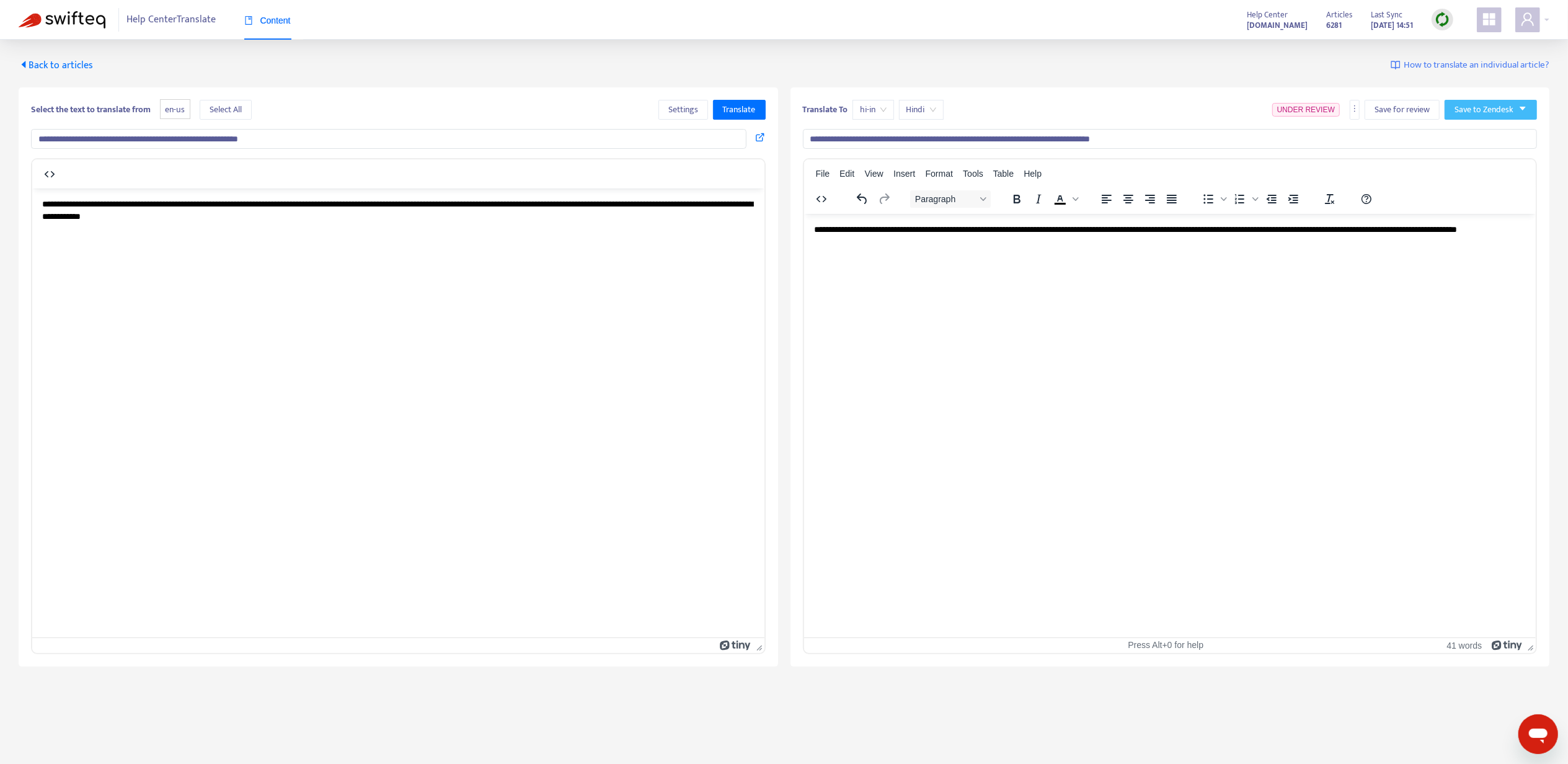
click at [1496, 116] on span "Save to Zendesk" at bounding box center [1484, 109] width 59 height 14
click at [1479, 145] on li "Save as draft" at bounding box center [1479, 155] width 62 height 20
click at [1482, 113] on span "Save to Zendesk" at bounding box center [1484, 109] width 59 height 14
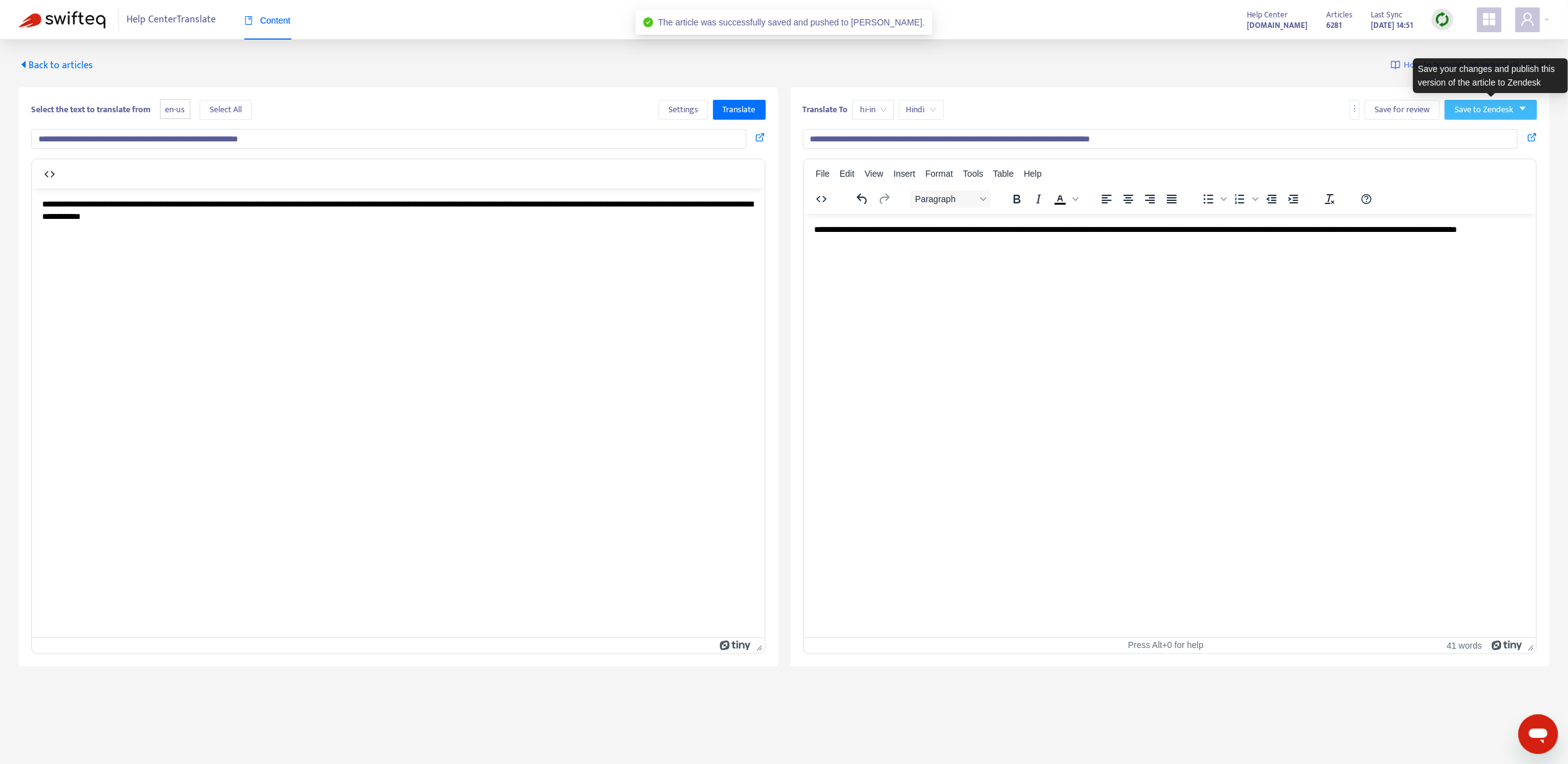
click at [1474, 112] on span "Save to Zendesk" at bounding box center [1484, 109] width 59 height 14
click at [1488, 126] on li "Publish" at bounding box center [1479, 136] width 62 height 20
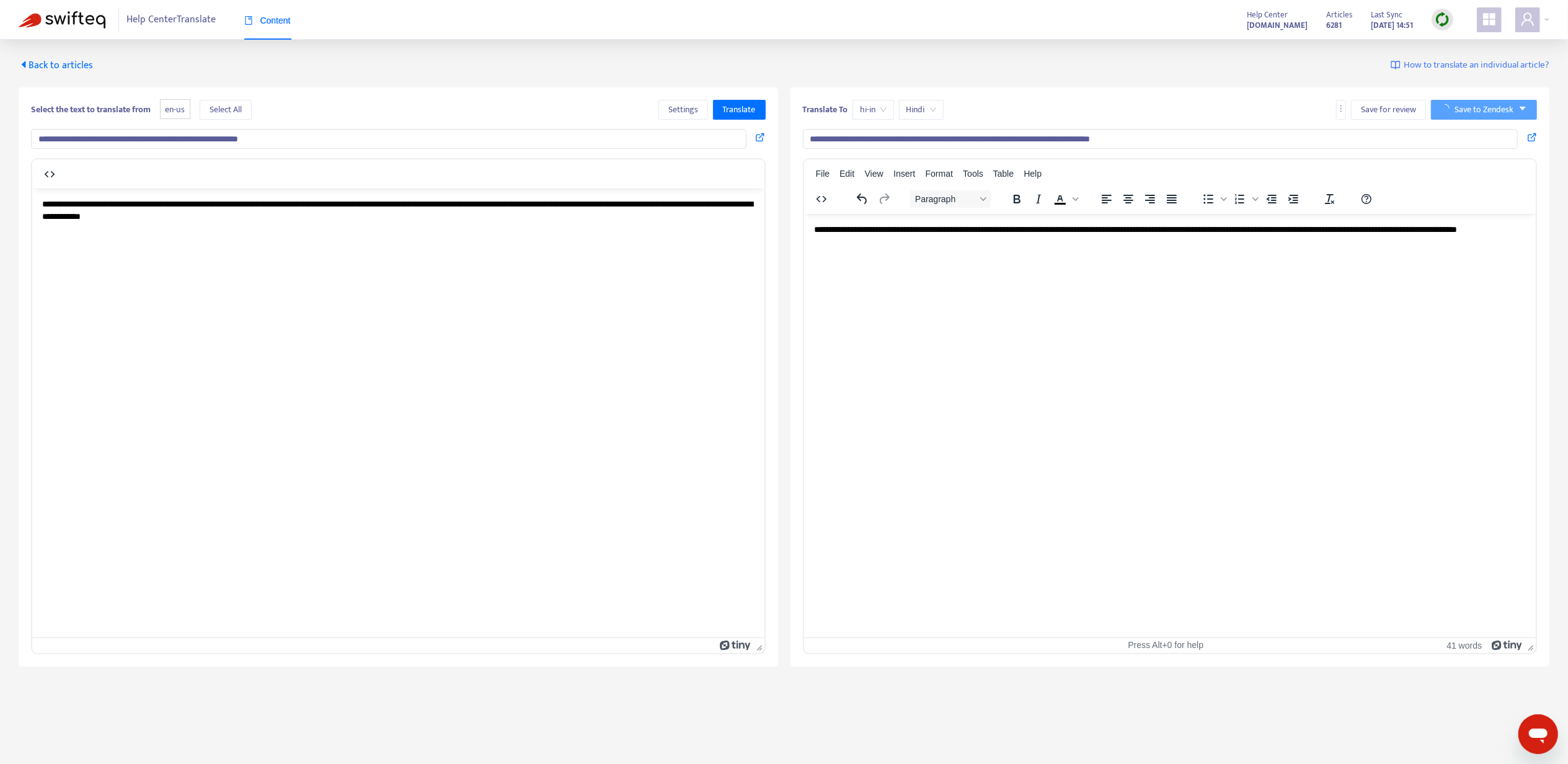
click at [51, 63] on span "Back to articles" at bounding box center [56, 65] width 75 height 16
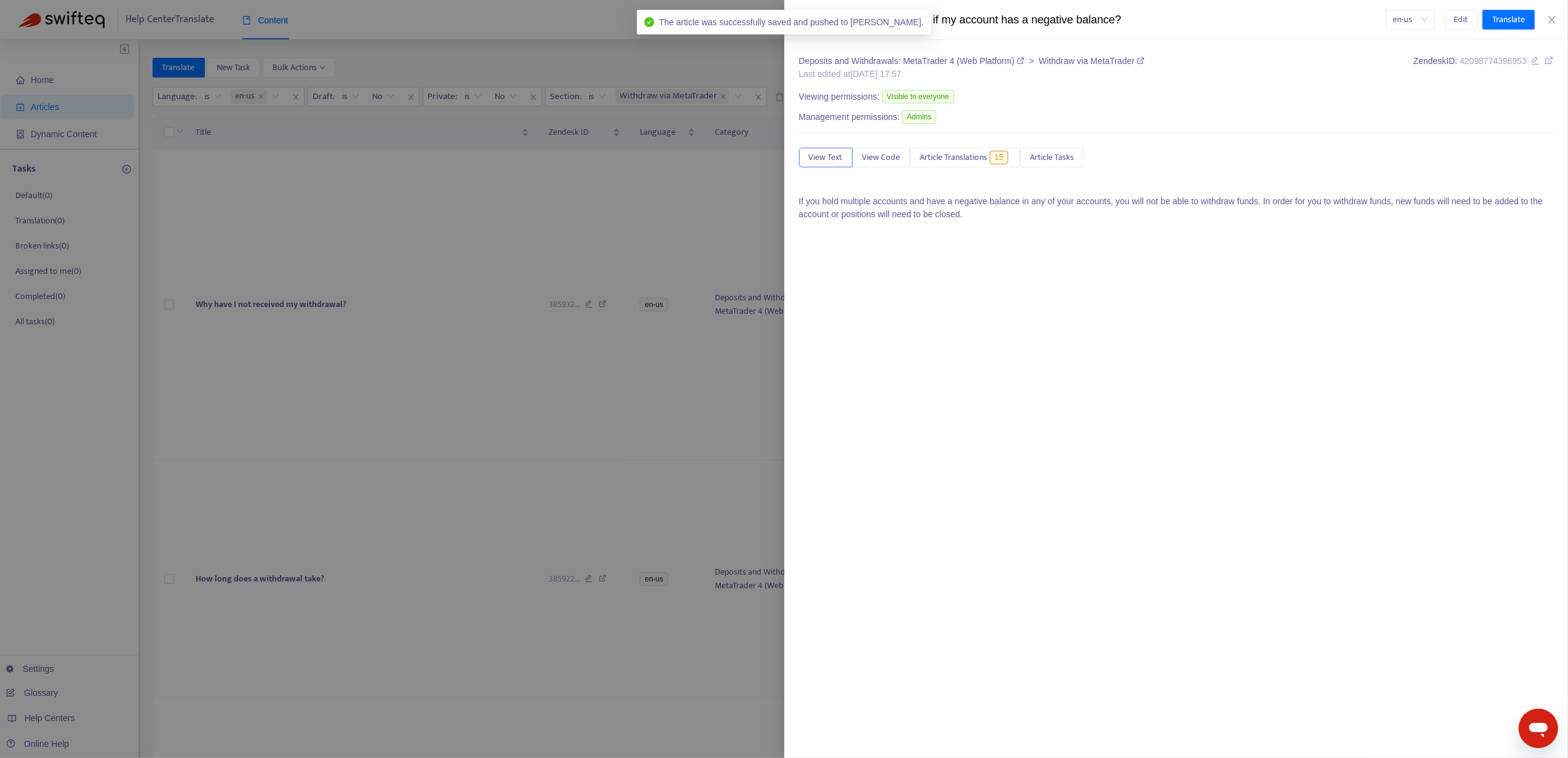
click at [441, 550] on div at bounding box center [784, 379] width 1568 height 758
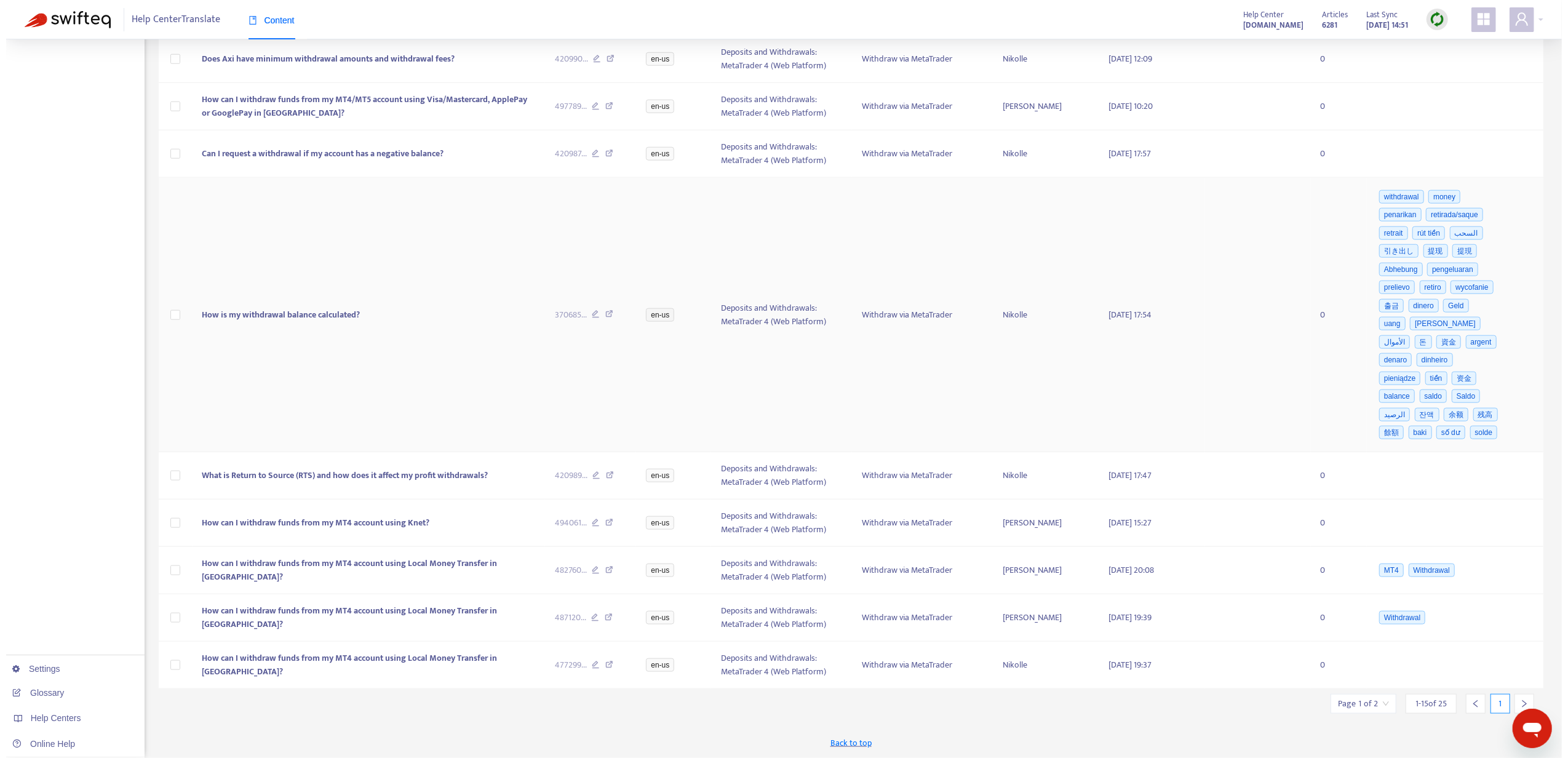
scroll to position [1264, 0]
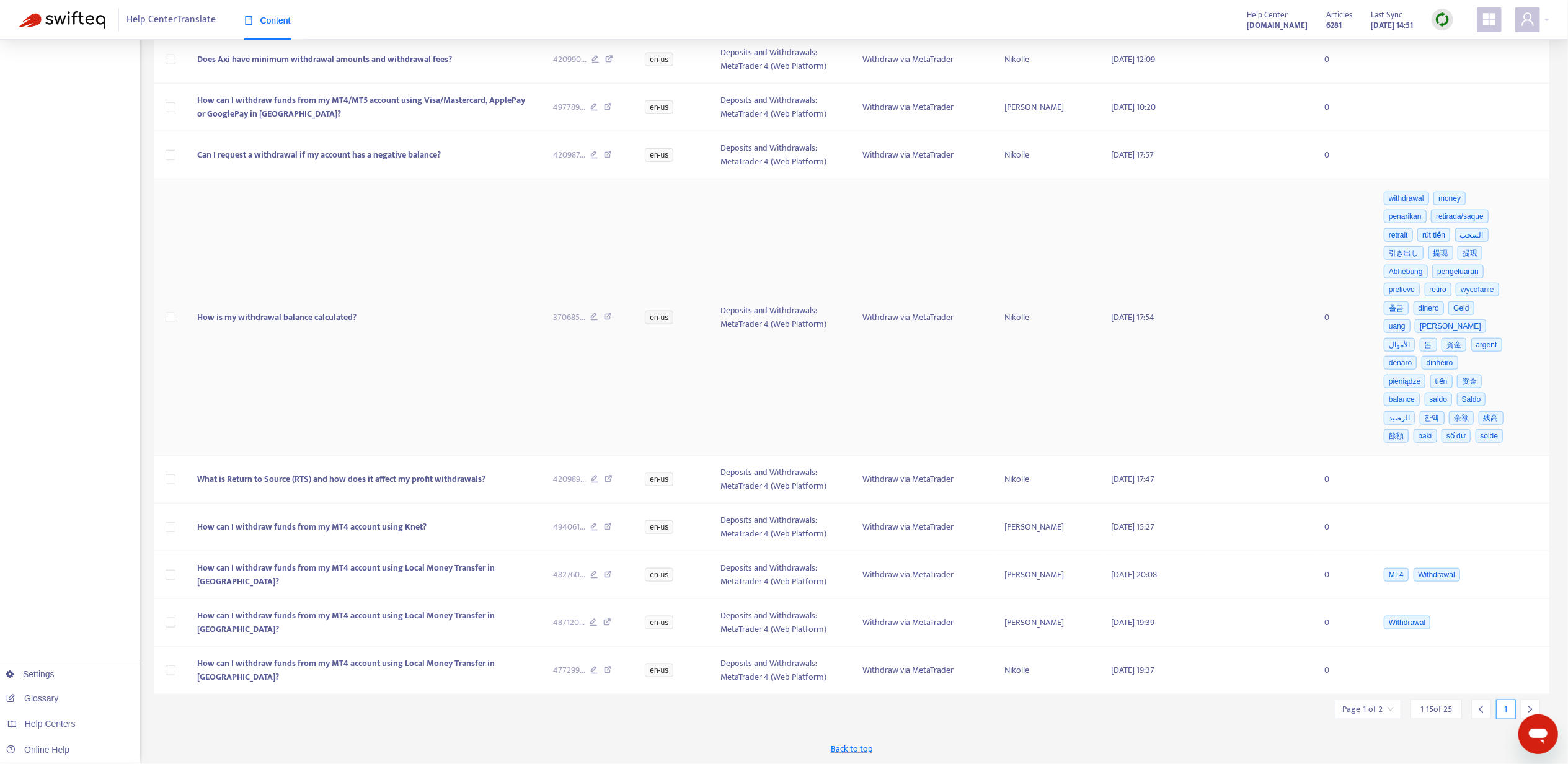
click at [283, 312] on span "How is my withdrawal balance calculated?" at bounding box center [277, 317] width 159 height 15
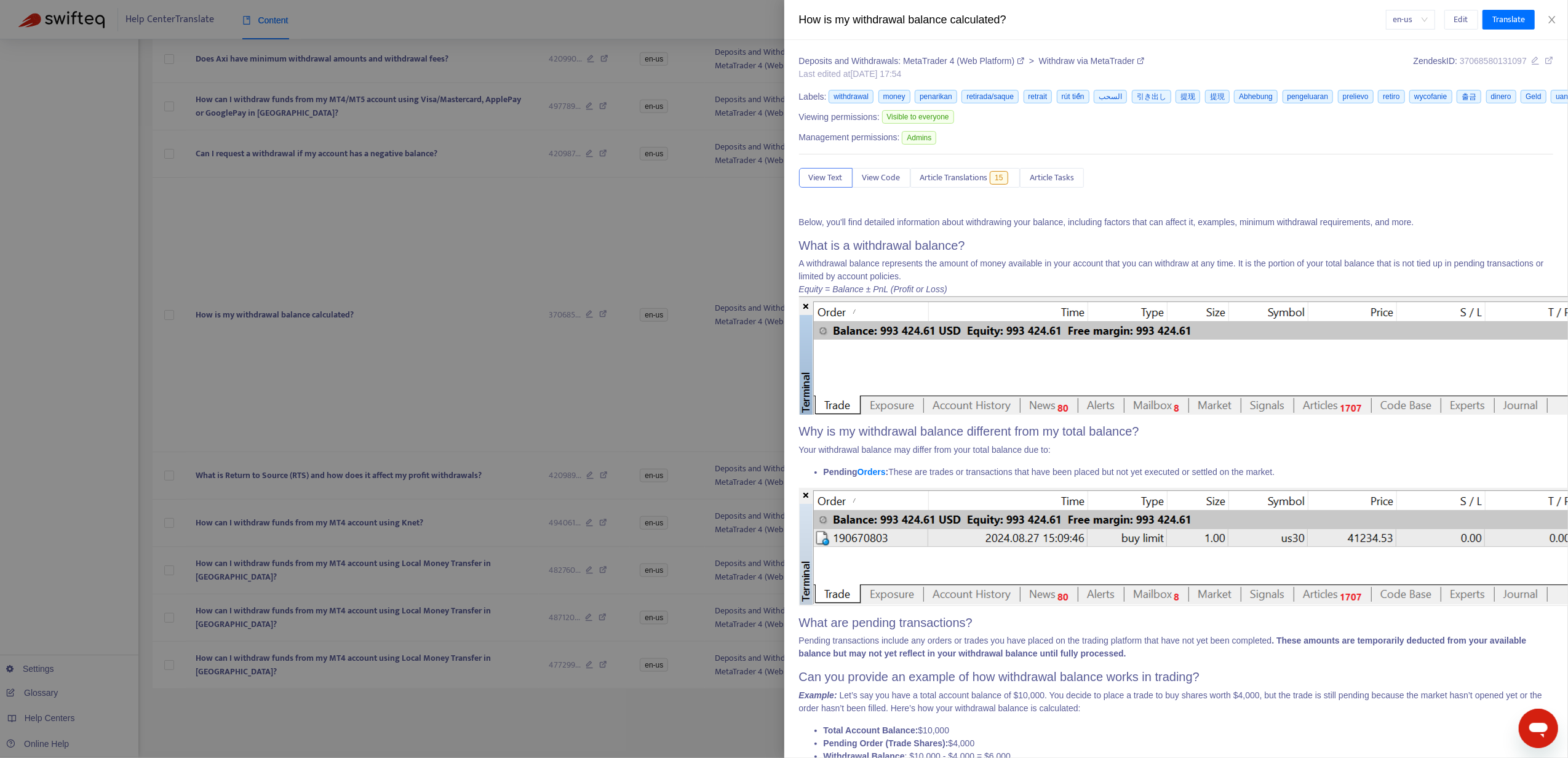
click at [982, 188] on div "View Text View Code Article Translations 15 Article Tasks" at bounding box center [1176, 178] width 755 height 20
click at [982, 188] on button "Article Translations 15" at bounding box center [966, 178] width 110 height 20
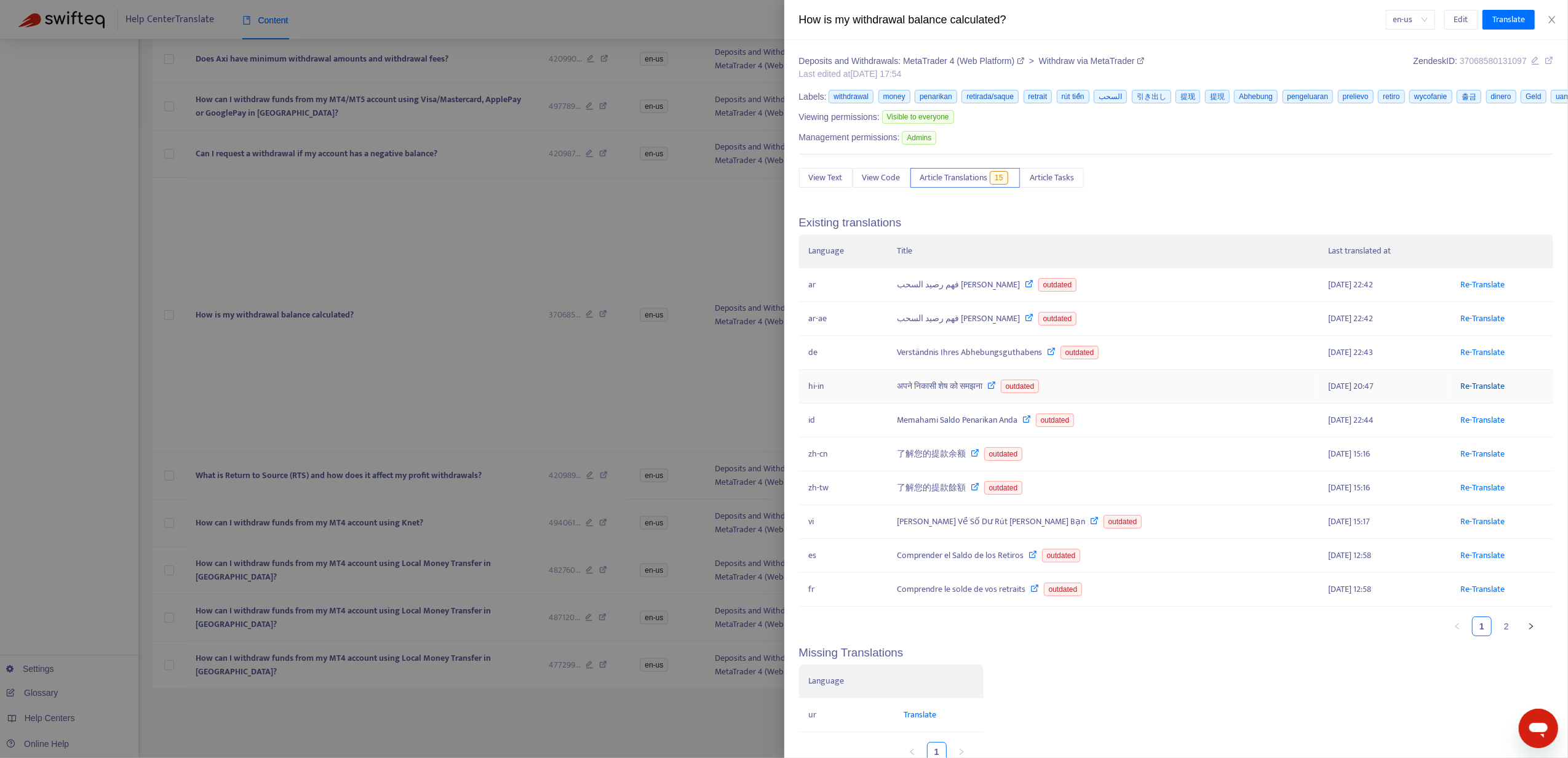
click at [1472, 393] on link "Re-Translate" at bounding box center [1482, 386] width 44 height 14
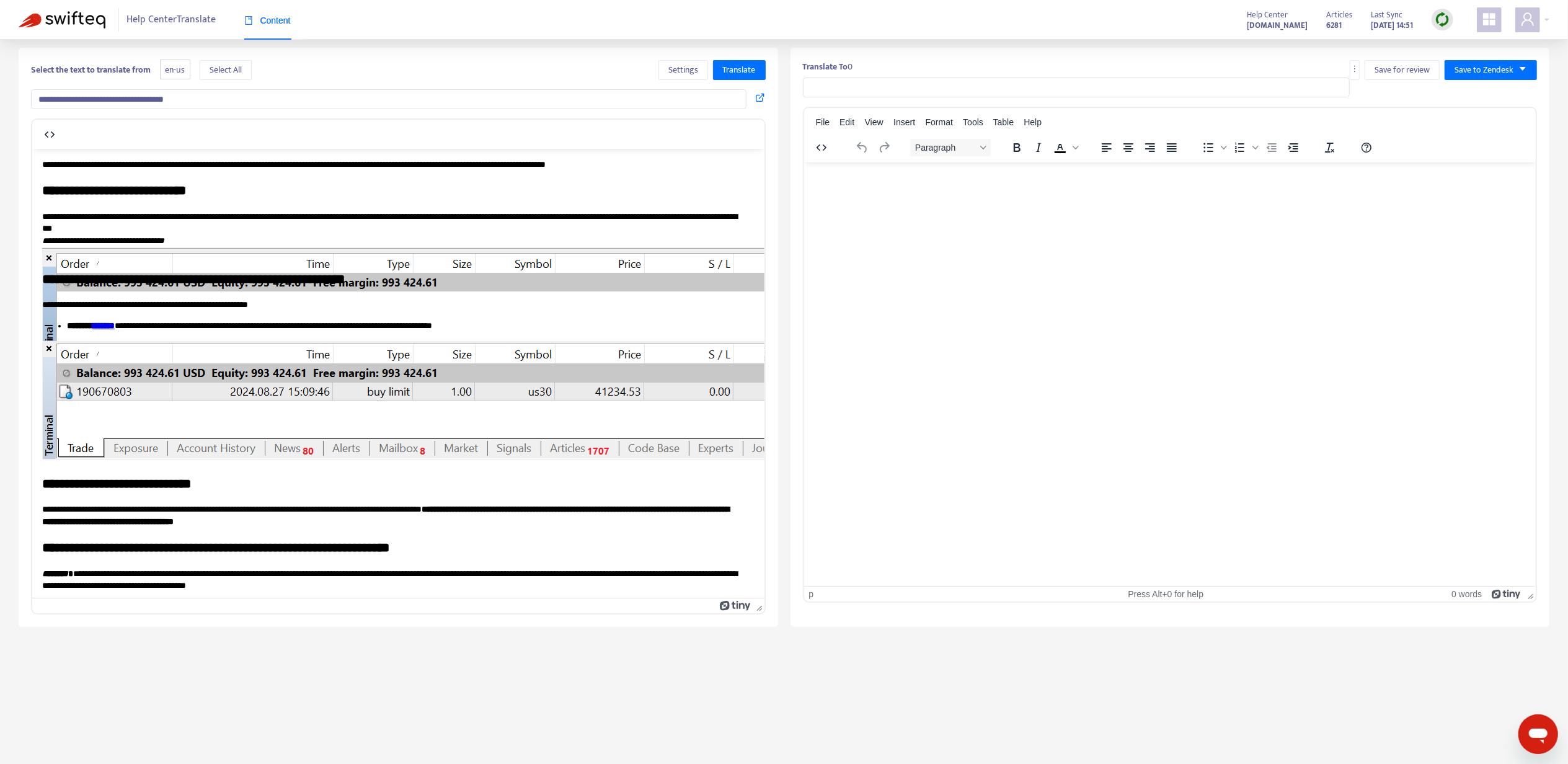
type input "**********"
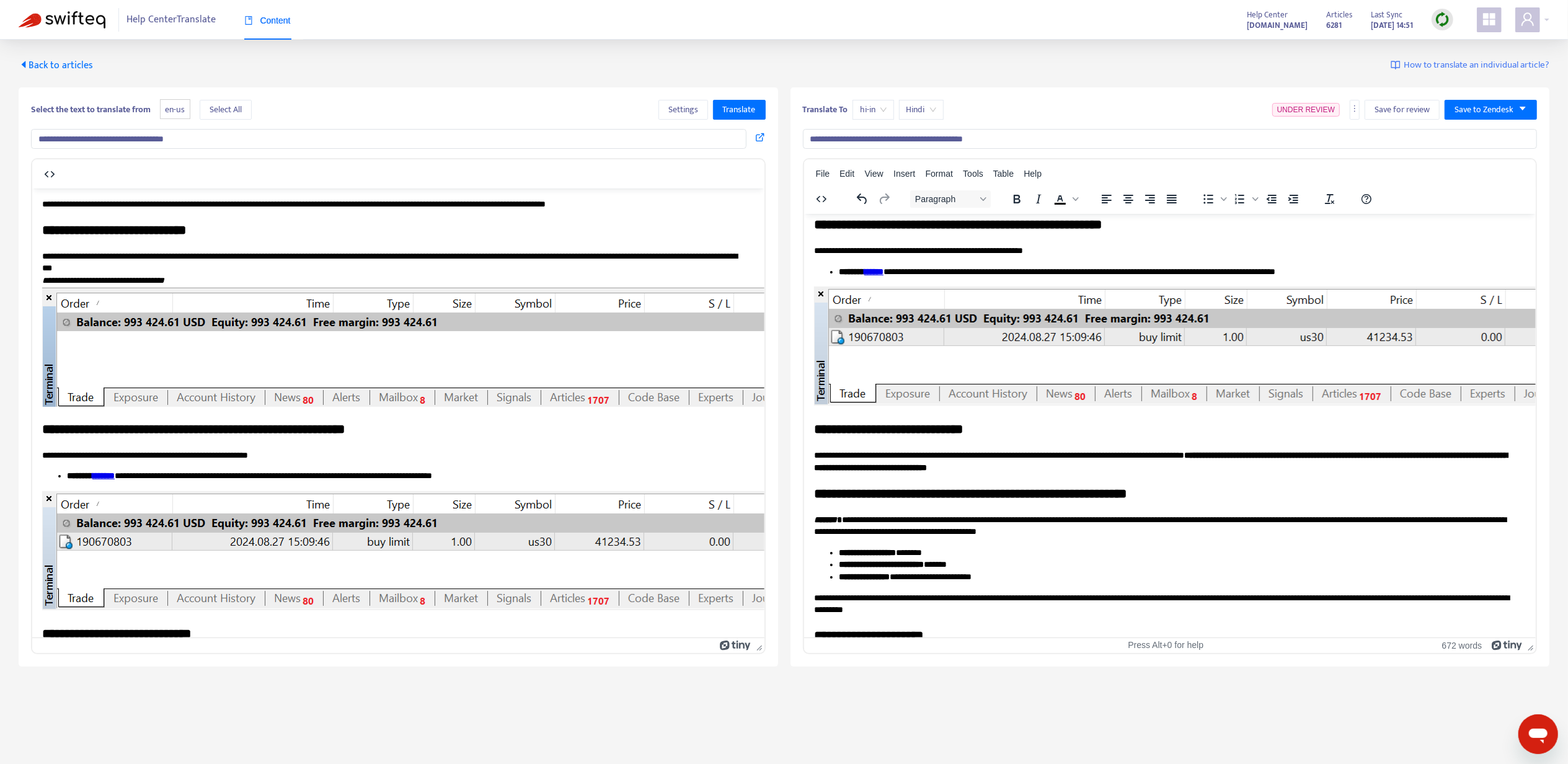
scroll to position [248, 0]
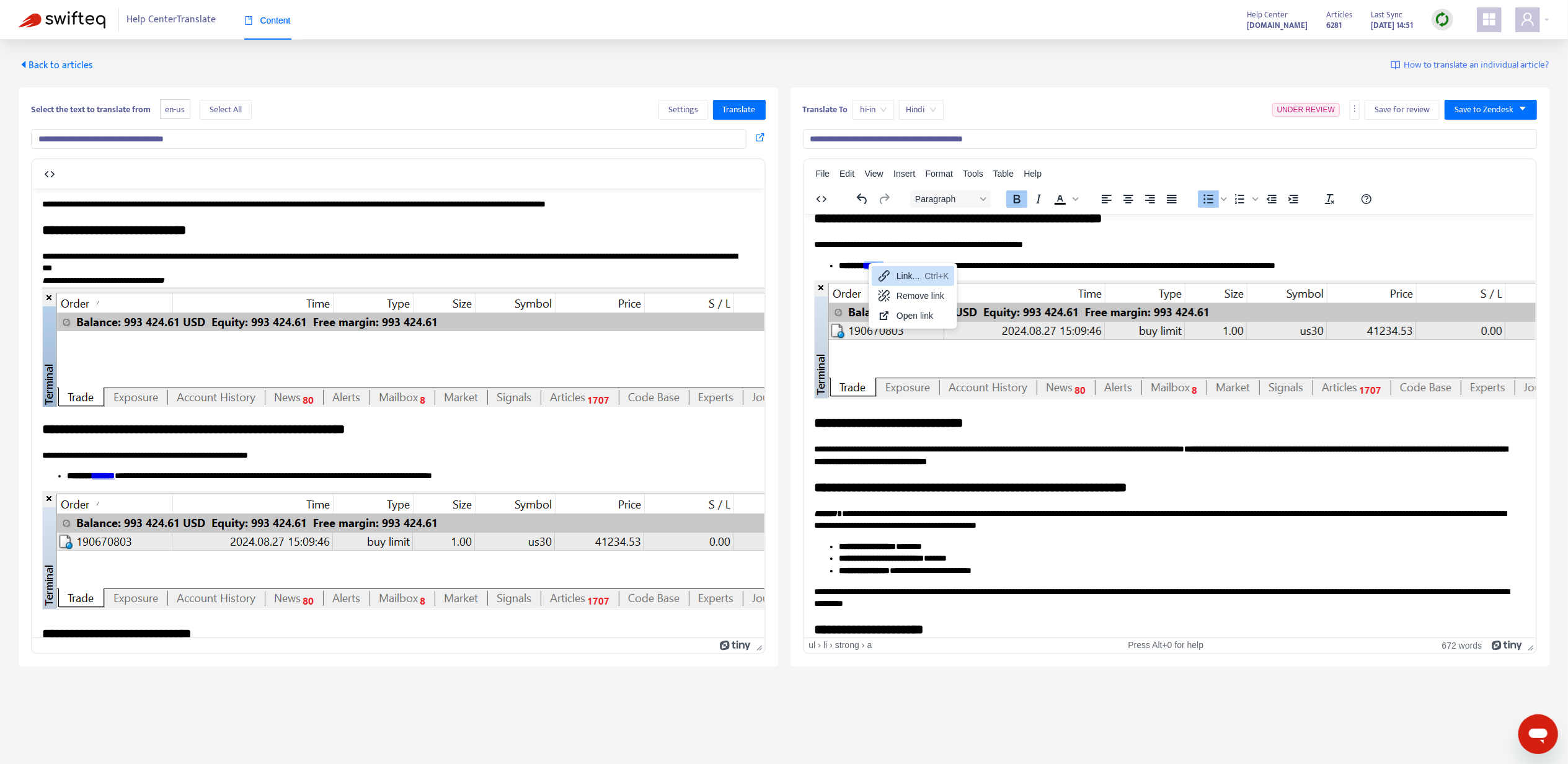
click at [879, 274] on icon at bounding box center [885, 276] width 15 height 15
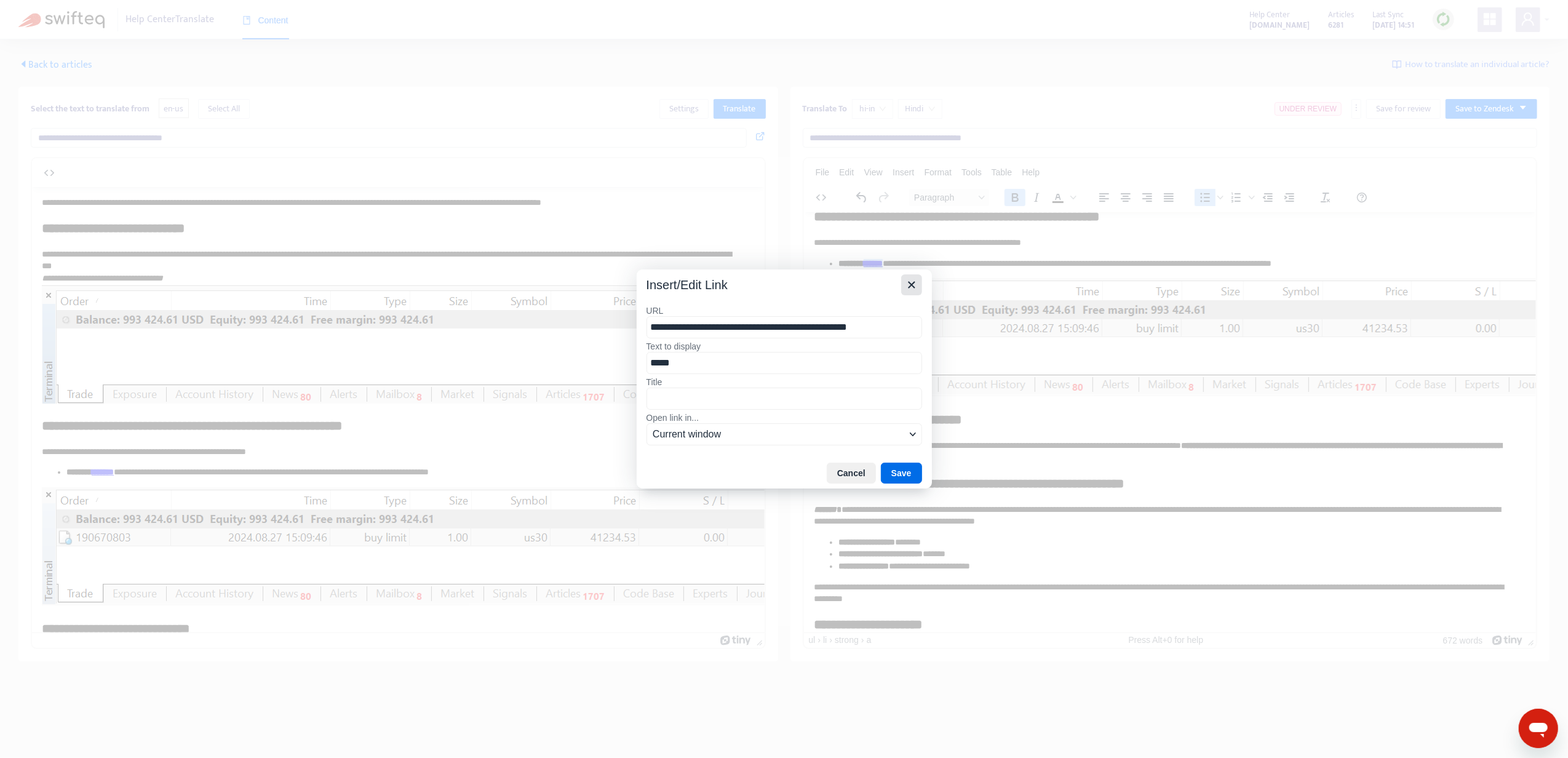
click at [908, 279] on icon "Close" at bounding box center [912, 284] width 14 height 14
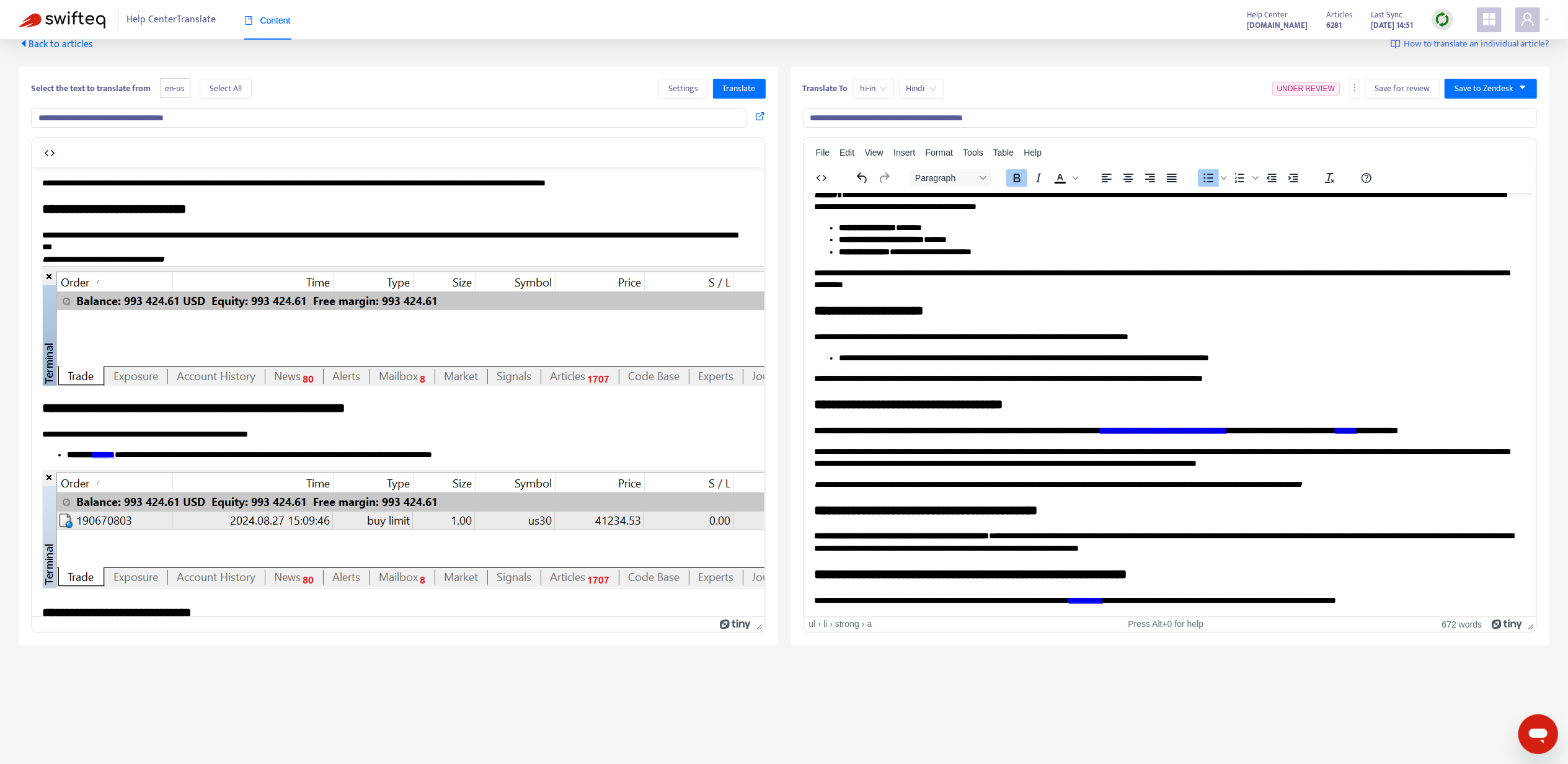
scroll to position [40, 0]
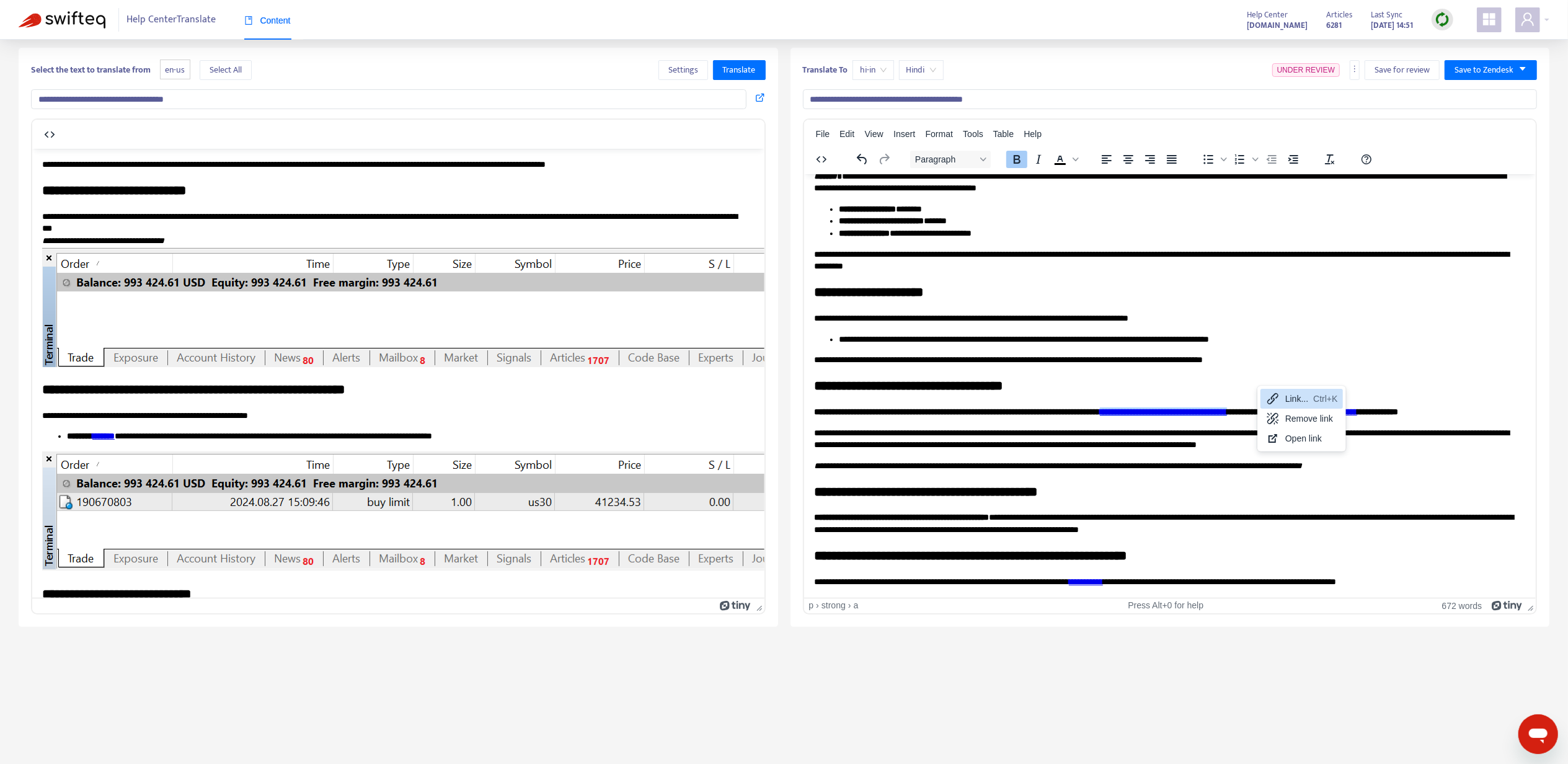
click at [1275, 392] on icon at bounding box center [1273, 398] width 15 height 15
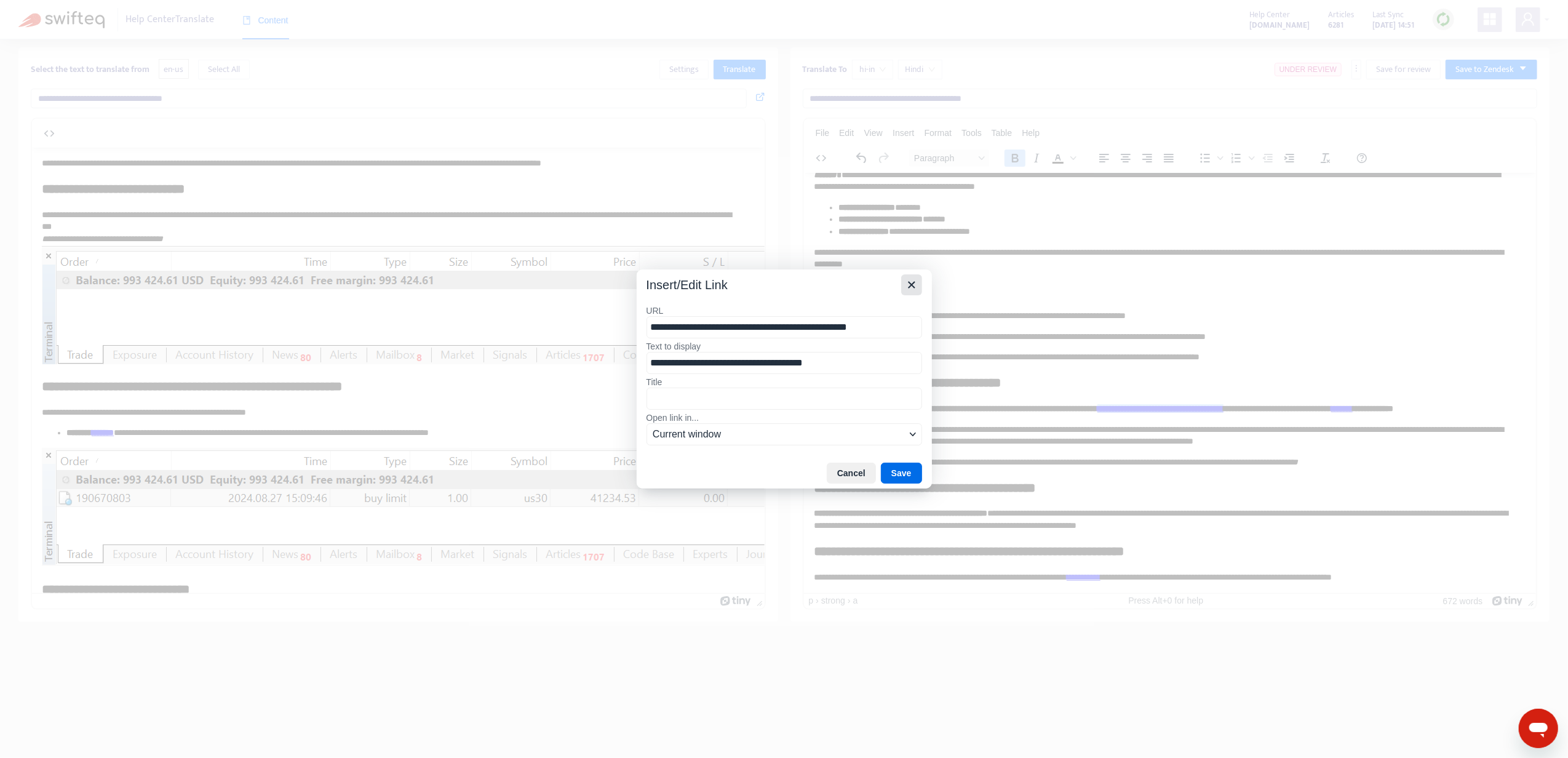
click at [905, 289] on icon "Close" at bounding box center [912, 284] width 14 height 14
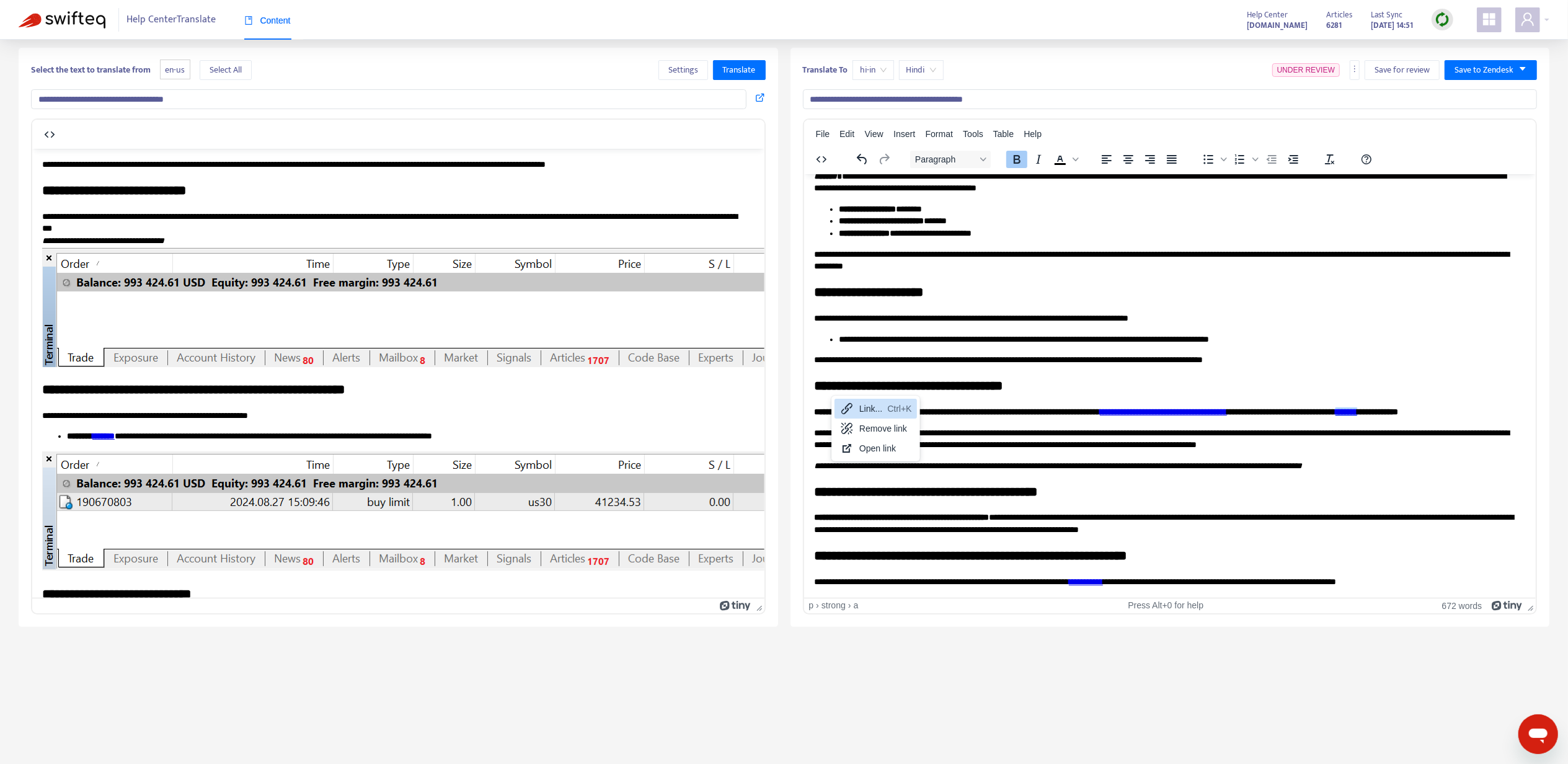
click at [850, 407] on icon at bounding box center [847, 408] width 15 height 15
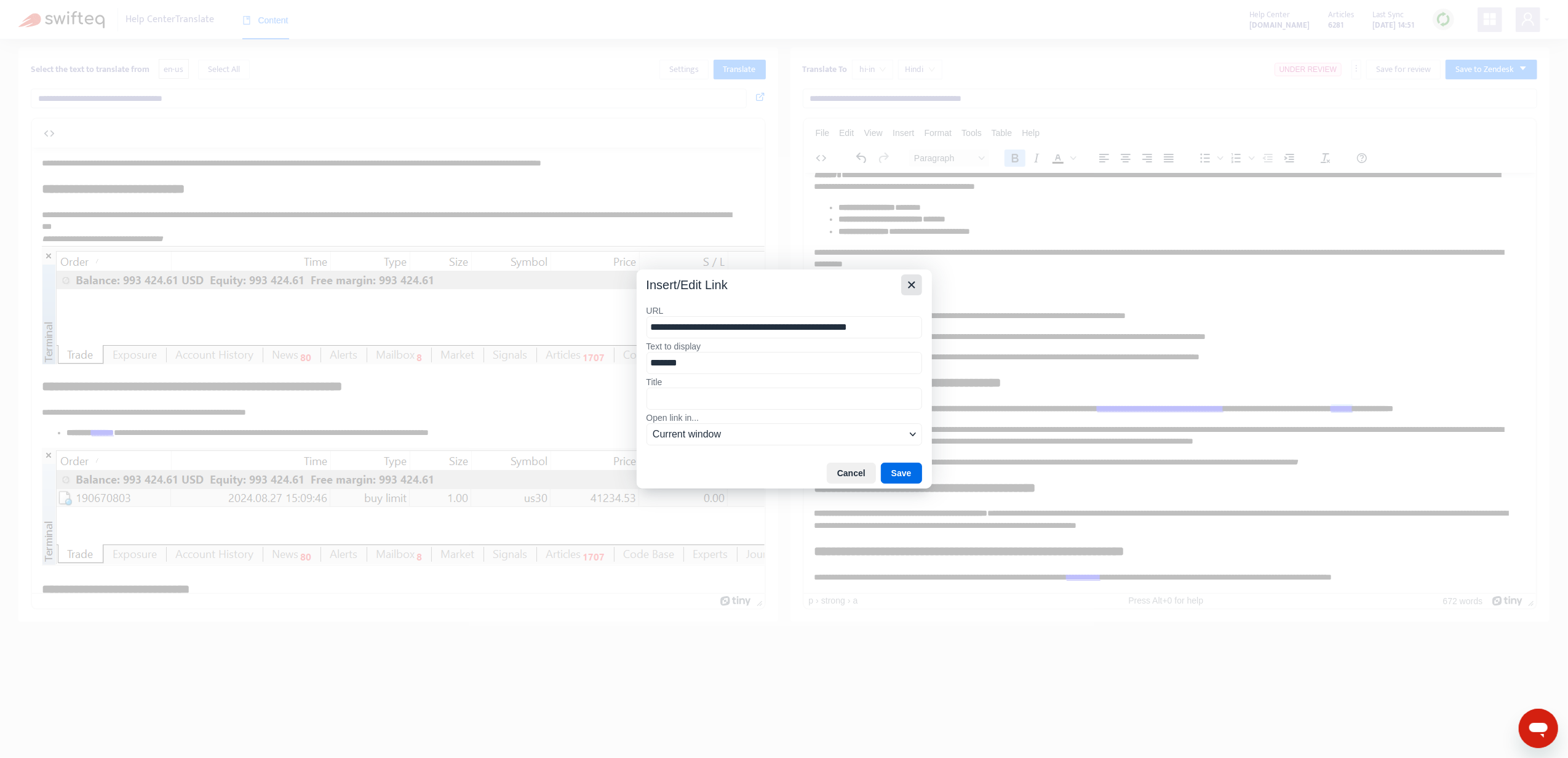
click at [906, 277] on icon "Close" at bounding box center [912, 284] width 14 height 14
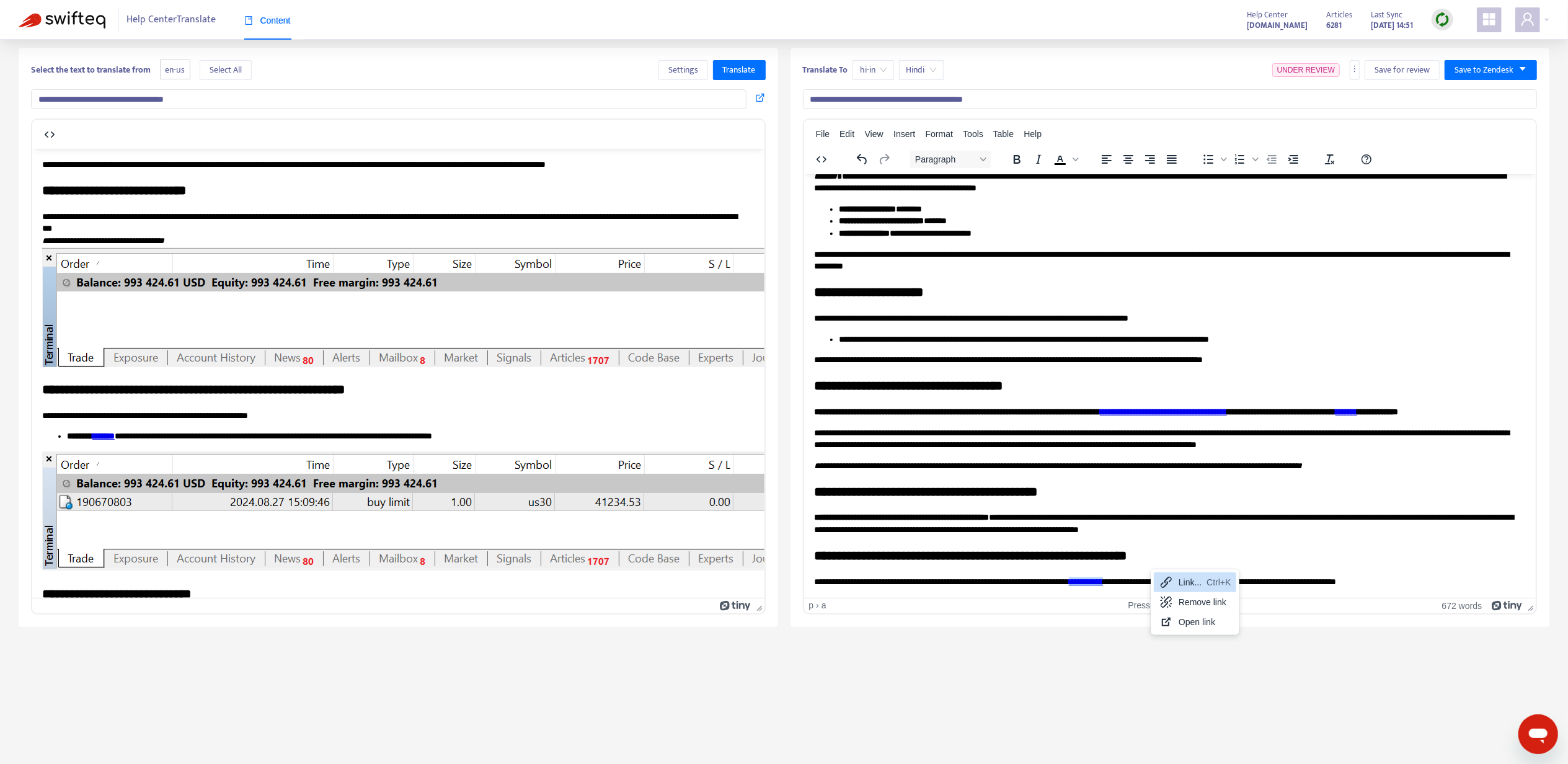
click at [1169, 573] on div "Link... Ctrl+K" at bounding box center [1195, 582] width 83 height 20
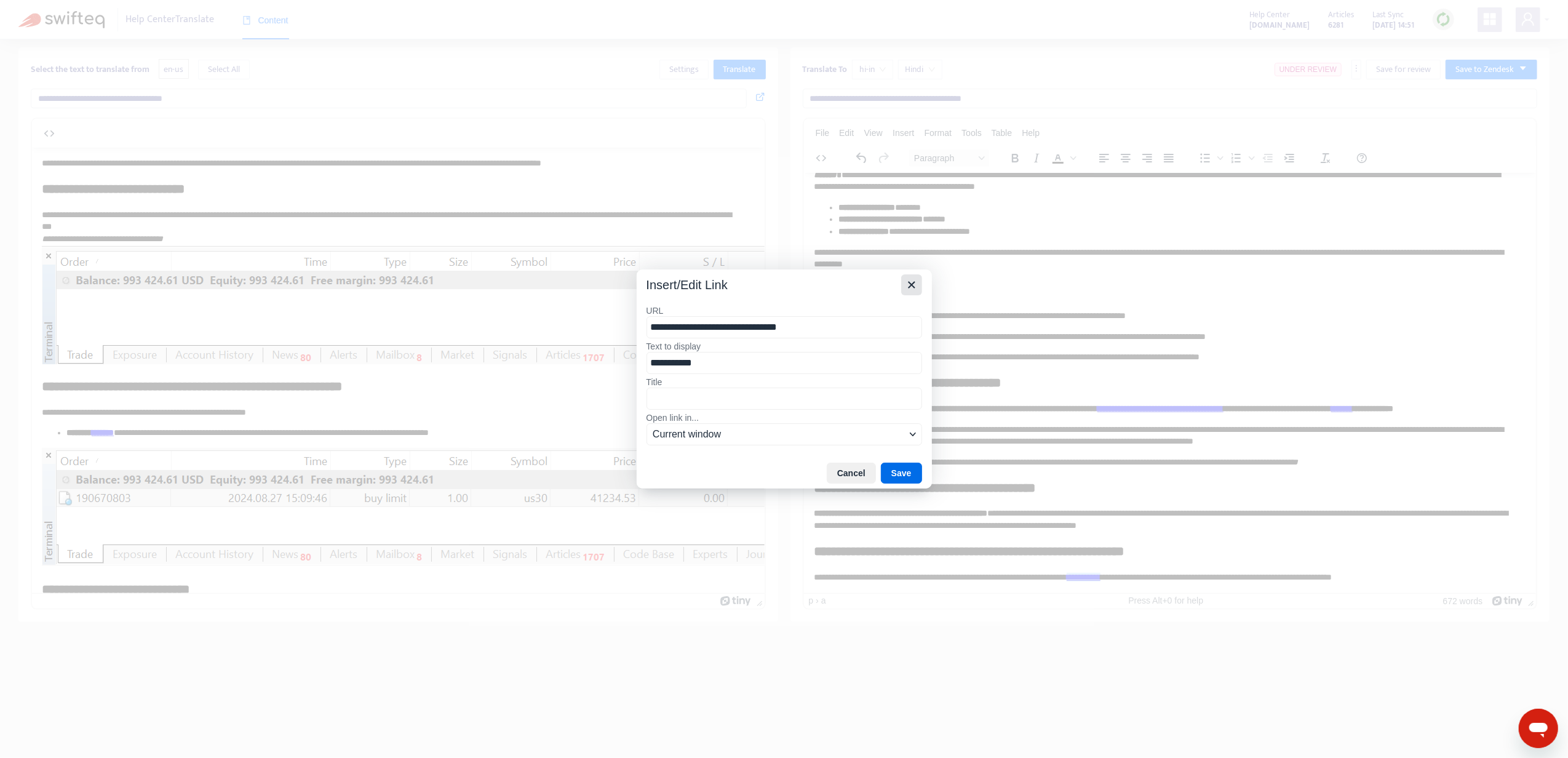
click at [909, 282] on icon "Close" at bounding box center [912, 284] width 14 height 14
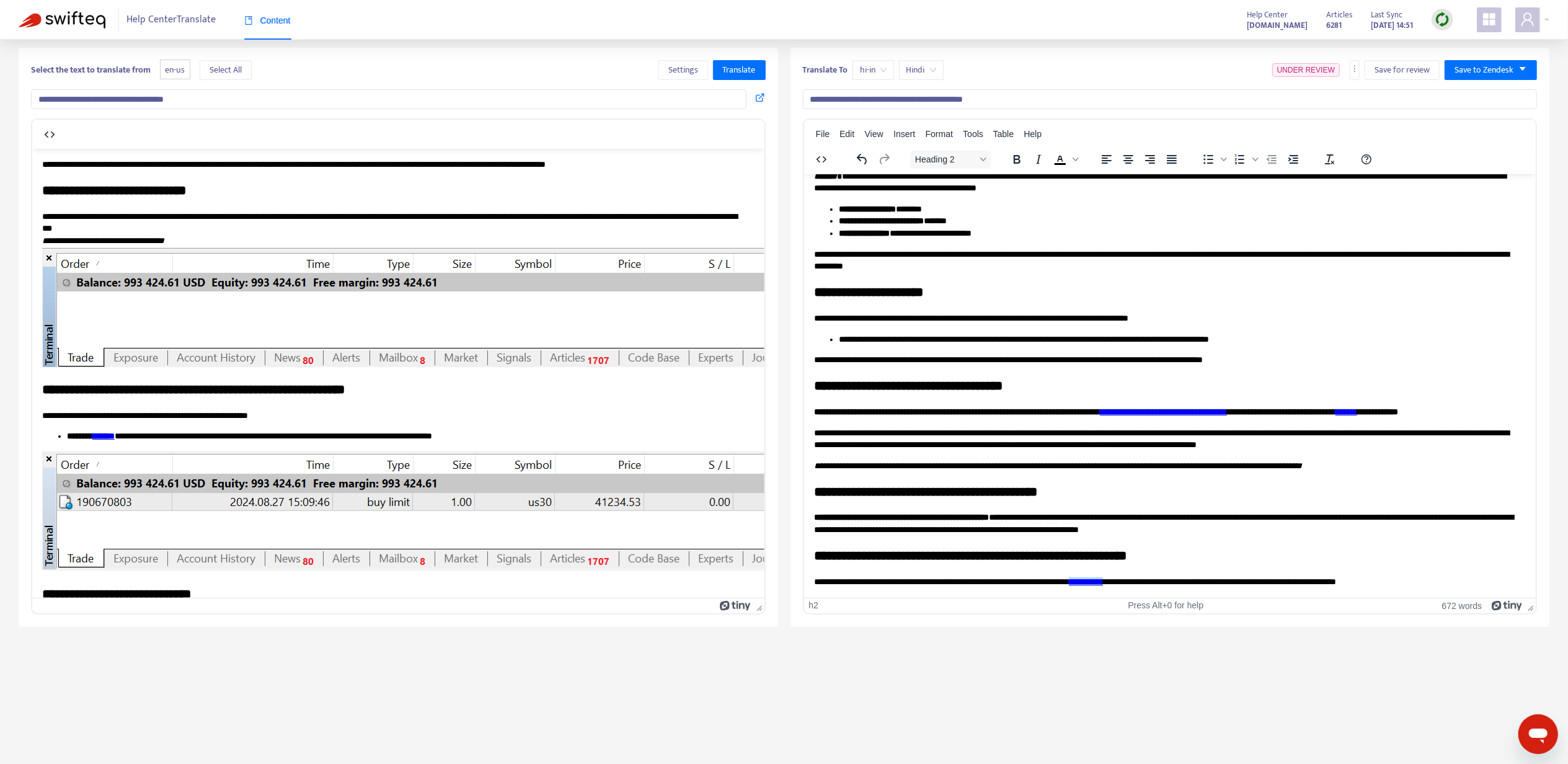
click at [961, 525] on body "**********" at bounding box center [1169, 112] width 713 height 949
click at [1496, 57] on div "**********" at bounding box center [1170, 337] width 760 height 578
click at [1492, 62] on button "Save to Zendesk" at bounding box center [1492, 70] width 93 height 20
click at [1488, 85] on li "Publish" at bounding box center [1479, 96] width 62 height 20
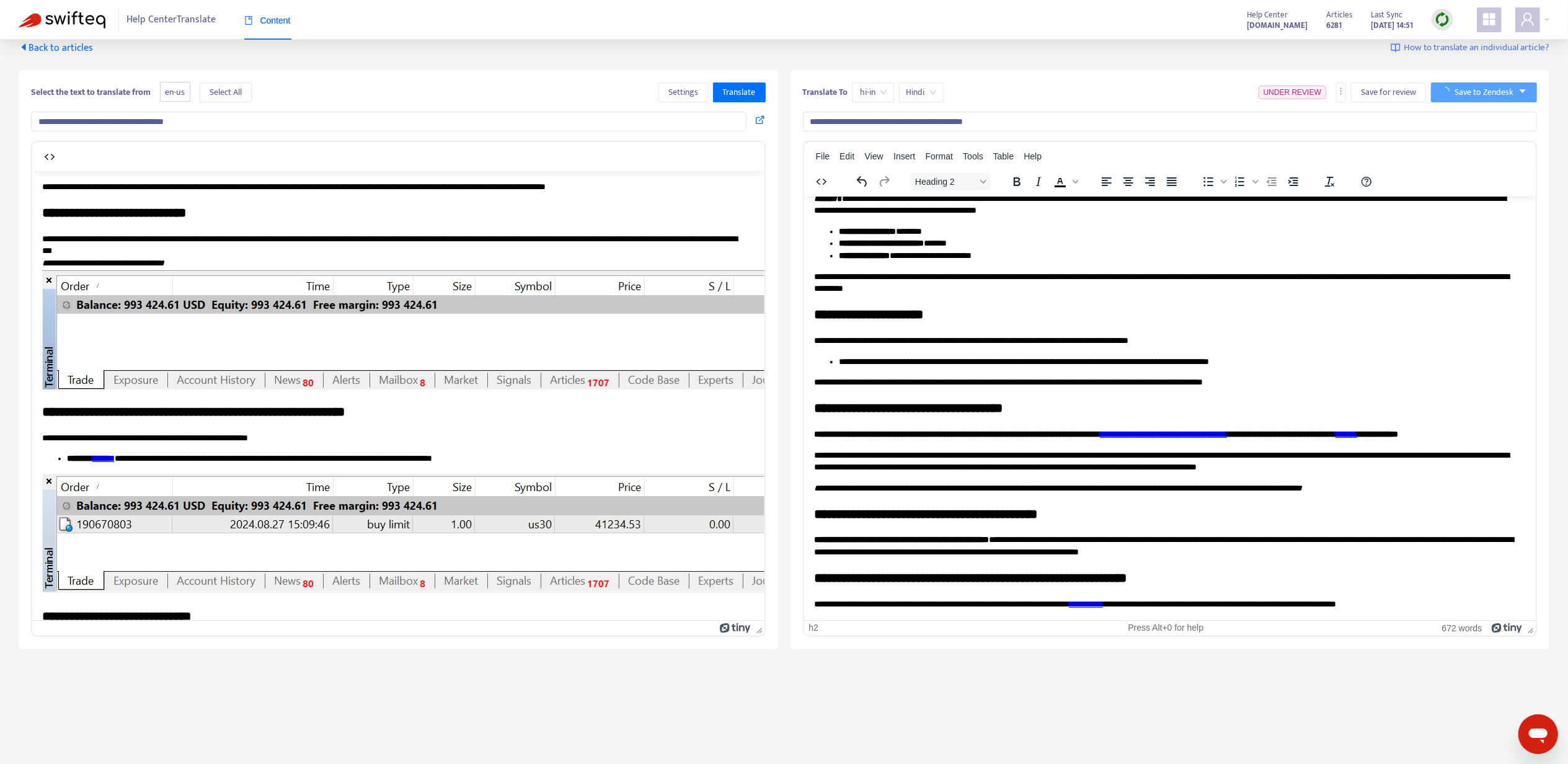
scroll to position [0, 0]
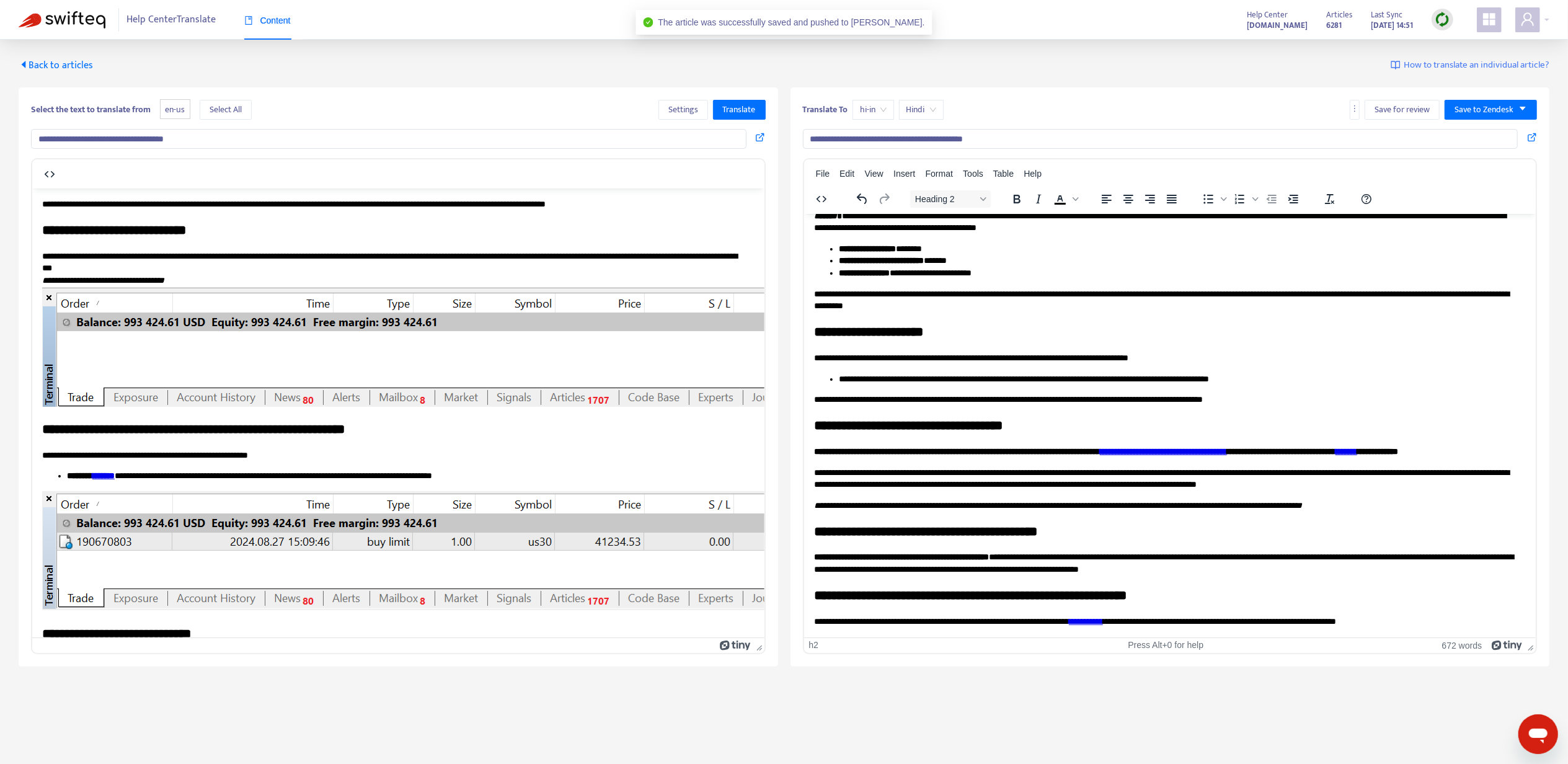
click at [60, 58] on span "Back to articles" at bounding box center [56, 65] width 75 height 16
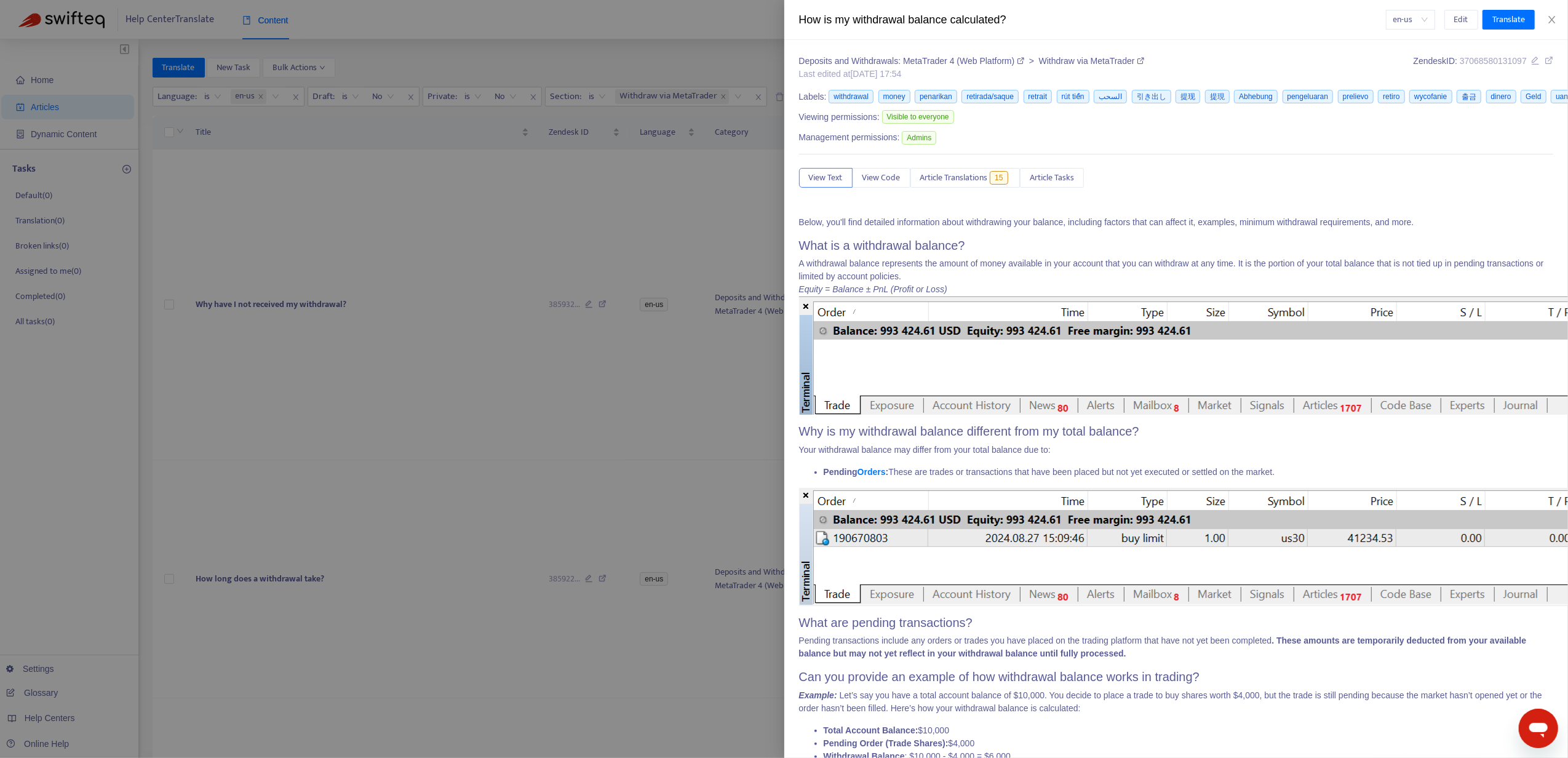
click at [224, 560] on div at bounding box center [784, 379] width 1568 height 758
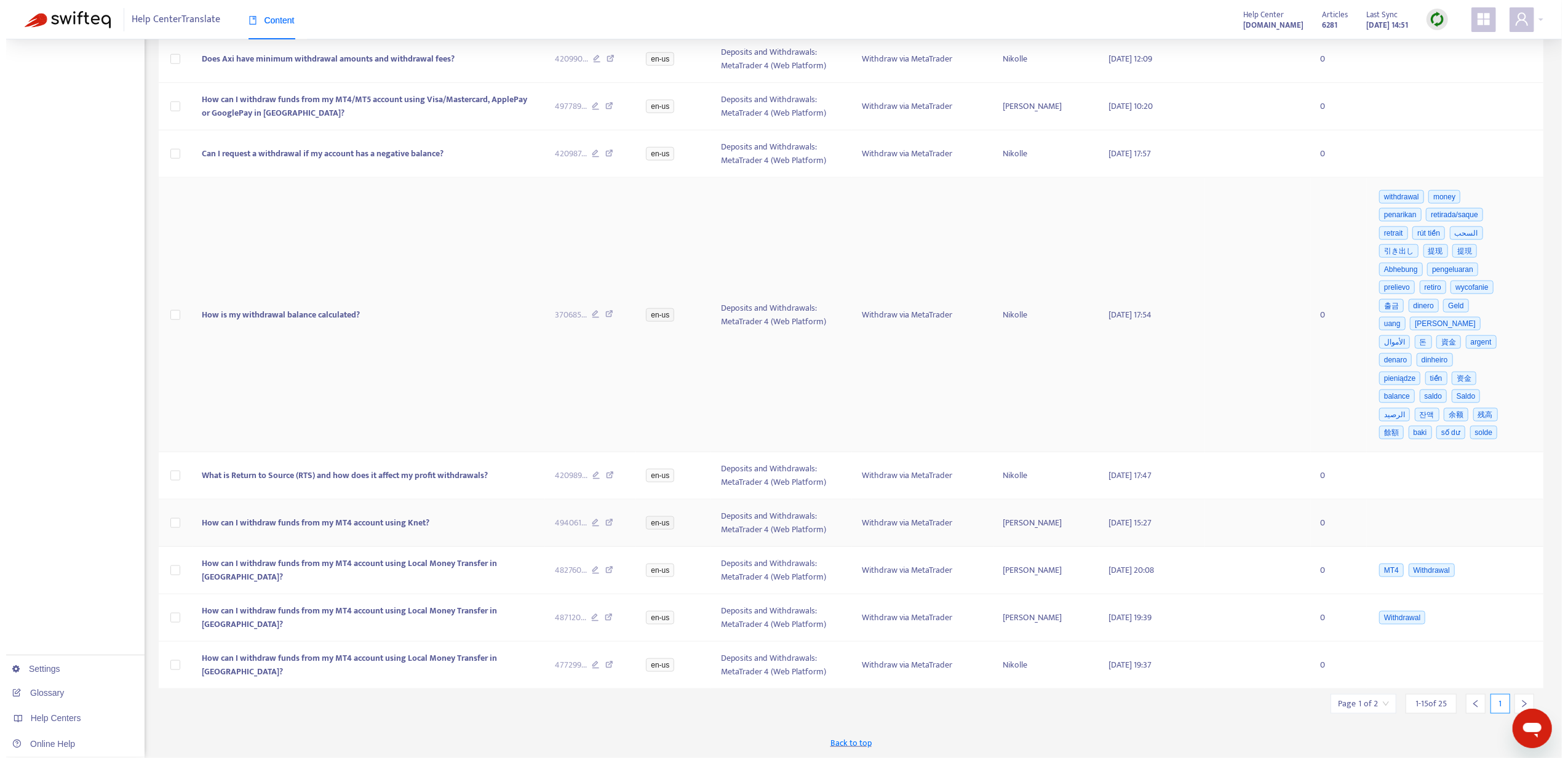
scroll to position [1264, 0]
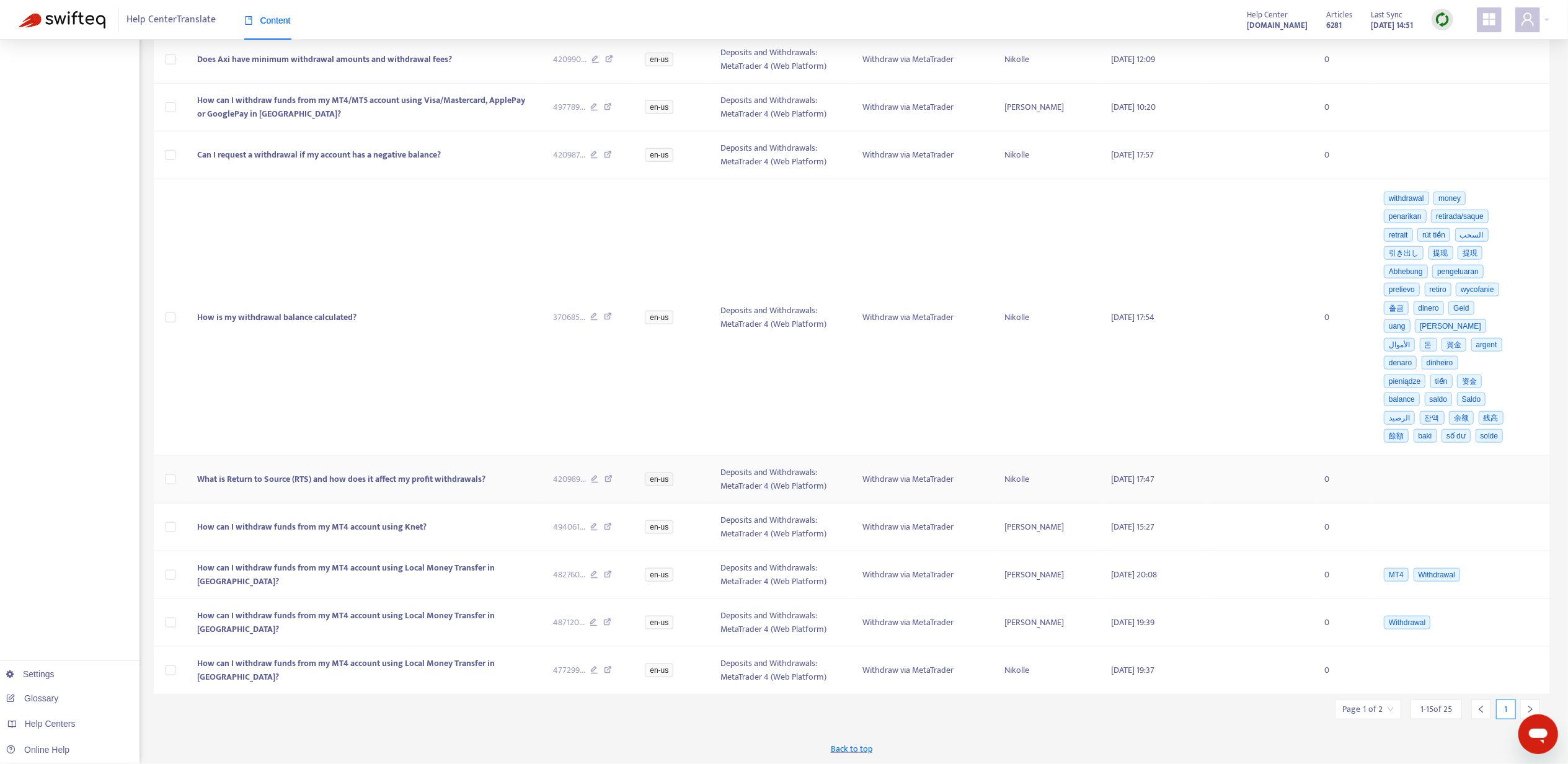
click at [394, 484] on span "What is Return to Source (RTS) and how does it affect my profit withdrawals?" at bounding box center [341, 479] width 288 height 15
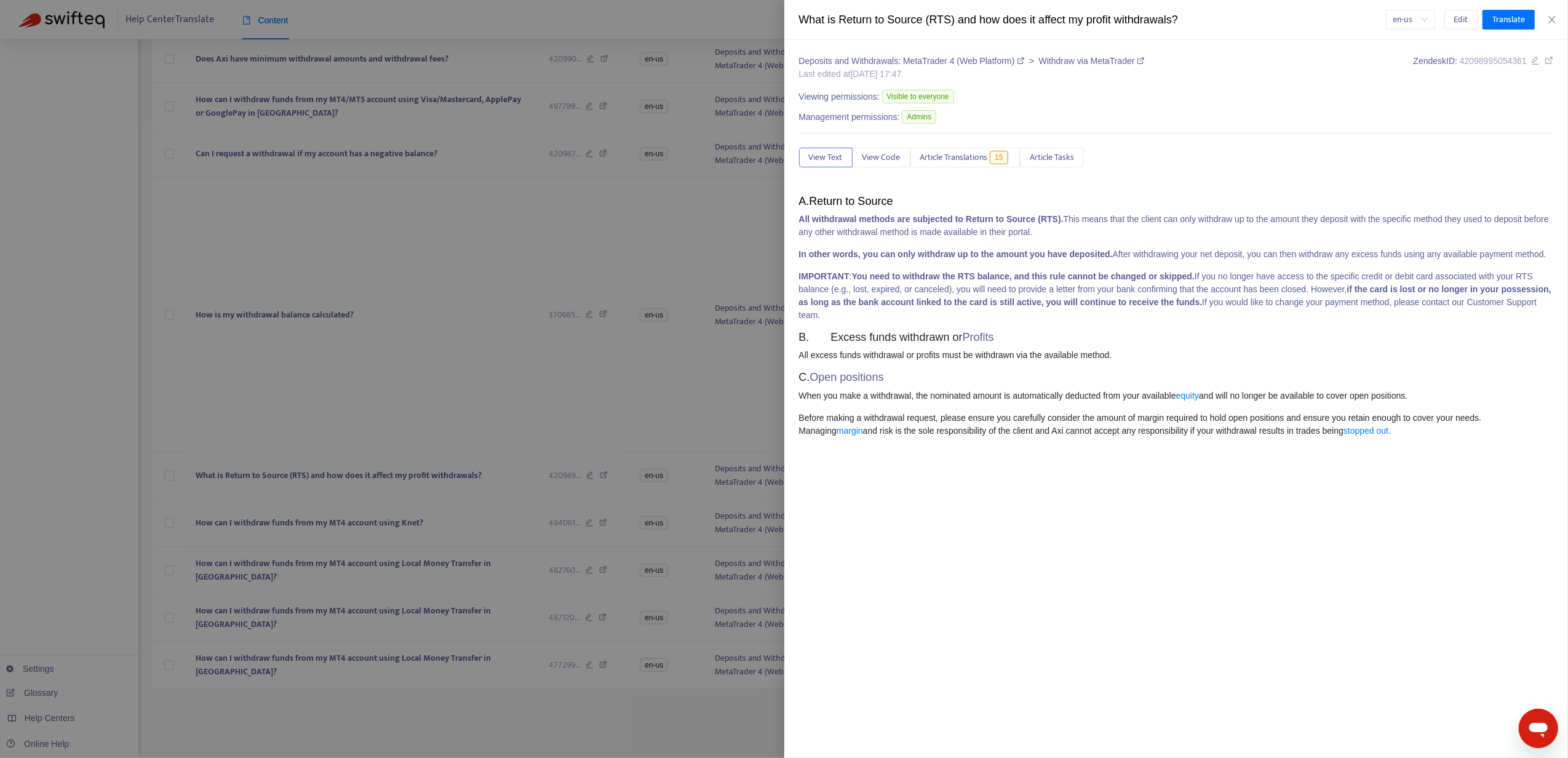
click at [999, 143] on div "Deposits and Withdrawals: MetaTrader 4 (Web Platform) > Withdraw via MetaTrader…" at bounding box center [1176, 262] width 755 height 414
click at [987, 161] on span "Article Translations" at bounding box center [953, 157] width 68 height 14
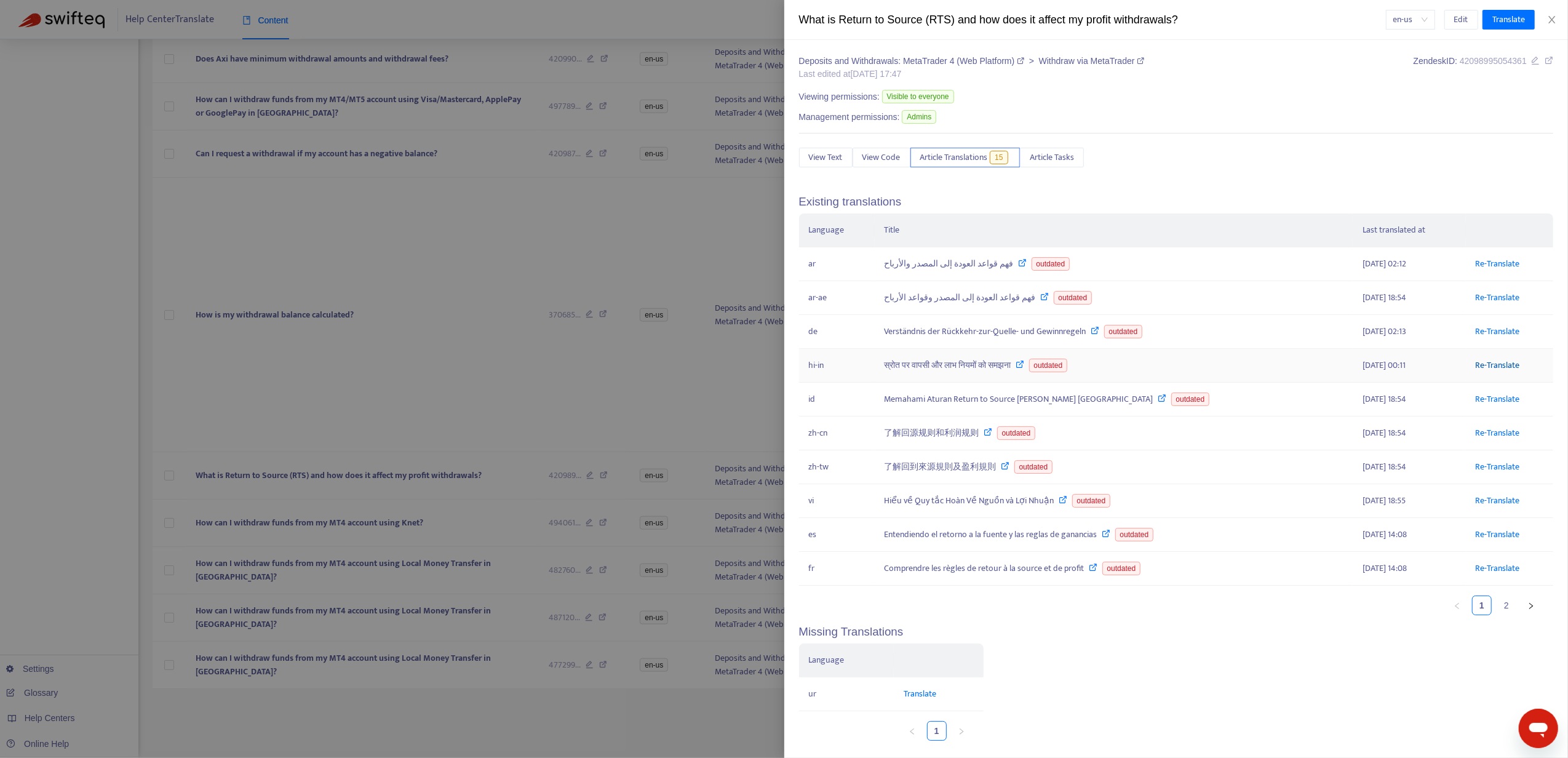
click at [1476, 372] on link "Re-Translate" at bounding box center [1498, 365] width 44 height 14
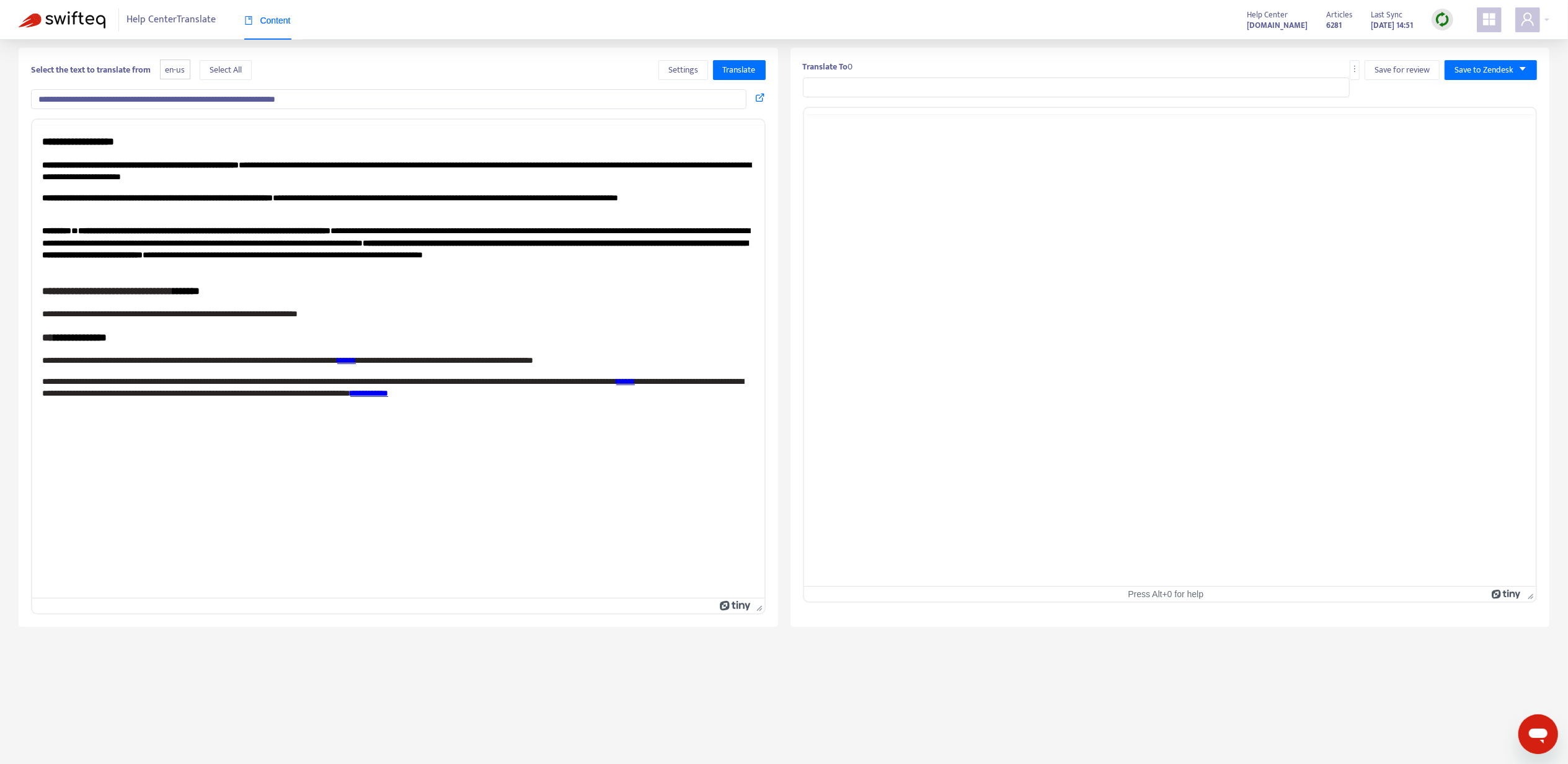
type input "**********"
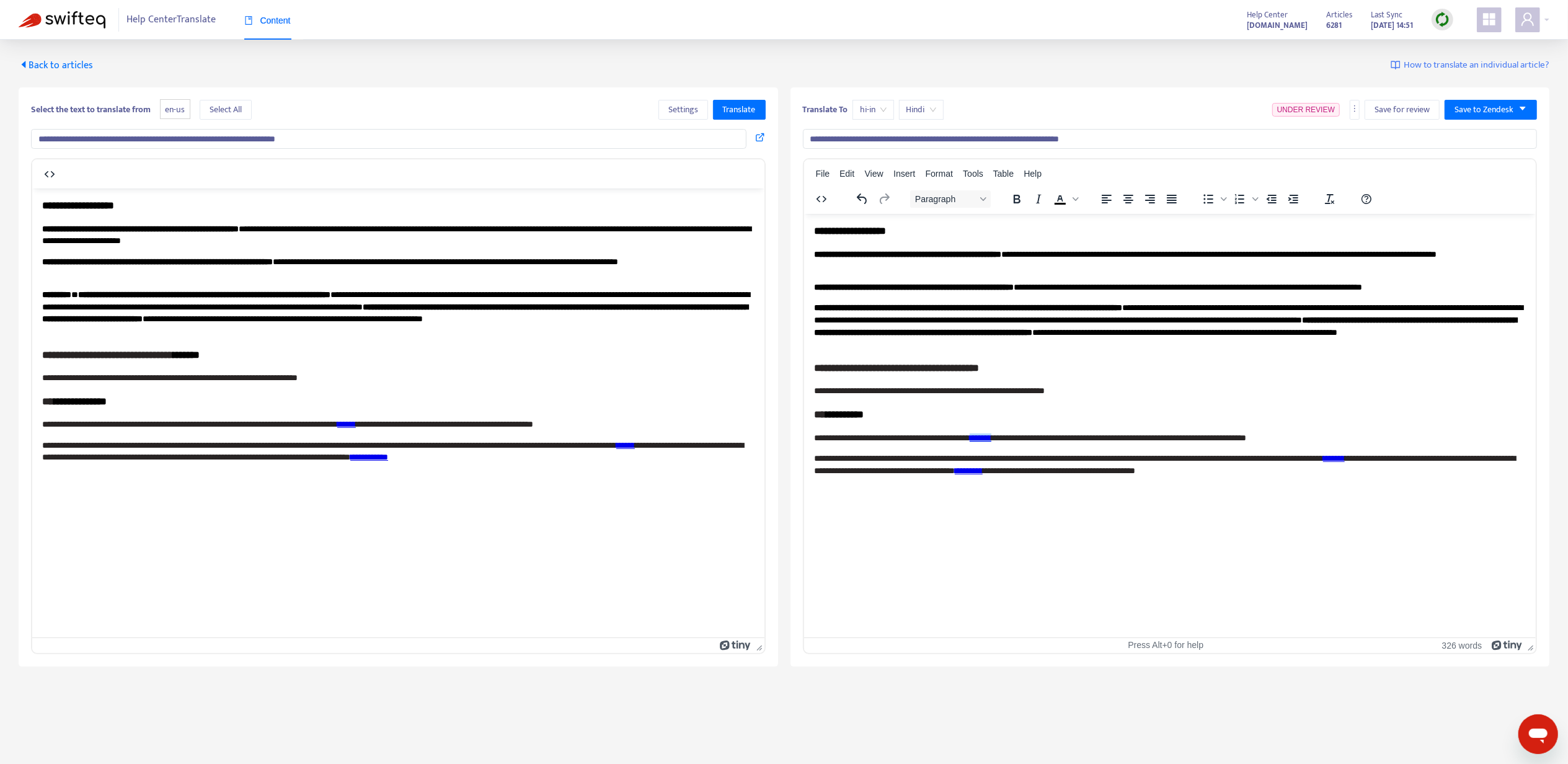
click at [991, 437] on link "*******" at bounding box center [980, 437] width 22 height 9
click at [1057, 451] on div "Link..." at bounding box center [1061, 449] width 23 height 15
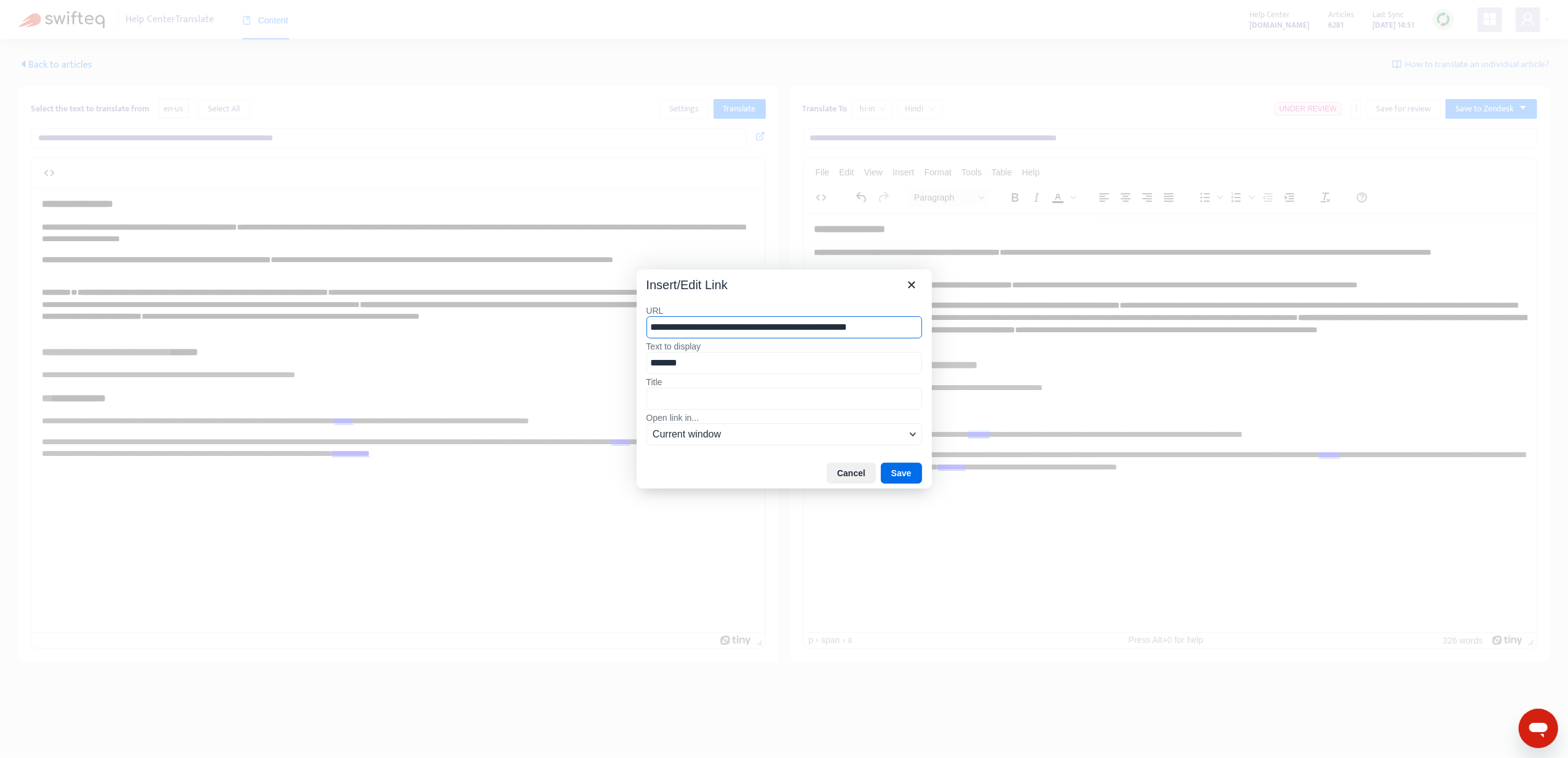
click at [902, 296] on div "**********" at bounding box center [784, 376] width 295 height 163
click at [914, 286] on icon "Close" at bounding box center [911, 283] width 6 height 6
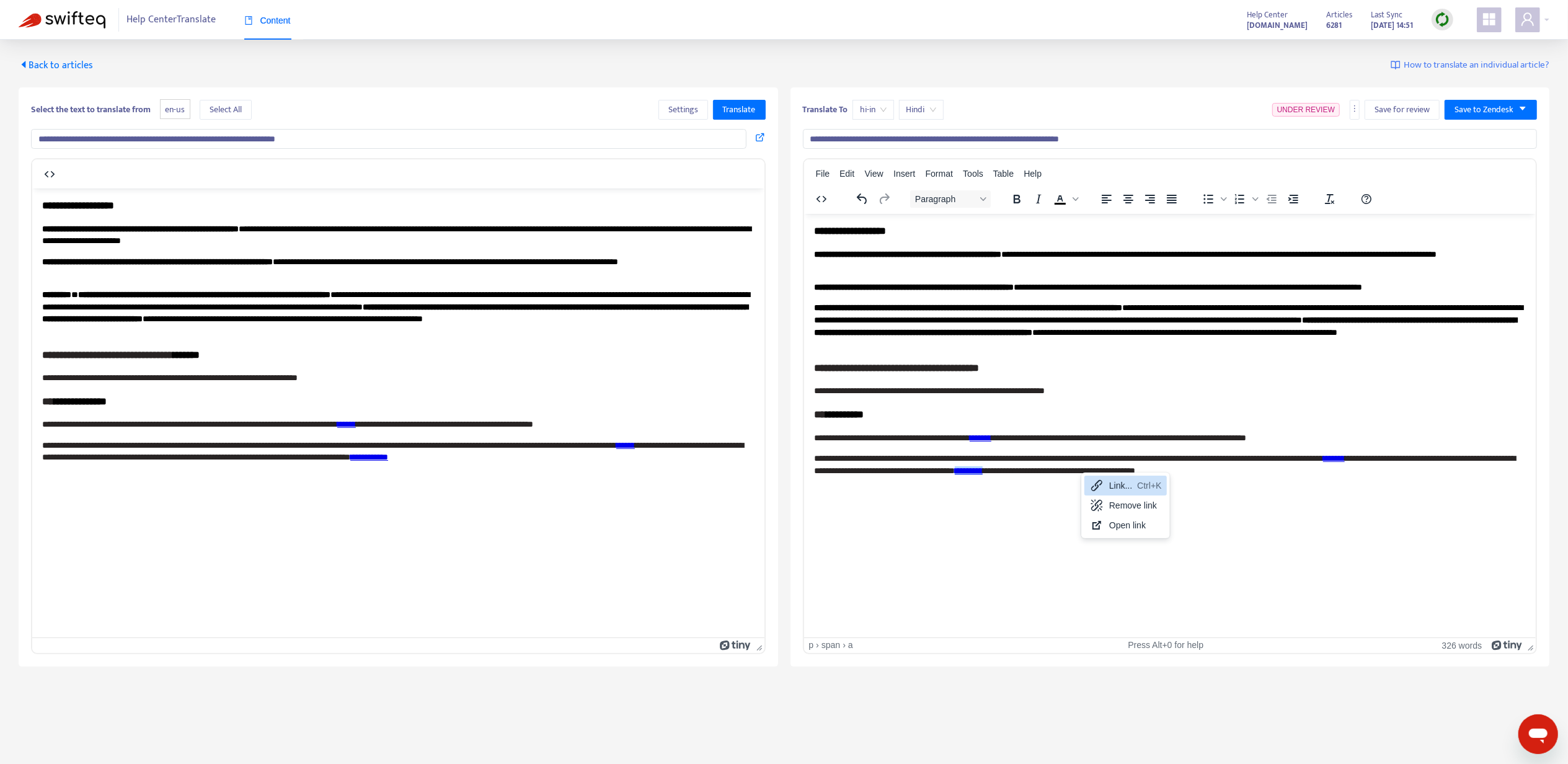
click at [1102, 481] on icon at bounding box center [1097, 485] width 11 height 11
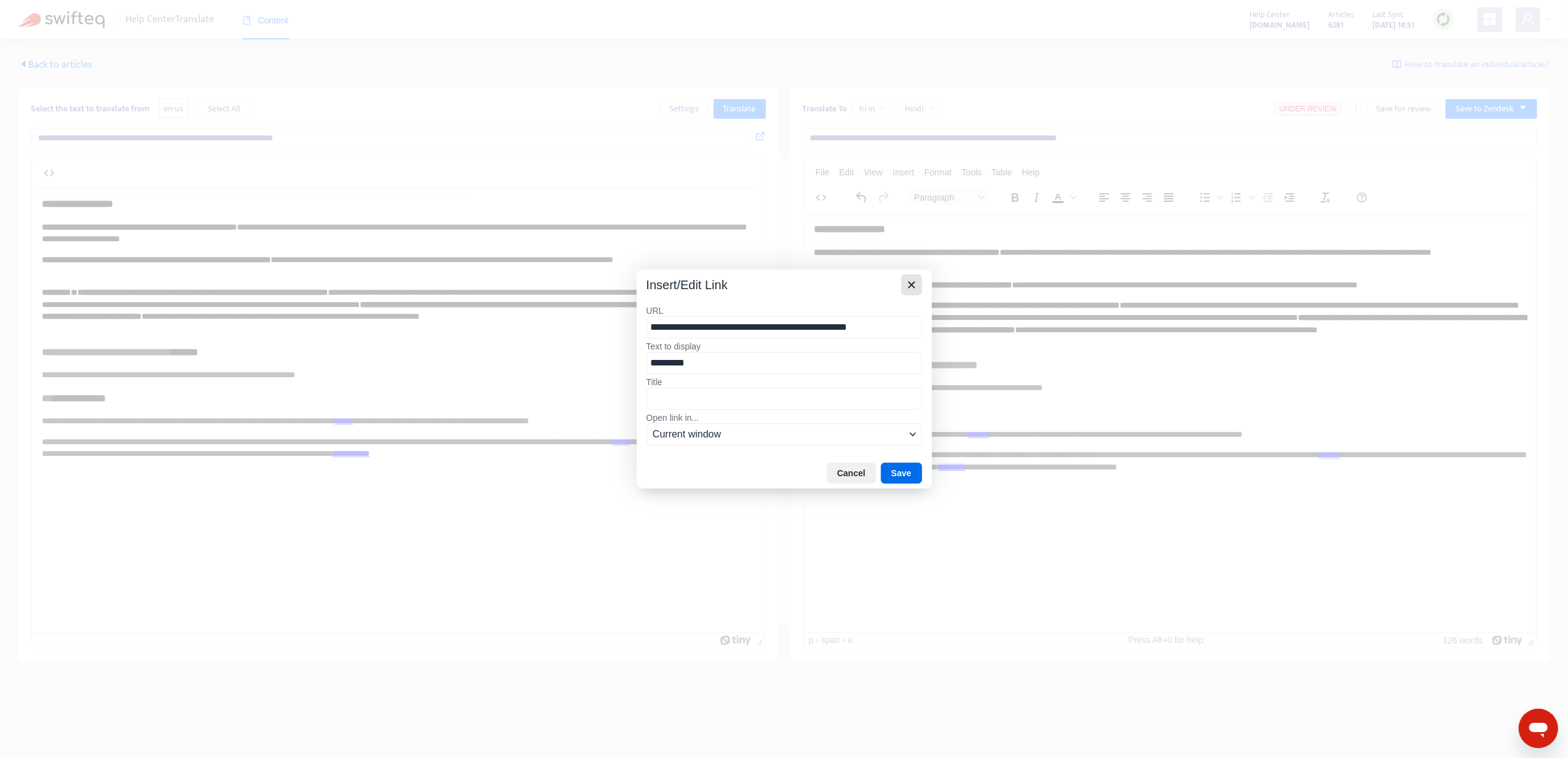
click at [911, 289] on icon "Close" at bounding box center [912, 284] width 14 height 14
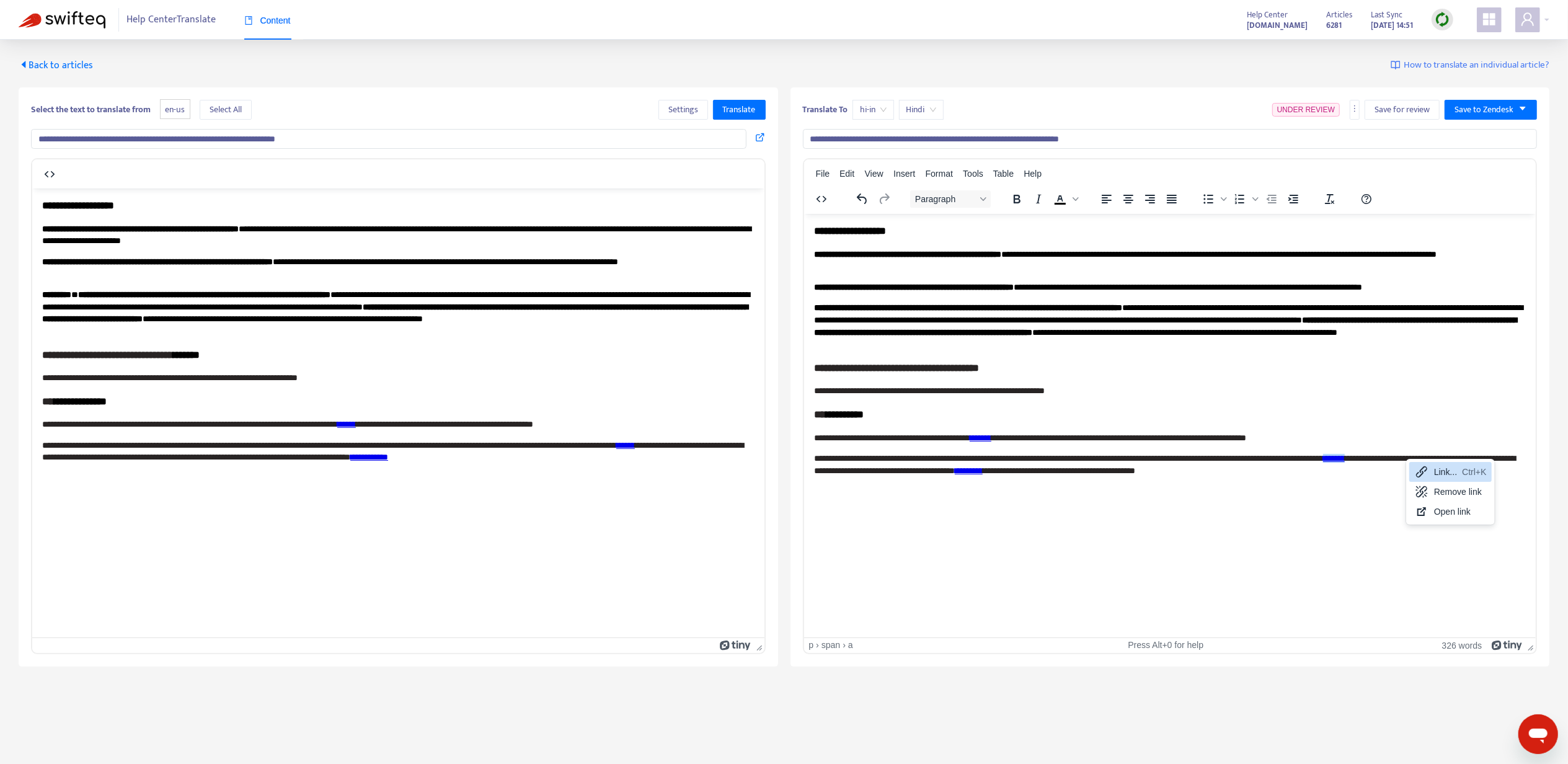
click at [1414, 470] on icon at bounding box center [1421, 471] width 15 height 15
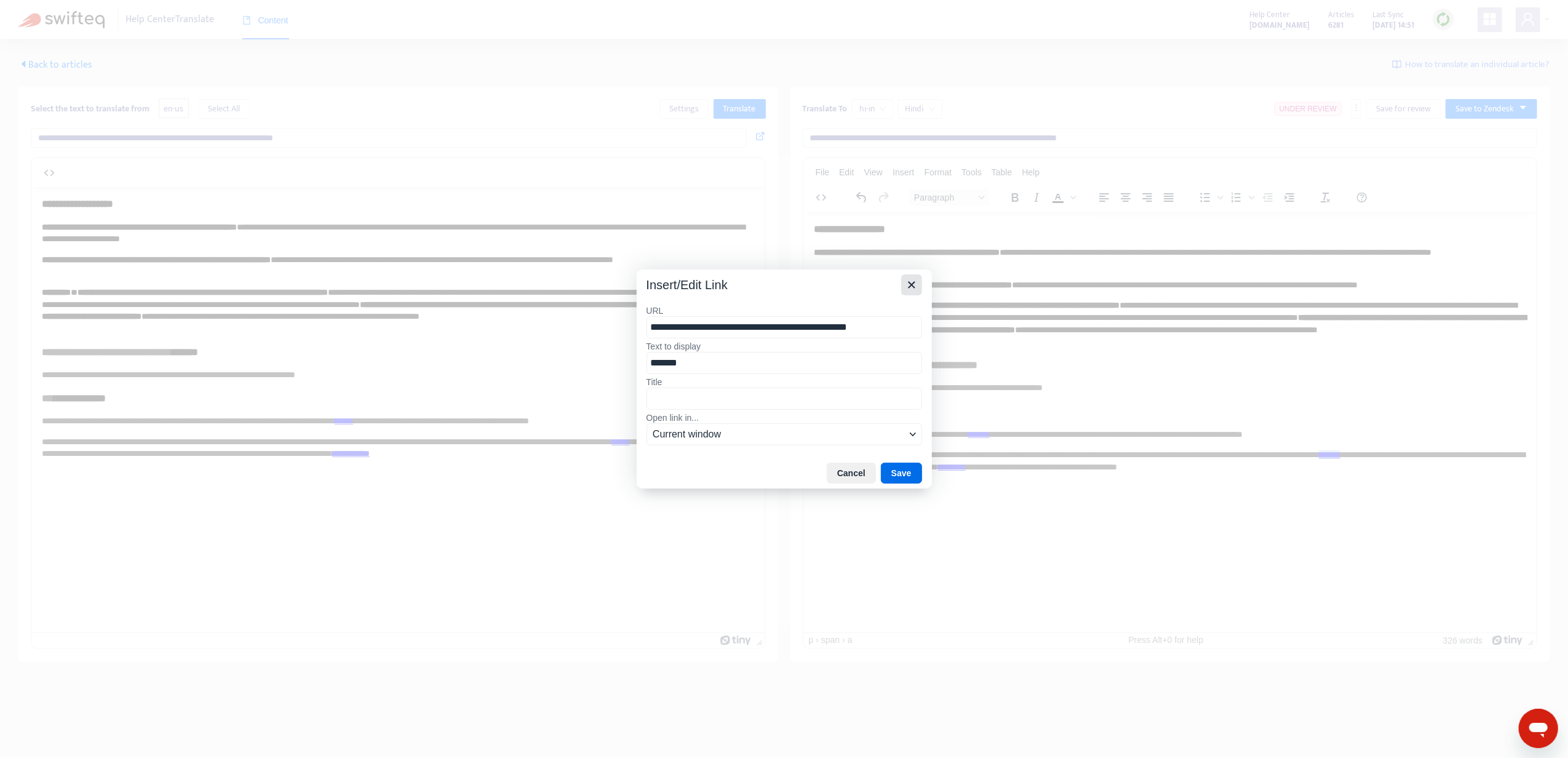
click at [908, 279] on icon "Close" at bounding box center [912, 284] width 14 height 14
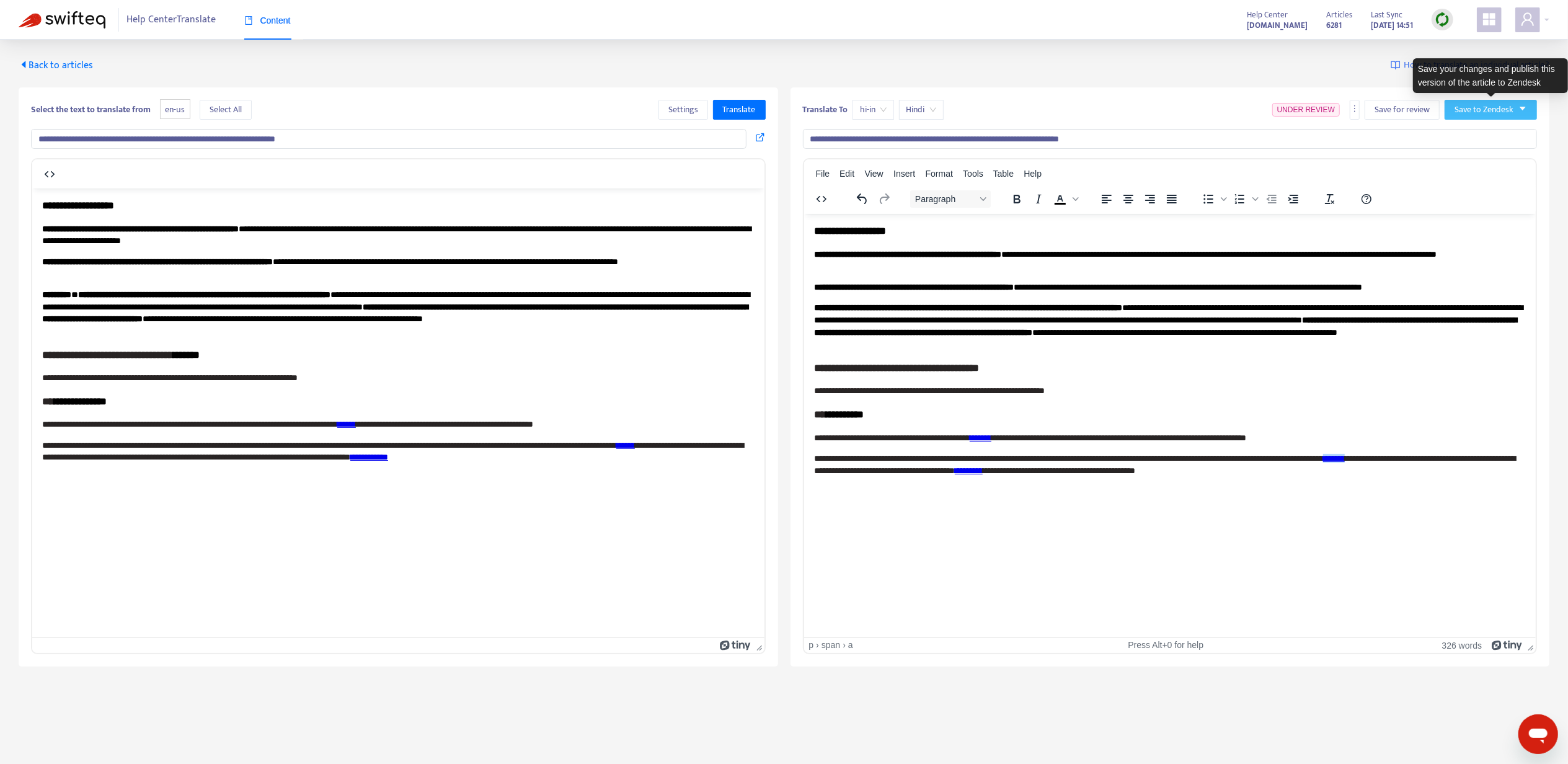
click at [1507, 104] on span "Save to Zendesk" at bounding box center [1484, 109] width 59 height 14
click at [1492, 128] on span "Publish" at bounding box center [1479, 135] width 47 height 14
click at [410, 464] on body "**********" at bounding box center [398, 340] width 713 height 286
click at [64, 61] on span "Back to articles" at bounding box center [56, 65] width 75 height 16
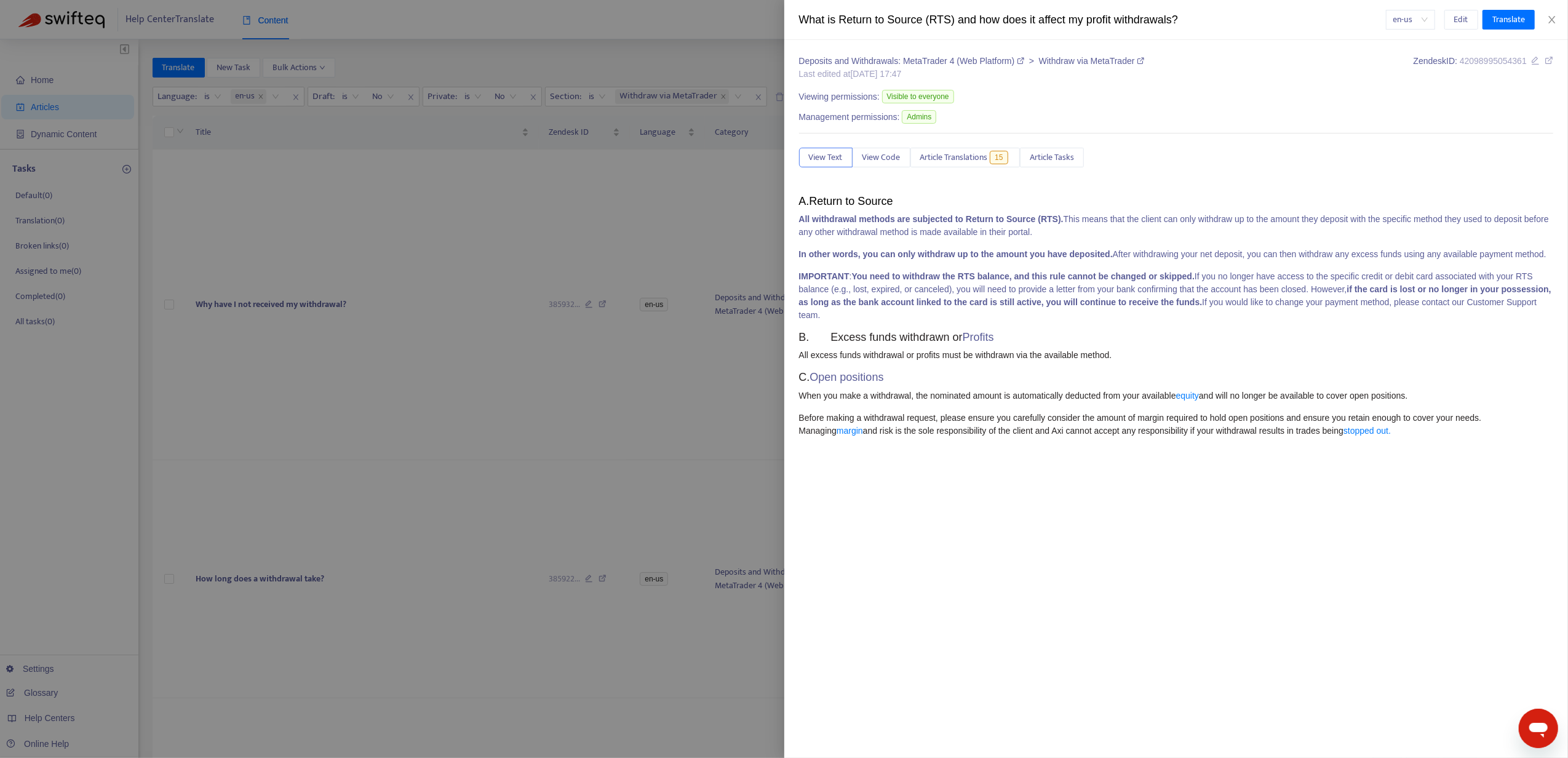
click at [377, 453] on div at bounding box center [784, 379] width 1568 height 758
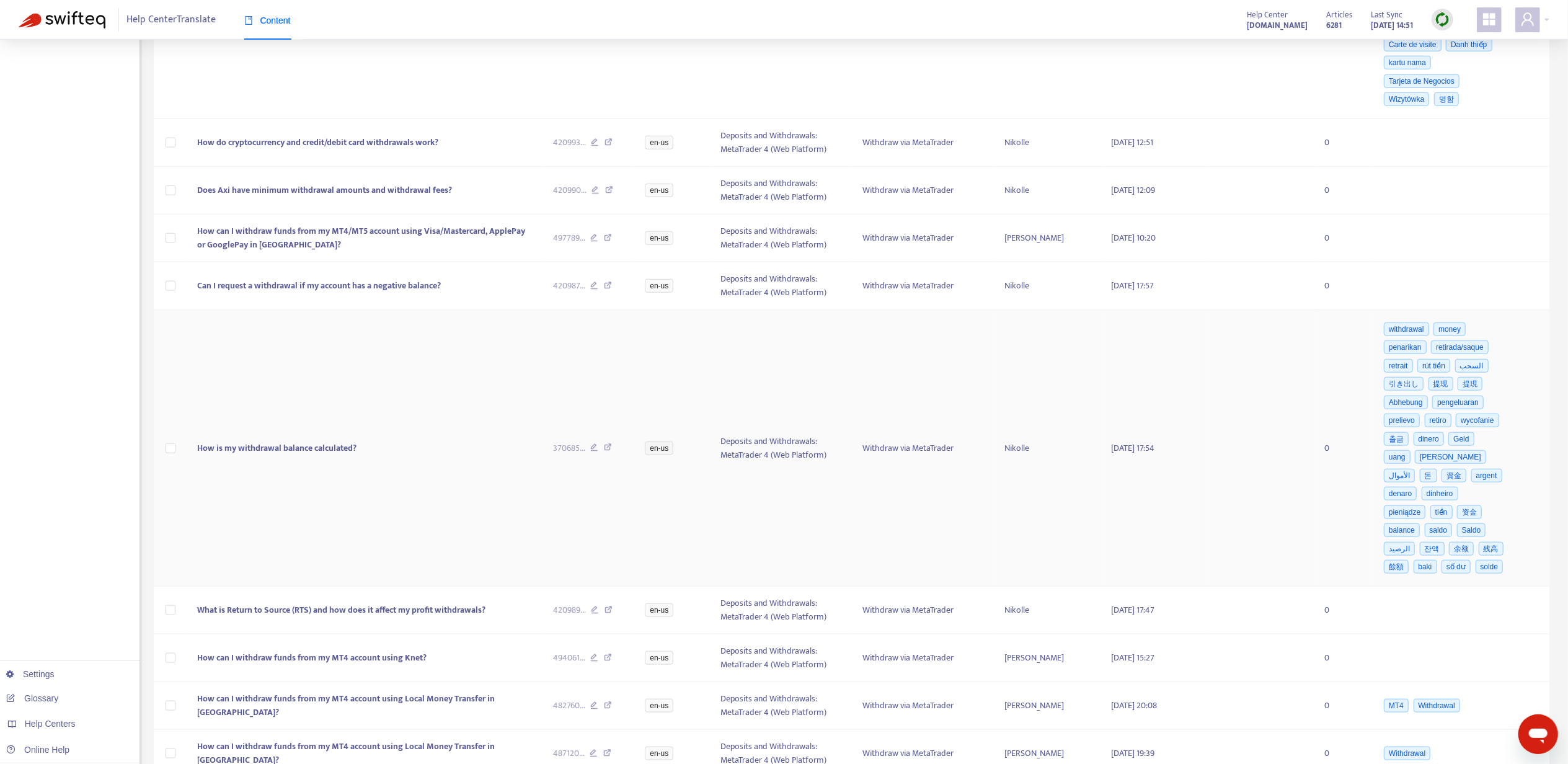
scroll to position [1274, 0]
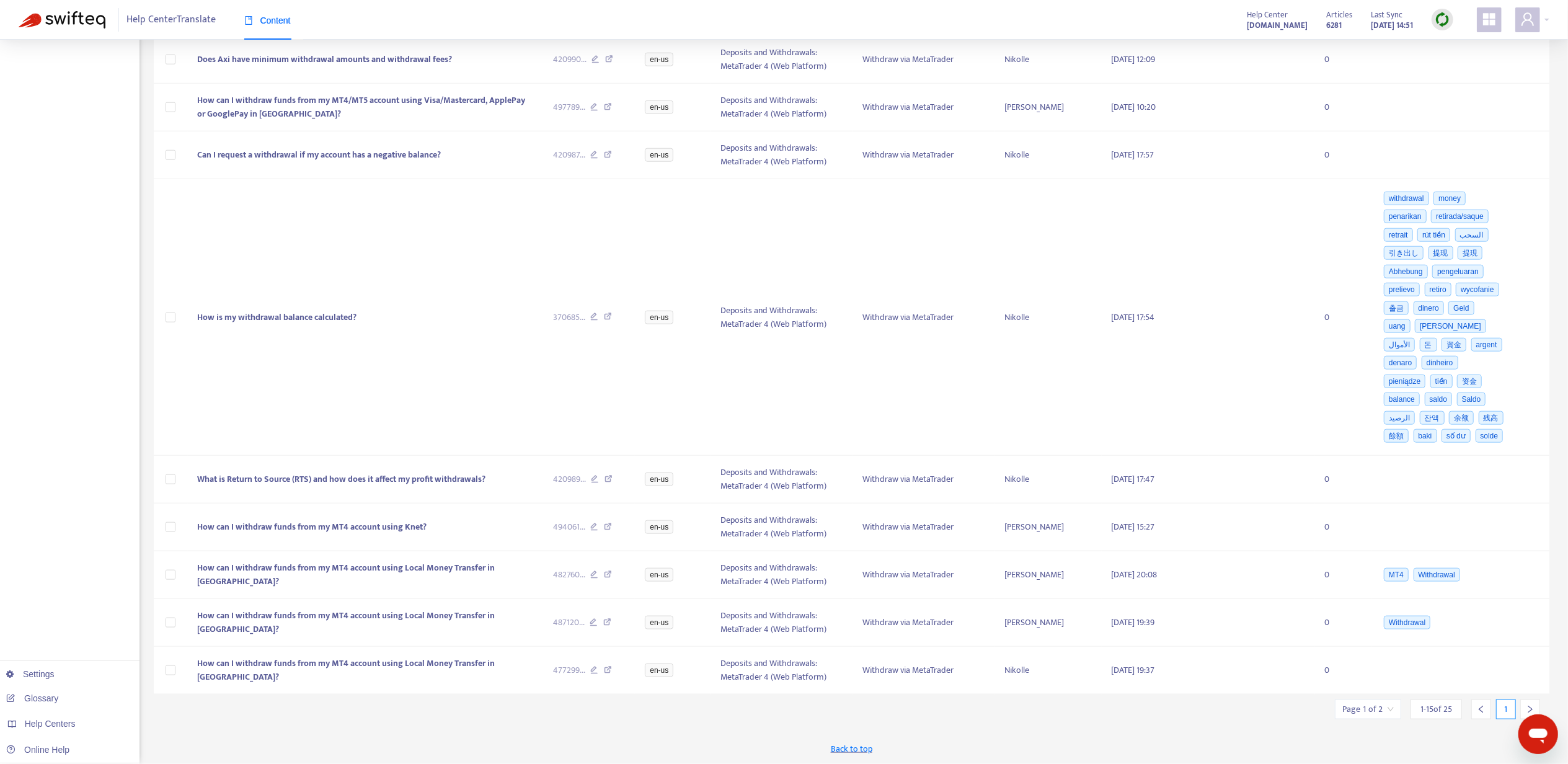
click at [1364, 709] on input "search" at bounding box center [1368, 709] width 52 height 18
click at [1358, 696] on span "15" at bounding box center [1338, 705] width 78 height 18
click at [1528, 702] on div at bounding box center [1531, 709] width 20 height 20
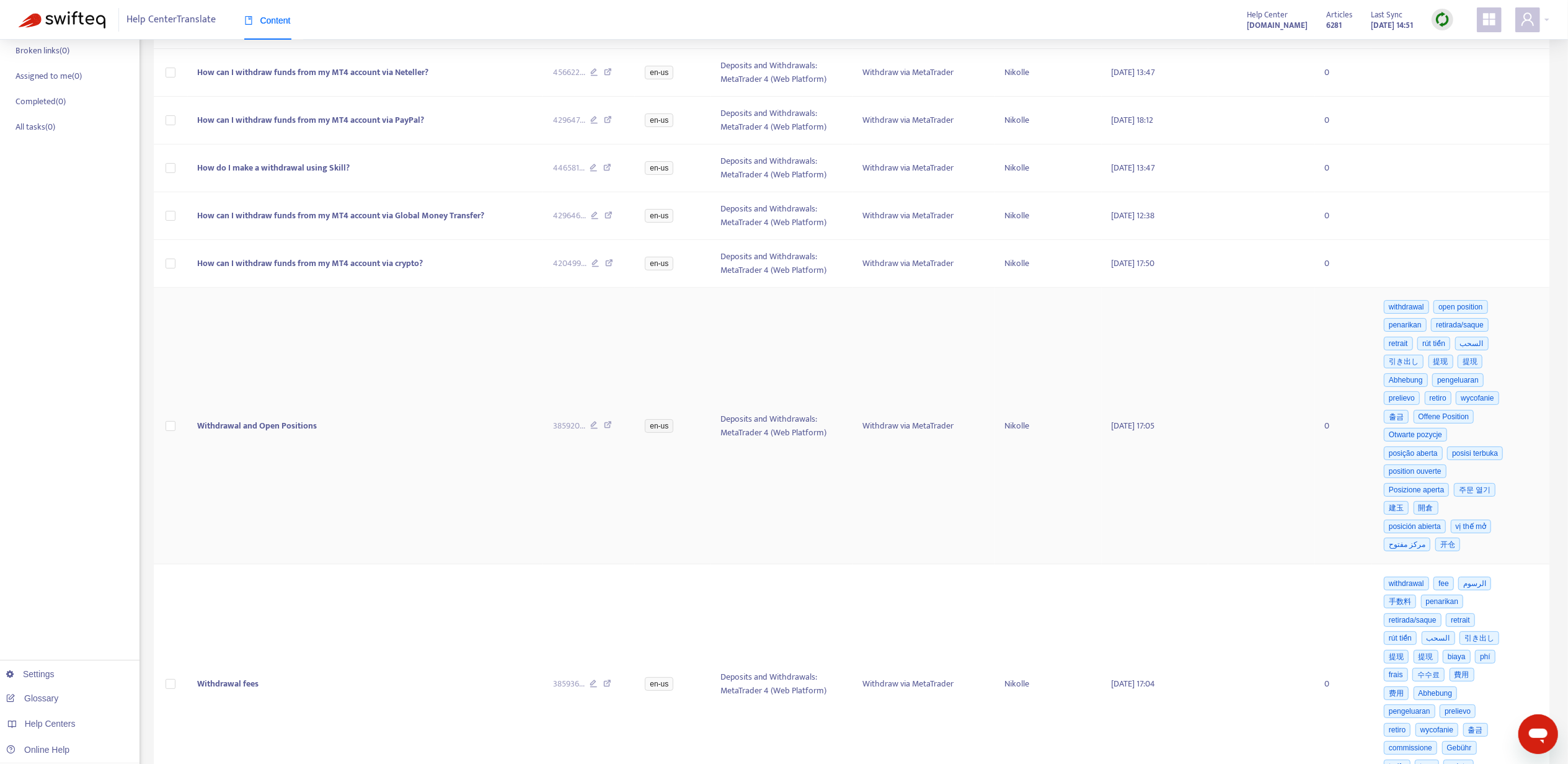
scroll to position [0, 0]
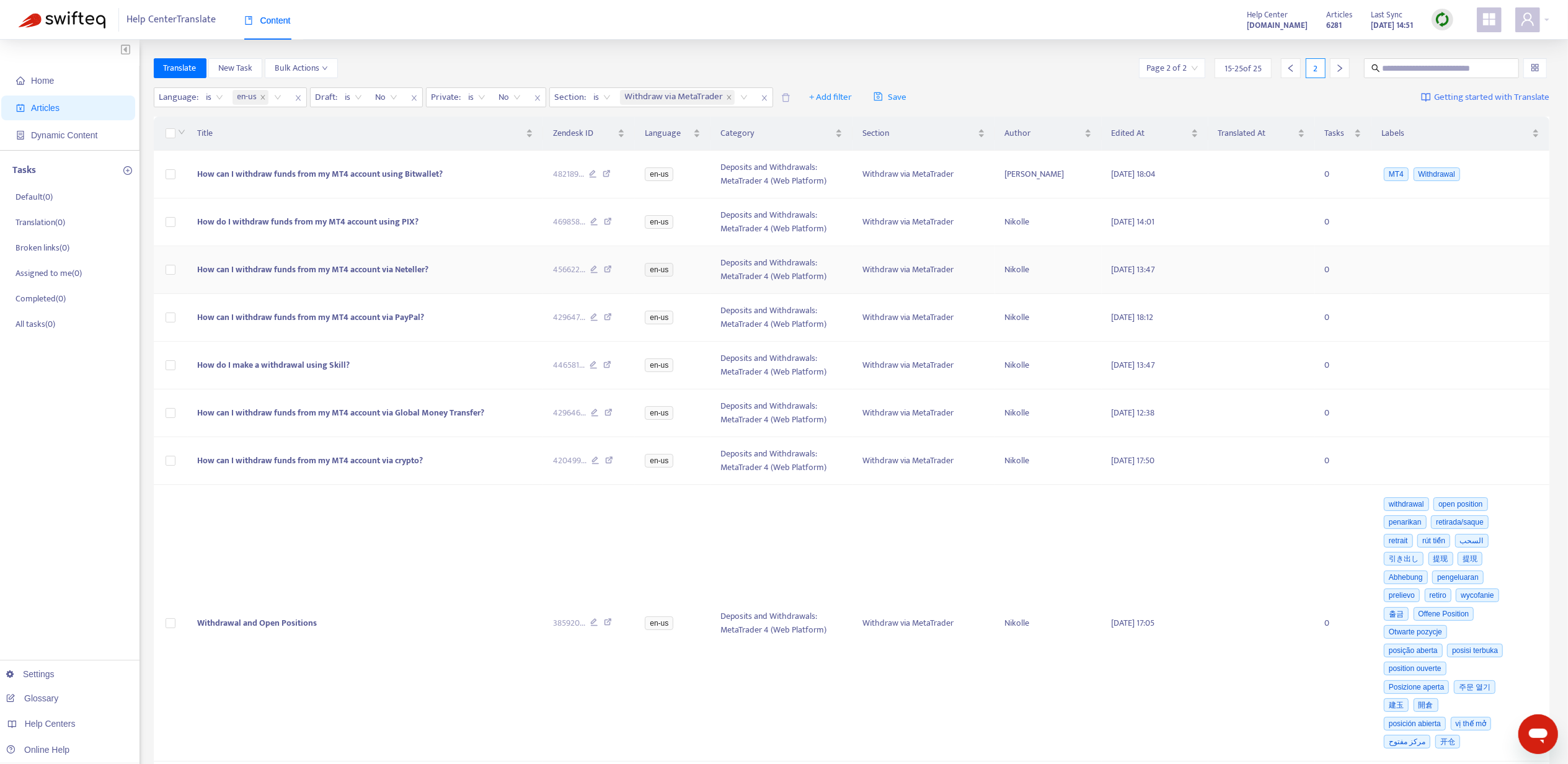
click at [417, 266] on span "How can I withdraw funds from my MT4 account via Neteller?" at bounding box center [313, 269] width 231 height 15
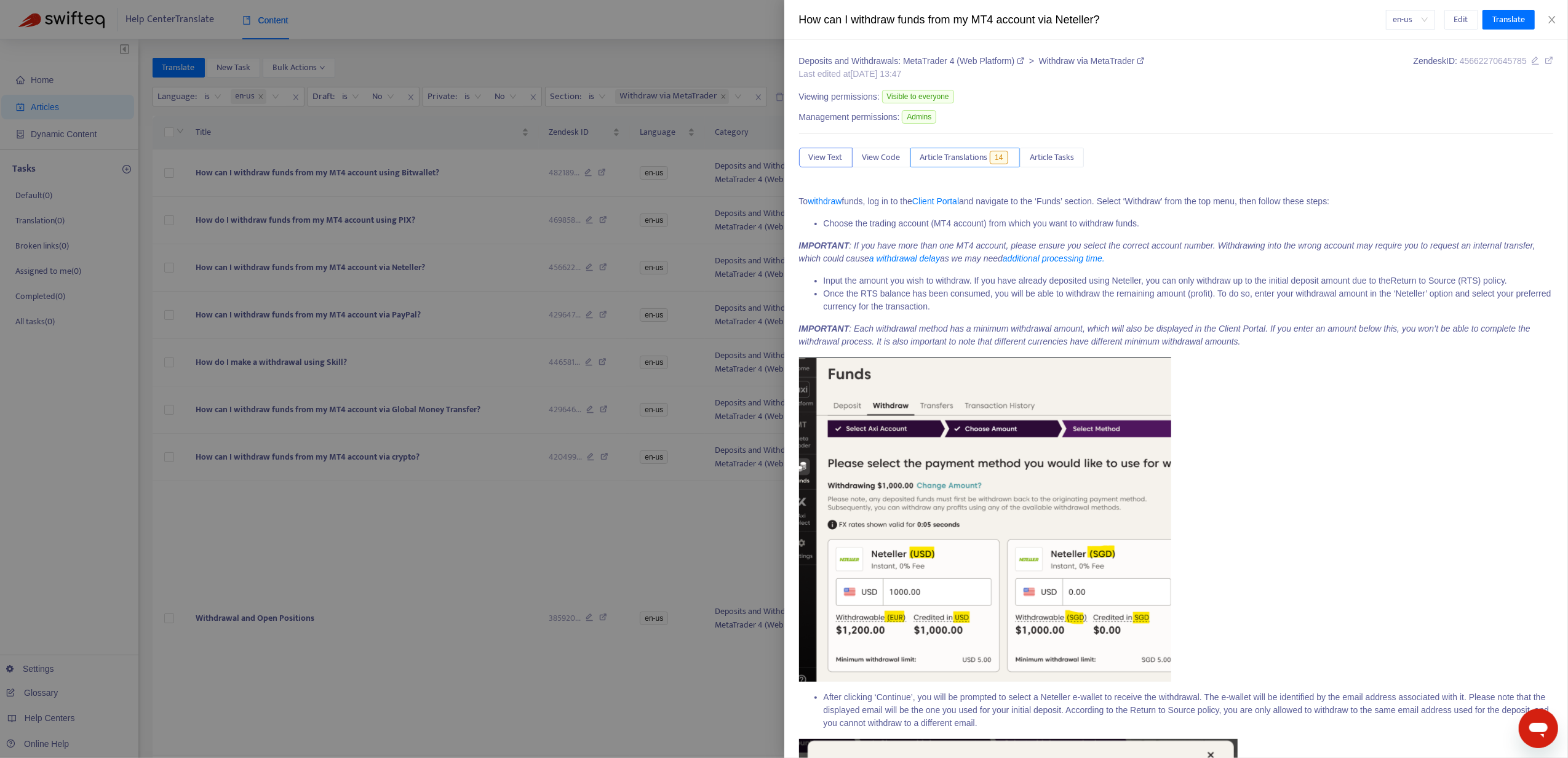
click at [993, 163] on span "14" at bounding box center [998, 157] width 18 height 14
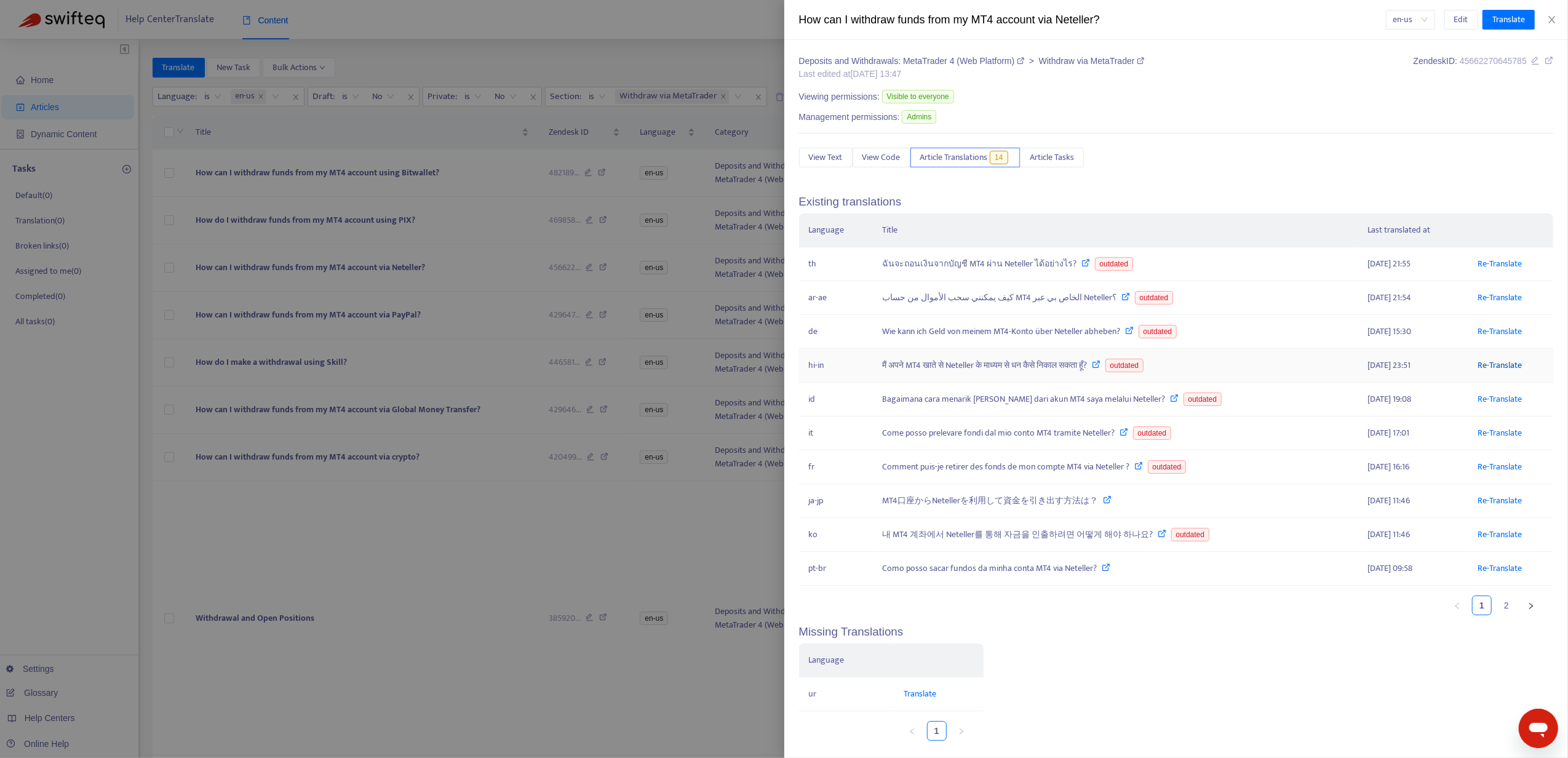
click at [1478, 370] on link "Re-Translate" at bounding box center [1499, 365] width 44 height 14
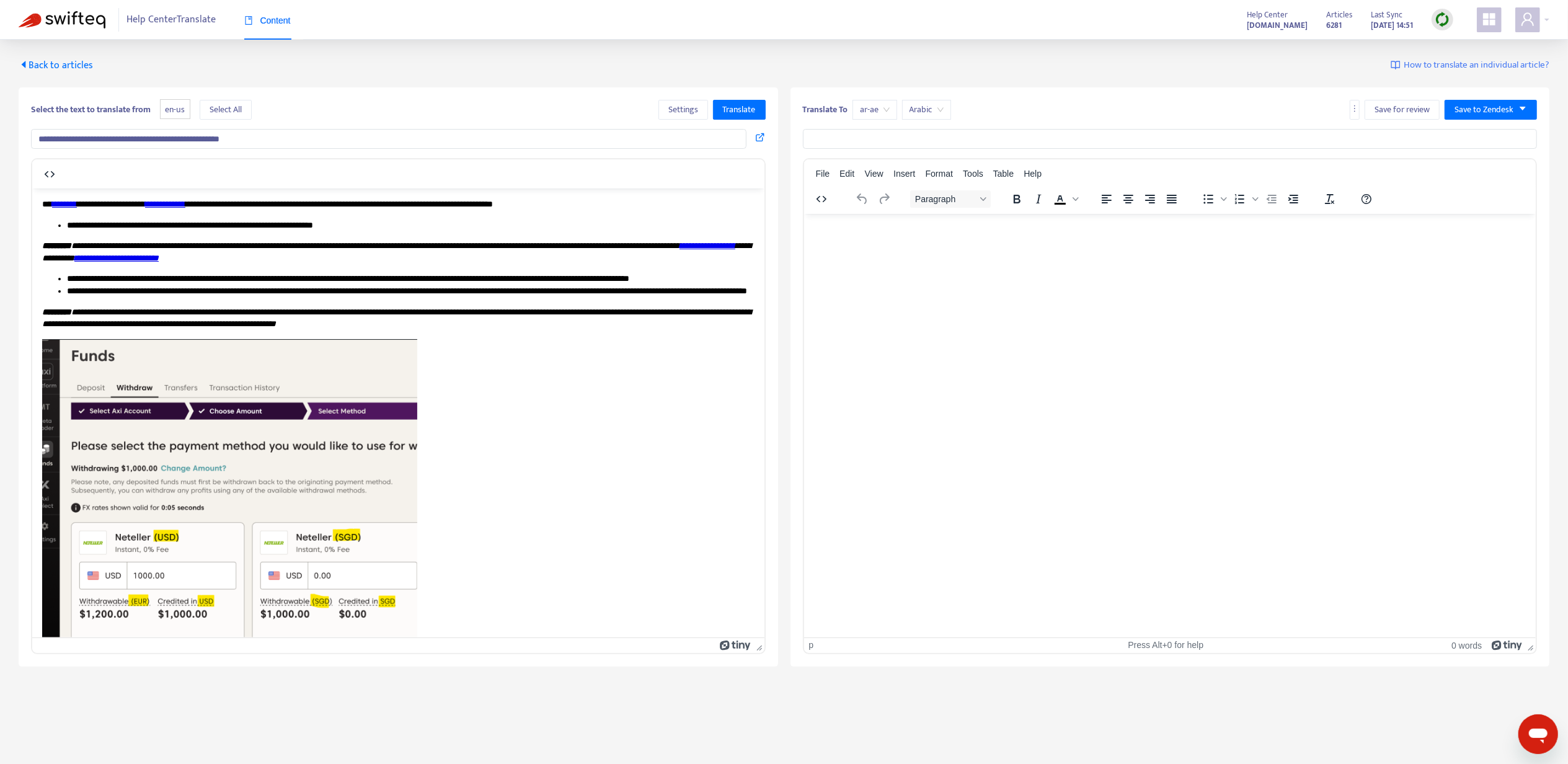
type input "**********"
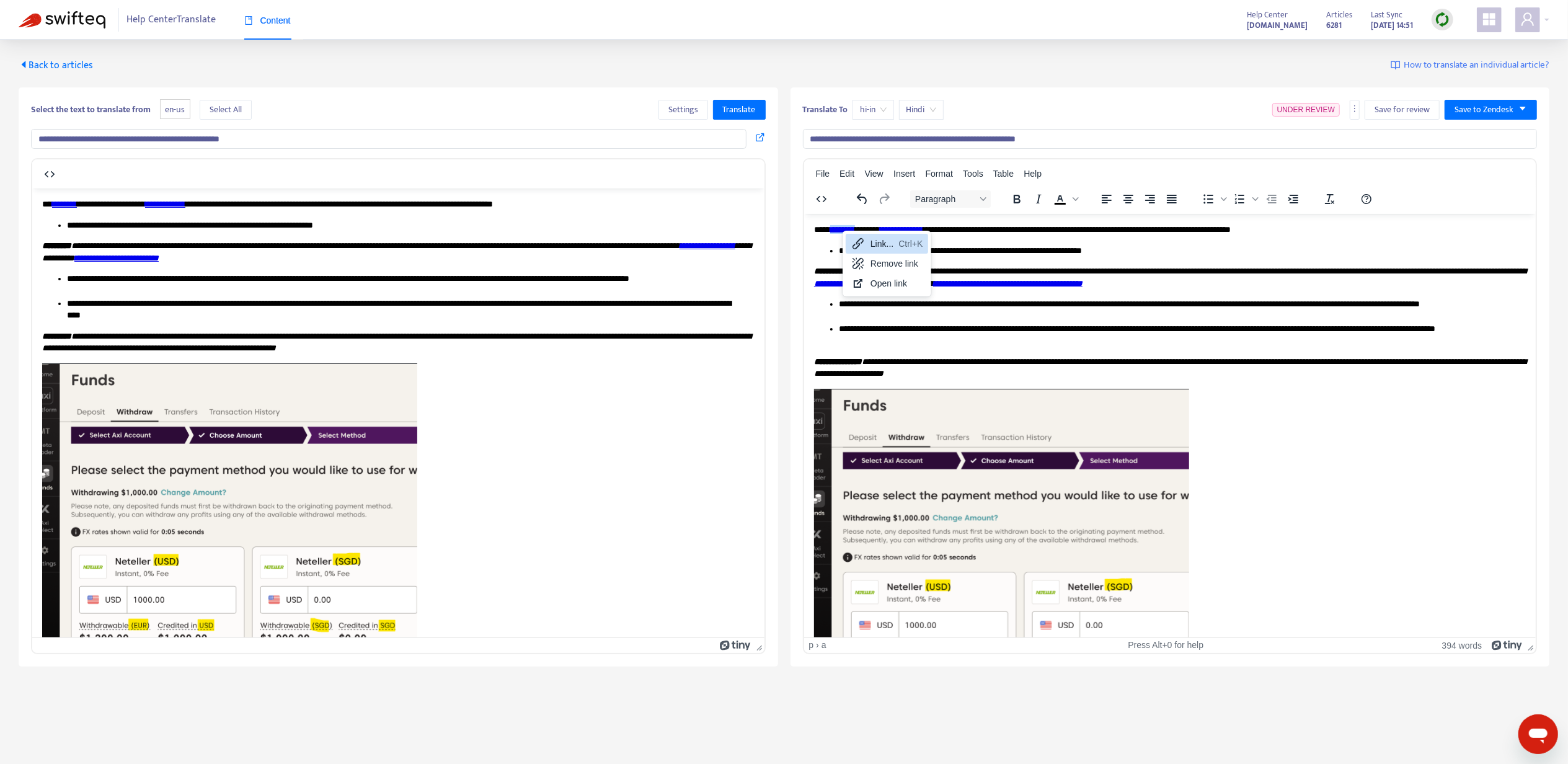
click at [876, 252] on div "Link... Ctrl+K" at bounding box center [887, 244] width 83 height 20
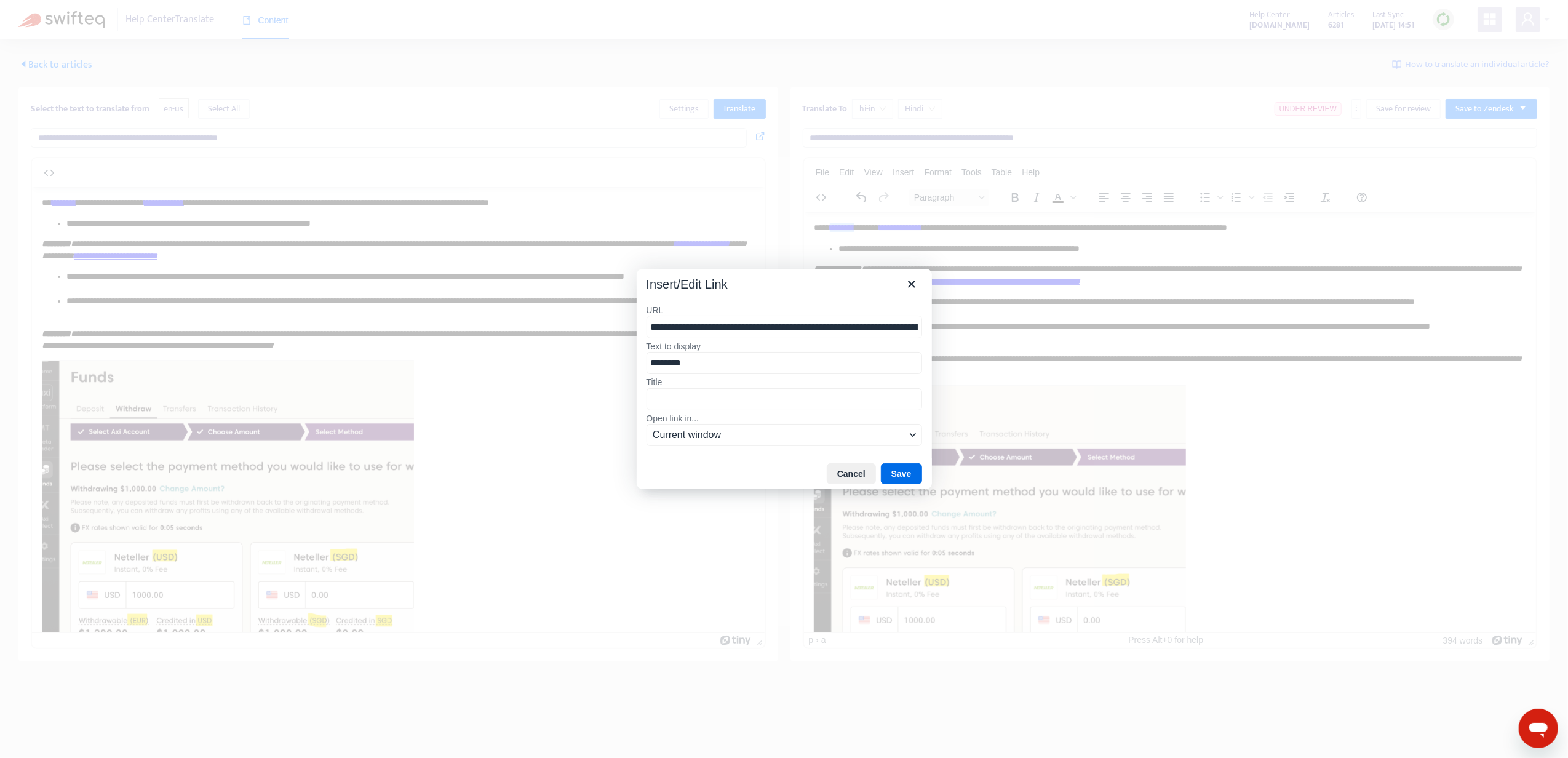
drag, startPoint x: 682, startPoint y: 326, endPoint x: 532, endPoint y: 326, distance: 150.0
click at [532, 326] on div "**********" at bounding box center [784, 379] width 1568 height 758
drag, startPoint x: 916, startPoint y: 278, endPoint x: 118, endPoint y: 65, distance: 825.9
click at [916, 278] on icon "Close" at bounding box center [912, 284] width 14 height 14
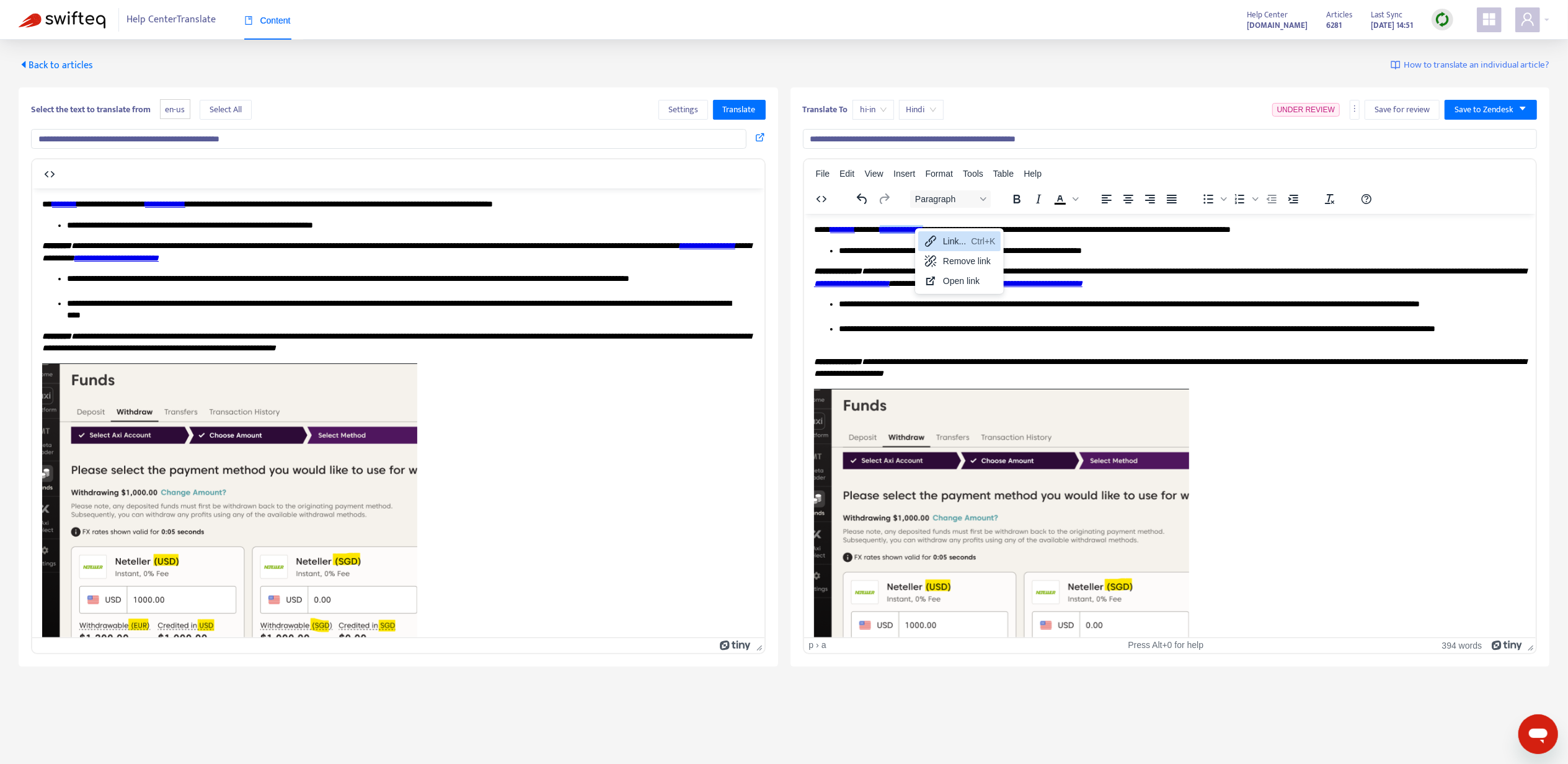
click at [933, 239] on icon at bounding box center [931, 241] width 15 height 15
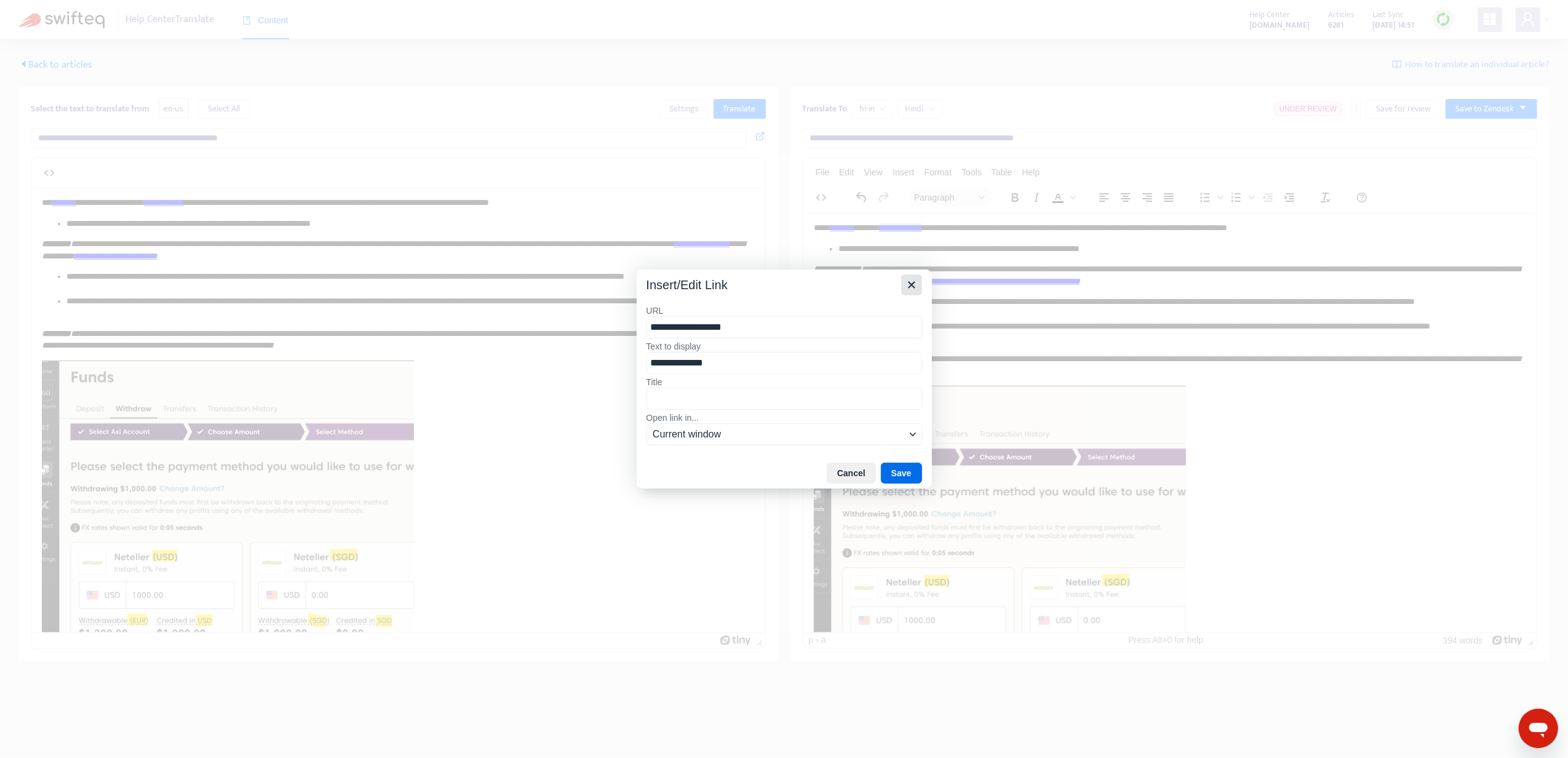
click at [906, 278] on icon "Close" at bounding box center [912, 284] width 14 height 14
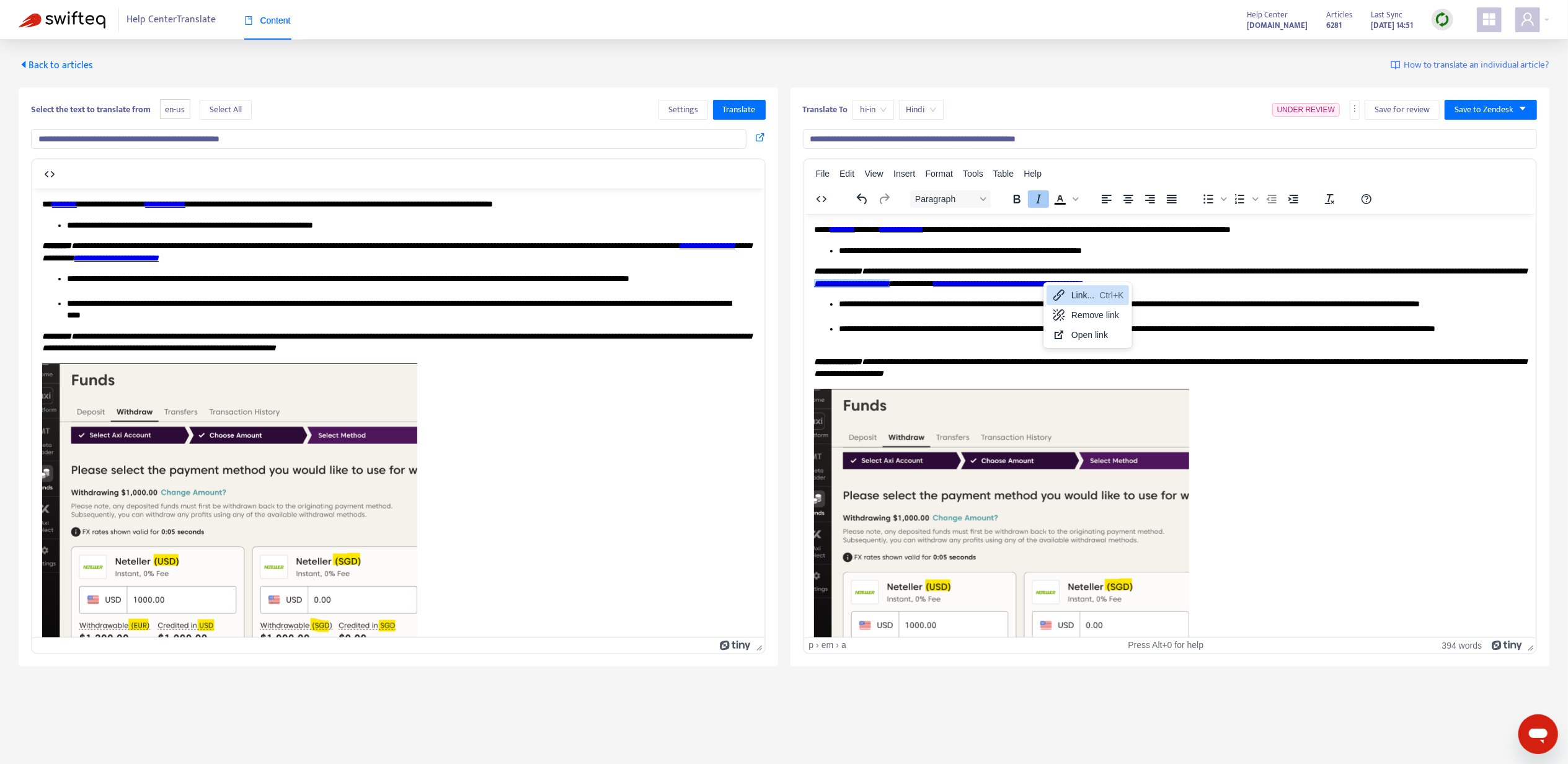
click at [1070, 298] on div "Link... Ctrl+K" at bounding box center [1087, 295] width 83 height 20
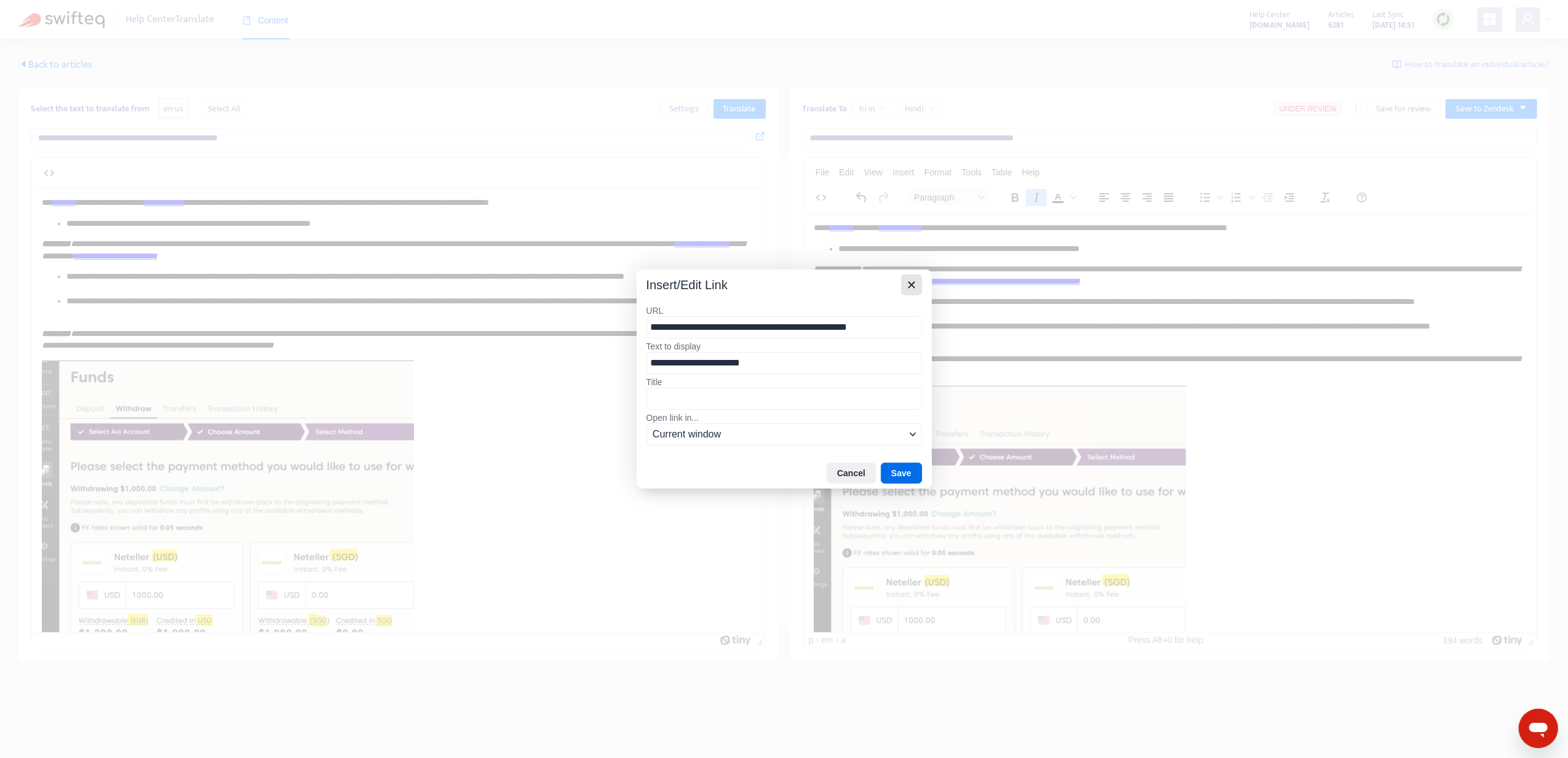
click at [908, 281] on icon "Close" at bounding box center [912, 284] width 14 height 14
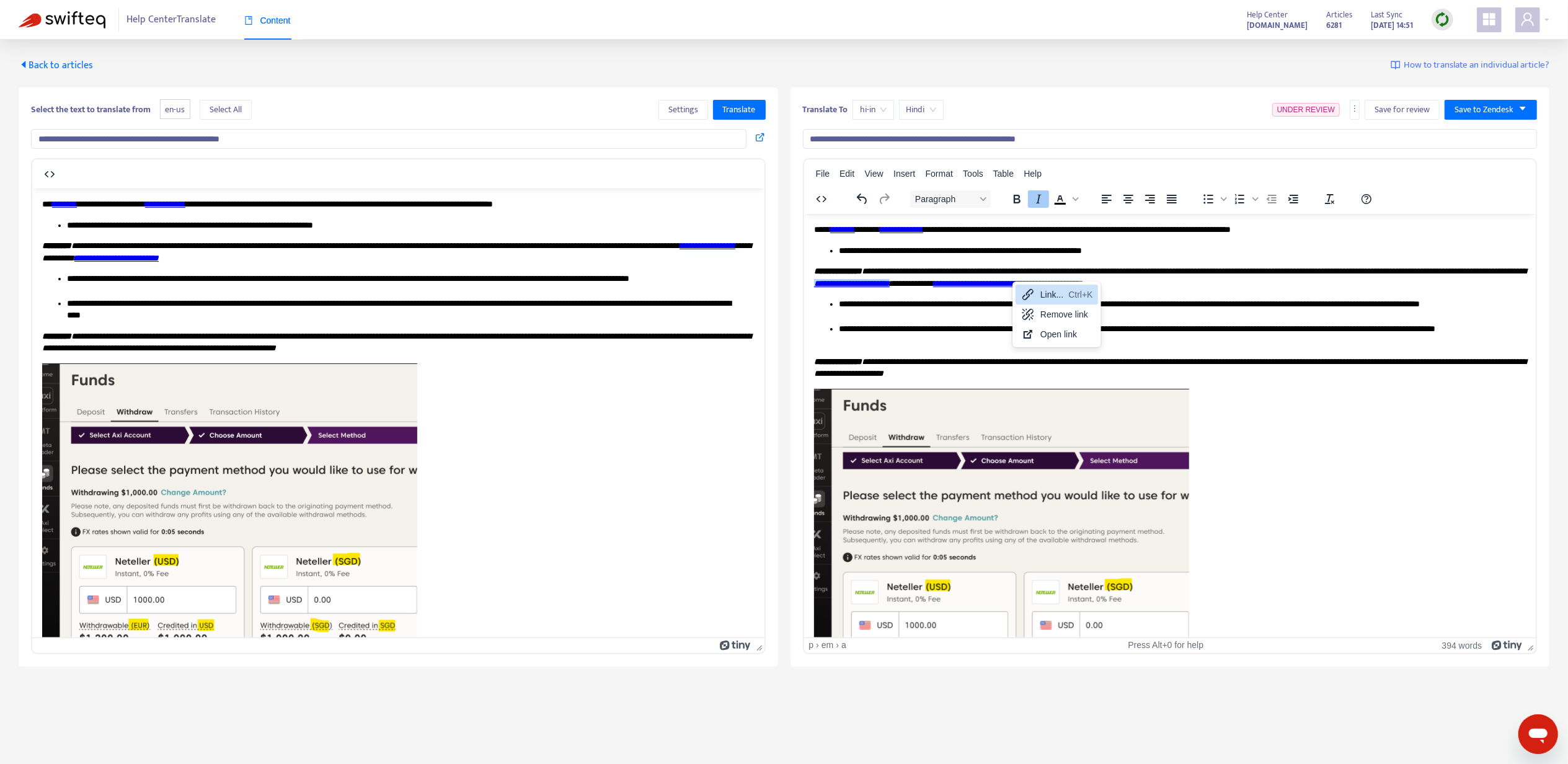
click at [1033, 287] on icon at bounding box center [1028, 295] width 15 height 15
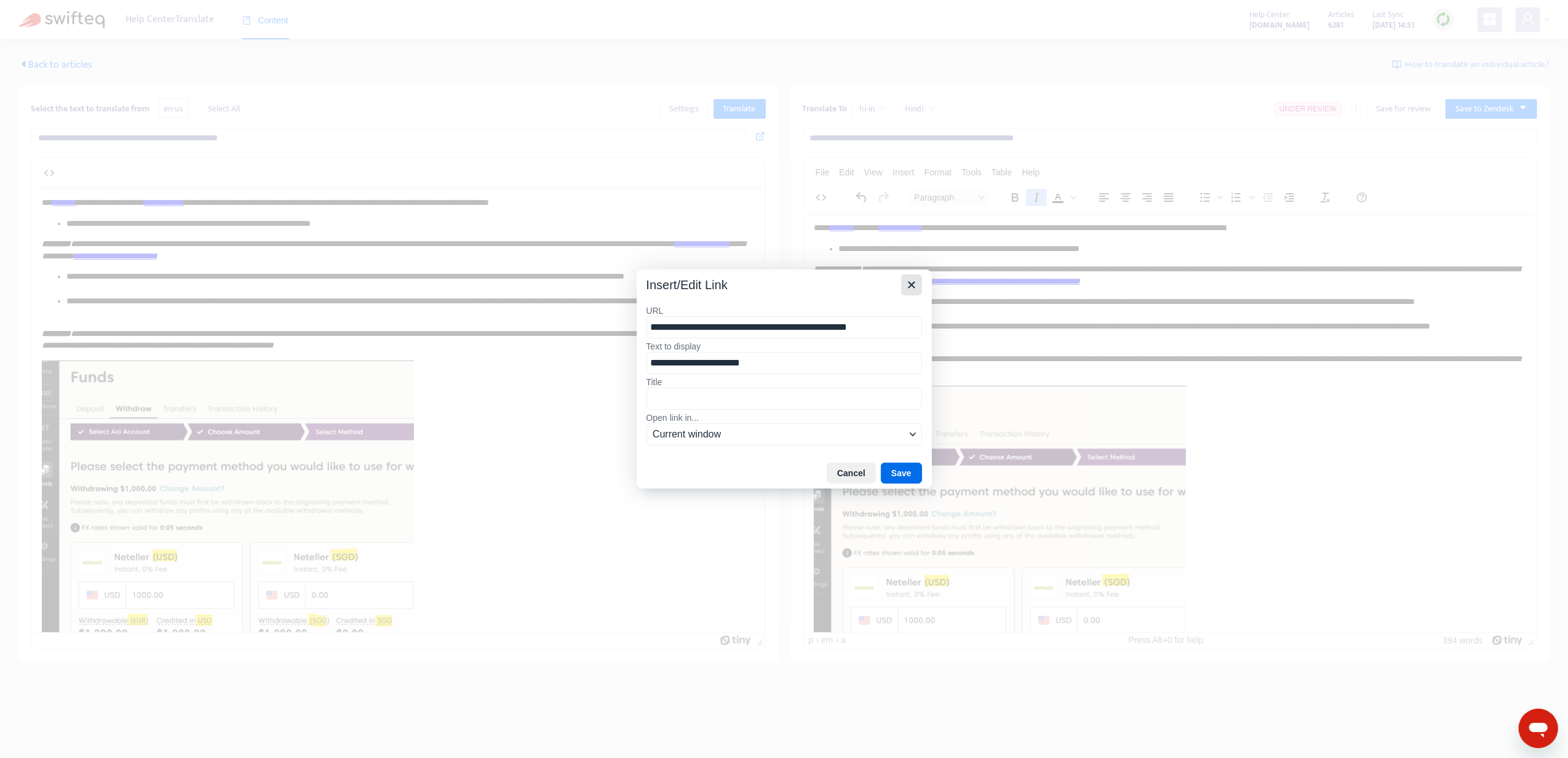
drag, startPoint x: 906, startPoint y: 291, endPoint x: 112, endPoint y: 75, distance: 822.9
click at [906, 291] on icon "Close" at bounding box center [912, 284] width 14 height 14
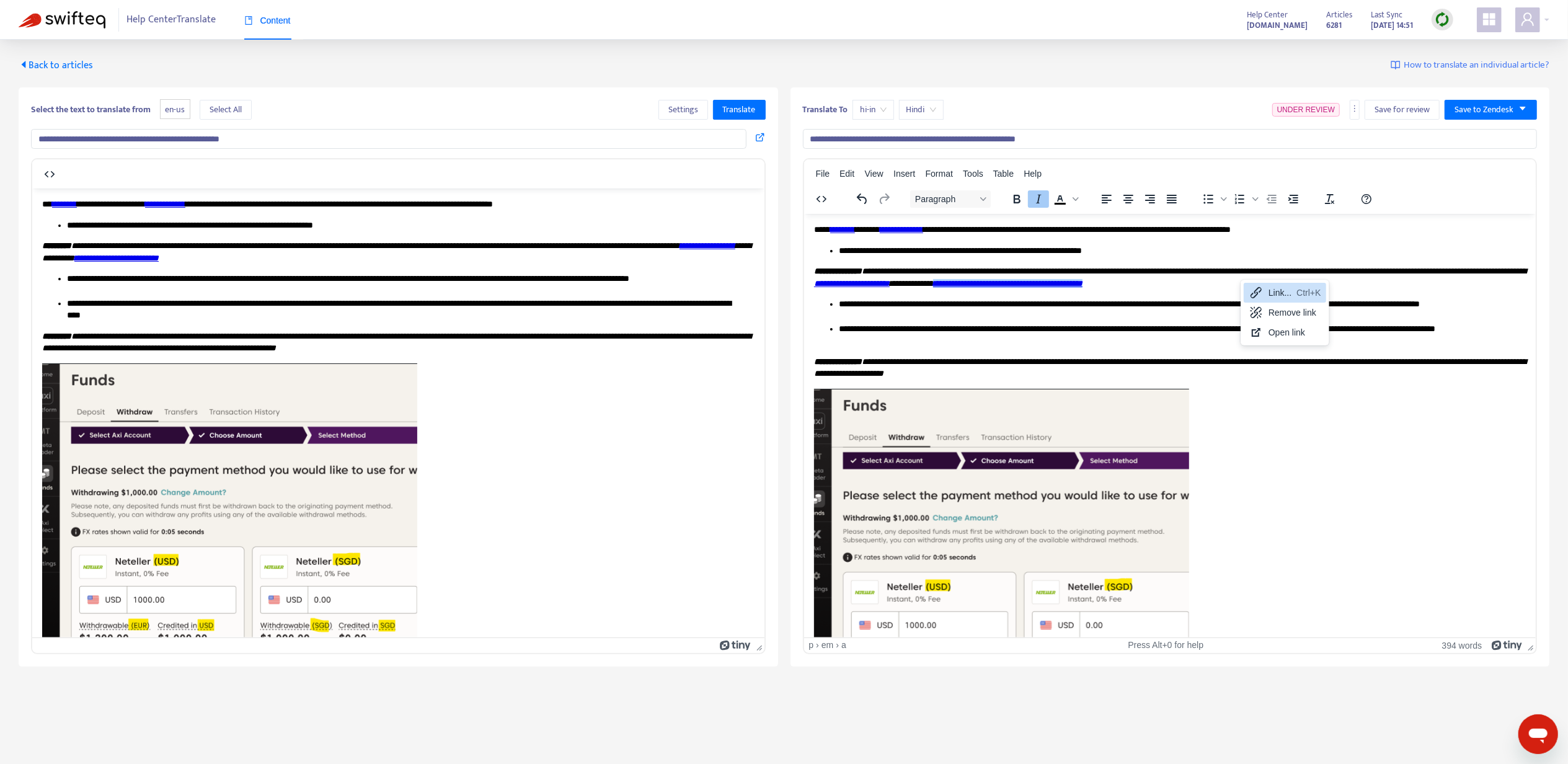
click at [1251, 287] on icon at bounding box center [1256, 292] width 15 height 15
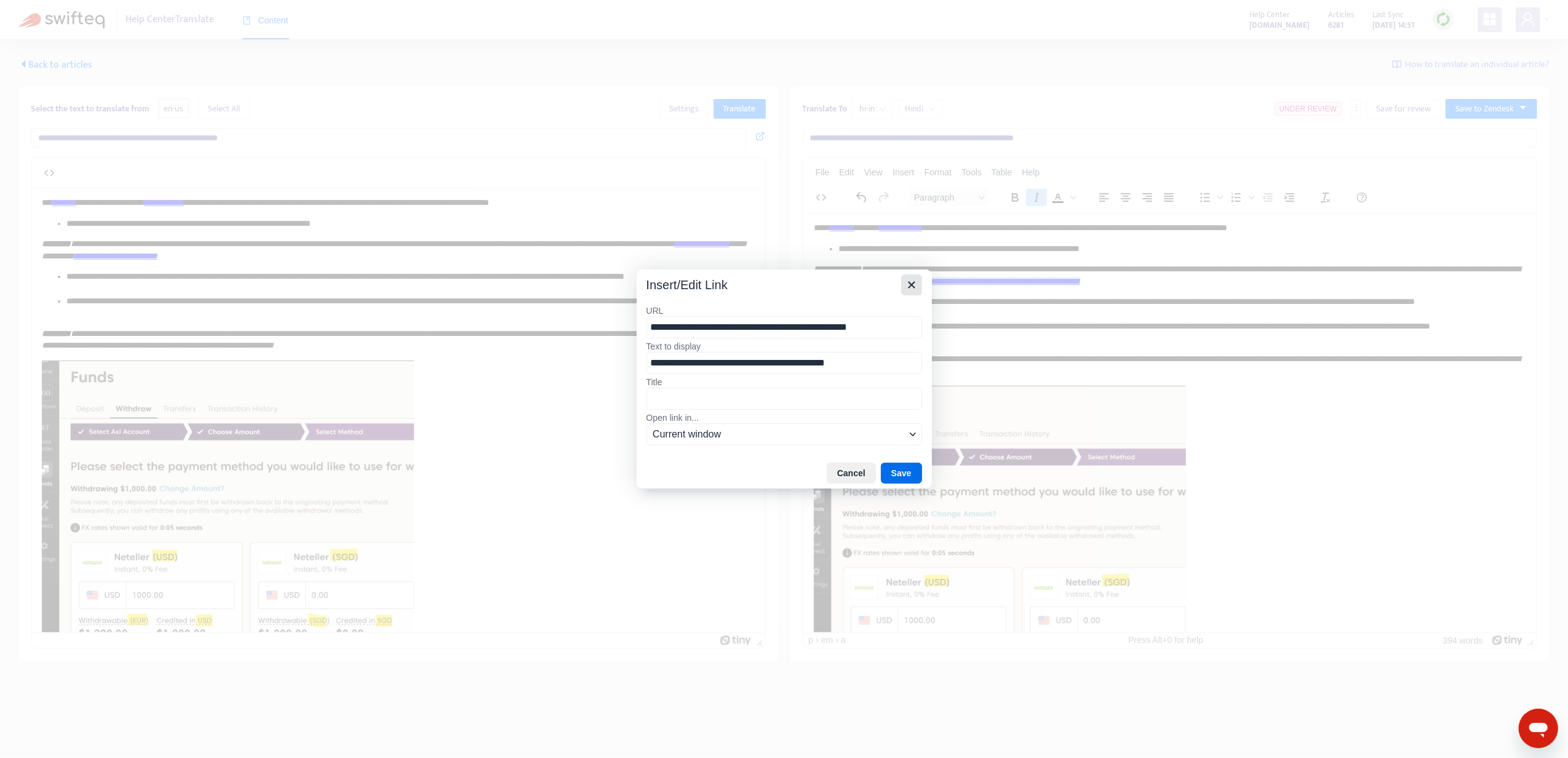
click at [904, 292] on button "Close" at bounding box center [911, 284] width 21 height 21
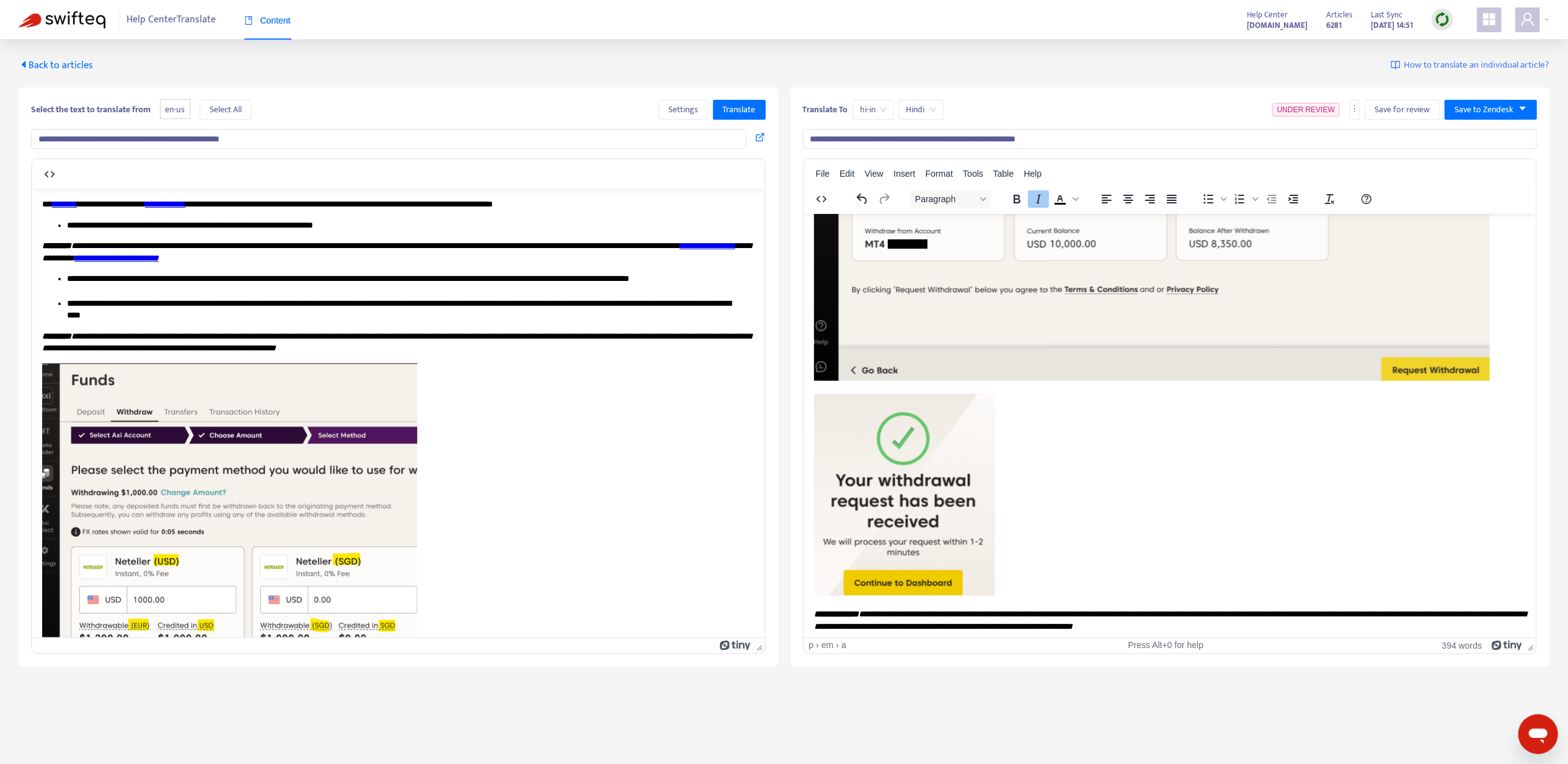
scroll to position [40, 0]
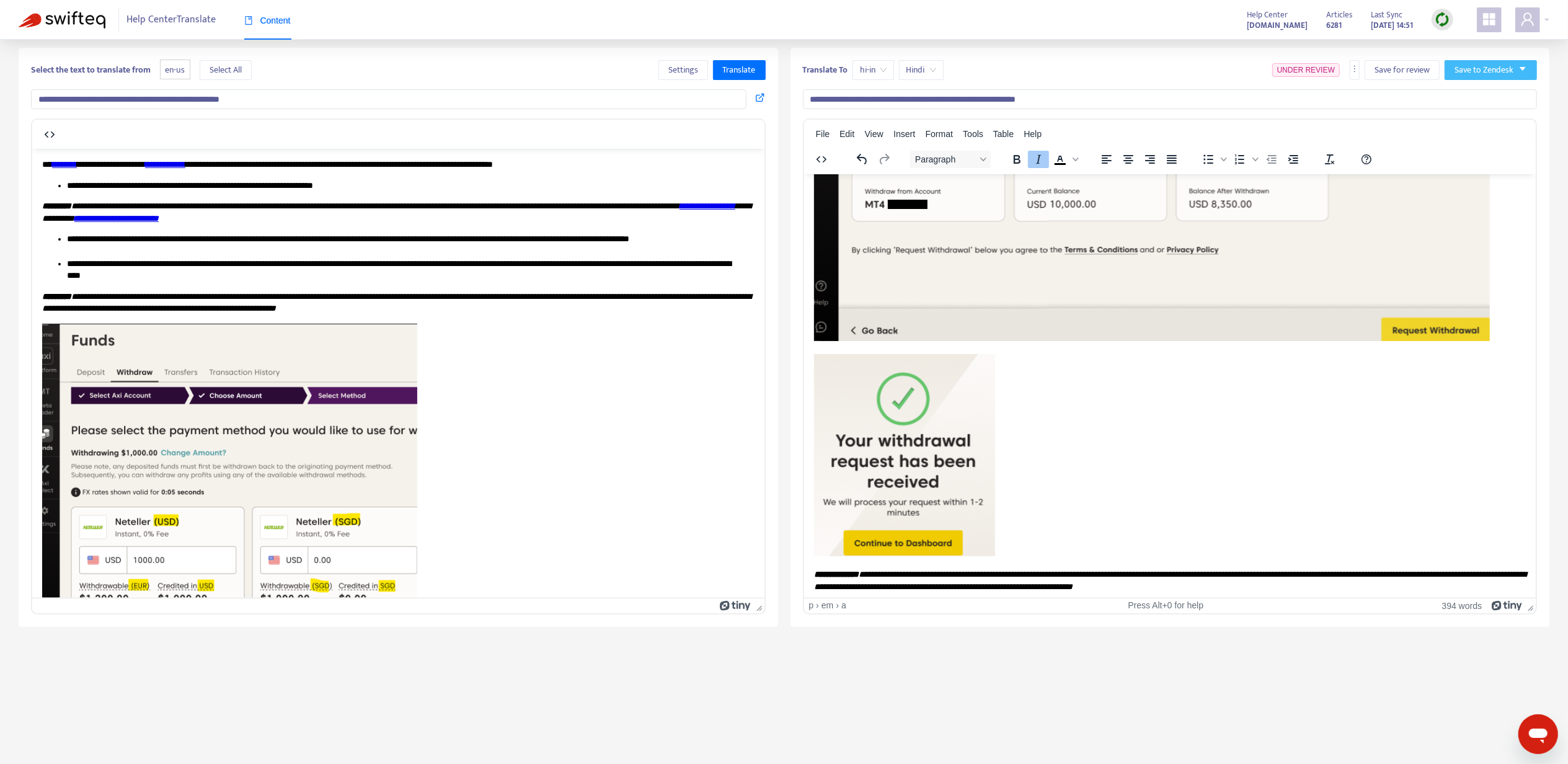
click at [1496, 79] on button "Save to Zendesk" at bounding box center [1492, 70] width 93 height 20
click at [1486, 100] on span "Publish" at bounding box center [1479, 95] width 47 height 14
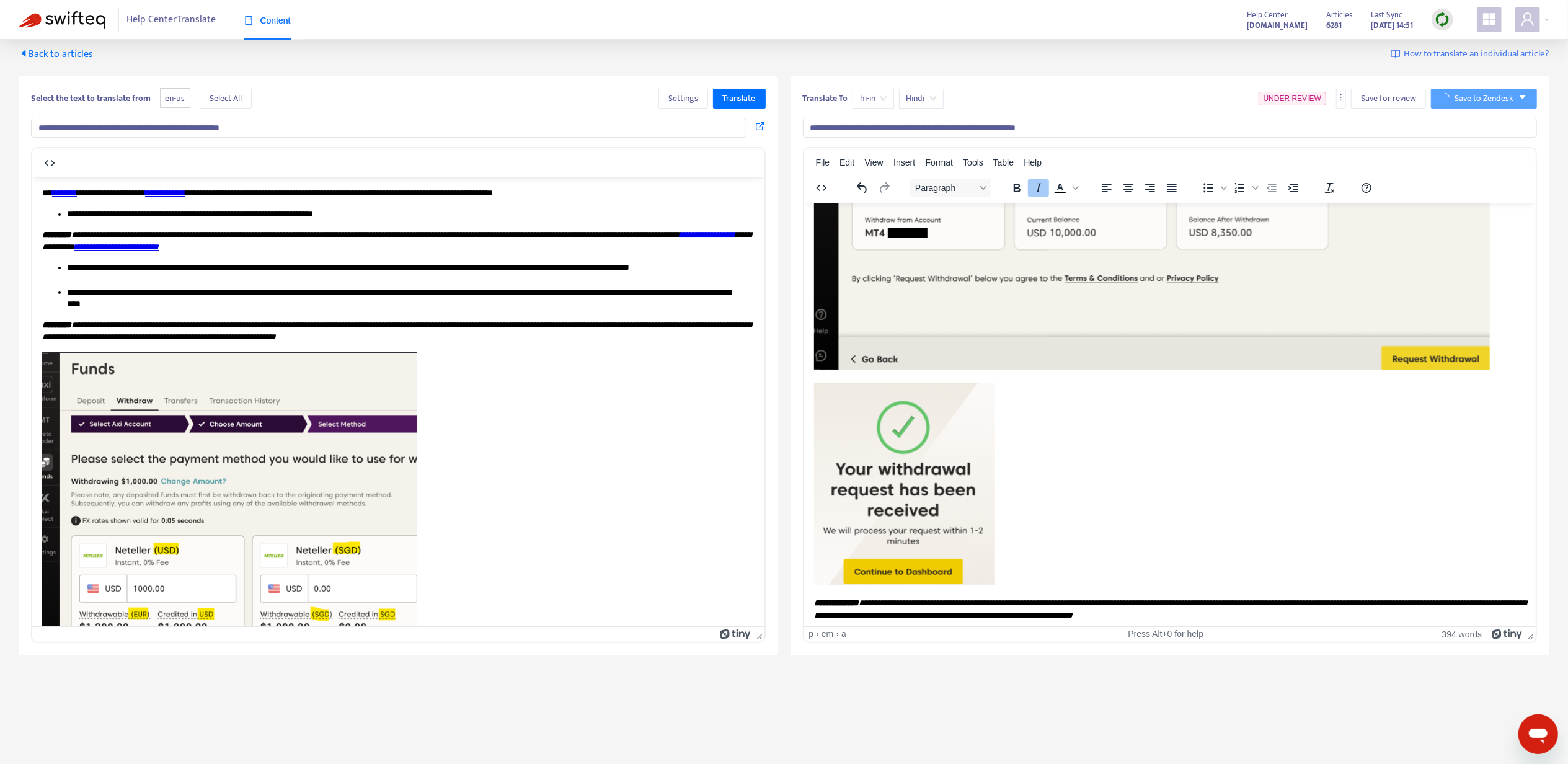
scroll to position [0, 0]
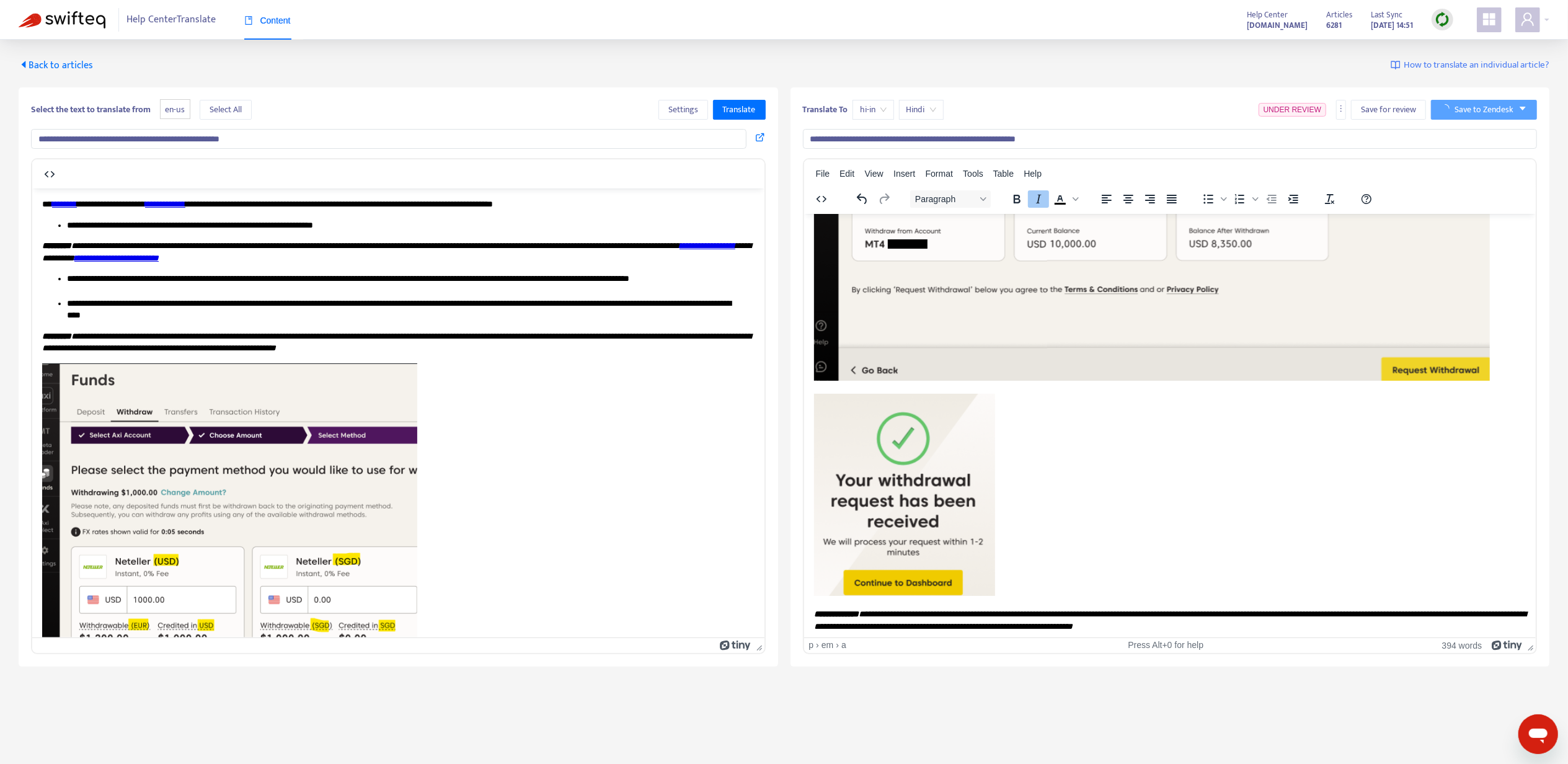
click at [78, 67] on span "Back to articles" at bounding box center [56, 65] width 75 height 16
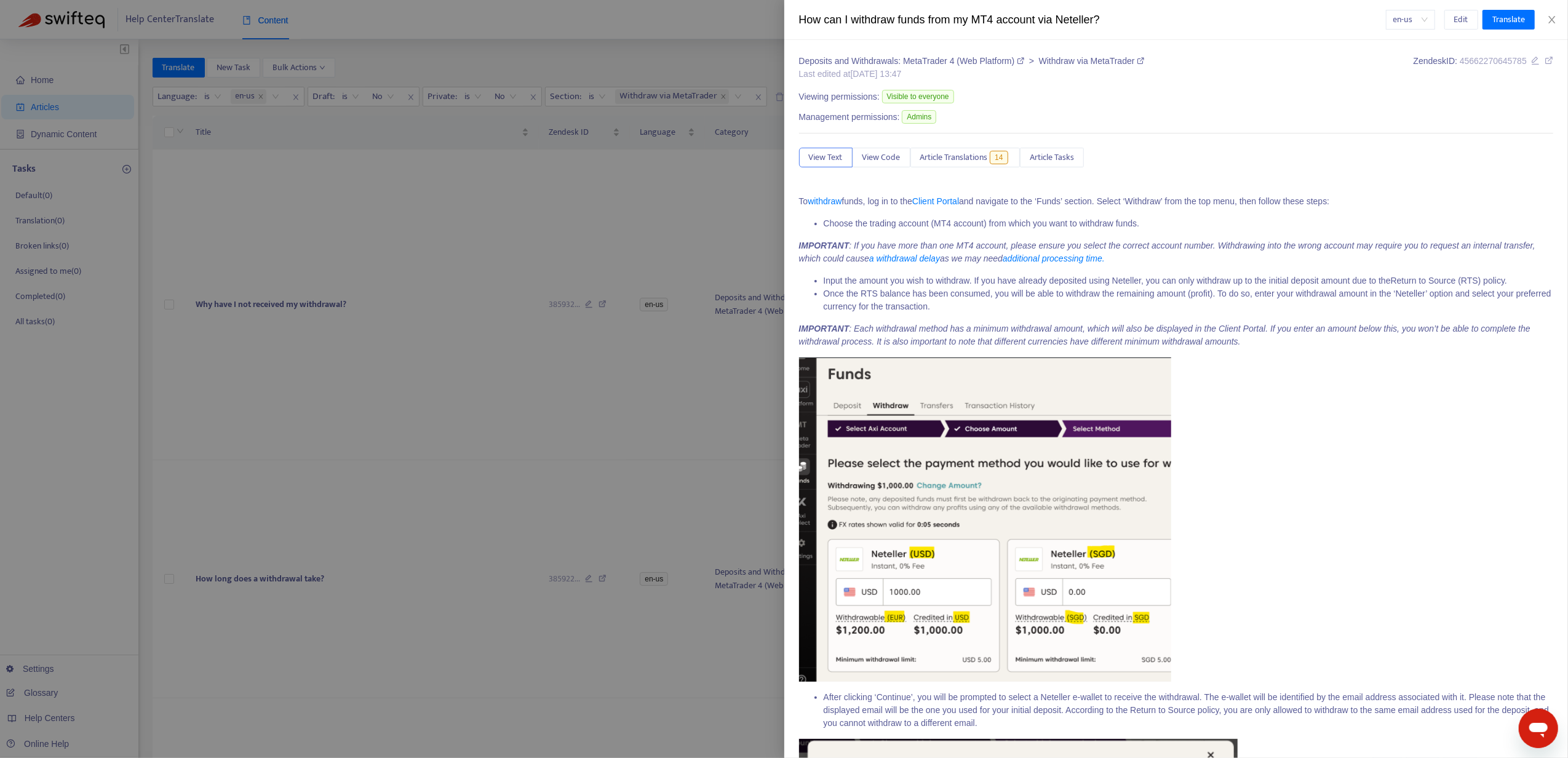
click at [417, 380] on div at bounding box center [784, 379] width 1568 height 758
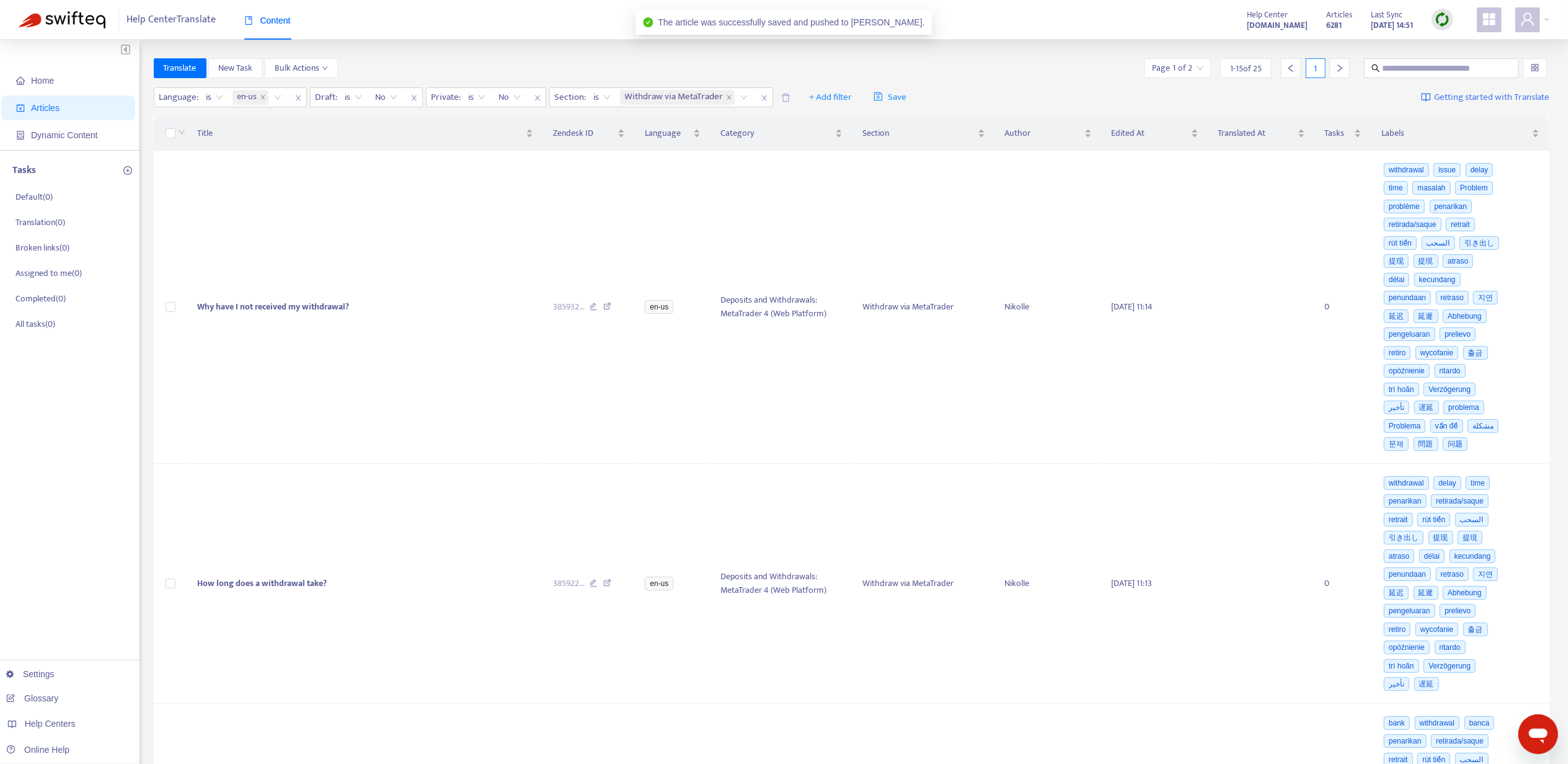
click at [1326, 62] on div "1" at bounding box center [1313, 68] width 74 height 20
click at [1337, 67] on icon "right" at bounding box center [1340, 68] width 9 height 9
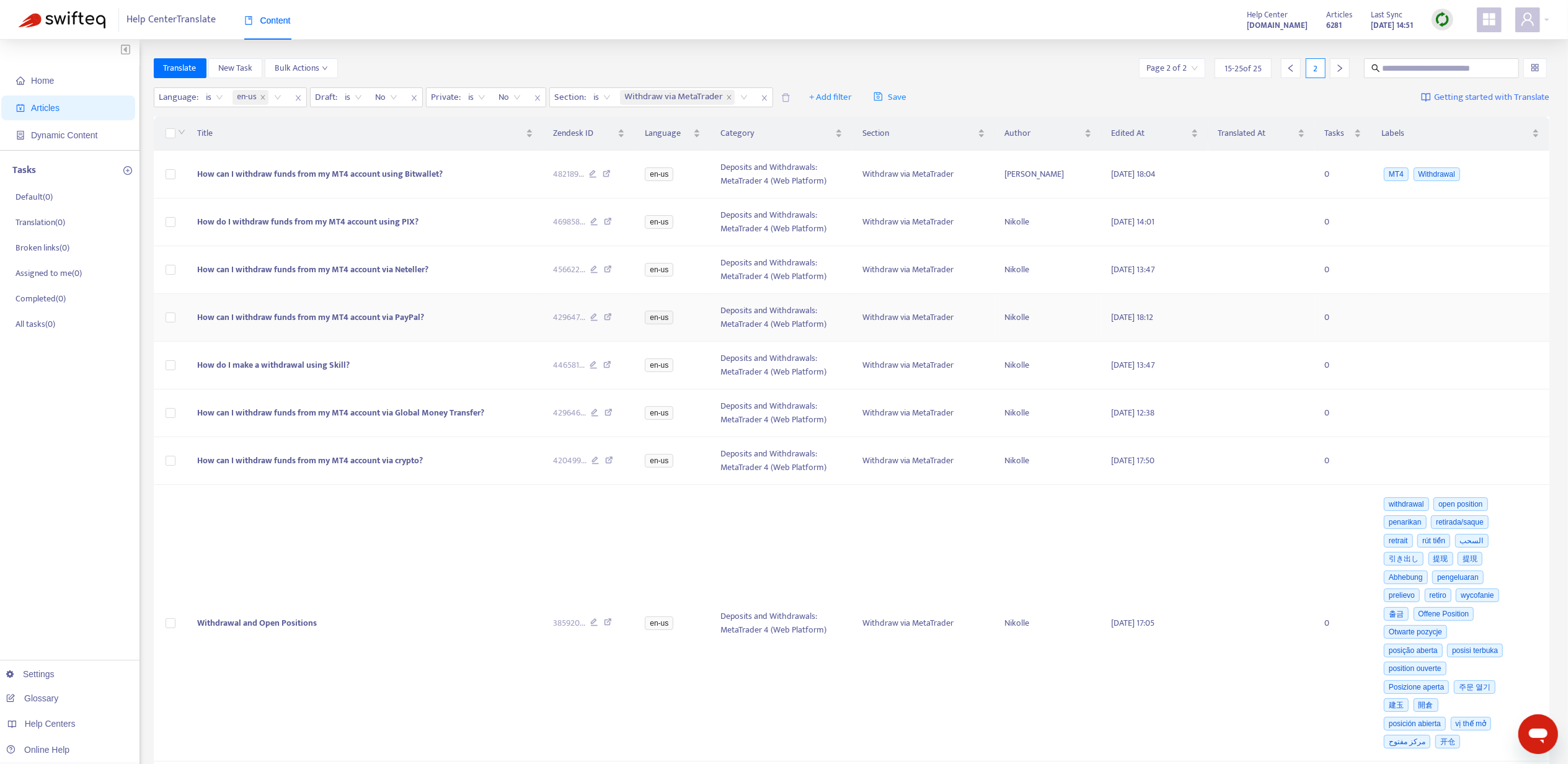
click at [393, 305] on td "How can I withdraw funds from my MT4 account via PayPal?" at bounding box center [365, 317] width 355 height 47
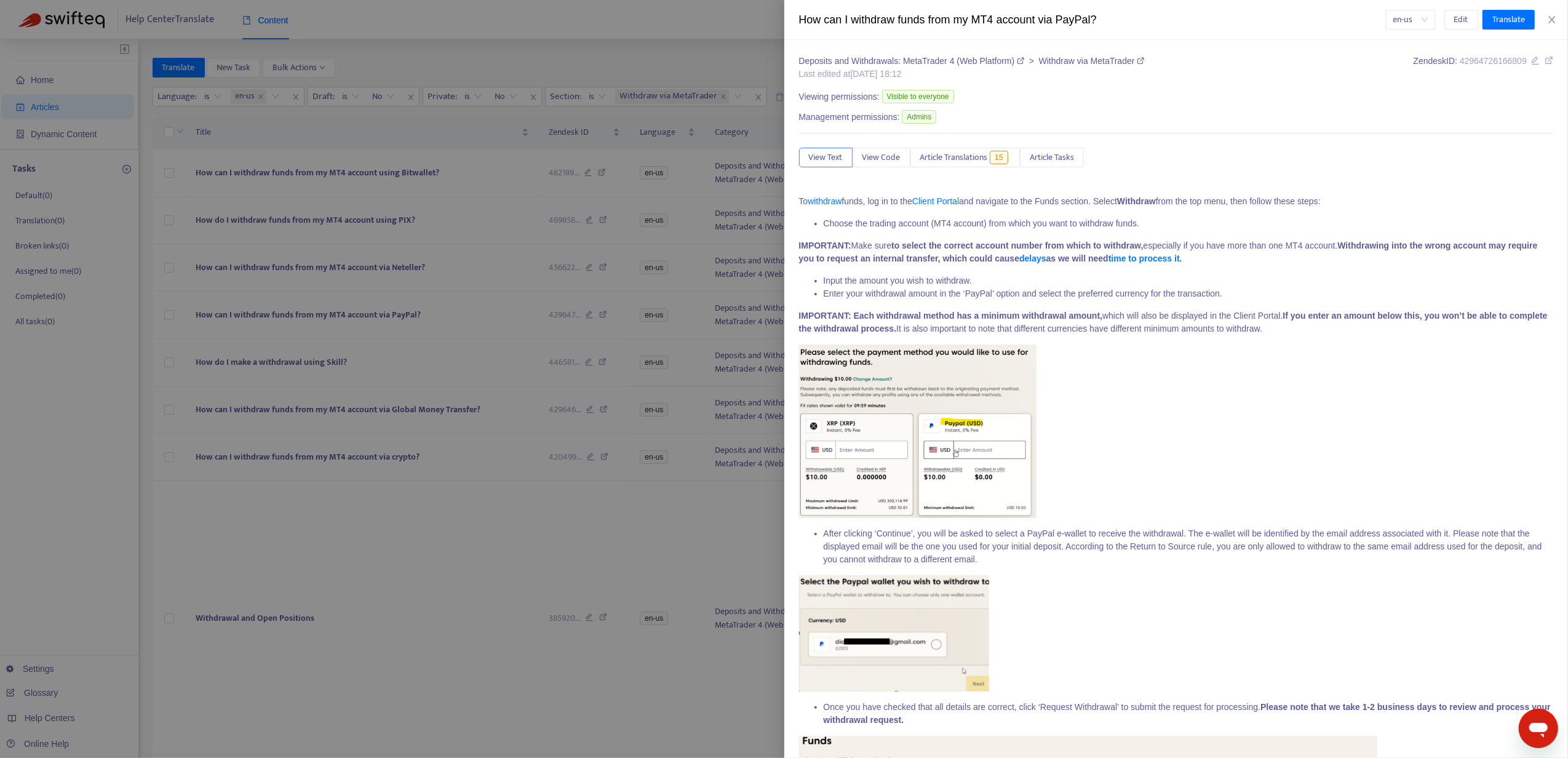
click at [1002, 171] on div "Deposits and Withdrawals: MetaTrader 4 (Web Platform) > Withdraw via MetaTrader…" at bounding box center [1176, 670] width 755 height 1229
click at [1000, 163] on span "15" at bounding box center [998, 157] width 18 height 14
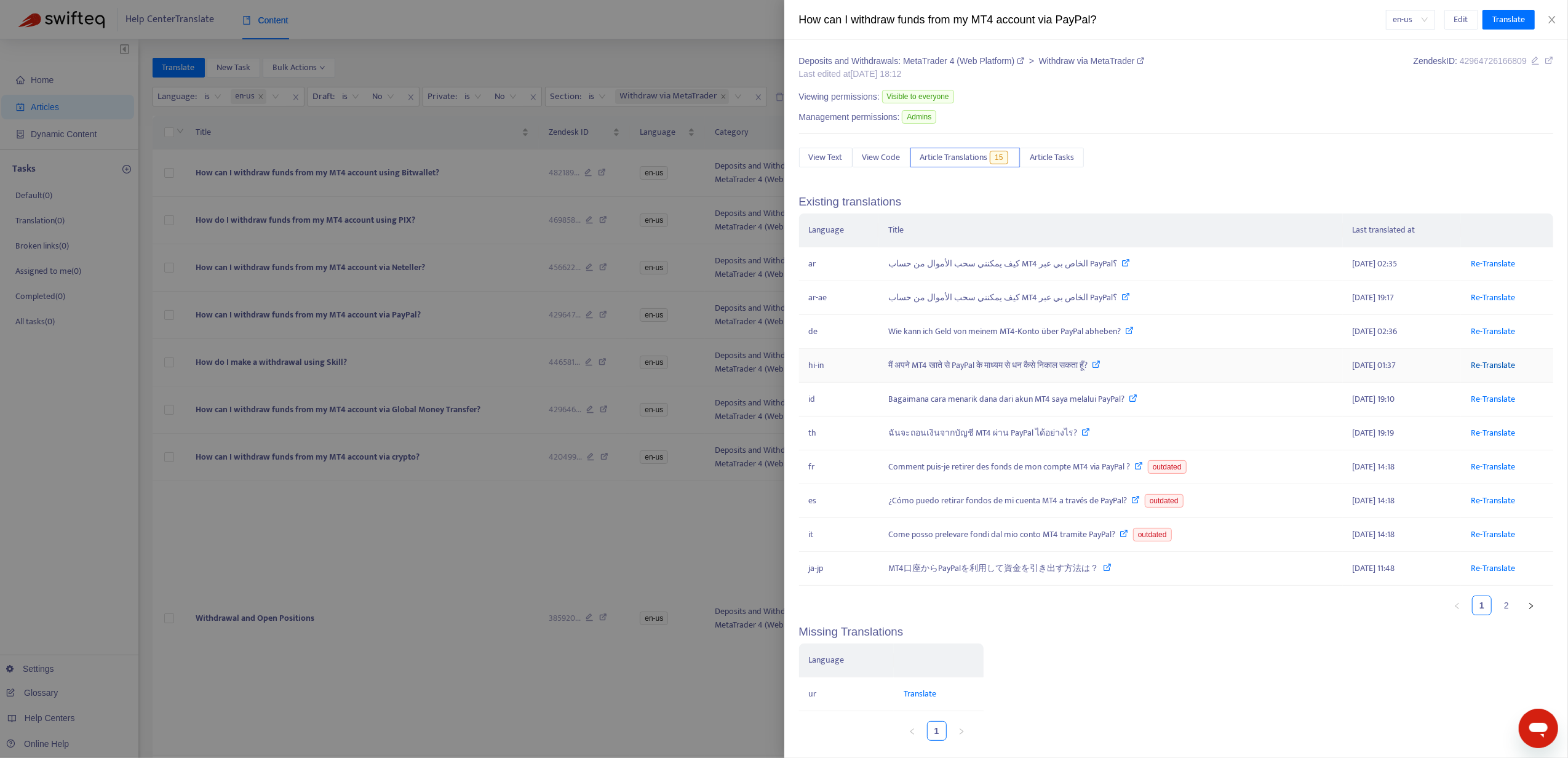
click at [1484, 364] on link "Re-Translate" at bounding box center [1492, 365] width 44 height 14
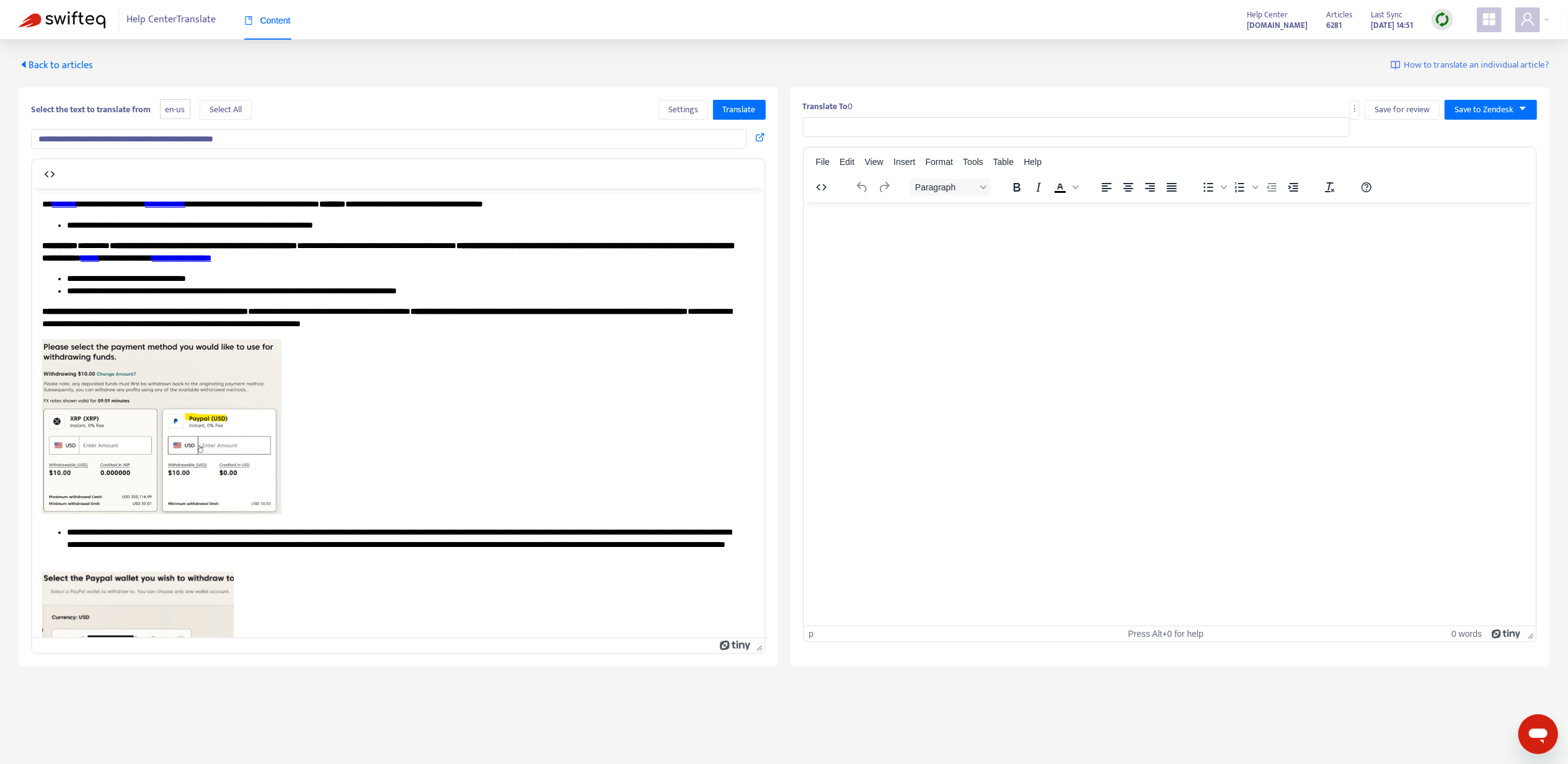
type input "**********"
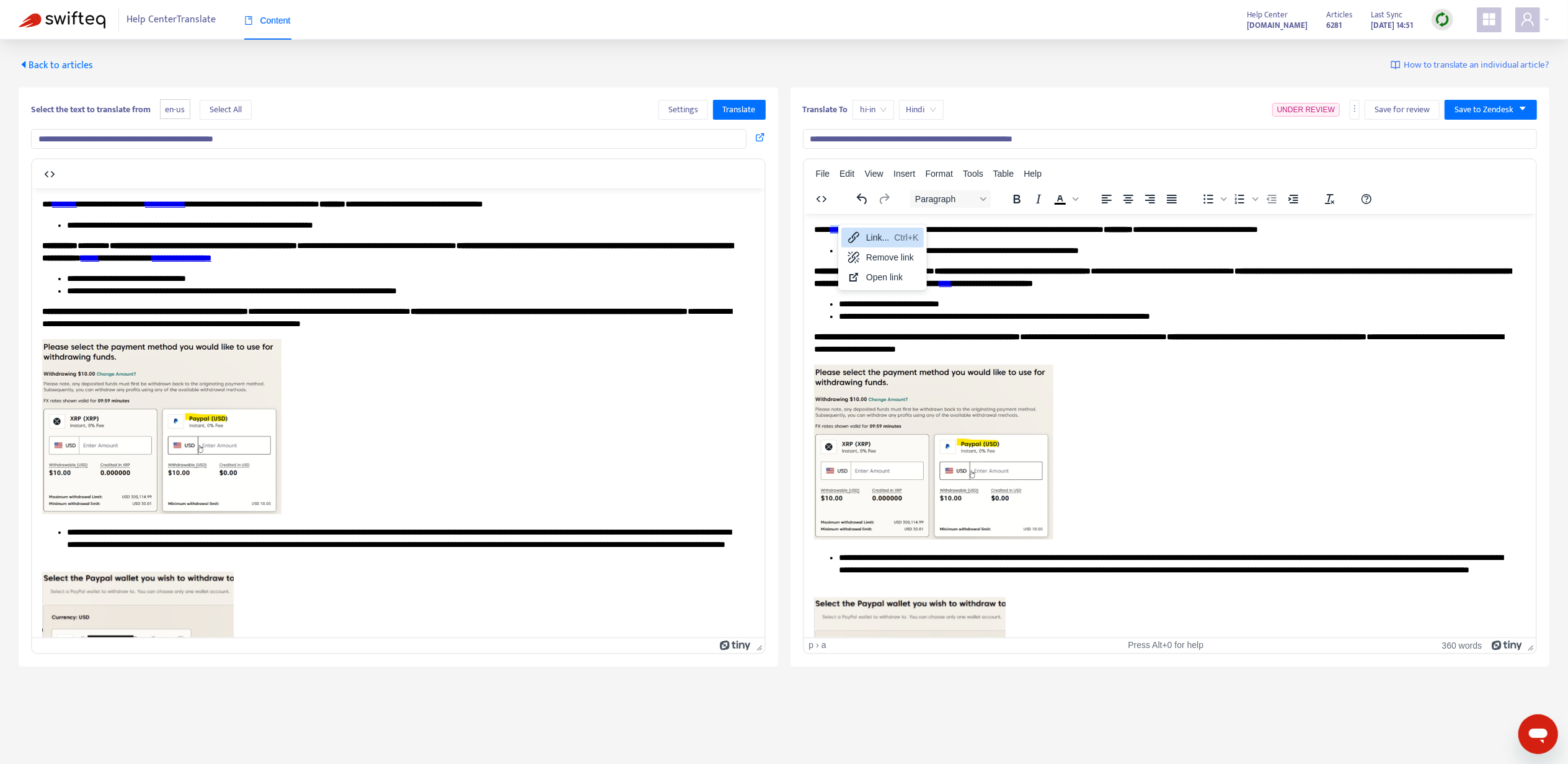
click at [874, 246] on div "Link... Ctrl+K" at bounding box center [883, 237] width 83 height 20
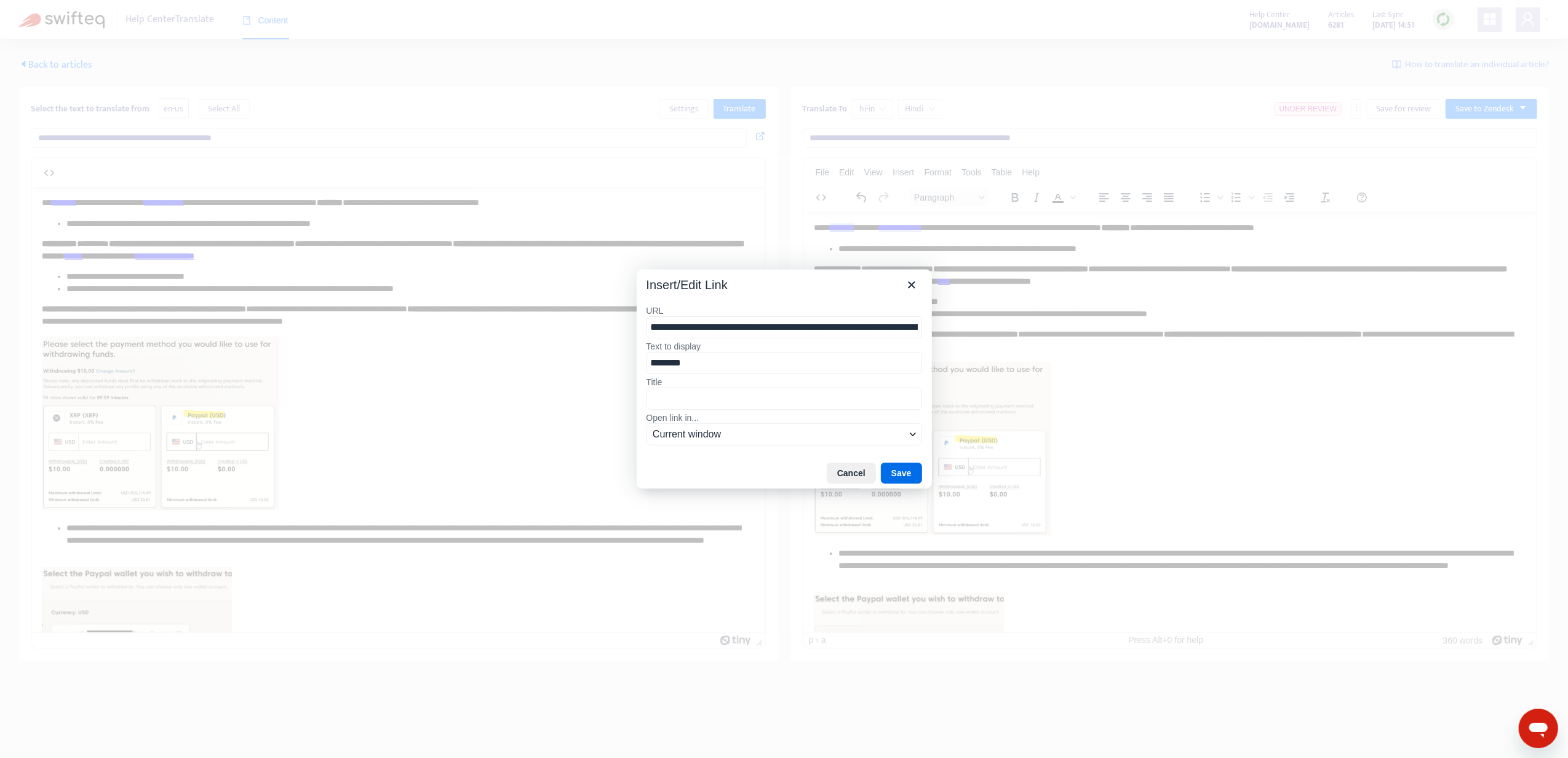
scroll to position [0, 123]
drag, startPoint x: 844, startPoint y: 325, endPoint x: 687, endPoint y: 333, distance: 157.2
click at [687, 333] on input "**********" at bounding box center [784, 327] width 275 height 23
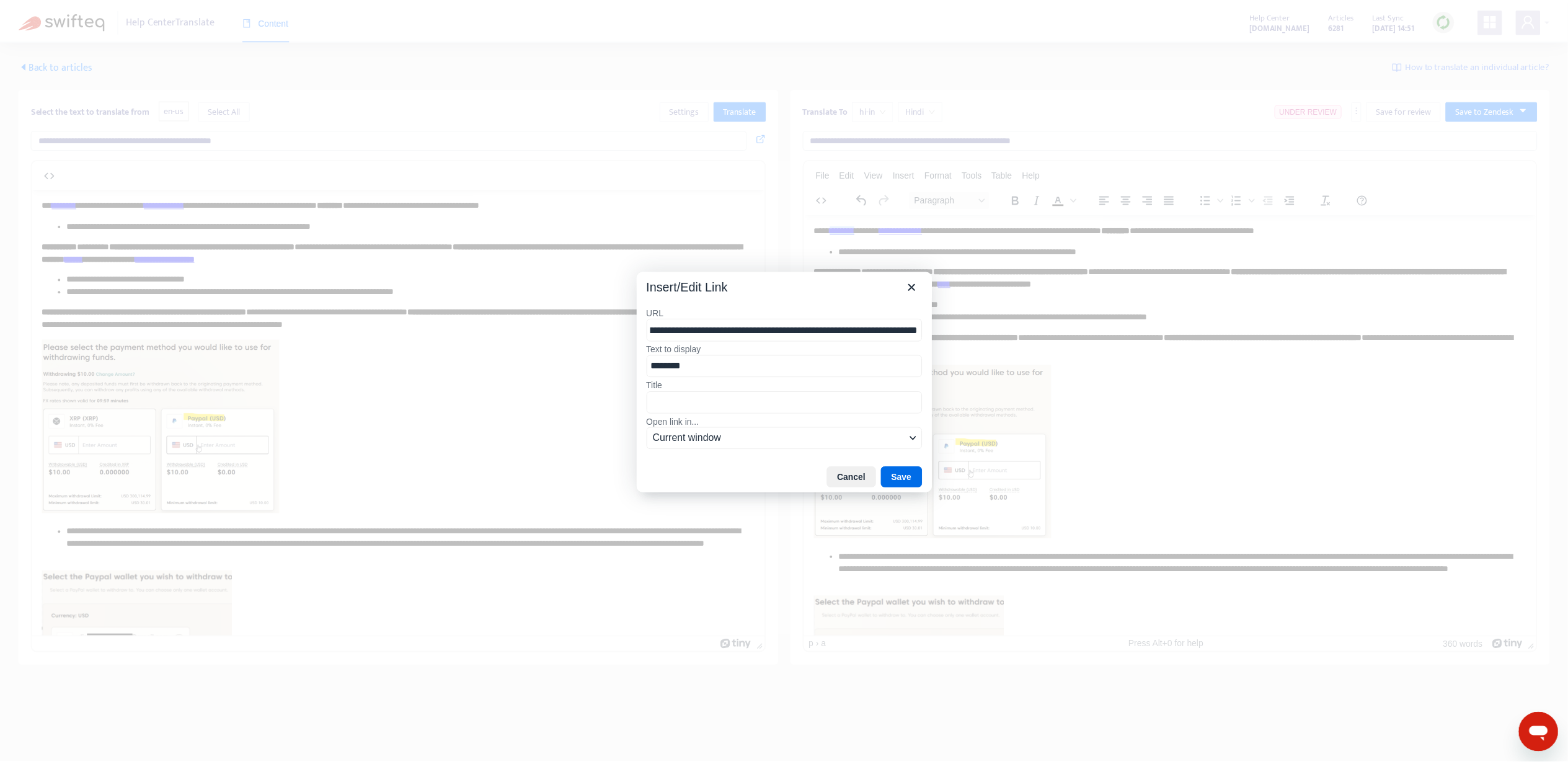
scroll to position [0, 0]
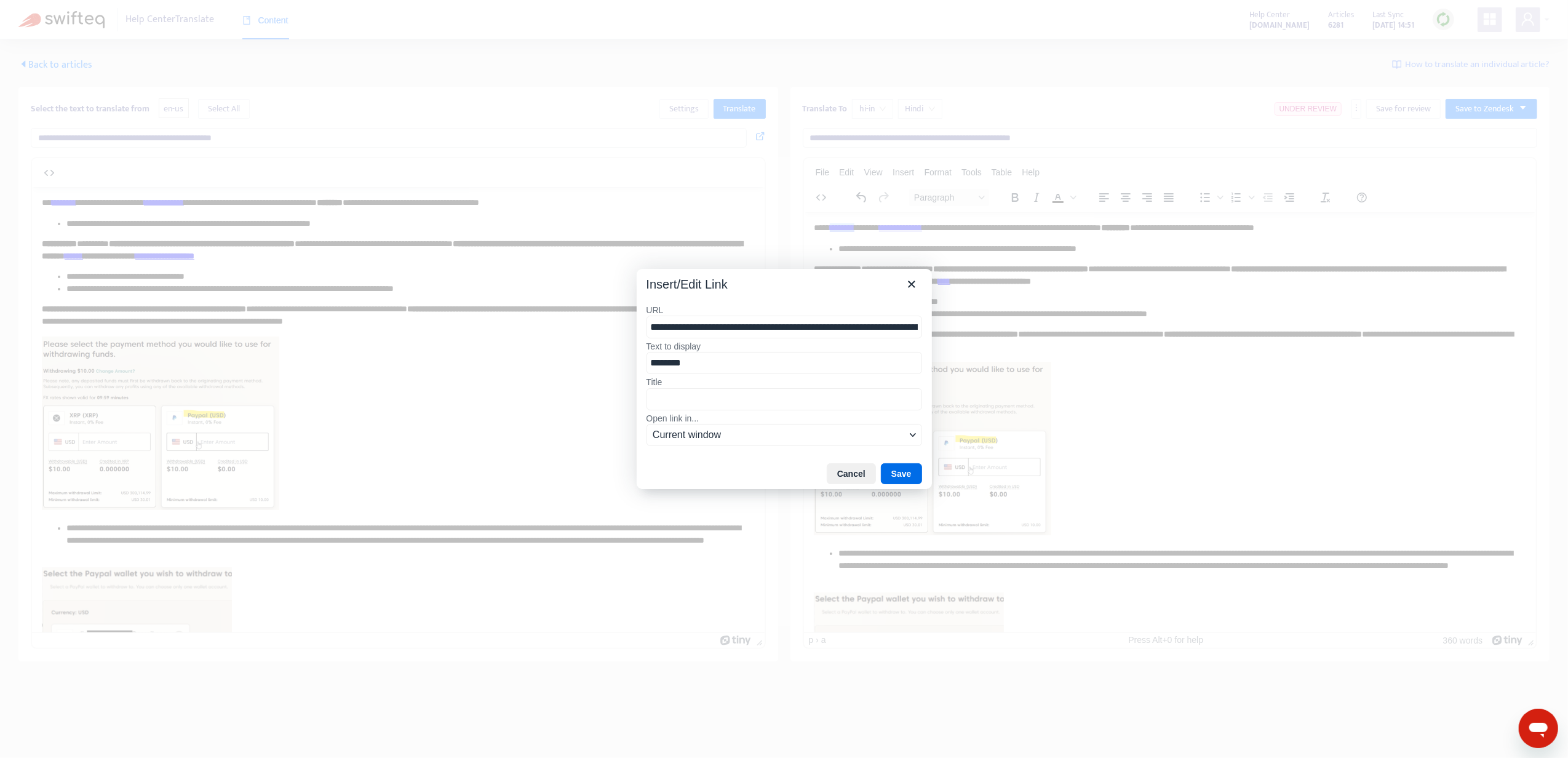
drag, startPoint x: 658, startPoint y: 336, endPoint x: 636, endPoint y: 337, distance: 22.0
click at [636, 337] on div "**********" at bounding box center [784, 375] width 295 height 163
drag, startPoint x: 914, startPoint y: 279, endPoint x: 113, endPoint y: 63, distance: 829.6
click at [914, 281] on icon "Close" at bounding box center [912, 284] width 14 height 14
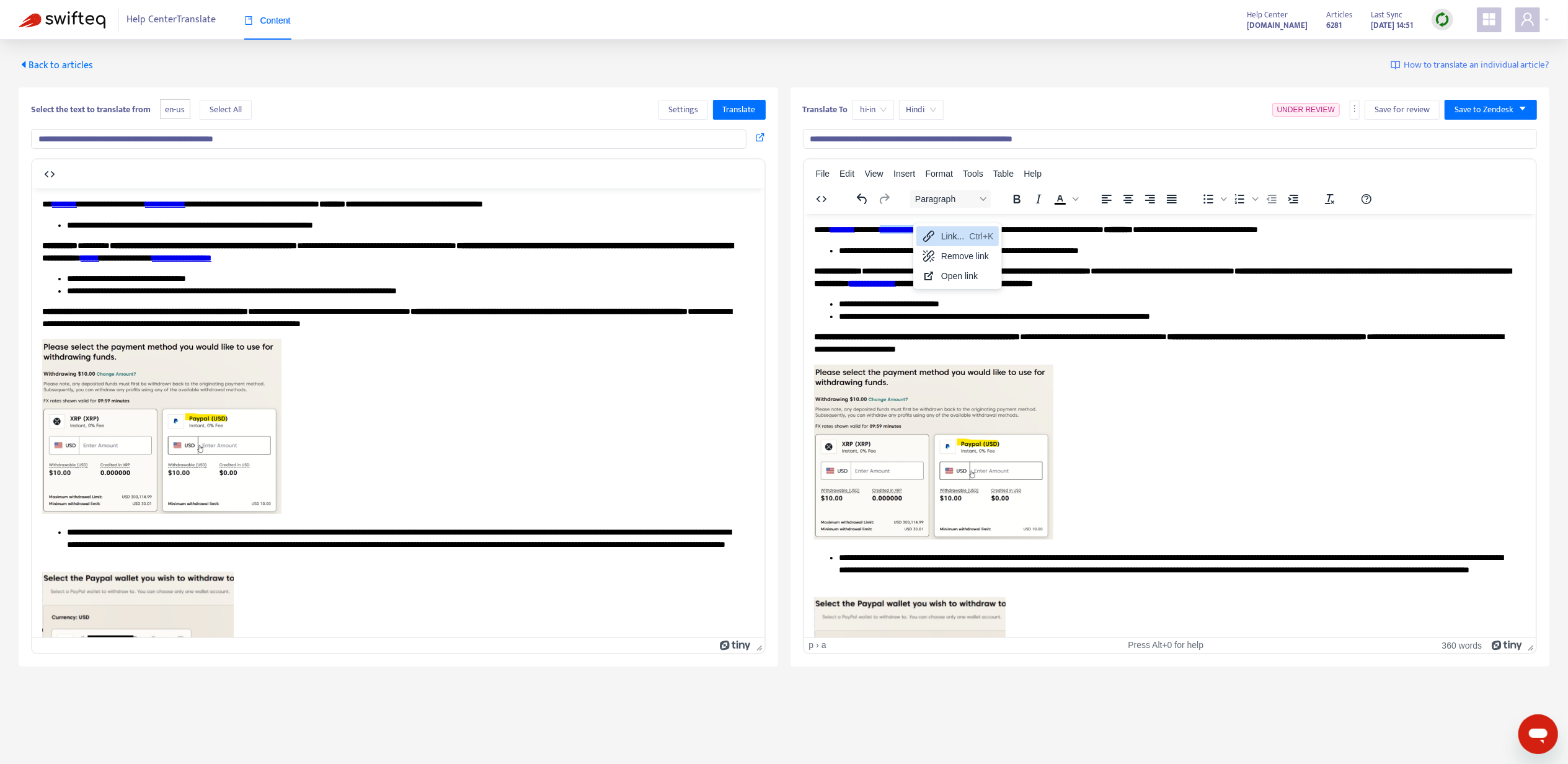
click at [926, 236] on icon at bounding box center [929, 236] width 11 height 11
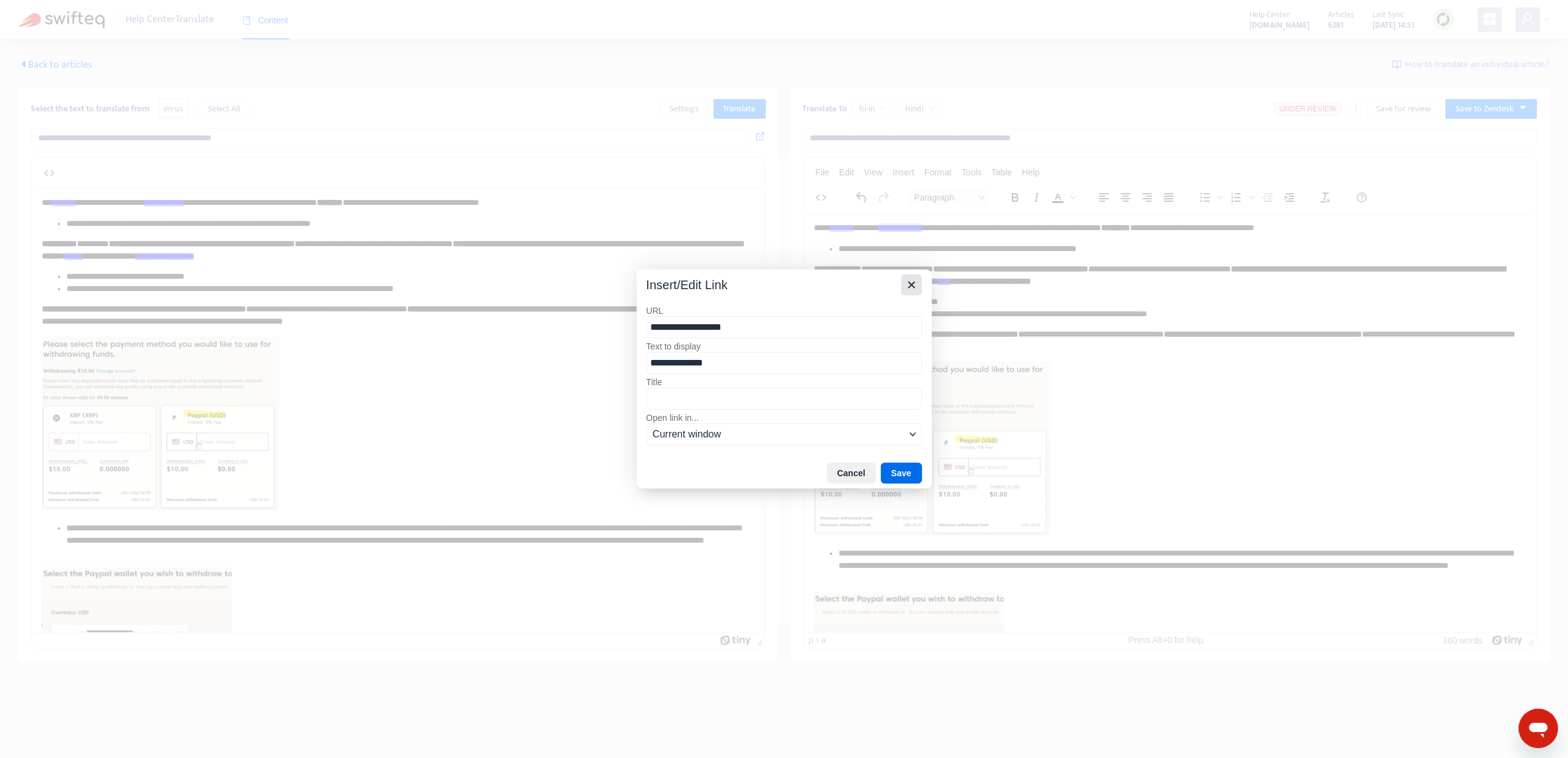
drag, startPoint x: 905, startPoint y: 279, endPoint x: 193, endPoint y: 66, distance: 743.2
click at [905, 279] on icon "Close" at bounding box center [912, 284] width 14 height 14
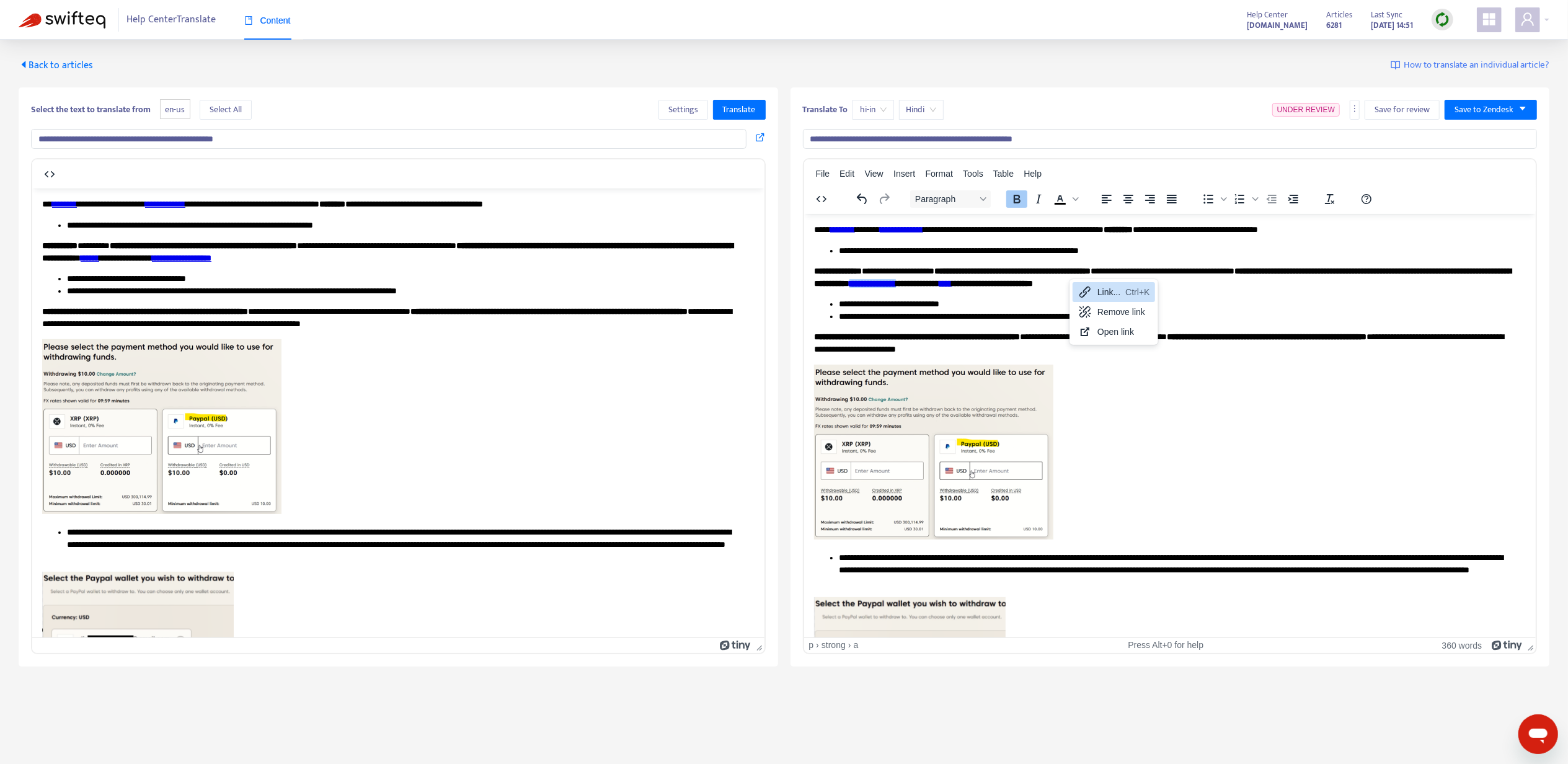
click at [1074, 293] on div "Link... Ctrl+K" at bounding box center [1114, 292] width 83 height 20
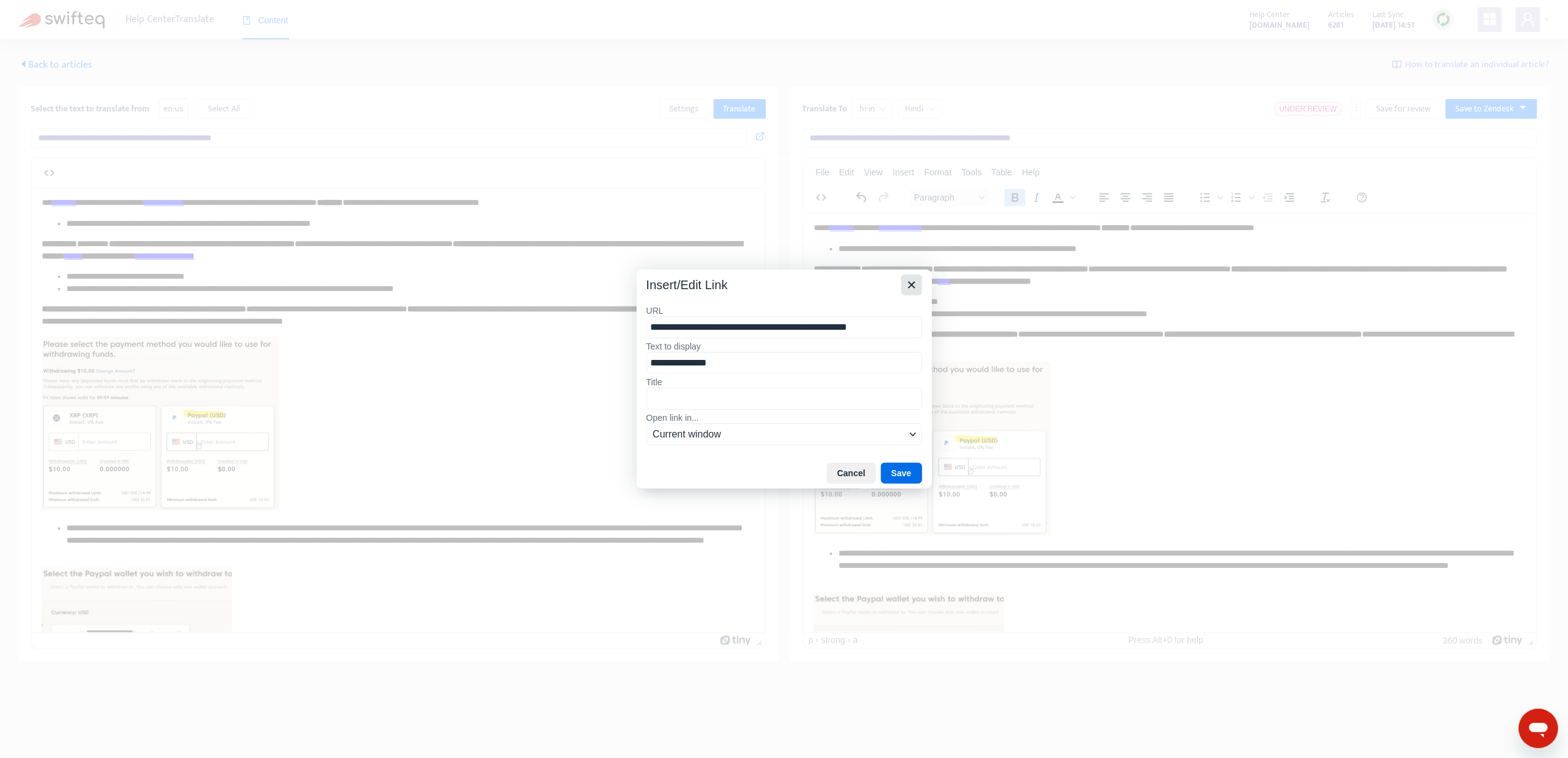
click at [906, 287] on icon "Close" at bounding box center [912, 284] width 14 height 14
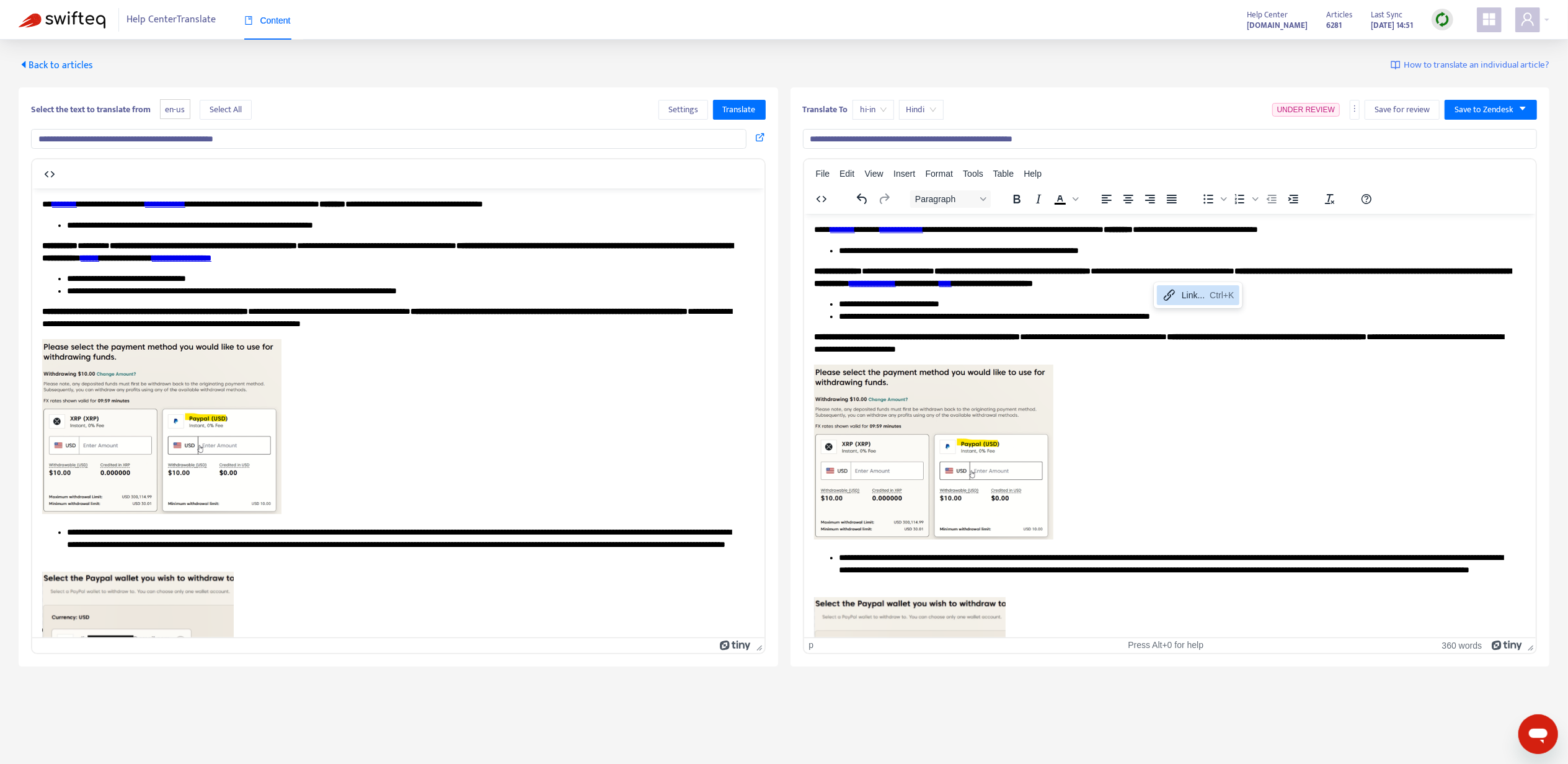
click at [1167, 266] on p "**********" at bounding box center [1164, 276] width 702 height 25
click at [951, 279] on link "****" at bounding box center [946, 283] width 13 height 9
click at [1165, 291] on div "Link... Ctrl+K" at bounding box center [1205, 293] width 83 height 20
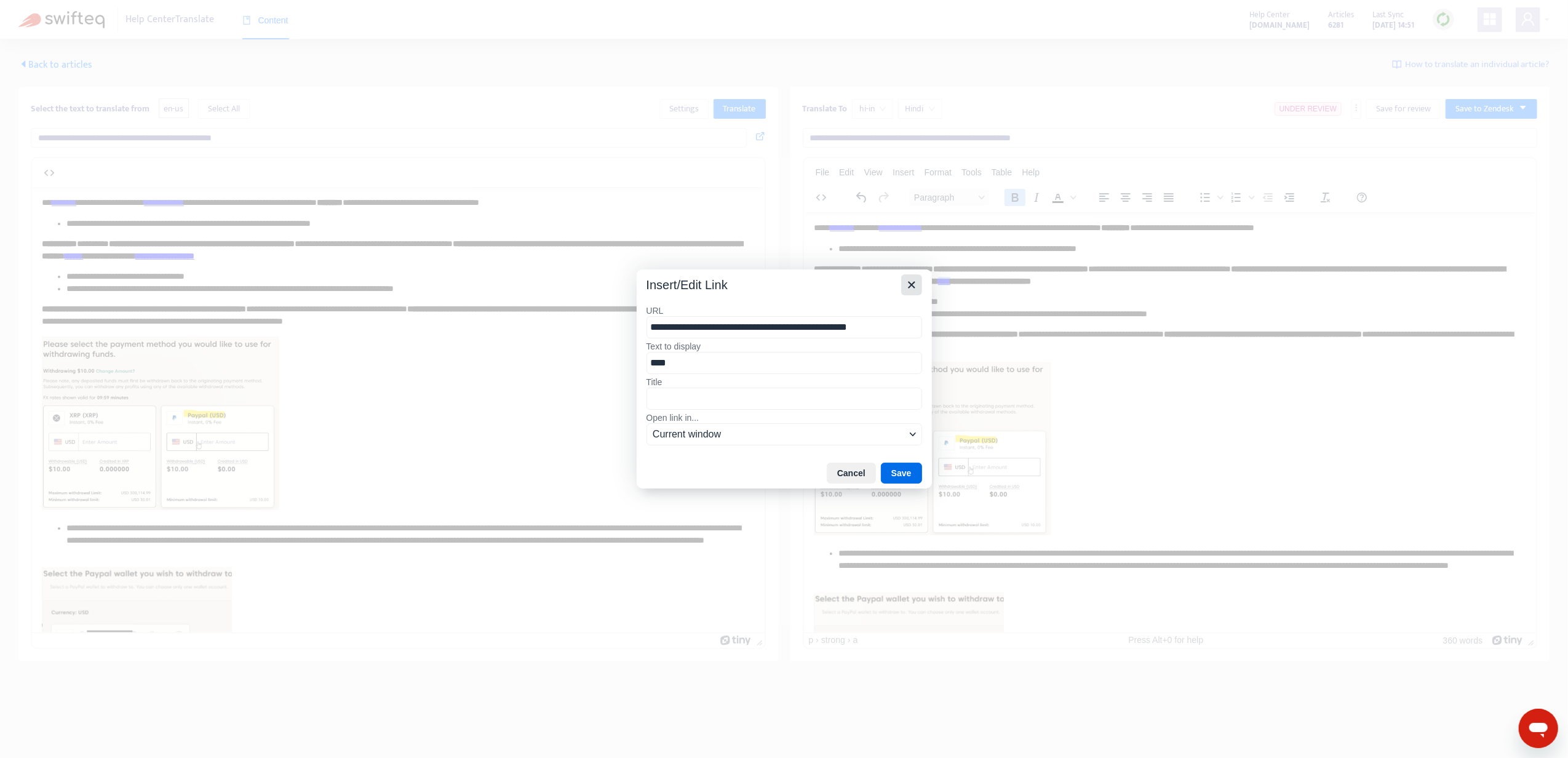
click at [912, 281] on icon "Close" at bounding box center [912, 284] width 14 height 14
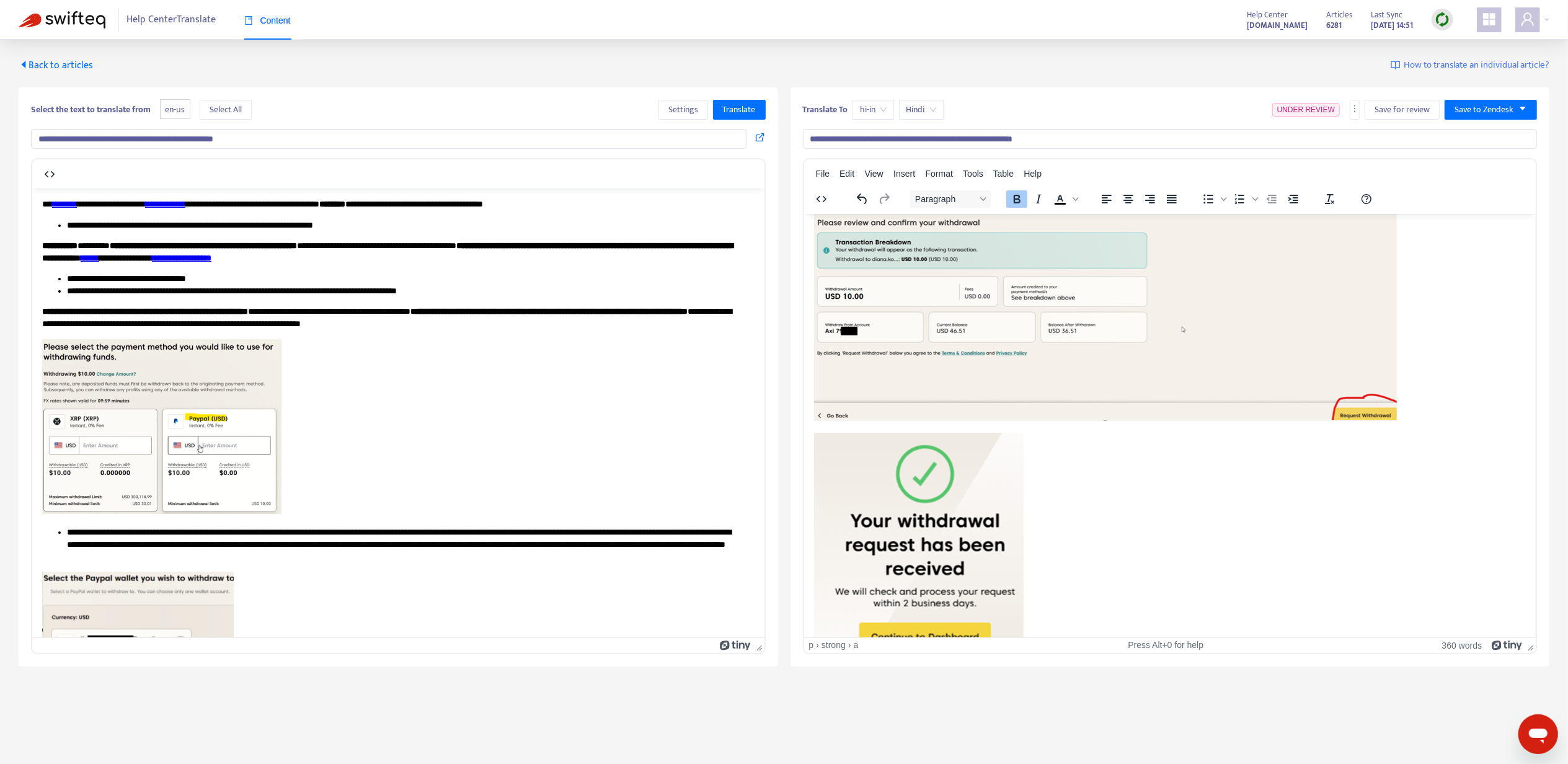
scroll to position [653, 0]
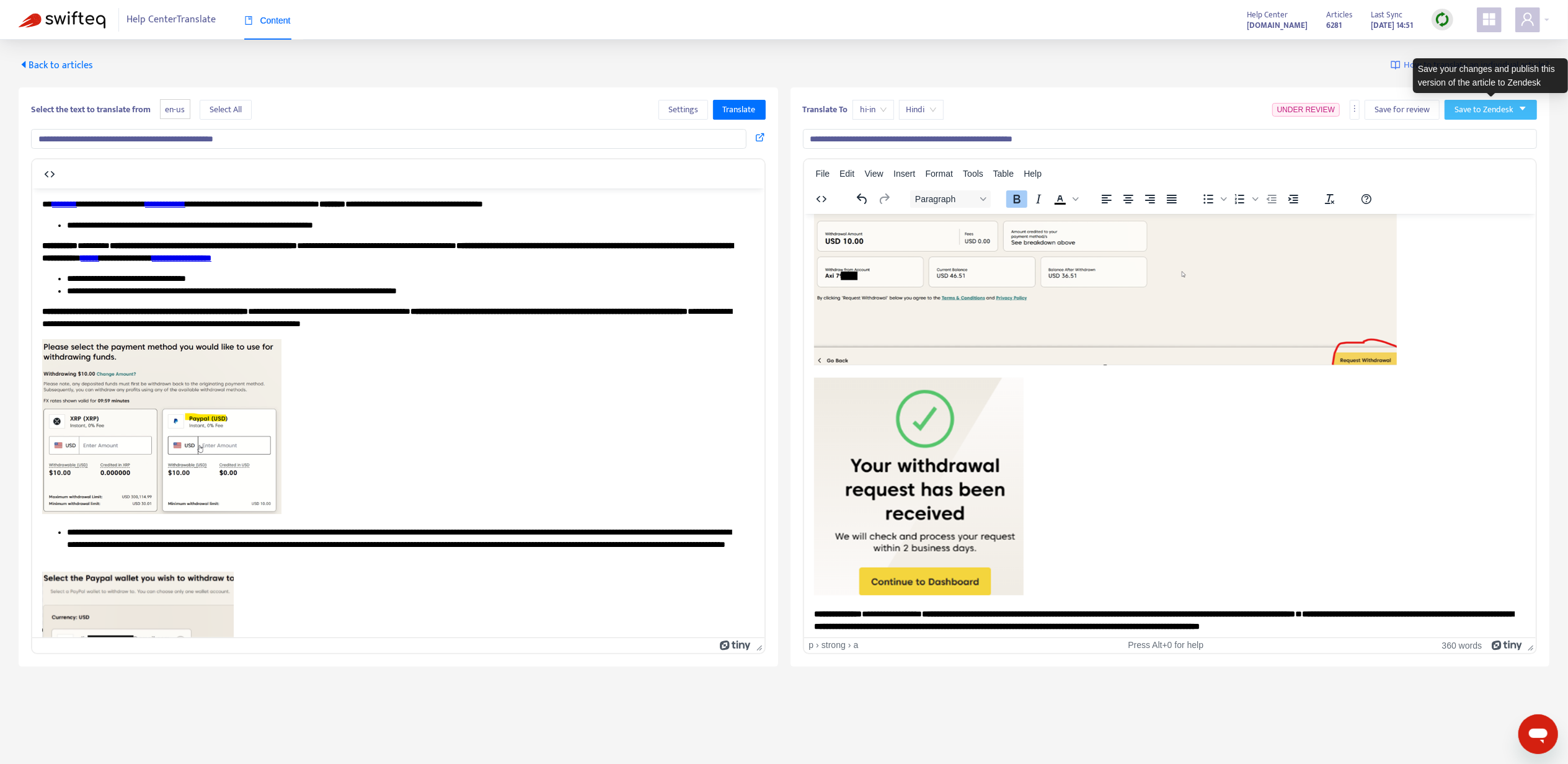
click at [1519, 107] on icon "caret-down" at bounding box center [1523, 108] width 9 height 9
click at [1484, 135] on span "Publish" at bounding box center [1479, 135] width 47 height 14
click at [86, 55] on div "**********" at bounding box center [784, 353] width 1568 height 627
click at [73, 58] on span "Back to articles" at bounding box center [56, 65] width 75 height 16
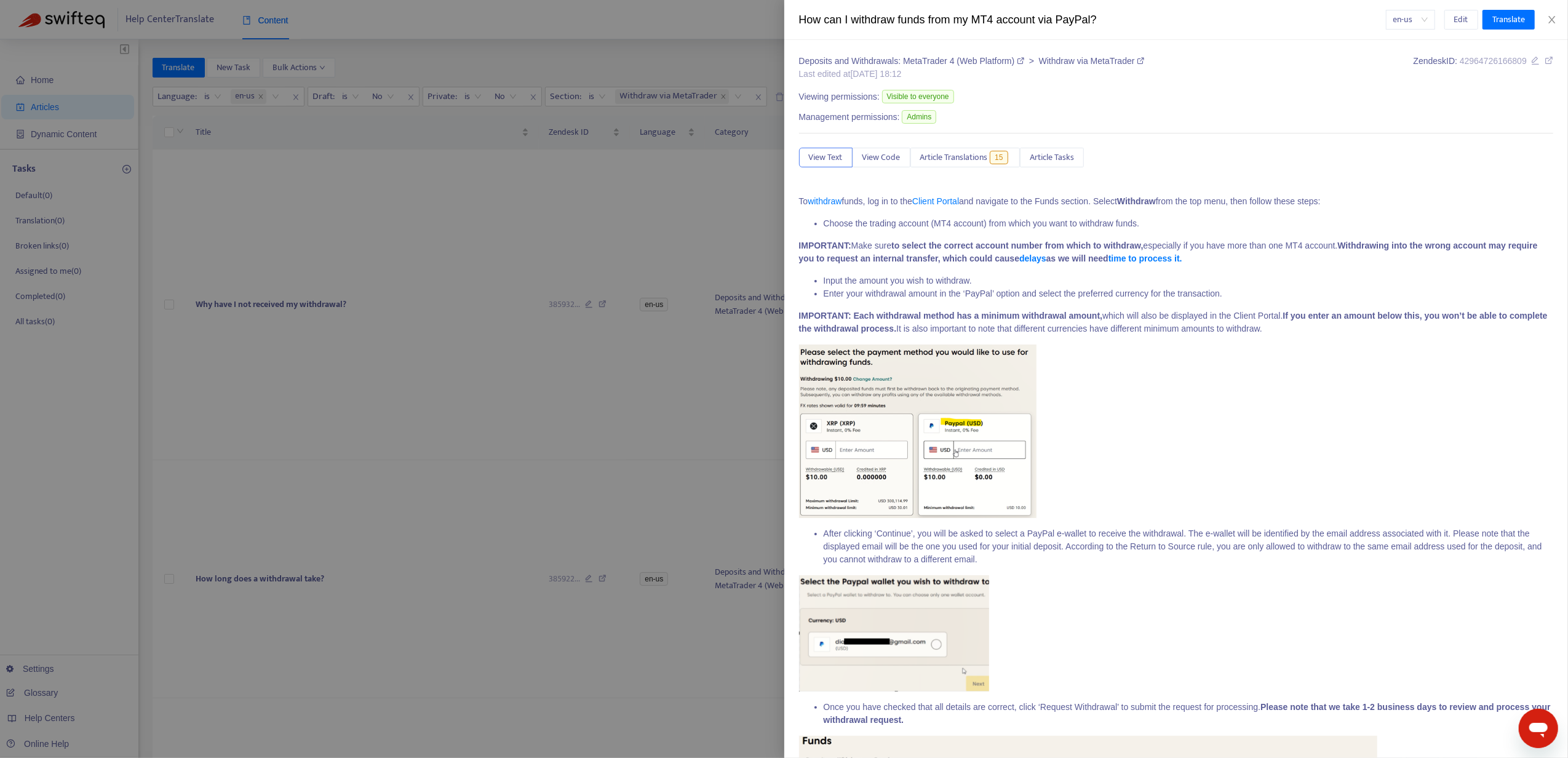
click at [547, 225] on div at bounding box center [784, 379] width 1568 height 758
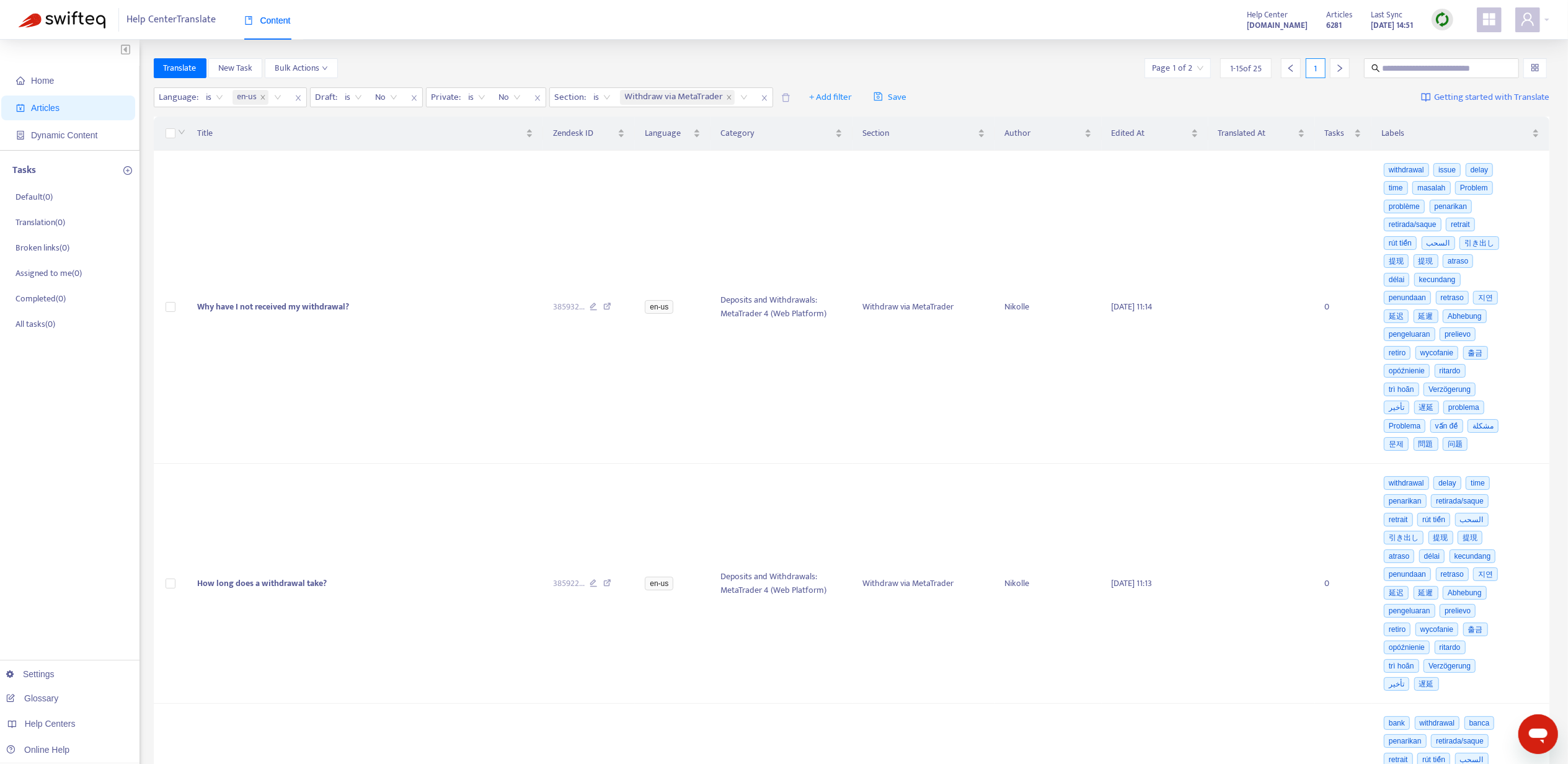
click at [1345, 67] on div at bounding box center [1340, 68] width 20 height 20
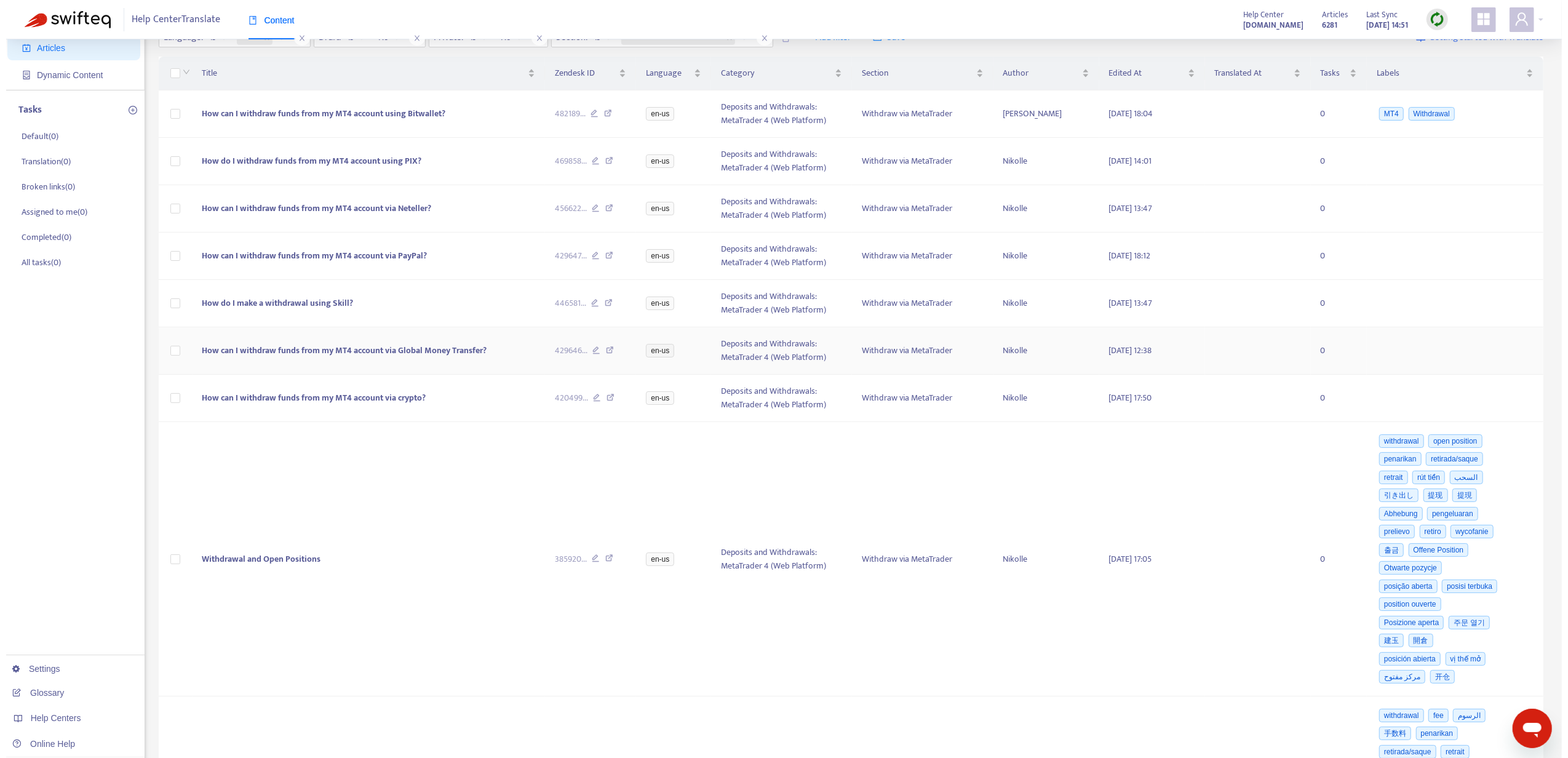
scroll to position [82, 0]
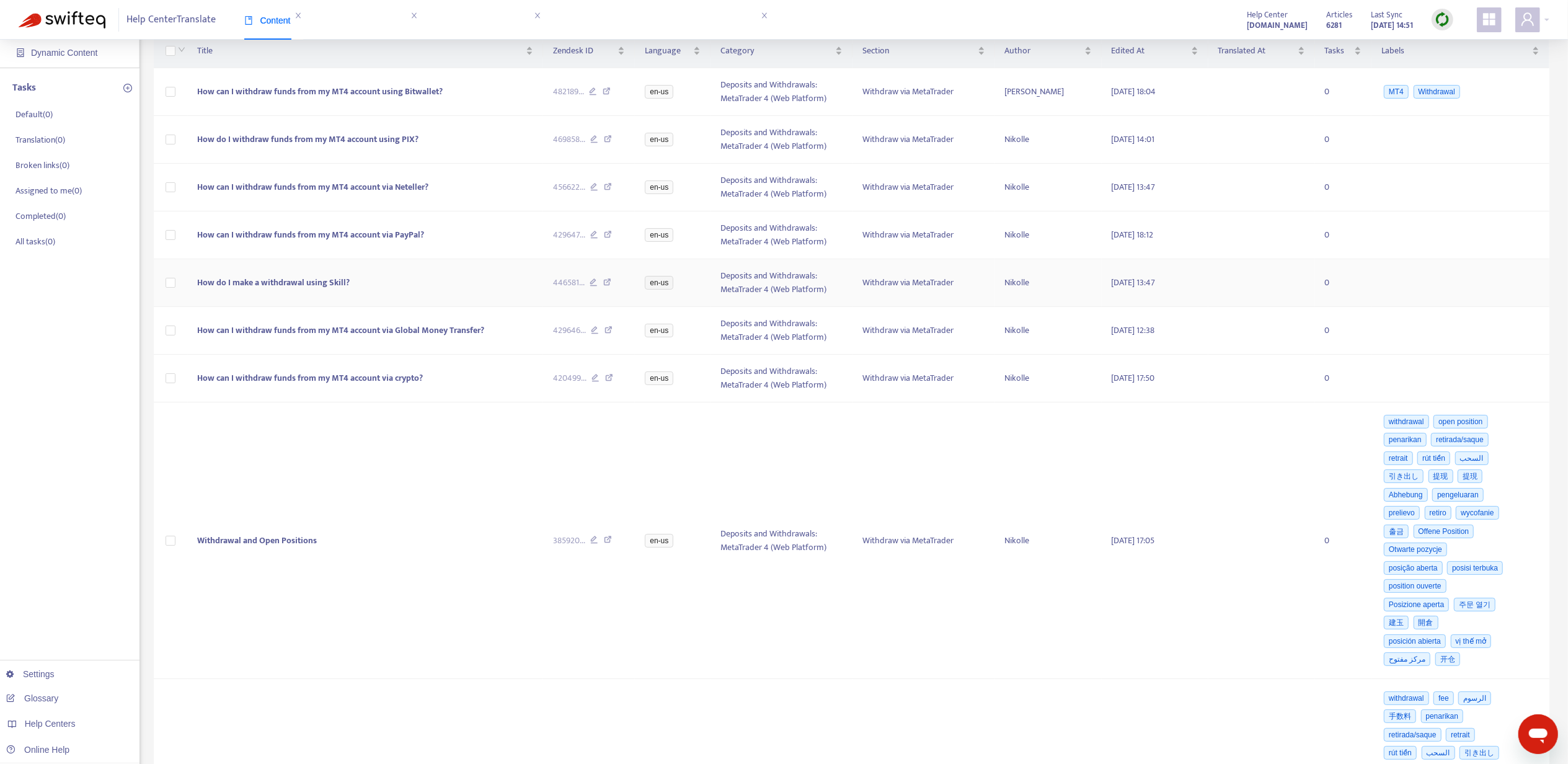
click at [387, 277] on td "How do I make a withdrawal using Skill?" at bounding box center [365, 283] width 355 height 47
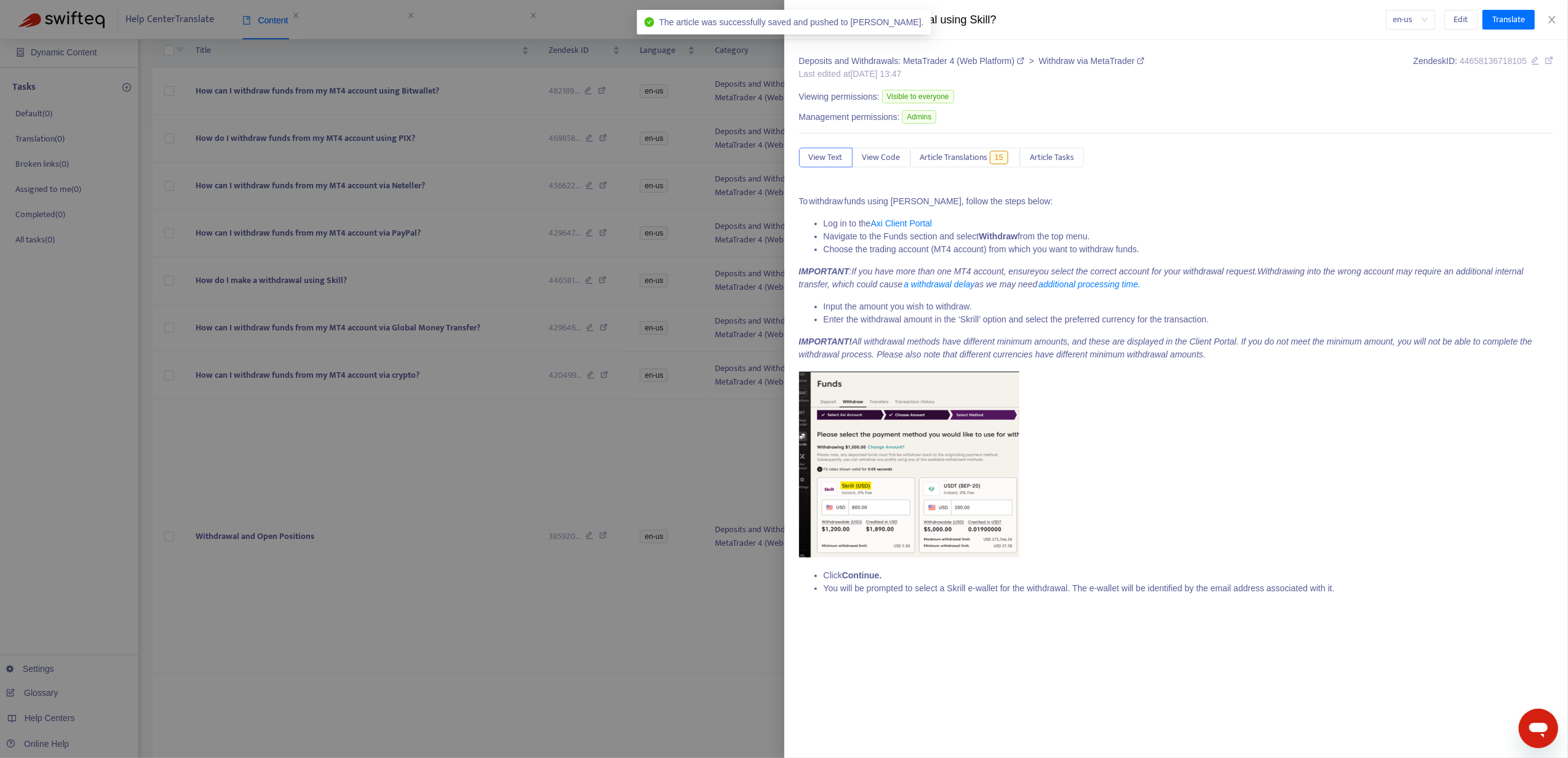
click at [960, 170] on div "Deposits and Withdrawals: MetaTrader 4 (Web Platform) > Withdraw via MetaTrader…" at bounding box center [1176, 329] width 755 height 550
click at [968, 161] on span "Article Translations" at bounding box center [953, 157] width 68 height 14
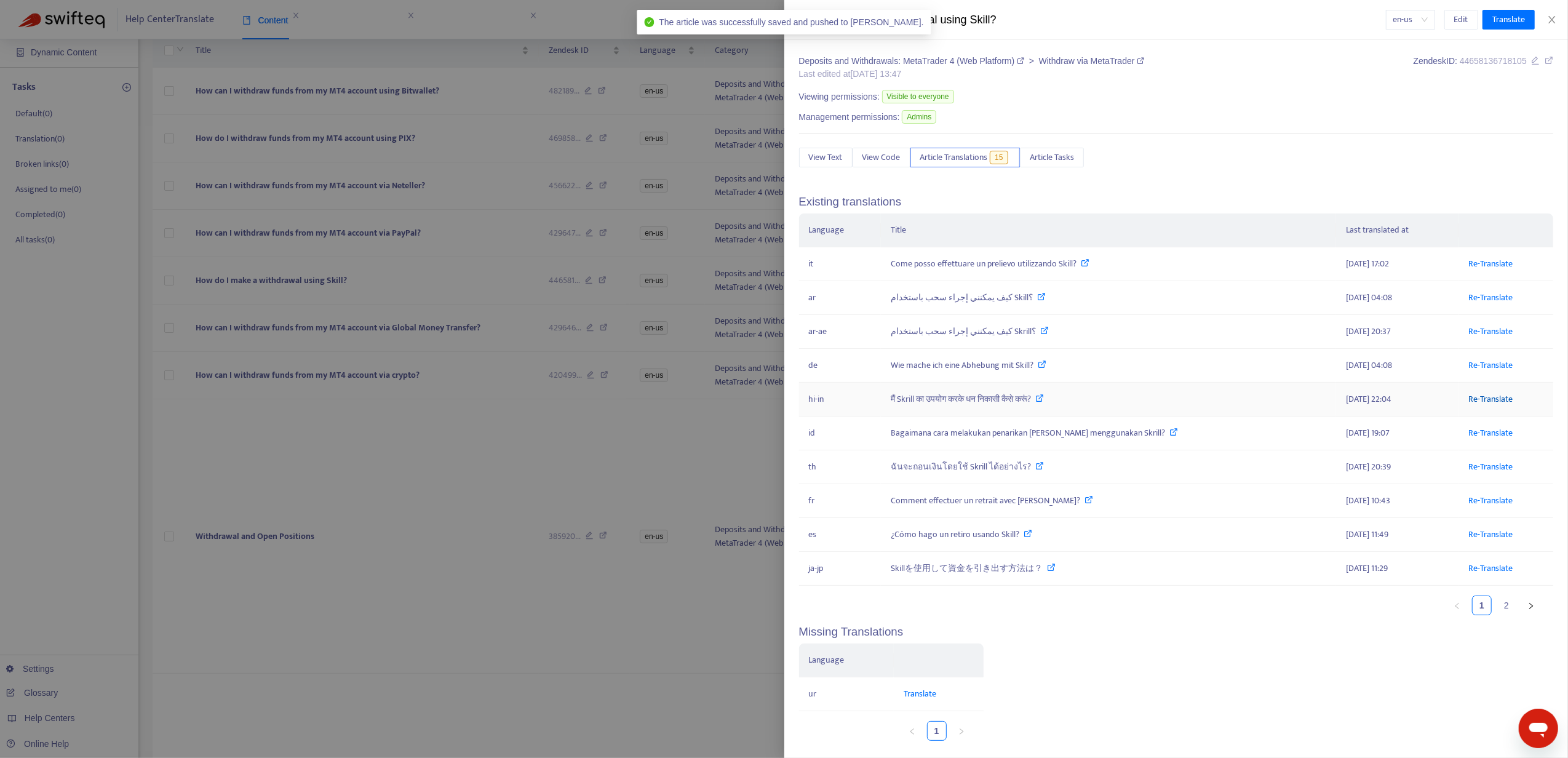
click at [1472, 394] on link "Re-Translate" at bounding box center [1490, 399] width 44 height 14
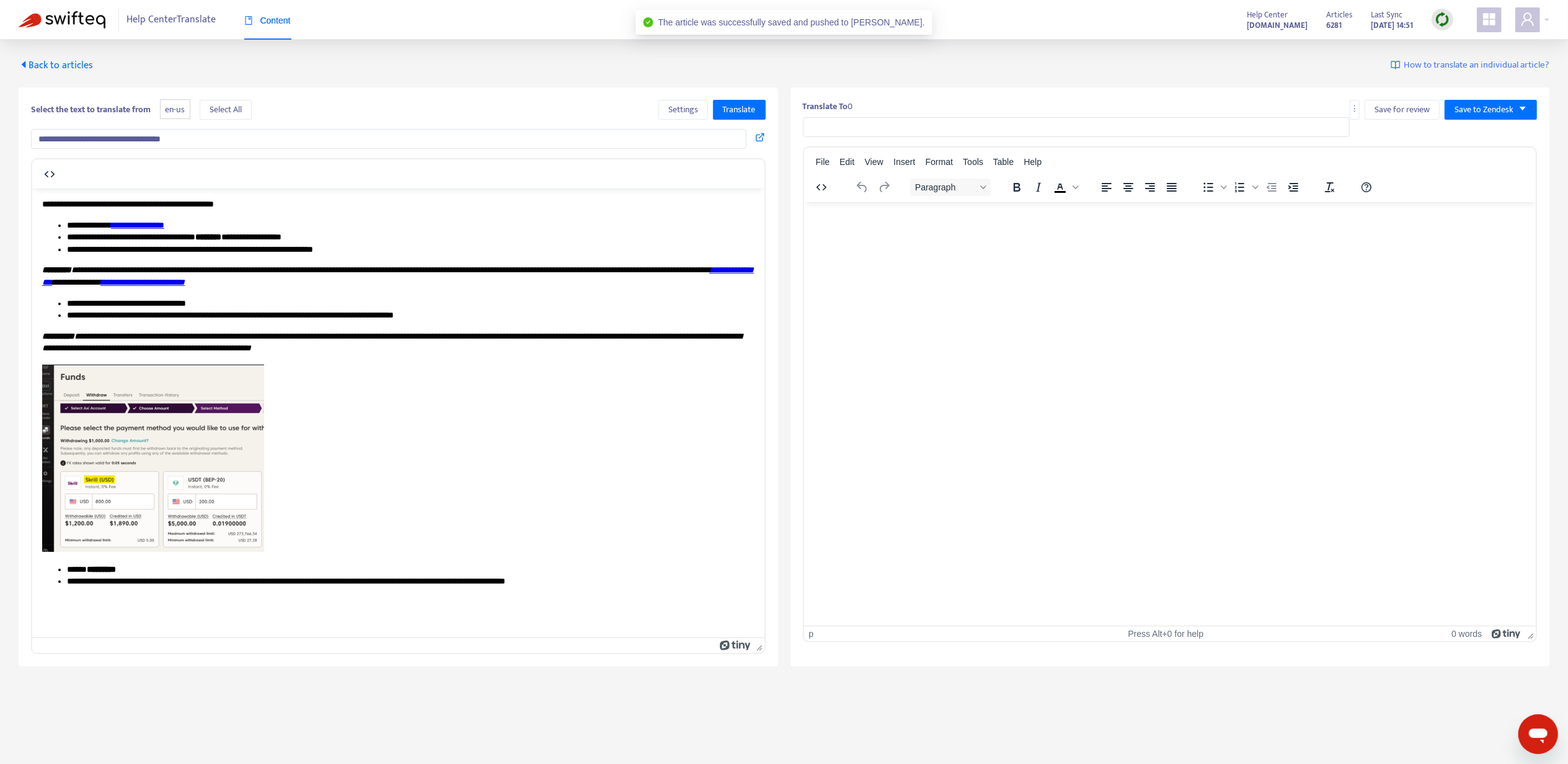
type input "**********"
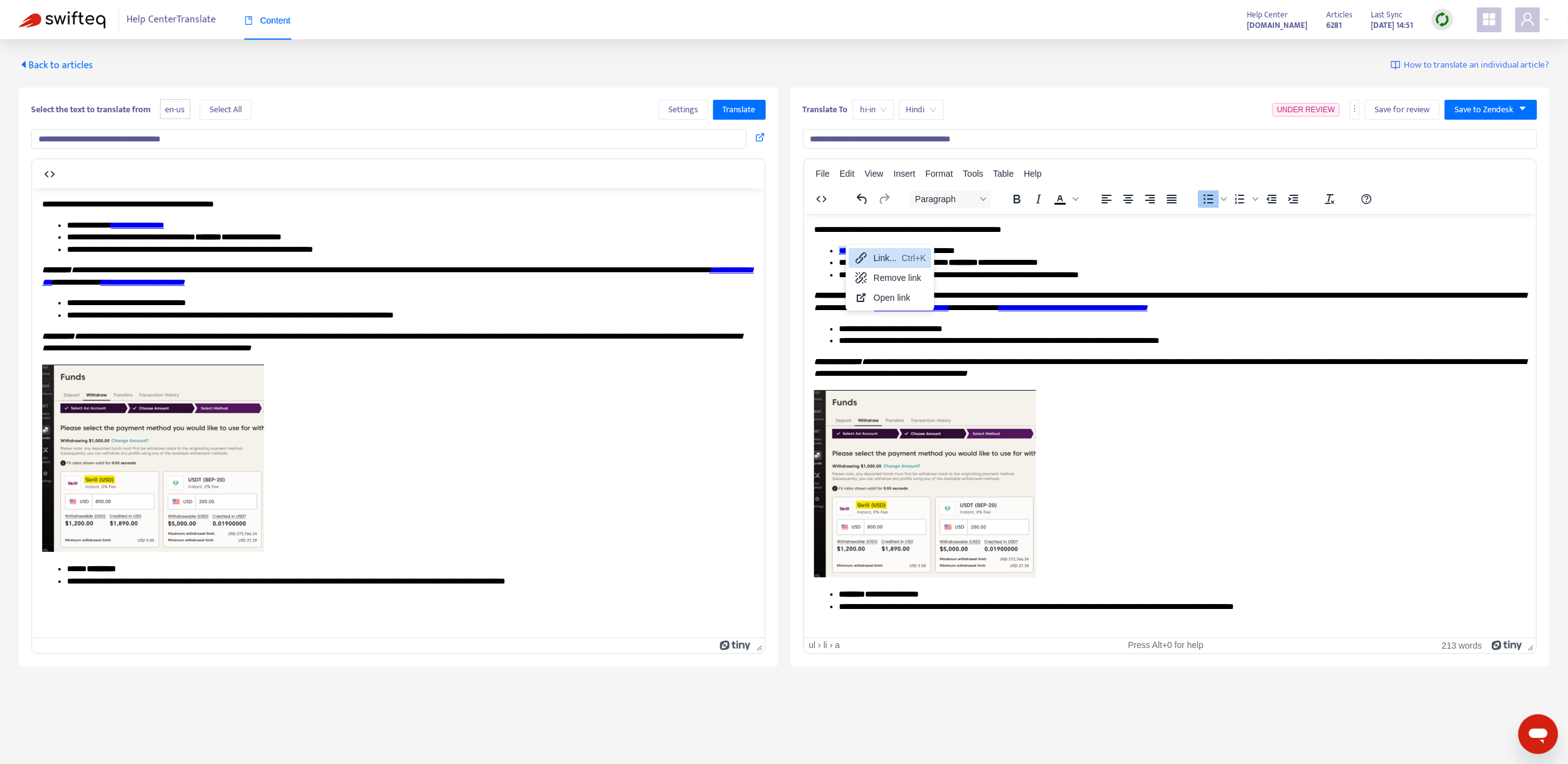
click at [864, 248] on div "Link... Ctrl+K" at bounding box center [890, 258] width 83 height 20
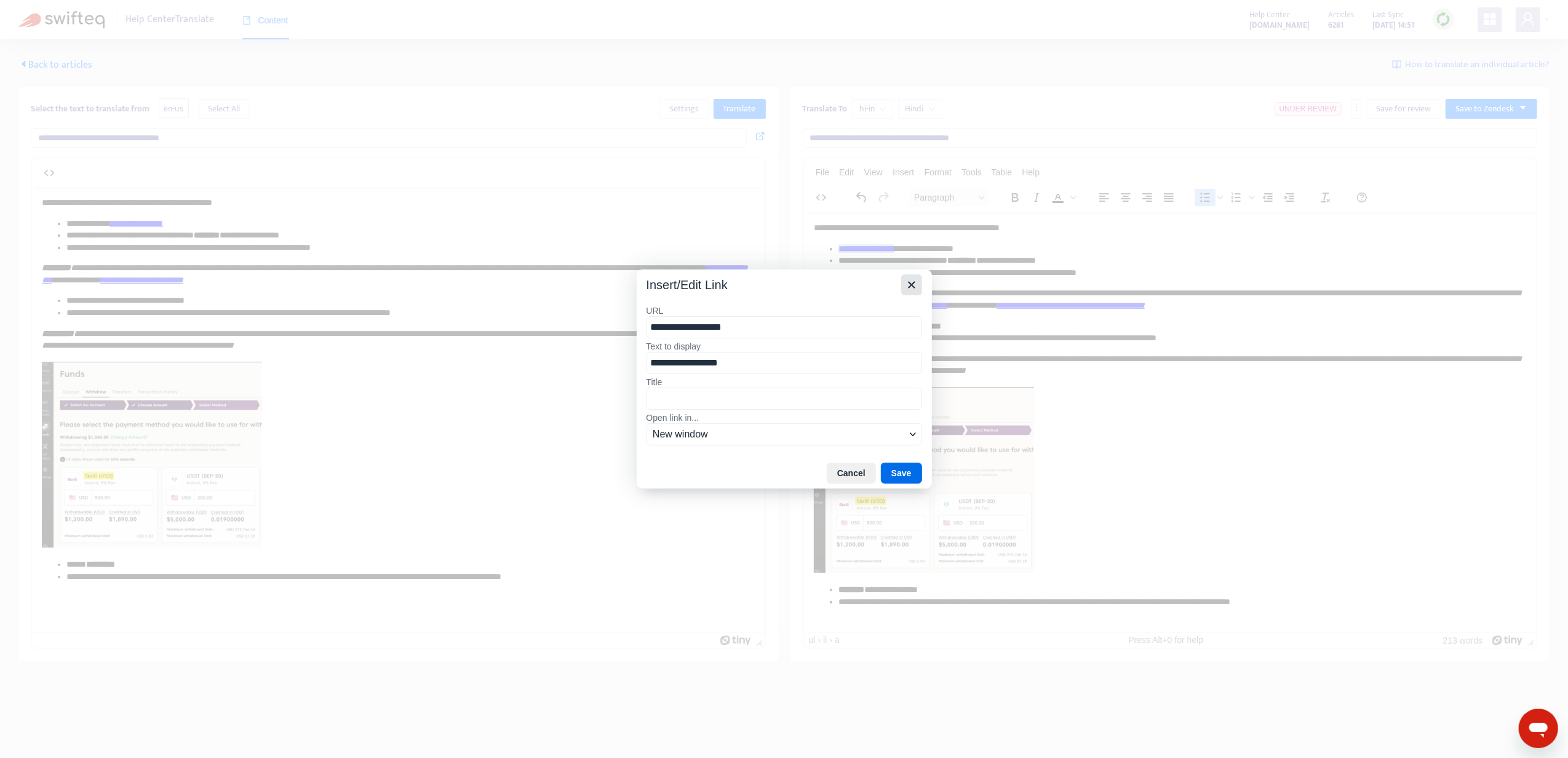
click at [905, 274] on button "Close" at bounding box center [911, 284] width 21 height 21
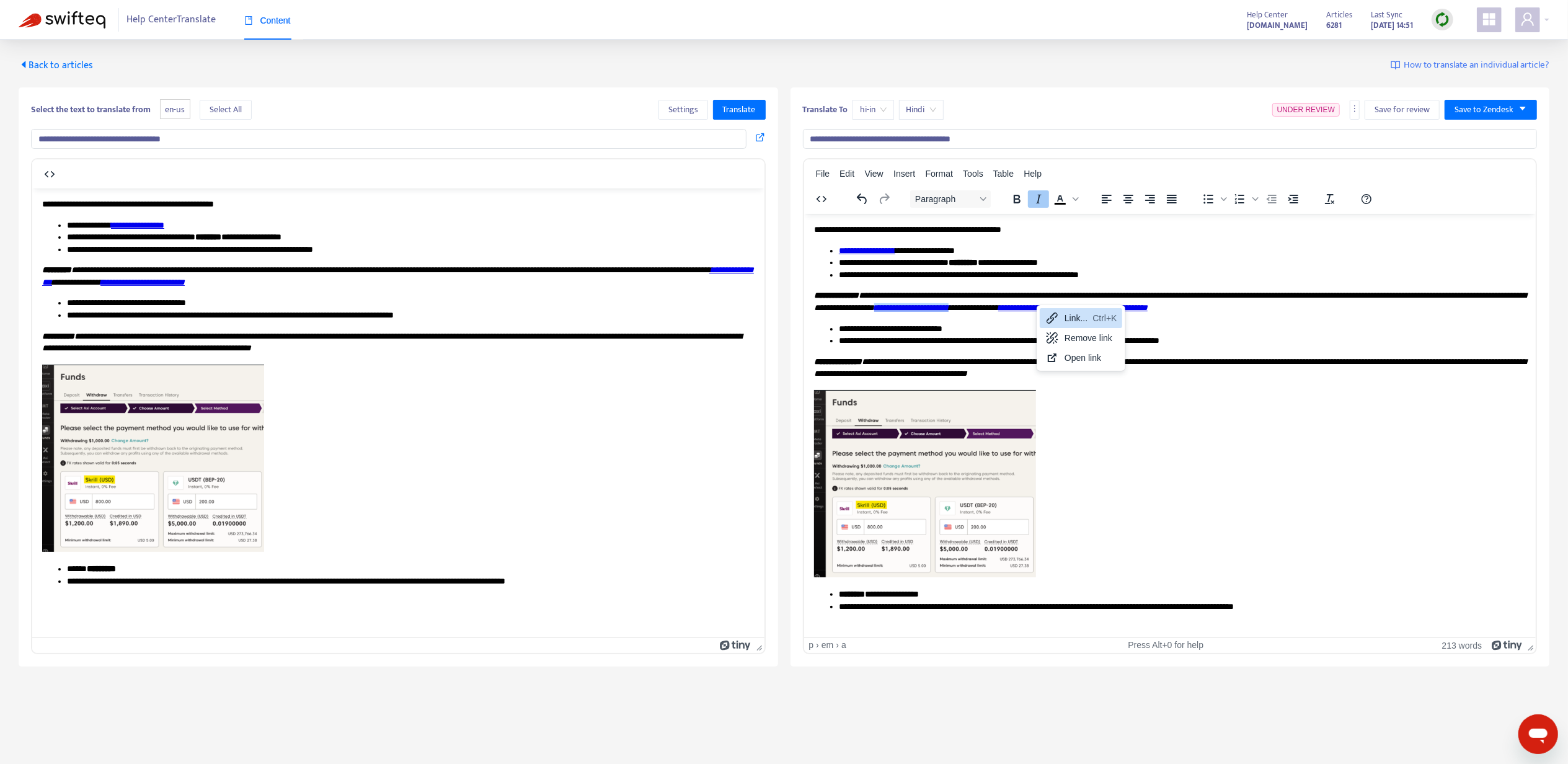
click at [1082, 320] on div "Link..." at bounding box center [1076, 317] width 23 height 15
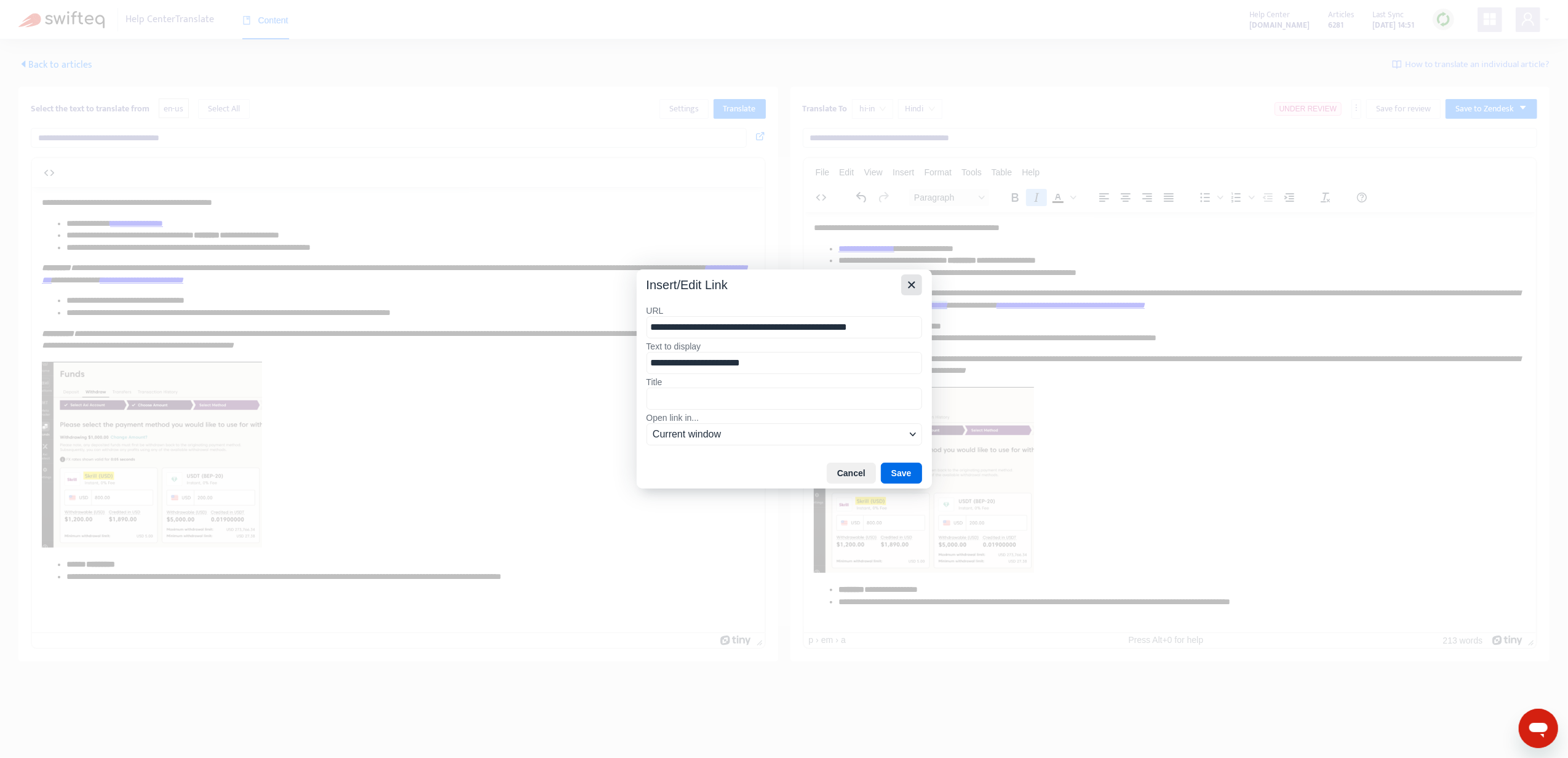
drag, startPoint x: 918, startPoint y: 284, endPoint x: 141, endPoint y: 76, distance: 804.4
click at [918, 284] on button "Close" at bounding box center [911, 284] width 21 height 21
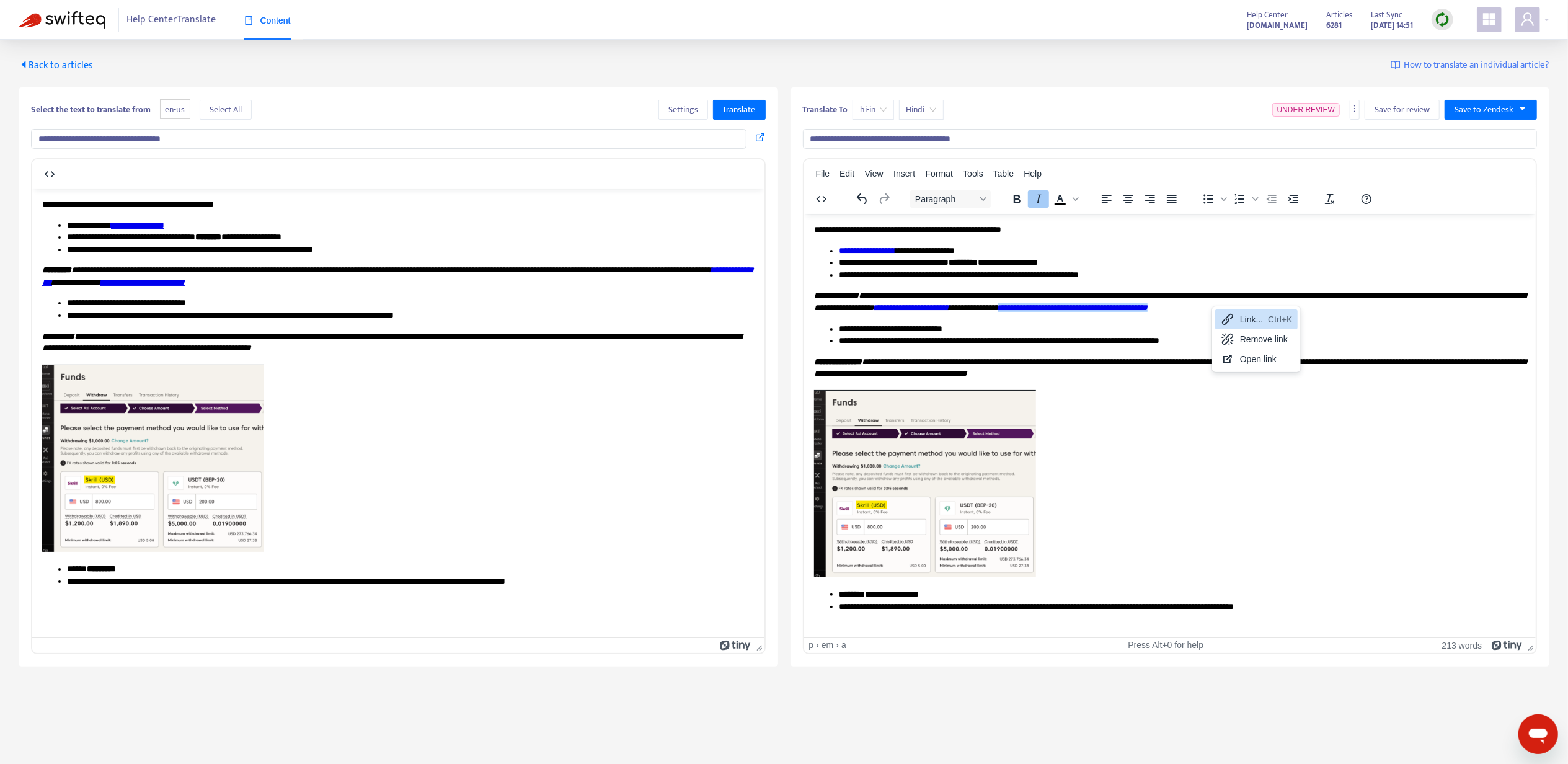
click at [1234, 323] on icon at bounding box center [1228, 319] width 15 height 15
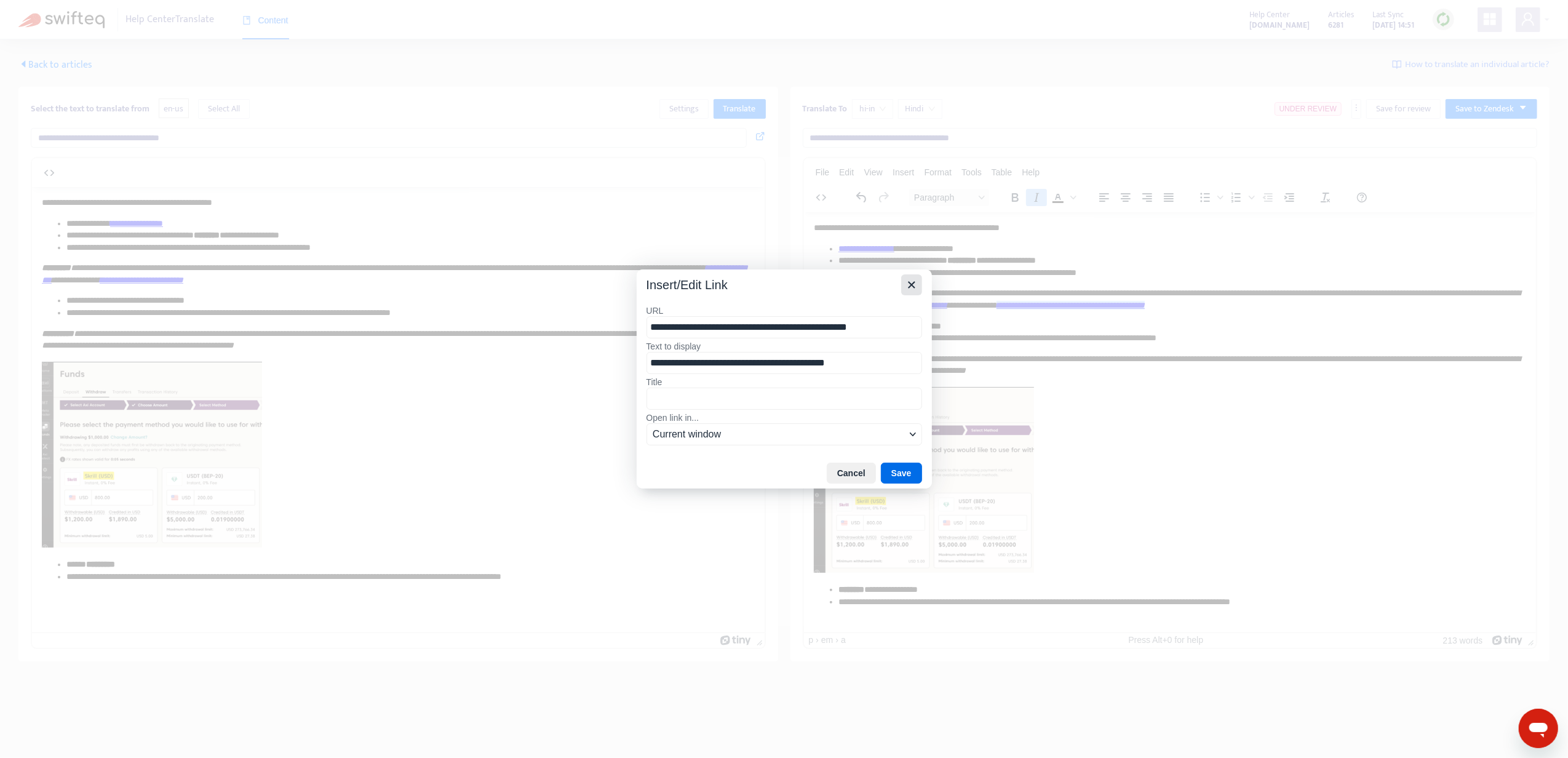
click at [905, 285] on icon "Close" at bounding box center [912, 284] width 14 height 14
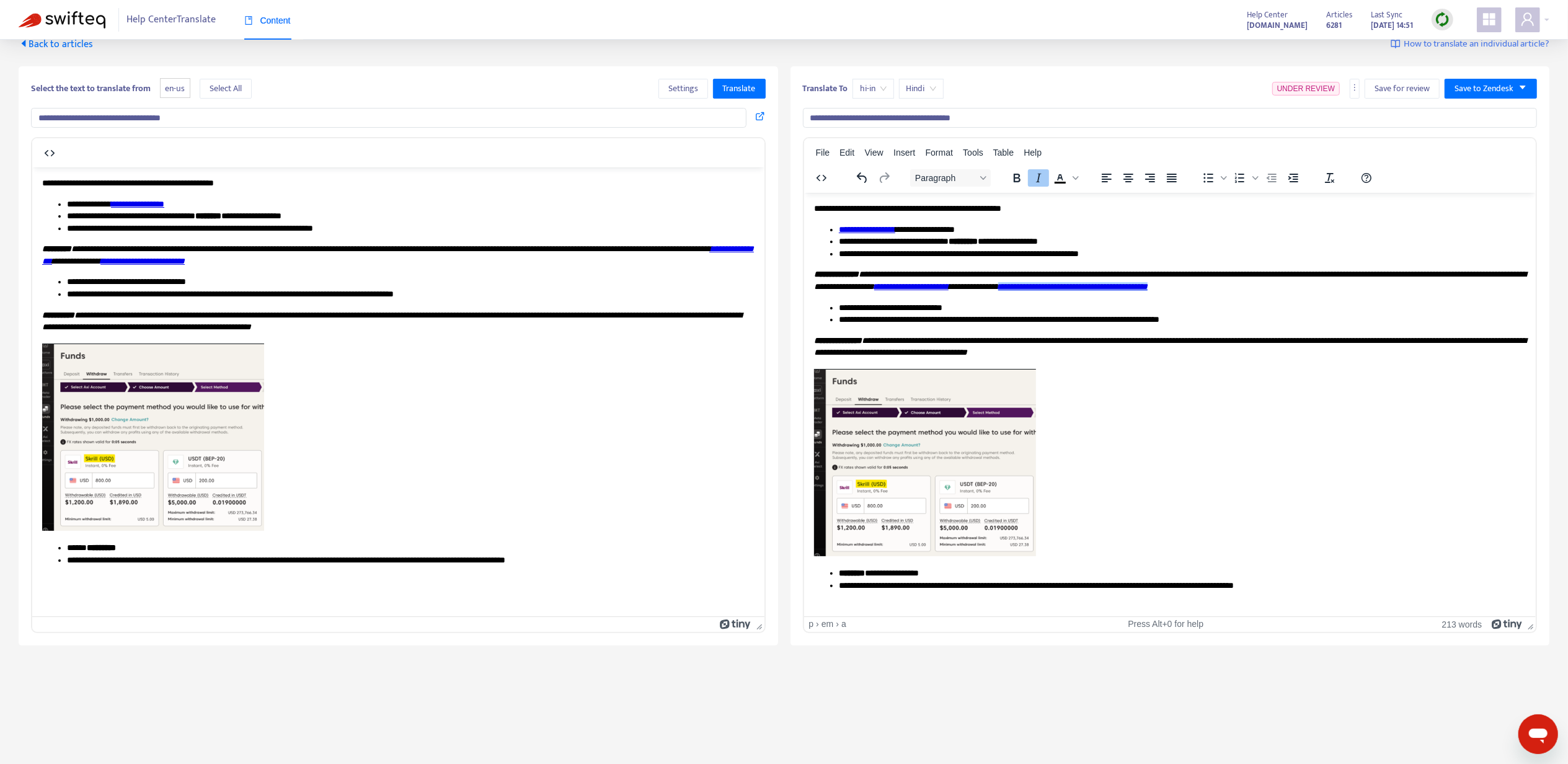
scroll to position [40, 0]
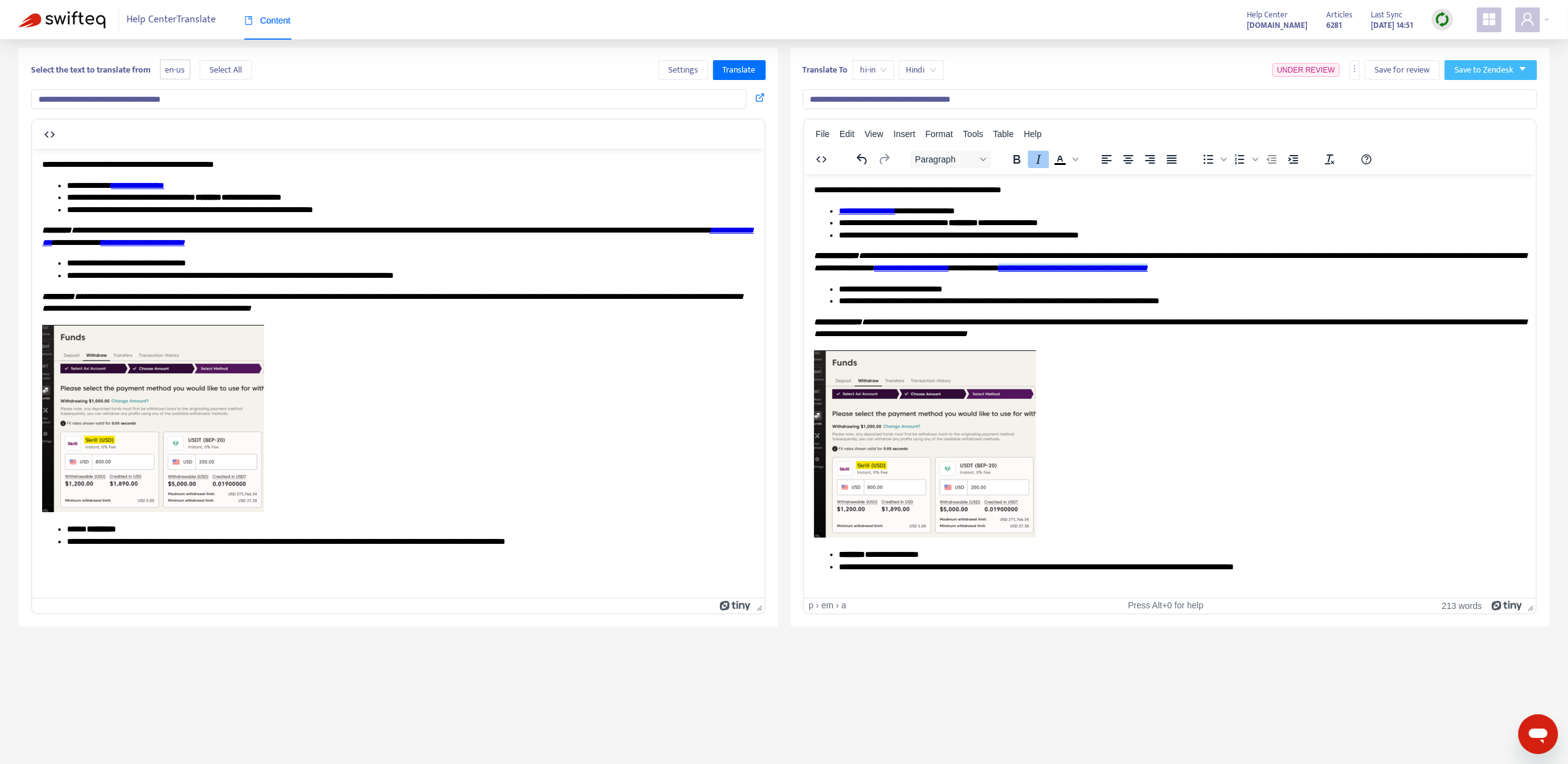
click at [1486, 73] on span "Save to Zendesk" at bounding box center [1484, 70] width 59 height 14
click at [1482, 93] on span "Publish" at bounding box center [1479, 95] width 47 height 14
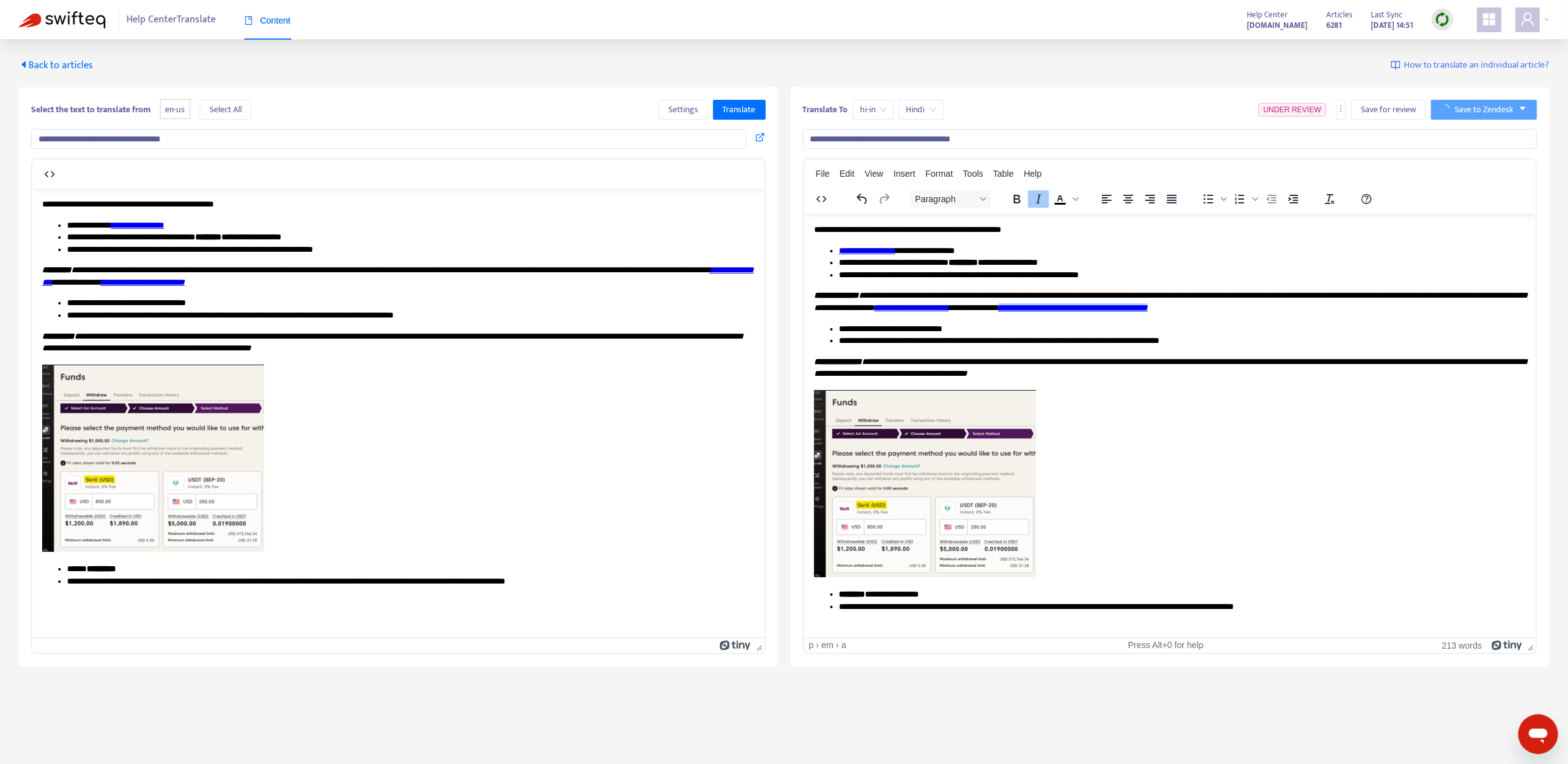
click at [86, 68] on span "Back to articles" at bounding box center [56, 65] width 75 height 16
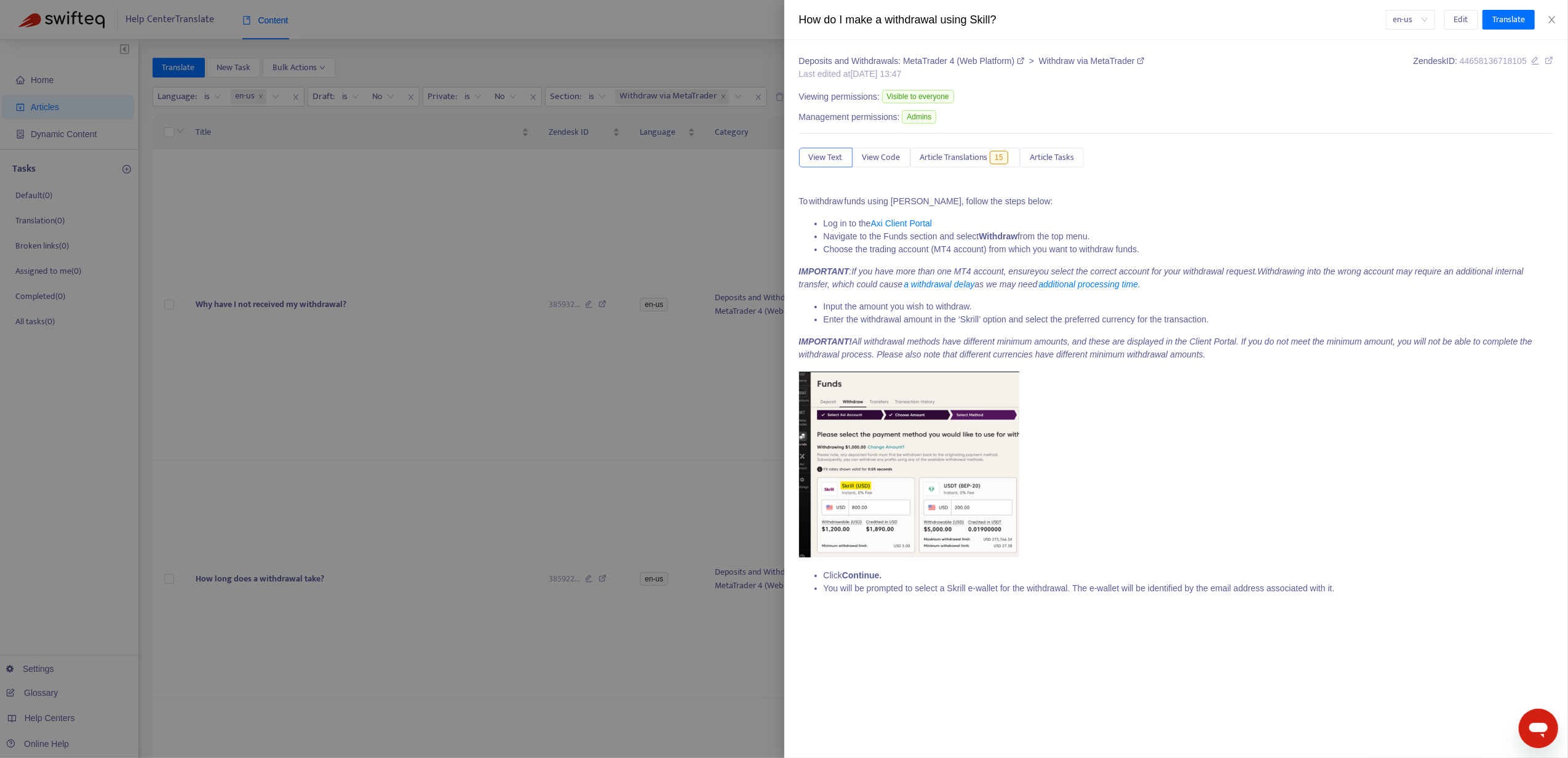
click at [690, 278] on div at bounding box center [784, 379] width 1568 height 758
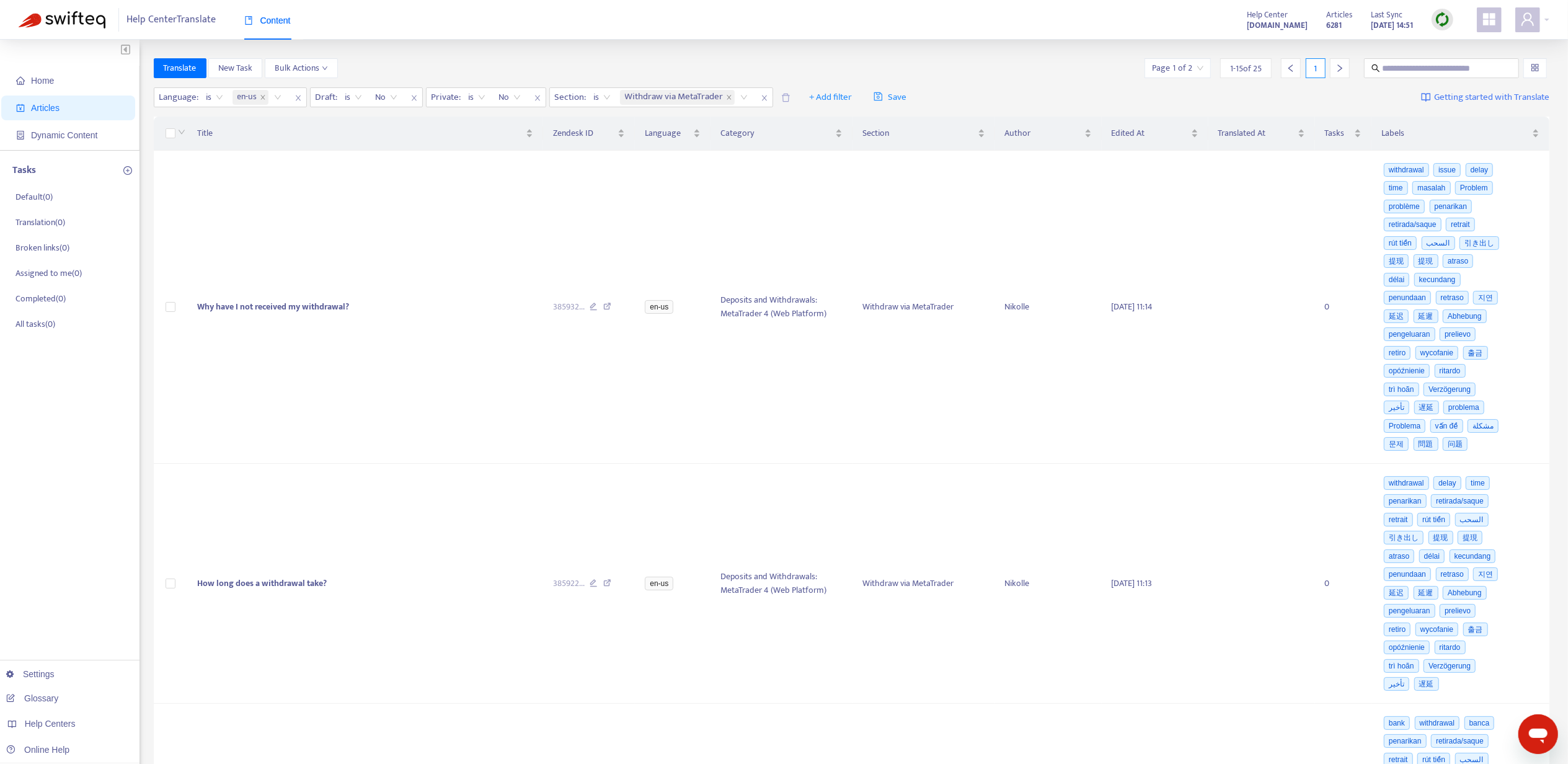
click at [1333, 75] on div at bounding box center [1340, 68] width 20 height 20
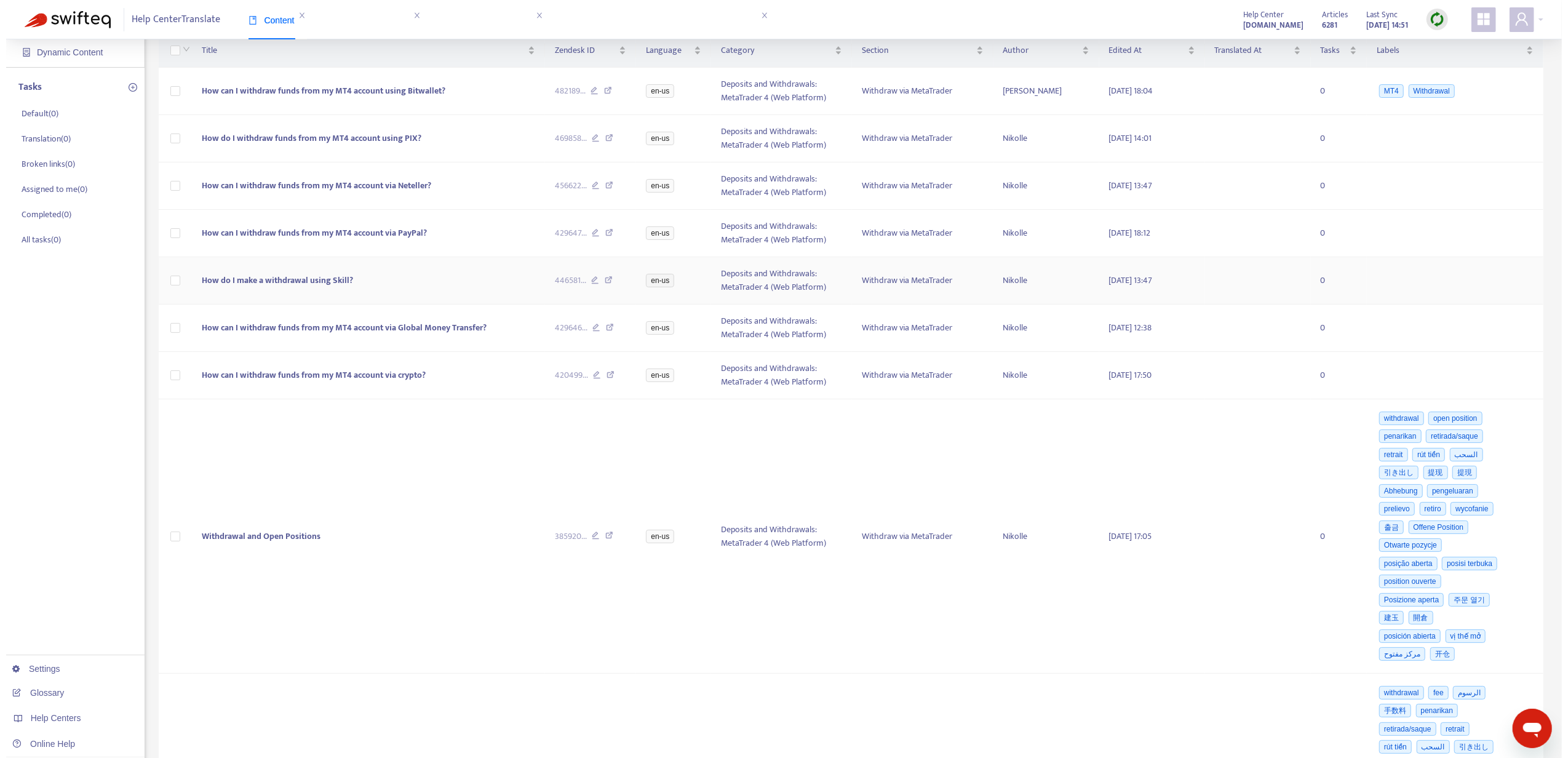
scroll to position [163, 0]
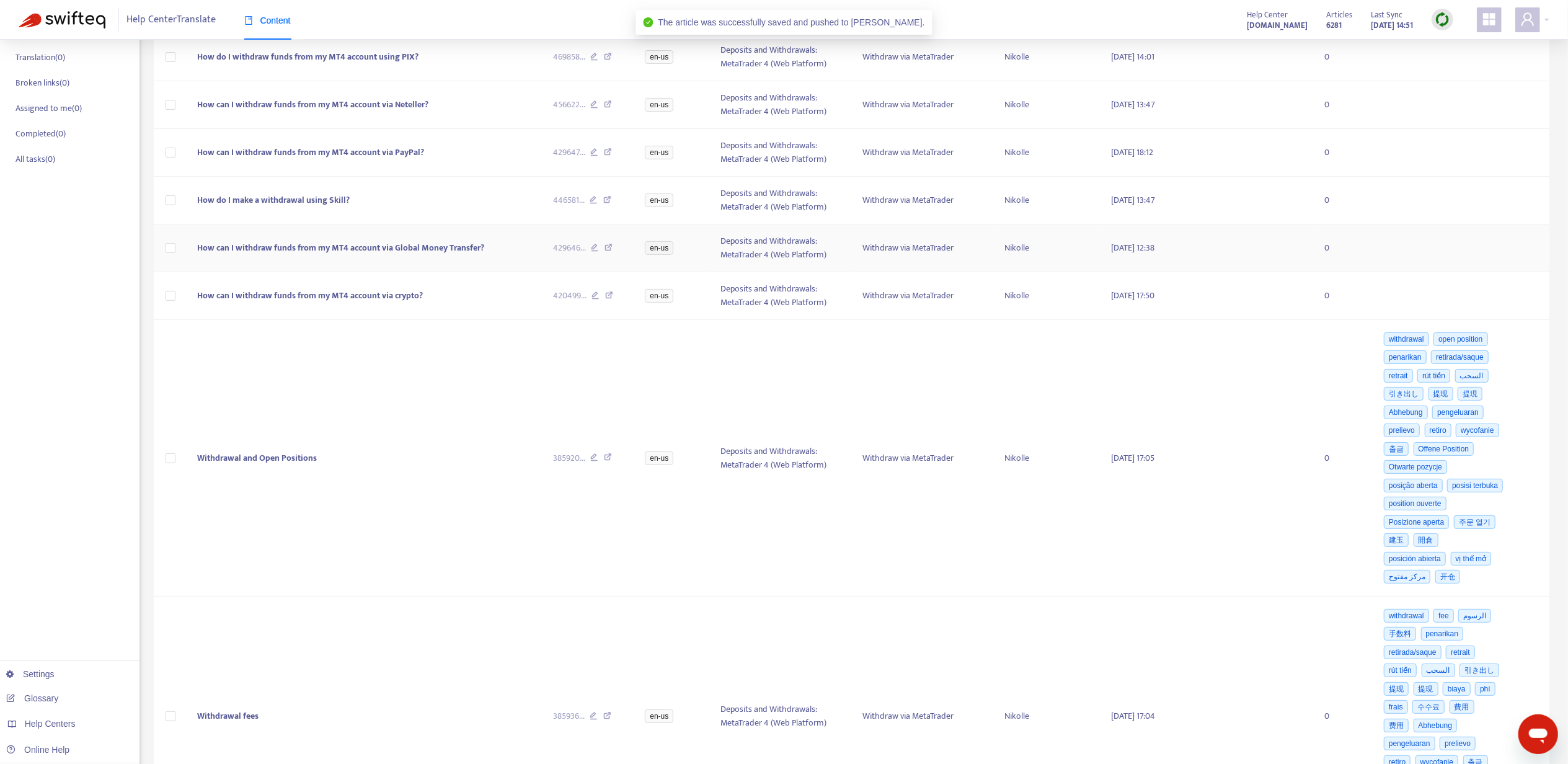
click at [367, 248] on span "How can I withdraw funds from my MT4 account via Global Money Transfer?" at bounding box center [341, 247] width 288 height 15
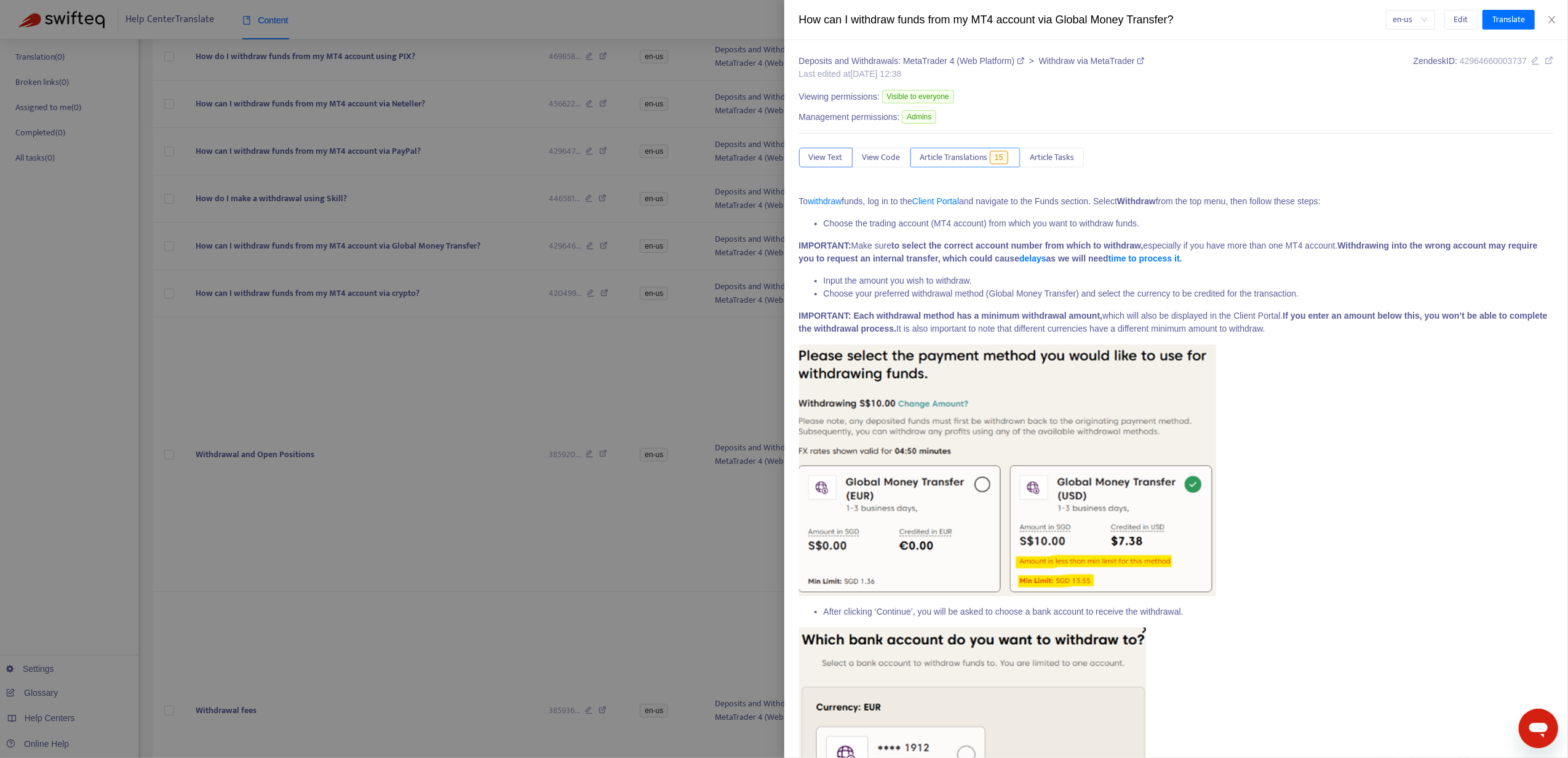
click at [1000, 155] on span "15" at bounding box center [998, 157] width 18 height 14
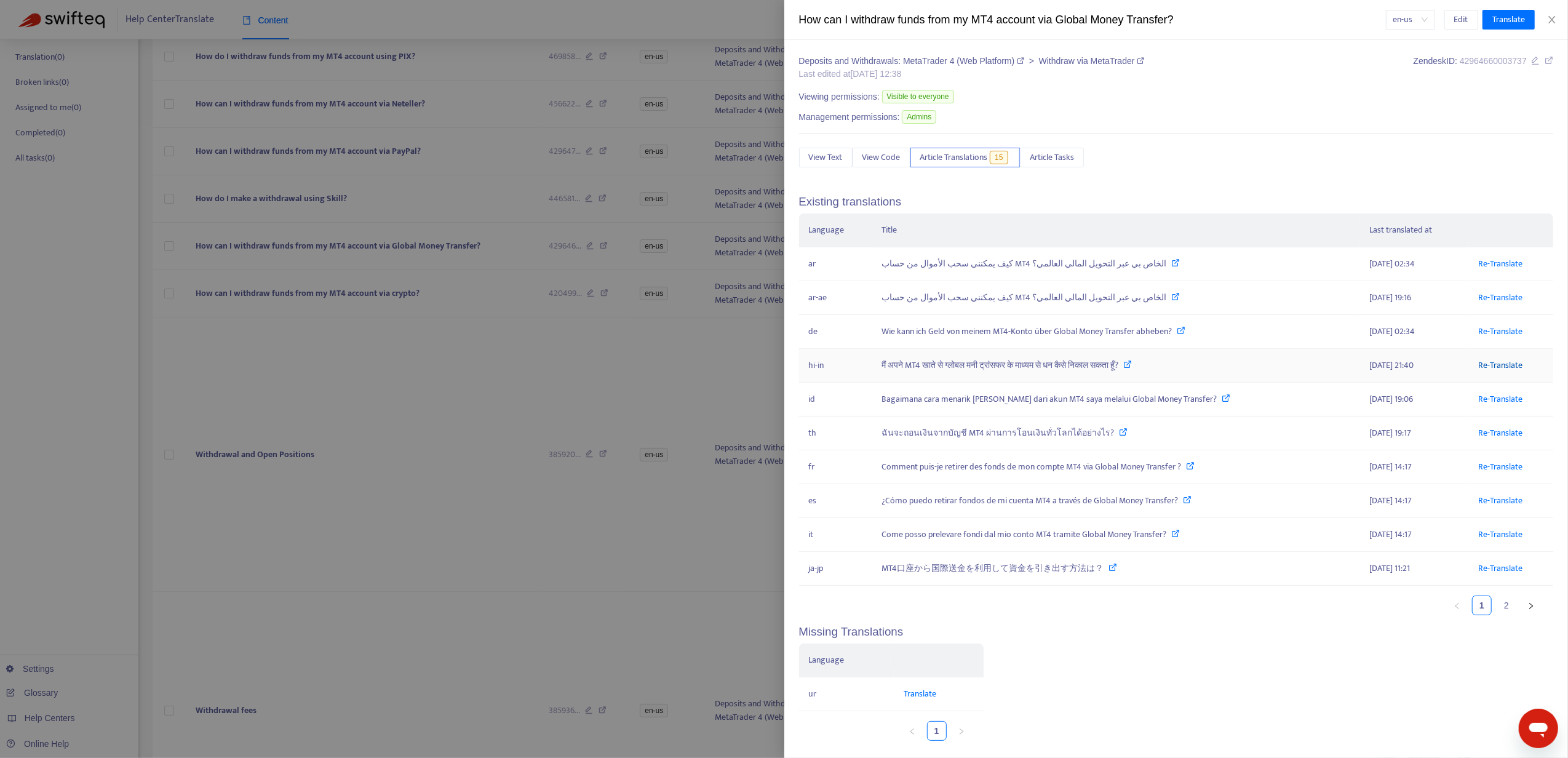
click at [1479, 367] on link "Re-Translate" at bounding box center [1500, 365] width 44 height 14
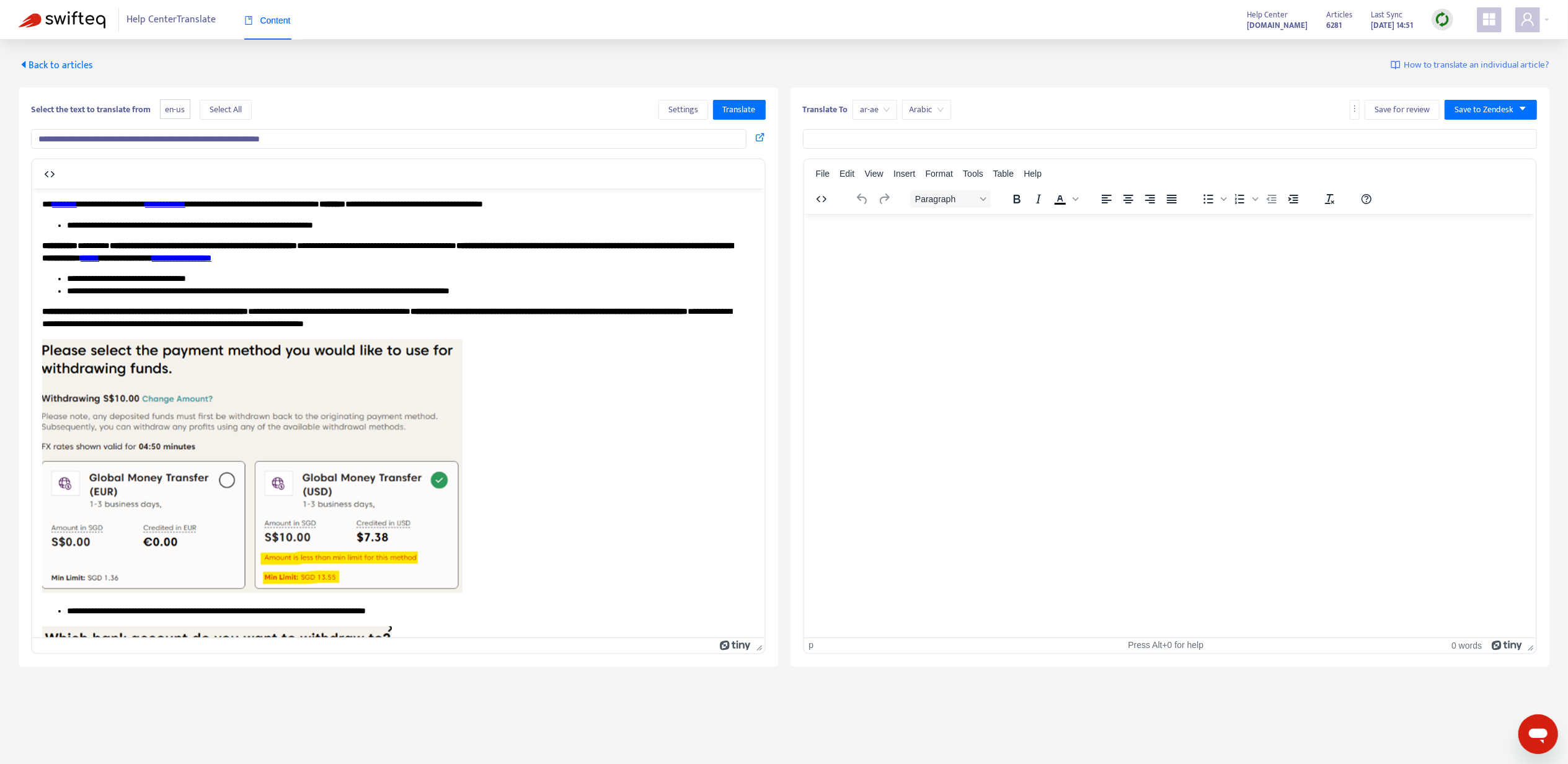
type input "**********"
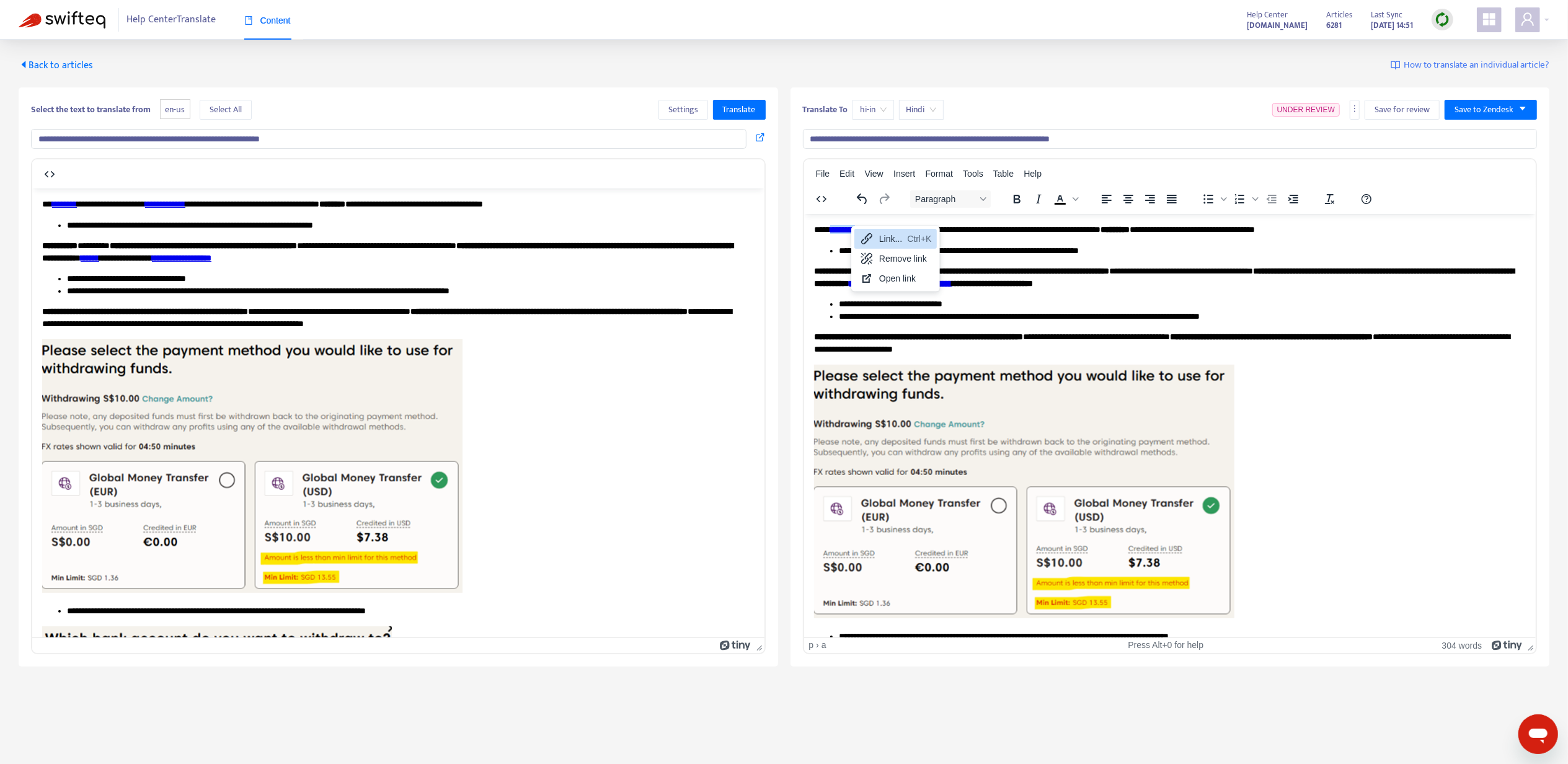
click at [861, 235] on icon at bounding box center [866, 238] width 15 height 15
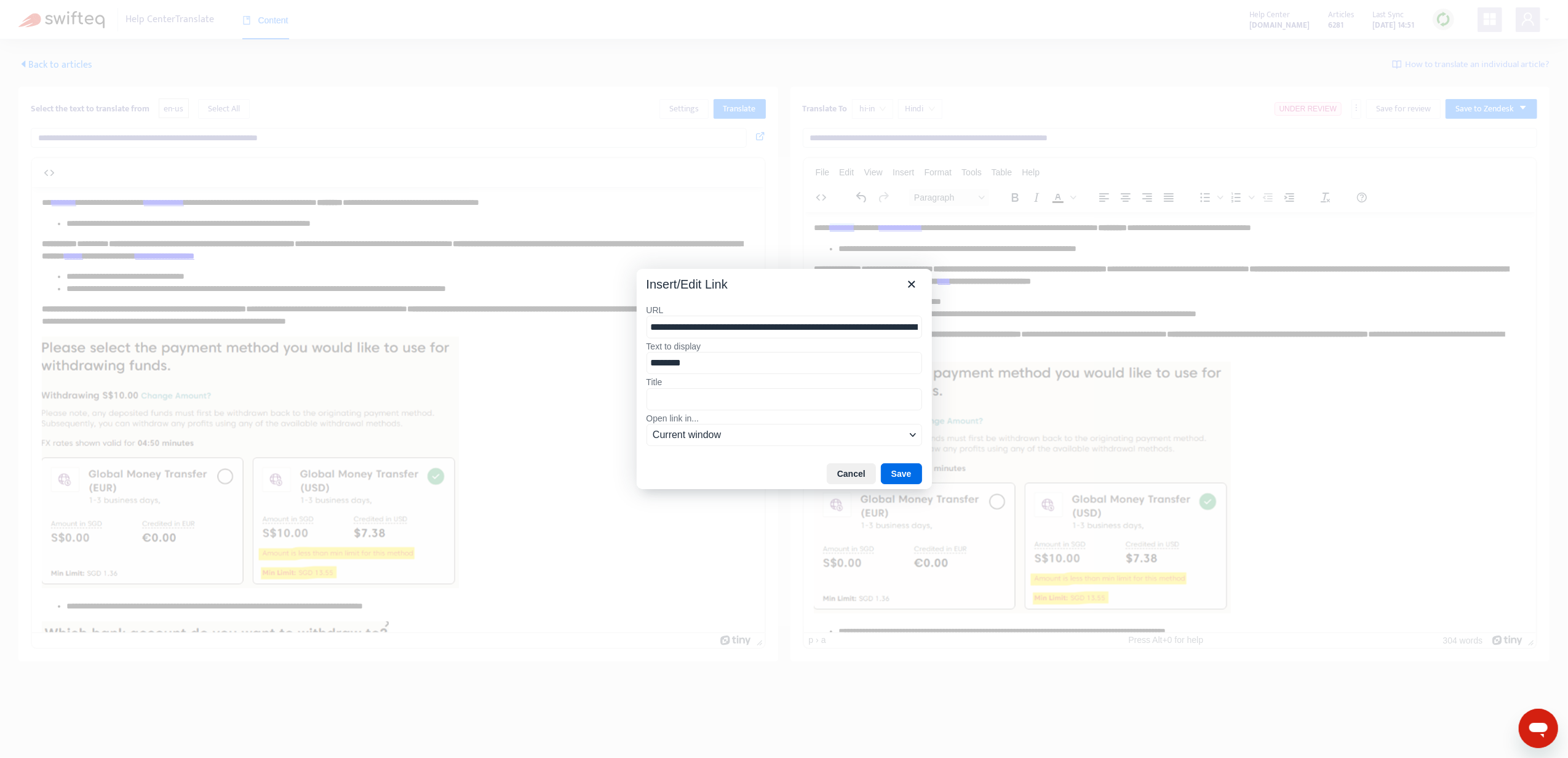
drag, startPoint x: 661, startPoint y: 335, endPoint x: 608, endPoint y: 340, distance: 53.2
click at [608, 340] on div "**********" at bounding box center [784, 379] width 1568 height 758
click at [908, 293] on button "Close" at bounding box center [911, 283] width 21 height 21
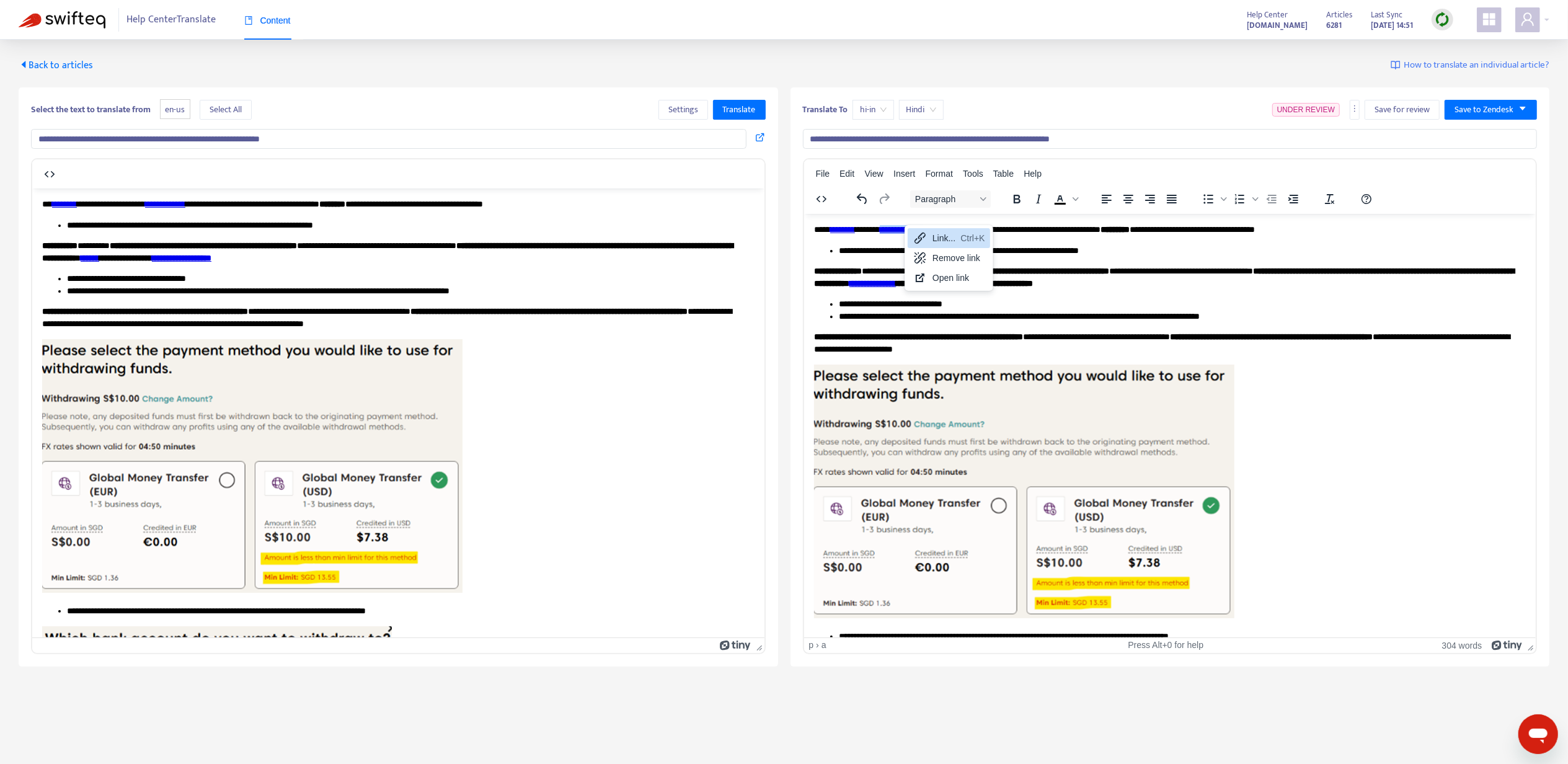
click at [914, 234] on icon at bounding box center [920, 238] width 15 height 15
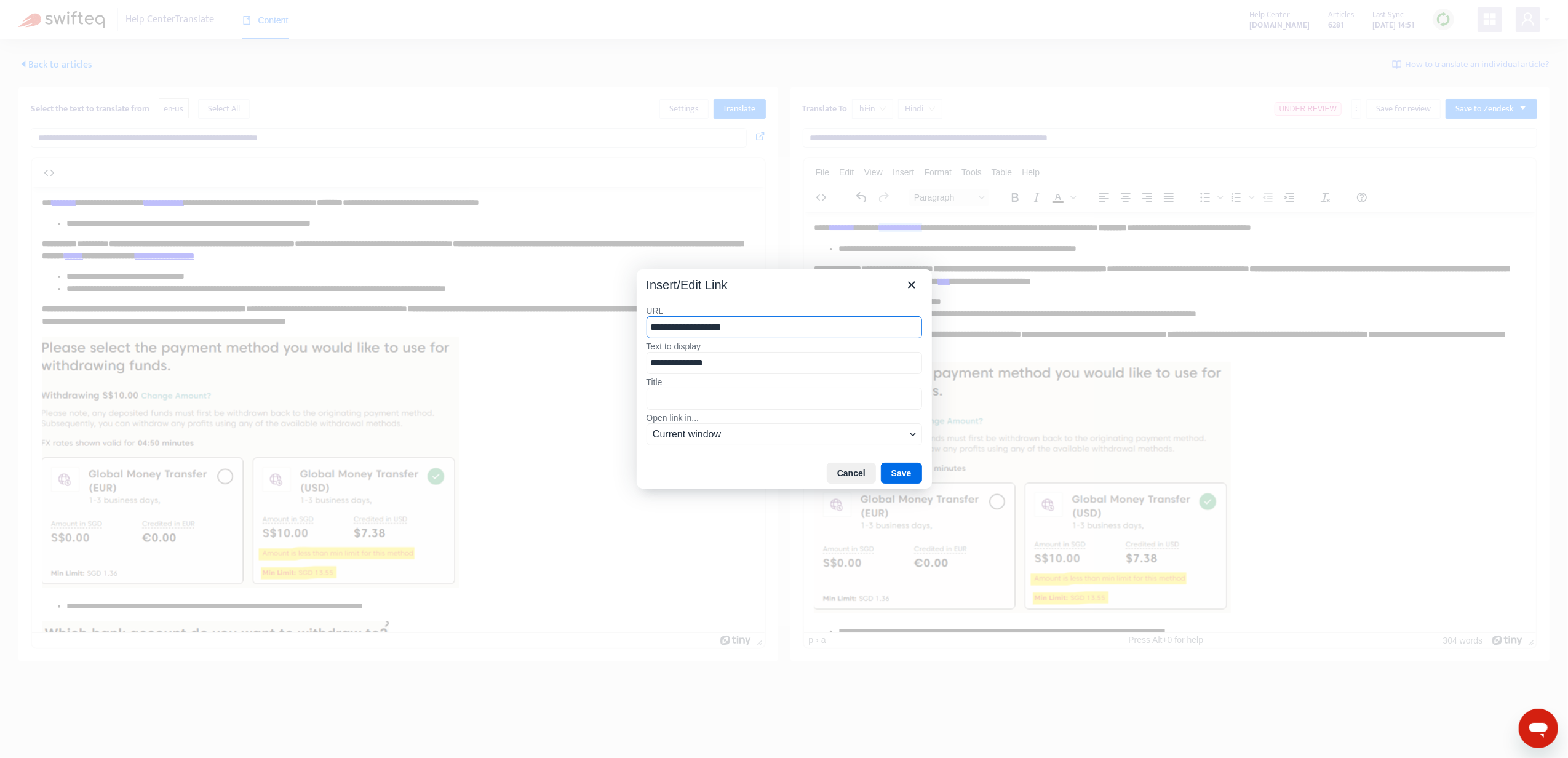
click at [904, 269] on div "Insert/Edit Link" at bounding box center [784, 282] width 295 height 26
drag, startPoint x: 901, startPoint y: 281, endPoint x: 113, endPoint y: 69, distance: 816.0
click at [901, 281] on button "Close" at bounding box center [911, 284] width 21 height 21
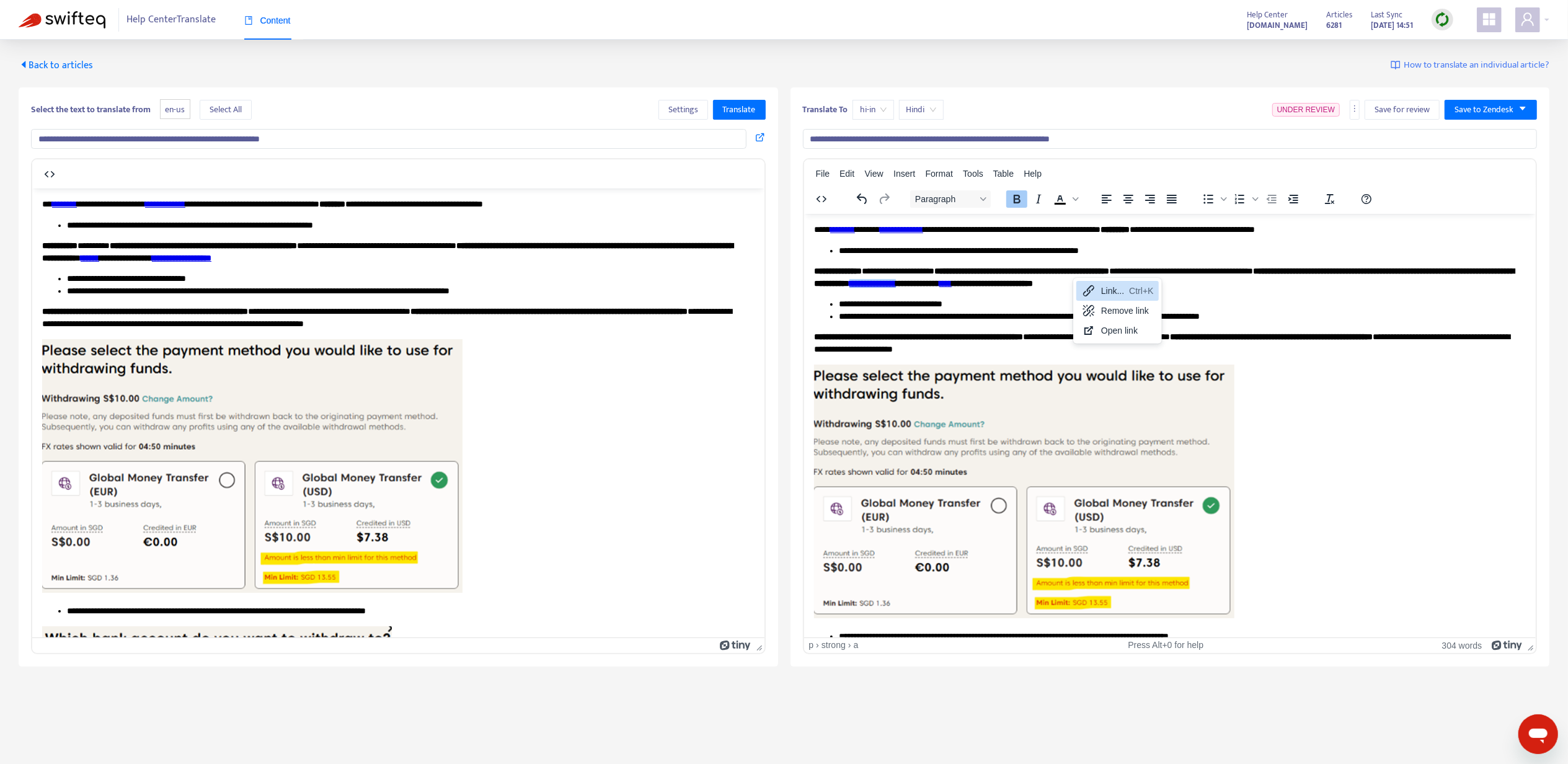
click at [1087, 288] on icon at bounding box center [1088, 290] width 15 height 15
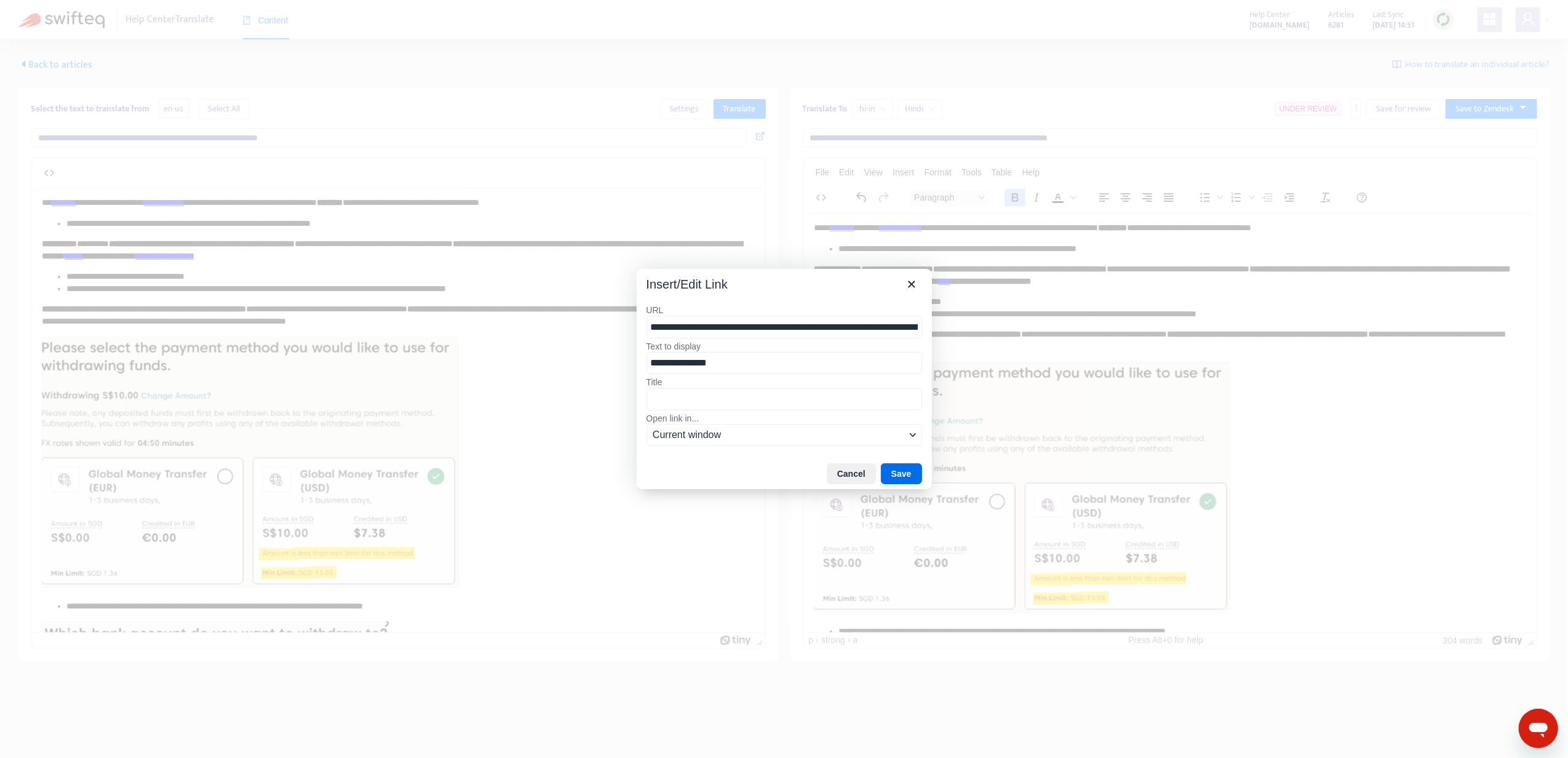
drag, startPoint x: 748, startPoint y: 330, endPoint x: 628, endPoint y: 336, distance: 120.1
click at [628, 336] on div "**********" at bounding box center [784, 379] width 1568 height 758
drag, startPoint x: 903, startPoint y: 283, endPoint x: 264, endPoint y: 66, distance: 674.8
click at [903, 283] on button "Close" at bounding box center [911, 283] width 21 height 21
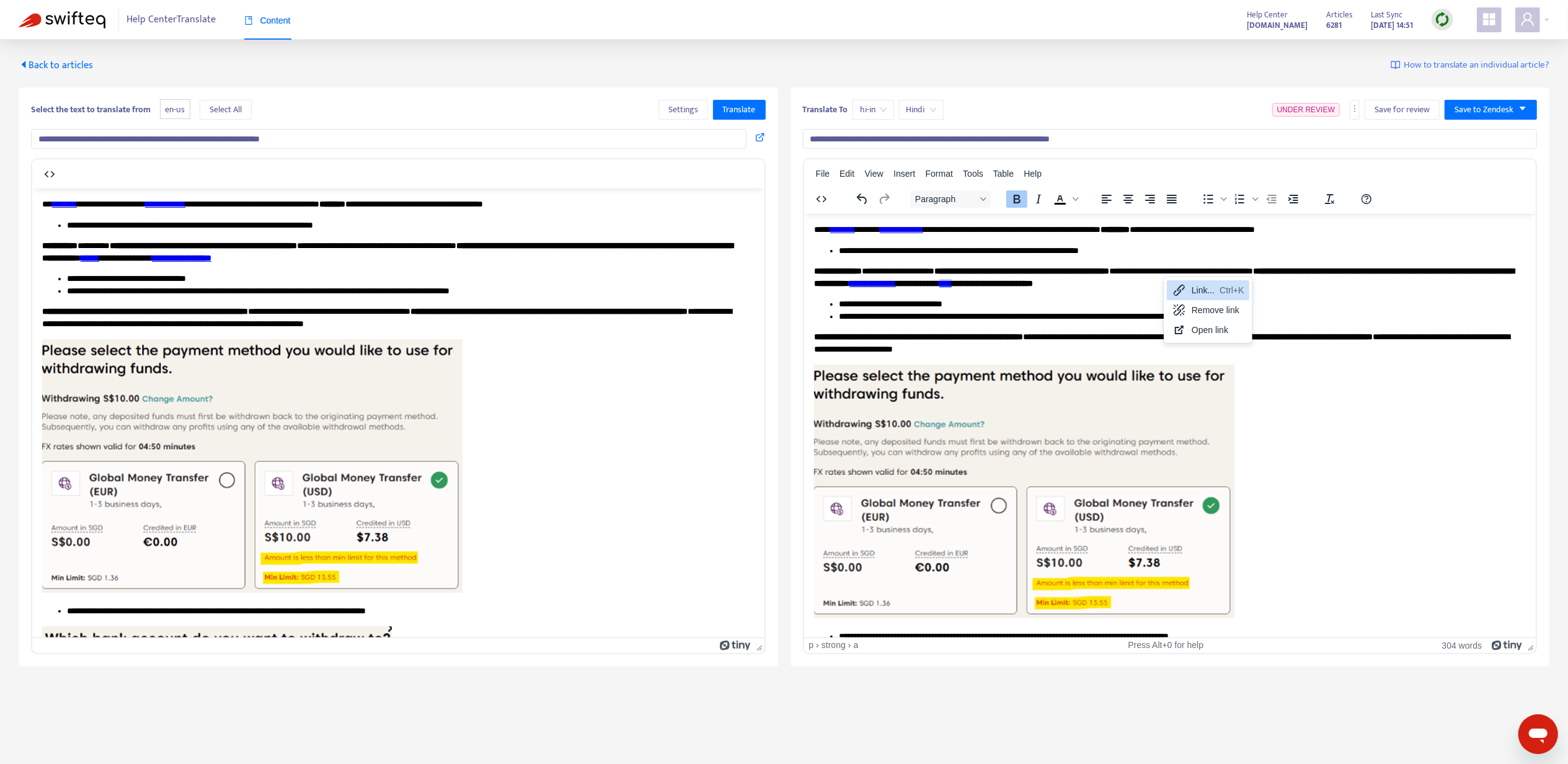
click at [1167, 291] on div "Link... Ctrl+K" at bounding box center [1208, 290] width 83 height 20
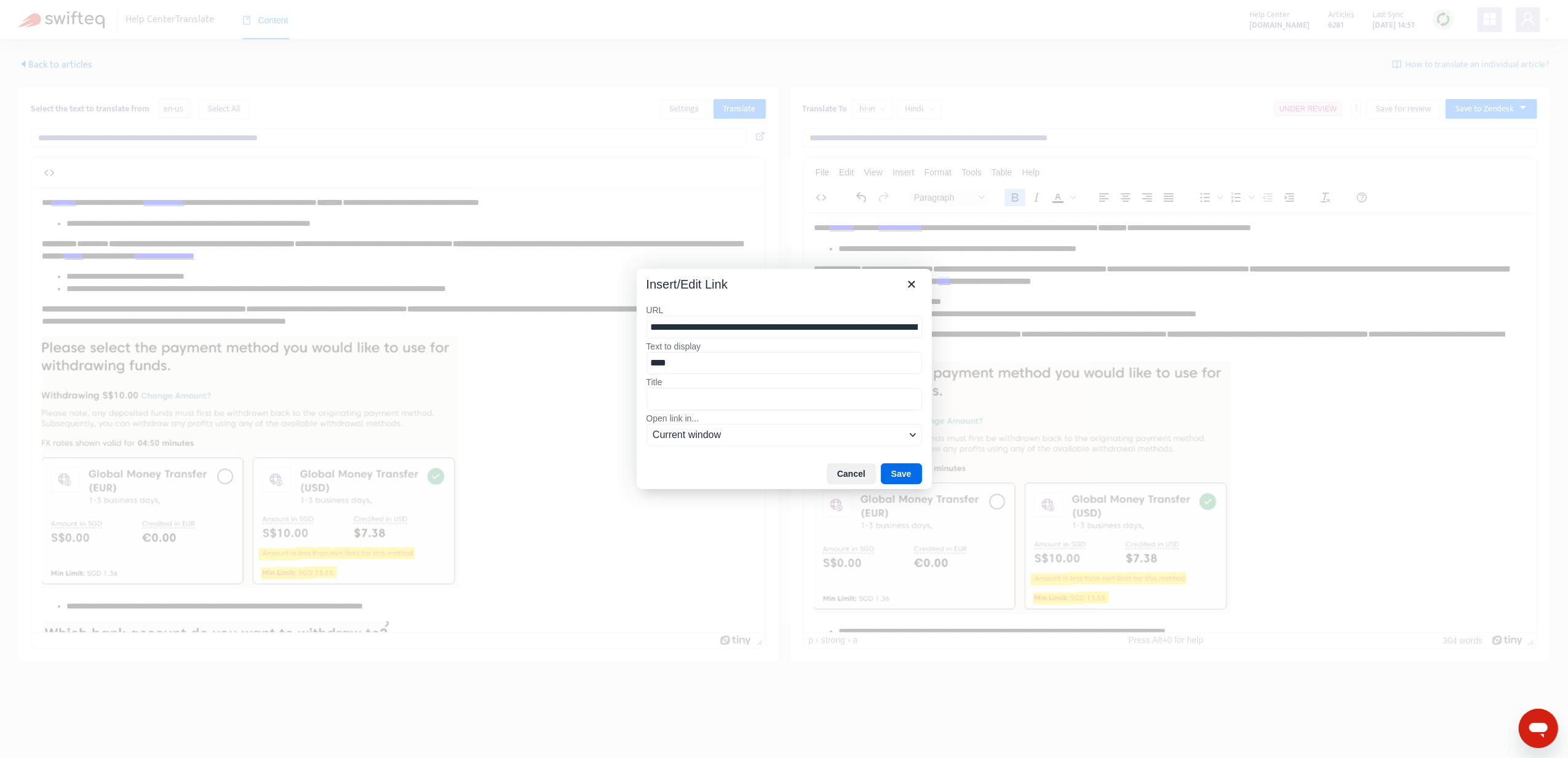
drag, startPoint x: 698, startPoint y: 331, endPoint x: 650, endPoint y: 333, distance: 48.0
click at [650, 333] on input "**********" at bounding box center [784, 327] width 275 height 23
click at [891, 282] on div "Insert/Edit Link" at bounding box center [784, 282] width 295 height 26
click at [908, 282] on icon "Close" at bounding box center [912, 284] width 14 height 14
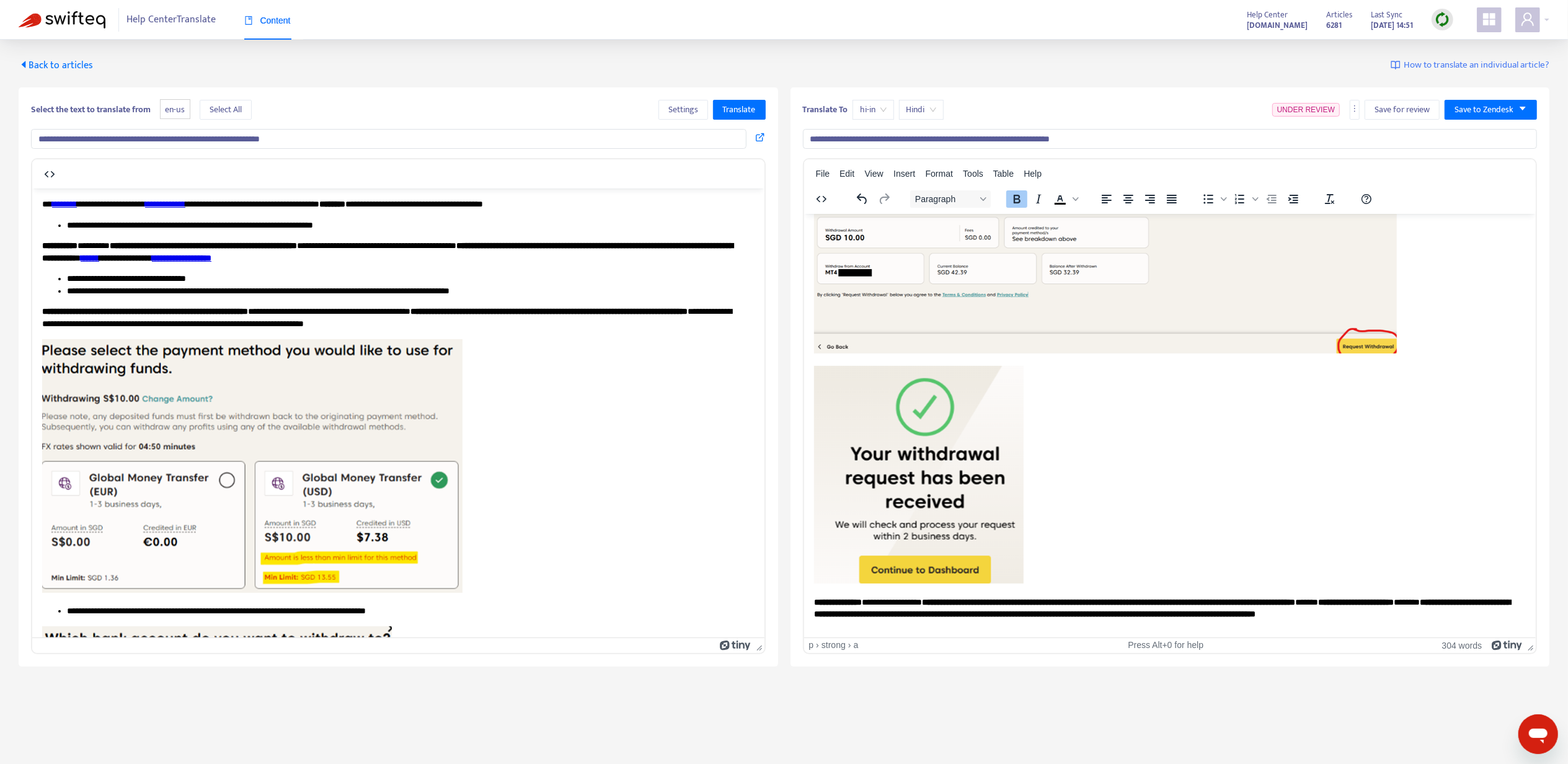
scroll to position [40, 0]
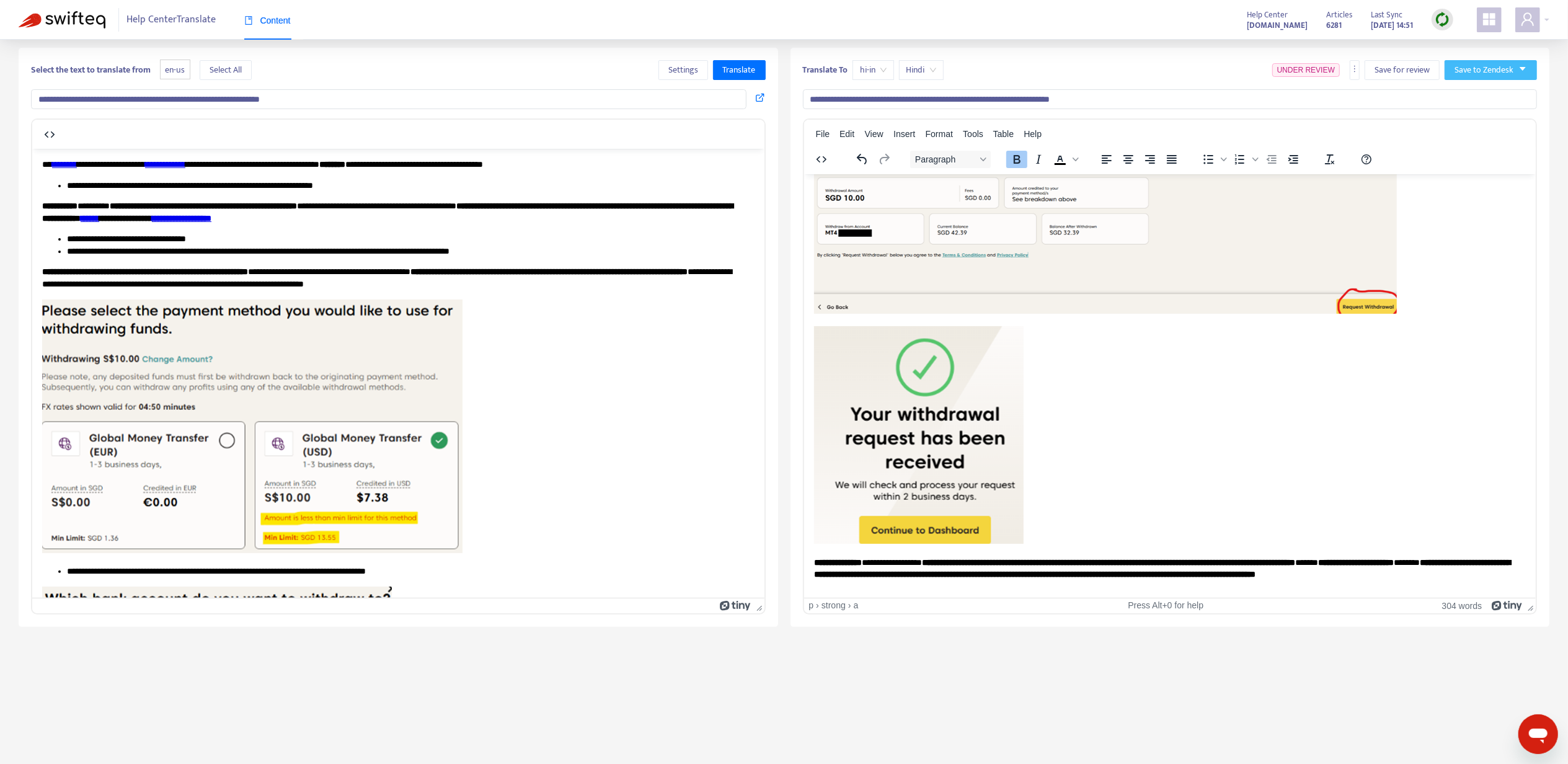
click at [1487, 67] on span "Save to Zendesk" at bounding box center [1484, 70] width 59 height 14
click at [1480, 83] on ul "Publish Save as draft" at bounding box center [1479, 105] width 67 height 45
click at [1479, 95] on span "Publish" at bounding box center [1479, 95] width 47 height 14
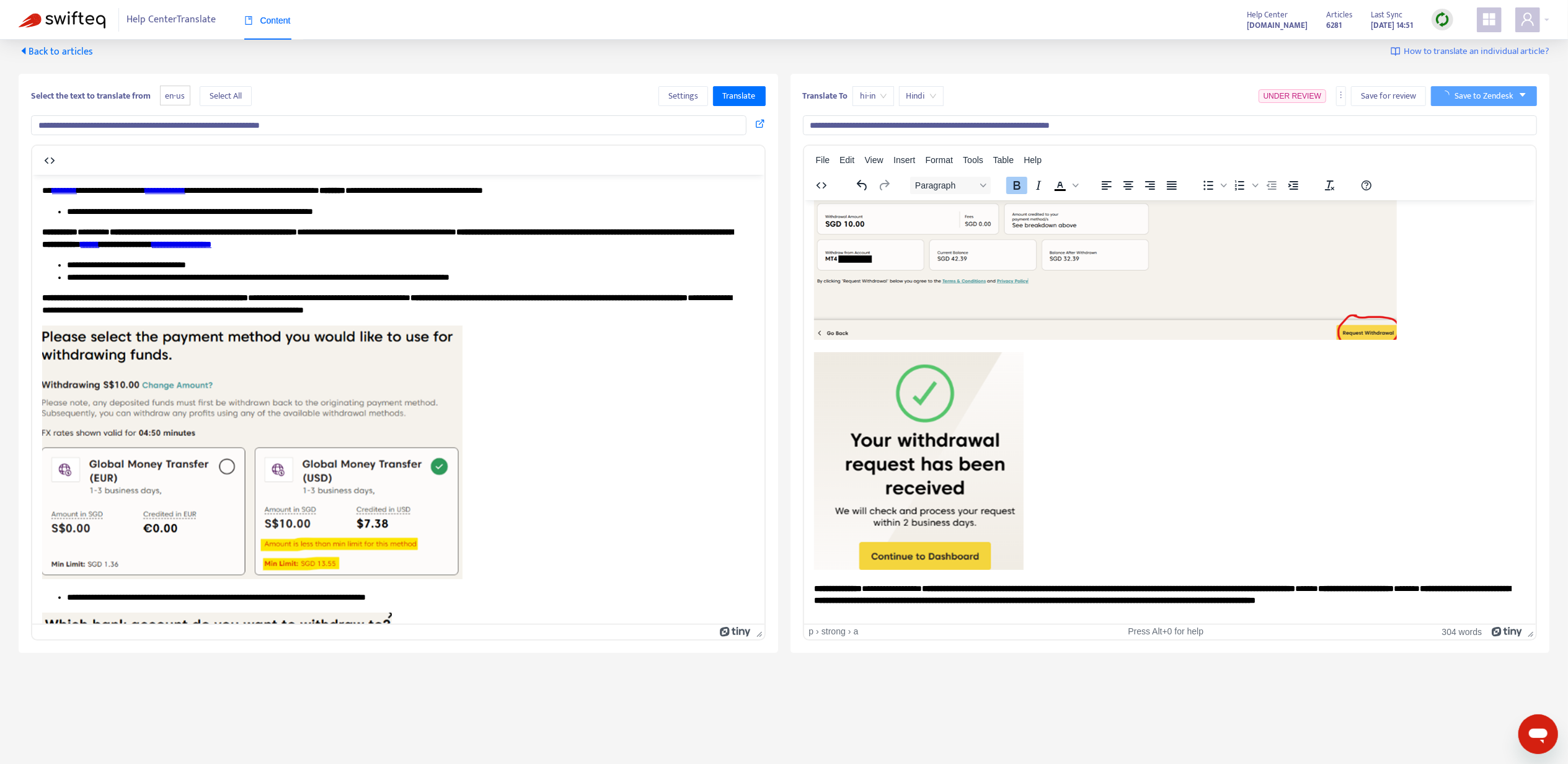
scroll to position [0, 0]
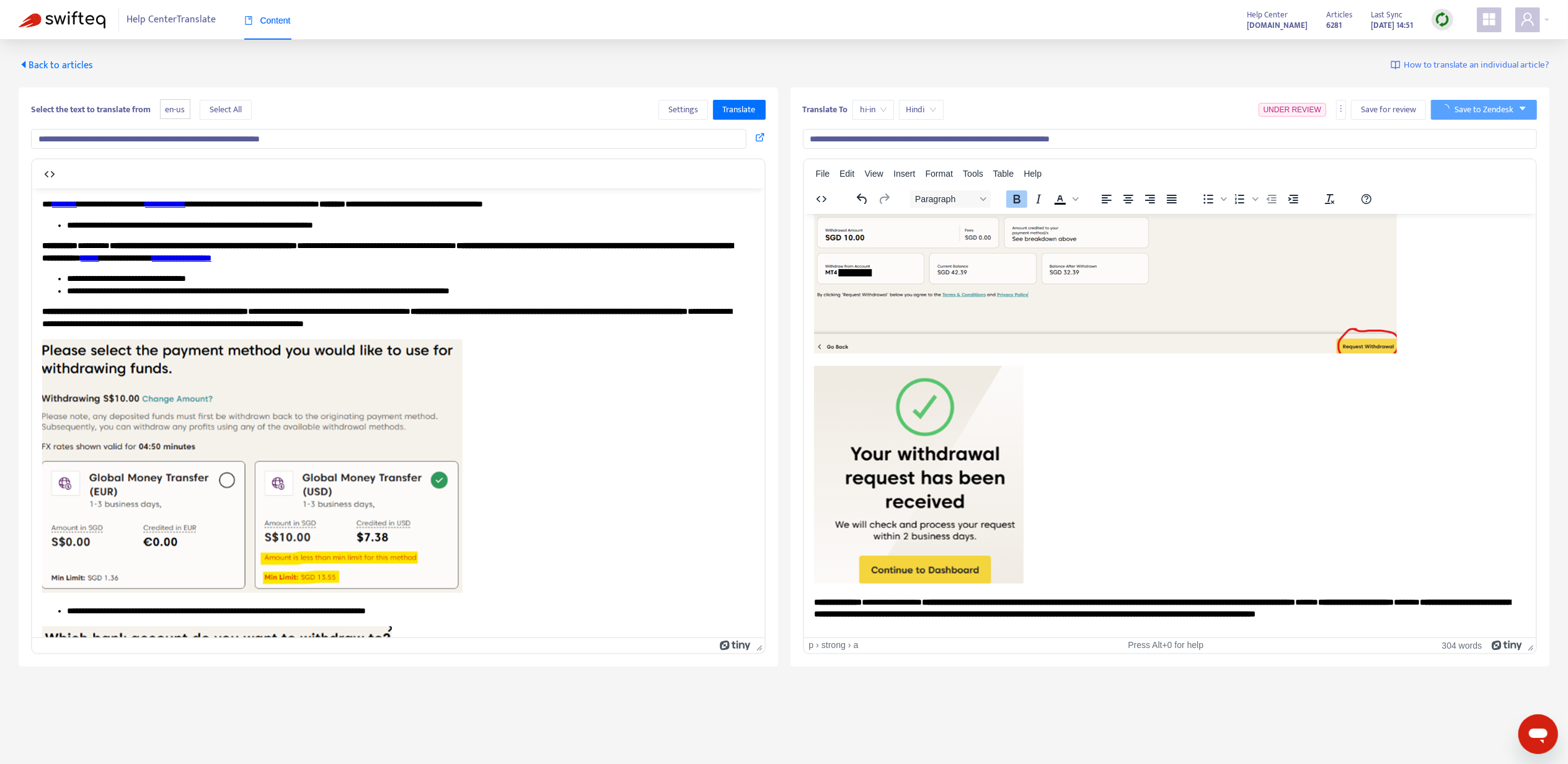
click at [46, 65] on span "Back to articles" at bounding box center [56, 65] width 75 height 16
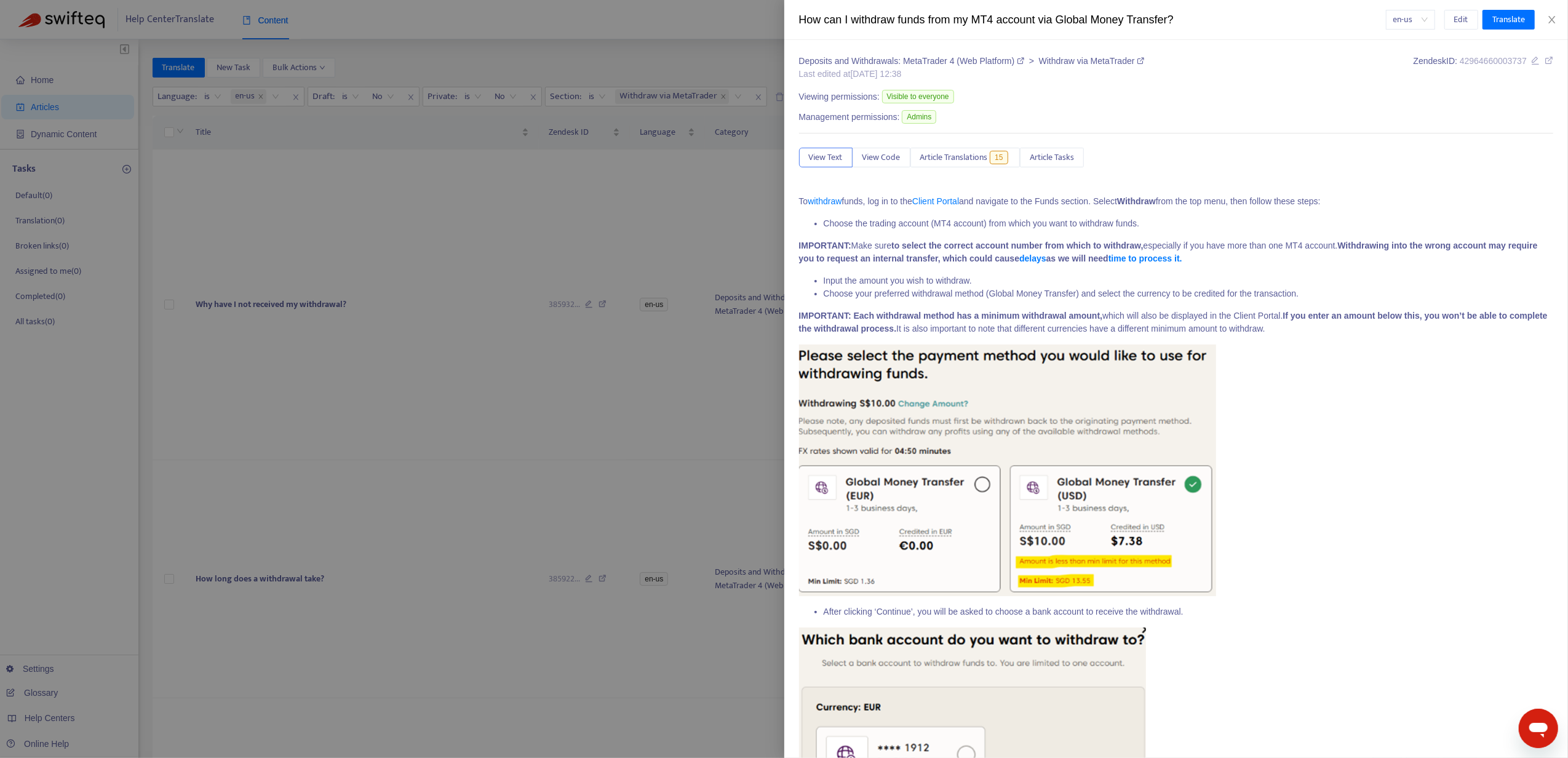
click at [718, 199] on div at bounding box center [784, 379] width 1568 height 758
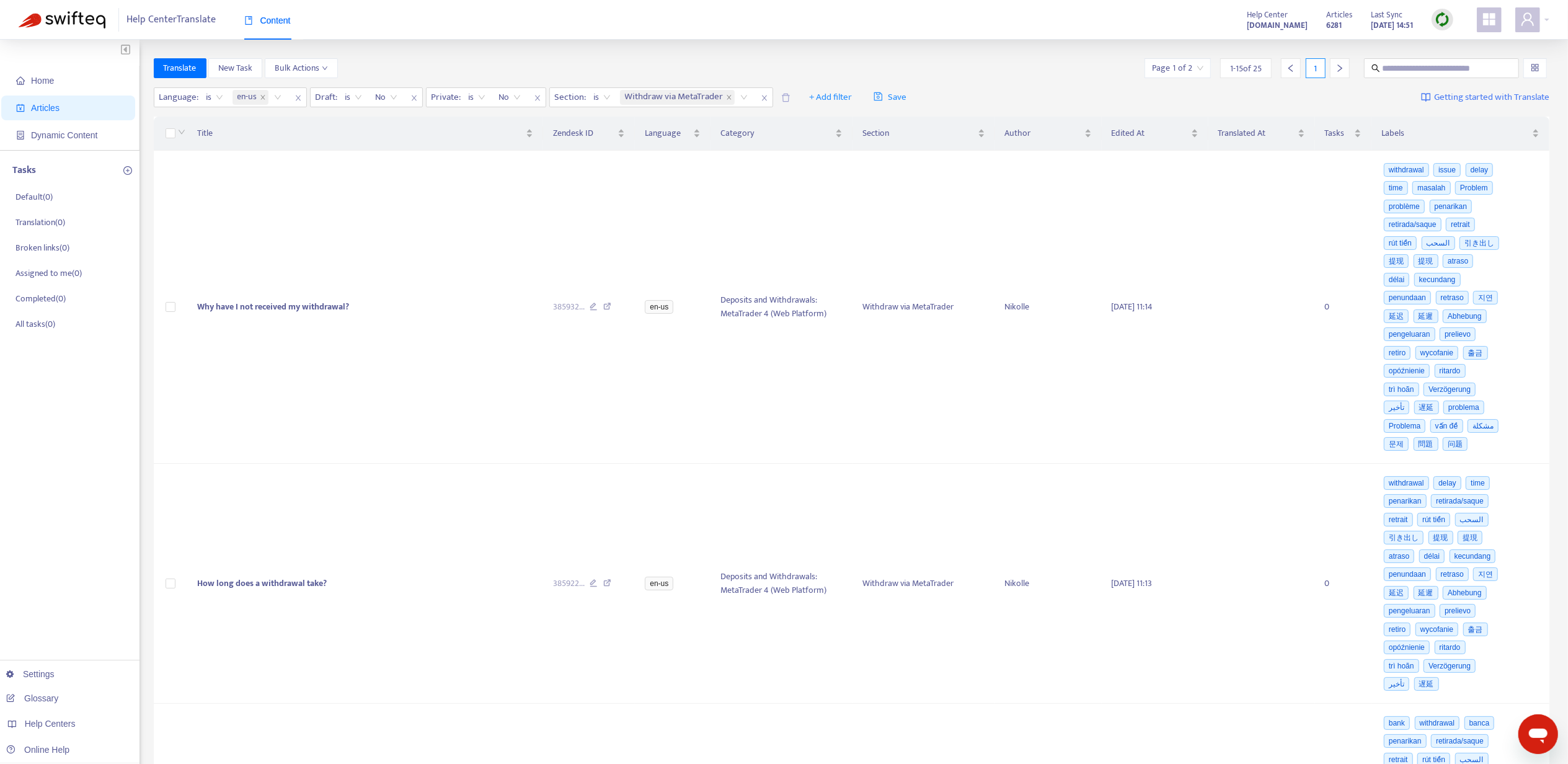
click at [1339, 67] on icon "right" at bounding box center [1340, 68] width 9 height 9
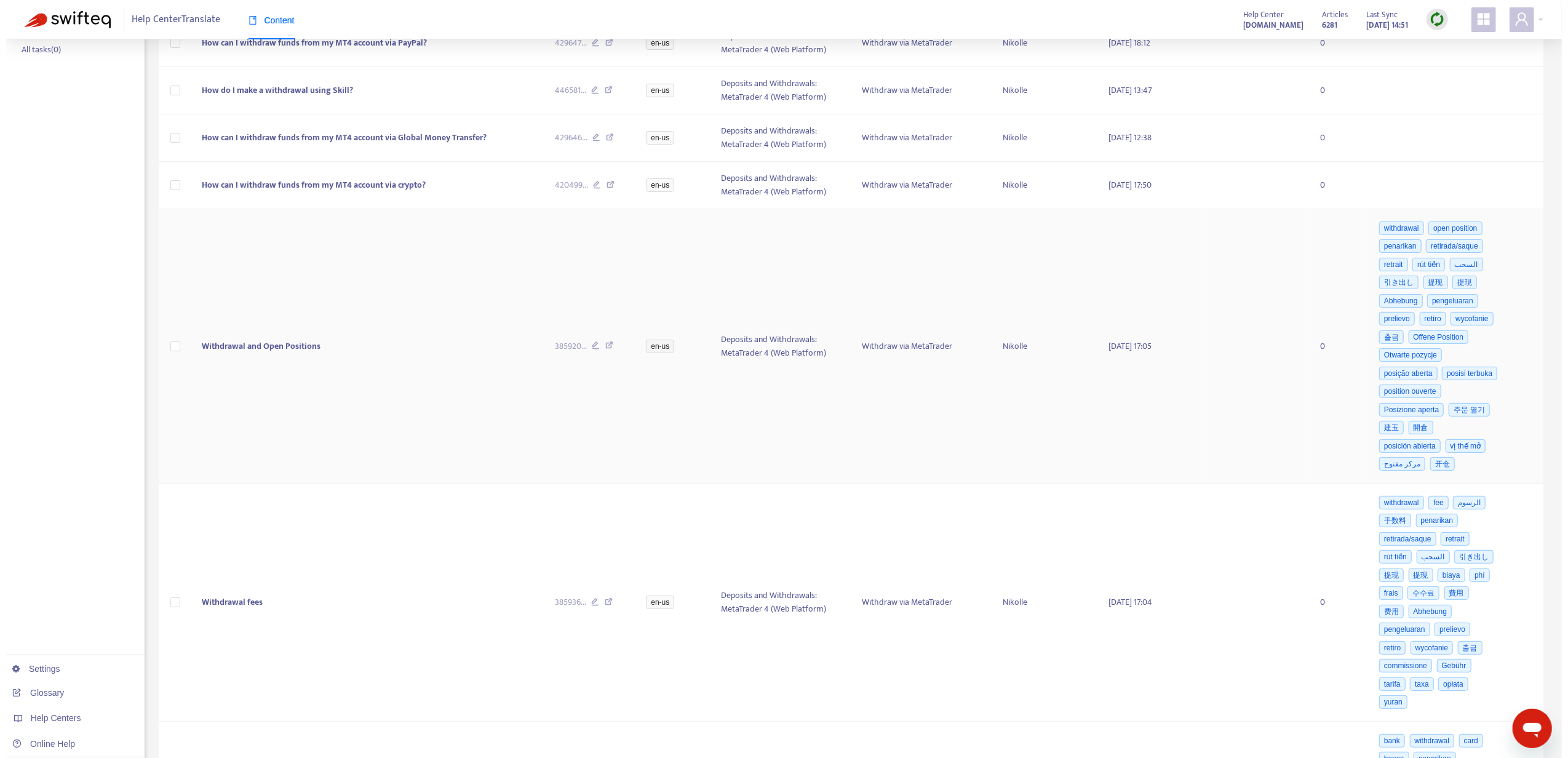
scroll to position [328, 0]
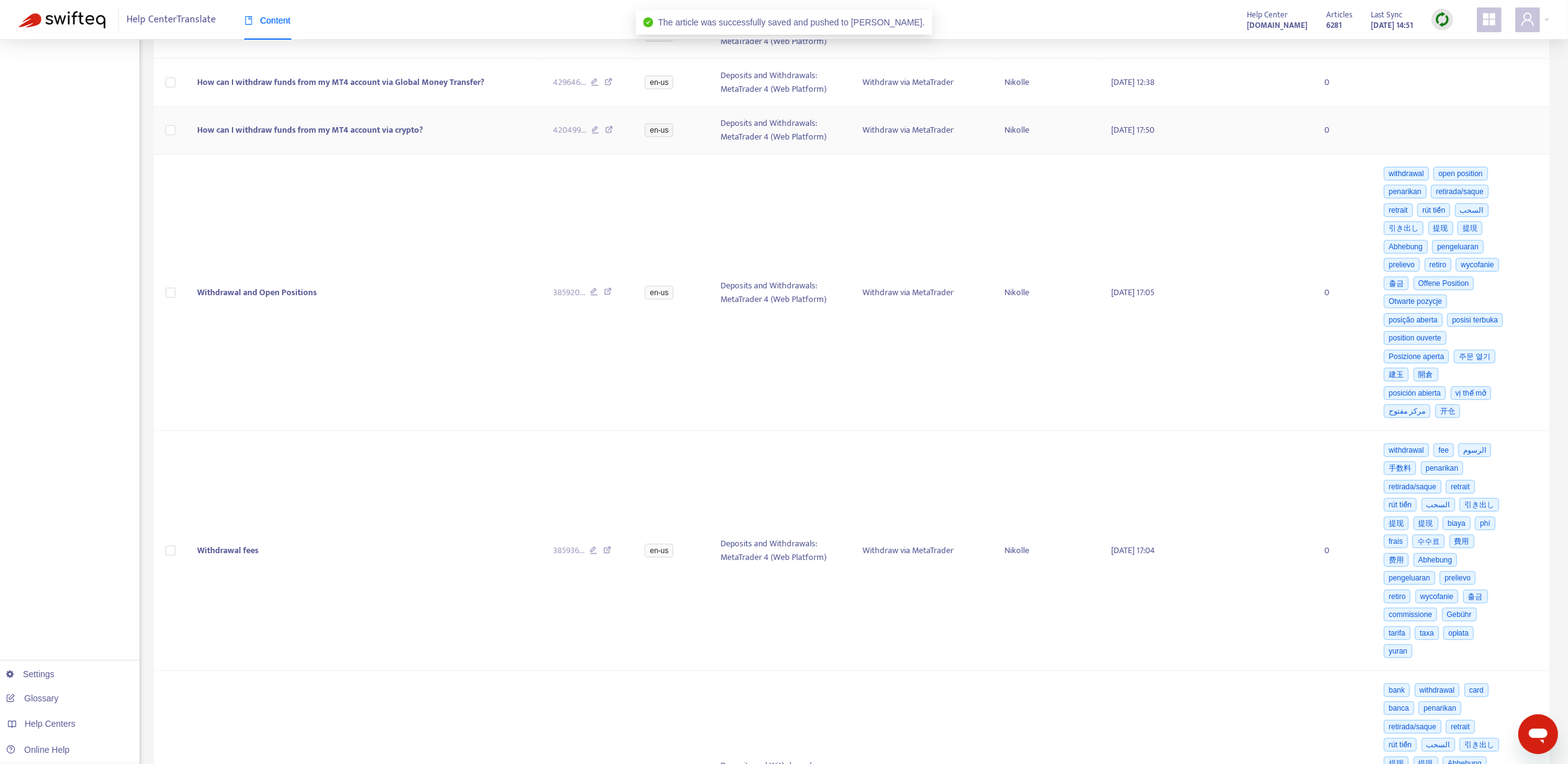
click at [382, 145] on td "How can I withdraw funds from my MT4 account via crypto?" at bounding box center [365, 130] width 355 height 47
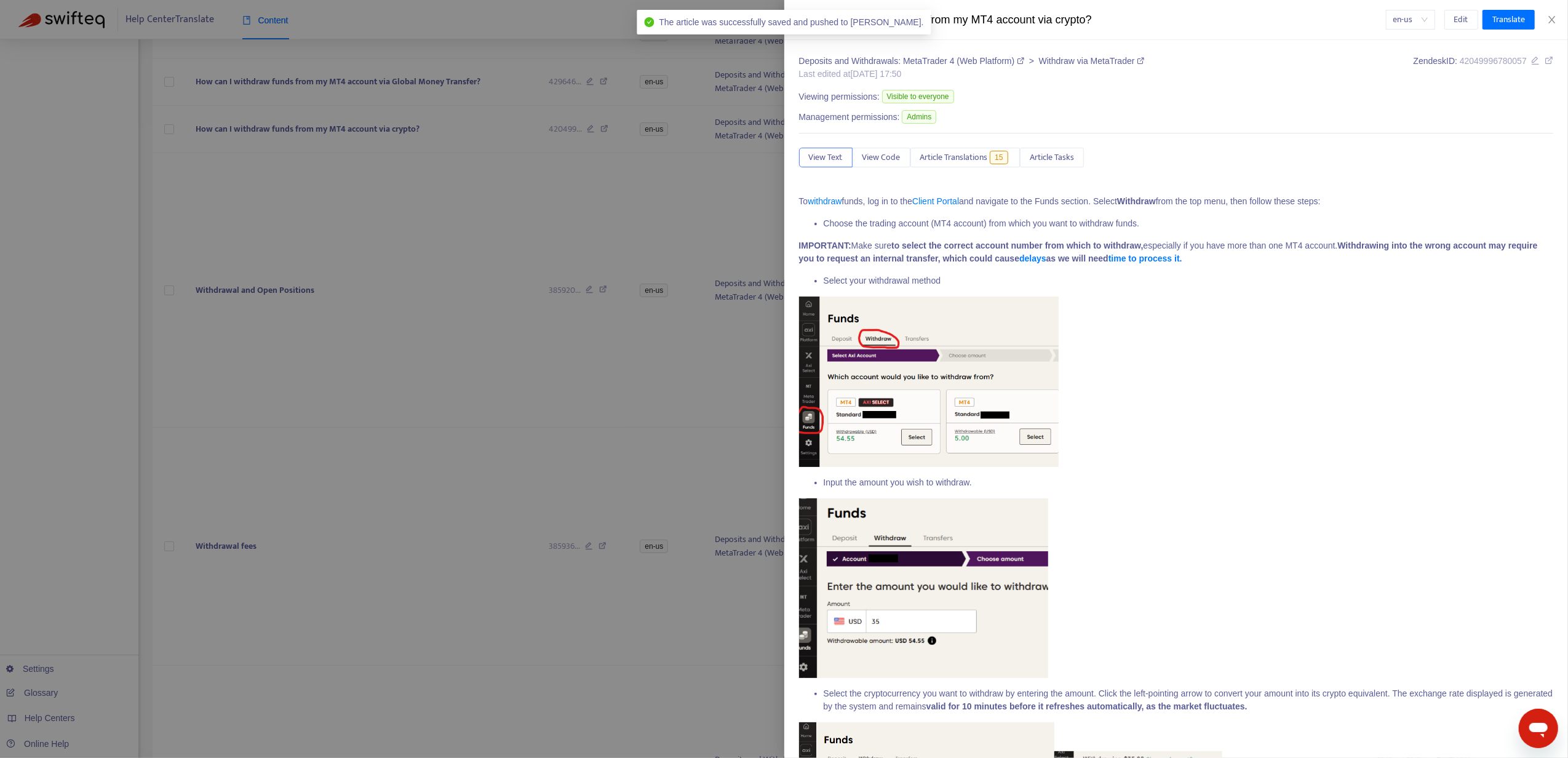
click at [980, 149] on button "Article Translations 15" at bounding box center [966, 158] width 110 height 20
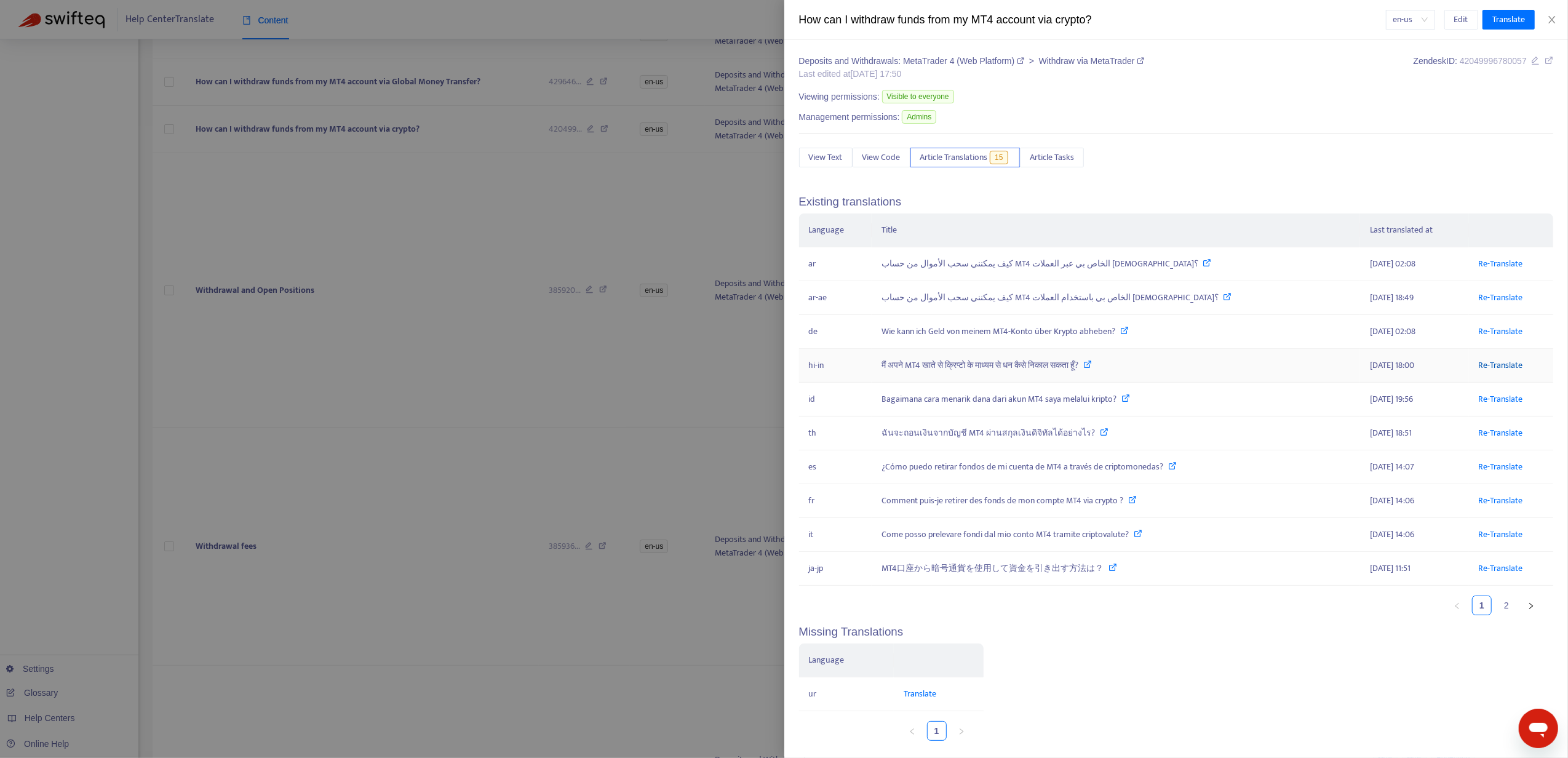
click at [1479, 365] on link "Re-Translate" at bounding box center [1500, 365] width 44 height 14
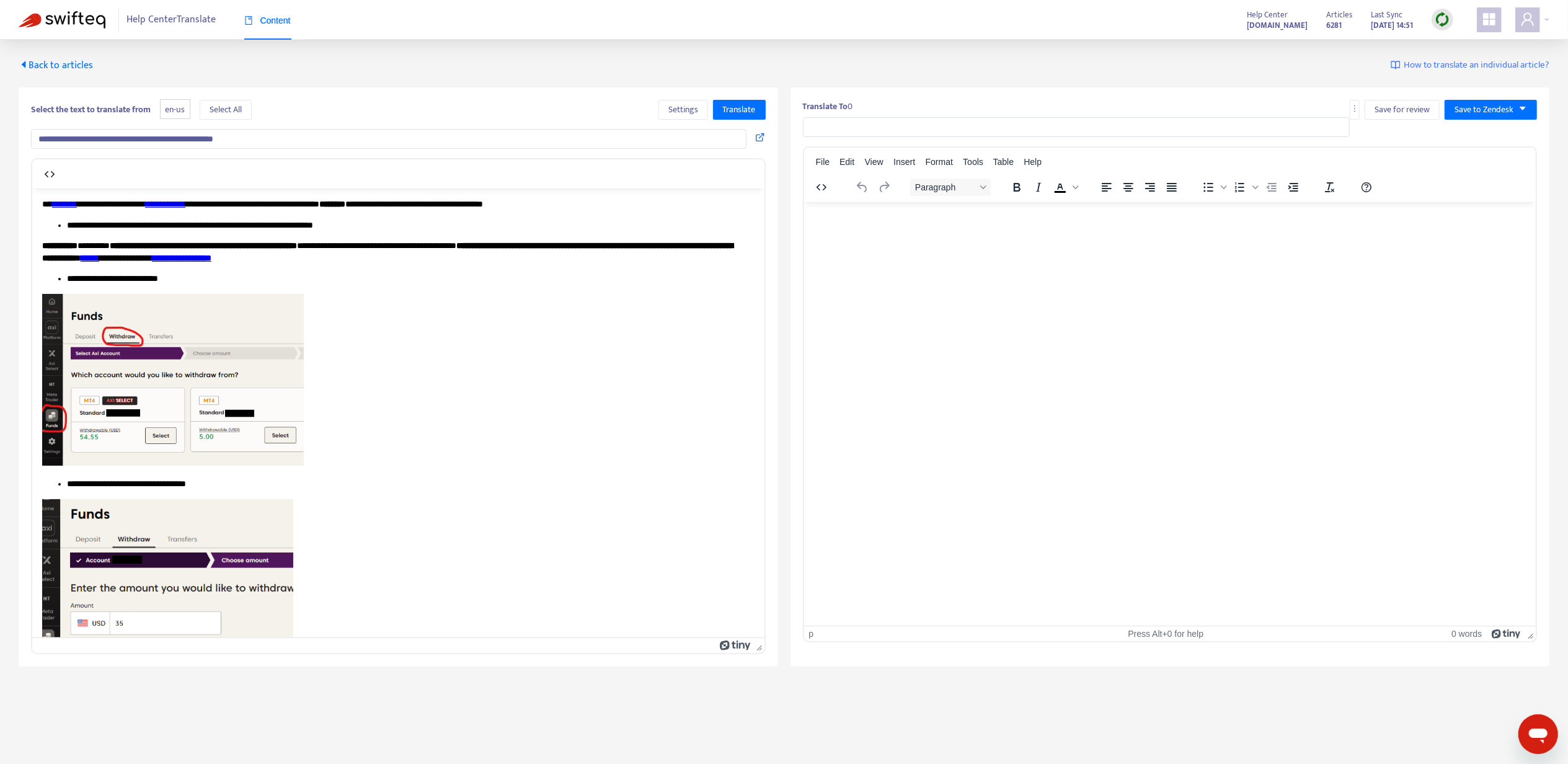
type input "**********"
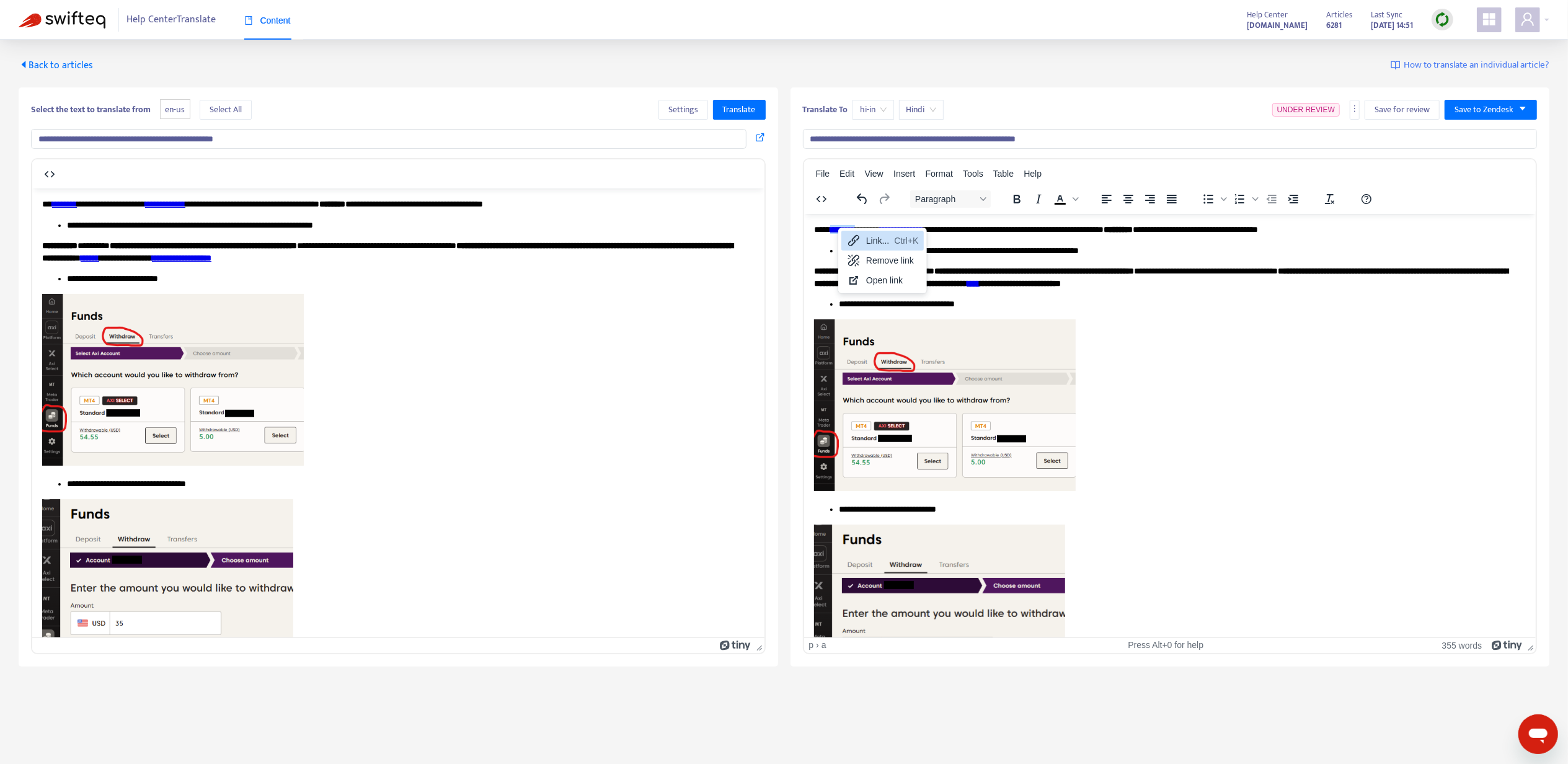
click at [862, 239] on div "Link... Ctrl+K" at bounding box center [883, 241] width 83 height 20
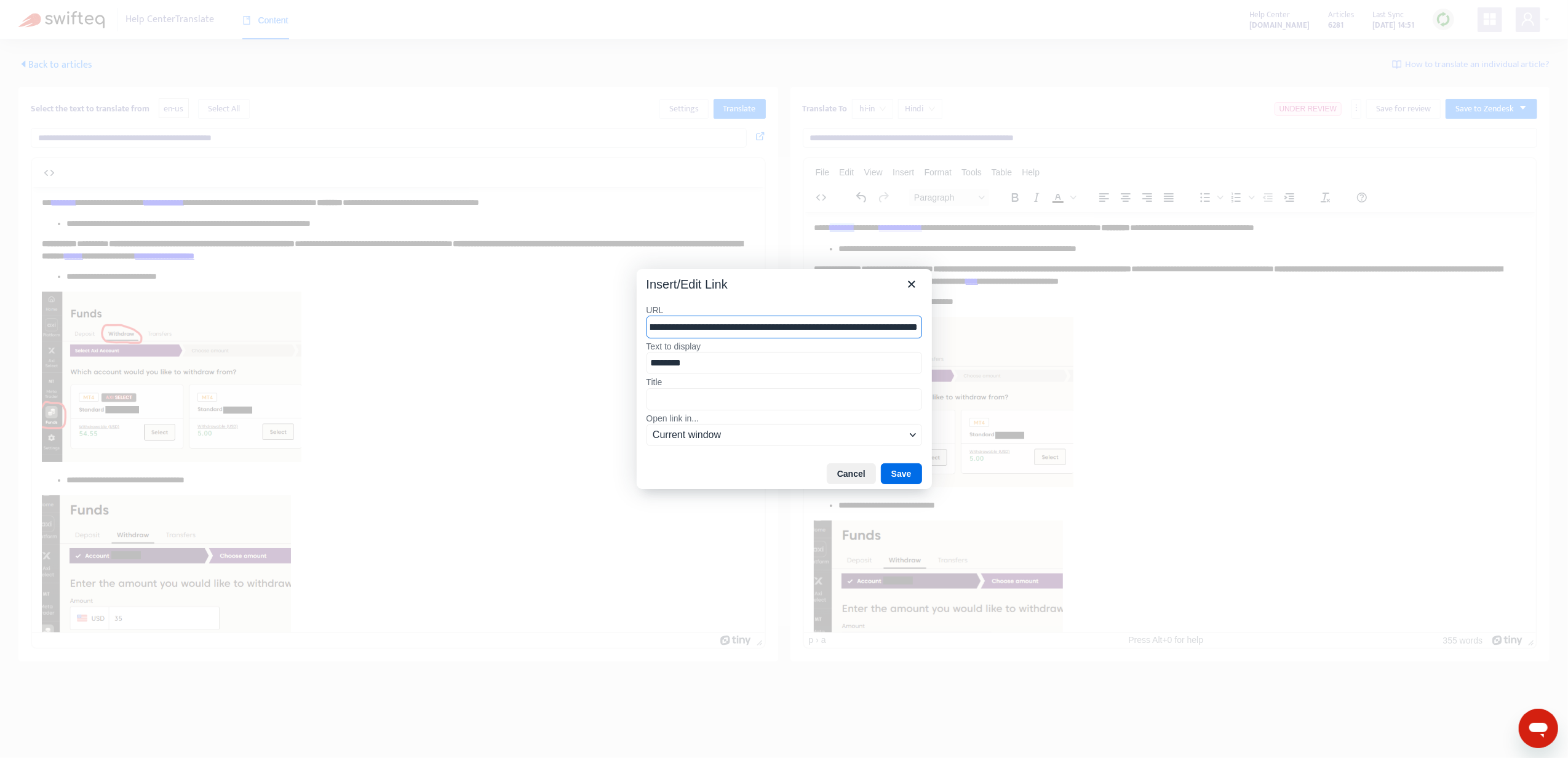
click at [692, 311] on label "URL" at bounding box center [784, 310] width 275 height 11
click at [692, 316] on input "**********" at bounding box center [784, 327] width 275 height 23
drag, startPoint x: 688, startPoint y: 323, endPoint x: 617, endPoint y: 333, distance: 71.7
click at [617, 333] on div "**********" at bounding box center [784, 379] width 1568 height 758
click at [912, 283] on icon "Close" at bounding box center [911, 283] width 6 height 6
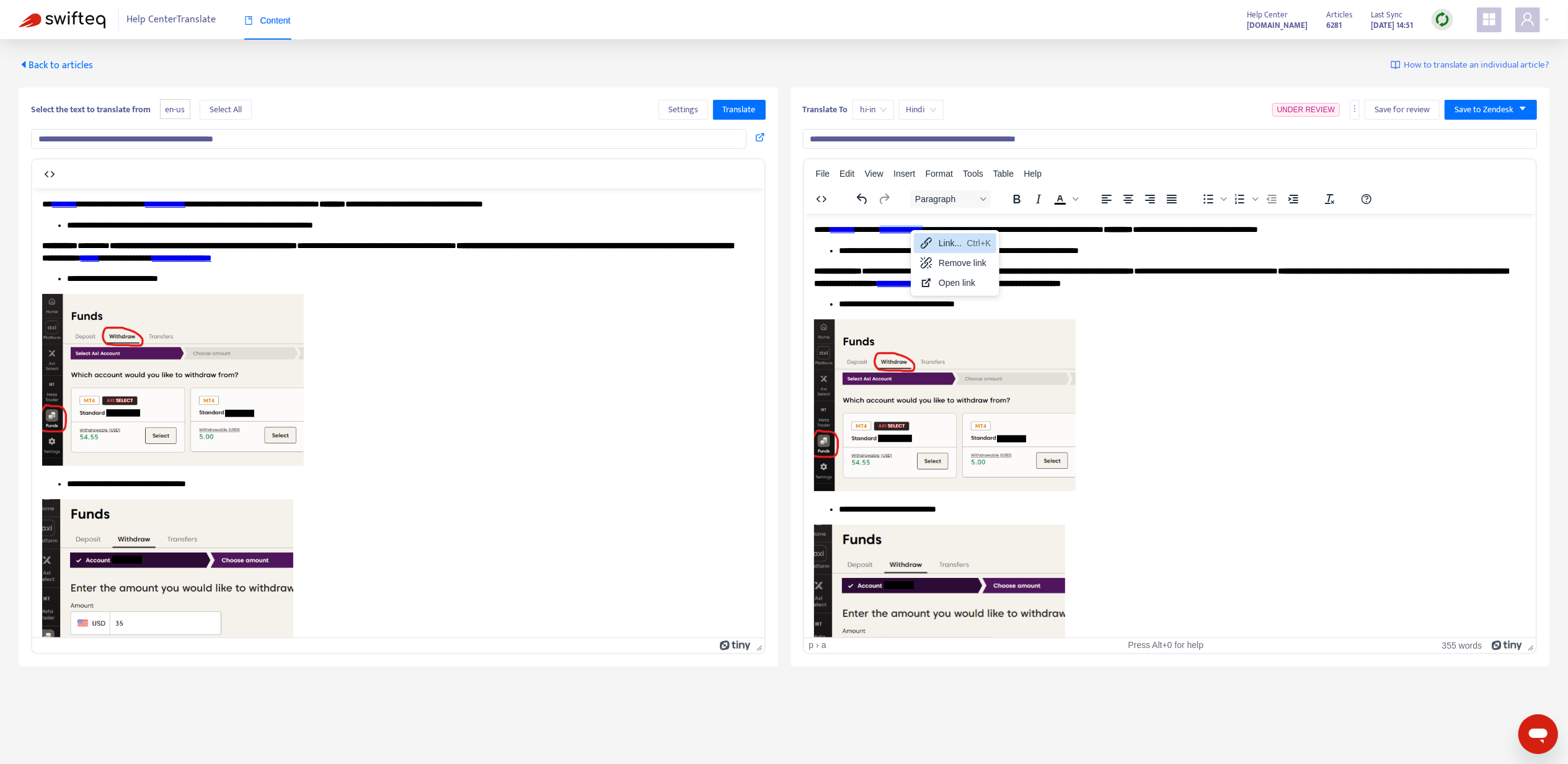
click at [926, 244] on icon at bounding box center [926, 243] width 11 height 11
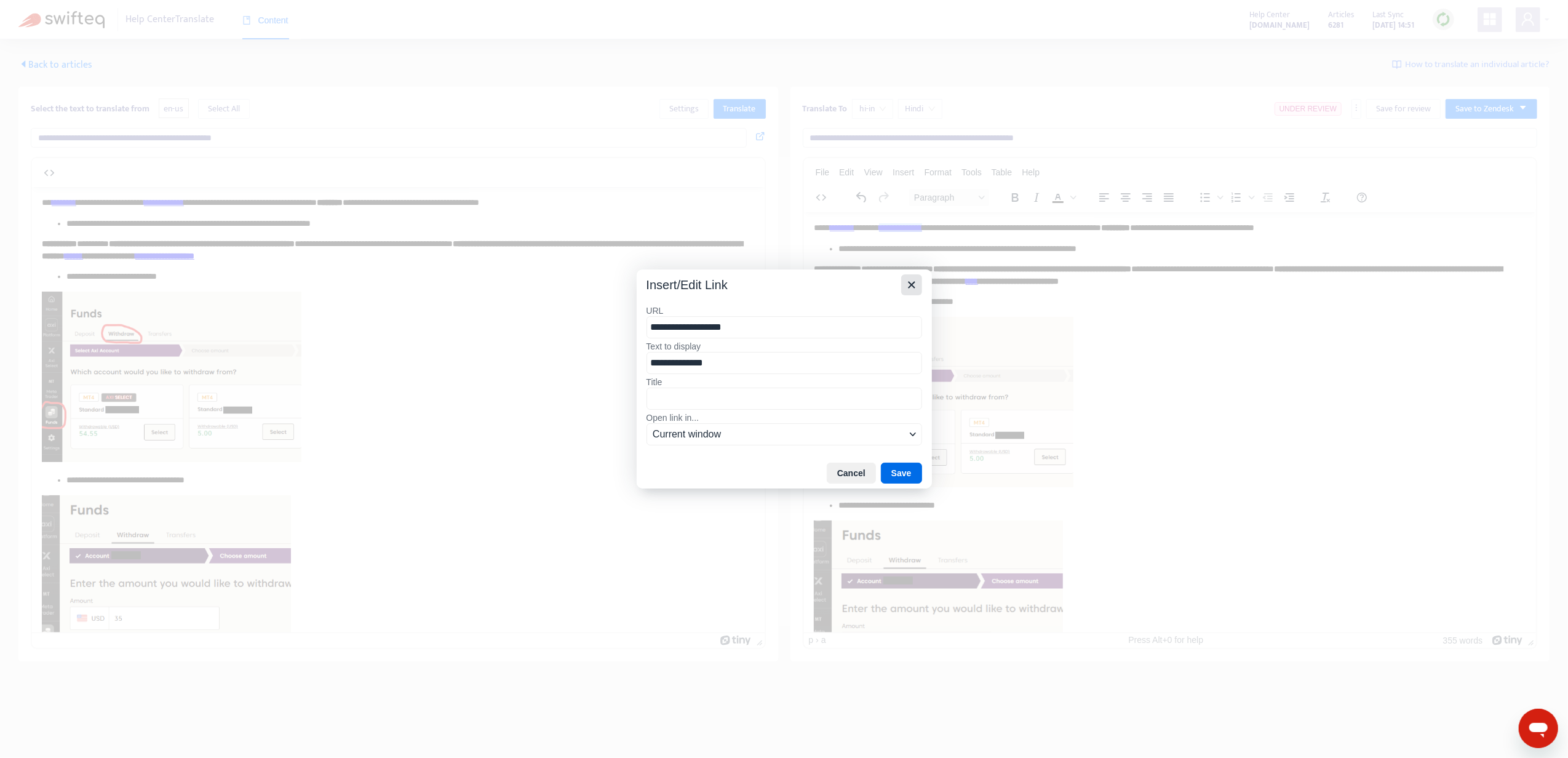
click at [906, 279] on icon "Close" at bounding box center [912, 284] width 14 height 14
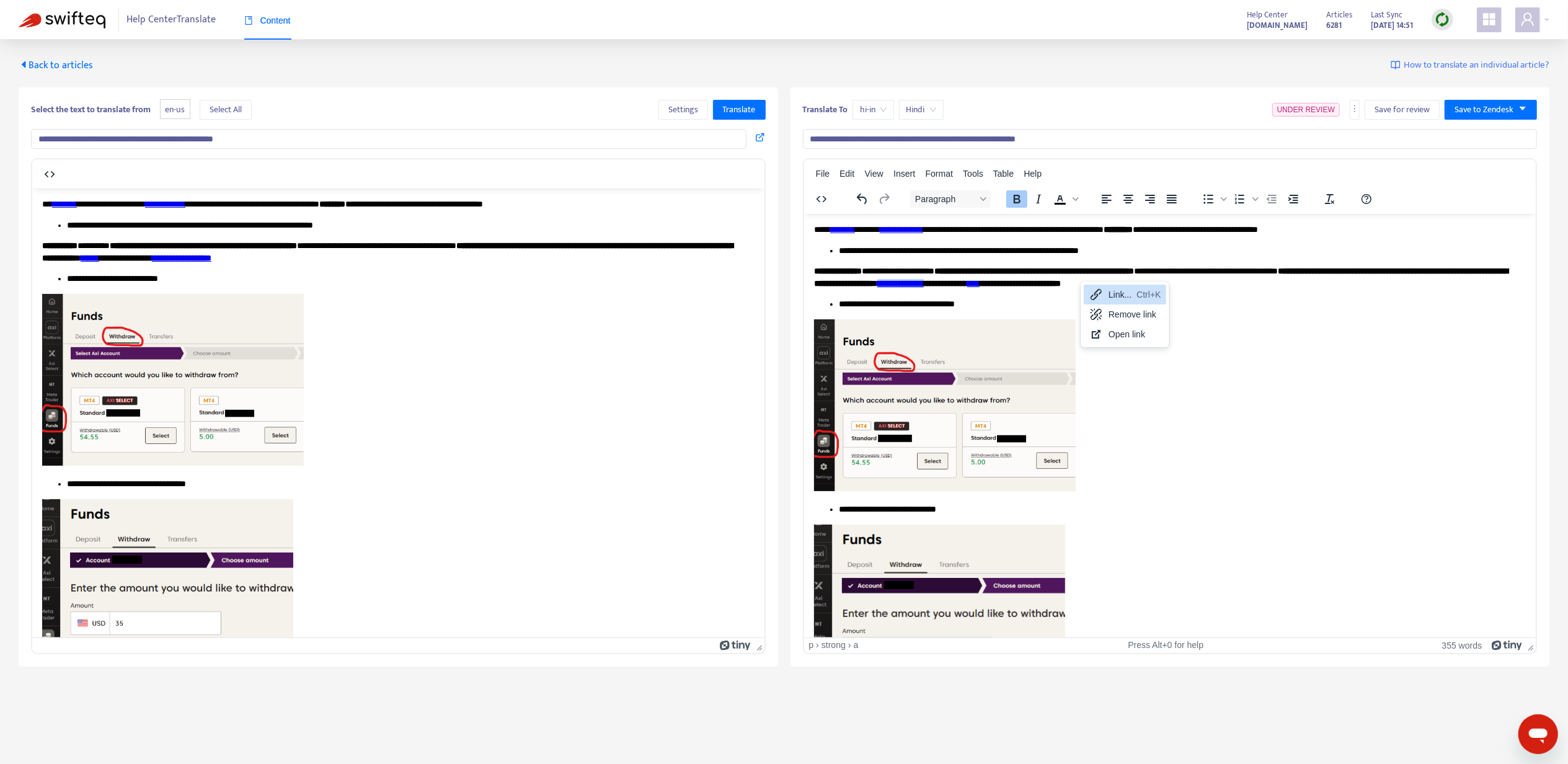
click at [1101, 290] on icon at bounding box center [1097, 295] width 11 height 11
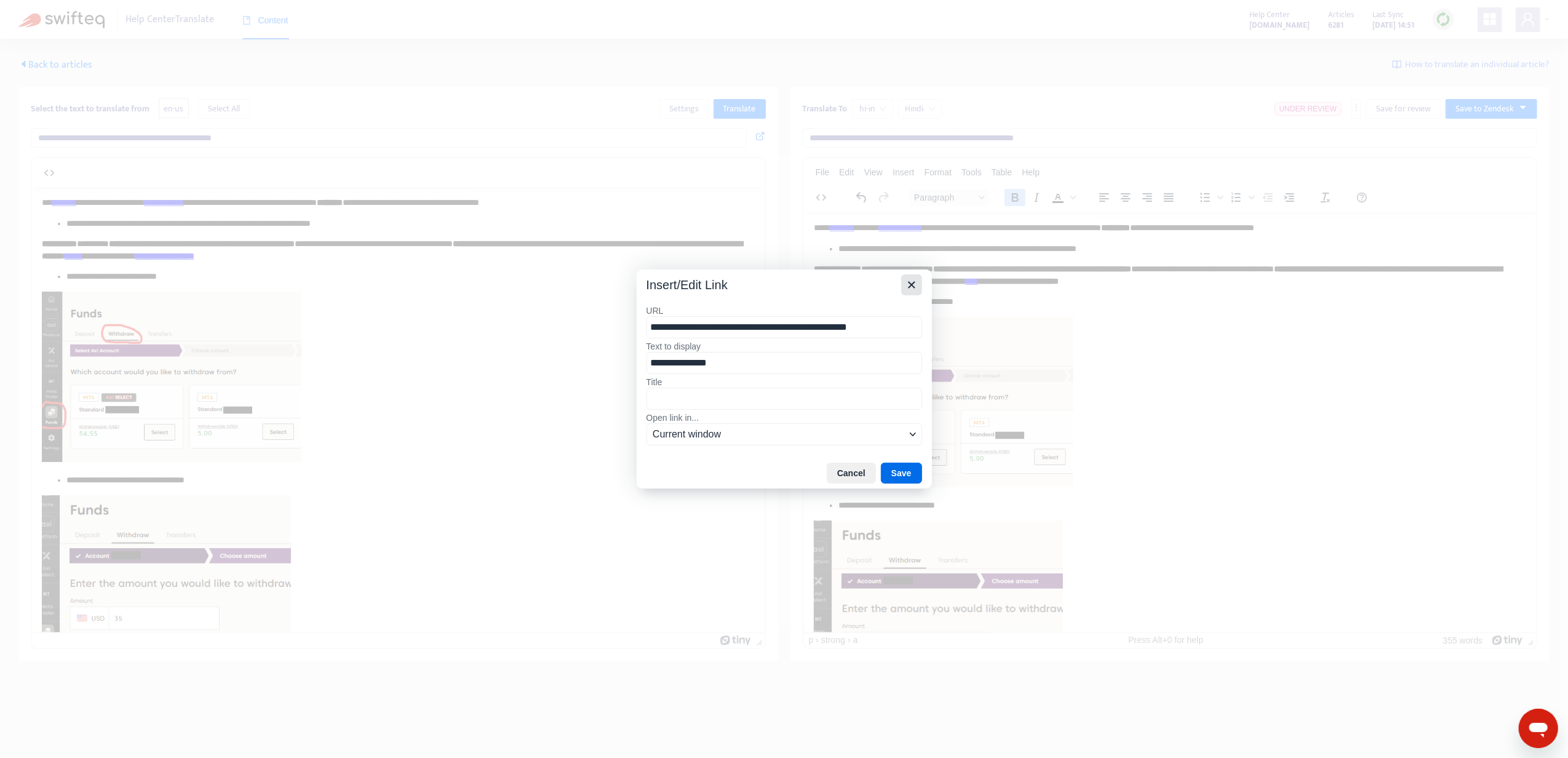
click at [908, 285] on icon "Close" at bounding box center [912, 284] width 14 height 14
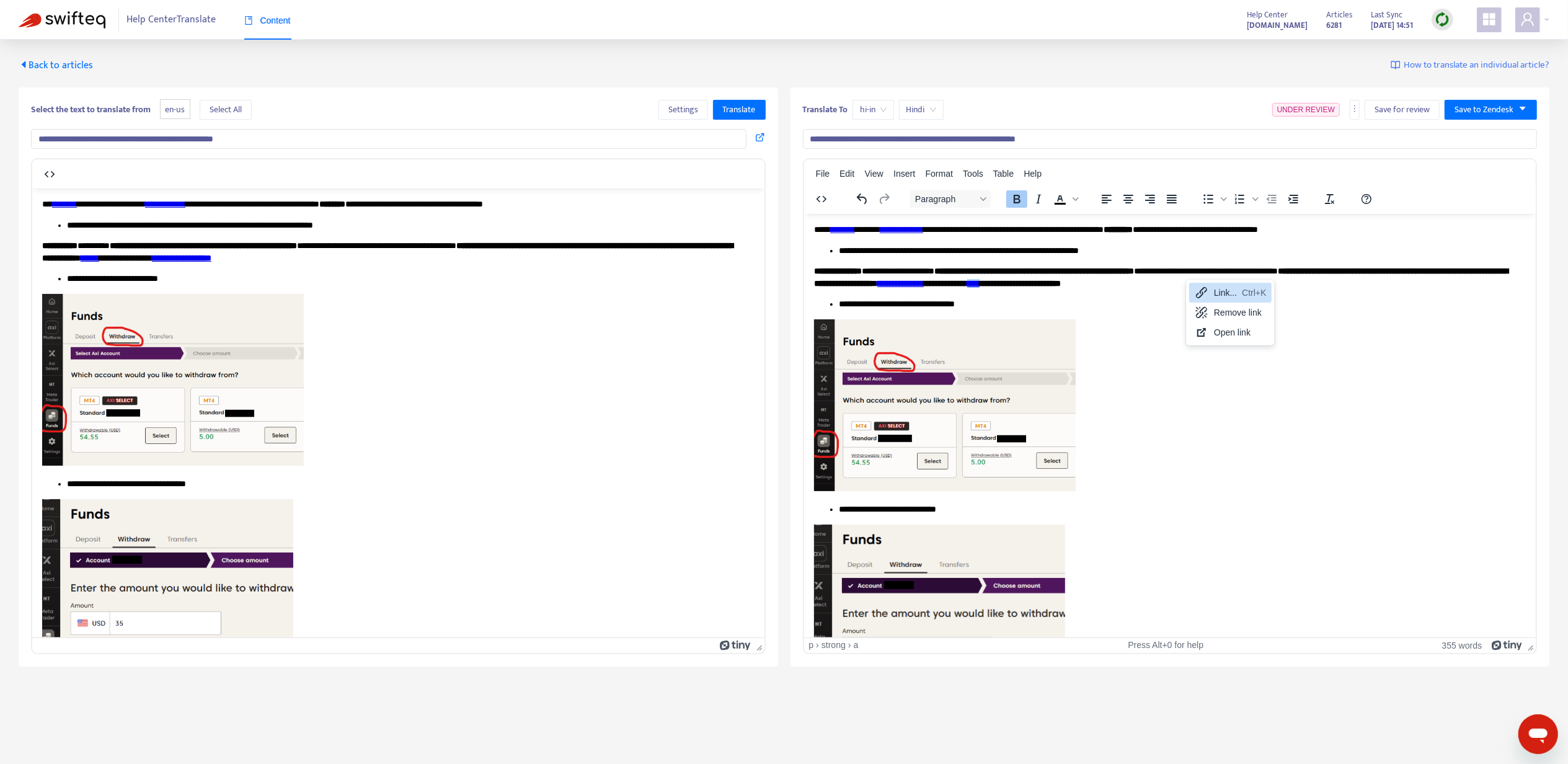
click at [1200, 285] on icon at bounding box center [1201, 292] width 15 height 15
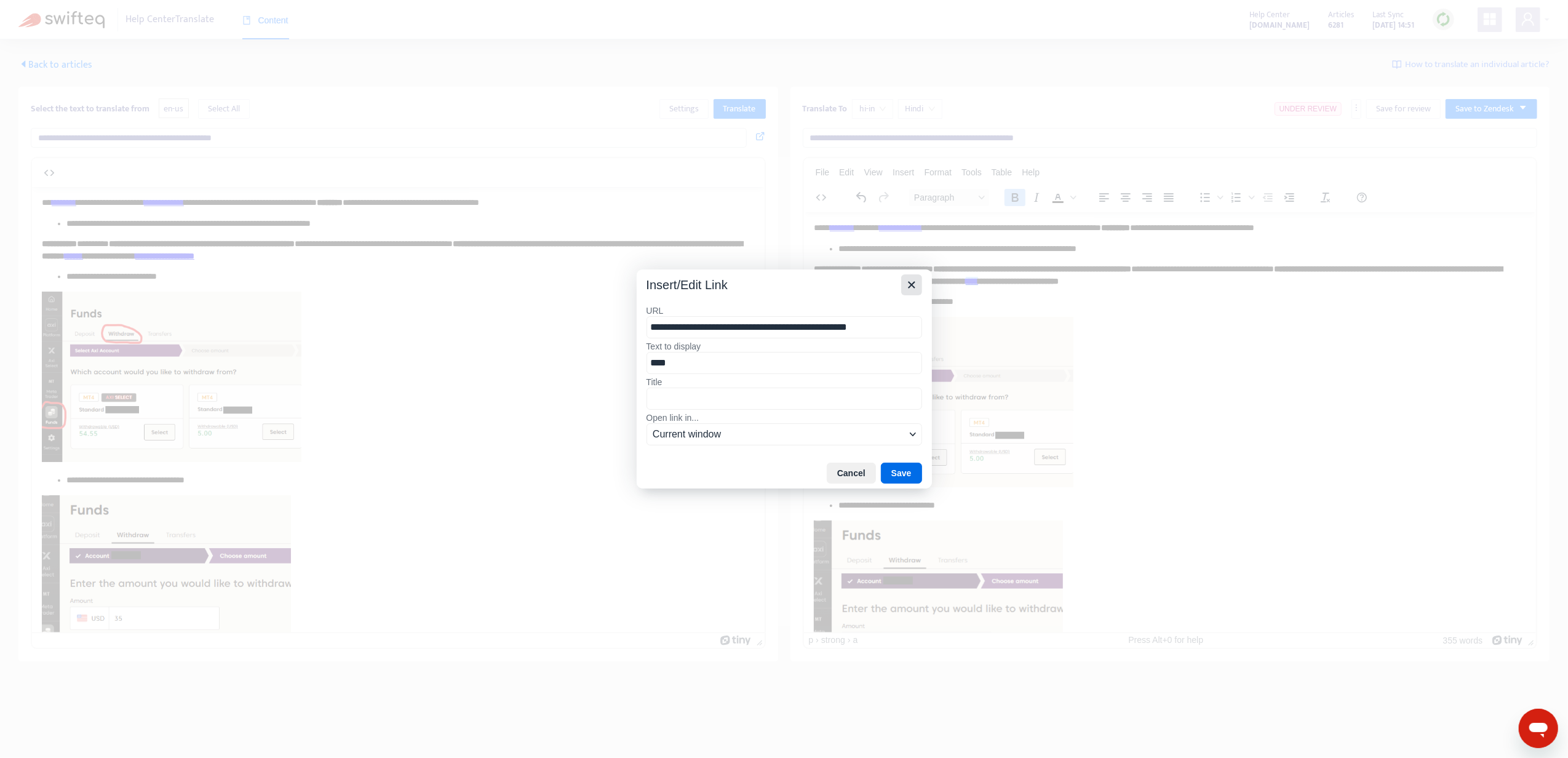
click at [909, 289] on icon "Close" at bounding box center [912, 284] width 14 height 14
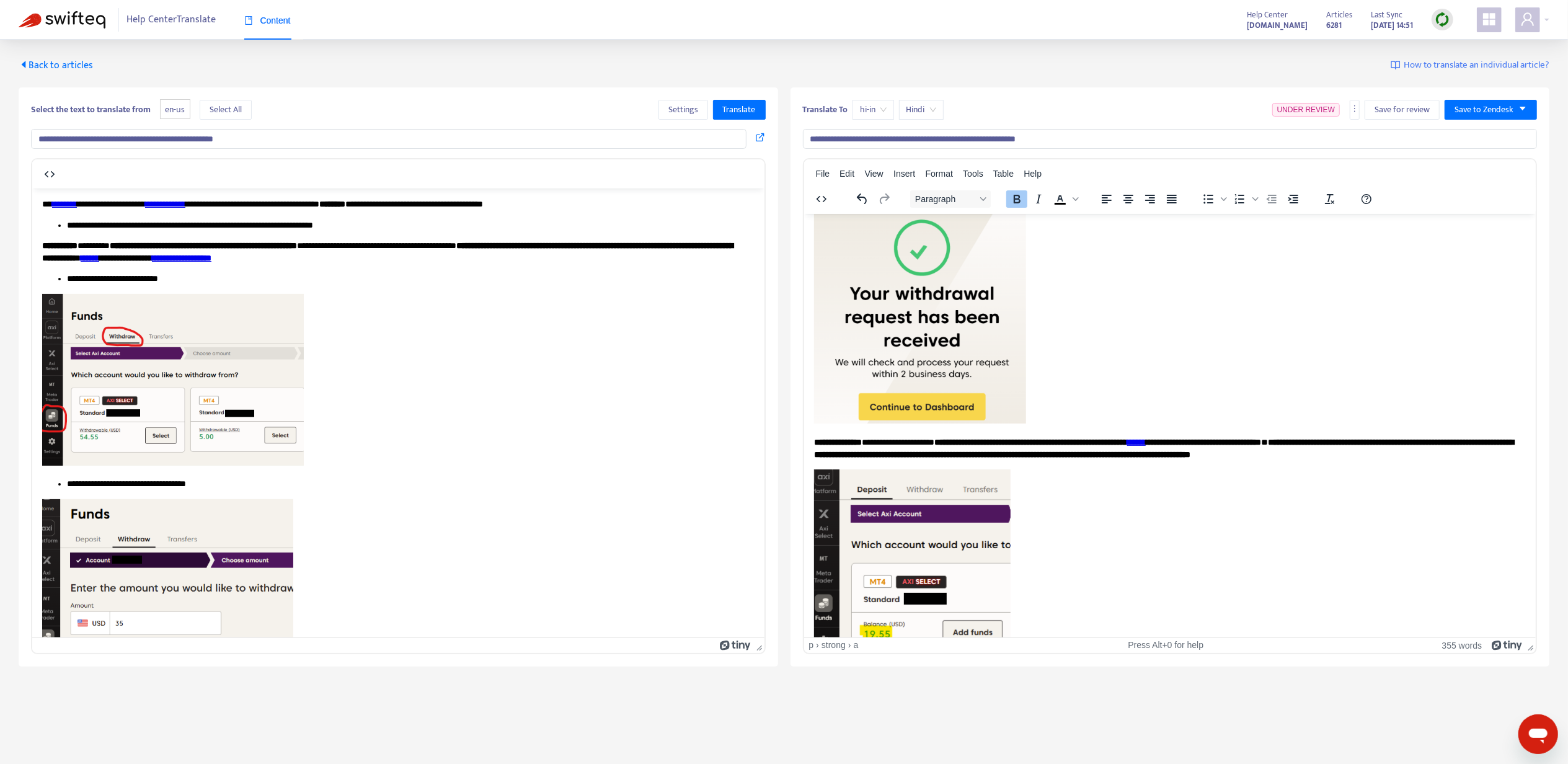
scroll to position [1574, 0]
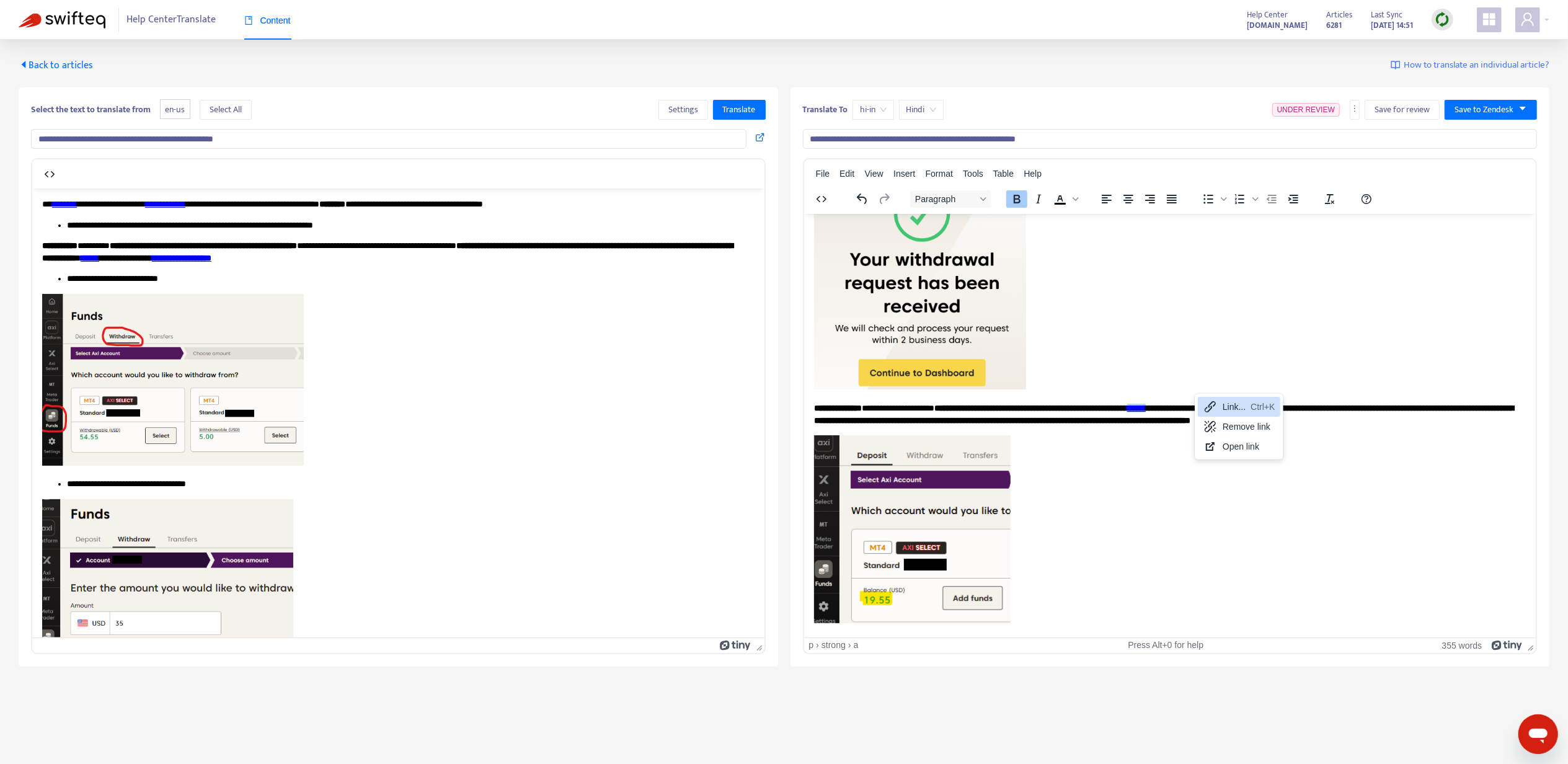
click at [1209, 400] on icon at bounding box center [1210, 407] width 15 height 15
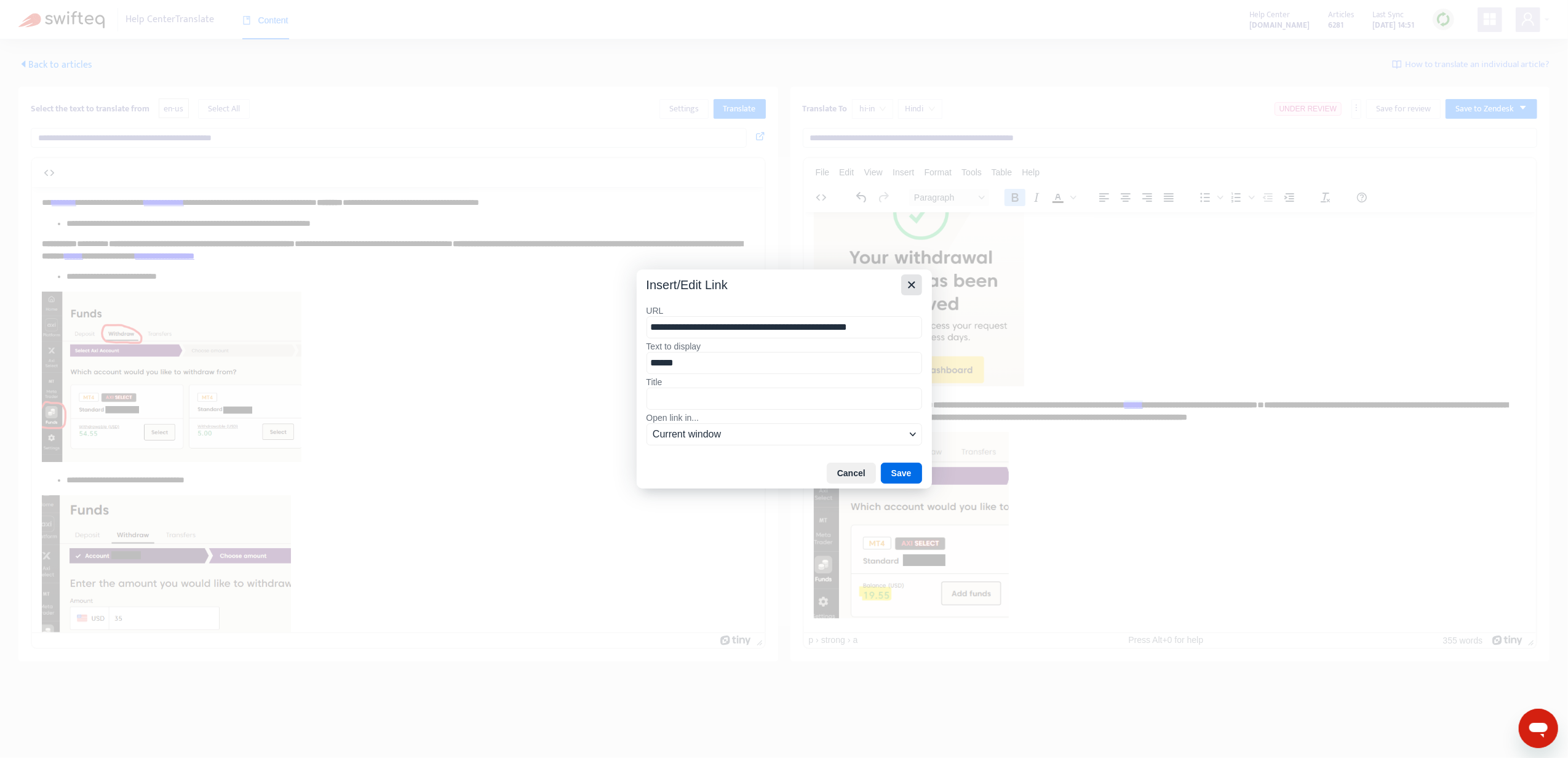
click at [913, 285] on icon "Close" at bounding box center [911, 283] width 6 height 6
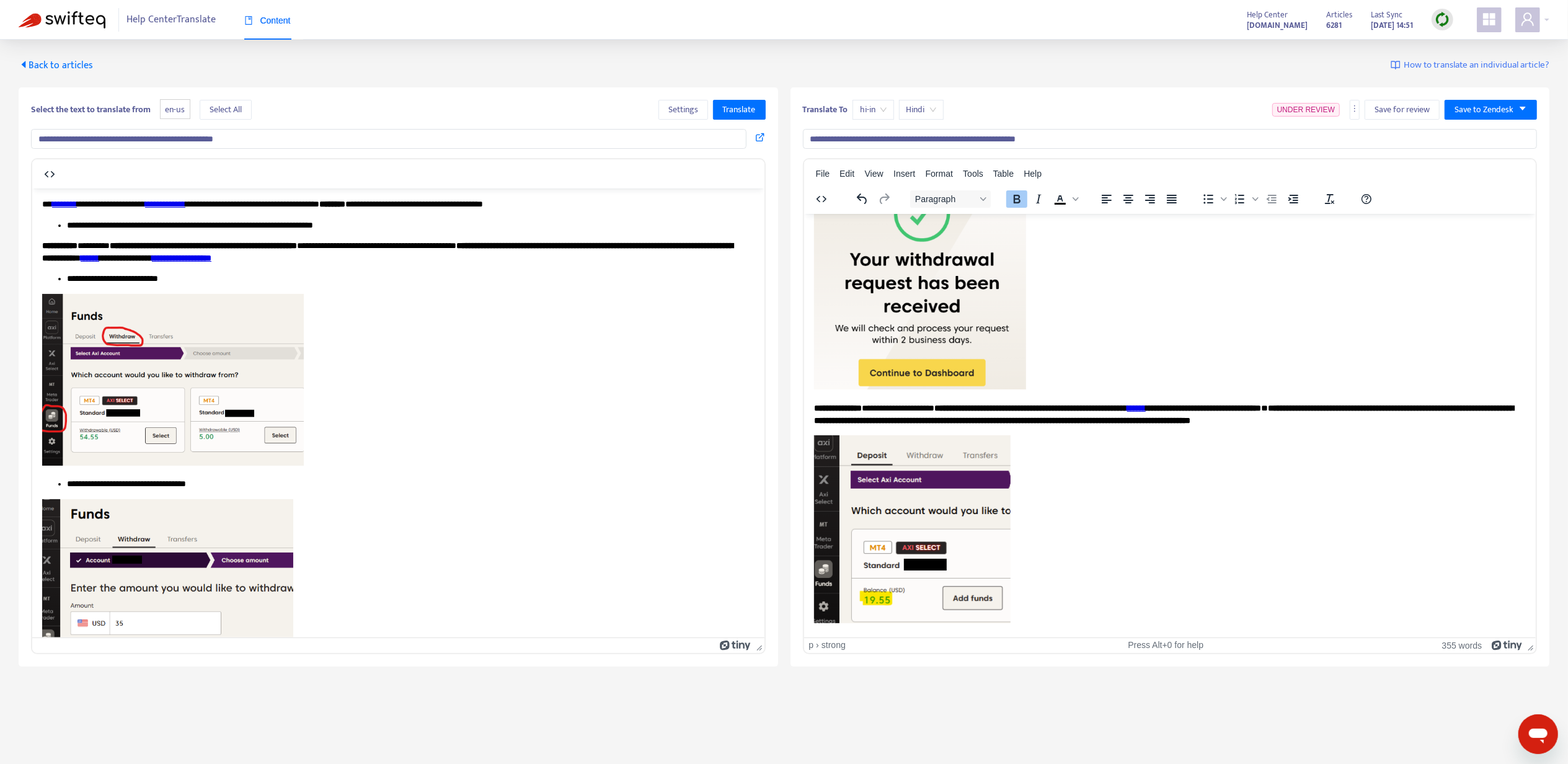
click at [1155, 406] on strong "**********" at bounding box center [1163, 413] width 700 height 21
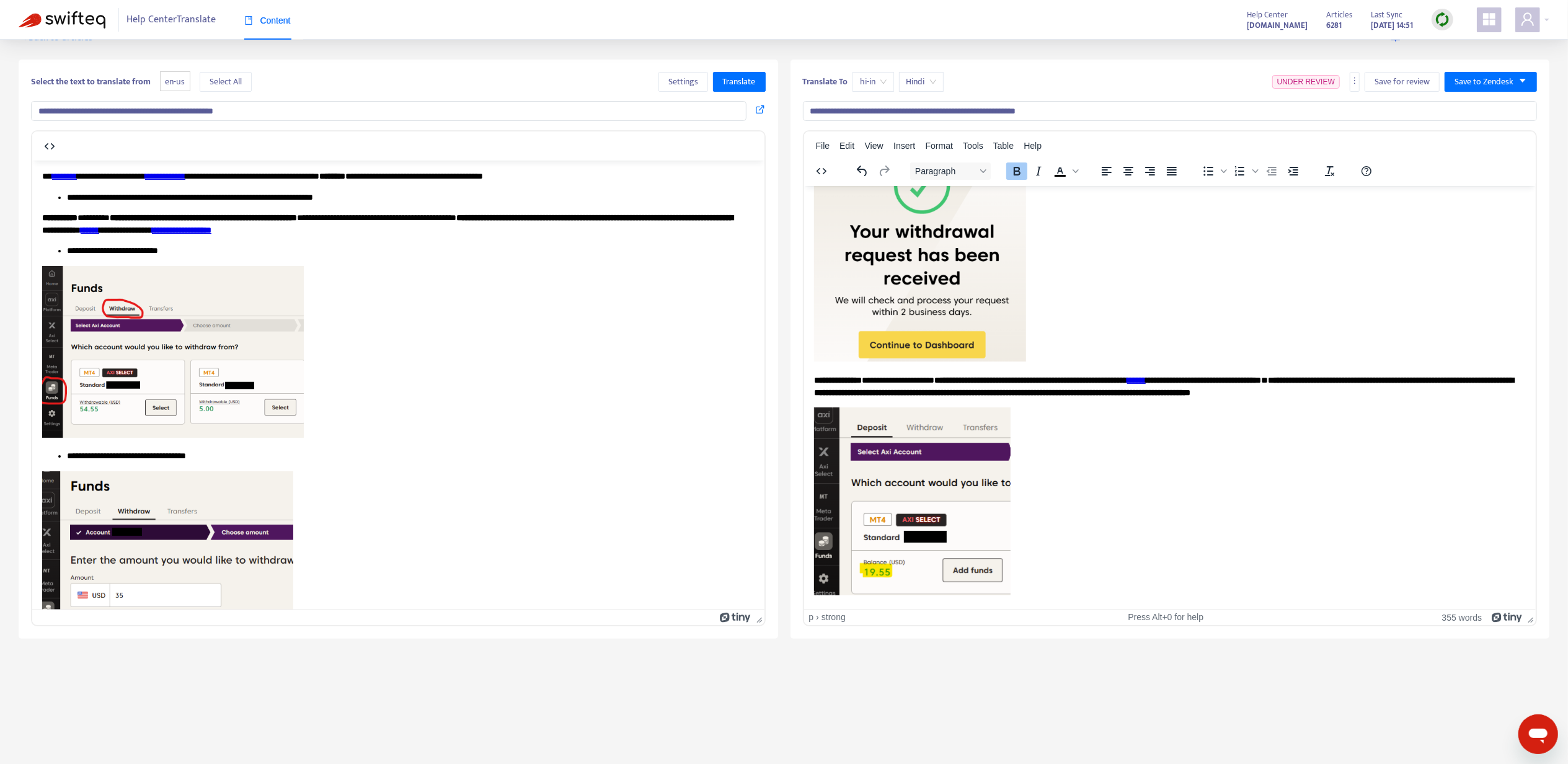
scroll to position [40, 0]
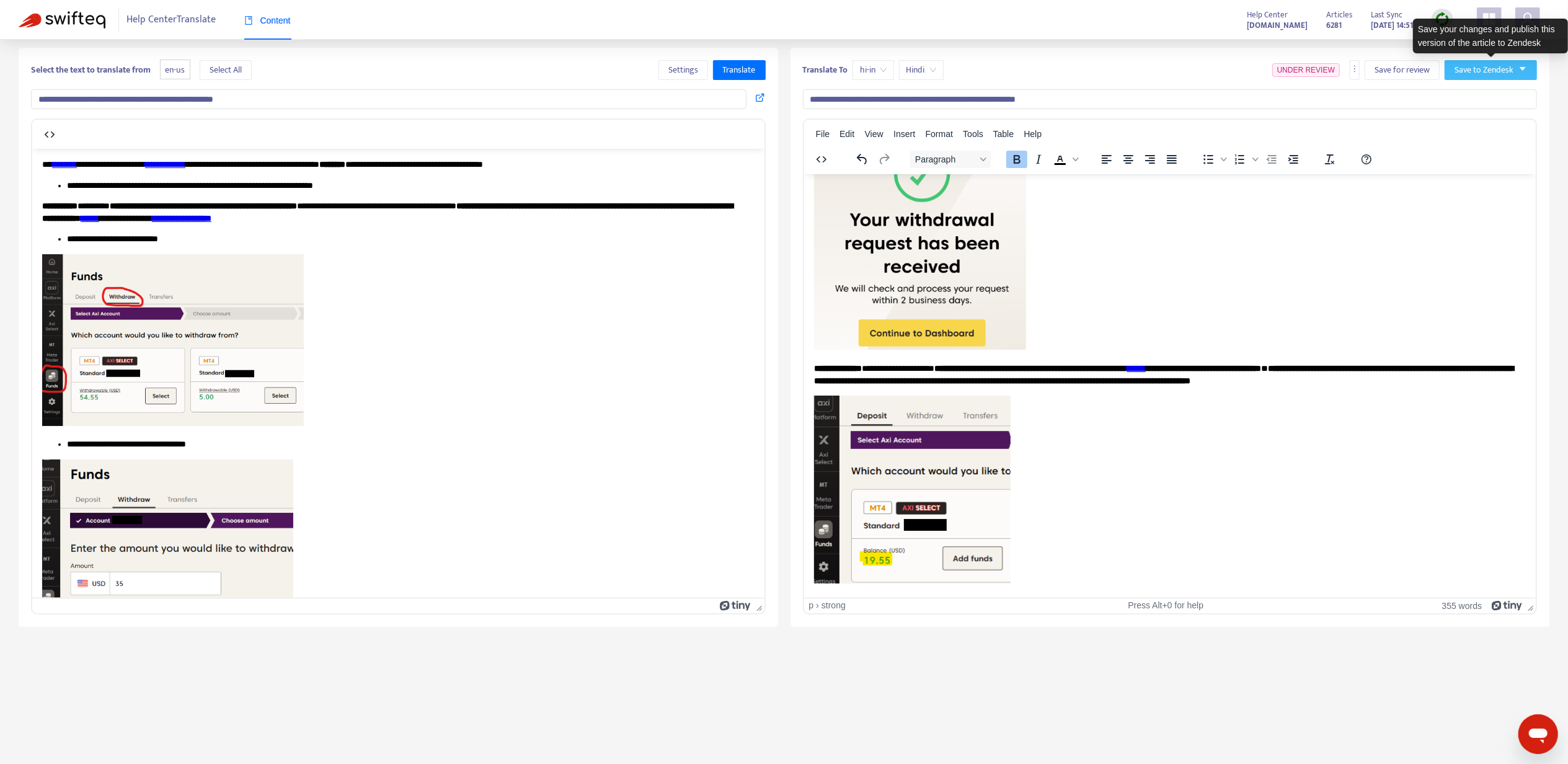
click at [1467, 80] on button "Save to Zendesk" at bounding box center [1492, 70] width 93 height 20
click at [1472, 96] on span "Publish" at bounding box center [1479, 95] width 47 height 14
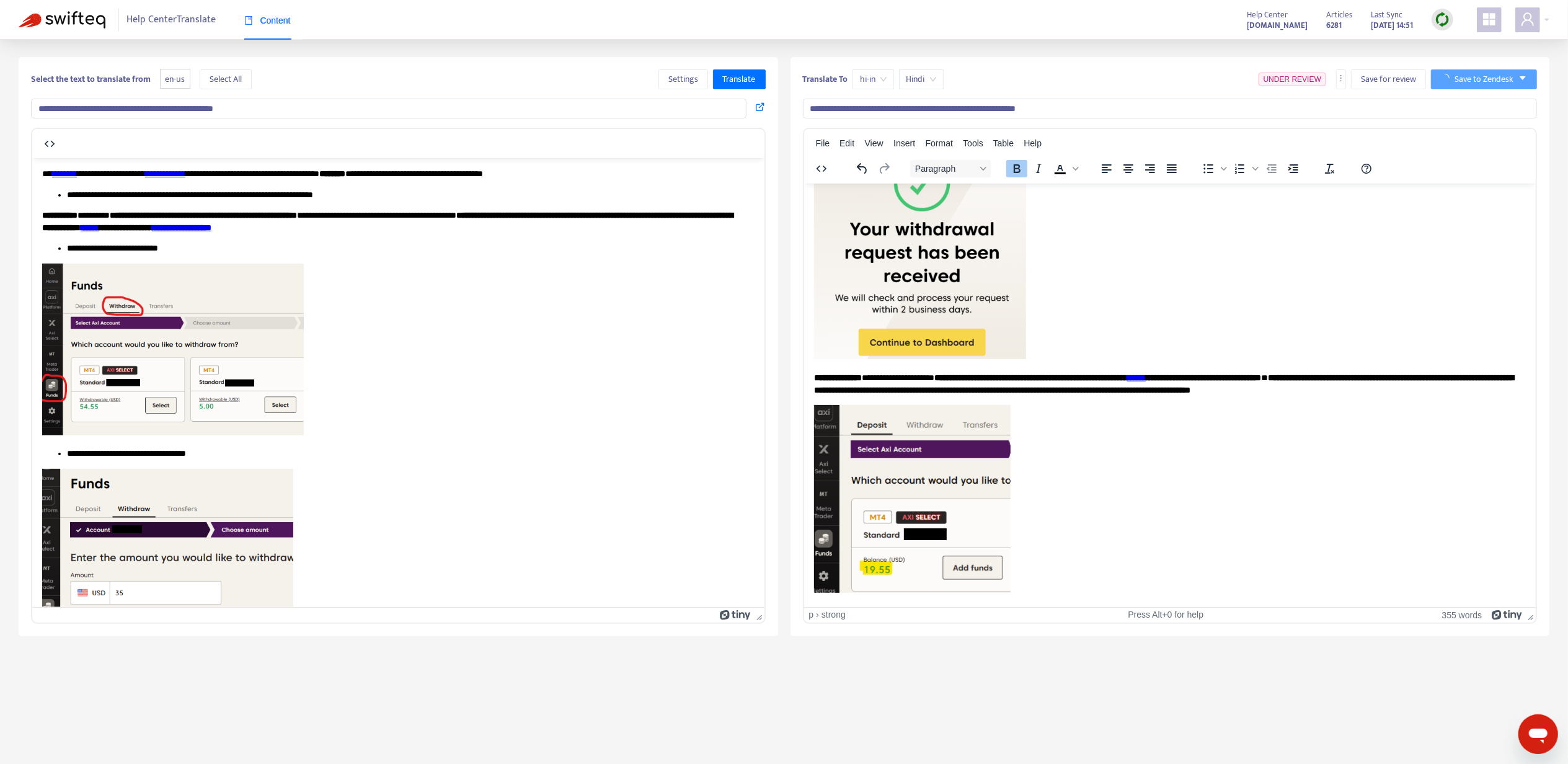
scroll to position [0, 0]
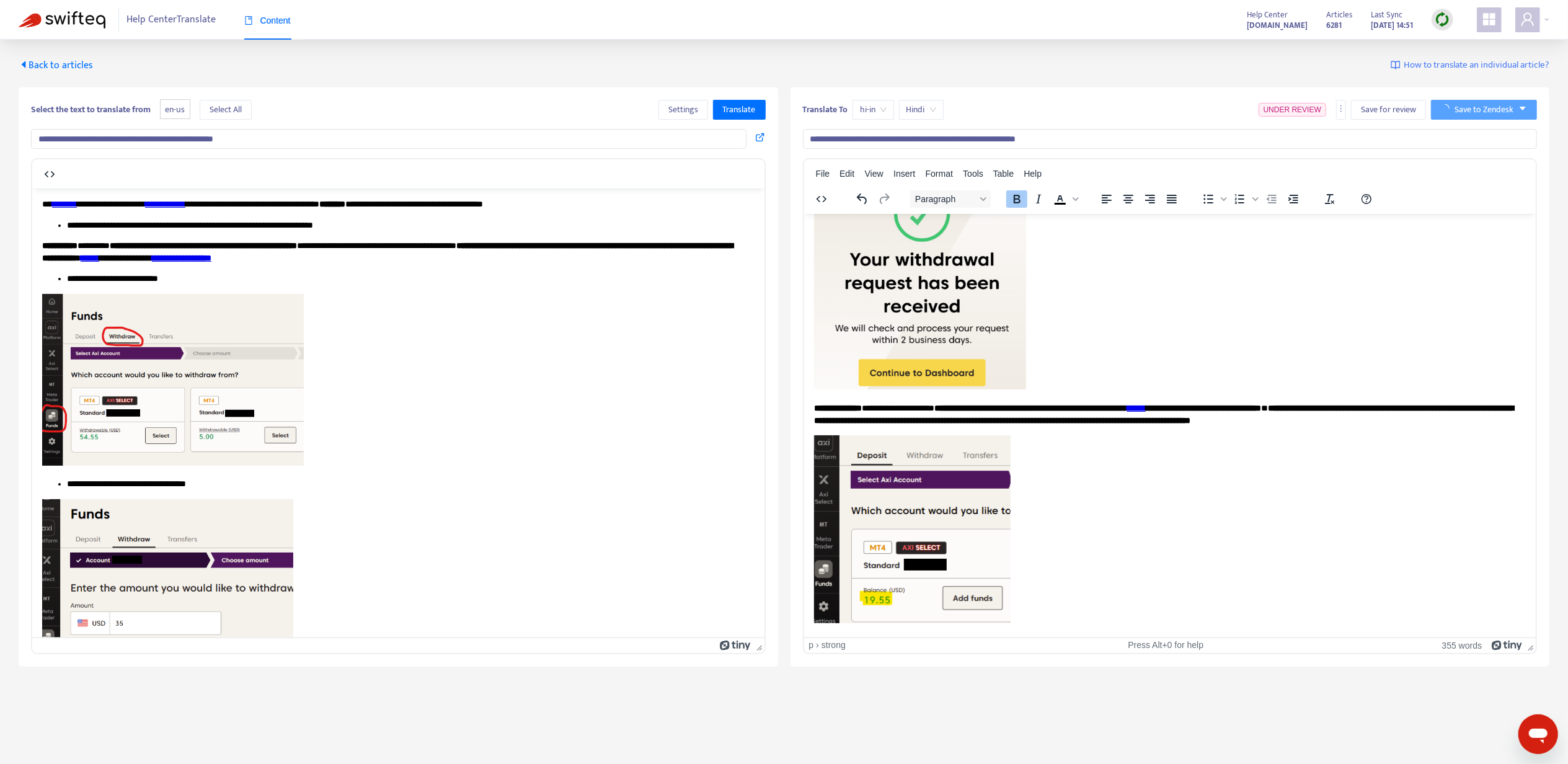
click at [96, 75] on div "**********" at bounding box center [784, 362] width 1532 height 608
click at [86, 67] on span "Back to articles" at bounding box center [56, 65] width 75 height 16
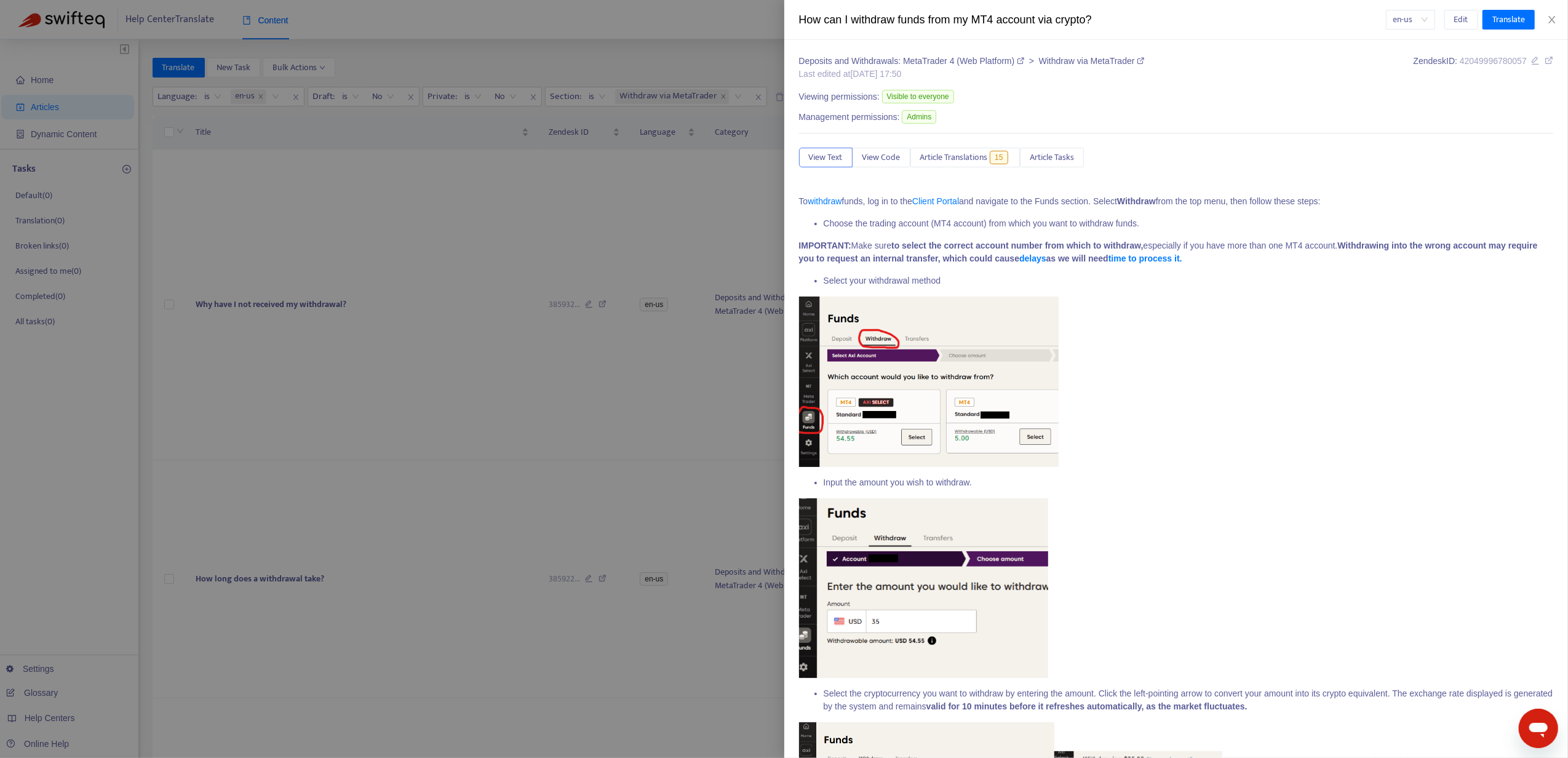
click at [490, 402] on div at bounding box center [784, 379] width 1568 height 758
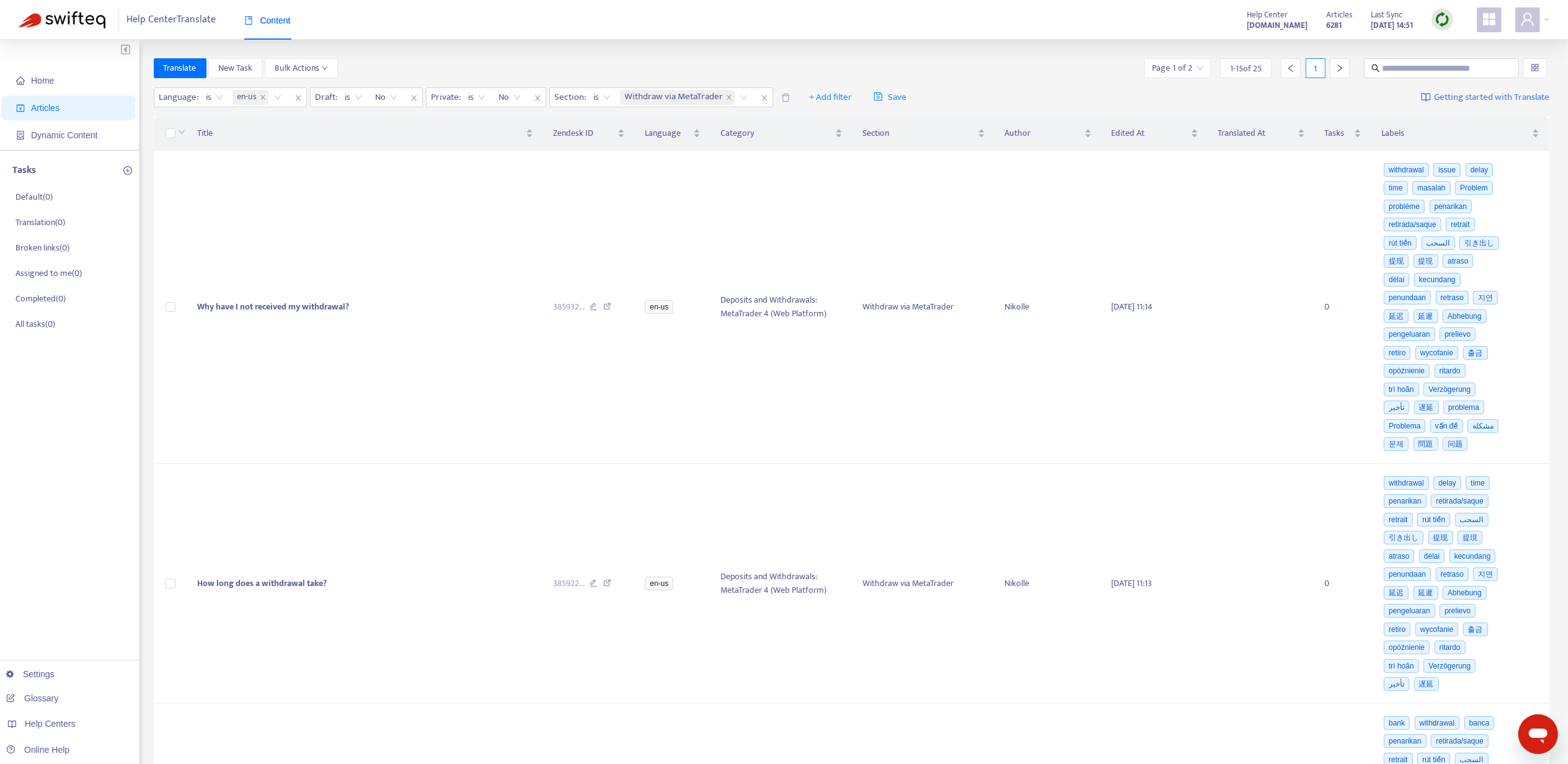
click at [1340, 64] on icon "right" at bounding box center [1340, 68] width 9 height 9
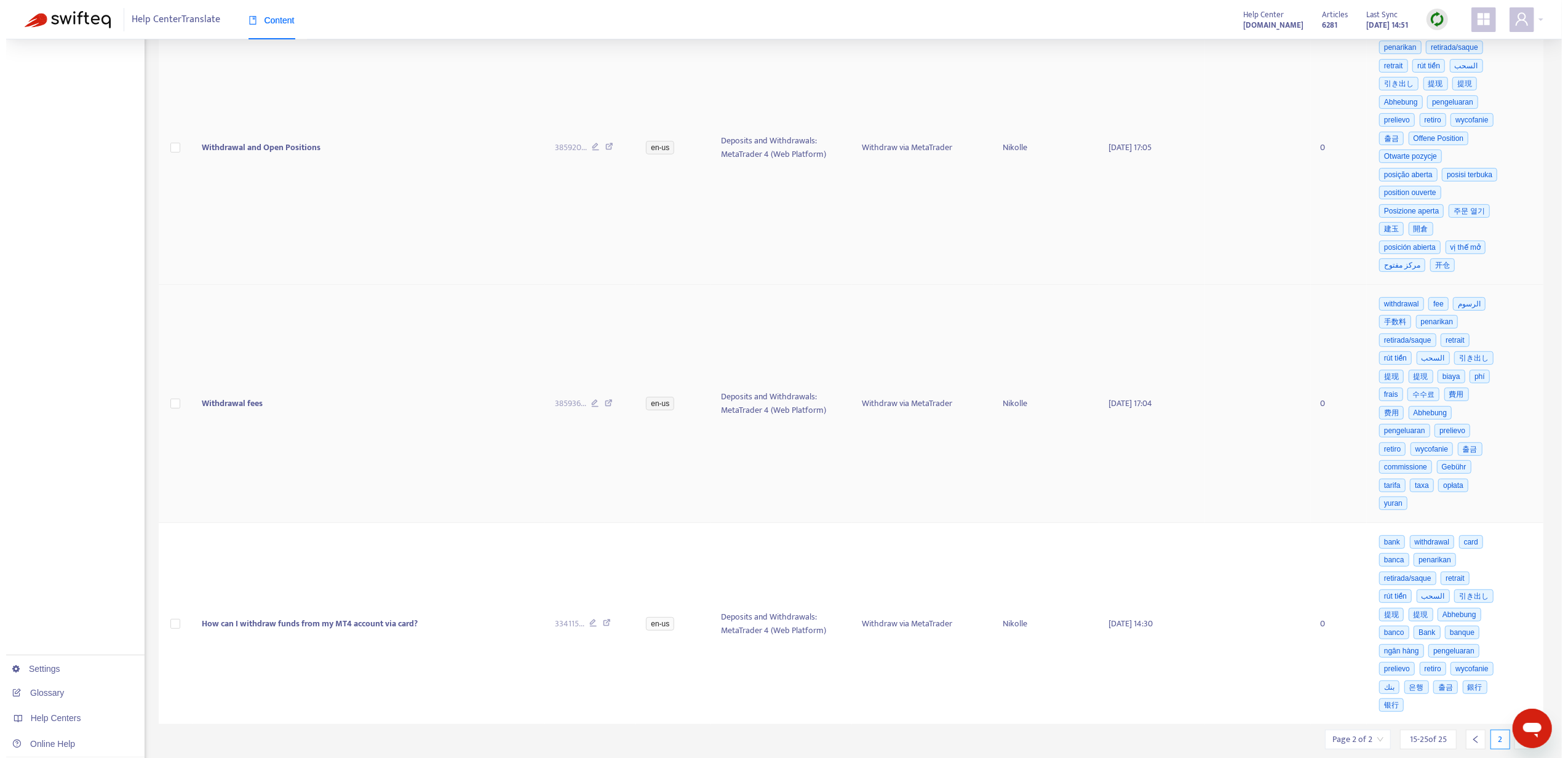
scroll to position [441, 0]
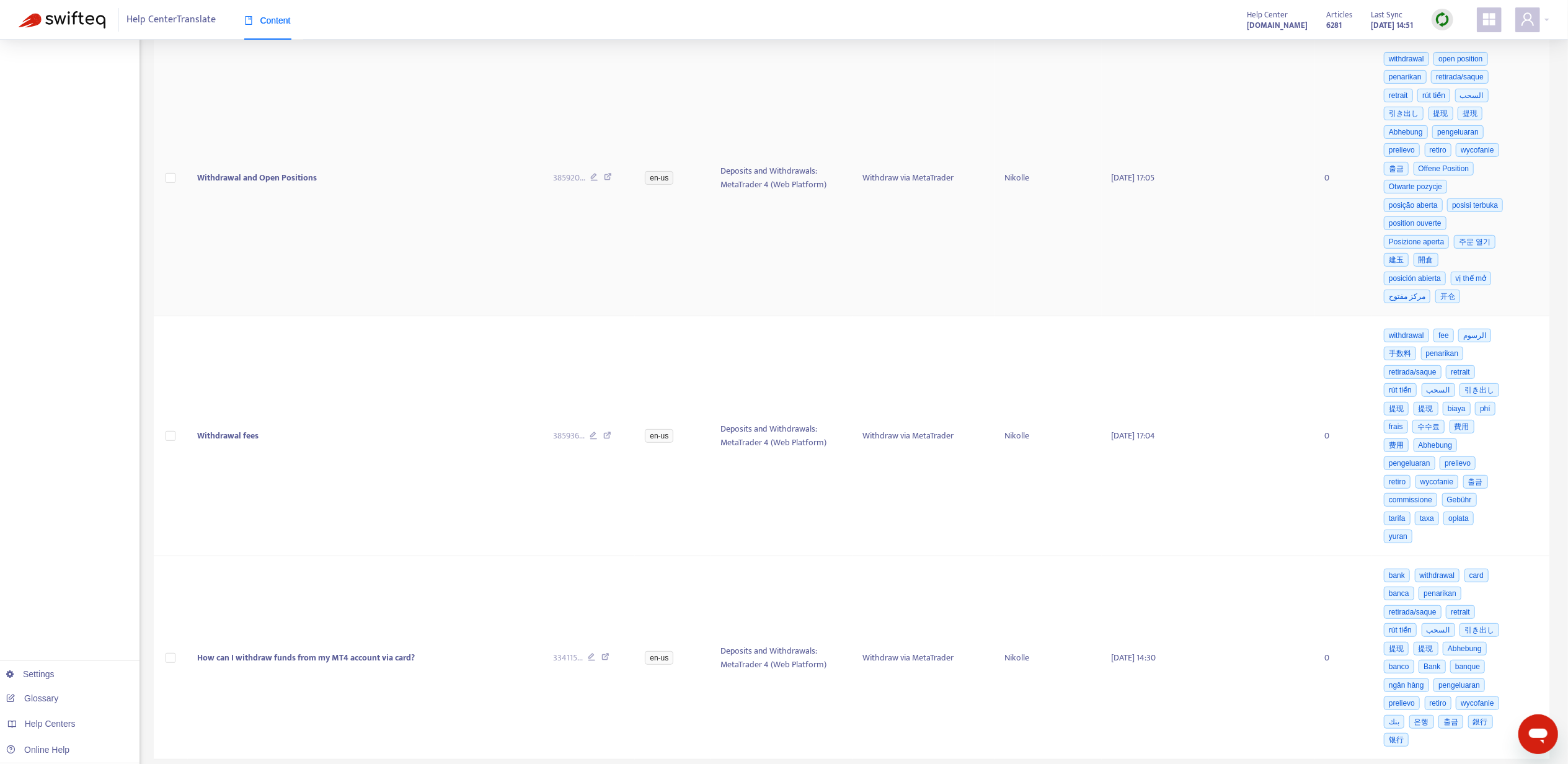
click at [345, 246] on td "Withdrawal and Open Positions" at bounding box center [365, 178] width 355 height 276
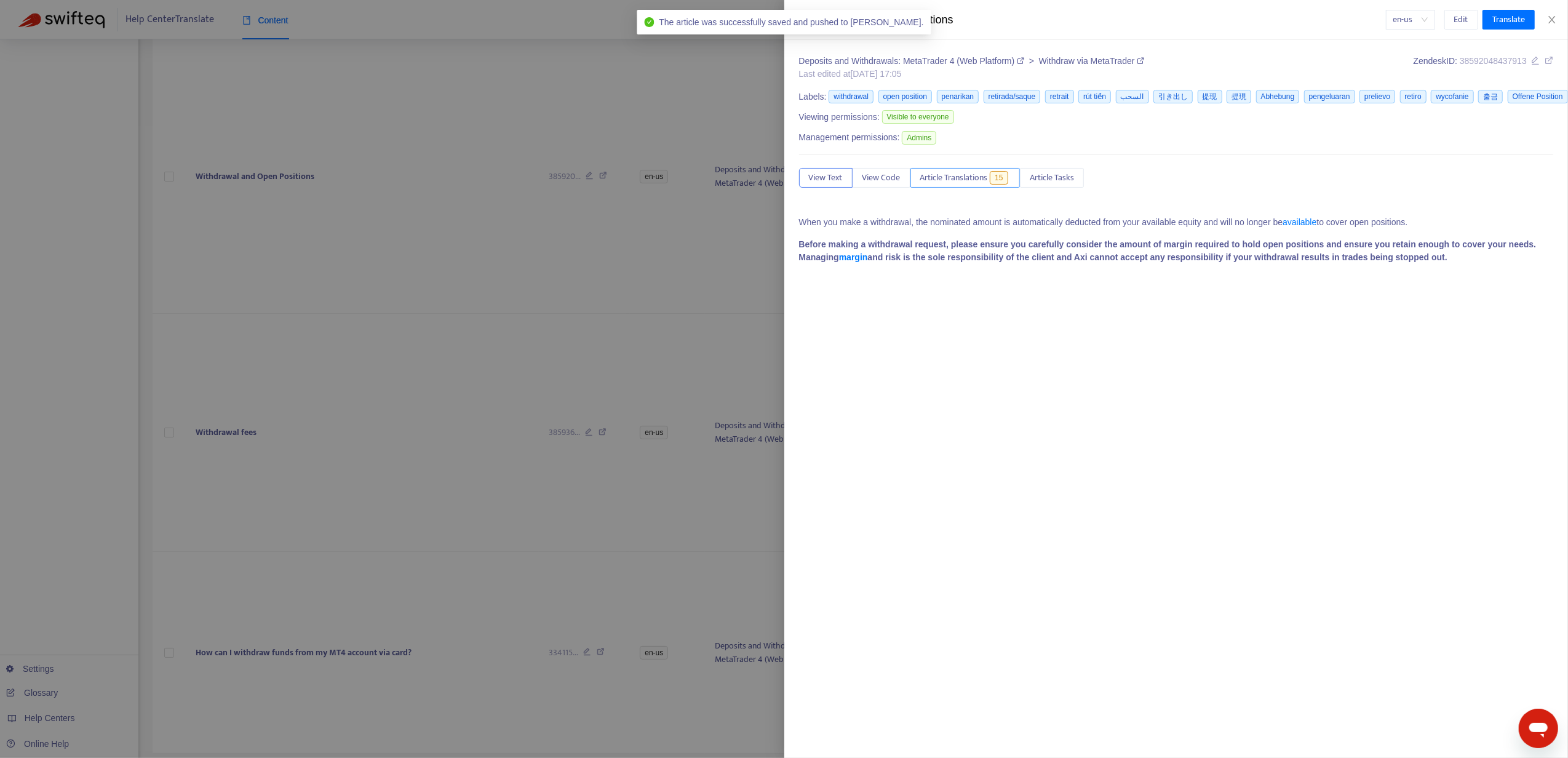
click at [1007, 175] on span "15" at bounding box center [998, 177] width 18 height 14
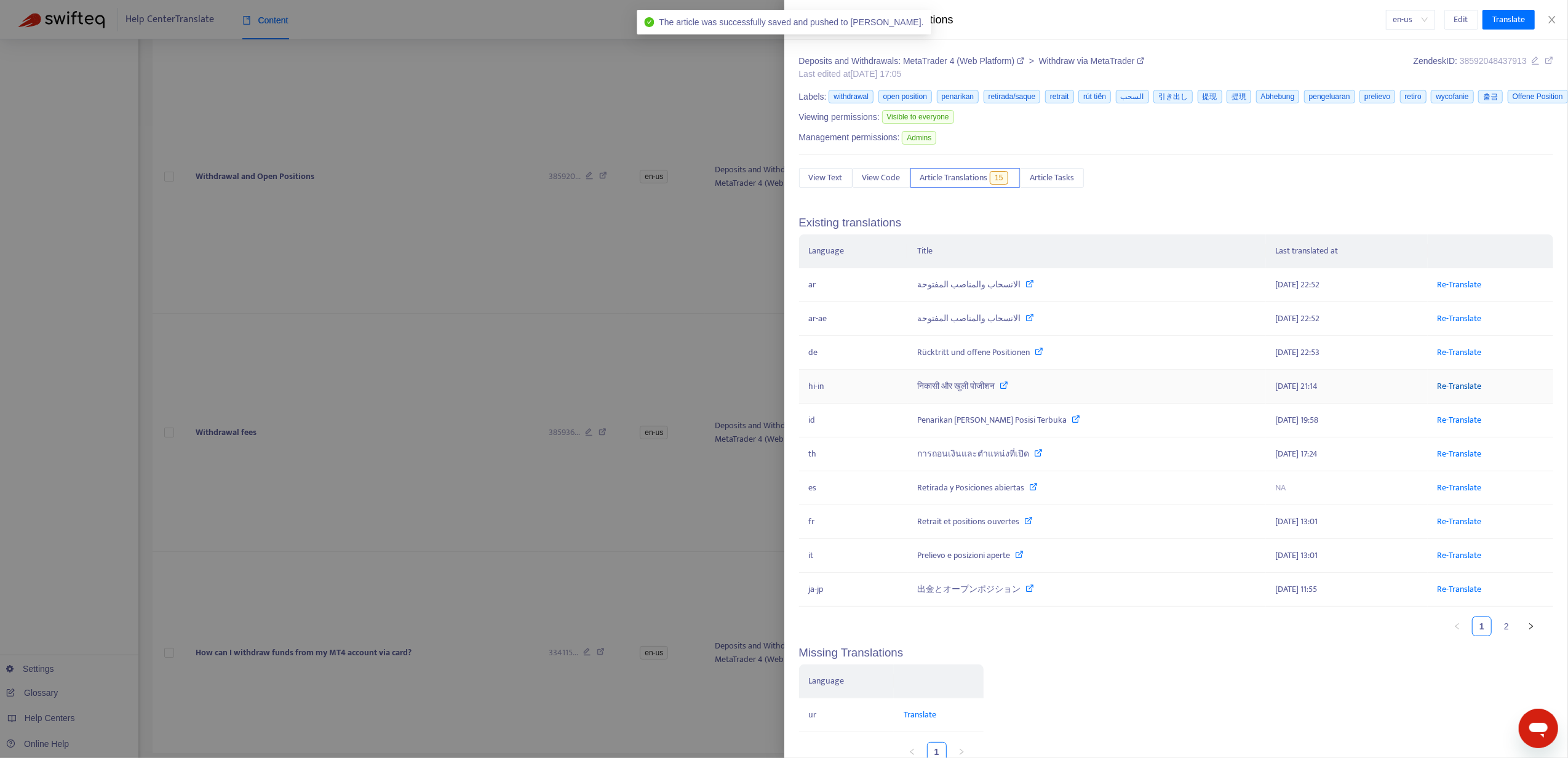
click at [1438, 387] on link "Re-Translate" at bounding box center [1460, 386] width 44 height 14
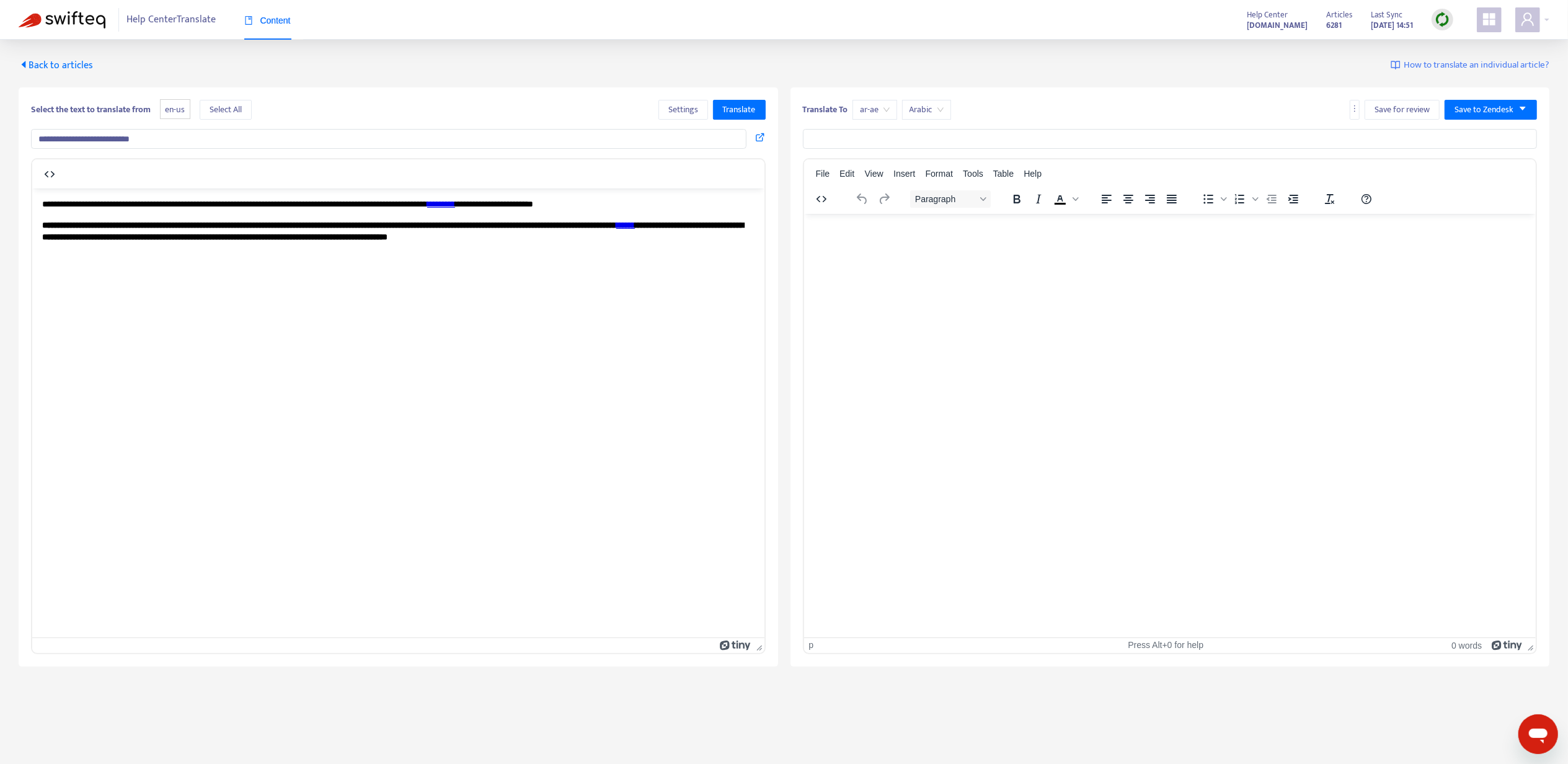
type input "**********"
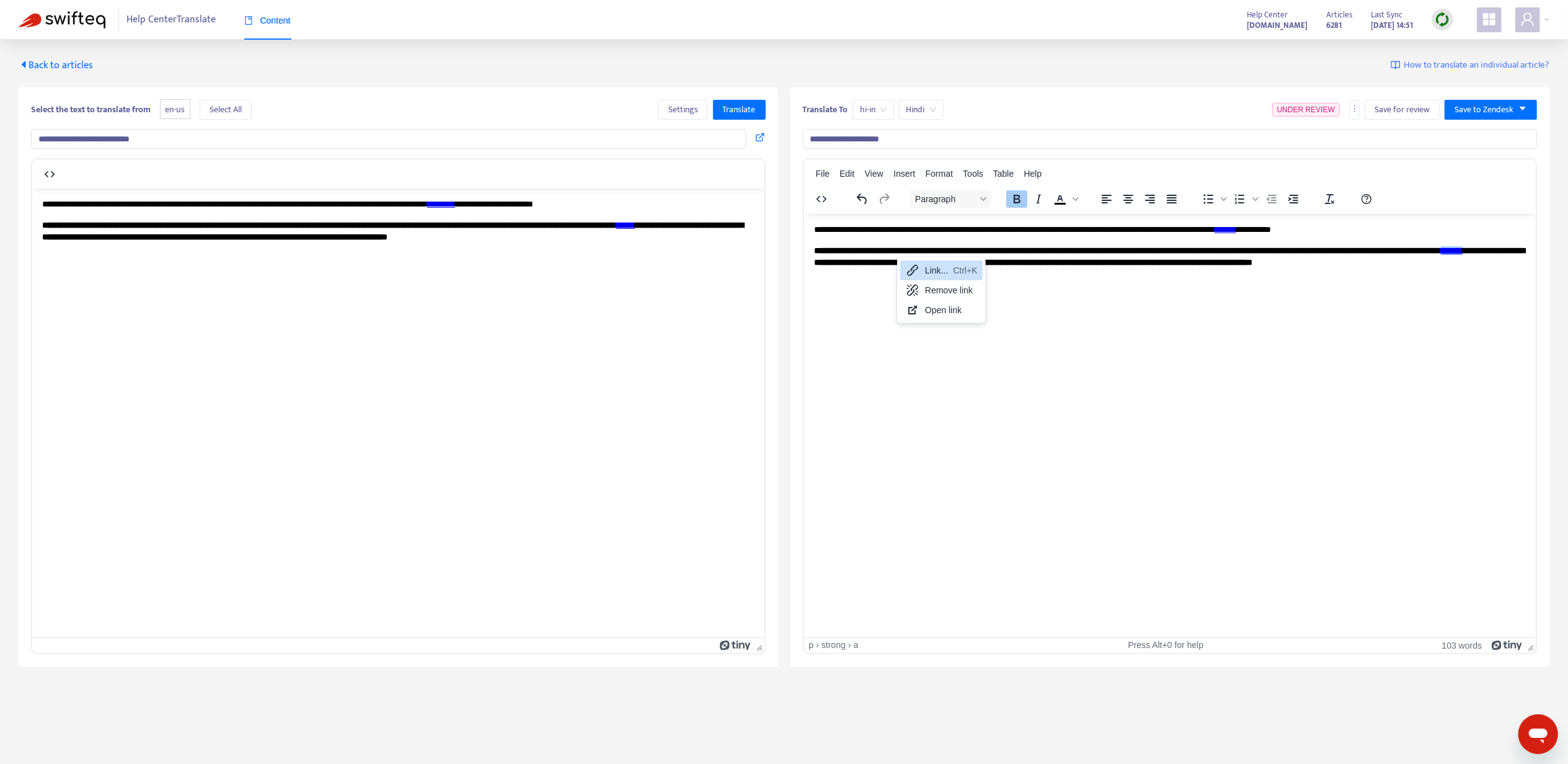
click at [913, 269] on icon at bounding box center [913, 270] width 15 height 15
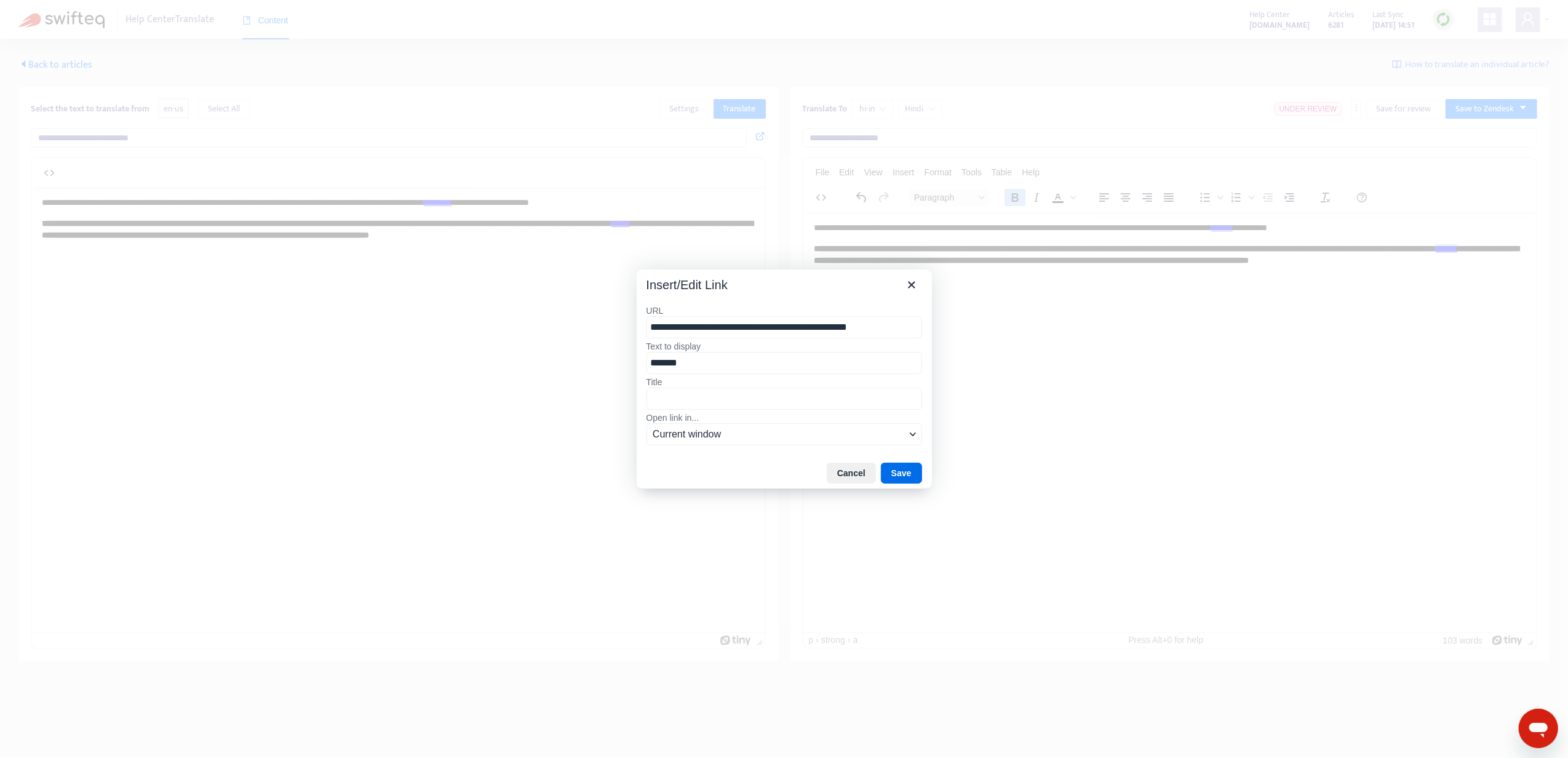
click at [758, 330] on input "**********" at bounding box center [784, 327] width 275 height 23
click at [774, 325] on input "**********" at bounding box center [784, 327] width 275 height 23
type input "**********"
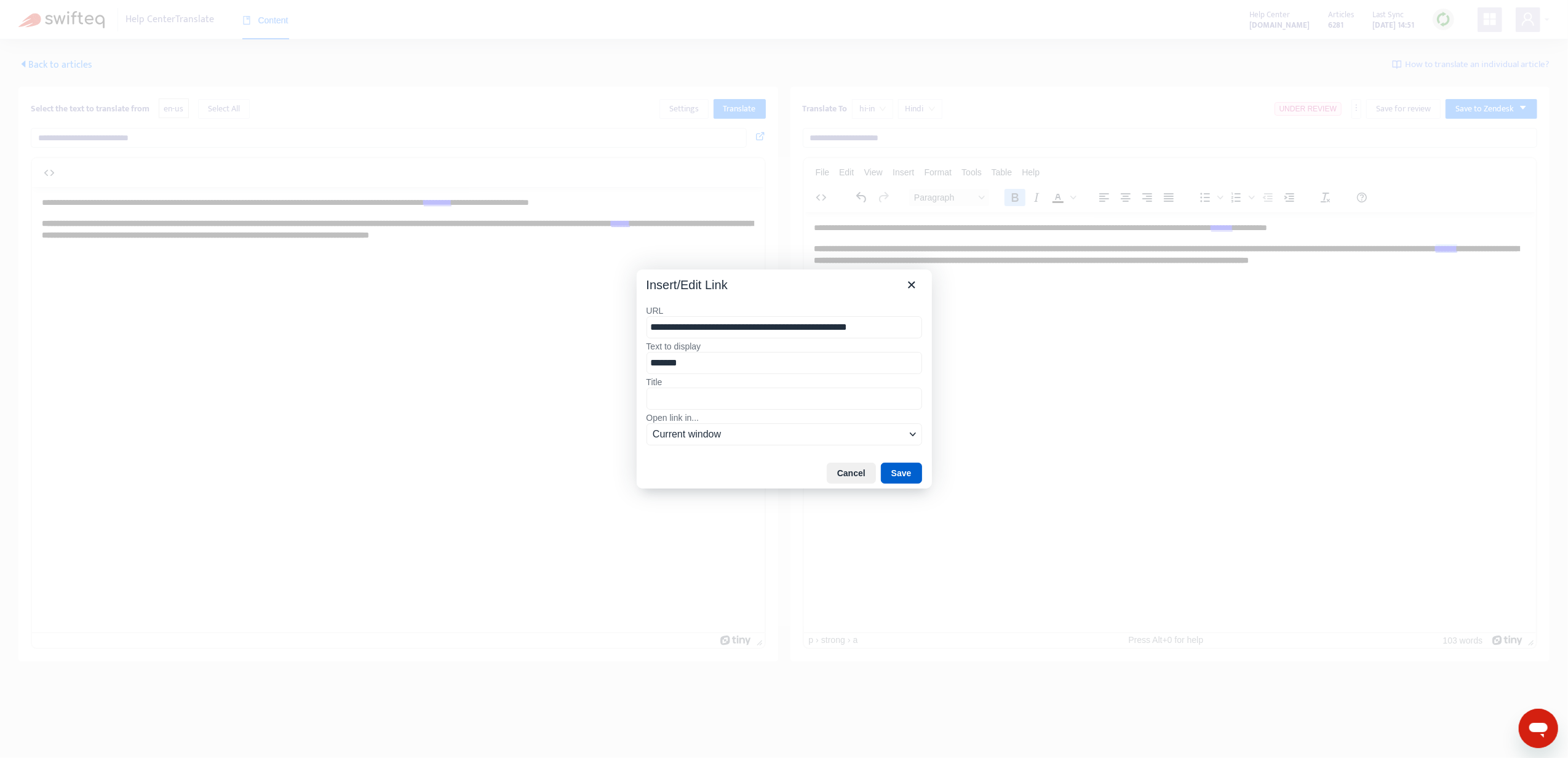
click at [906, 472] on button "Save" at bounding box center [902, 472] width 42 height 21
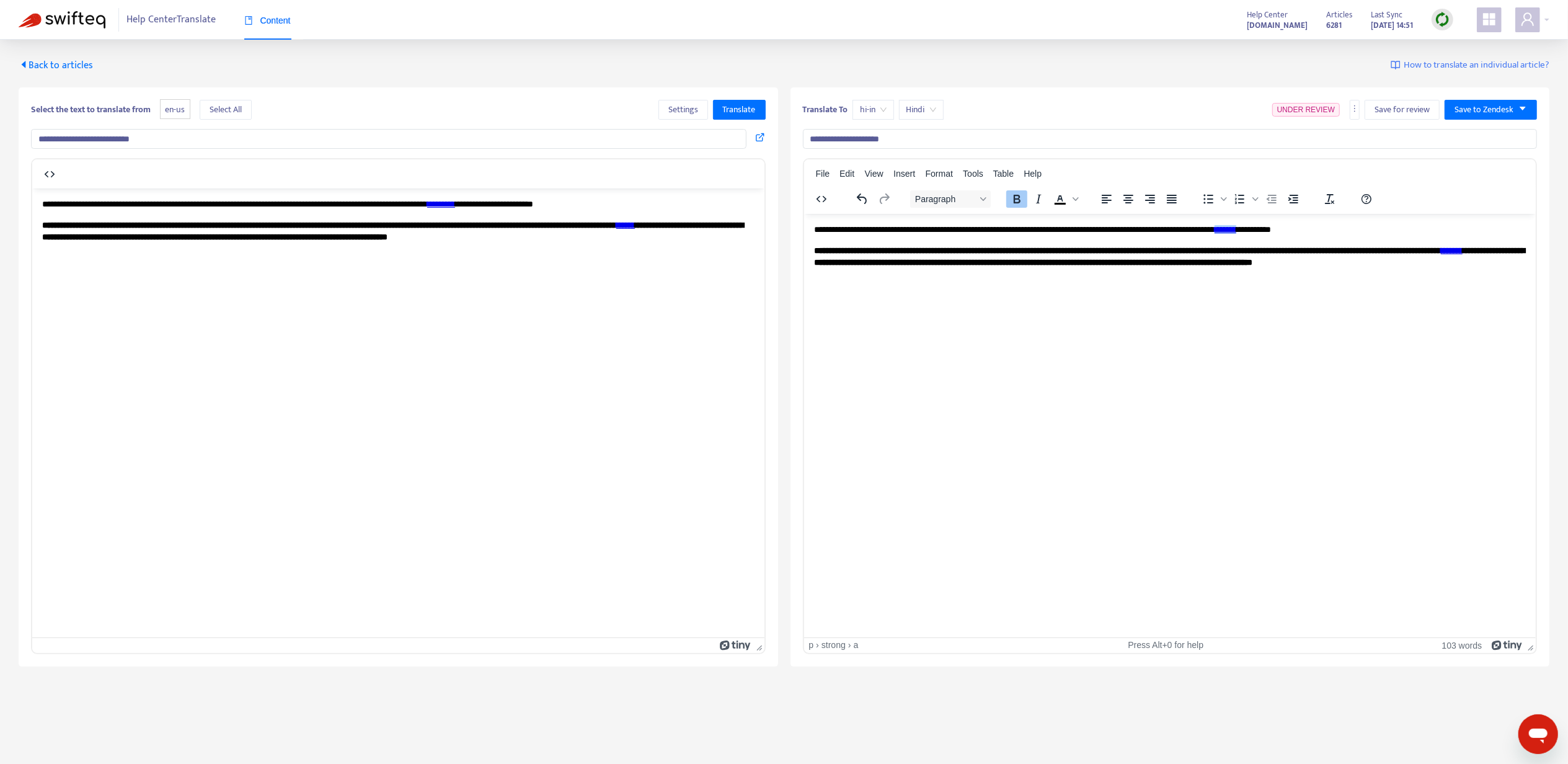
click at [1236, 229] on link "*******" at bounding box center [1225, 229] width 22 height 9
click at [1344, 241] on icon at bounding box center [1350, 242] width 15 height 15
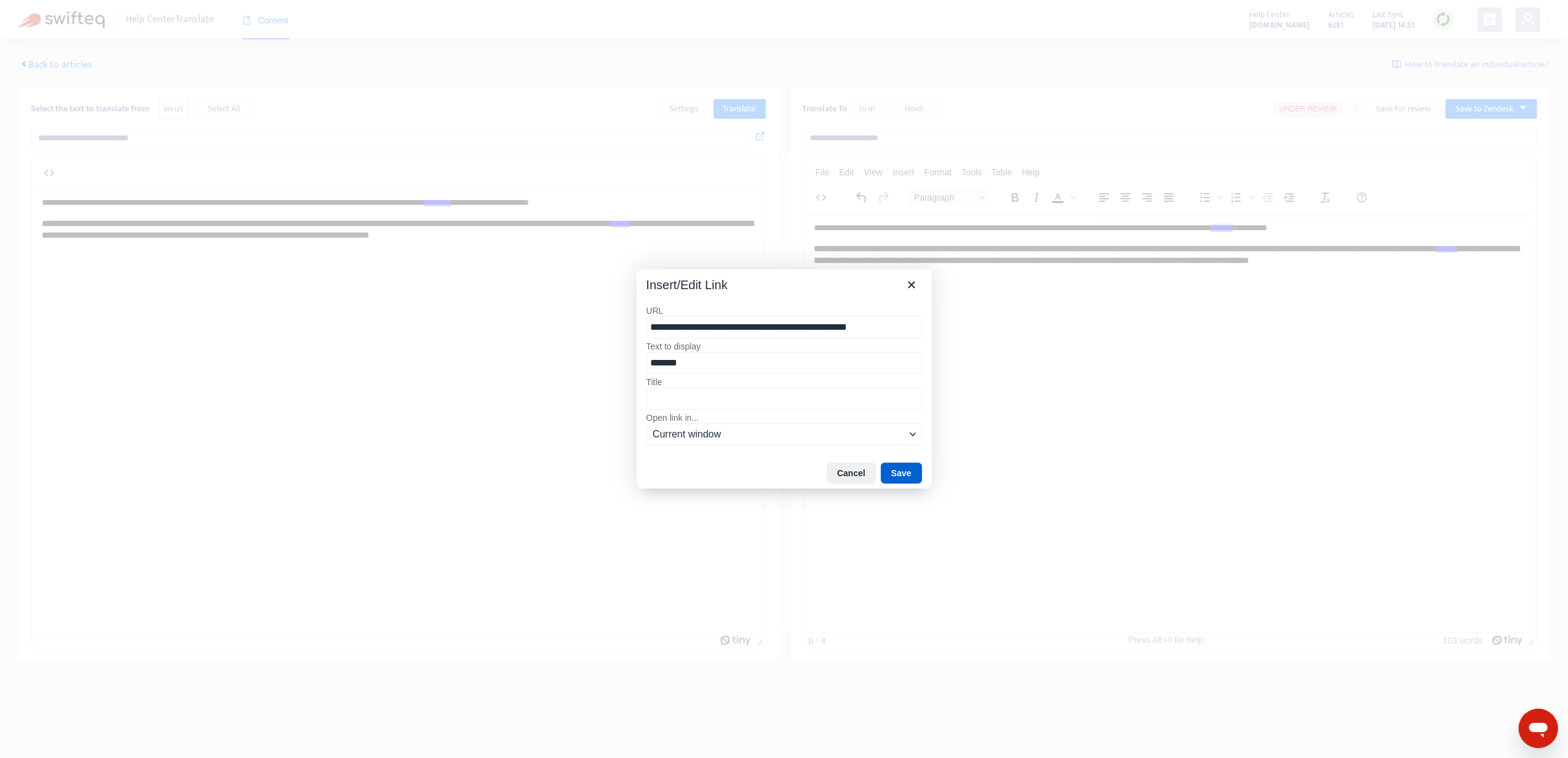
click at [911, 470] on button "Save" at bounding box center [902, 472] width 42 height 21
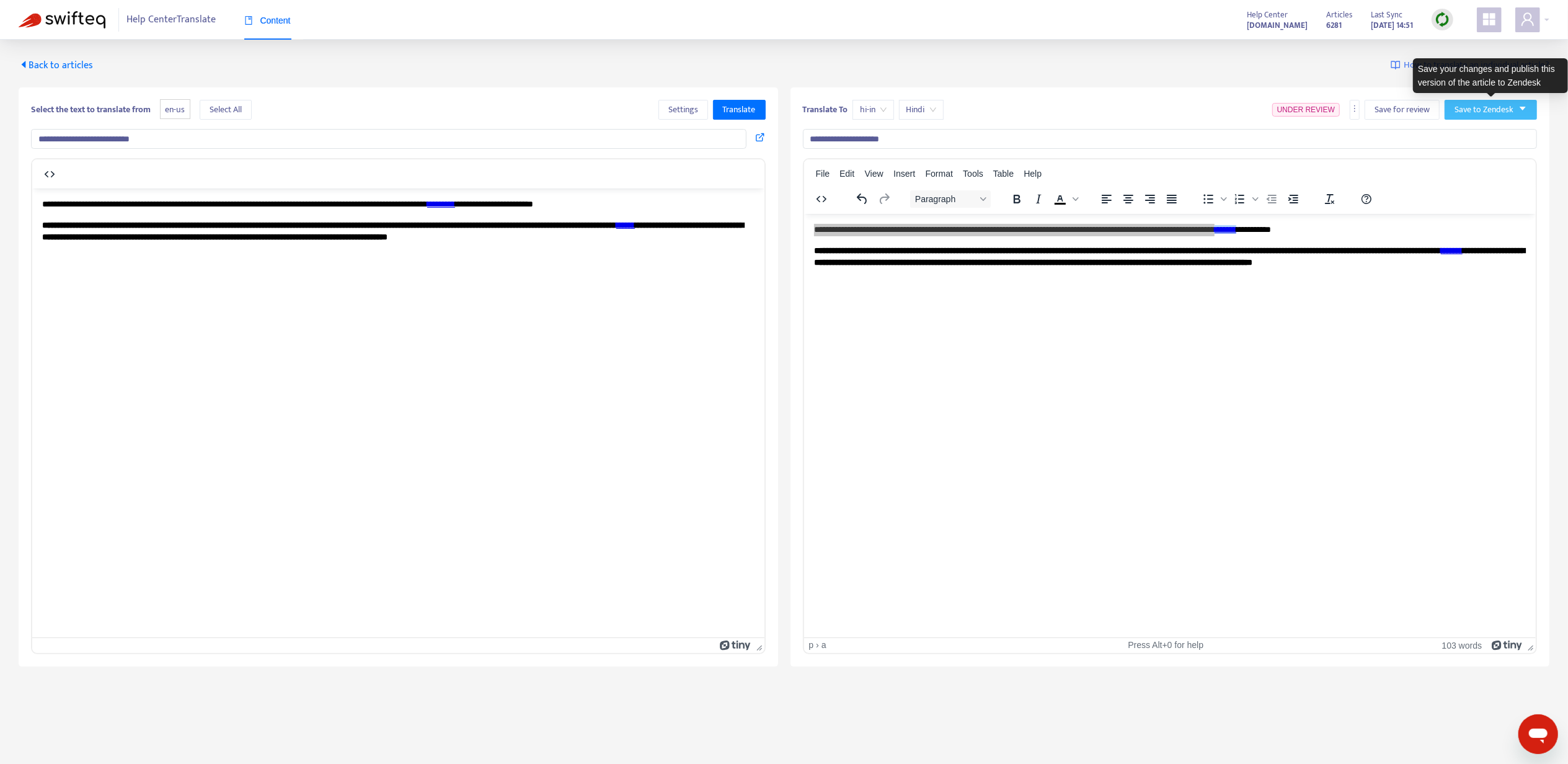
click at [1496, 102] on button "Save to Zendesk" at bounding box center [1492, 110] width 93 height 20
click at [1483, 126] on li "Publish" at bounding box center [1479, 136] width 62 height 20
drag, startPoint x: 107, startPoint y: 69, endPoint x: 97, endPoint y: 68, distance: 10.0
click at [104, 69] on div "Back to articles How to translate an individual article?" at bounding box center [784, 65] width 1532 height 15
click at [90, 65] on span "Back to articles" at bounding box center [56, 65] width 75 height 16
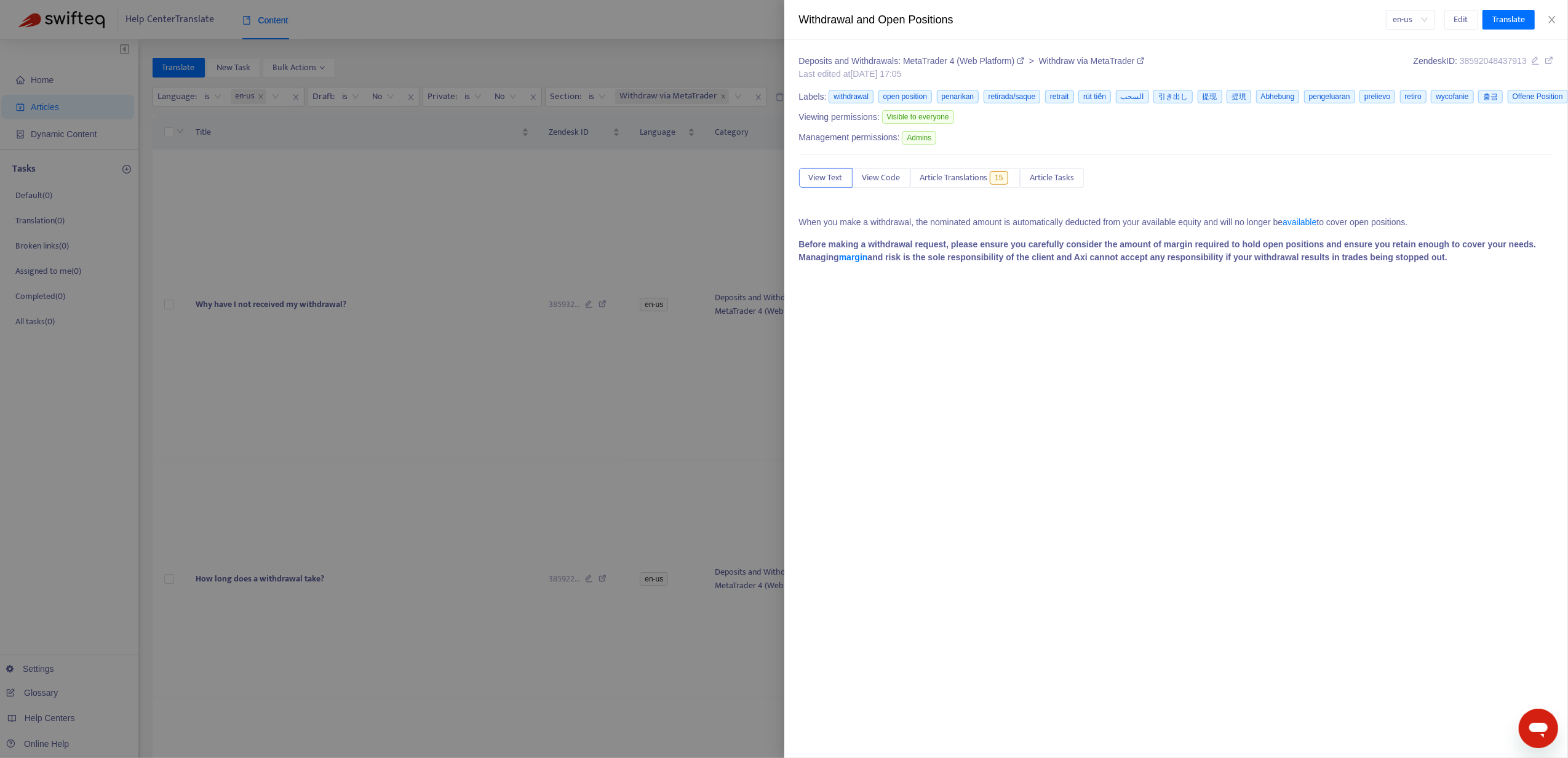
click at [711, 261] on div at bounding box center [784, 379] width 1568 height 758
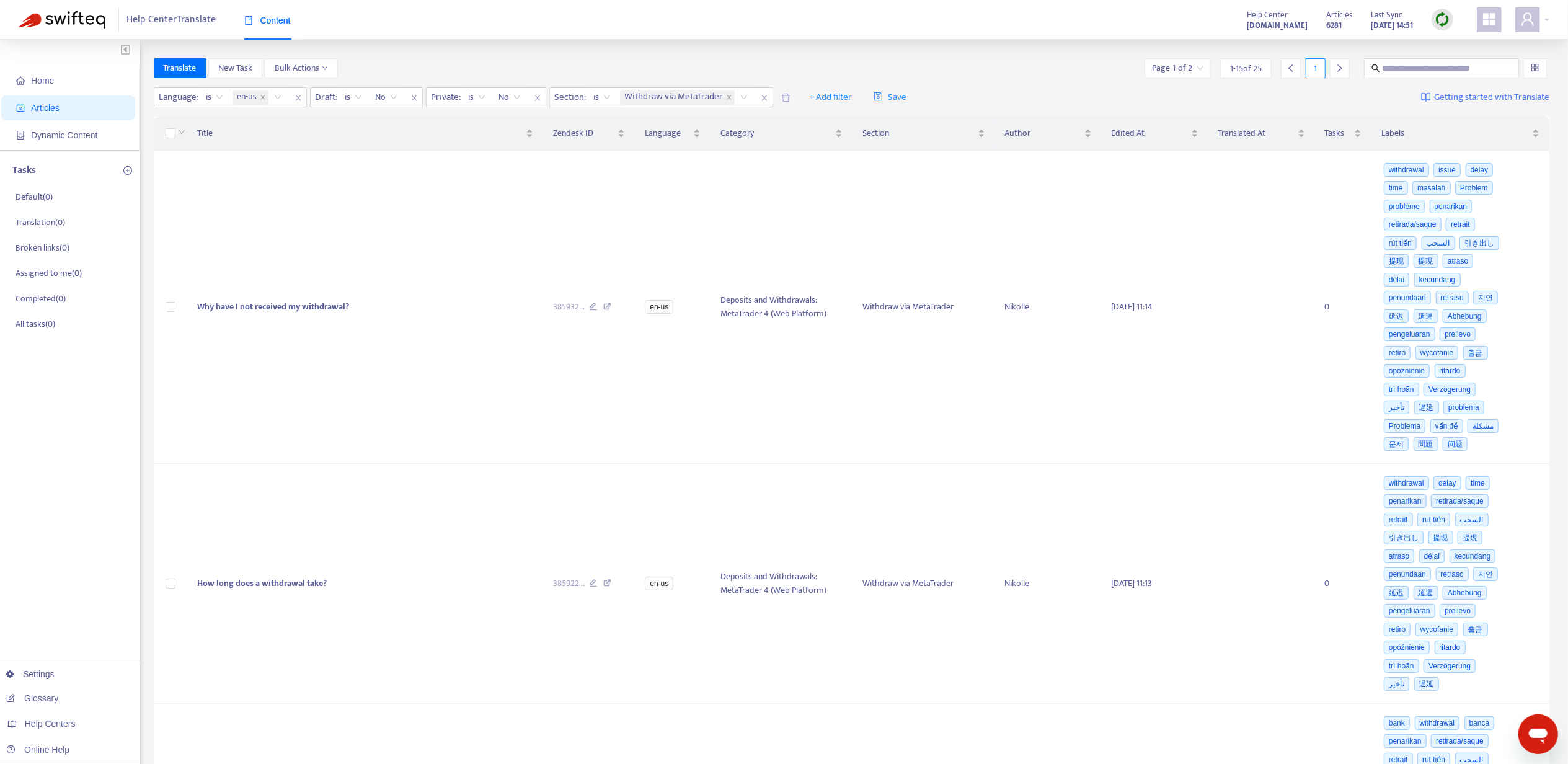
click at [1330, 73] on div at bounding box center [1340, 68] width 20 height 20
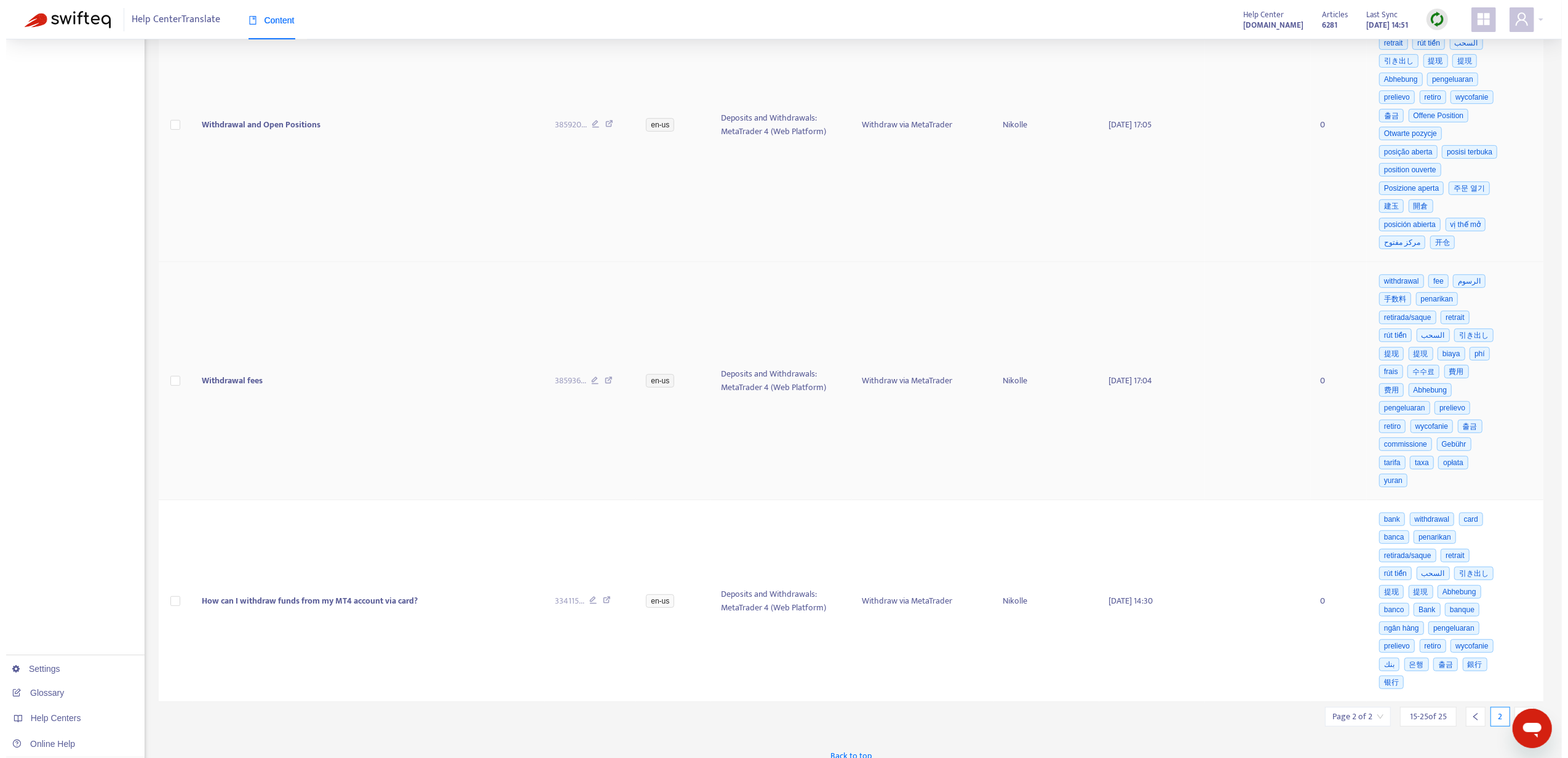
scroll to position [524, 0]
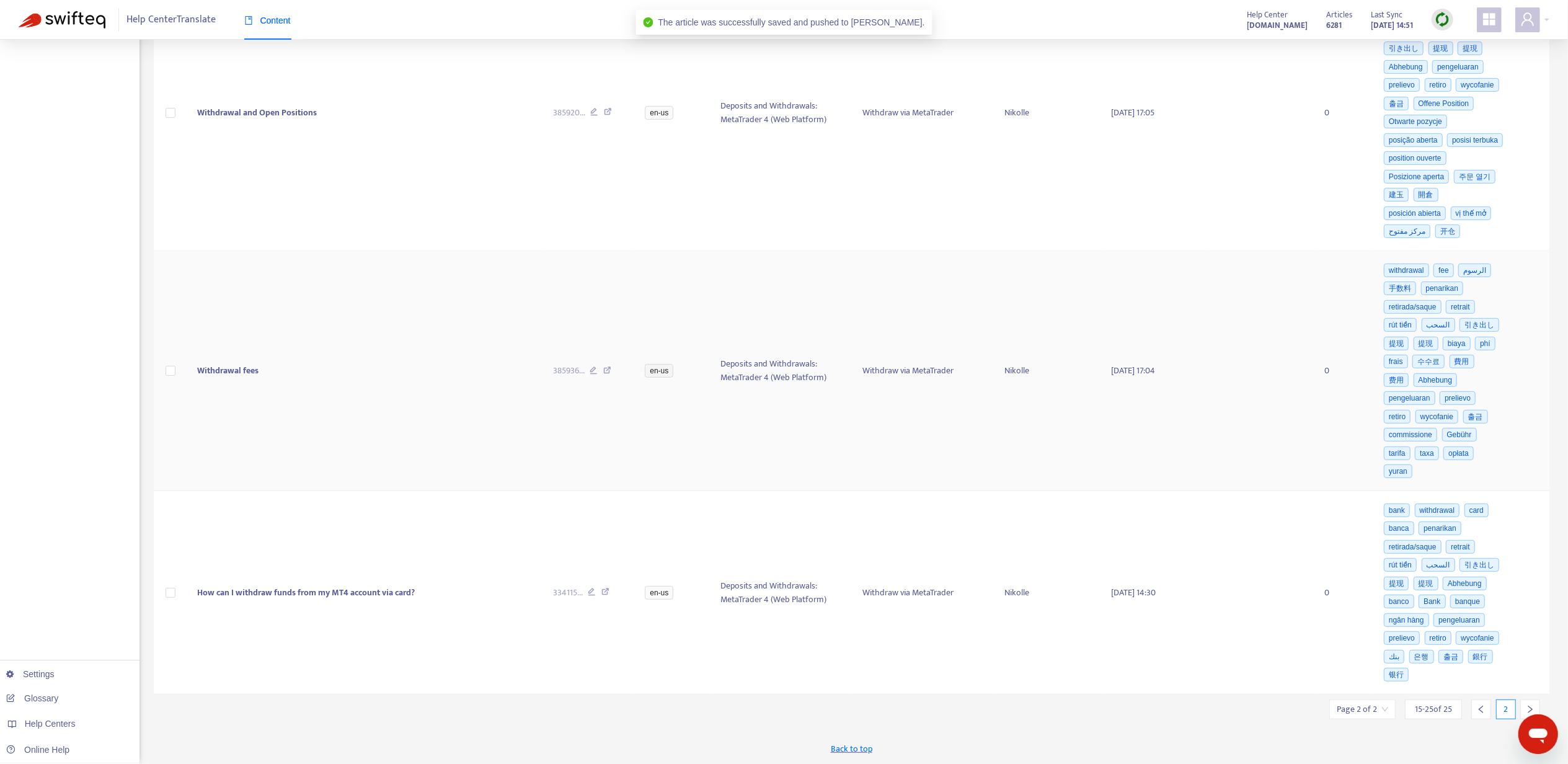
click at [264, 376] on td "Withdrawal fees" at bounding box center [365, 371] width 355 height 240
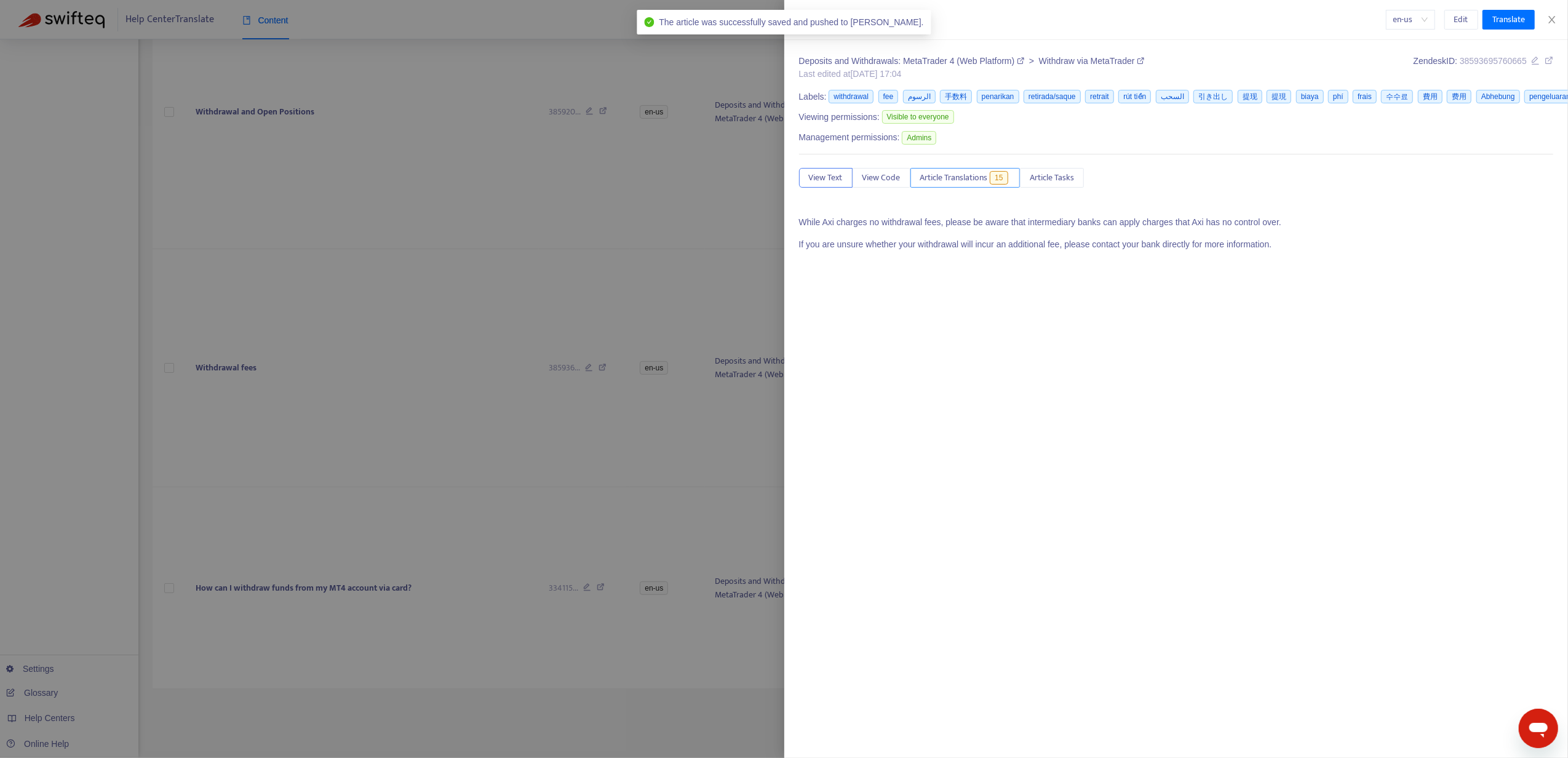
click at [1004, 177] on span "15" at bounding box center [998, 177] width 18 height 14
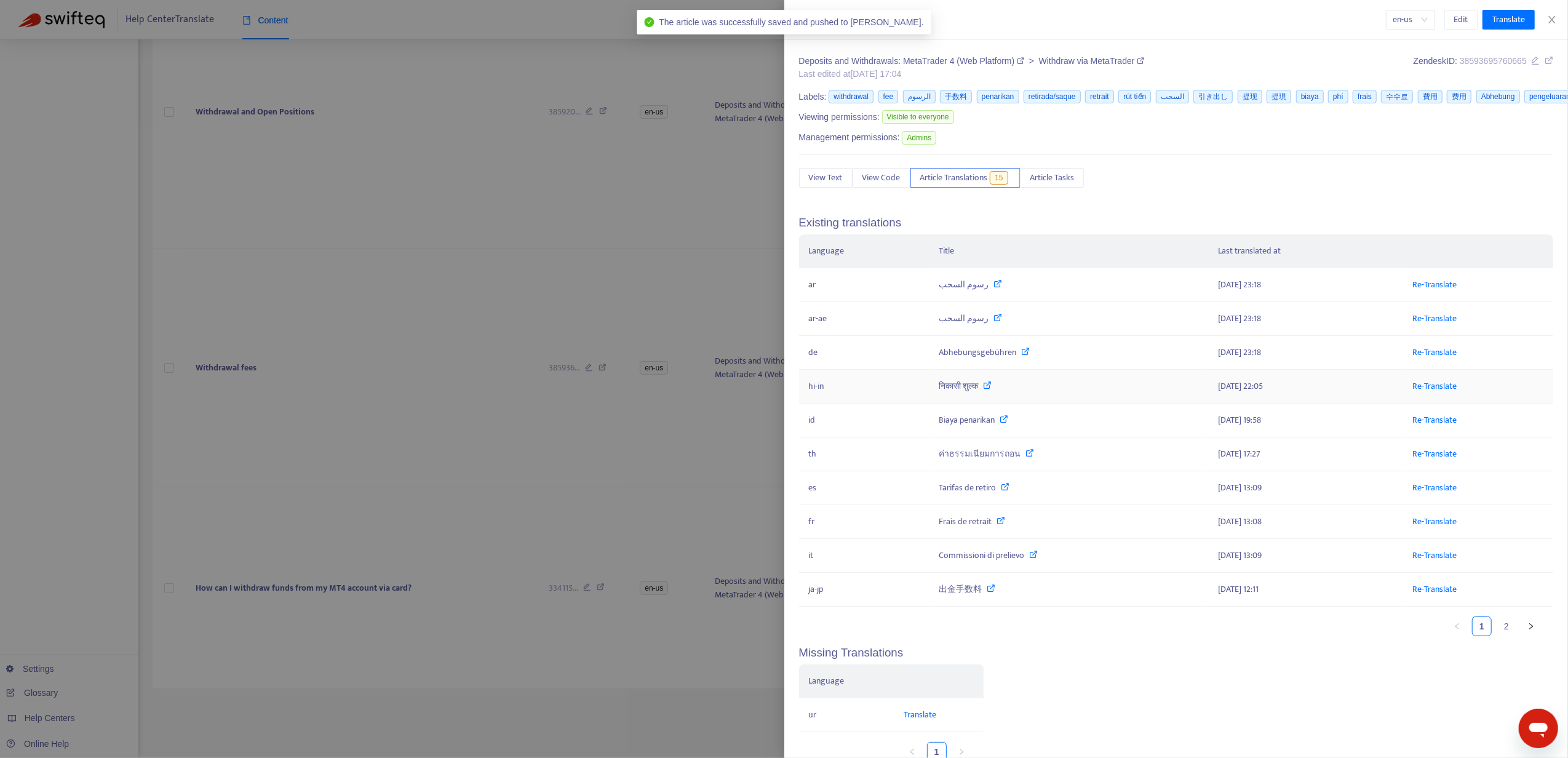
click at [1420, 380] on td "Re-Translate" at bounding box center [1478, 386] width 151 height 33
click at [1420, 386] on link "Re-Translate" at bounding box center [1434, 386] width 44 height 14
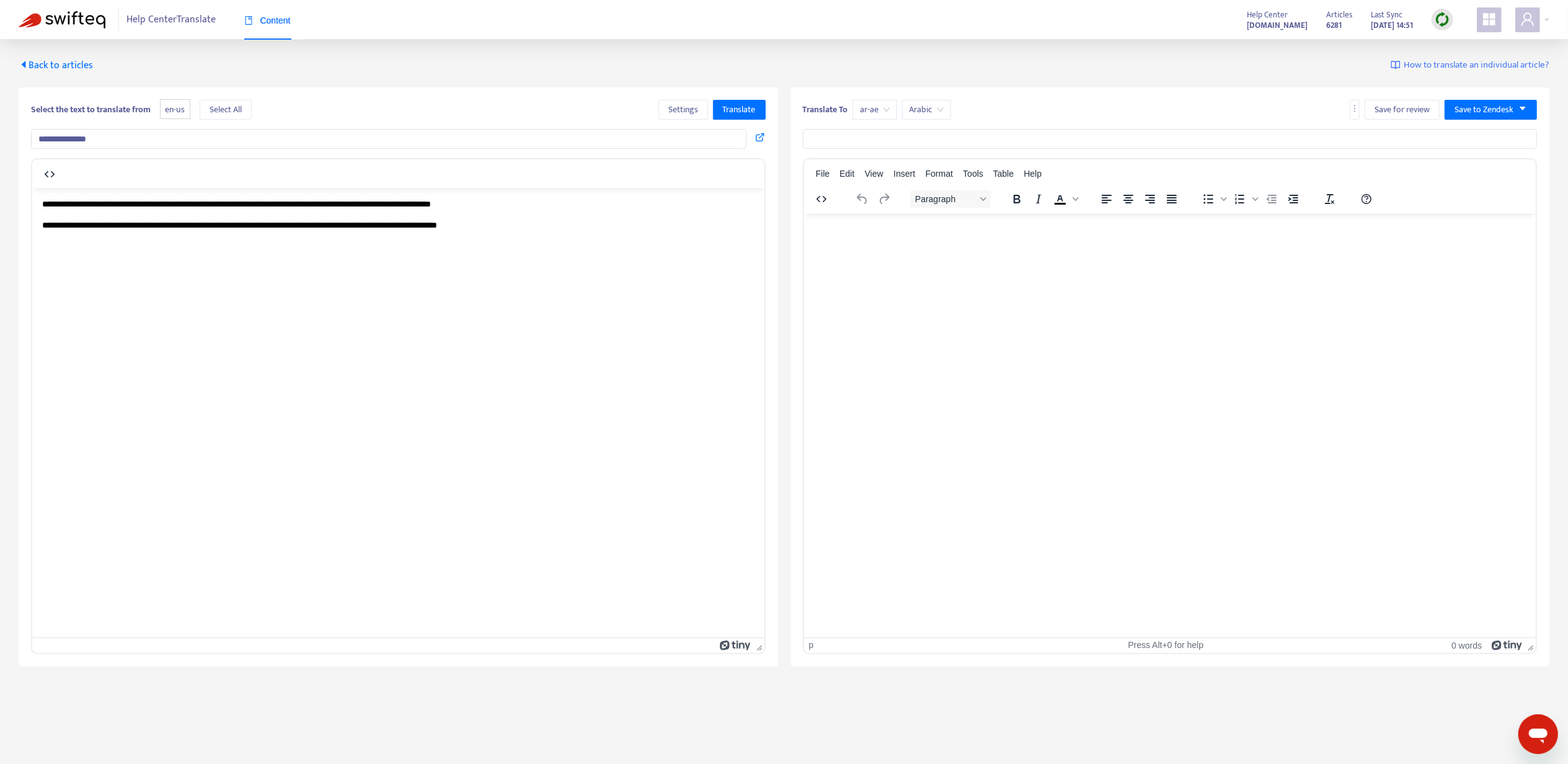
type input "**********"
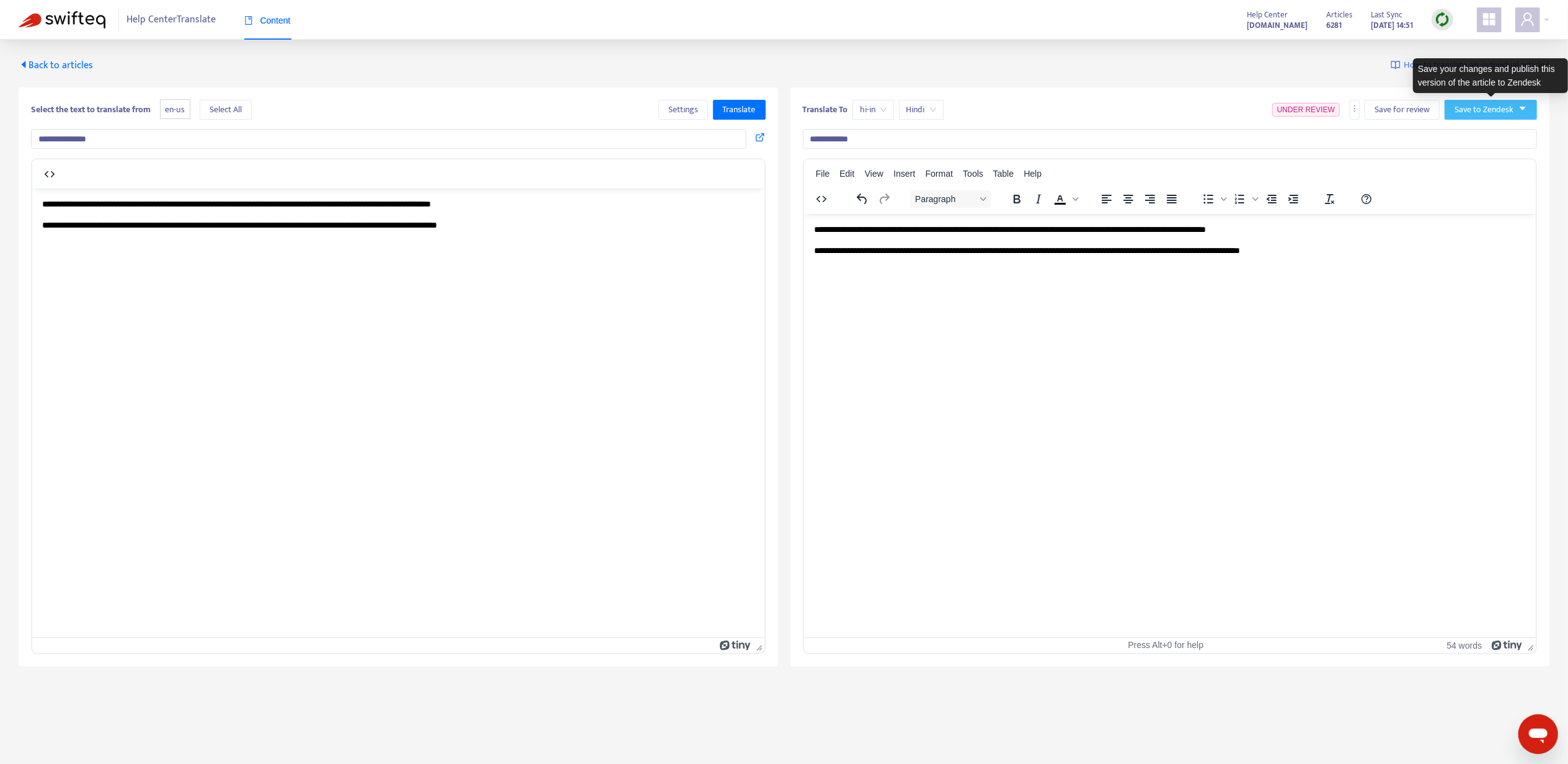
click at [1476, 120] on button "Save to Zendesk" at bounding box center [1492, 110] width 93 height 20
click at [1476, 136] on span "Publish" at bounding box center [1479, 135] width 47 height 14
click at [63, 59] on span "Back to articles" at bounding box center [56, 65] width 75 height 16
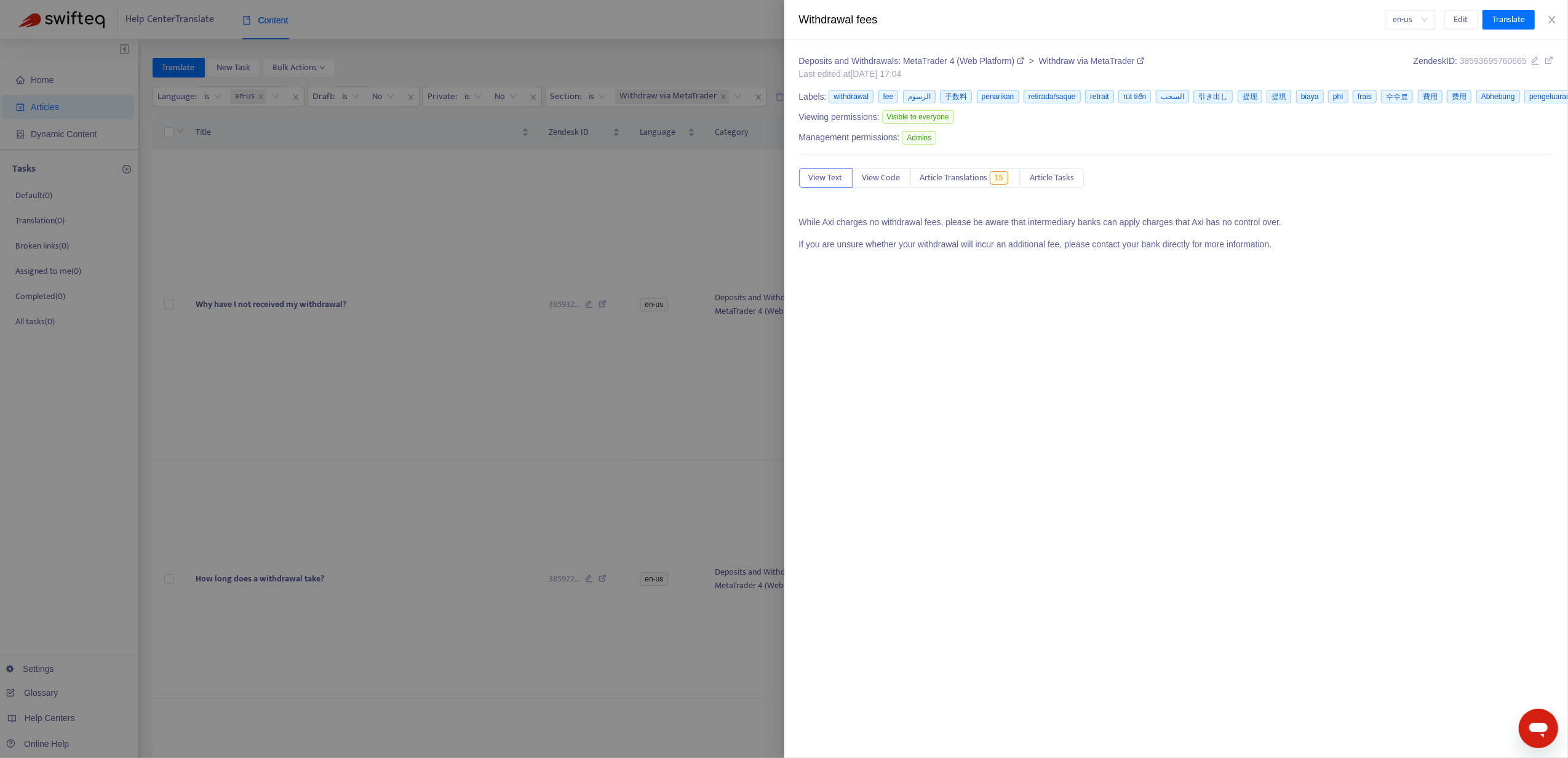
click at [469, 286] on div at bounding box center [784, 379] width 1568 height 758
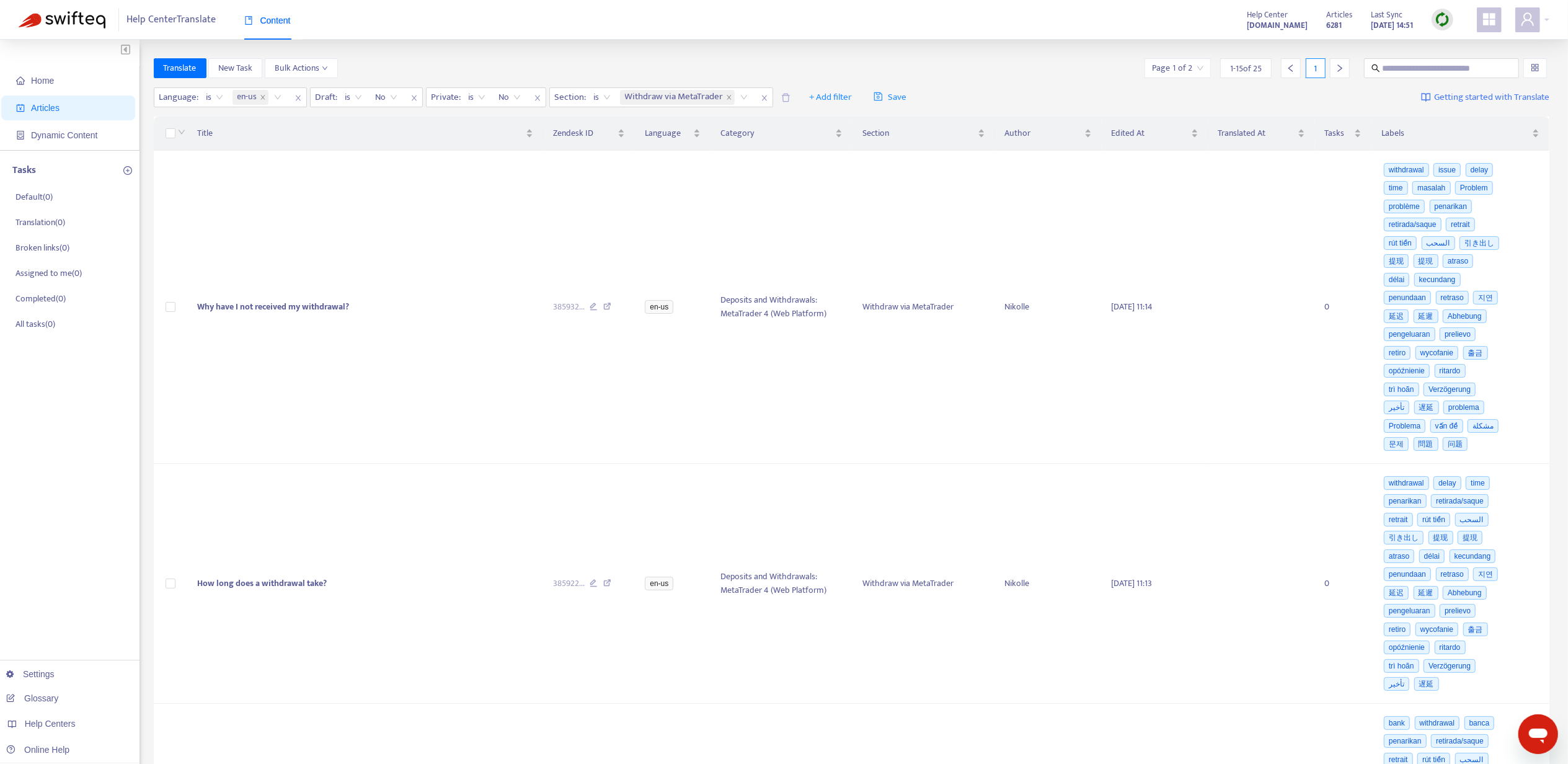
click at [1339, 67] on icon "right" at bounding box center [1340, 68] width 9 height 9
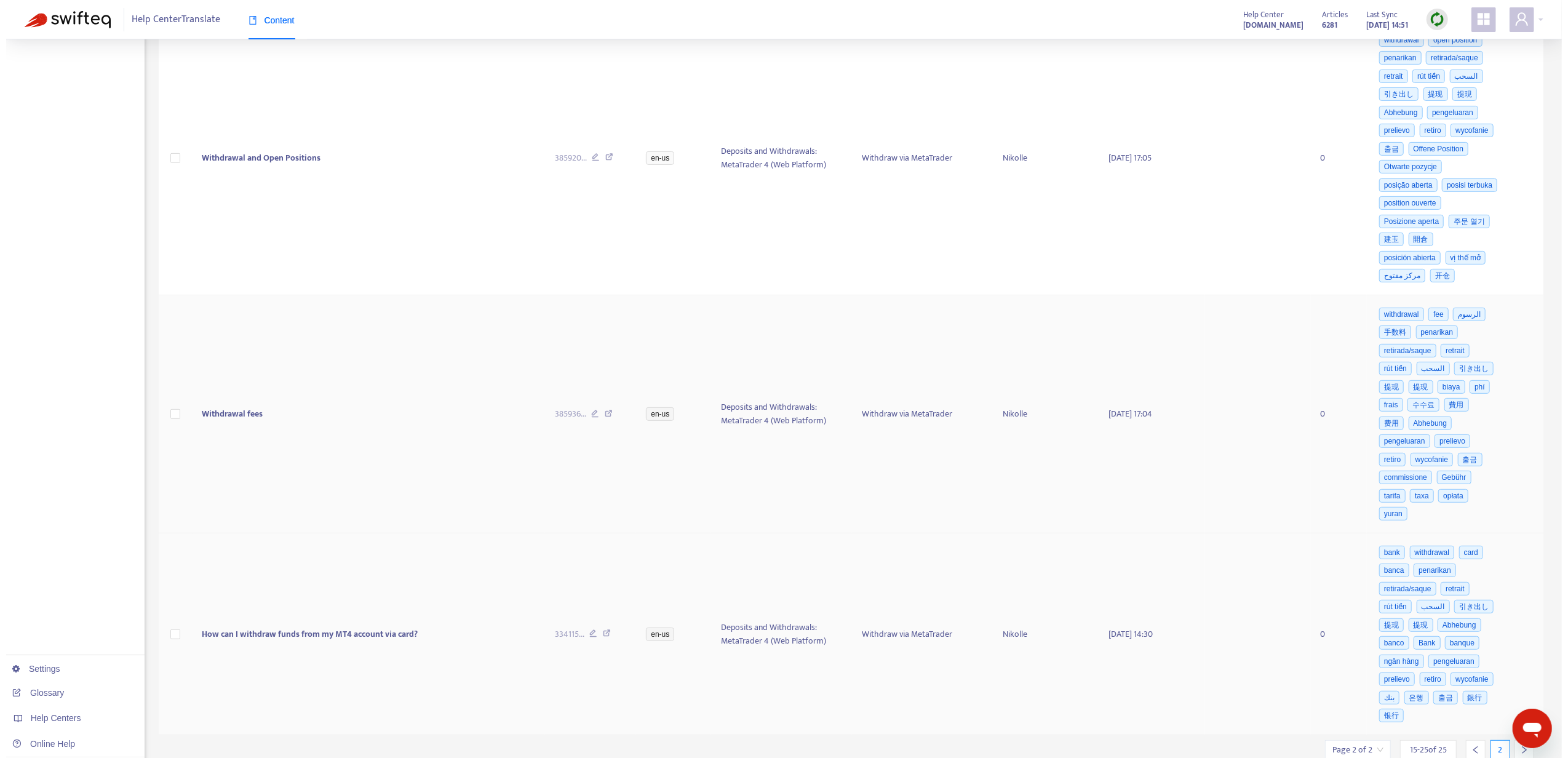
scroll to position [524, 0]
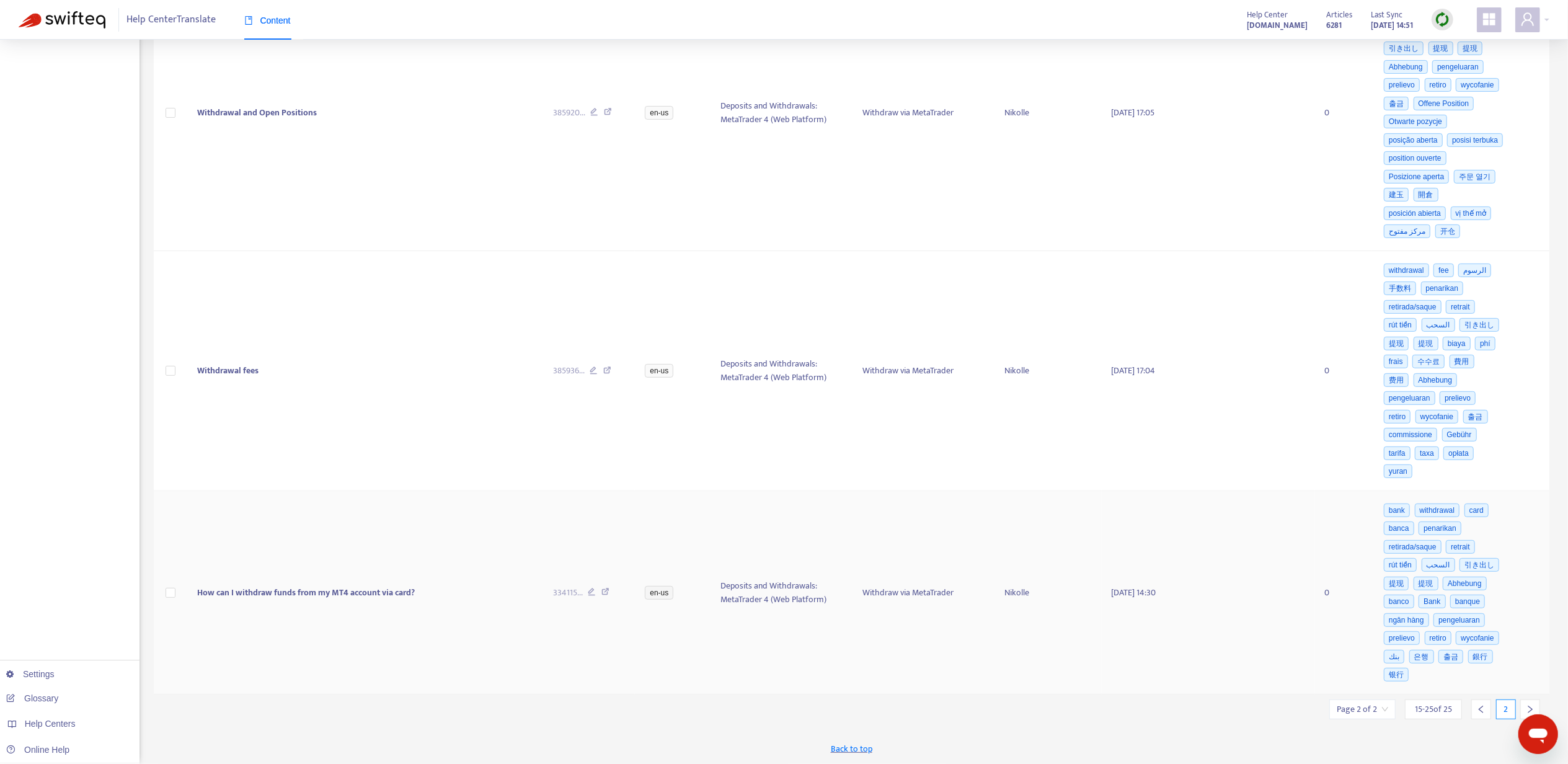
click at [363, 619] on td "How can I withdraw funds from my MT4 account via card?" at bounding box center [365, 593] width 355 height 204
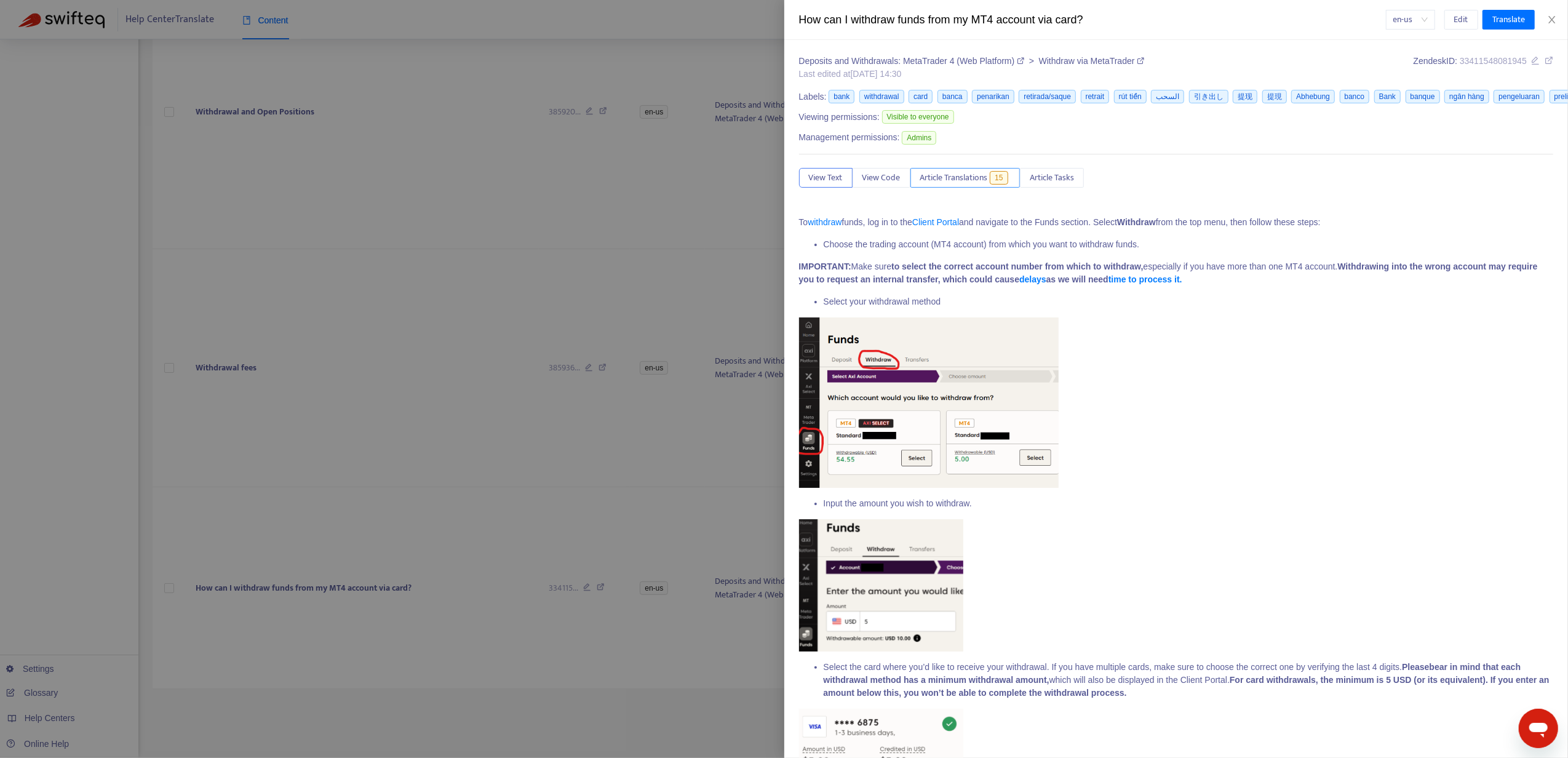
click at [982, 175] on span "Article Translations" at bounding box center [953, 177] width 68 height 14
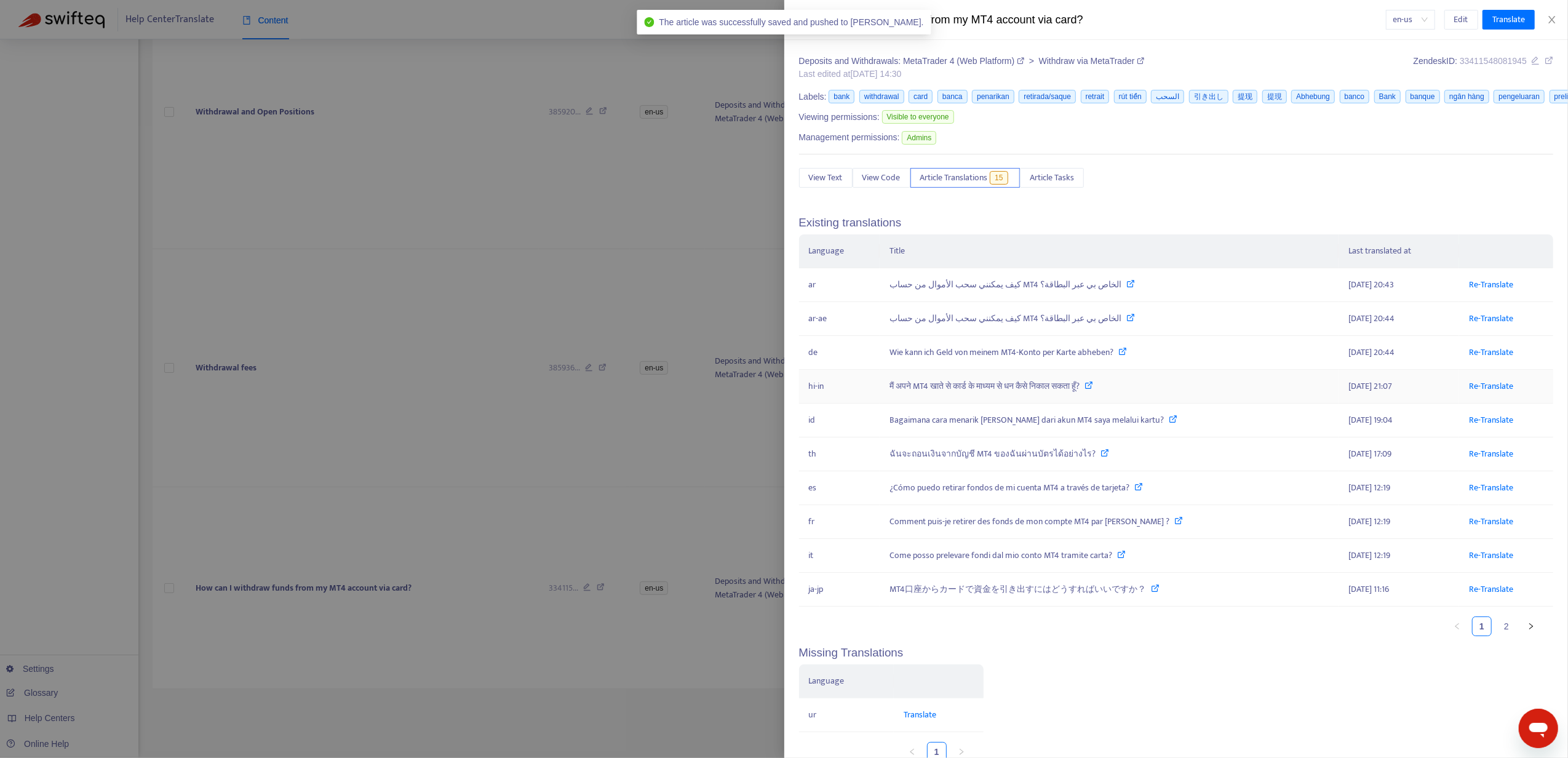
click at [1459, 382] on td "Re-Translate" at bounding box center [1506, 386] width 94 height 33
click at [1469, 382] on link "Re-Translate" at bounding box center [1490, 386] width 44 height 14
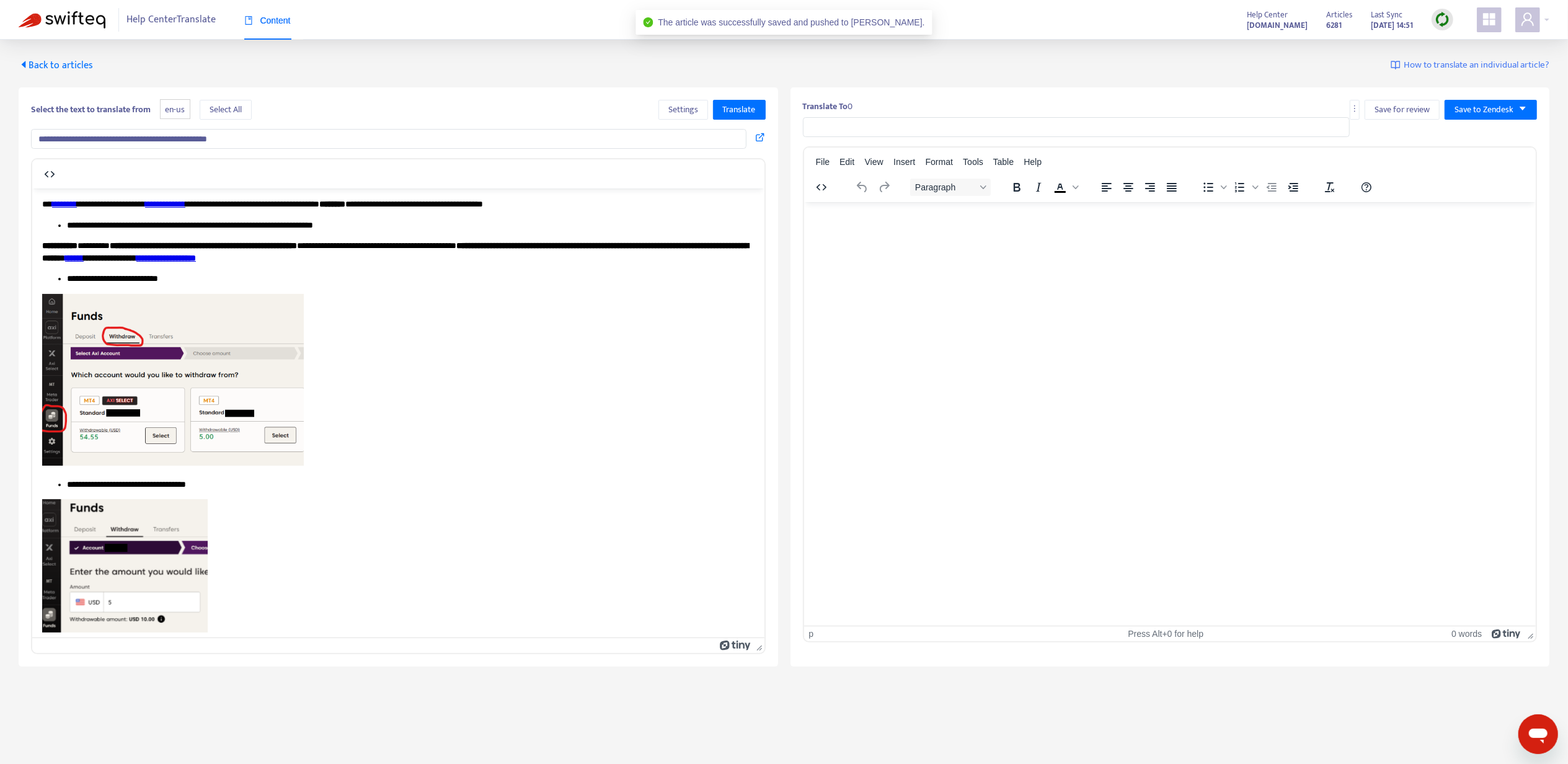
type input "**********"
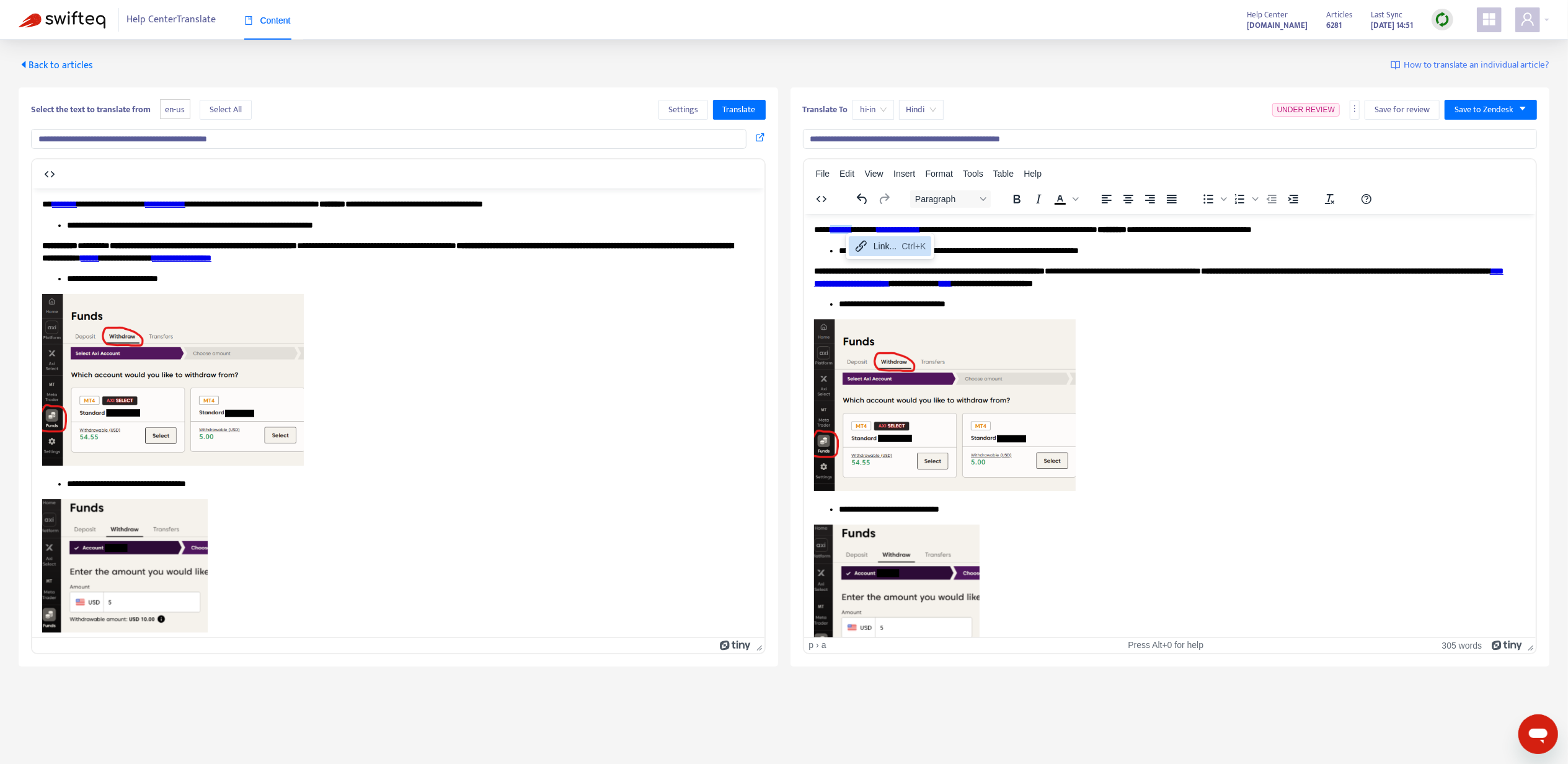
click at [867, 246] on icon at bounding box center [861, 246] width 15 height 15
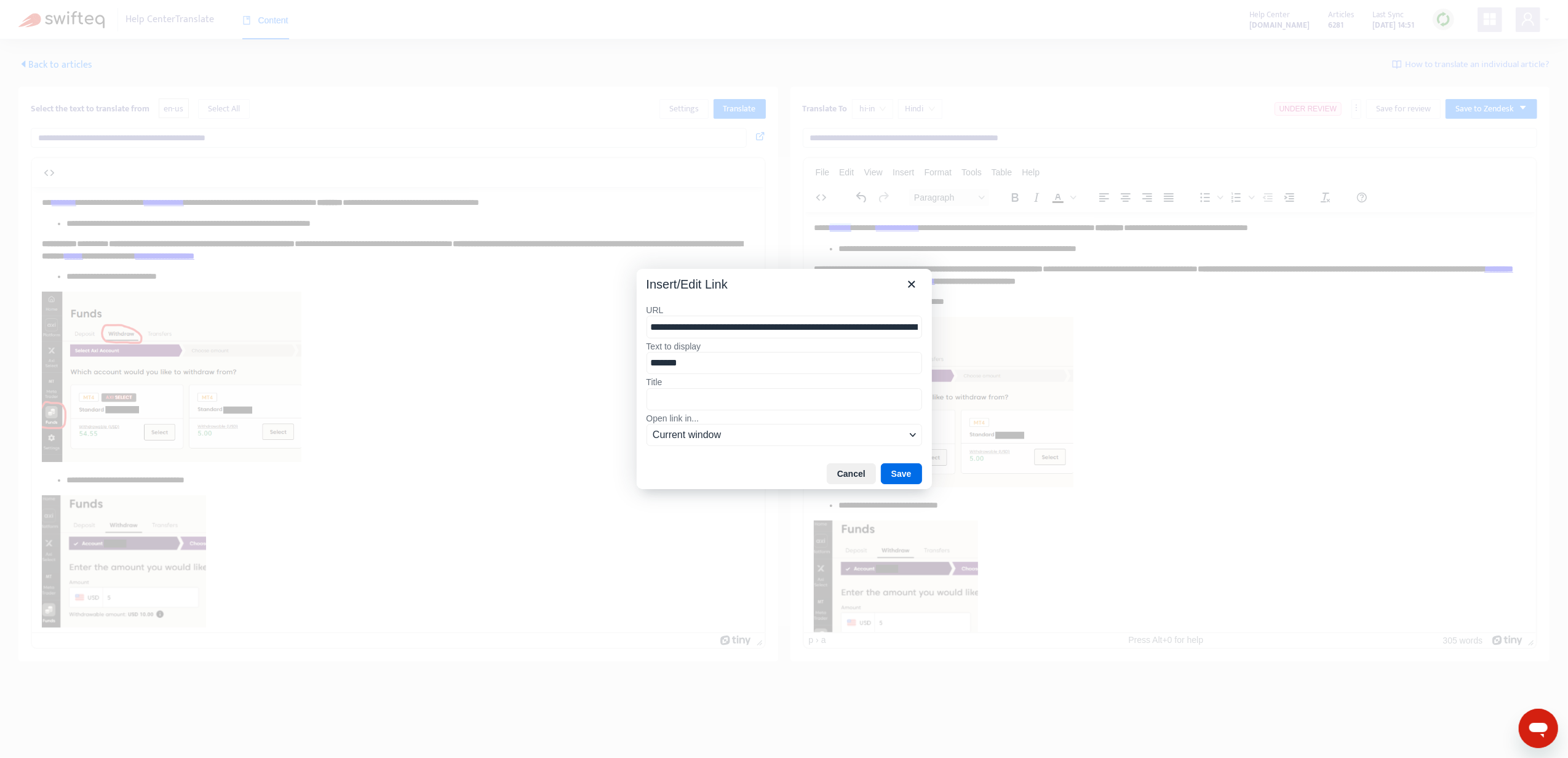
drag, startPoint x: 732, startPoint y: 333, endPoint x: 579, endPoint y: 336, distance: 153.0
click at [552, 336] on div "**********" at bounding box center [784, 379] width 1568 height 758
click at [806, 323] on input "**********" at bounding box center [784, 327] width 275 height 23
click at [918, 293] on button "Close" at bounding box center [911, 283] width 21 height 21
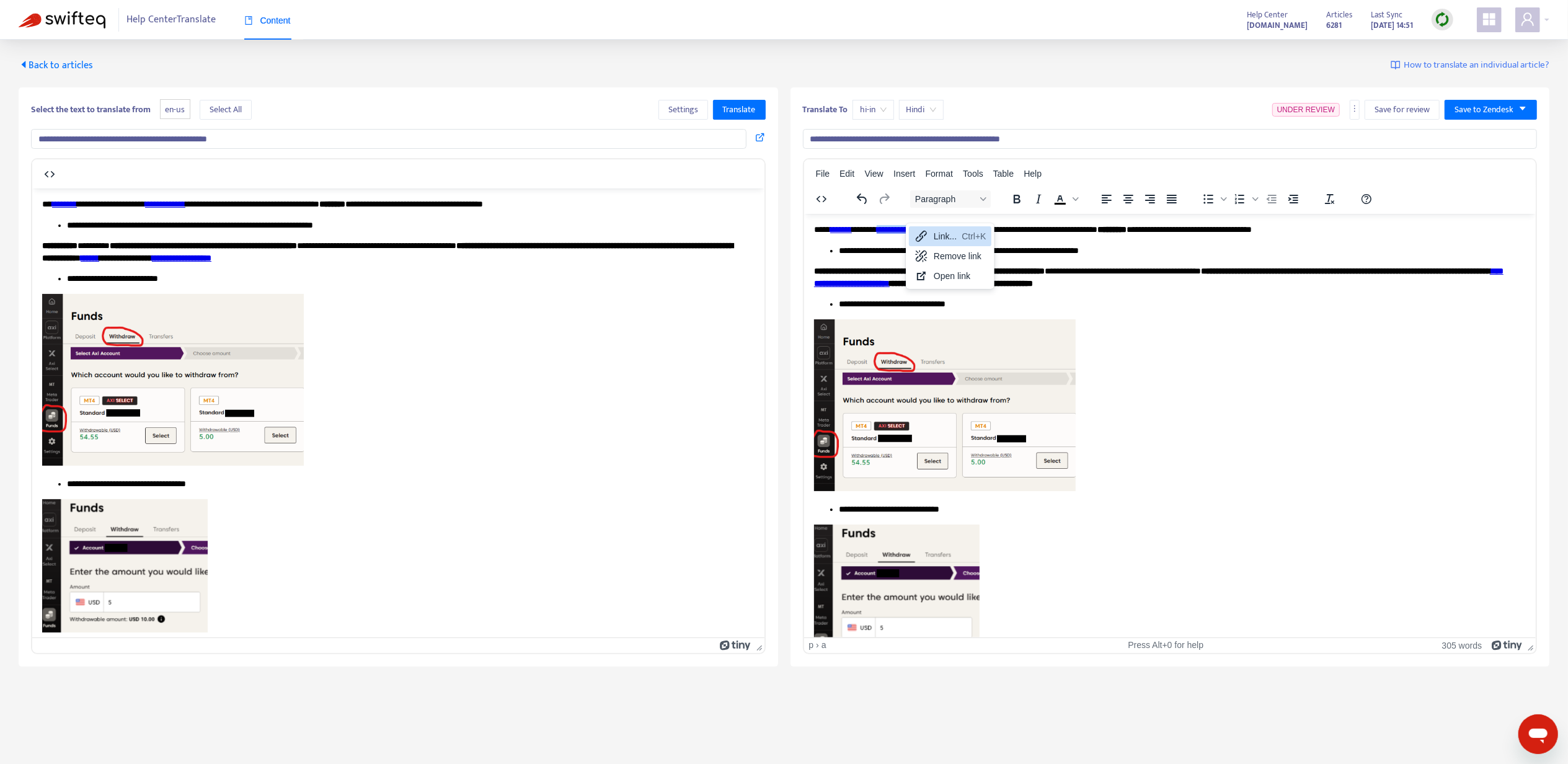
click at [926, 236] on icon at bounding box center [921, 236] width 15 height 15
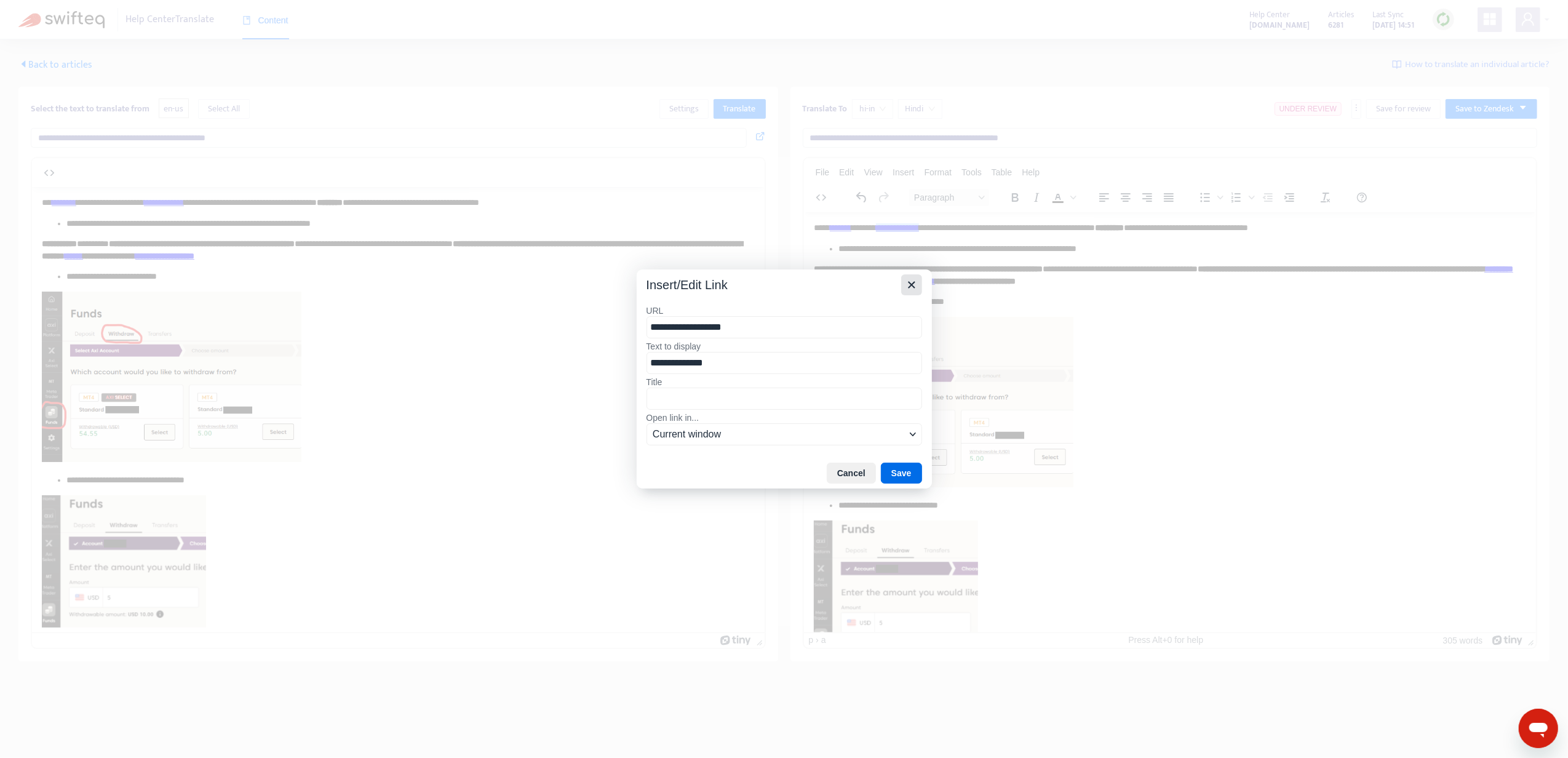
click at [906, 282] on icon "Close" at bounding box center [912, 284] width 14 height 14
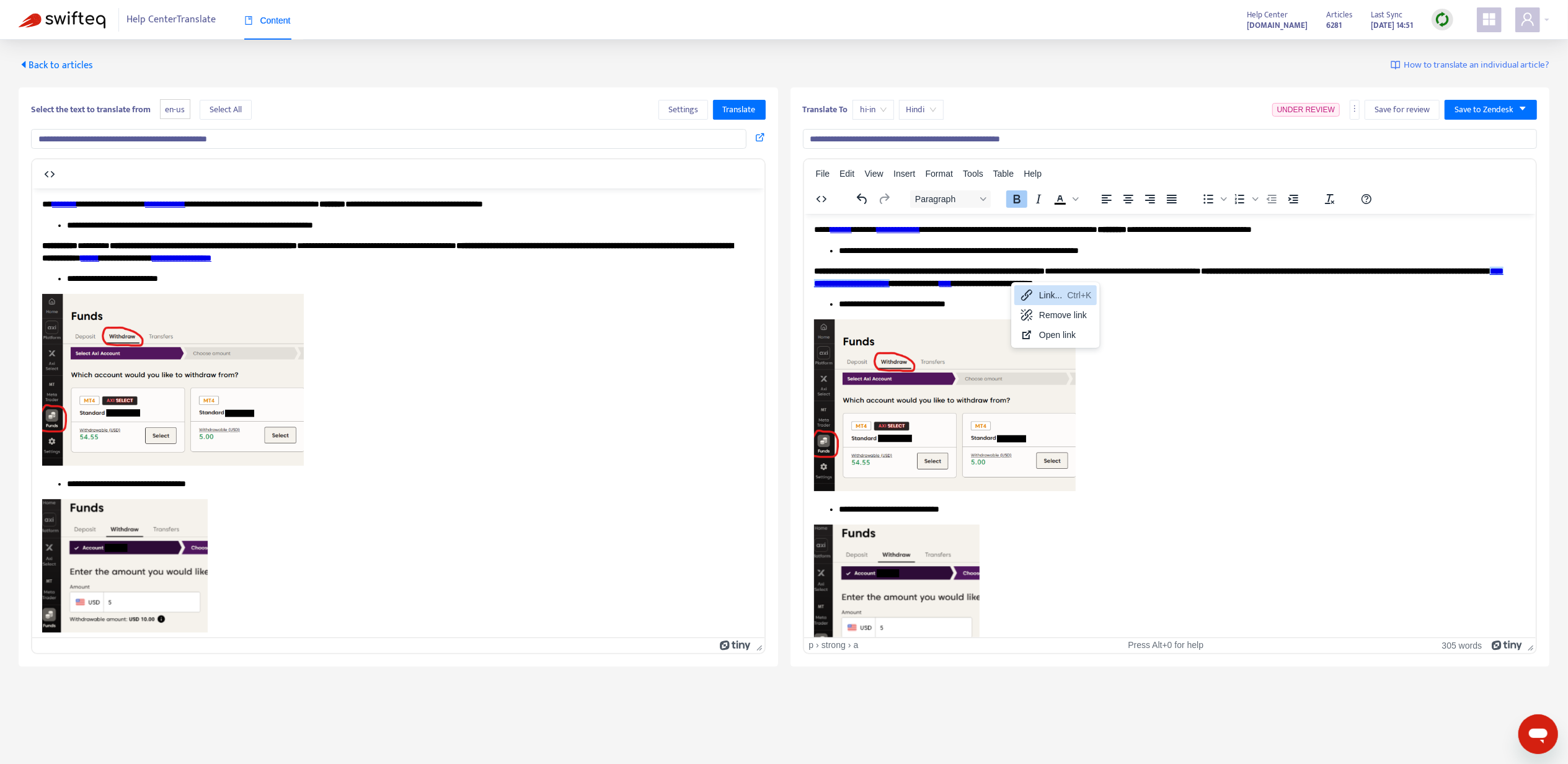
click at [1040, 293] on div "Link..." at bounding box center [1050, 295] width 23 height 15
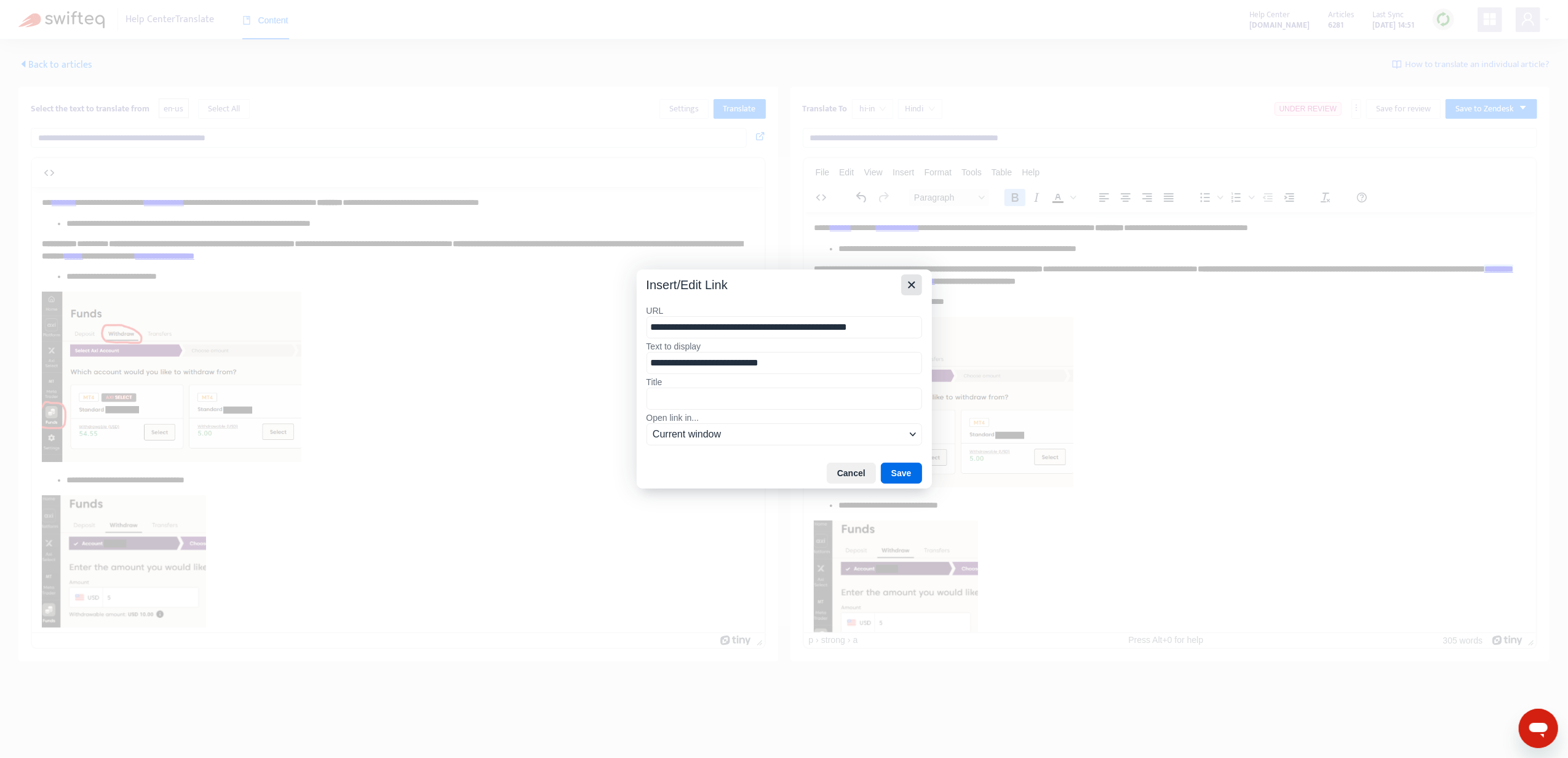
drag, startPoint x: 912, startPoint y: 282, endPoint x: 274, endPoint y: 70, distance: 672.3
click at [912, 282] on icon "Close" at bounding box center [911, 283] width 6 height 6
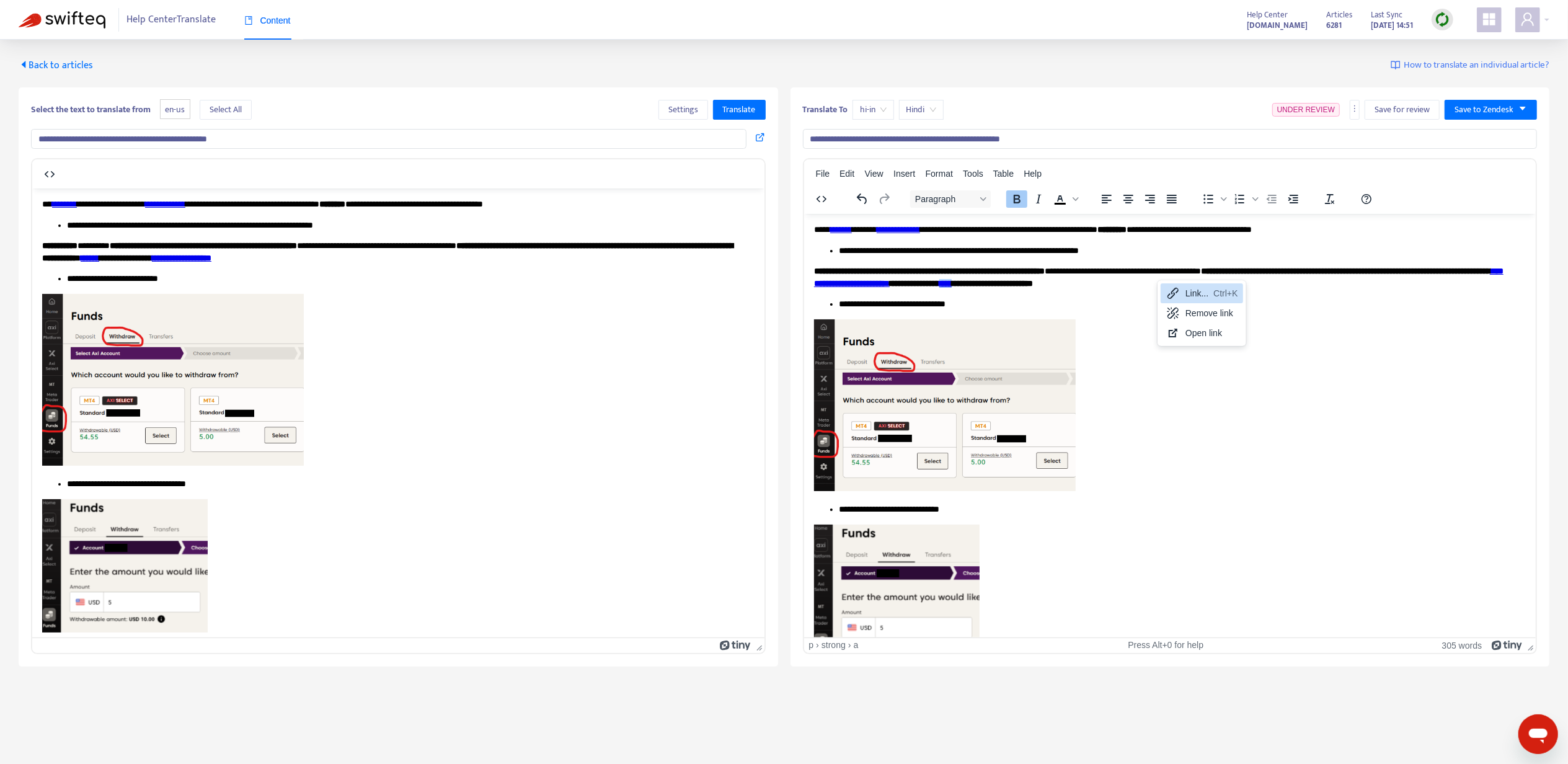
click at [1169, 295] on icon at bounding box center [1173, 293] width 11 height 11
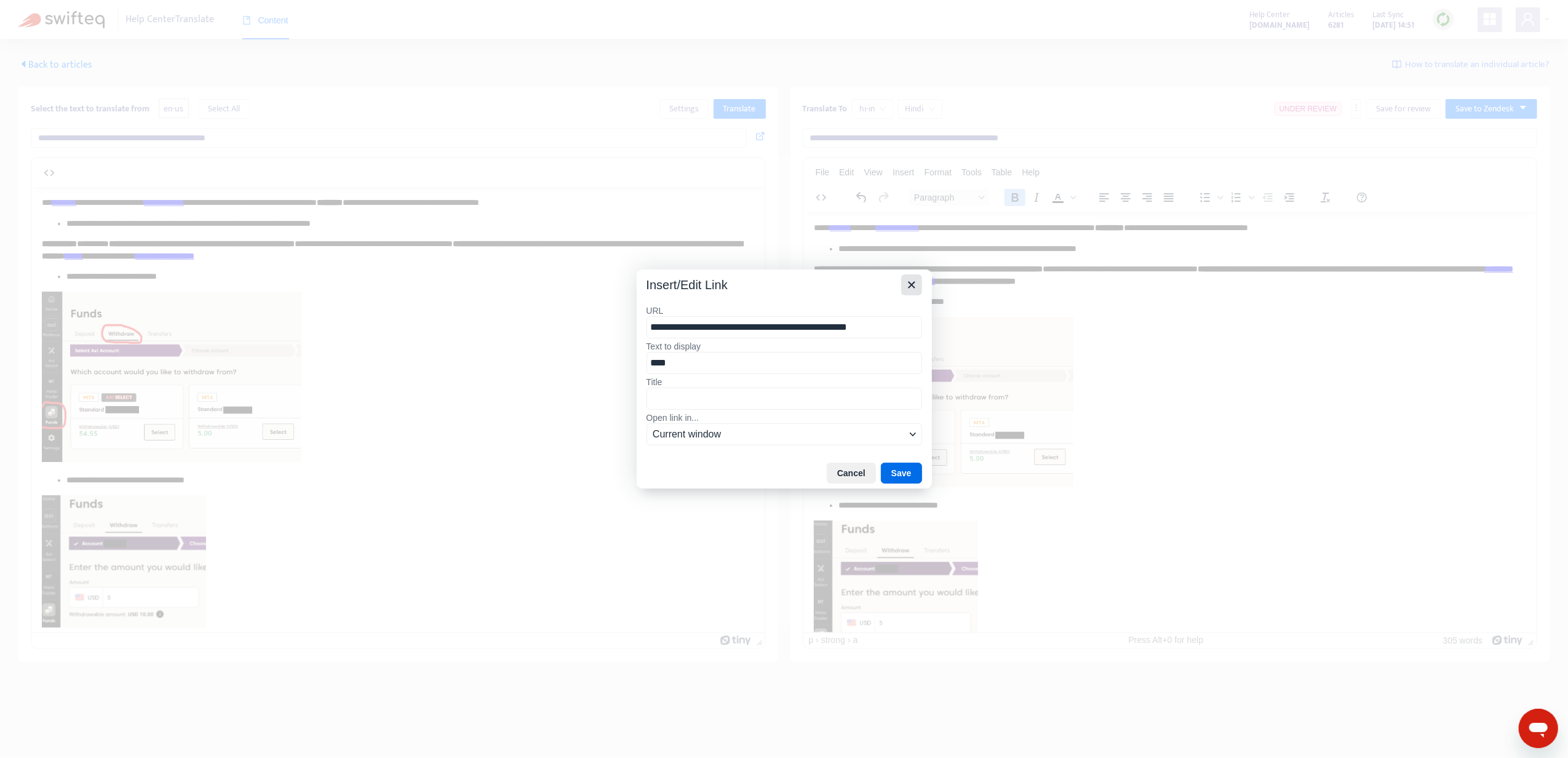
click at [902, 274] on button "Close" at bounding box center [911, 284] width 21 height 21
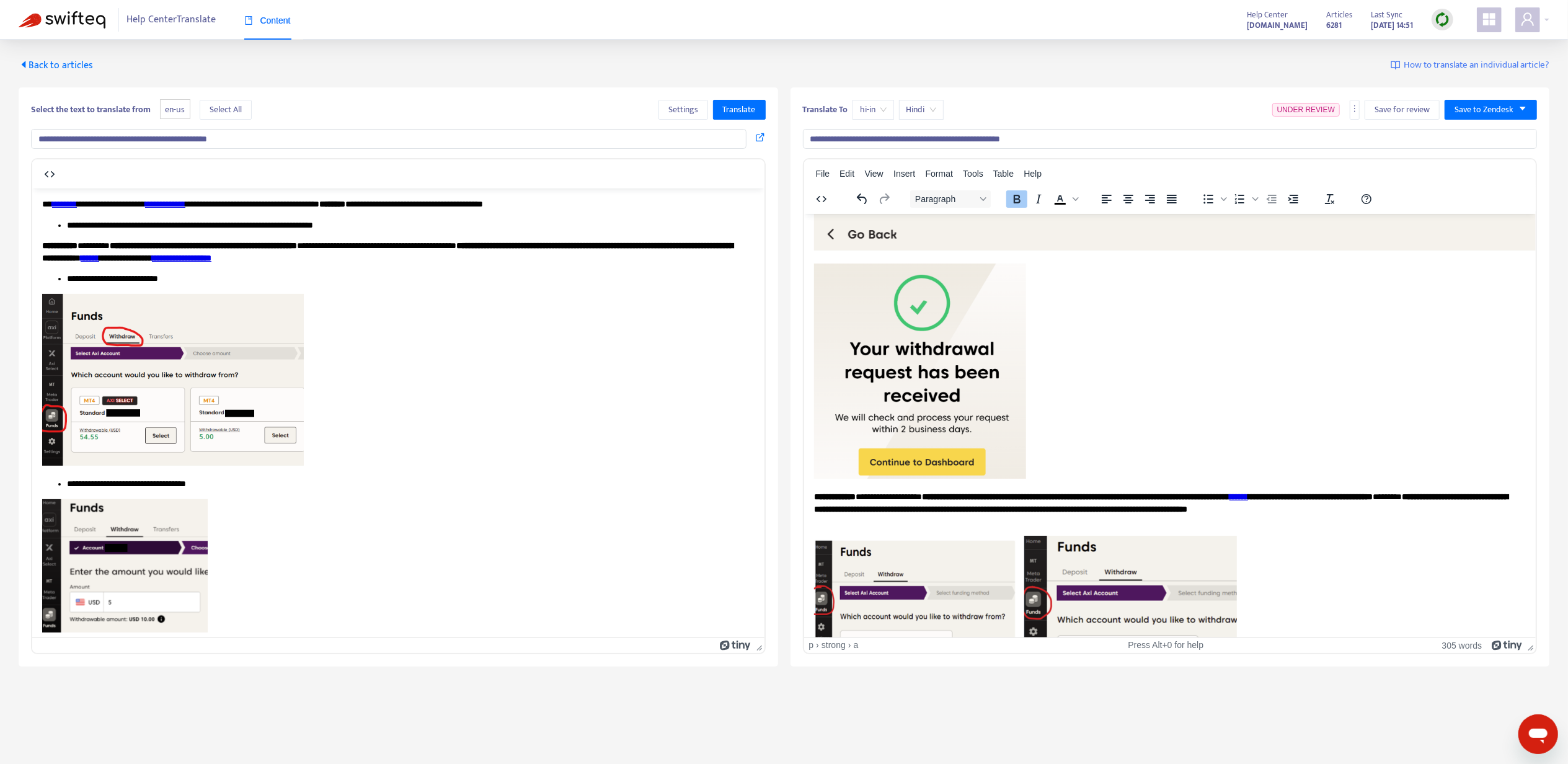
scroll to position [1166, 0]
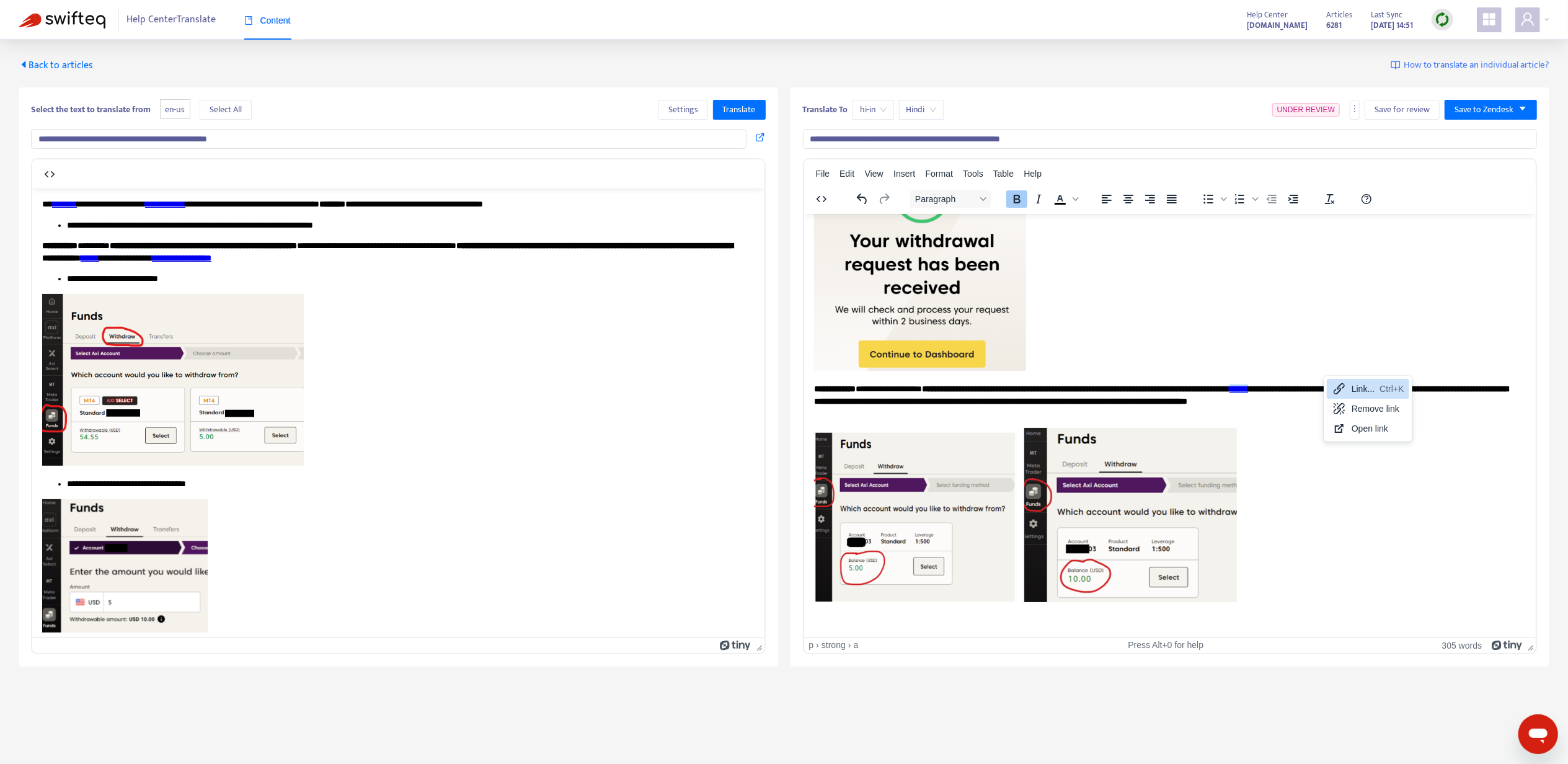
click at [1333, 382] on icon at bounding box center [1340, 388] width 15 height 15
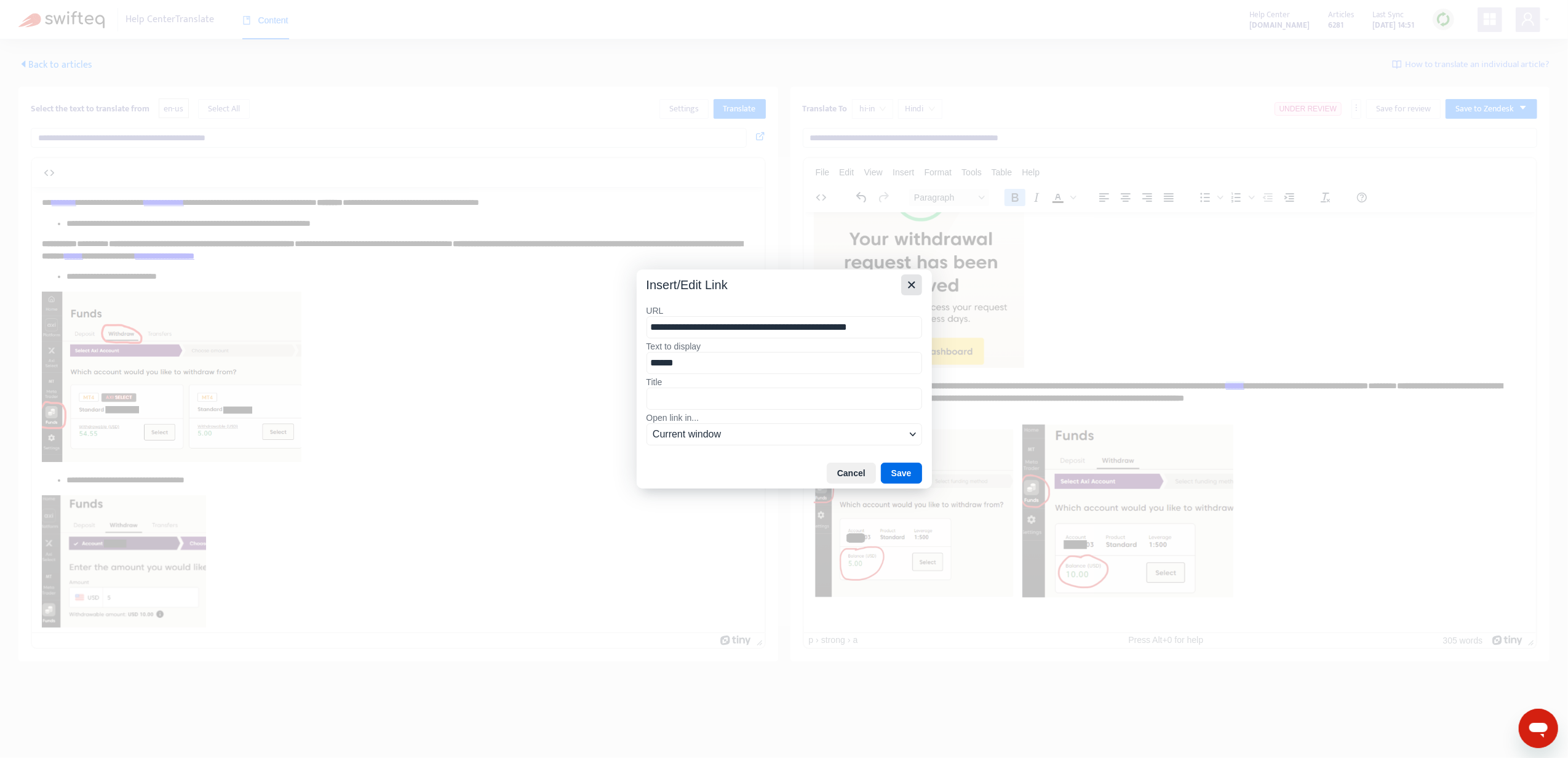
click at [906, 289] on icon "Close" at bounding box center [912, 284] width 14 height 14
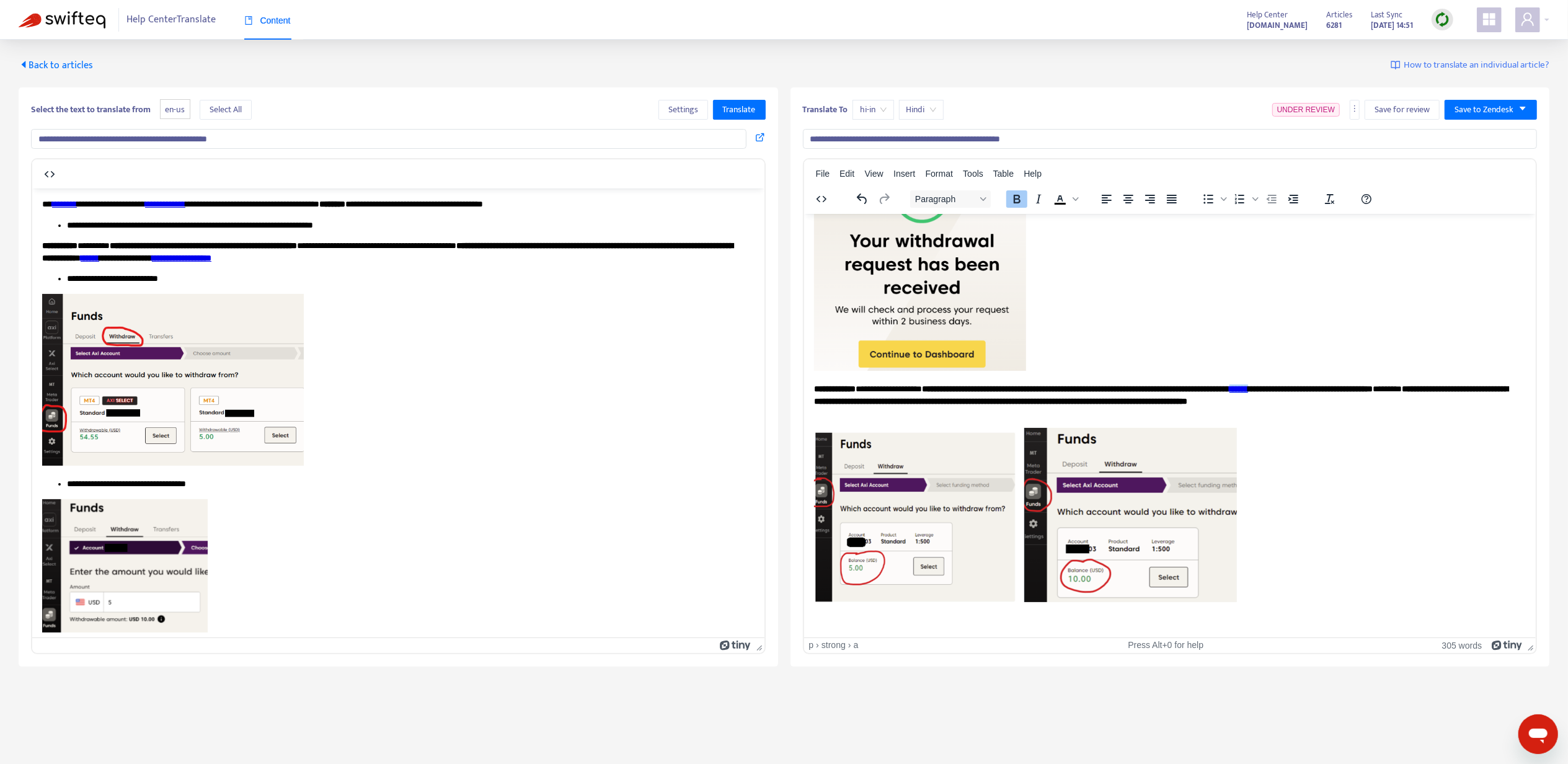
scroll to position [40, 0]
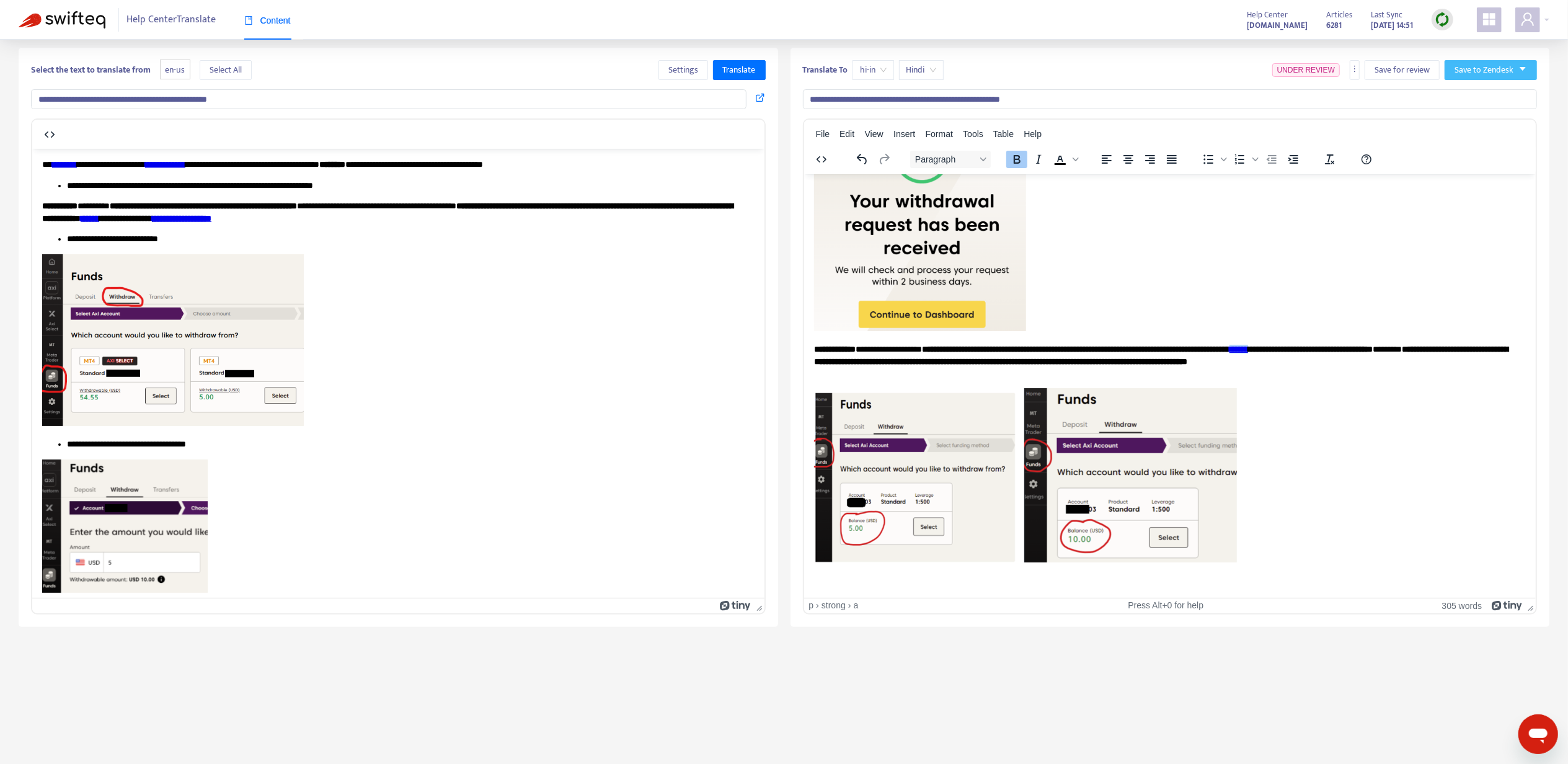
click at [1477, 70] on span "Save to Zendesk" at bounding box center [1484, 70] width 59 height 14
click at [1477, 90] on span "Publish" at bounding box center [1479, 95] width 47 height 14
click at [1299, 260] on p "Rich Text Area. Press ALT-0 for help." at bounding box center [1169, 225] width 713 height 219
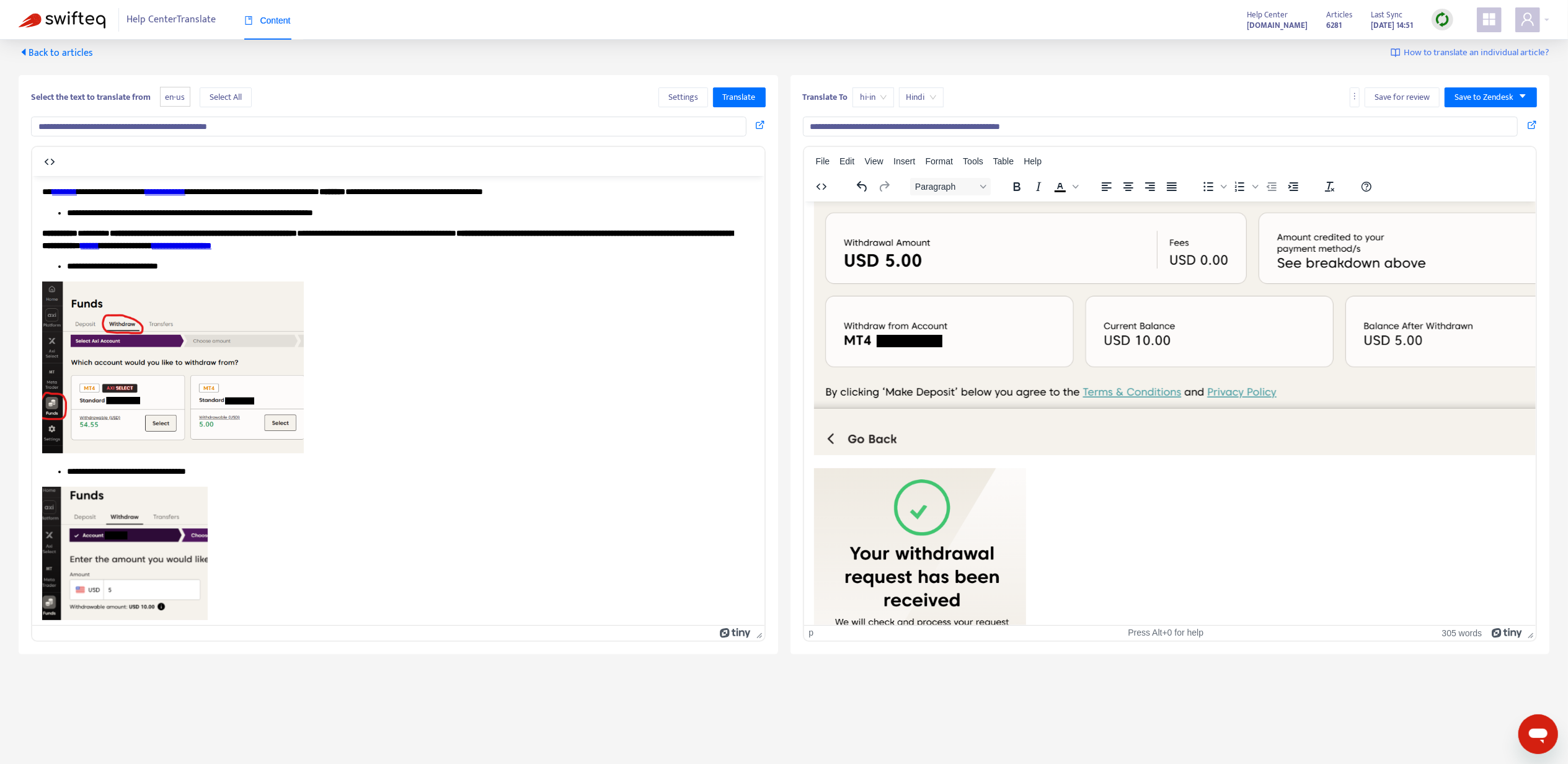
scroll to position [0, 0]
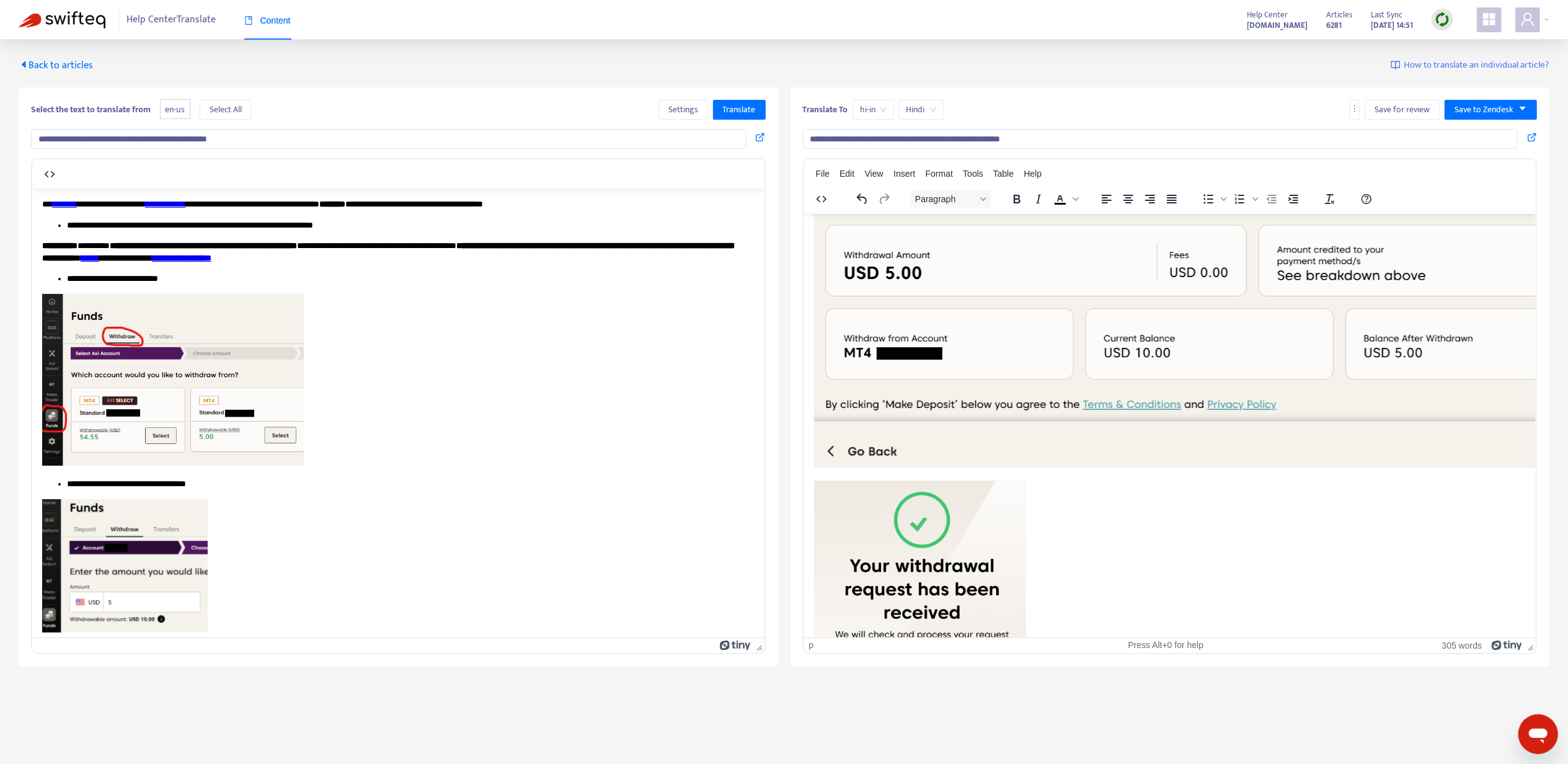
click at [77, 67] on span "Back to articles" at bounding box center [56, 65] width 75 height 16
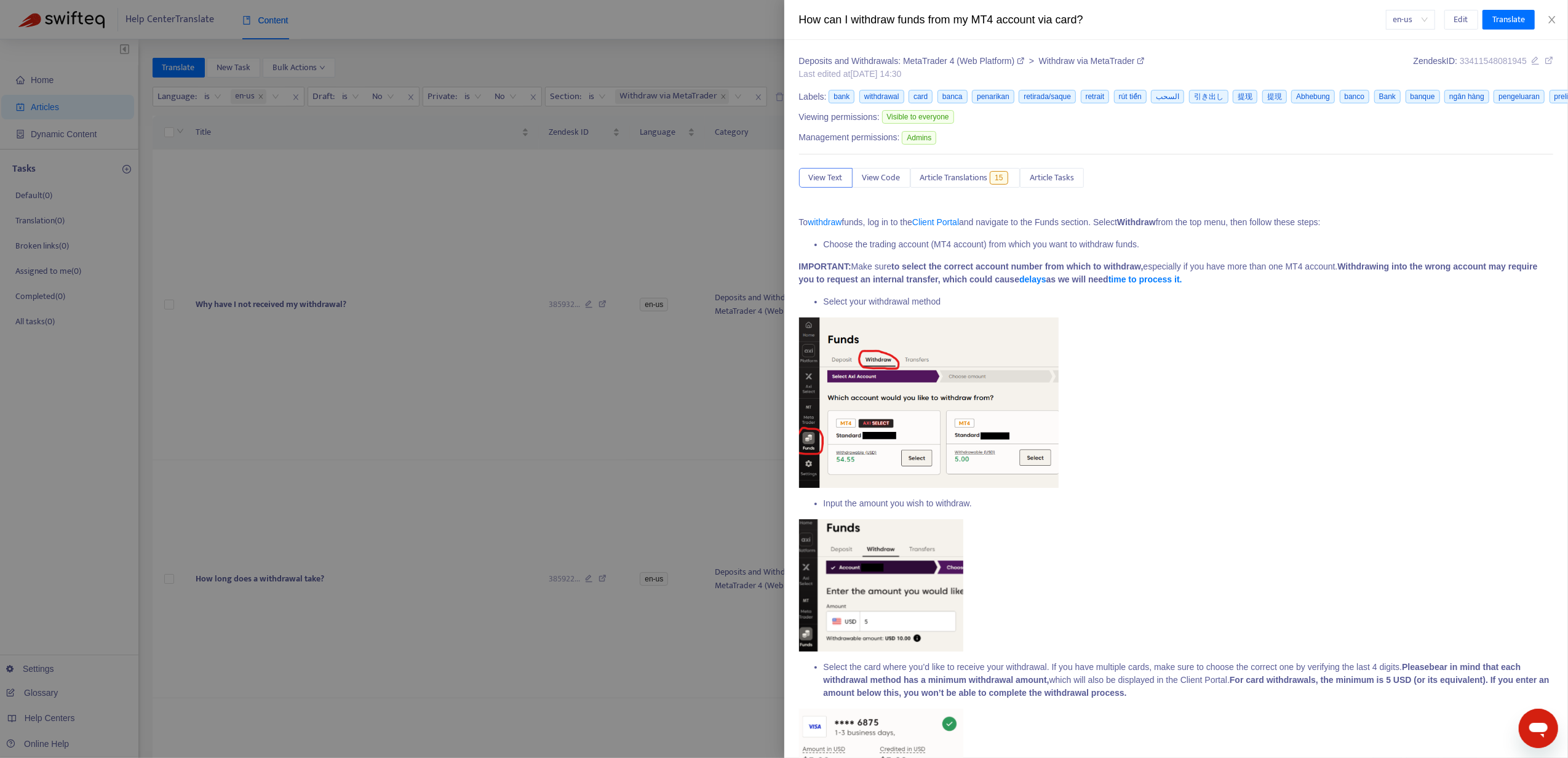
click at [468, 278] on div at bounding box center [784, 379] width 1568 height 758
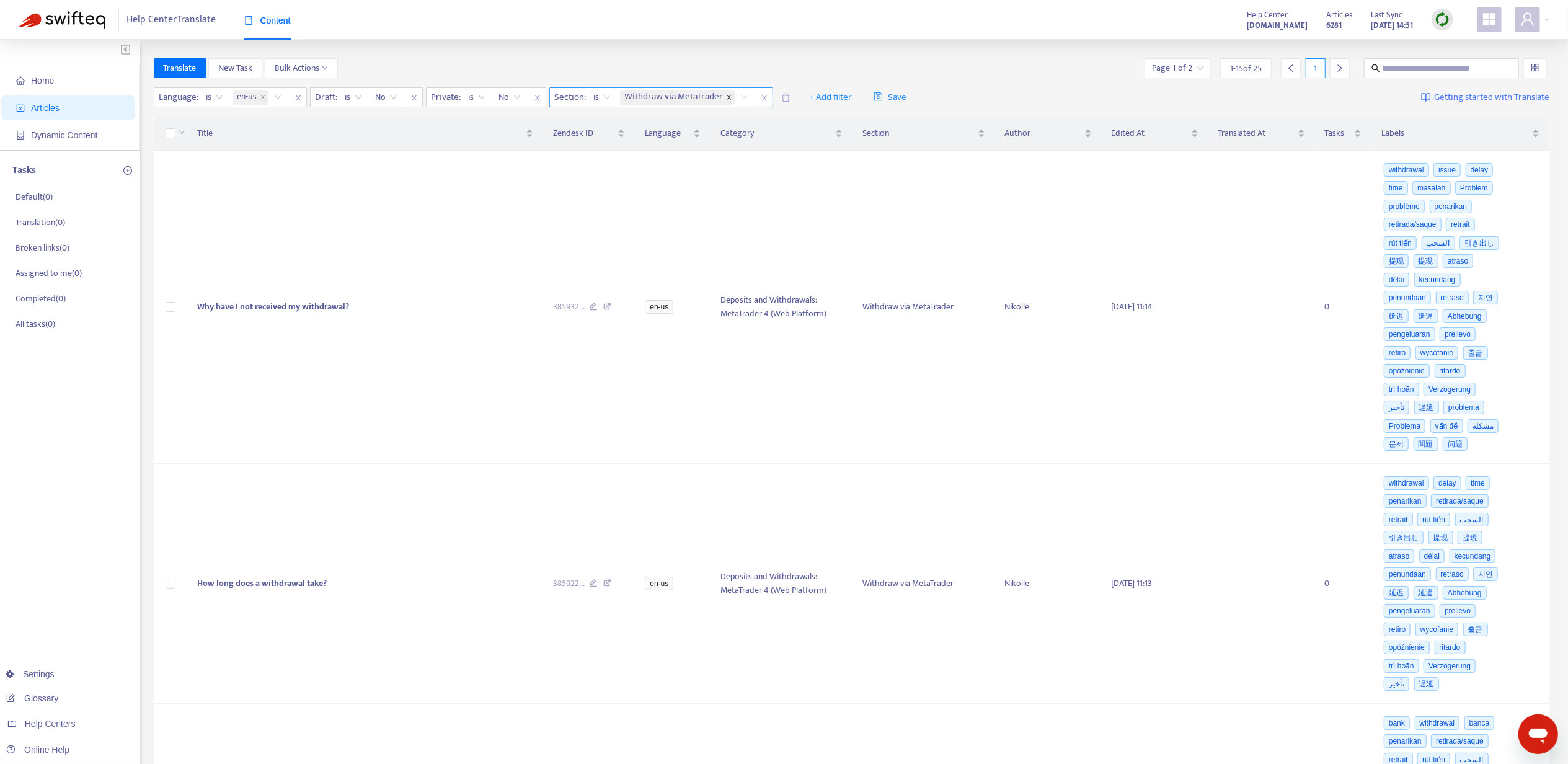
click at [730, 100] on icon "close" at bounding box center [729, 97] width 6 height 6
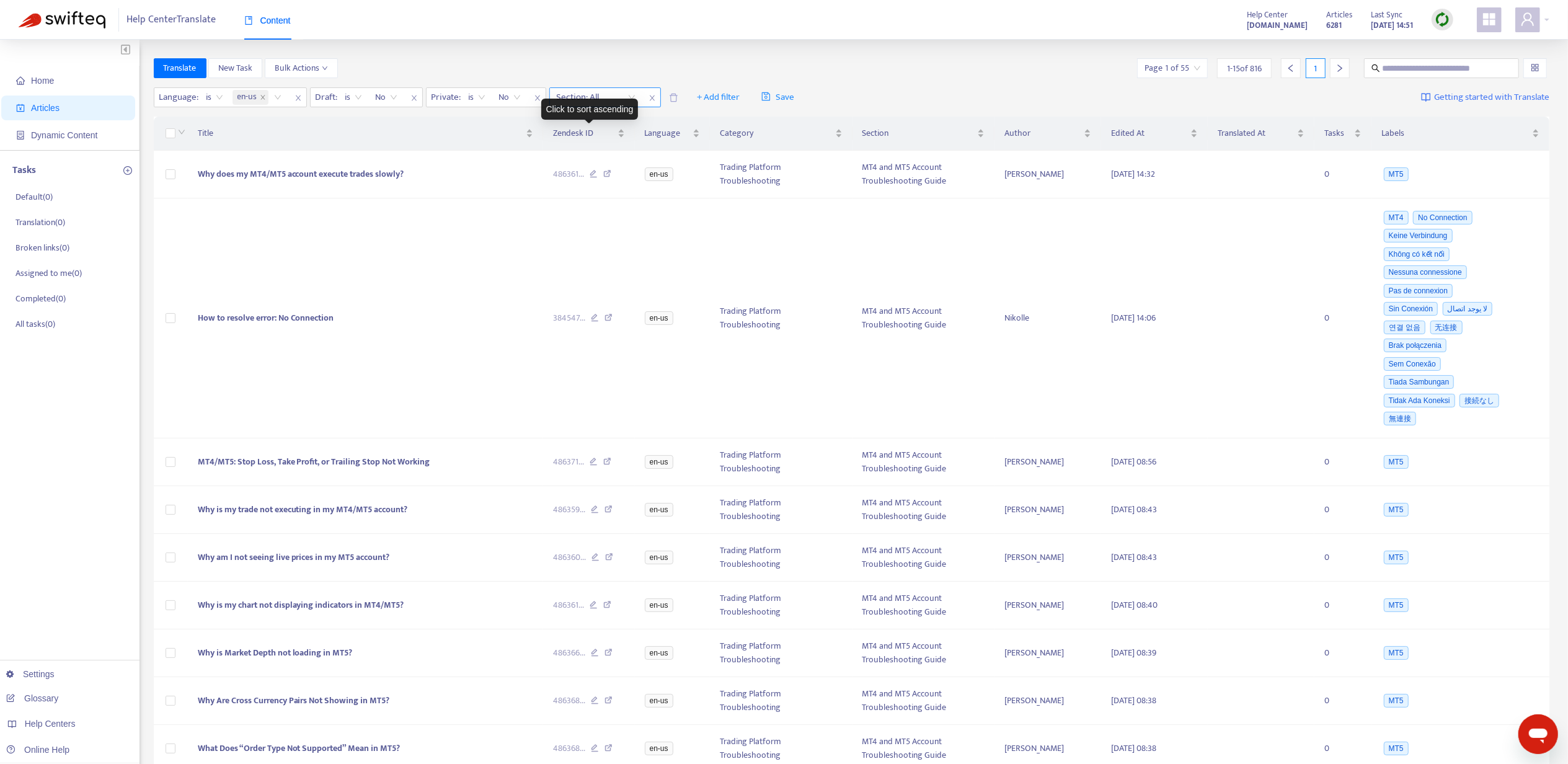
click at [582, 96] on div at bounding box center [590, 97] width 75 height 15
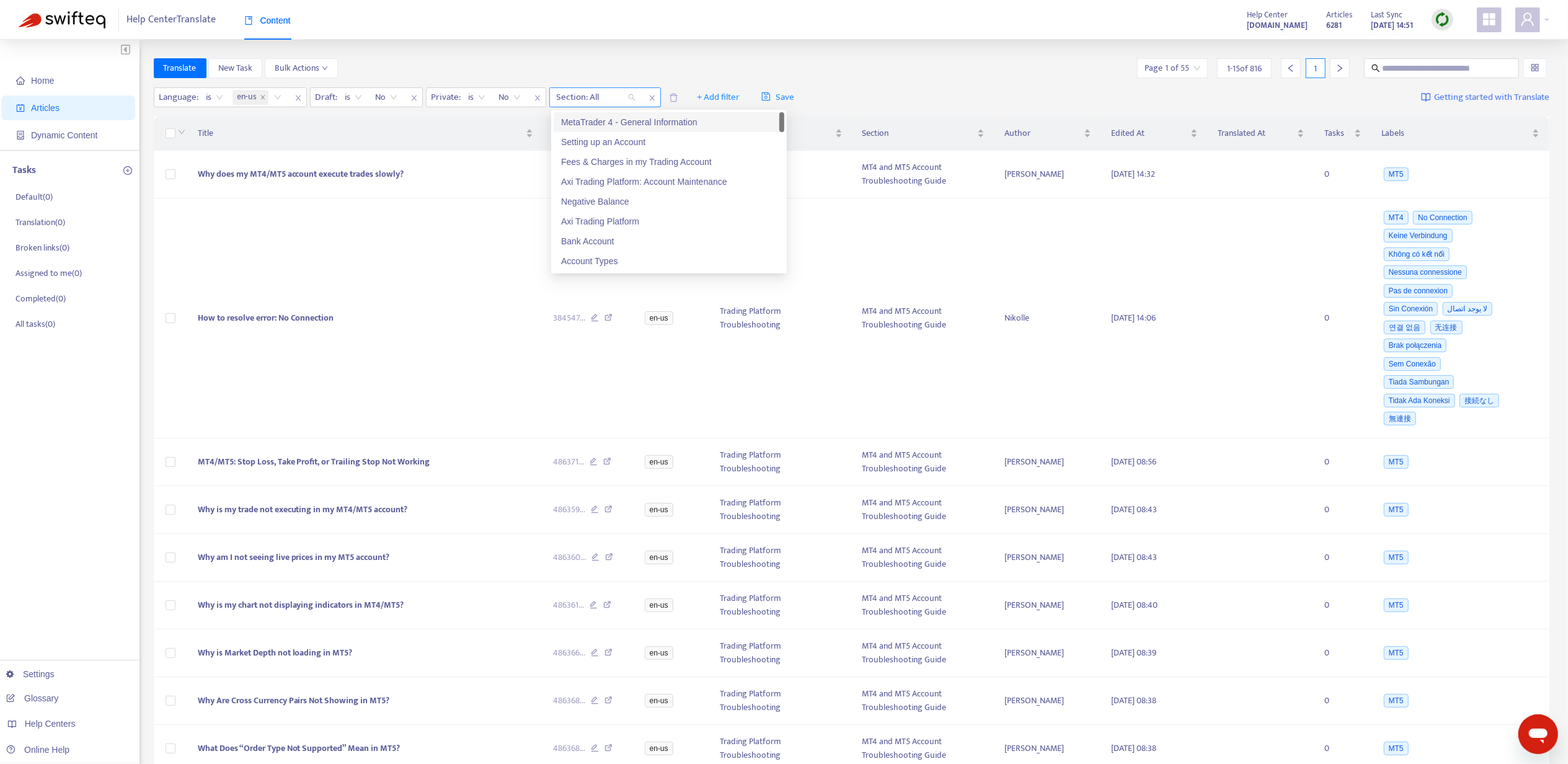
paste input "**********"
type input "**********"
click at [595, 126] on div "Bank Account" at bounding box center [669, 122] width 216 height 14
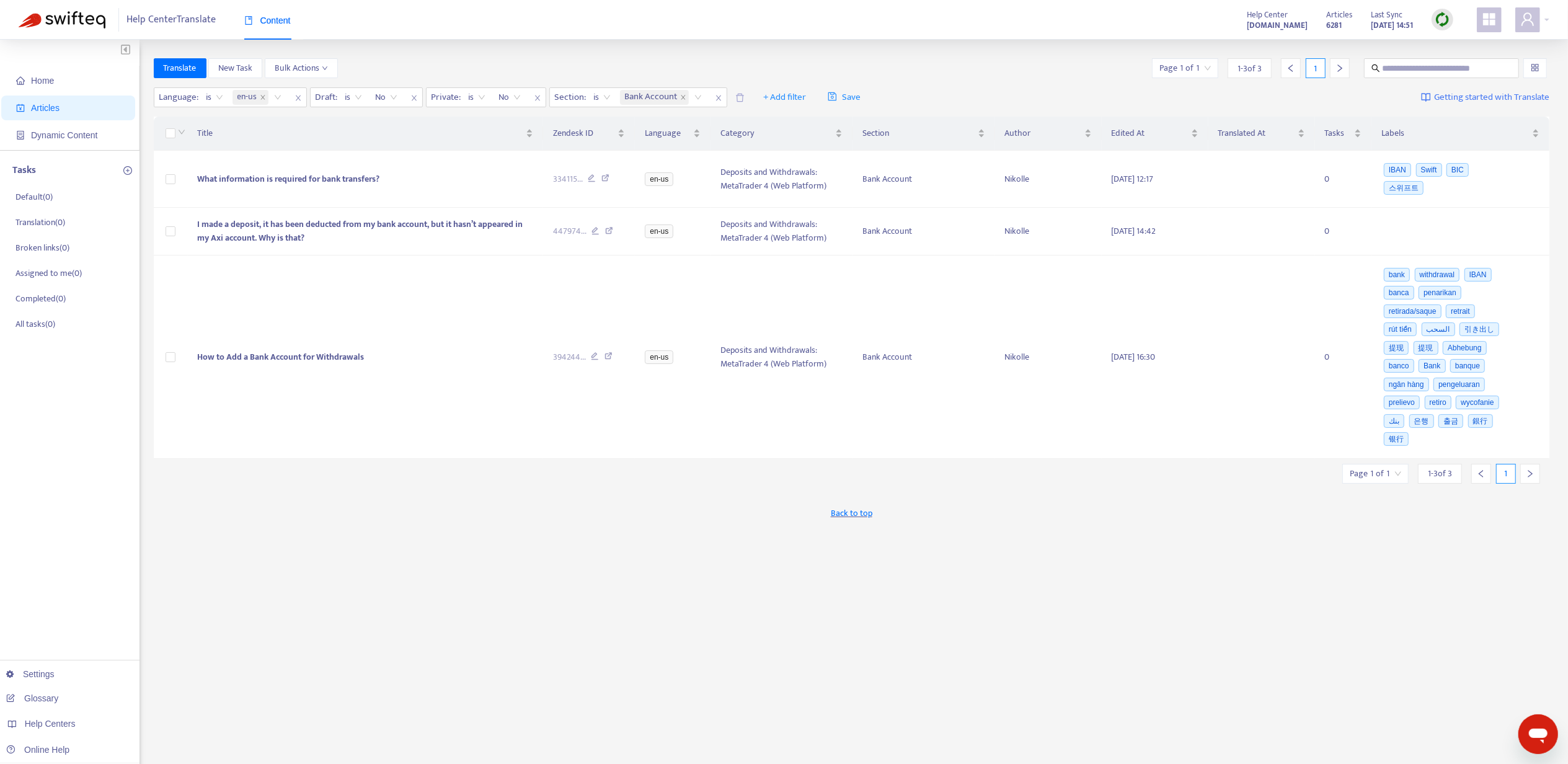
click at [947, 31] on div "Help Center Translate Content Help Center help.axi.com Articles 6281 Last Sync …" at bounding box center [784, 20] width 1568 height 40
click at [394, 234] on td "I made a deposit, it has been deducted from my bank account, but it hasn’t appe…" at bounding box center [365, 231] width 355 height 47
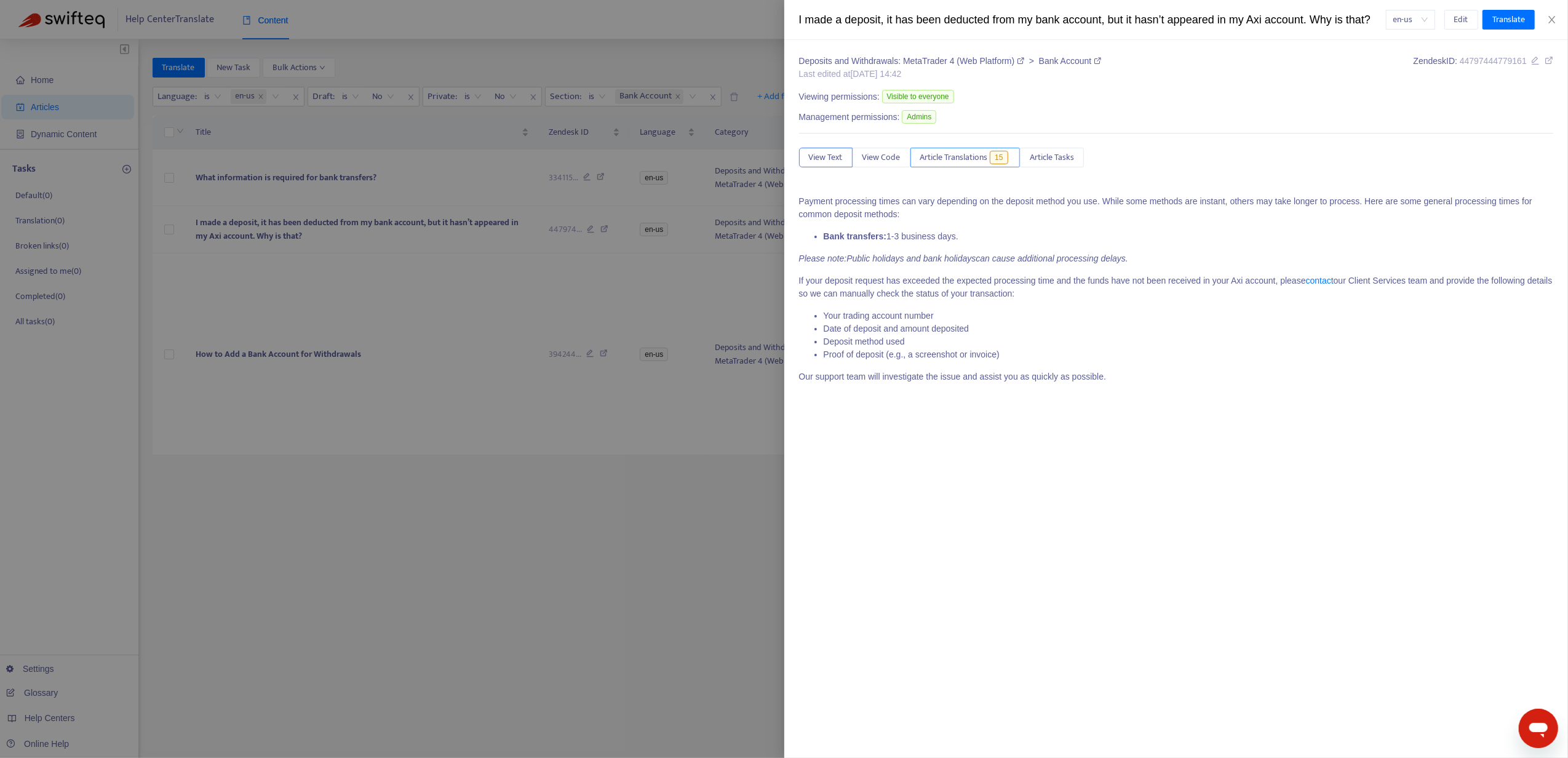
click at [970, 164] on span "Article Translations" at bounding box center [953, 157] width 68 height 14
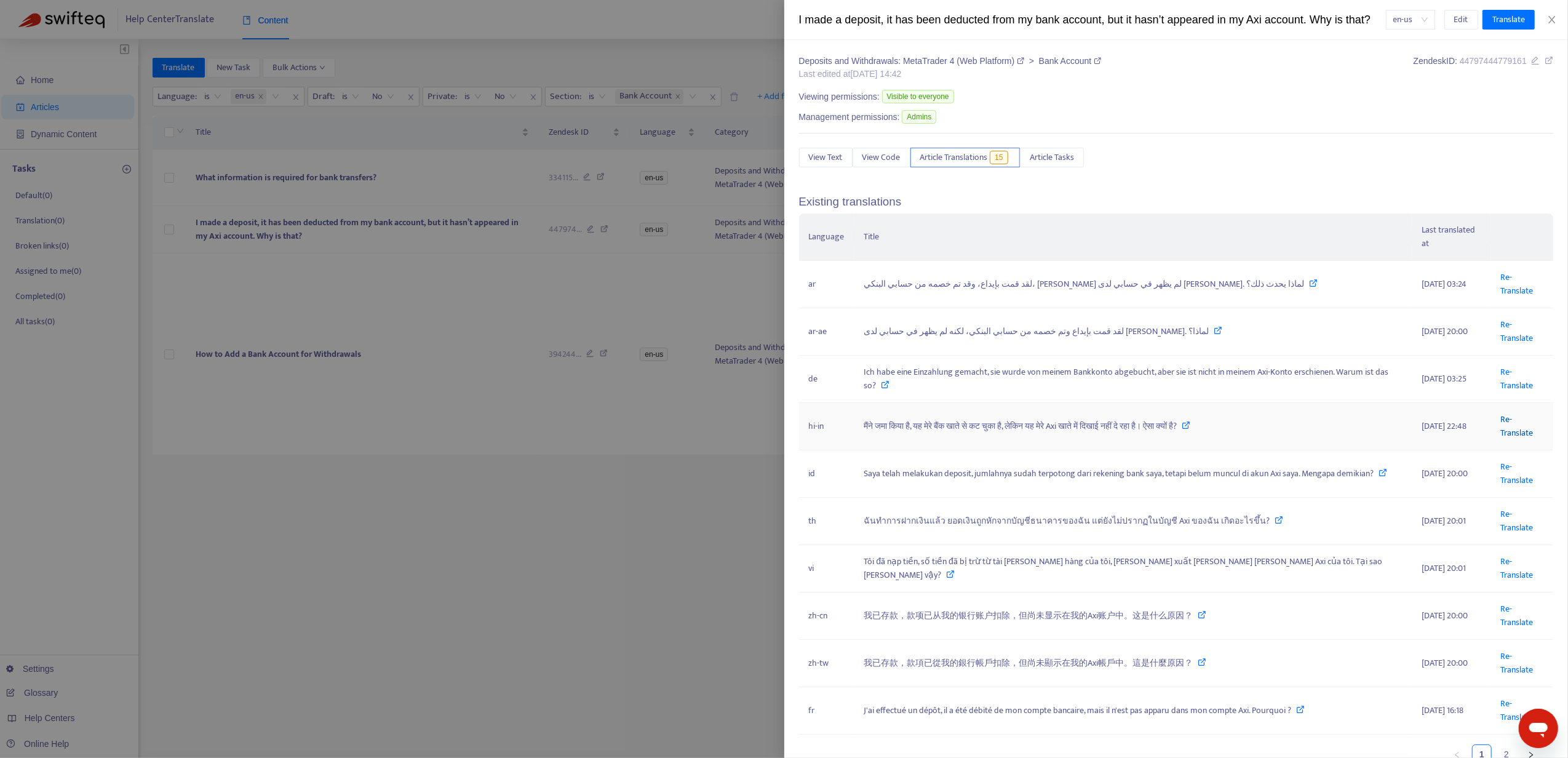
click at [1501, 439] on link "Re-Translate" at bounding box center [1517, 426] width 32 height 28
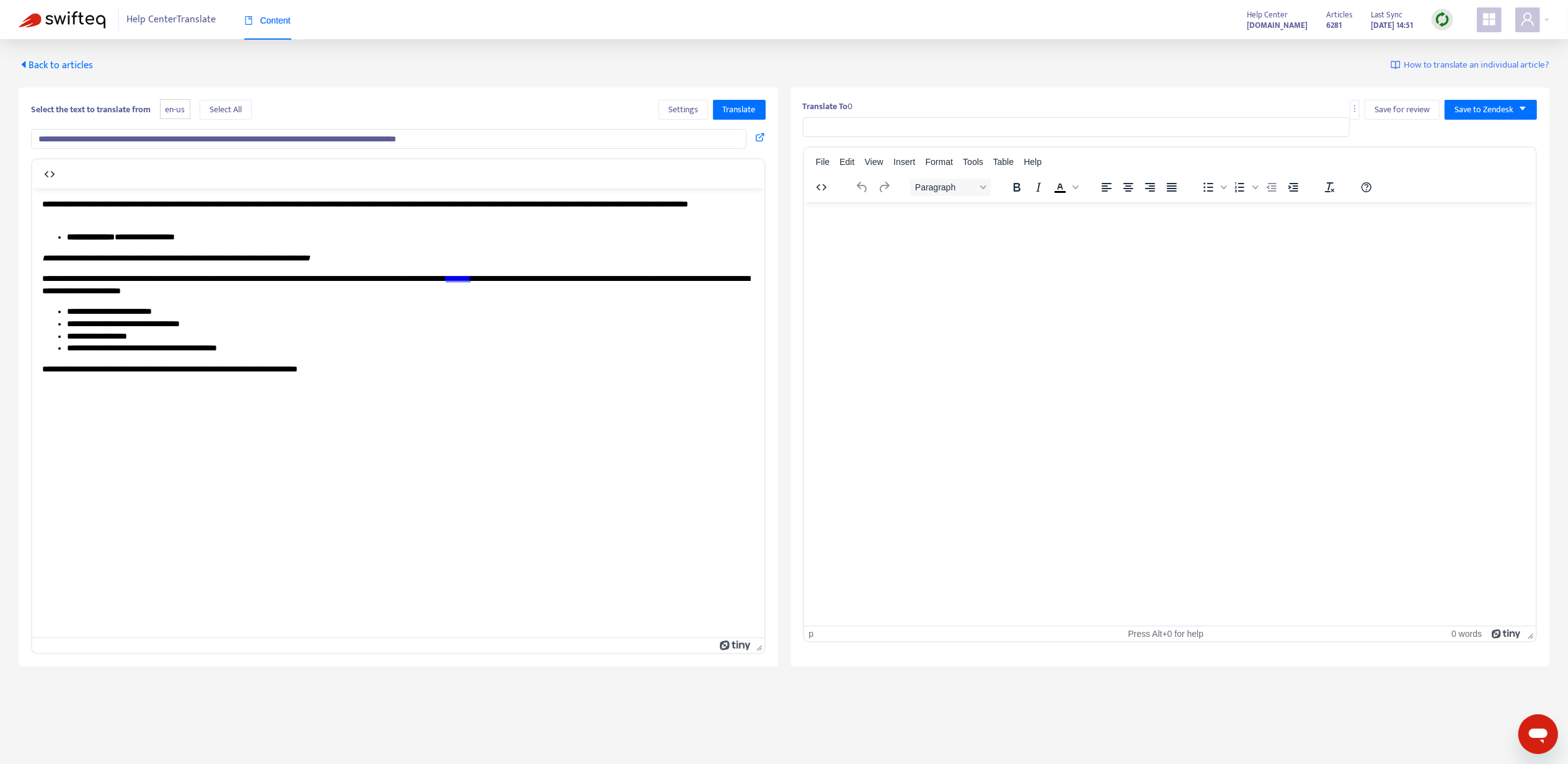
type input "**********"
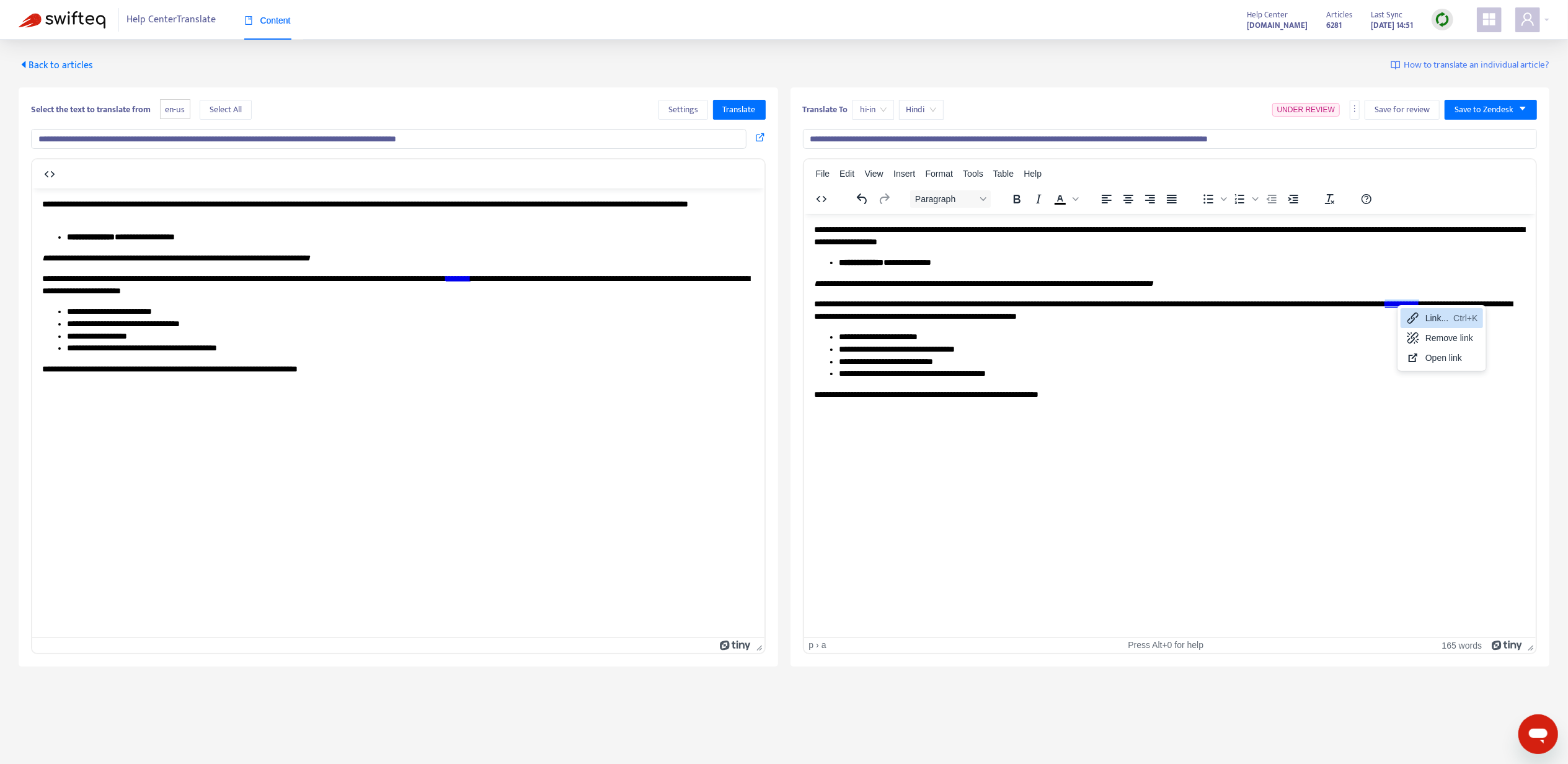
click at [1477, 317] on div "Ctrl+K" at bounding box center [1465, 317] width 25 height 15
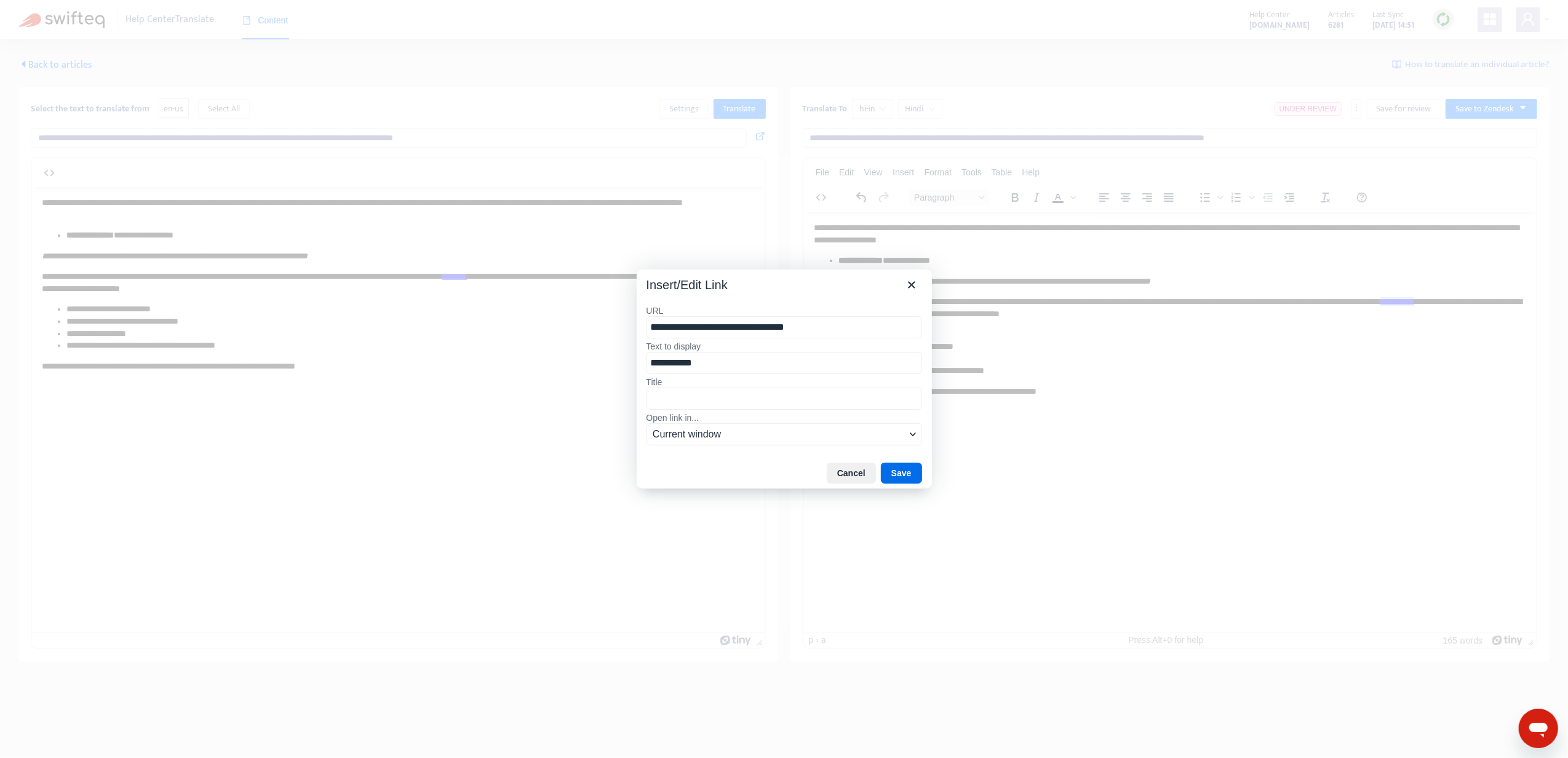
drag, startPoint x: 740, startPoint y: 325, endPoint x: 764, endPoint y: 322, distance: 24.2
click at [764, 322] on input "**********" at bounding box center [784, 327] width 275 height 23
type input "**********"
drag, startPoint x: 909, startPoint y: 467, endPoint x: 322, endPoint y: 196, distance: 646.5
click at [909, 467] on button "Save" at bounding box center [902, 472] width 42 height 21
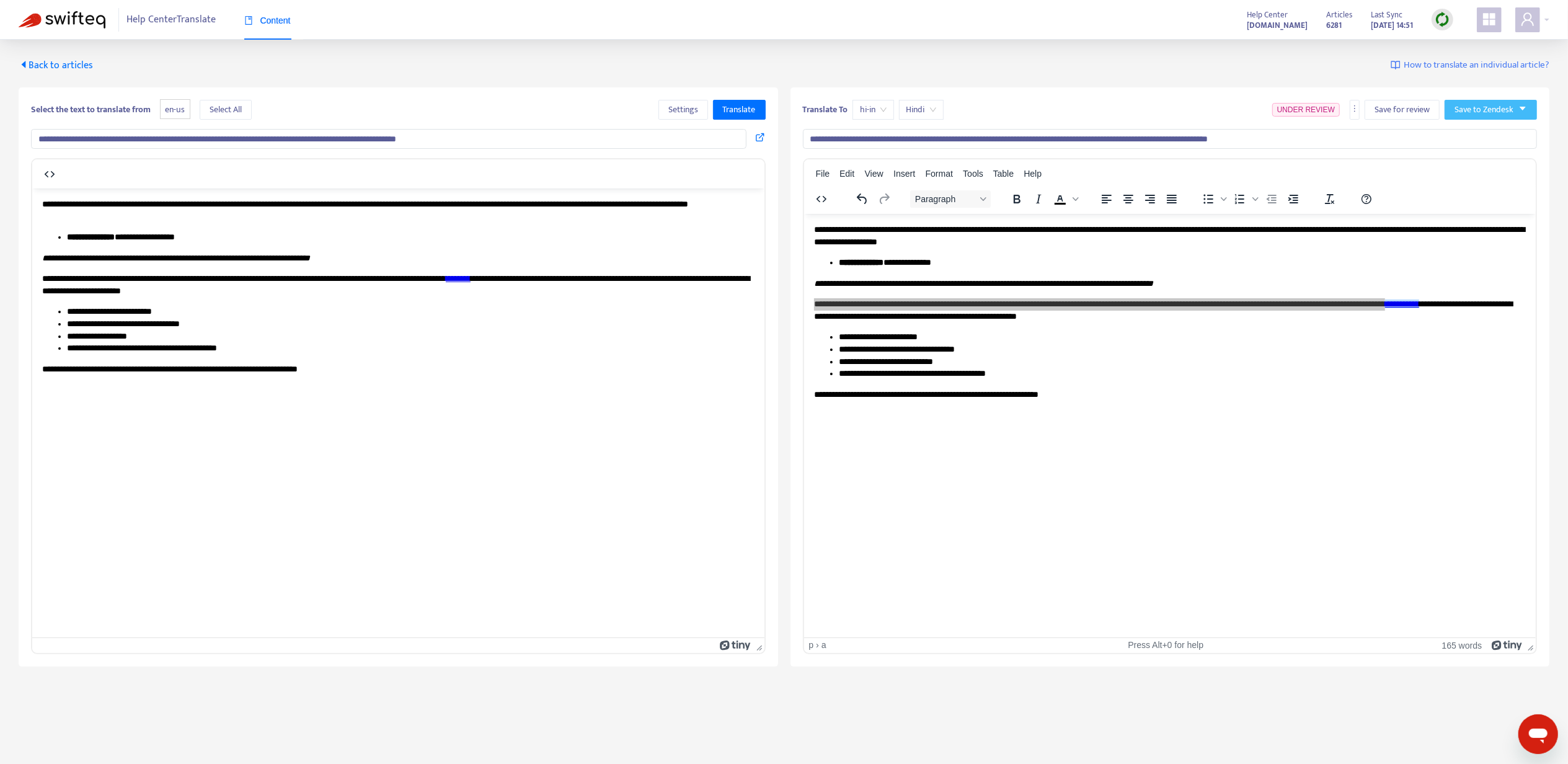
click at [1510, 112] on span "Save to Zendesk" at bounding box center [1484, 109] width 59 height 14
click at [1498, 133] on span "Publish" at bounding box center [1479, 135] width 47 height 14
click at [68, 69] on span "Back to articles" at bounding box center [56, 65] width 75 height 16
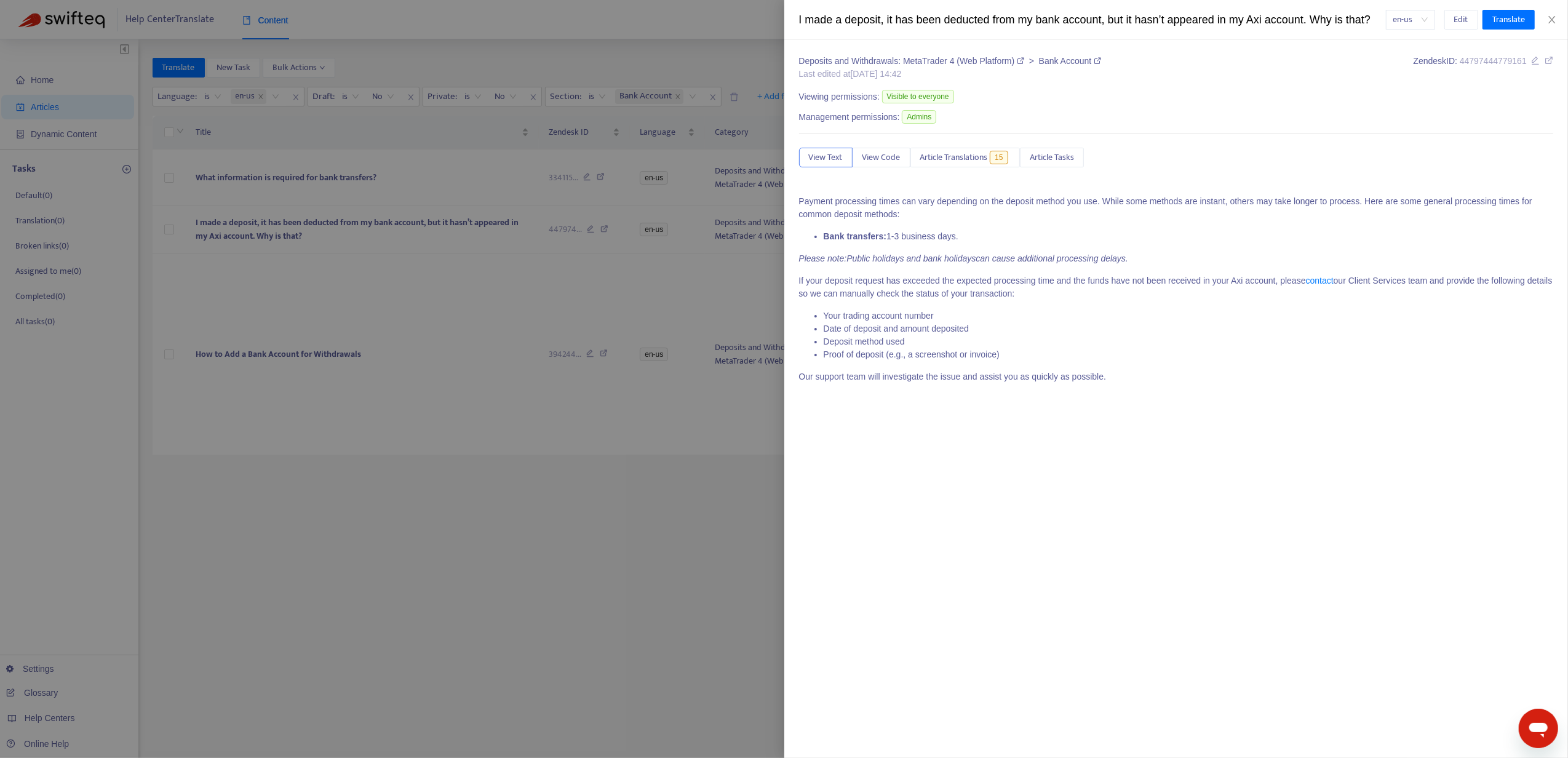
click at [372, 382] on div at bounding box center [784, 379] width 1568 height 758
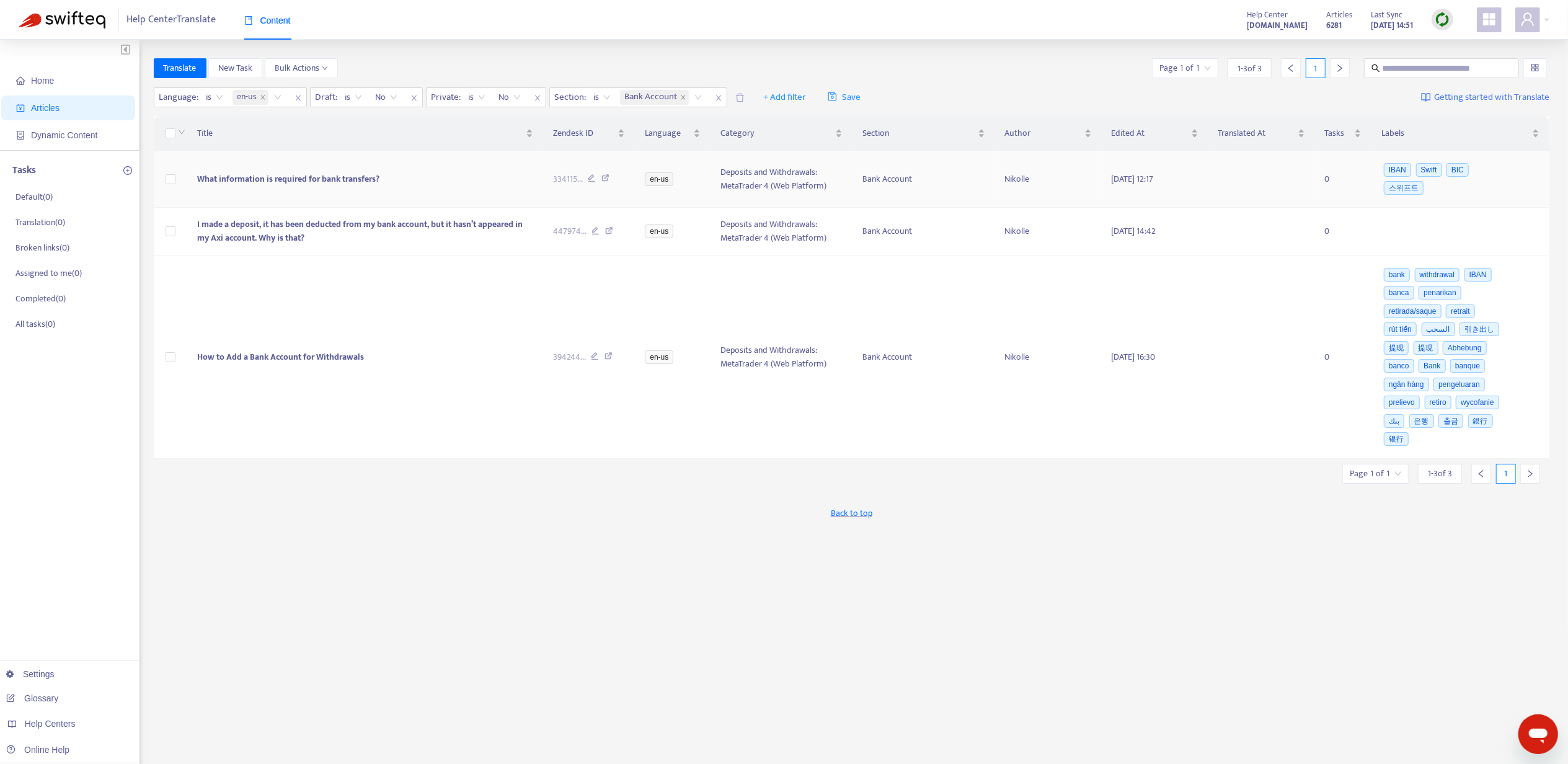
click at [261, 182] on span "What information is required for bank transfers?" at bounding box center [288, 179] width 182 height 15
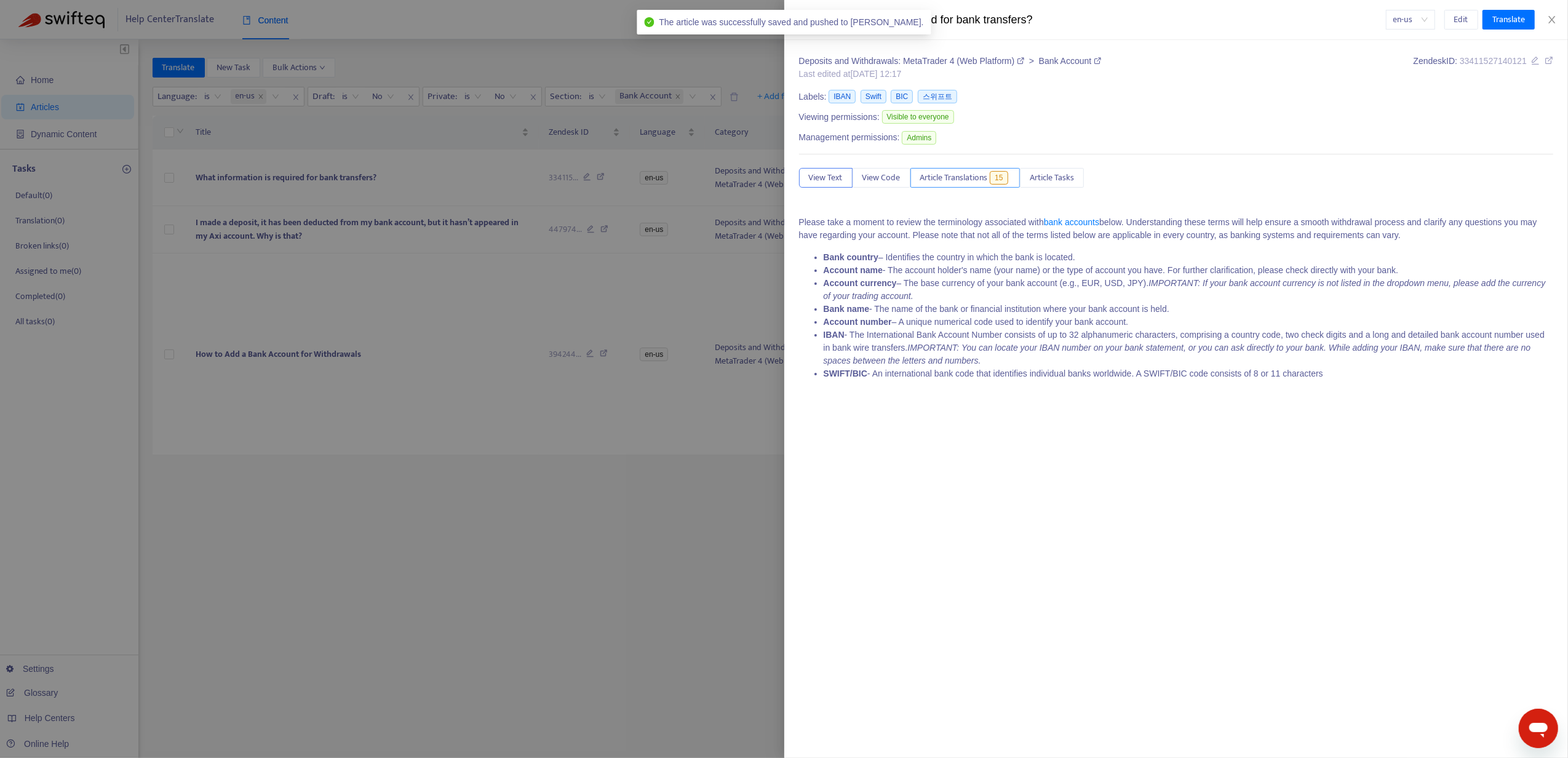
click at [984, 184] on span "Article Translations" at bounding box center [953, 177] width 68 height 14
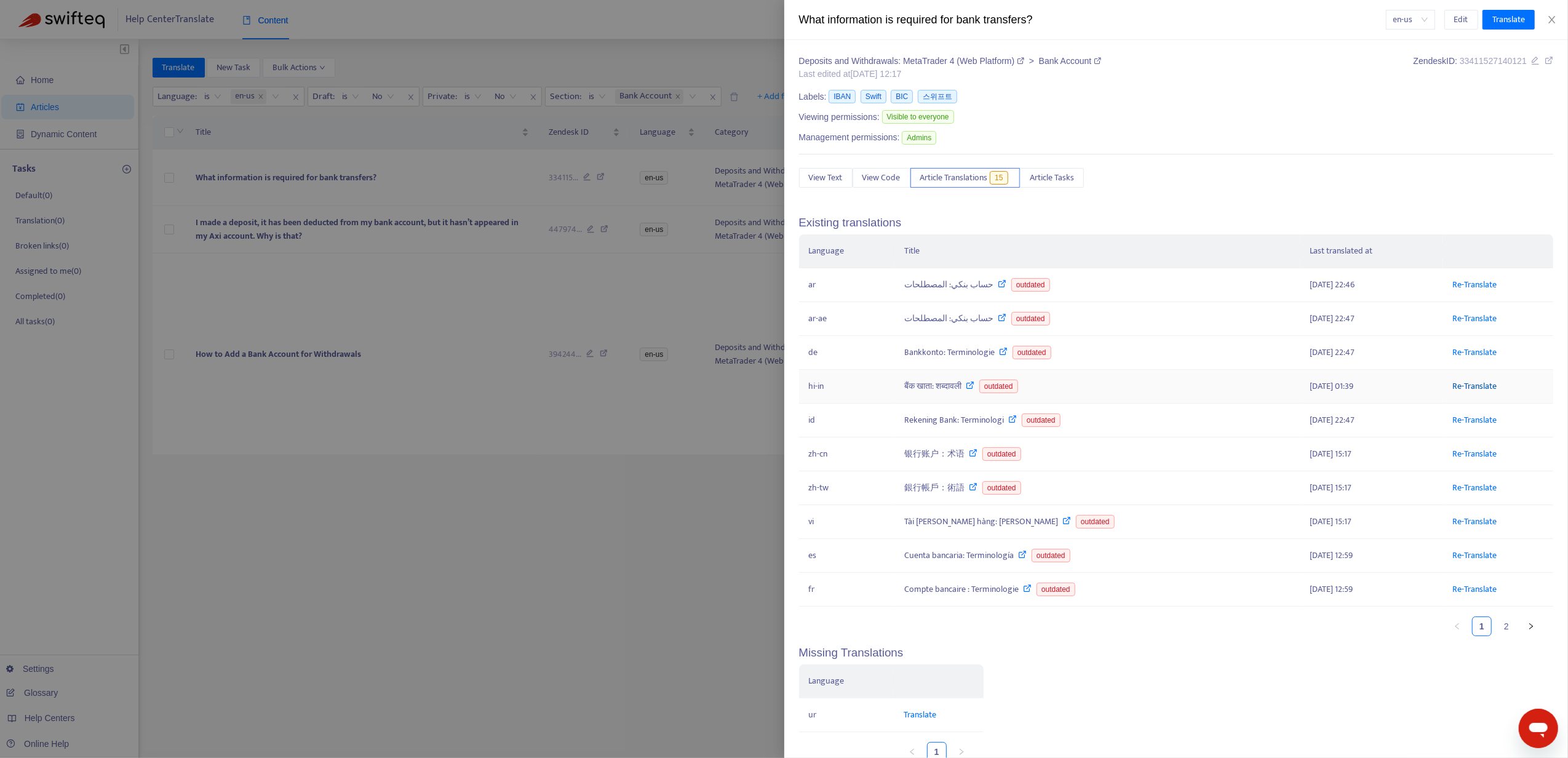
click at [1458, 392] on link "Re-Translate" at bounding box center [1474, 386] width 44 height 14
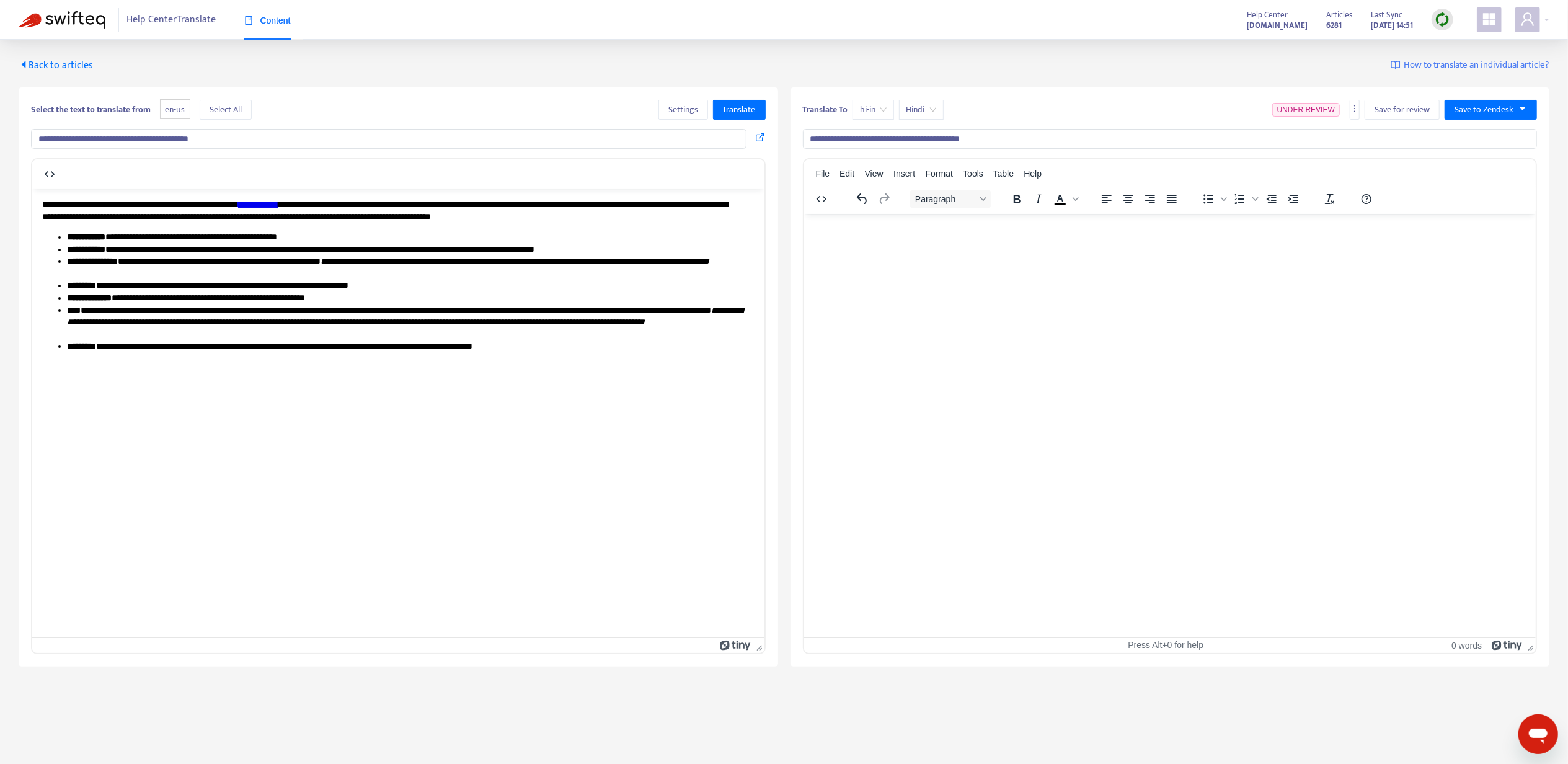
type input "**********"
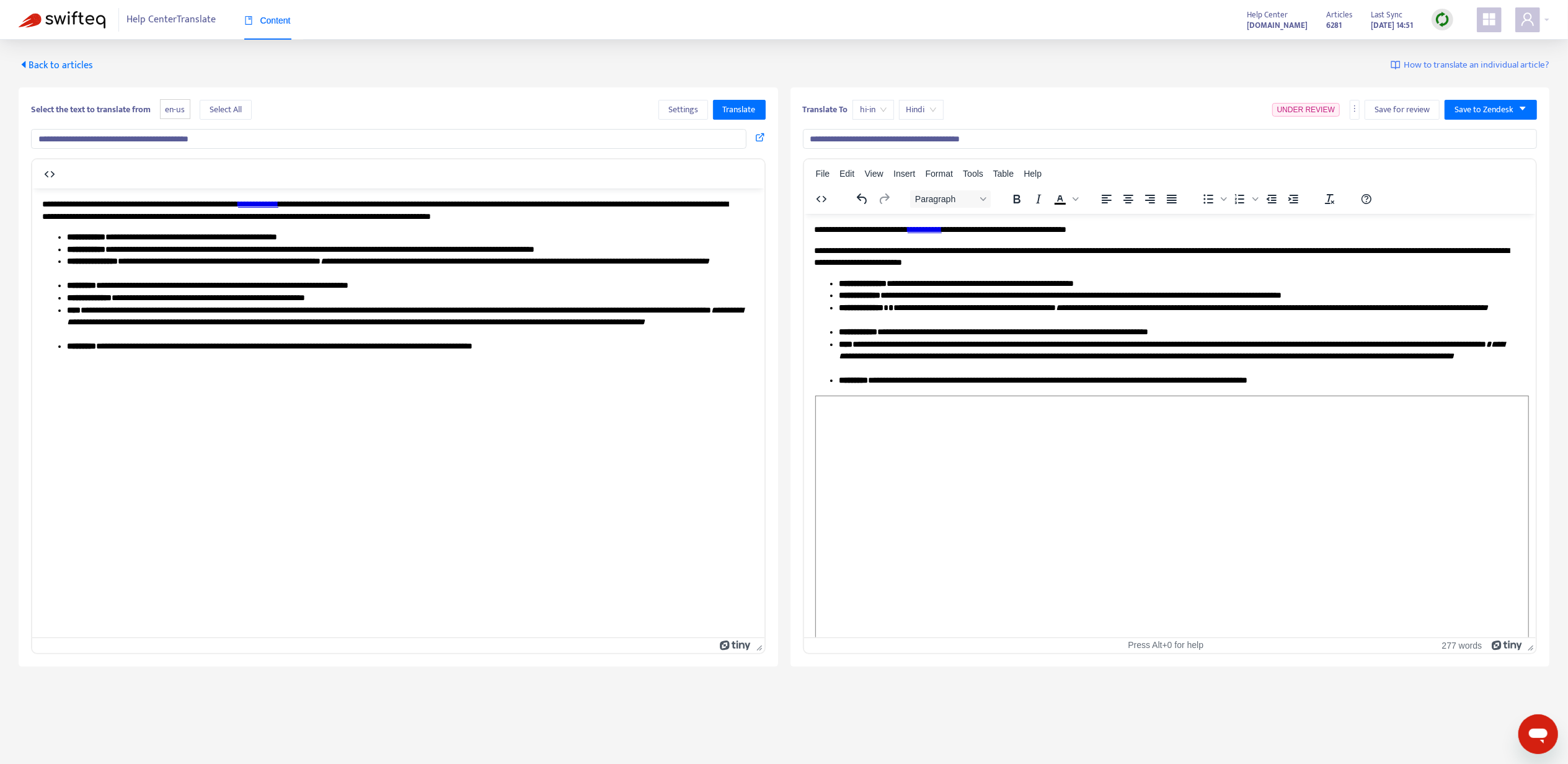
click at [862, 134] on input "**********" at bounding box center [1170, 139] width 735 height 20
click at [85, 59] on span "Back to articles" at bounding box center [56, 65] width 75 height 16
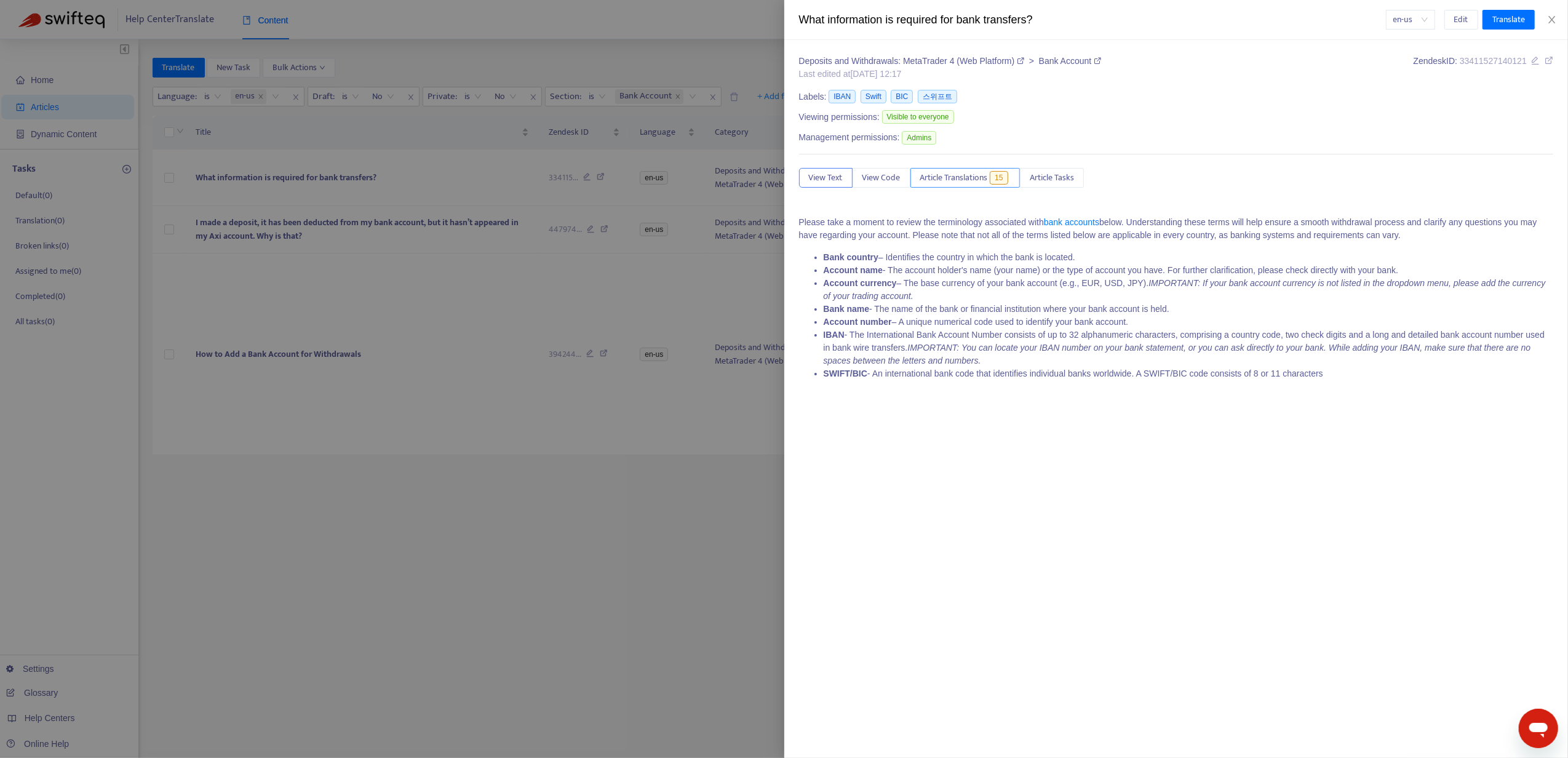
click at [945, 171] on button "Article Translations 15" at bounding box center [966, 178] width 110 height 20
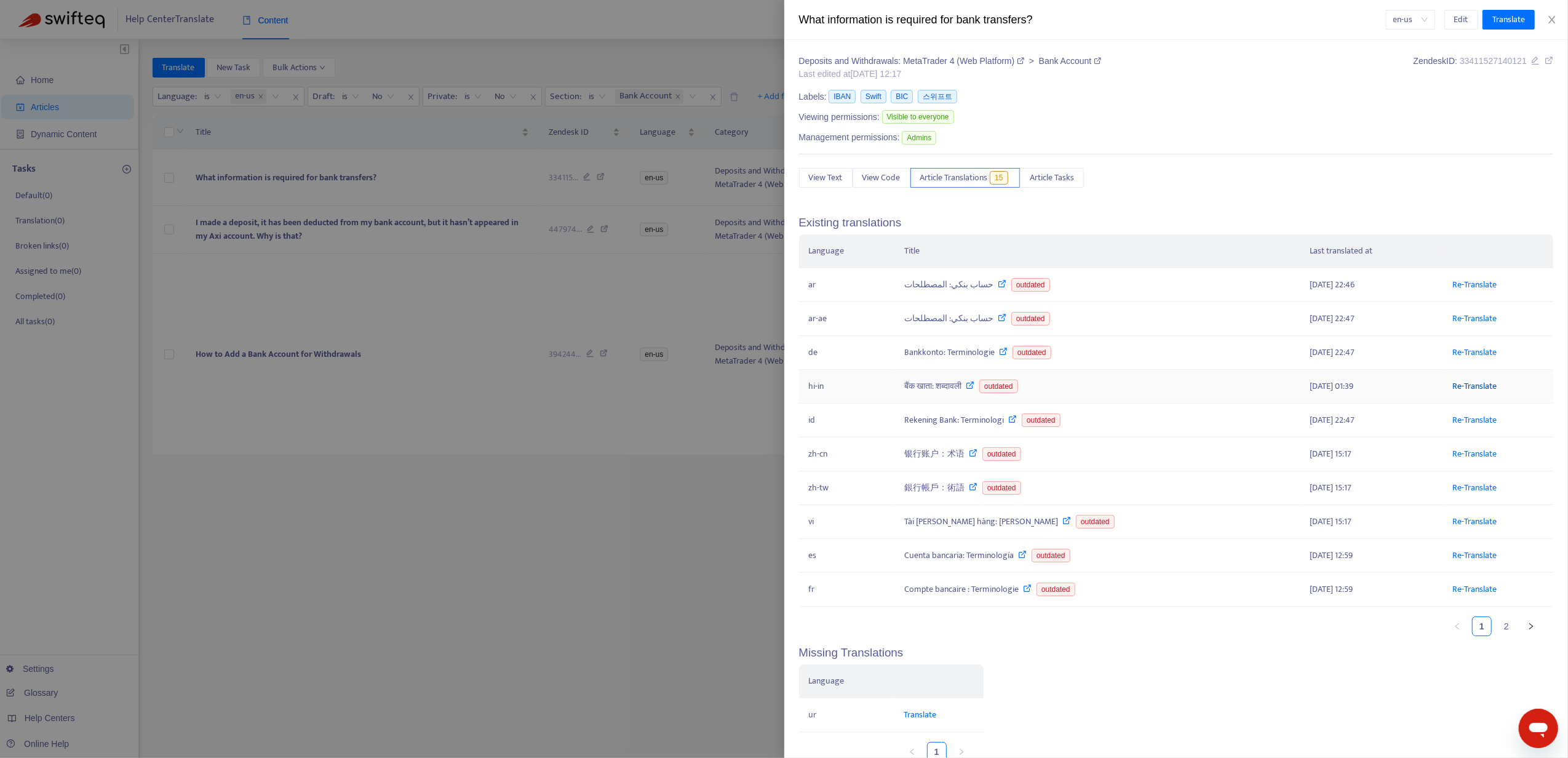
click at [1452, 393] on link "Re-Translate" at bounding box center [1474, 386] width 44 height 14
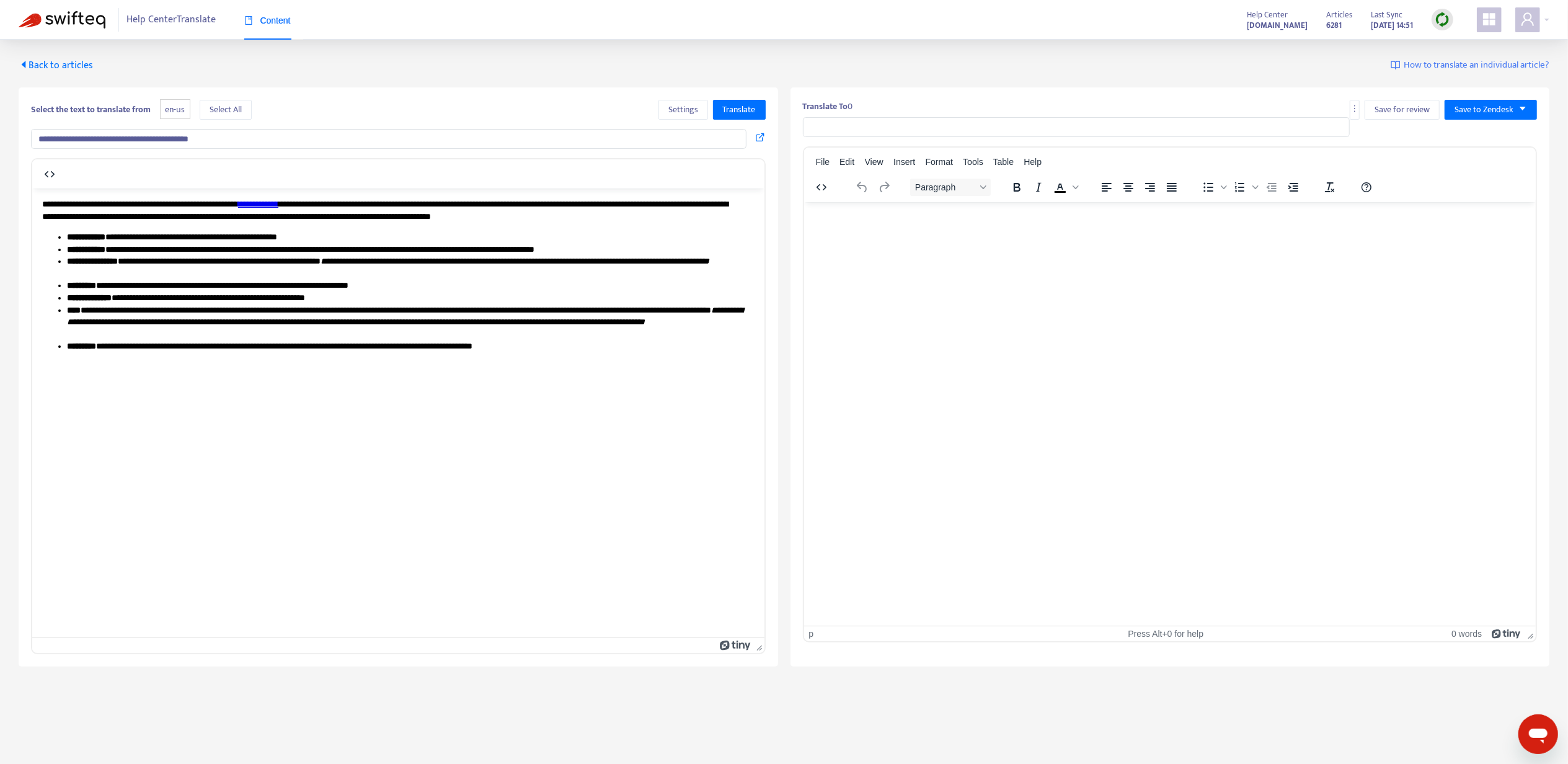
type input "**********"
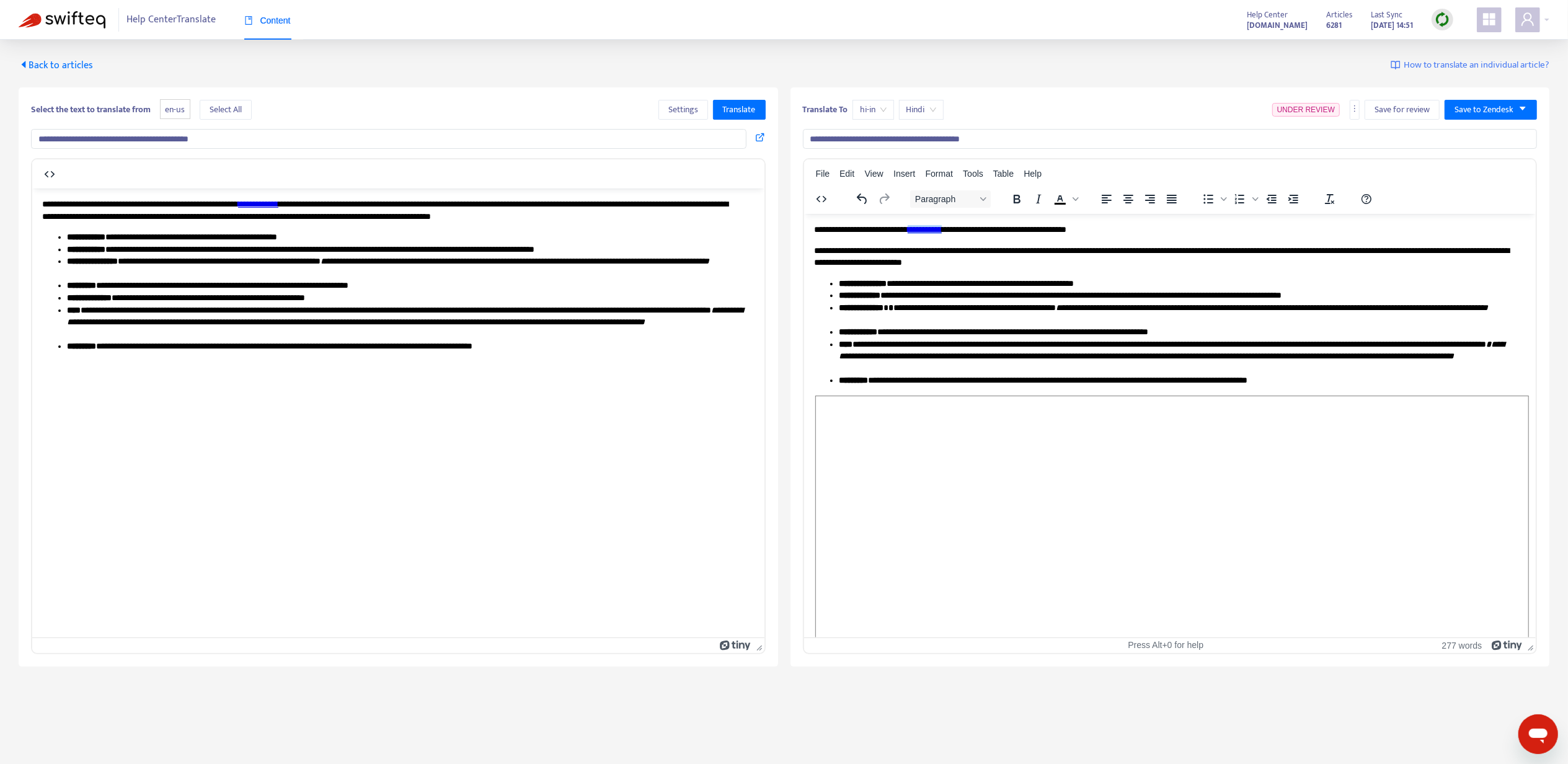
click at [941, 228] on link "**********" at bounding box center [924, 229] width 34 height 9
click at [990, 243] on div "Link..." at bounding box center [997, 241] width 23 height 15
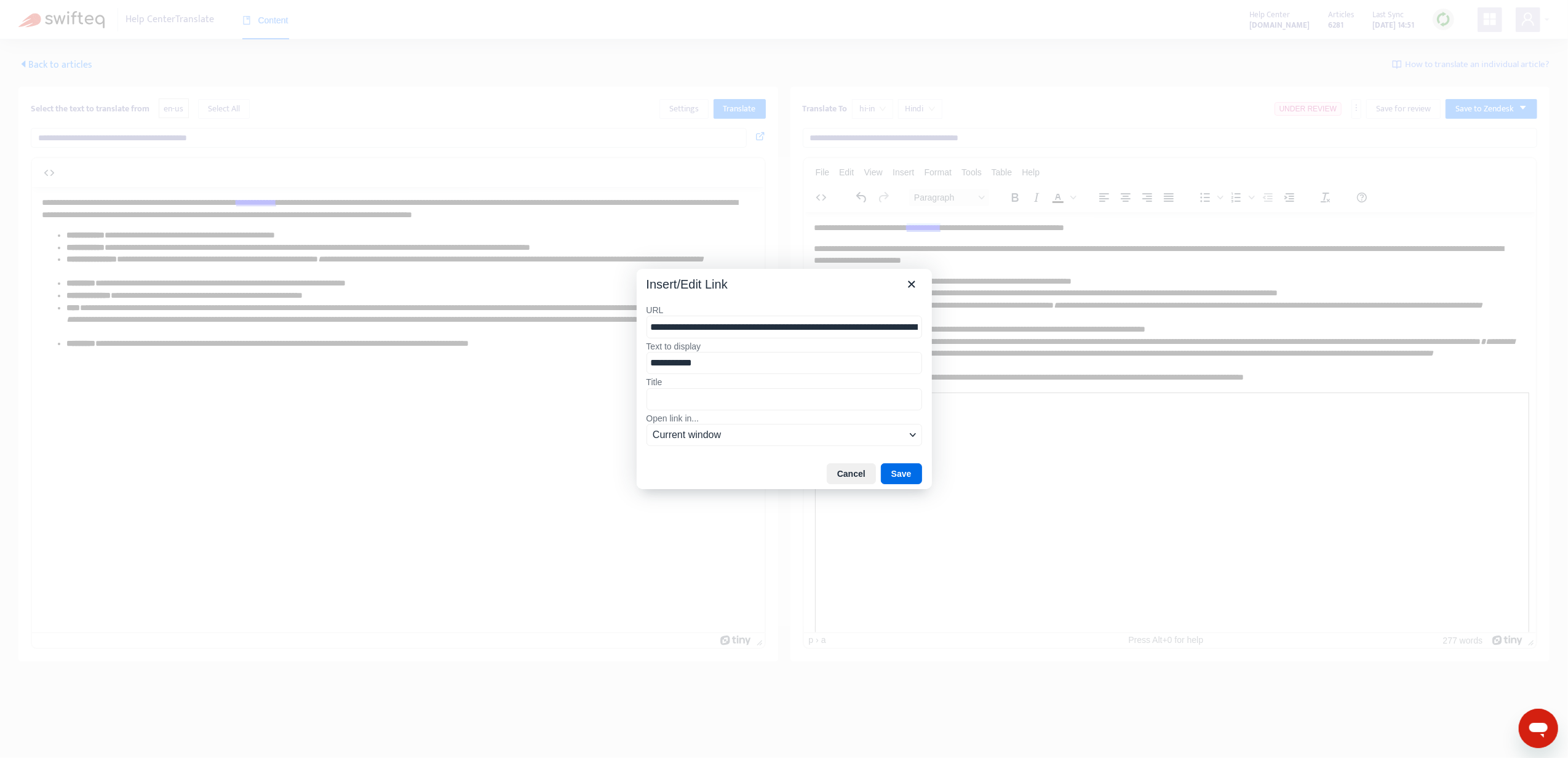
drag, startPoint x: 630, startPoint y: 322, endPoint x: 620, endPoint y: 322, distance: 10.0
click at [620, 322] on div "**********" at bounding box center [784, 379] width 1568 height 758
click at [915, 285] on icon "Close" at bounding box center [912, 284] width 14 height 14
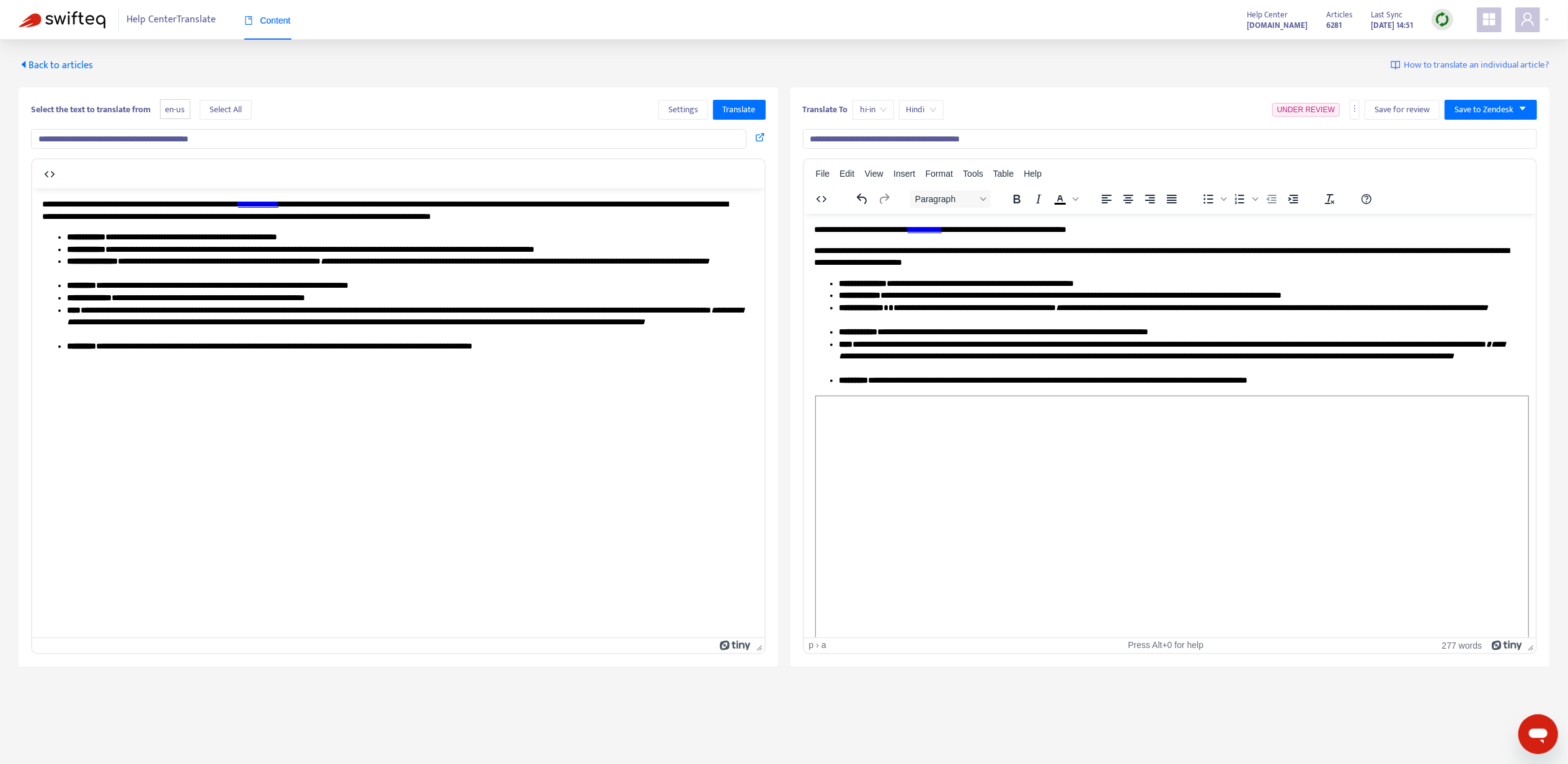
click at [946, 277] on li "**********" at bounding box center [1176, 284] width 676 height 13
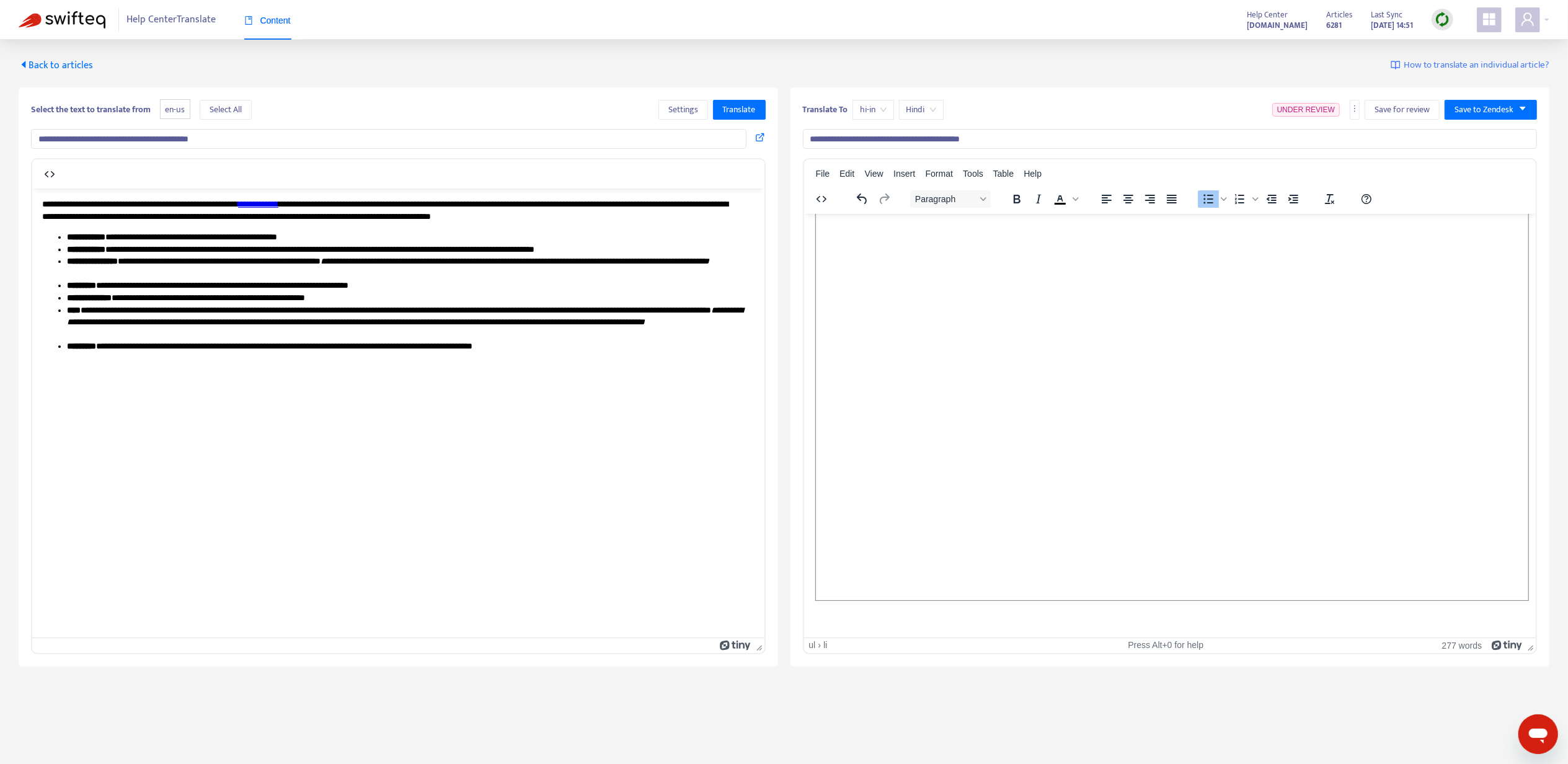
scroll to position [207, 0]
click at [1488, 116] on span "Save to Zendesk" at bounding box center [1484, 109] width 59 height 14
click at [1477, 139] on span "Publish" at bounding box center [1479, 135] width 47 height 14
click at [66, 65] on span "Back to articles" at bounding box center [56, 65] width 75 height 16
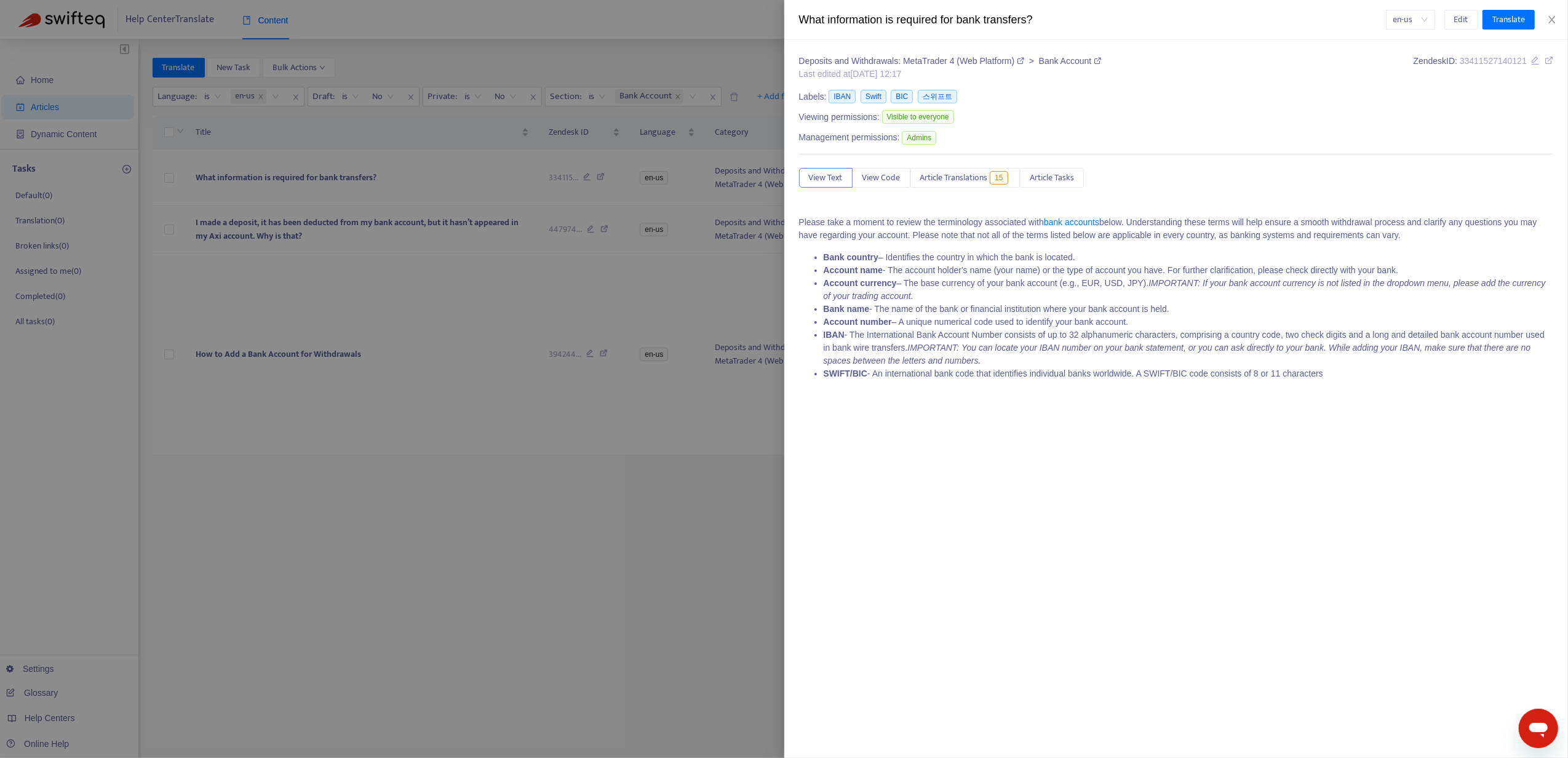
click at [227, 337] on div at bounding box center [784, 379] width 1568 height 758
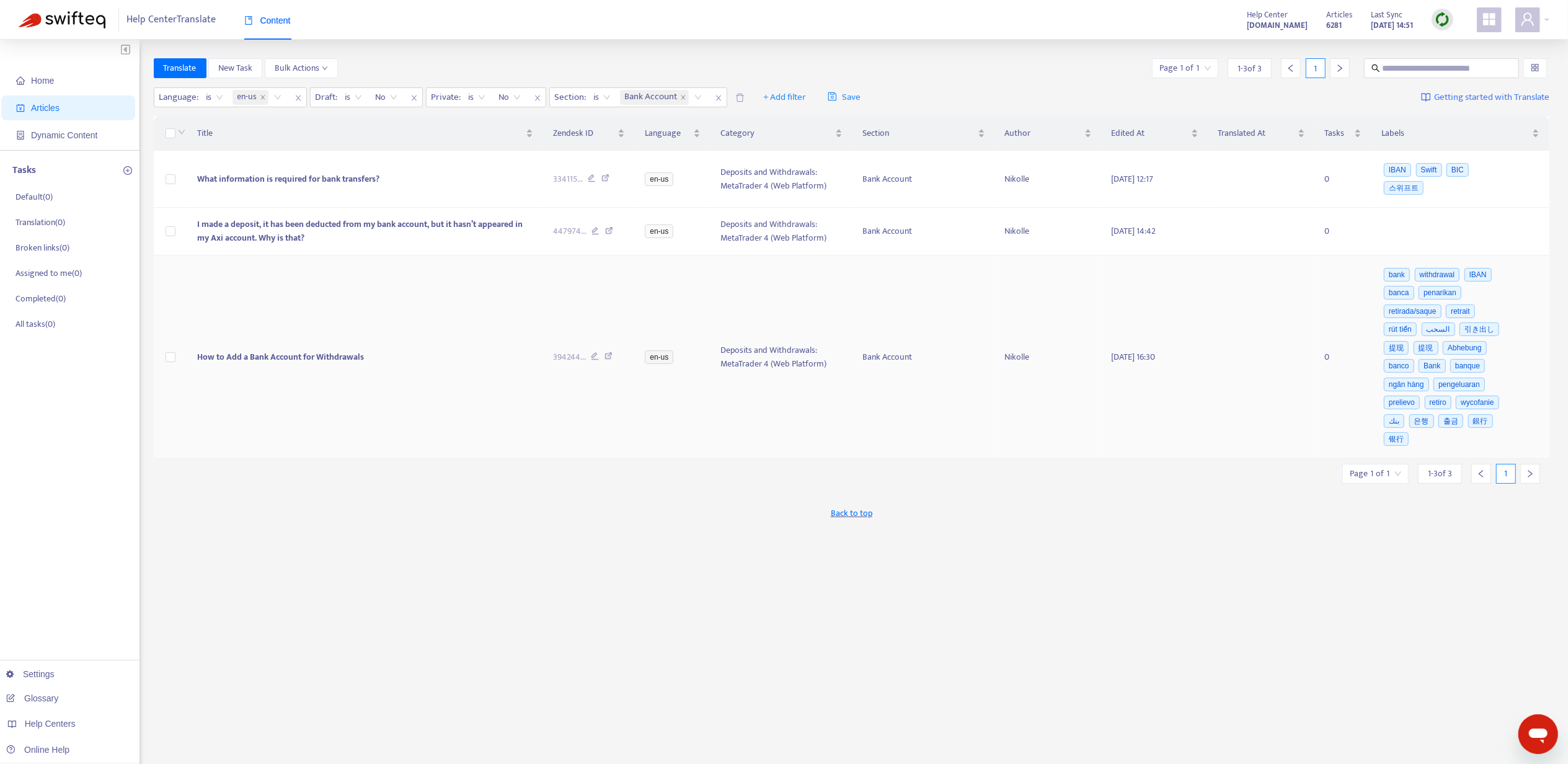
click at [304, 362] on span "How to Add a Bank Account for Withdrawals" at bounding box center [280, 357] width 167 height 15
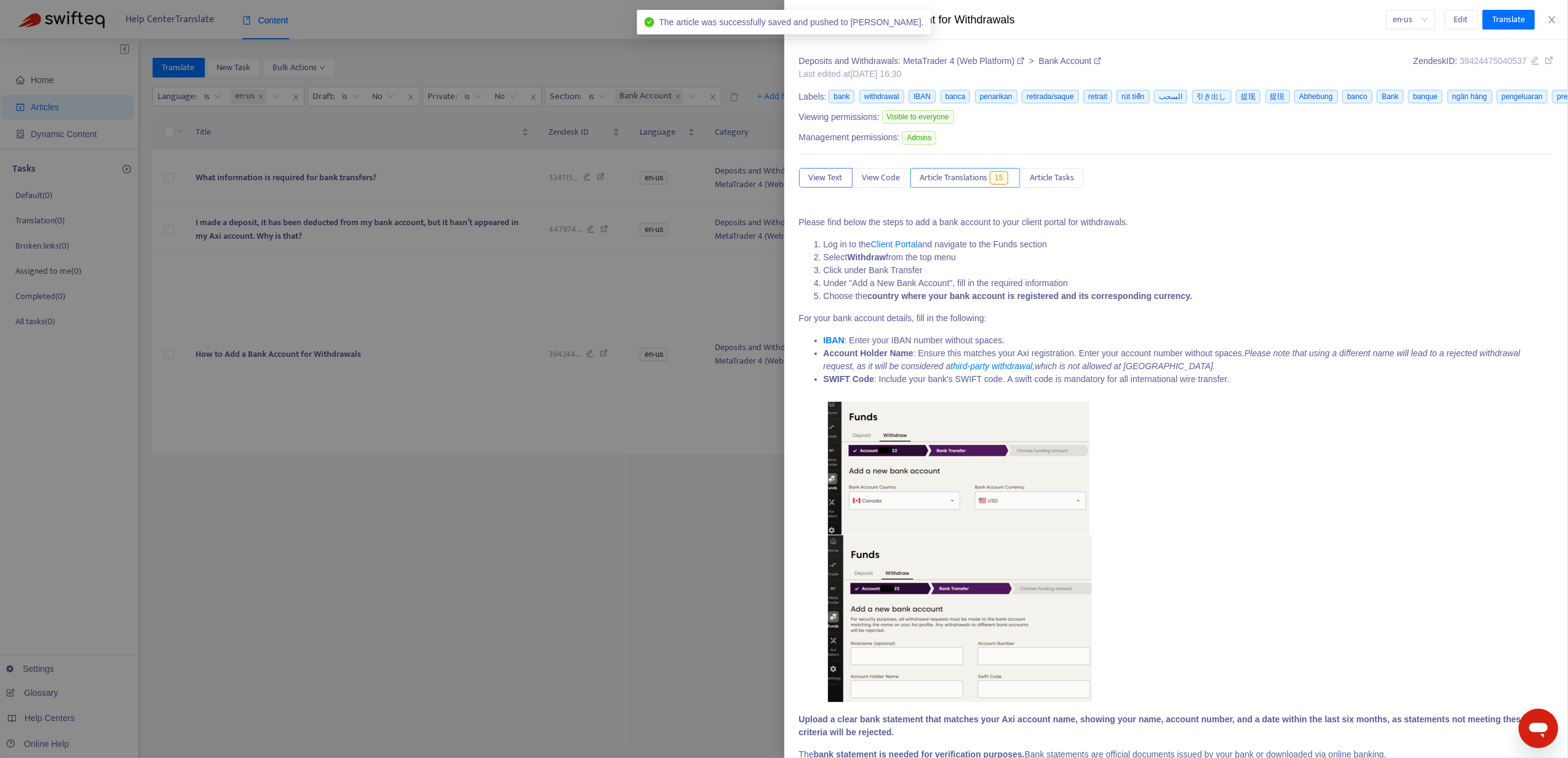
click at [966, 179] on span "Article Translations" at bounding box center [953, 177] width 68 height 14
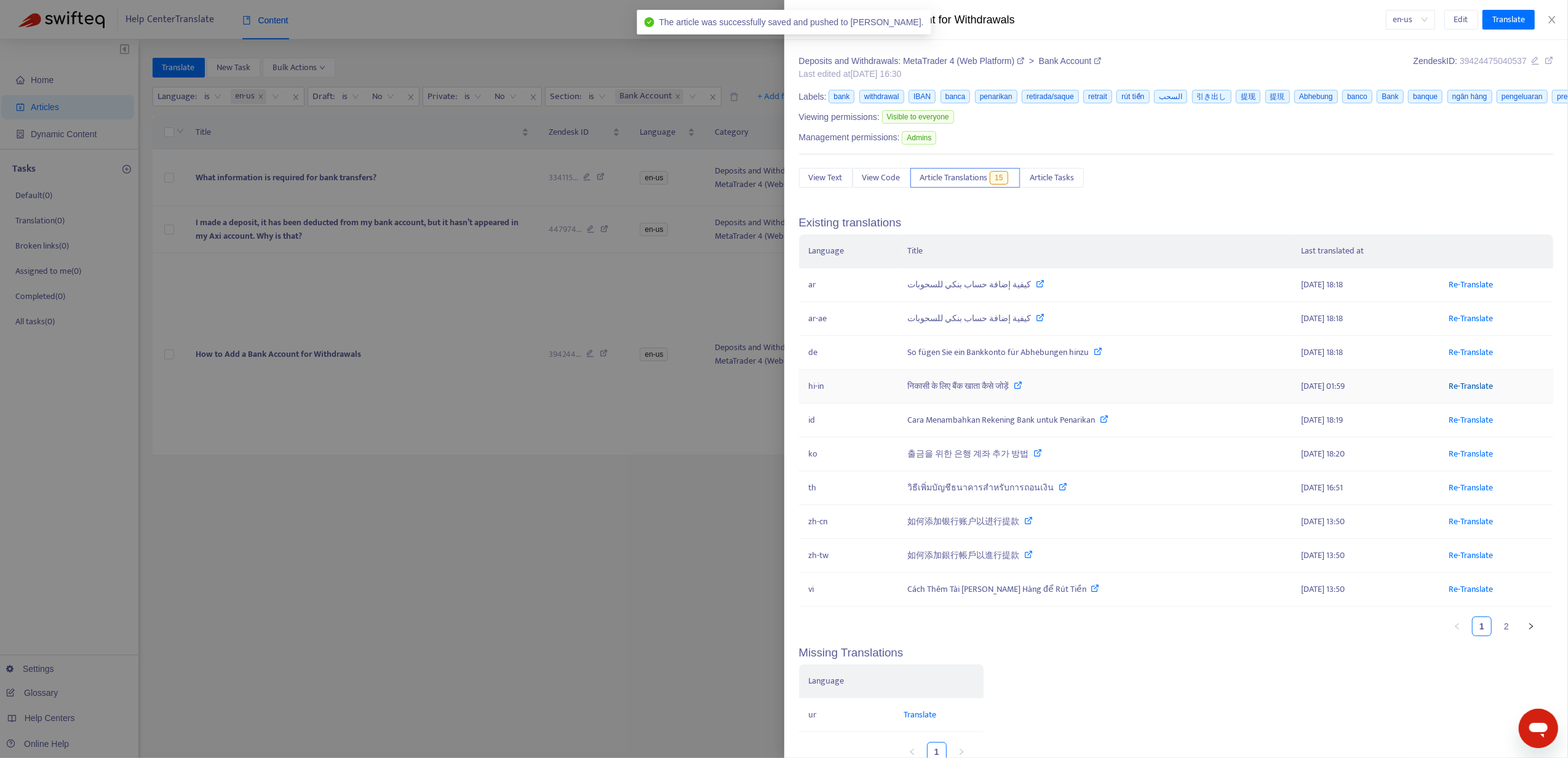
click at [1465, 390] on link "Re-Translate" at bounding box center [1471, 386] width 44 height 14
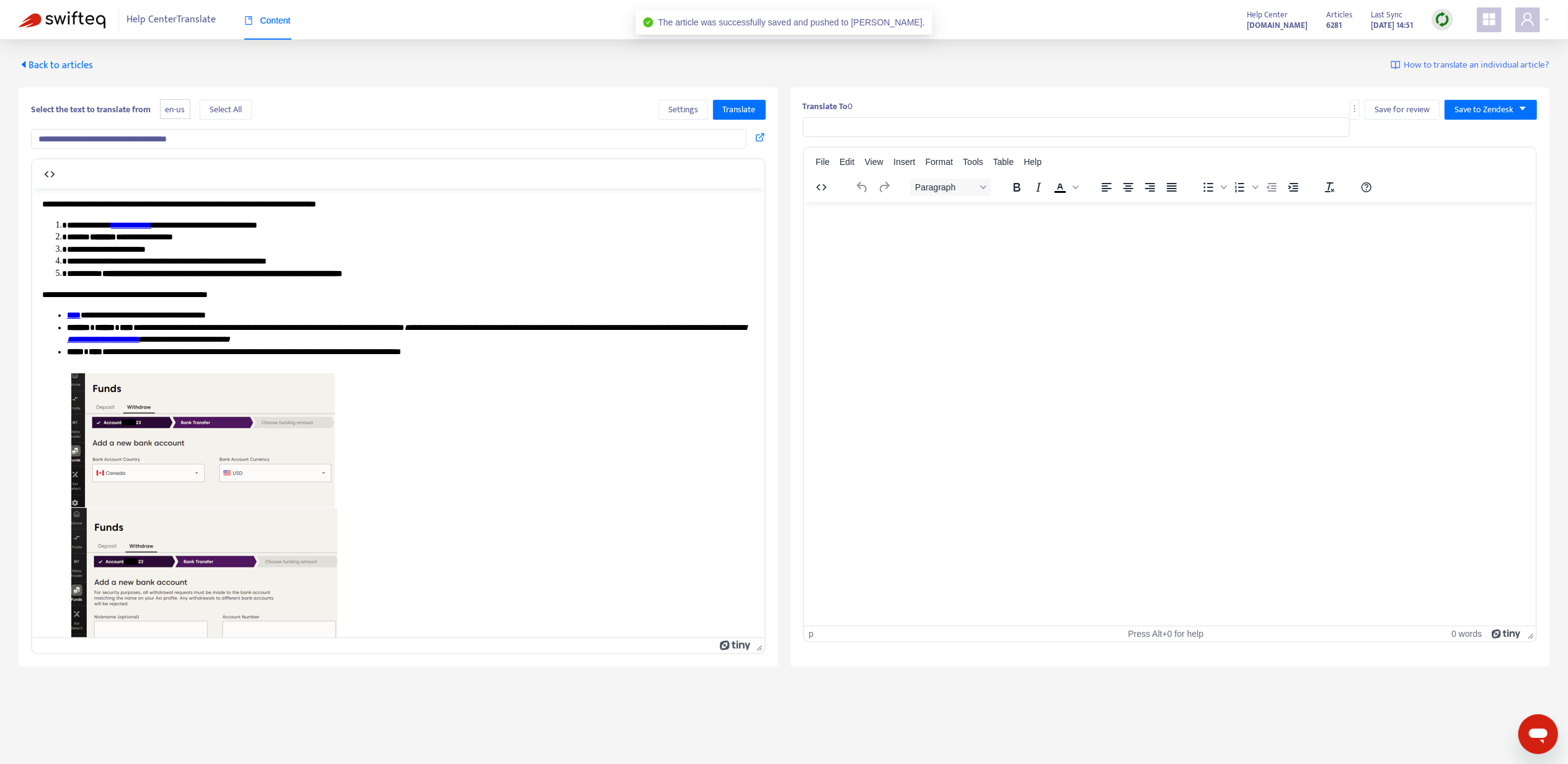
type input "**********"
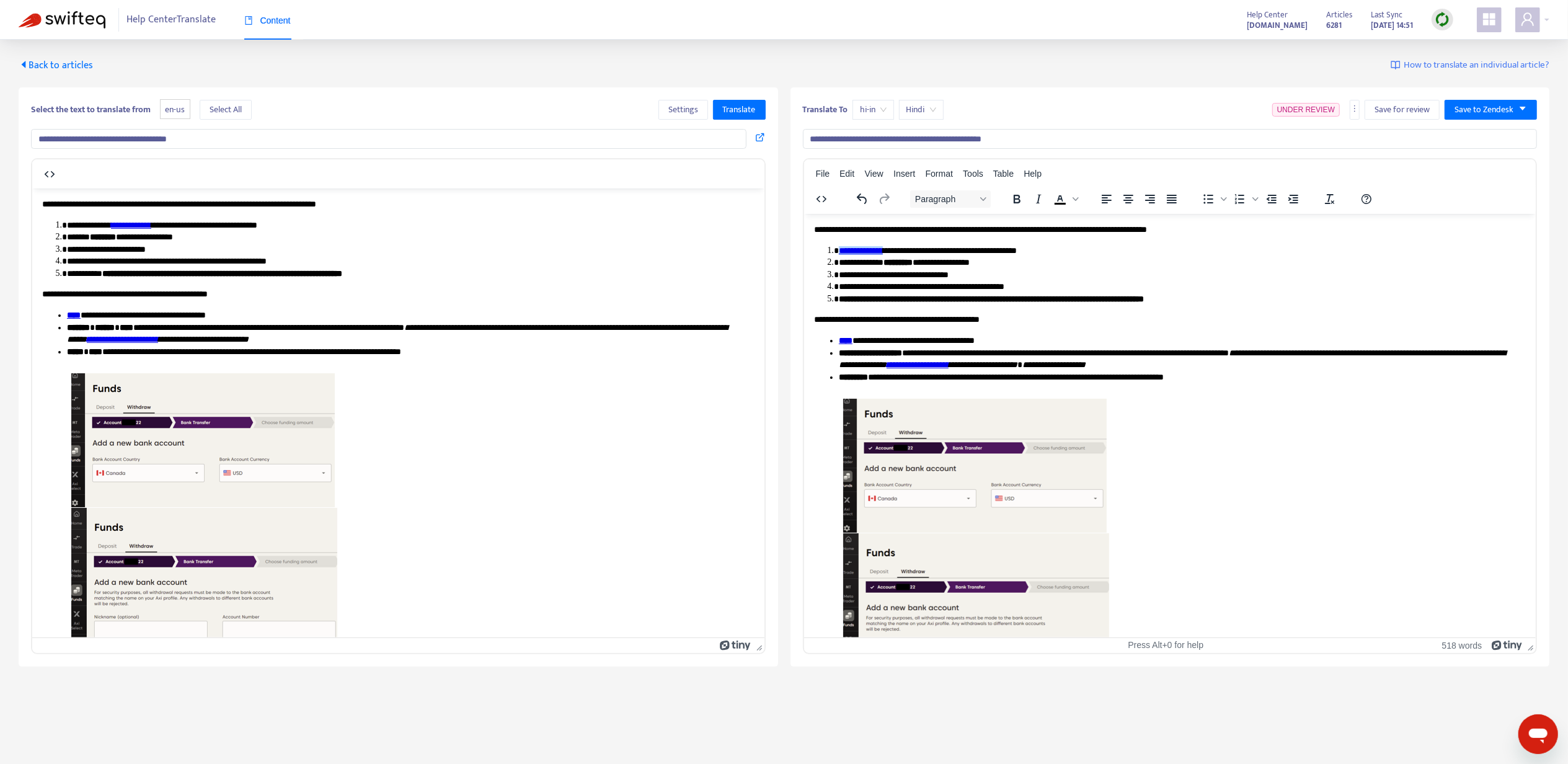
click at [857, 244] on li "**********" at bounding box center [1176, 250] width 676 height 13
click at [881, 250] on div "Link... Ctrl+K" at bounding box center [900, 256] width 83 height 20
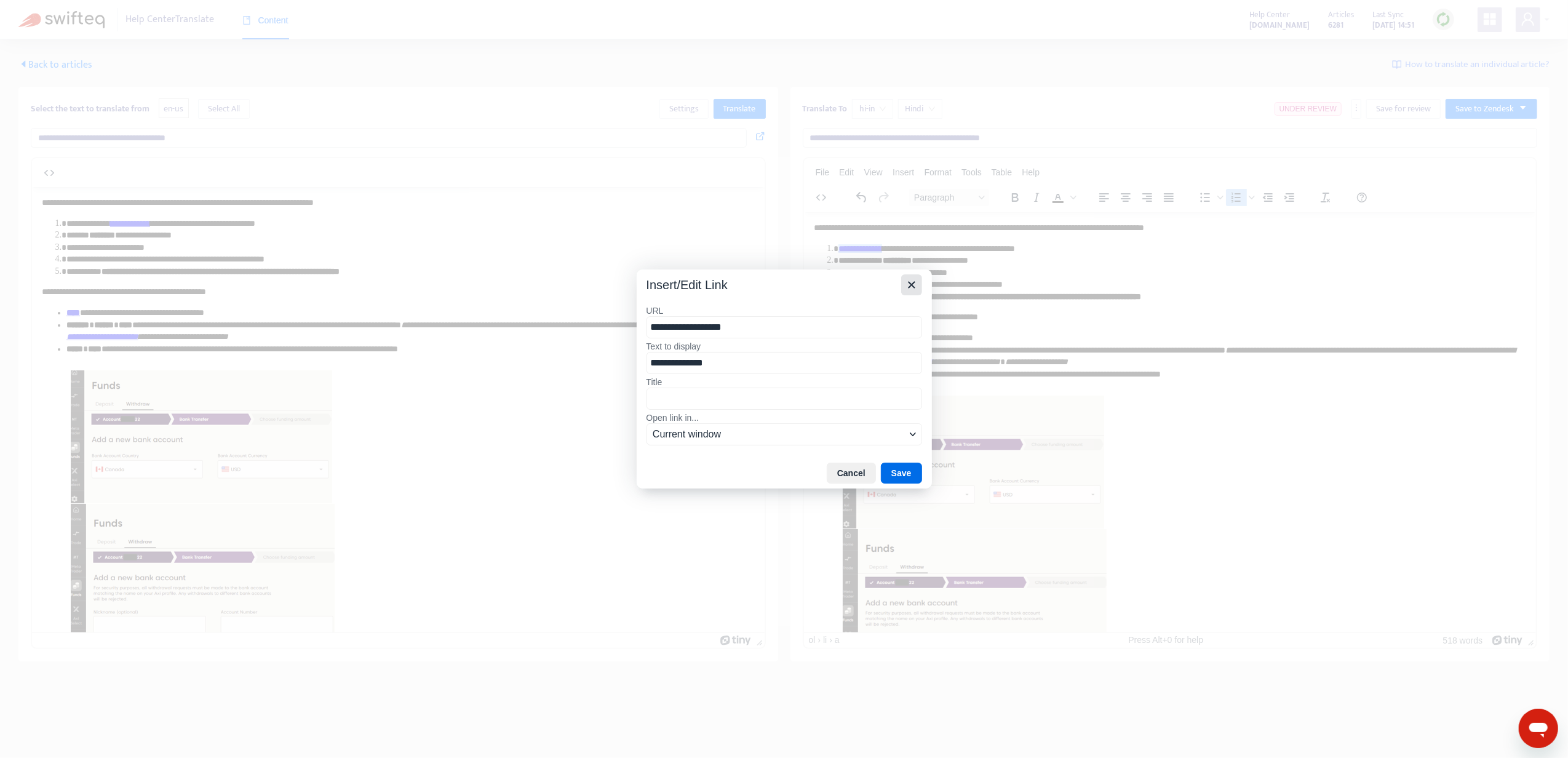
drag, startPoint x: 914, startPoint y: 286, endPoint x: 112, endPoint y: 76, distance: 829.0
click at [914, 286] on icon "Close" at bounding box center [911, 283] width 6 height 6
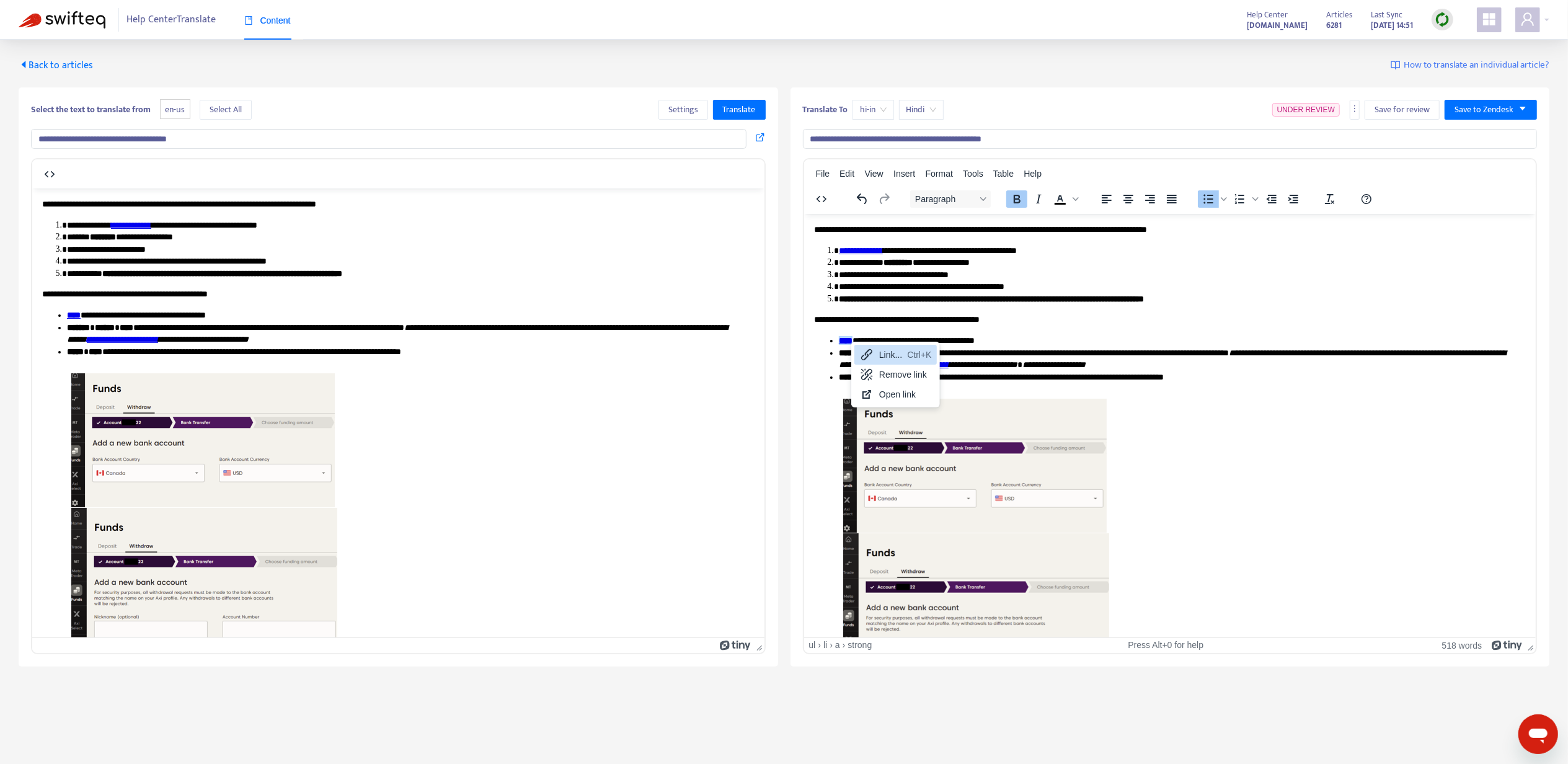
click at [875, 350] on div "Link... Ctrl+K" at bounding box center [895, 355] width 83 height 20
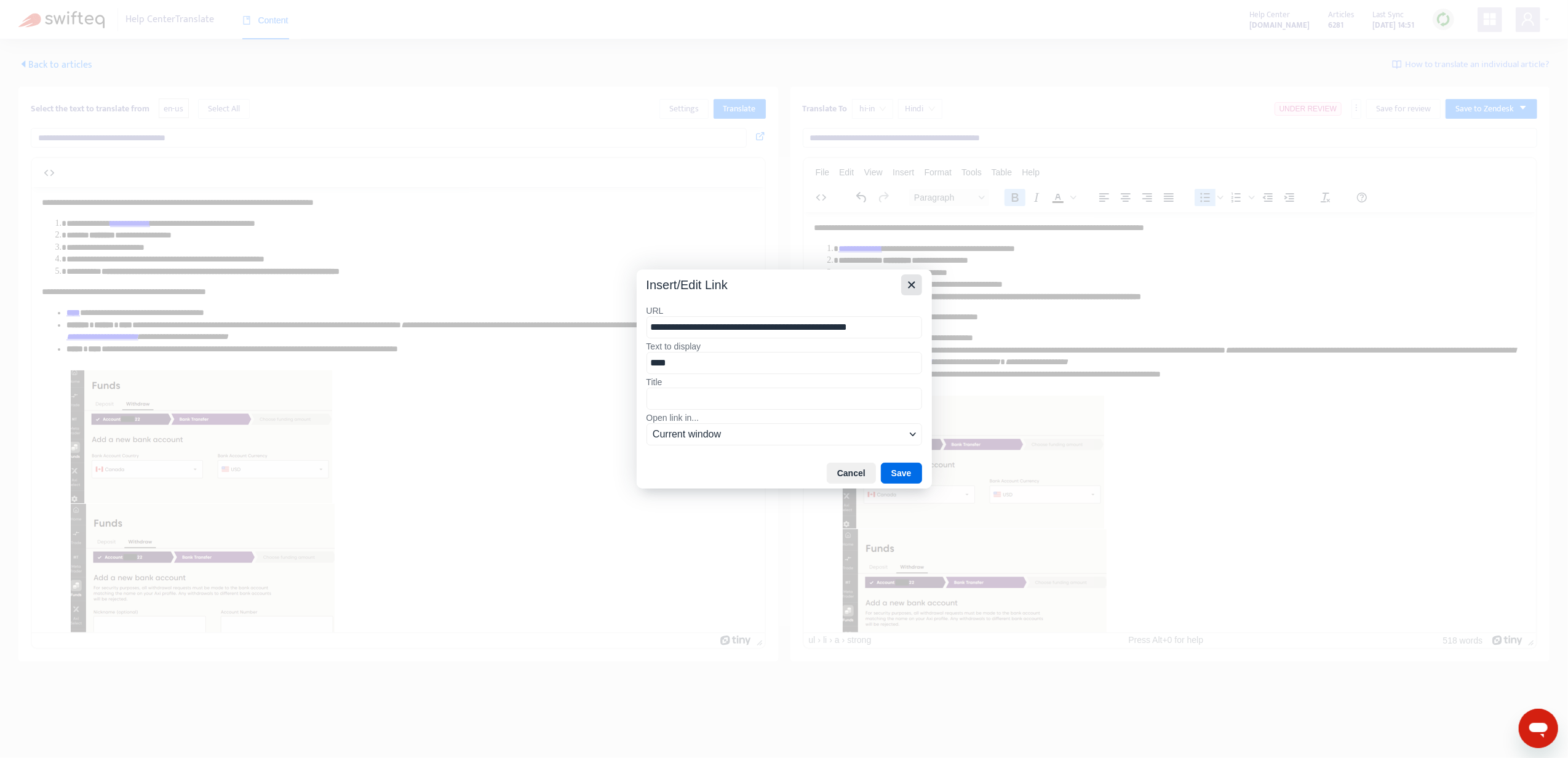
click at [905, 291] on icon "Close" at bounding box center [912, 284] width 14 height 14
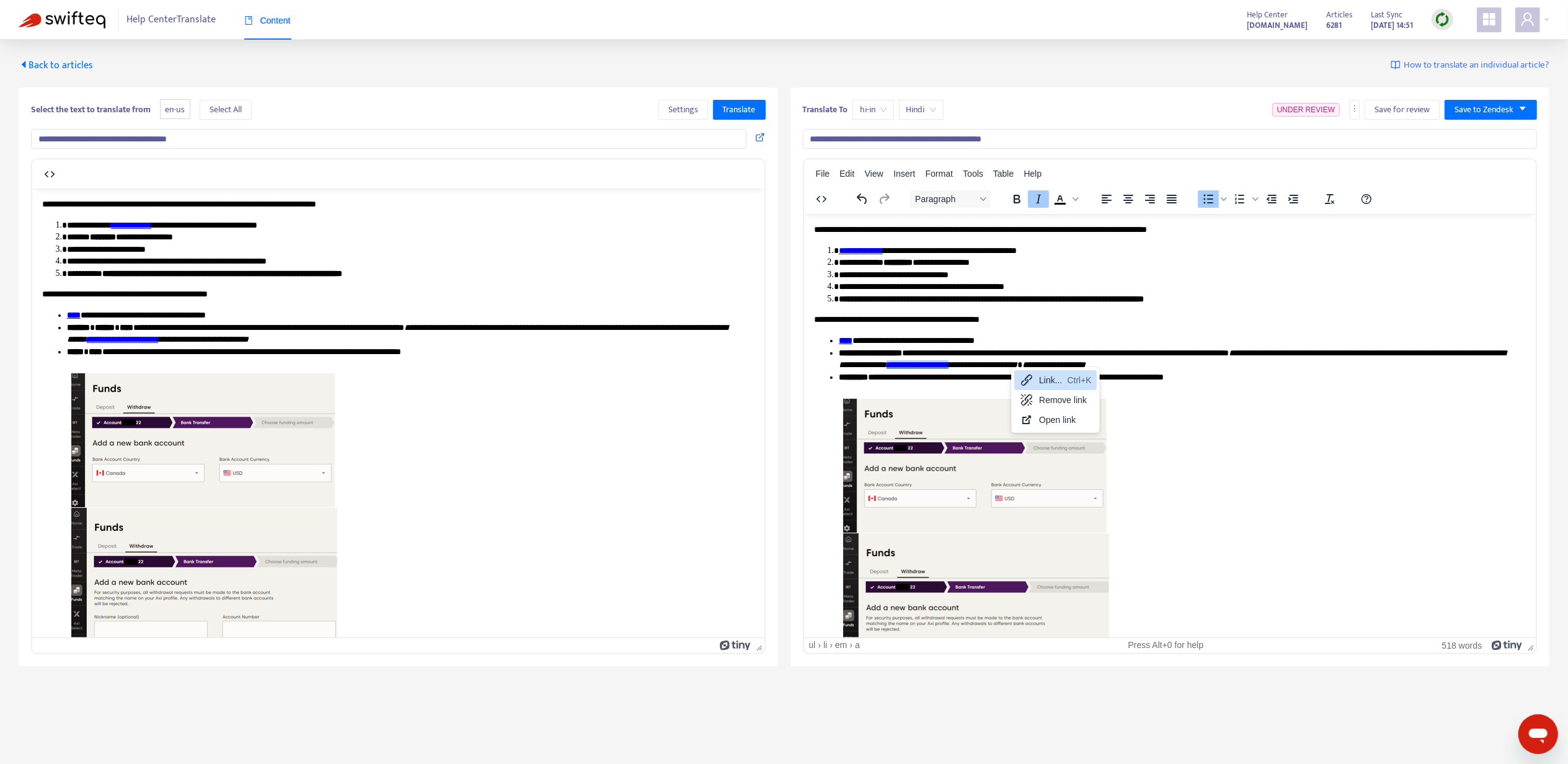
click at [1032, 380] on icon at bounding box center [1027, 380] width 15 height 15
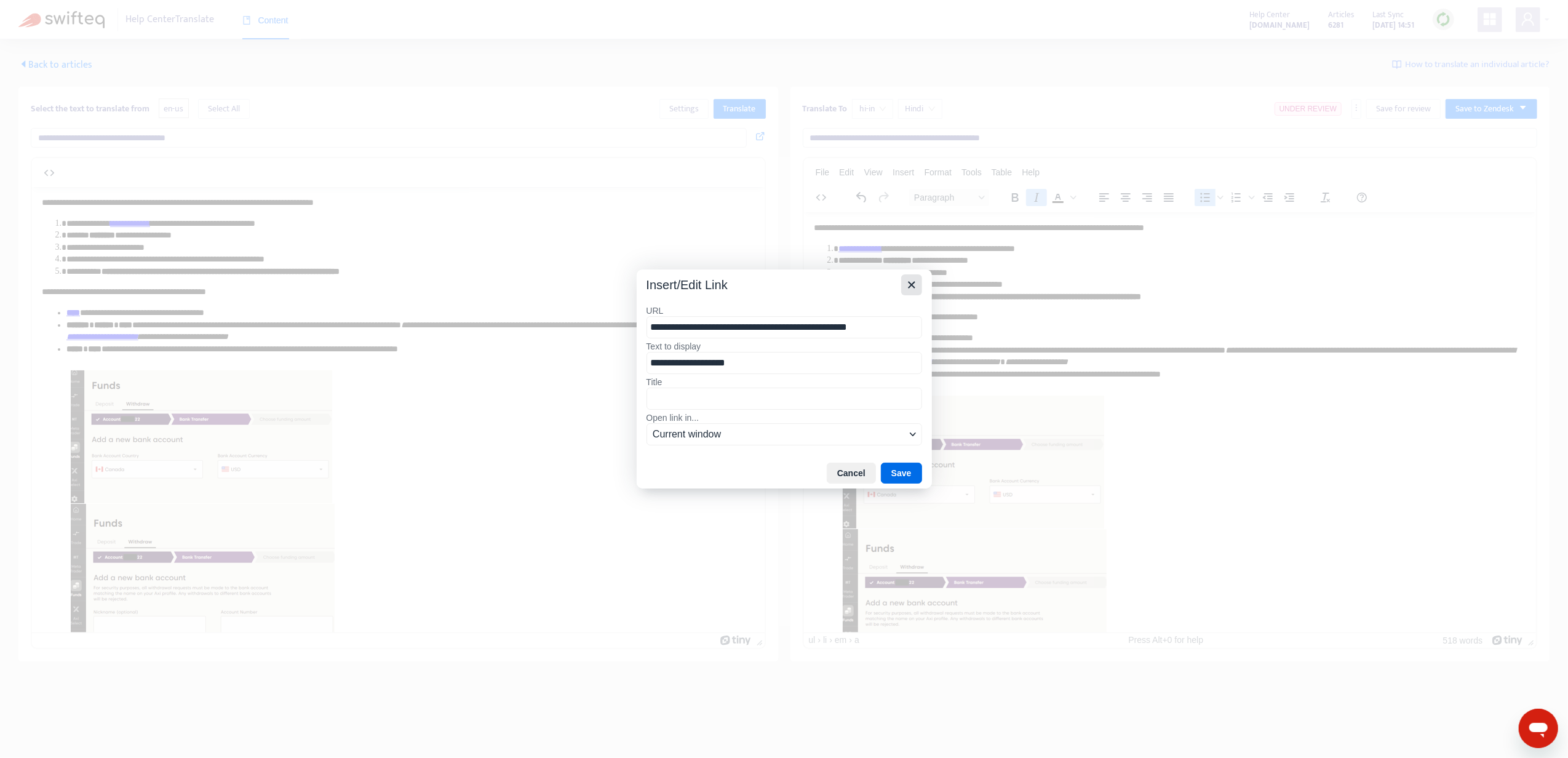
click at [918, 283] on button "Close" at bounding box center [911, 284] width 21 height 21
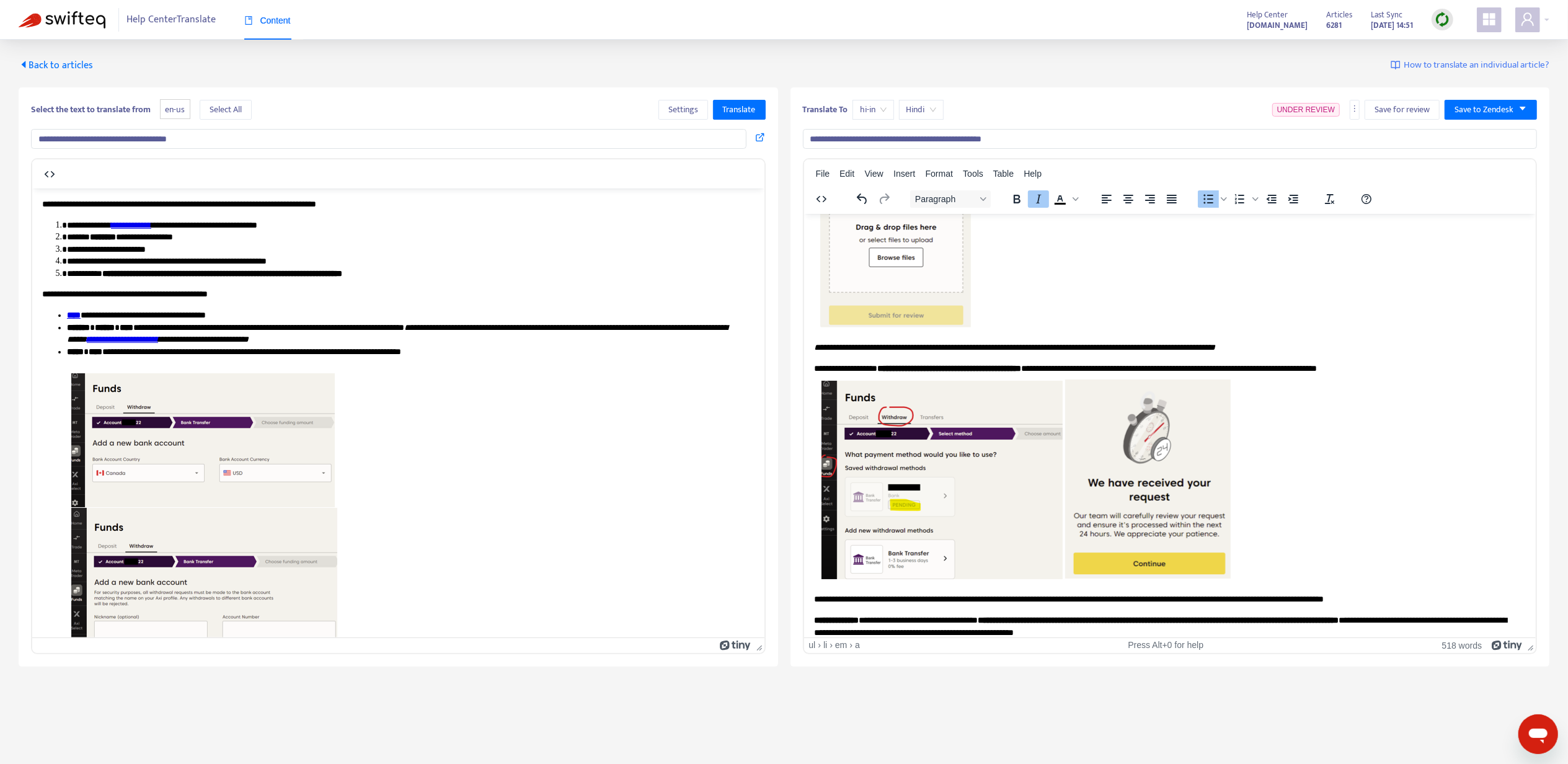
scroll to position [891, 0]
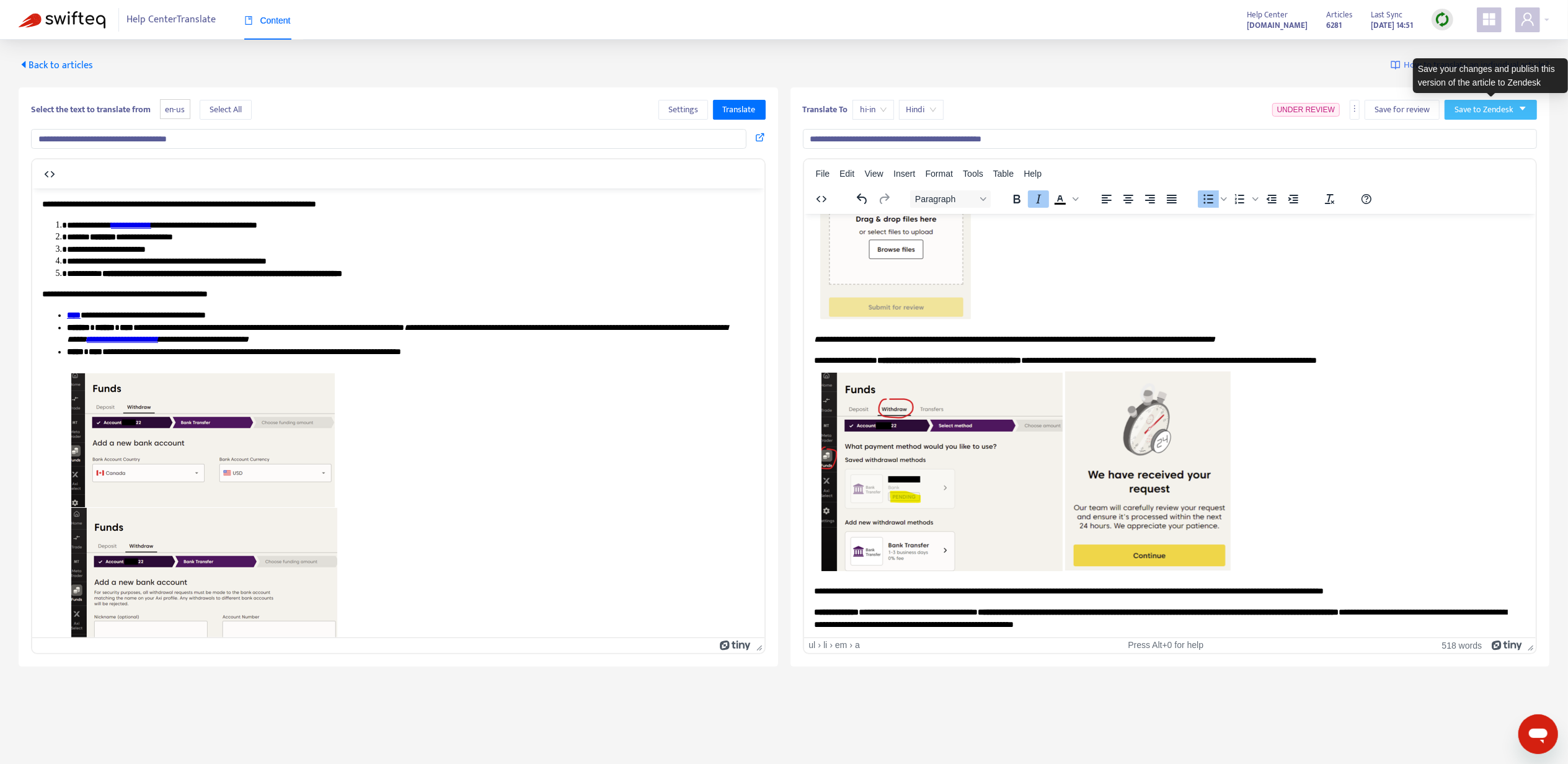
click at [1474, 106] on span "Save to Zendesk" at bounding box center [1484, 109] width 59 height 14
click at [1463, 136] on span "Publish" at bounding box center [1479, 135] width 47 height 14
click at [421, 438] on li "Rich Text Area. Press ALT-0 for help." at bounding box center [411, 525] width 688 height 312
